Goal: Task Accomplishment & Management: Manage account settings

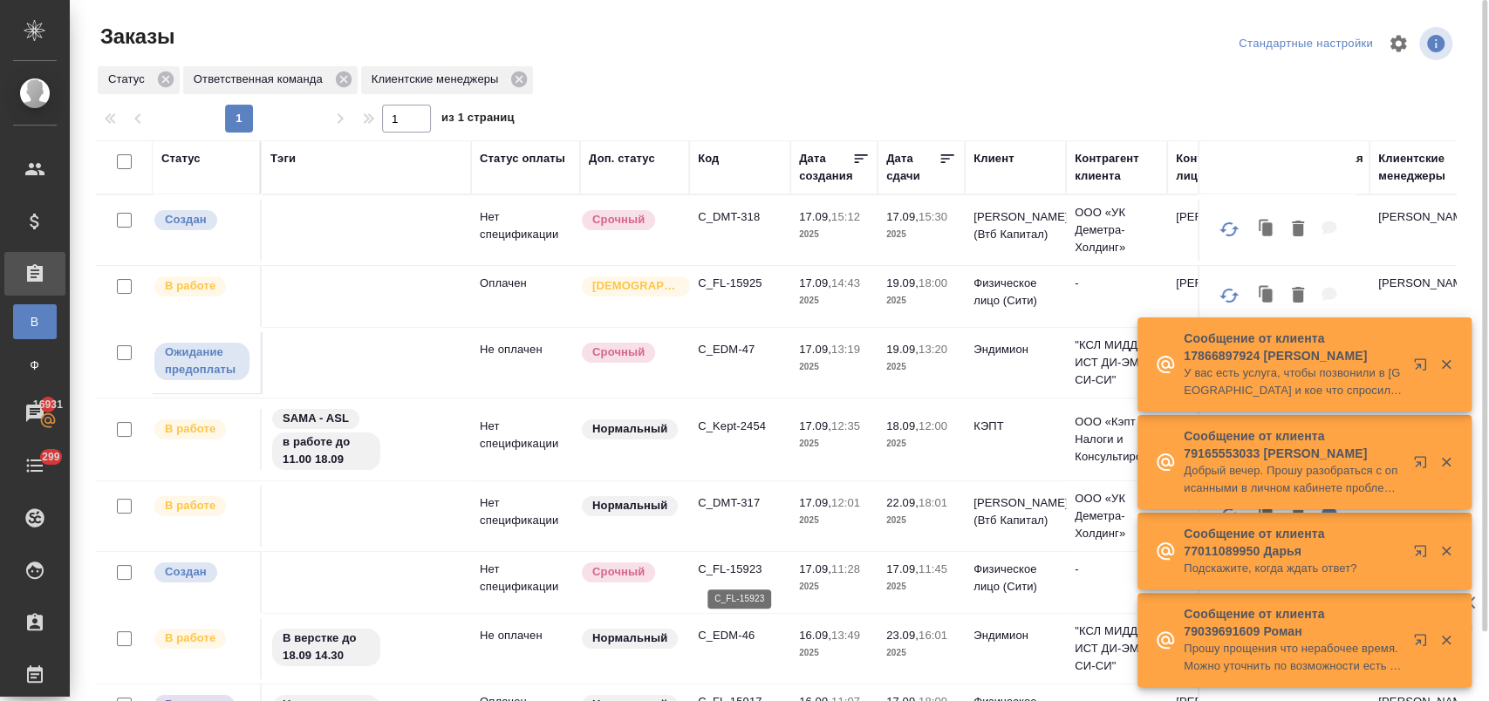
click at [745, 565] on p "C_FL-15923" at bounding box center [740, 569] width 84 height 17
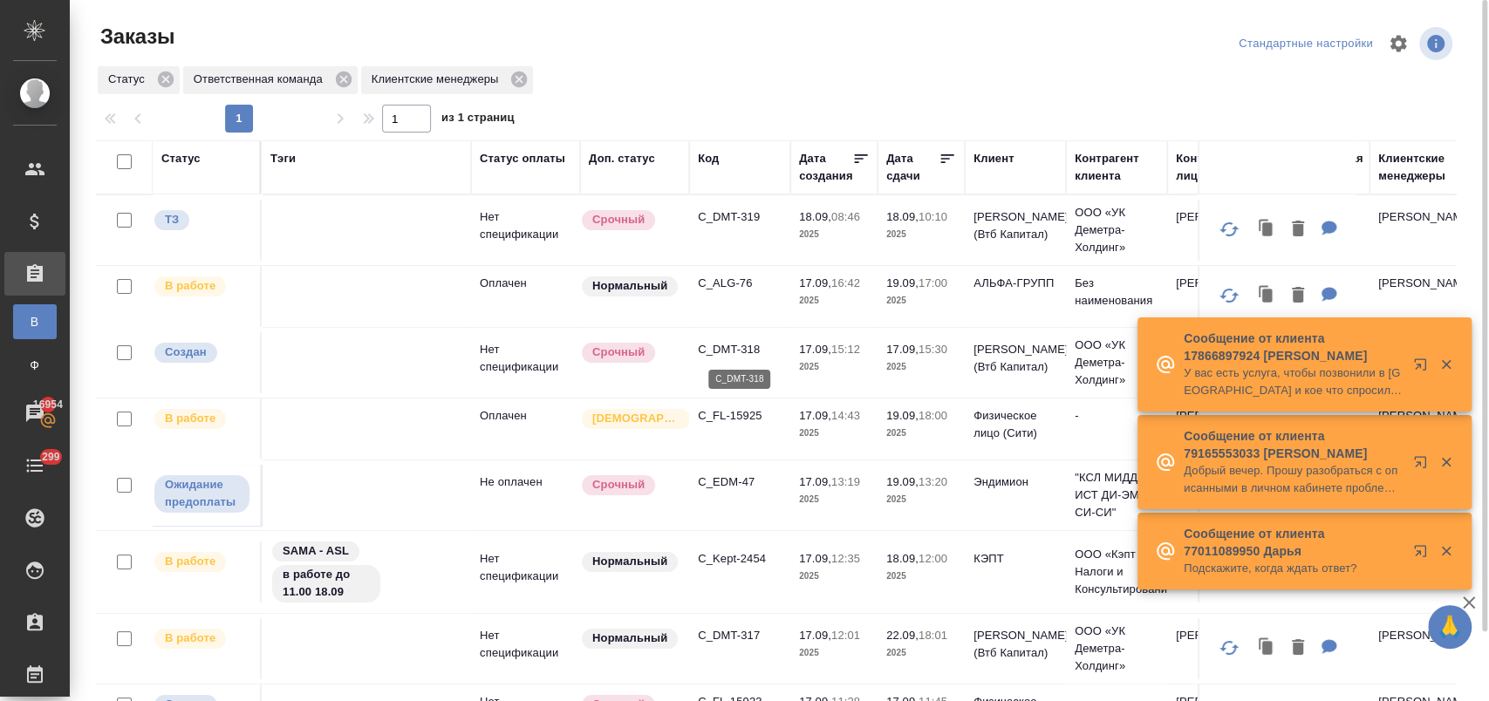
click at [737, 349] on p "C_DMT-318" at bounding box center [740, 349] width 84 height 17
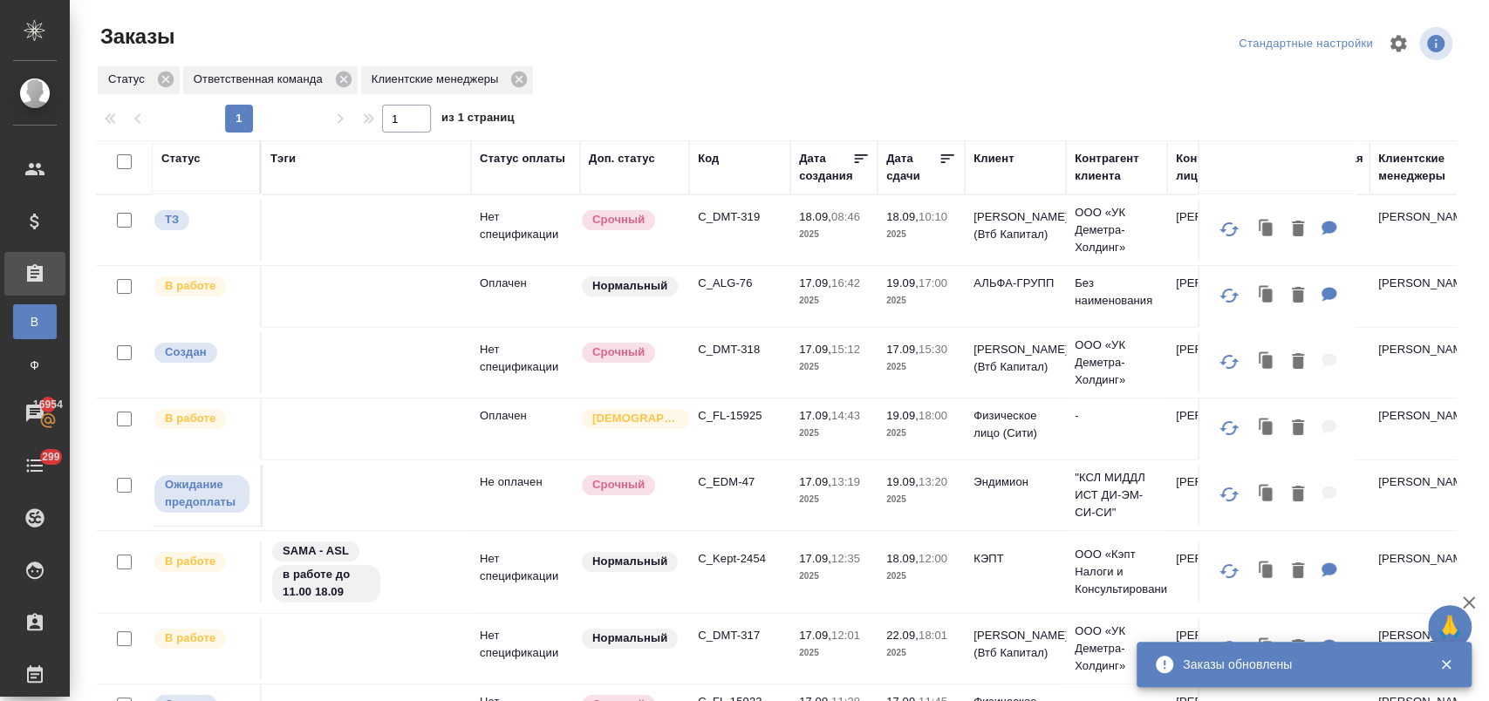
click at [733, 481] on p "C_EDM-47" at bounding box center [740, 482] width 84 height 17
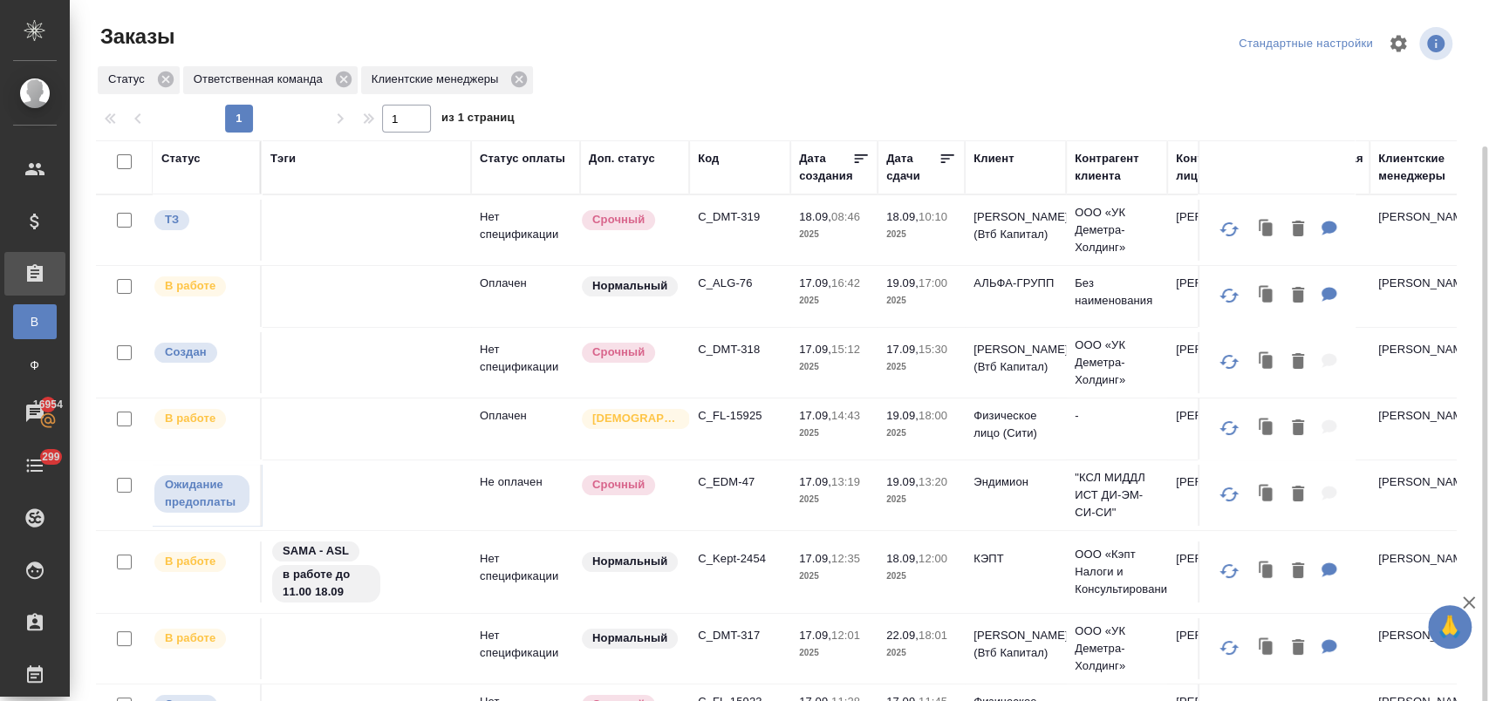
scroll to position [97, 0]
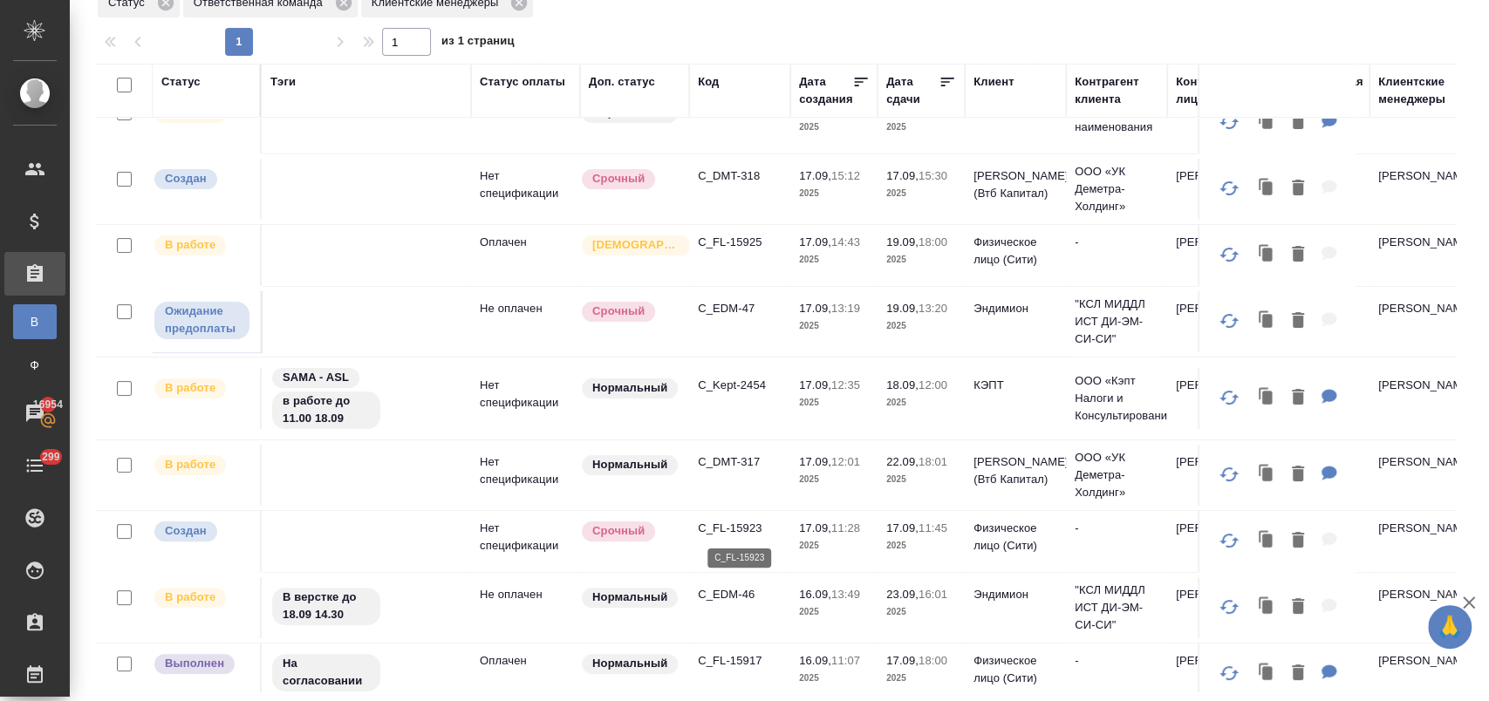
click at [757, 530] on p "C_FL-15923" at bounding box center [740, 528] width 84 height 17
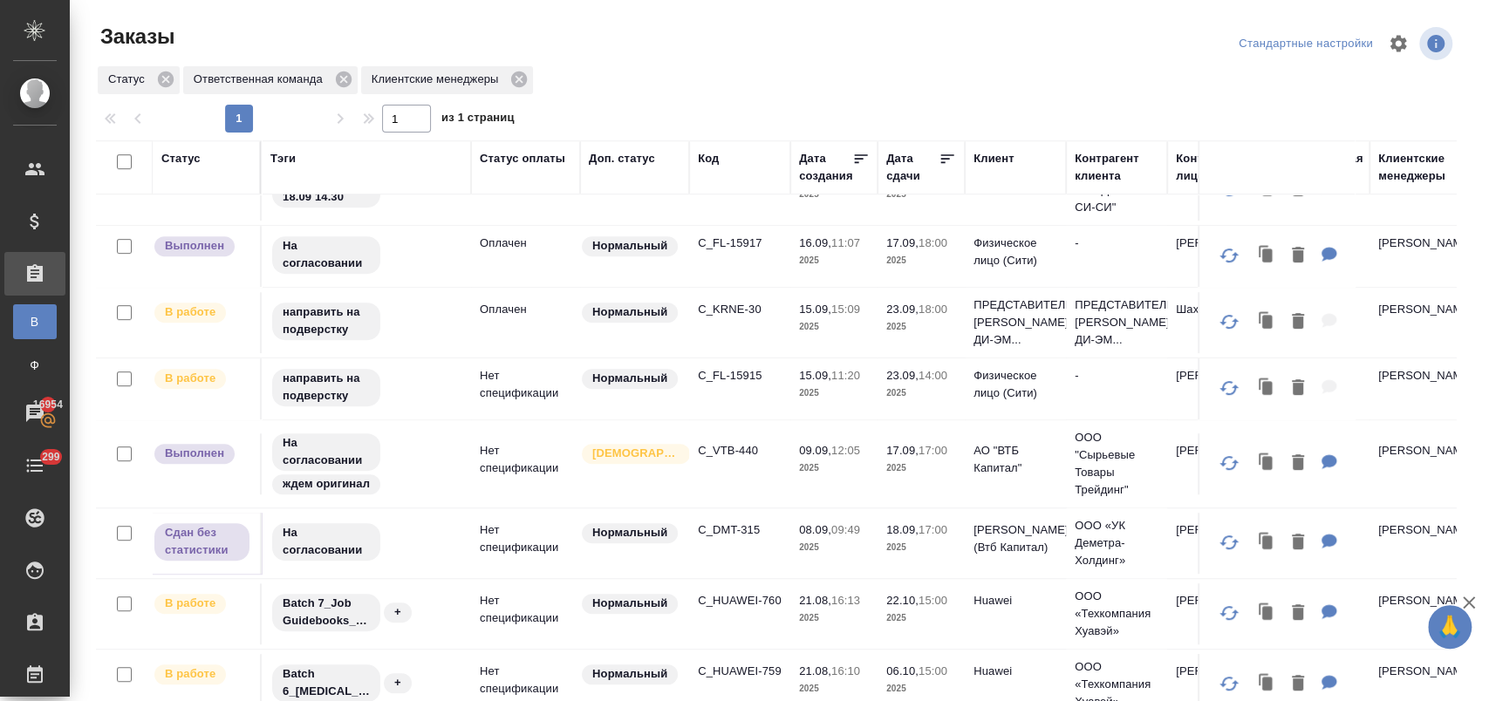
scroll to position [565, 0]
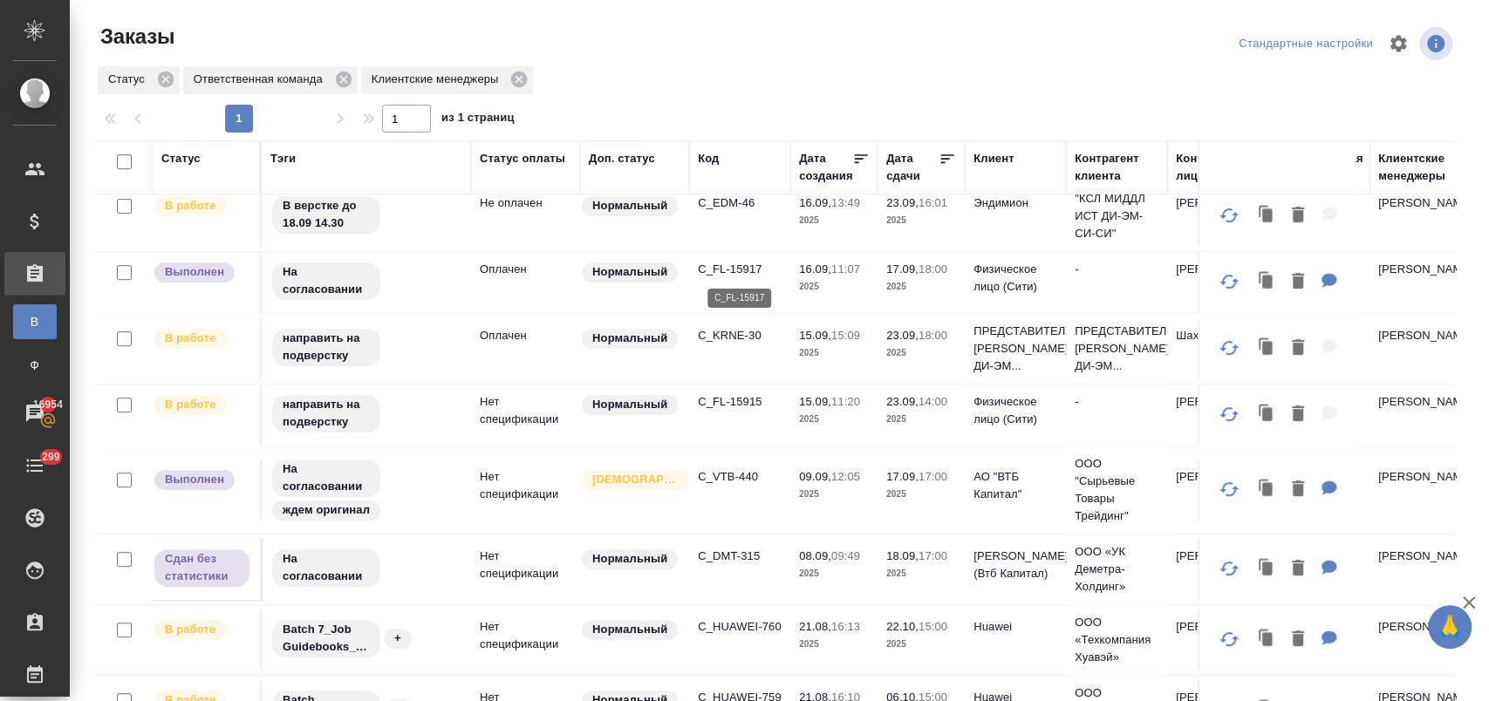
click at [730, 267] on p "C_FL-15917" at bounding box center [740, 269] width 84 height 17
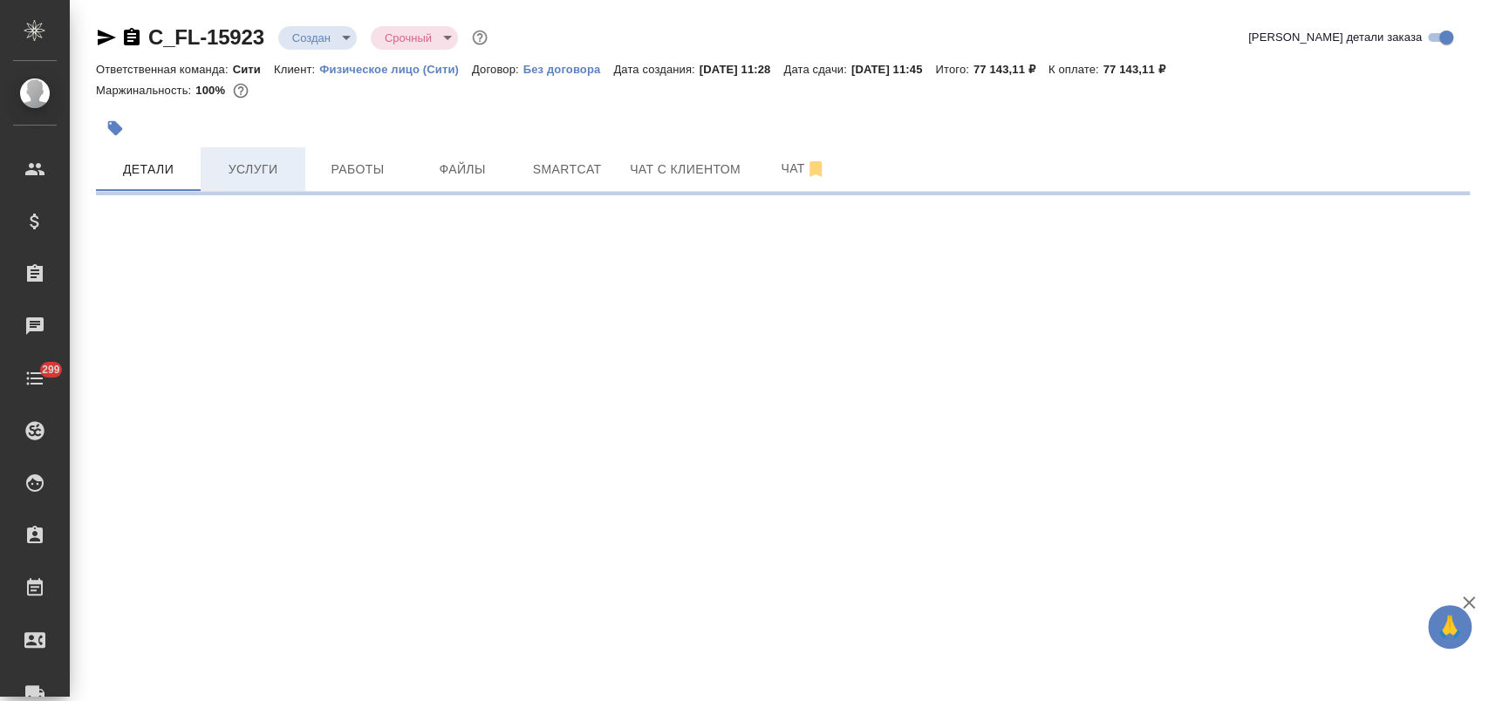
select select "RU"
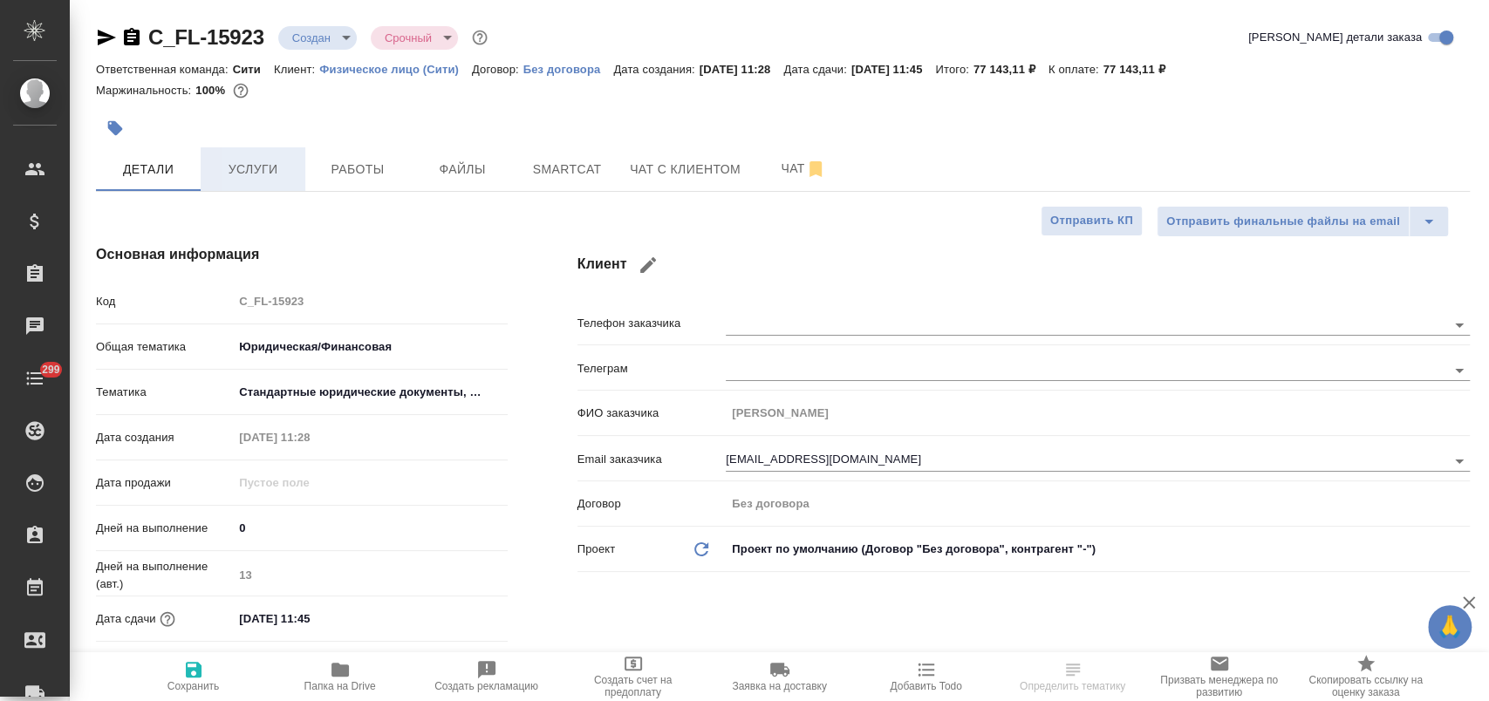
type textarea "x"
click at [259, 161] on span "Услуги" at bounding box center [253, 170] width 84 height 22
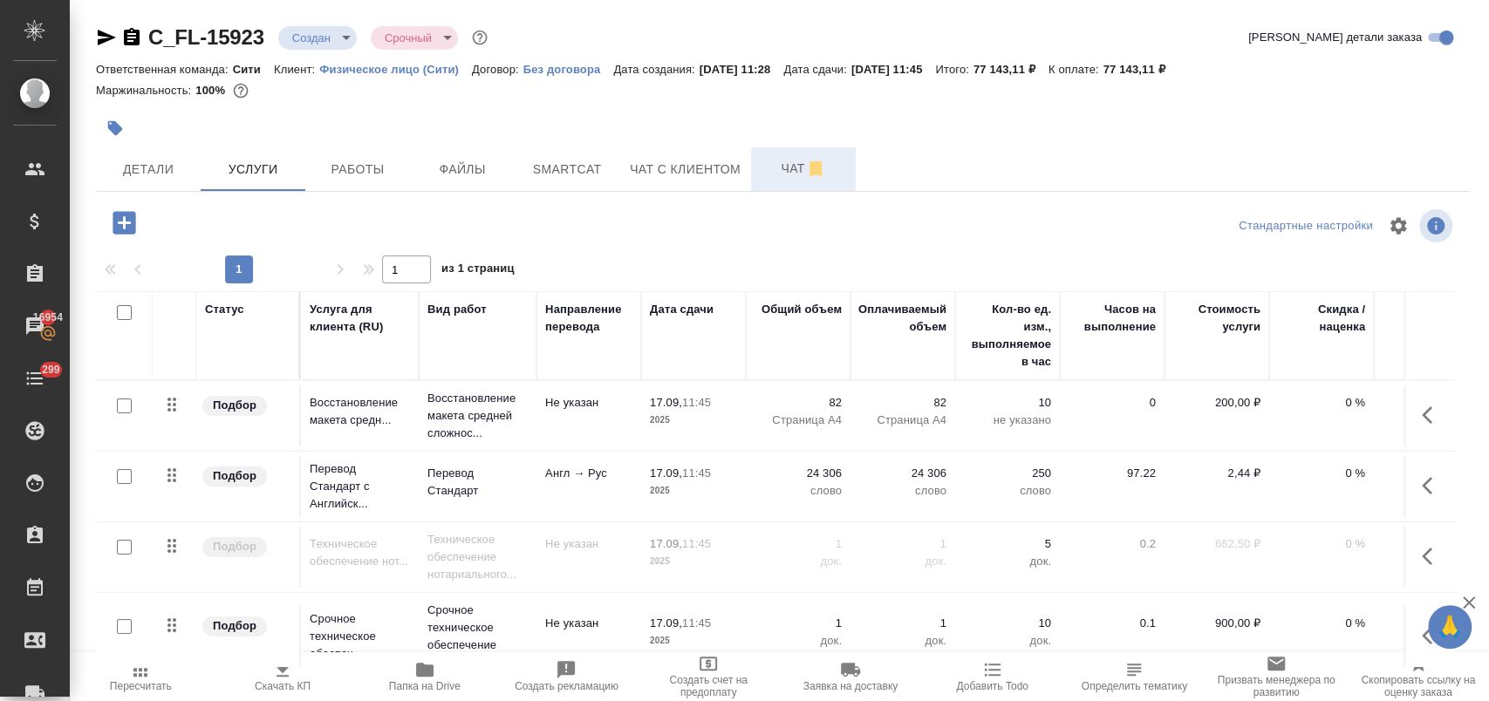
scroll to position [9, 0]
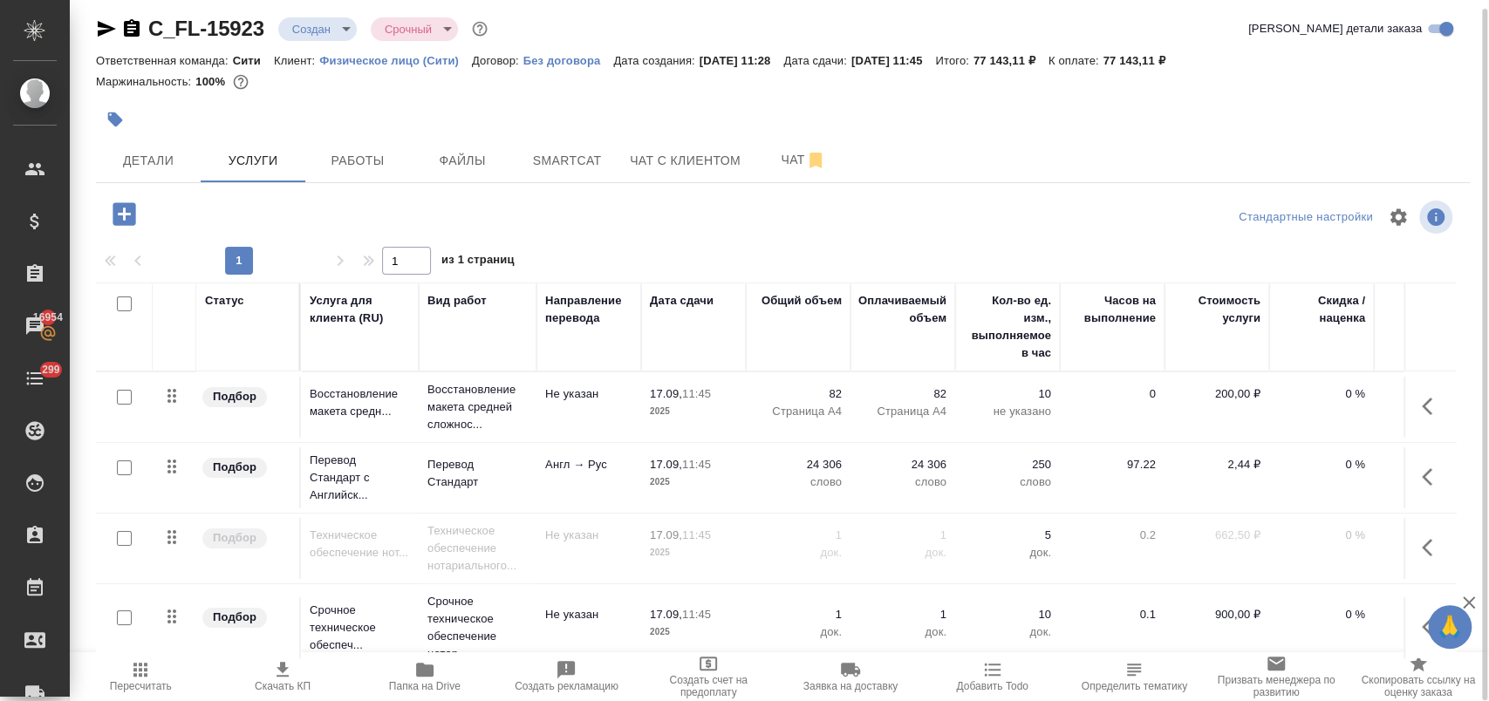
click at [125, 615] on input "checkbox" at bounding box center [124, 618] width 15 height 15
checkbox input "true"
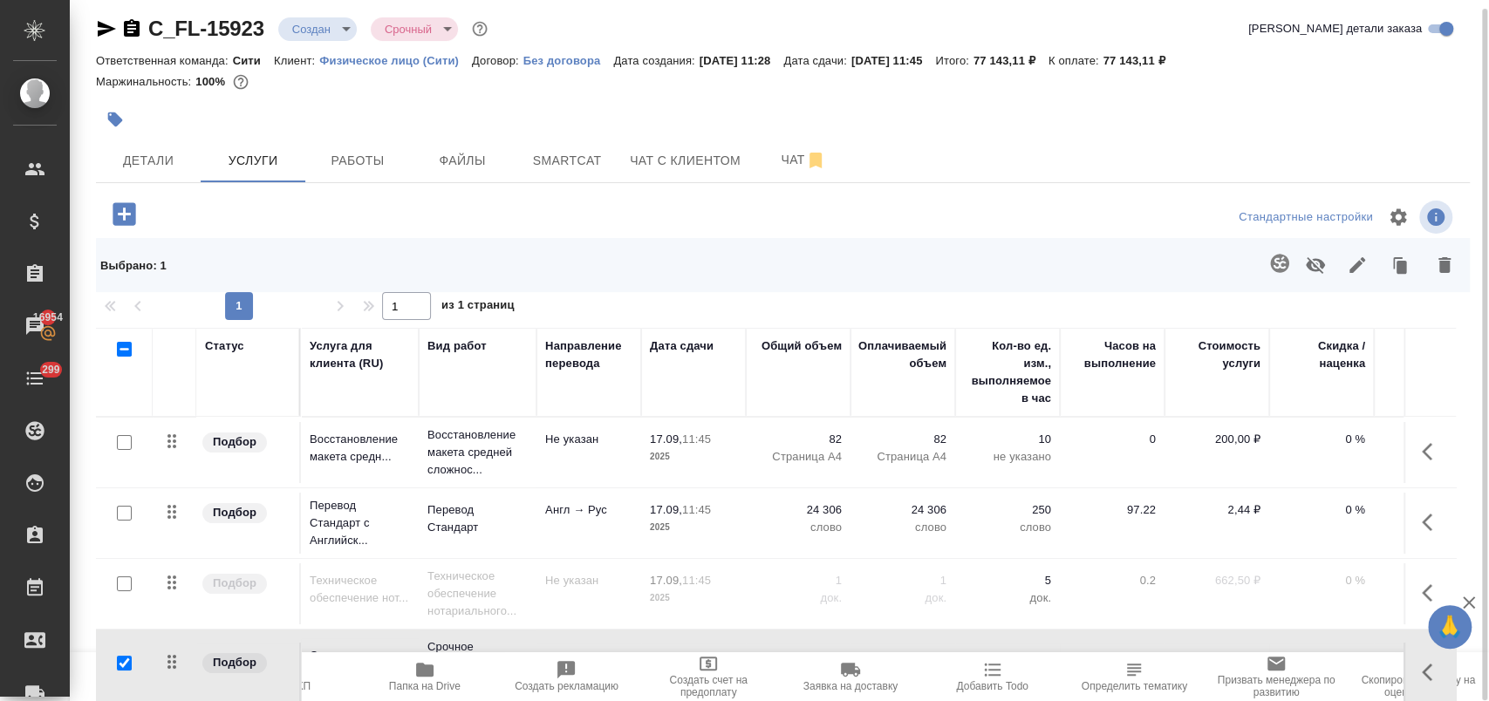
click at [1435, 265] on icon "button" at bounding box center [1444, 265] width 21 height 21
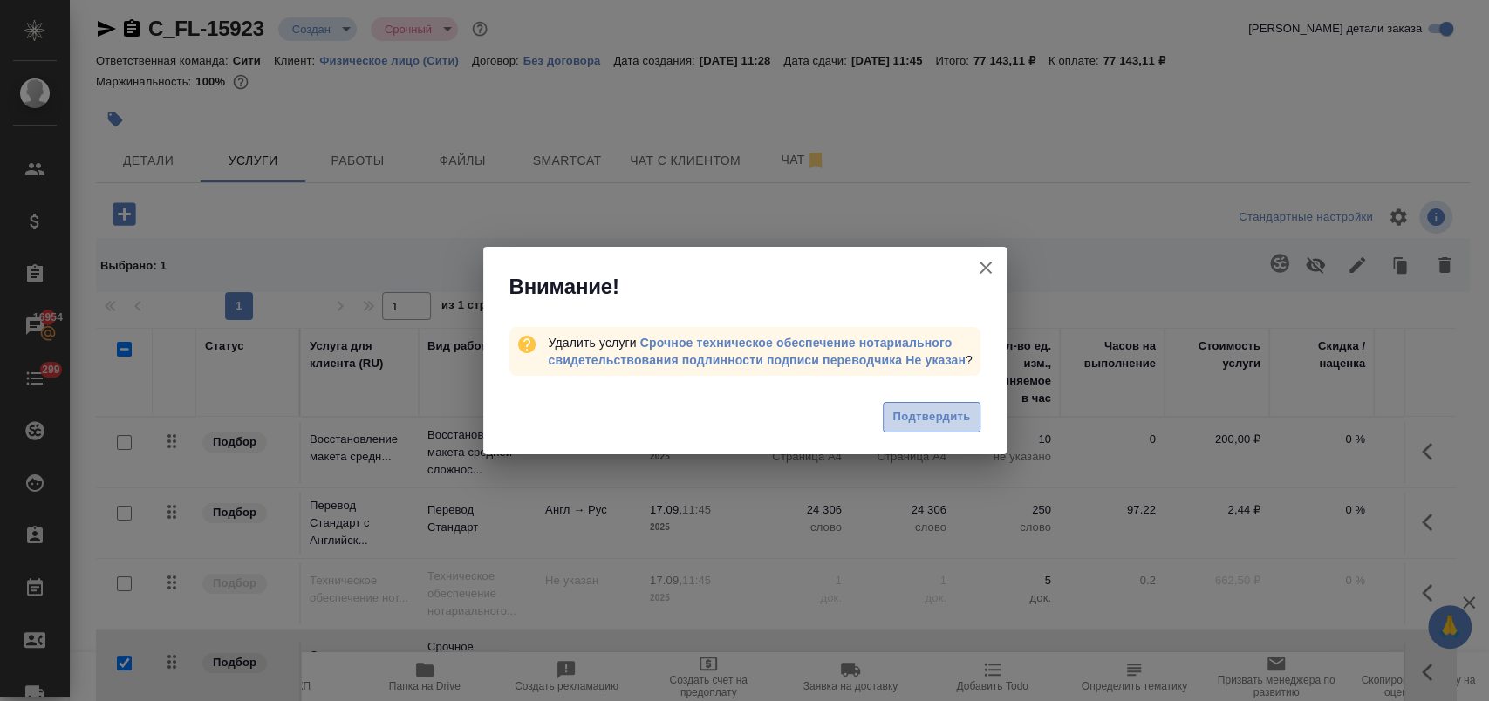
click at [920, 402] on button "Подтвердить" at bounding box center [931, 417] width 97 height 31
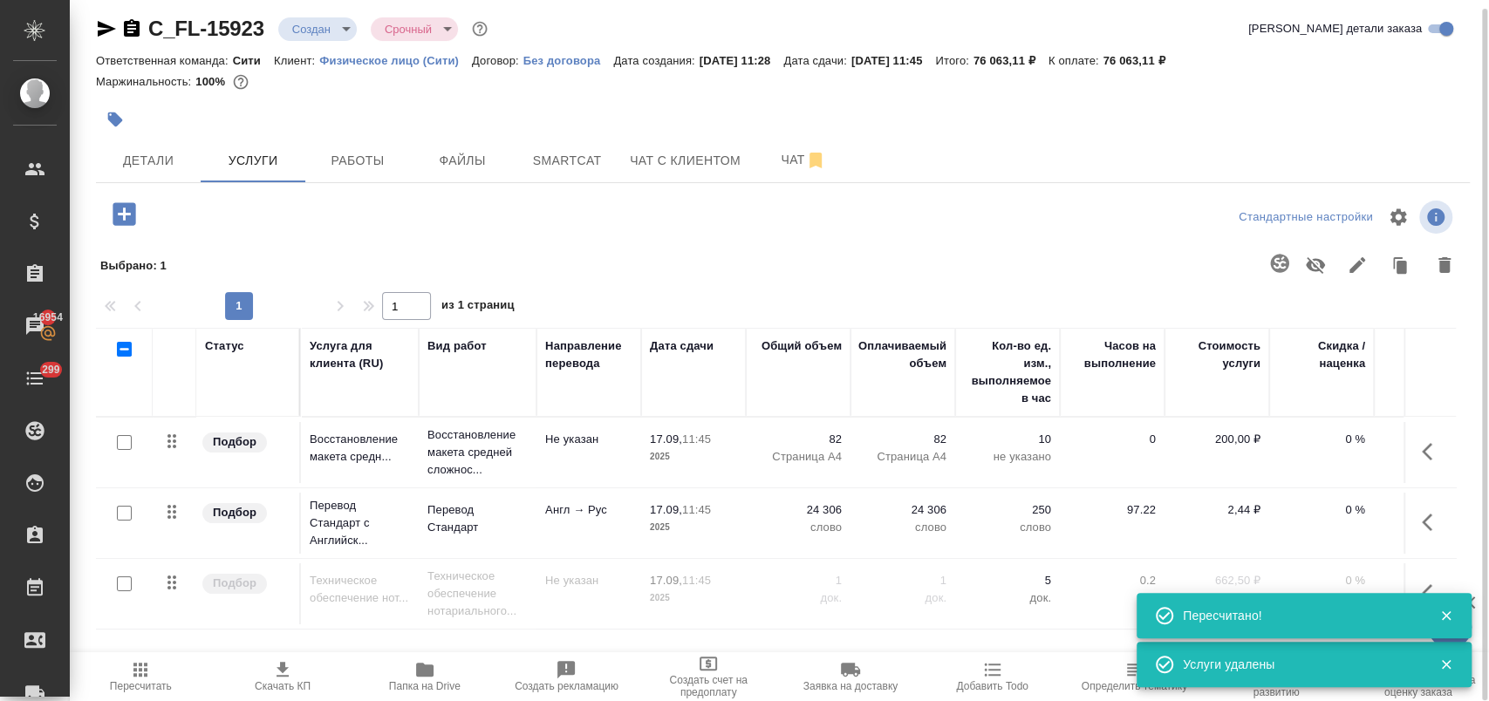
click at [126, 578] on input "checkbox" at bounding box center [124, 584] width 15 height 15
checkbox input "true"
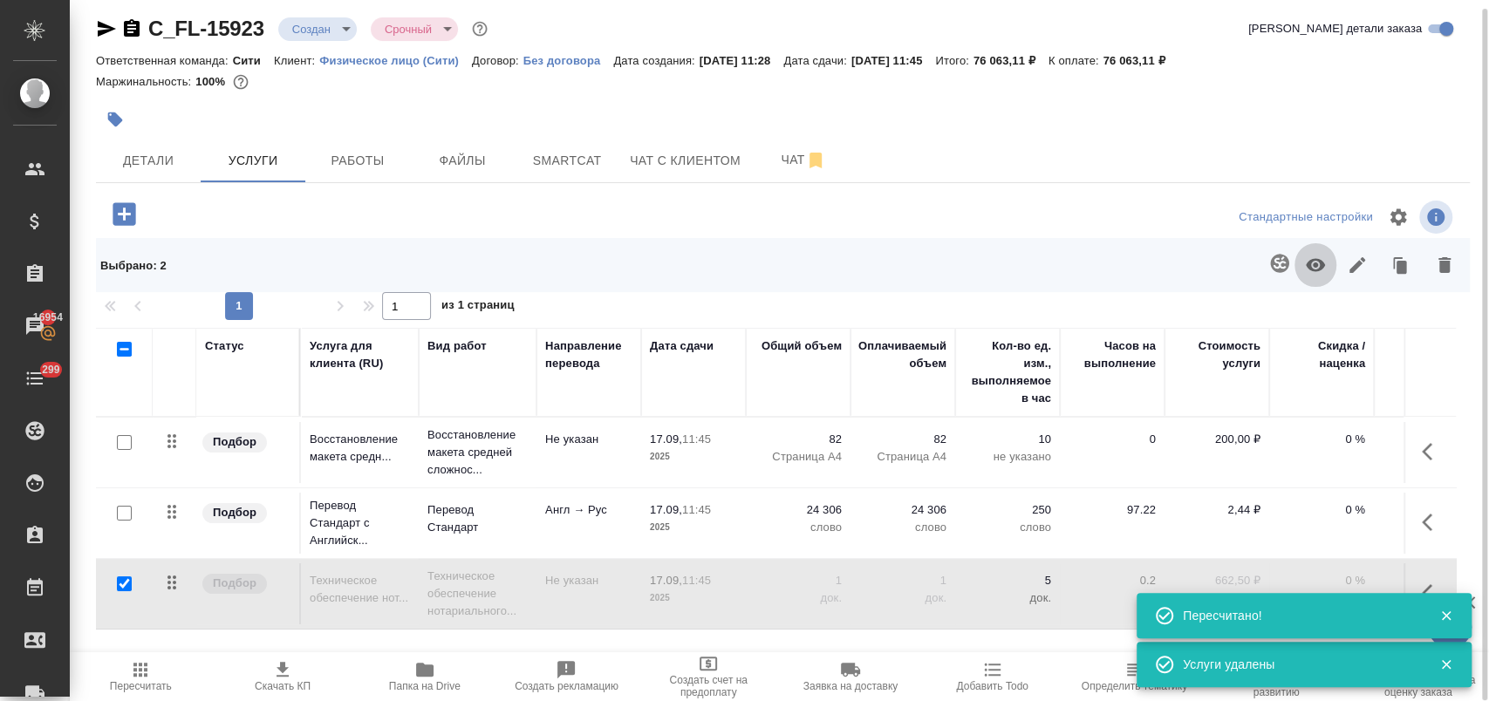
click at [1311, 261] on icon "button" at bounding box center [1315, 265] width 19 height 13
click at [145, 679] on icon "button" at bounding box center [140, 670] width 21 height 21
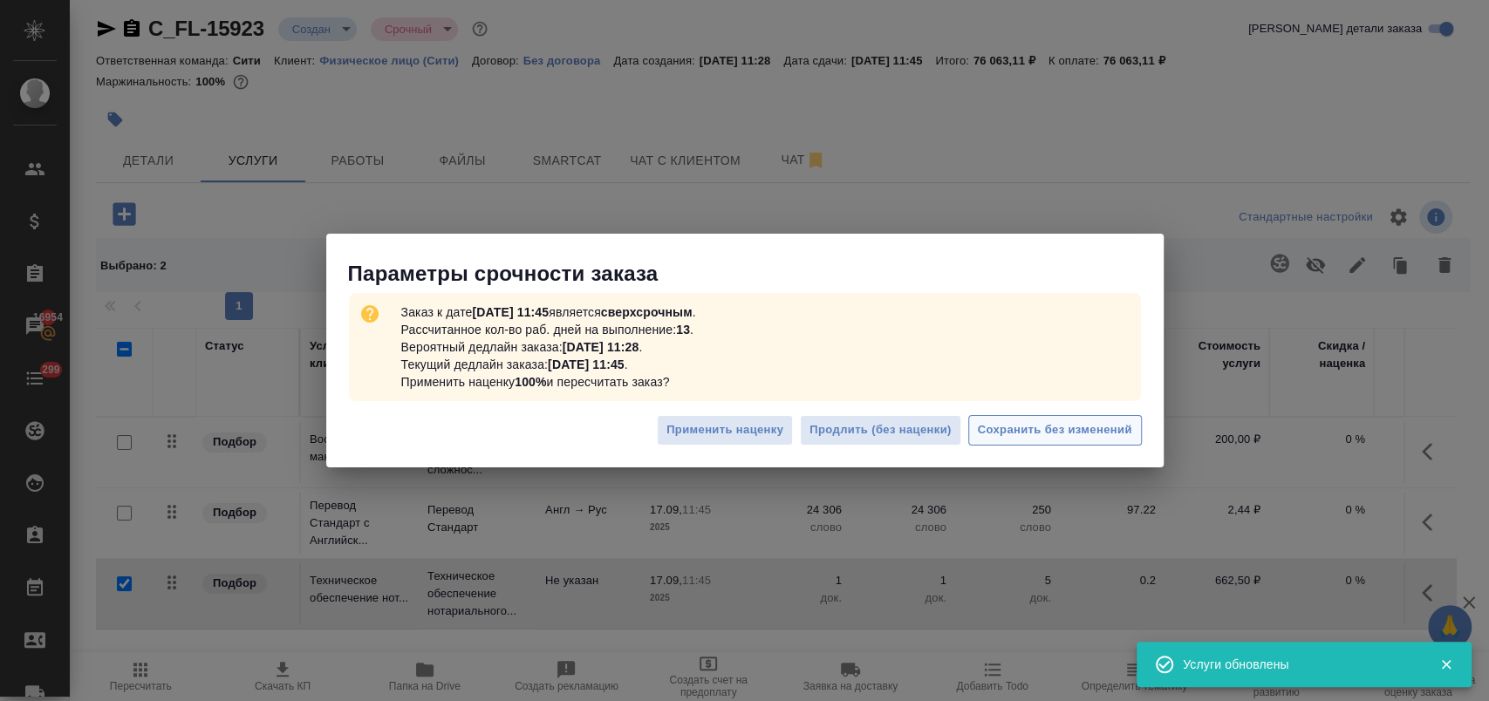
click at [1118, 435] on span "Сохранить без изменений" at bounding box center [1055, 430] width 154 height 20
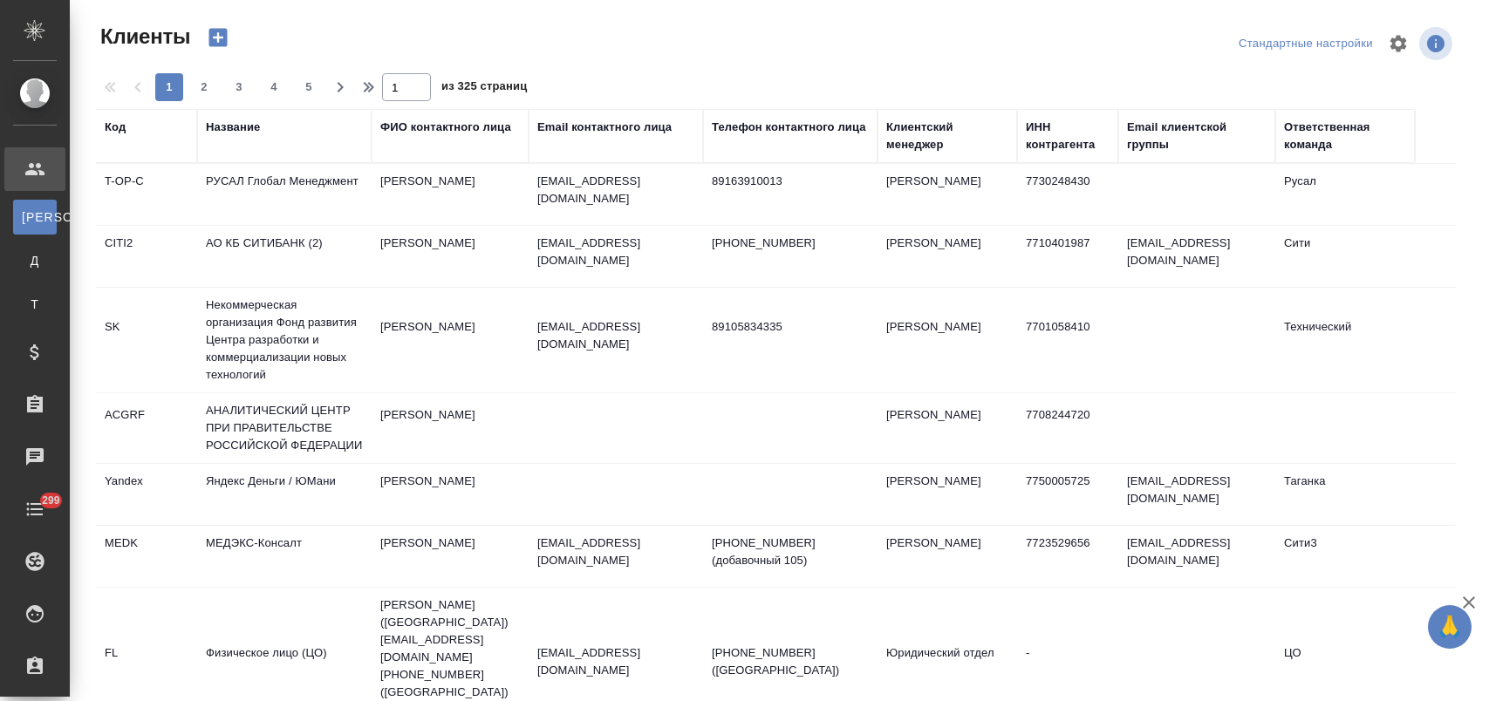
select select "RU"
click at [237, 115] on th "Название" at bounding box center [284, 136] width 174 height 54
click at [246, 125] on div "Название" at bounding box center [233, 127] width 54 height 17
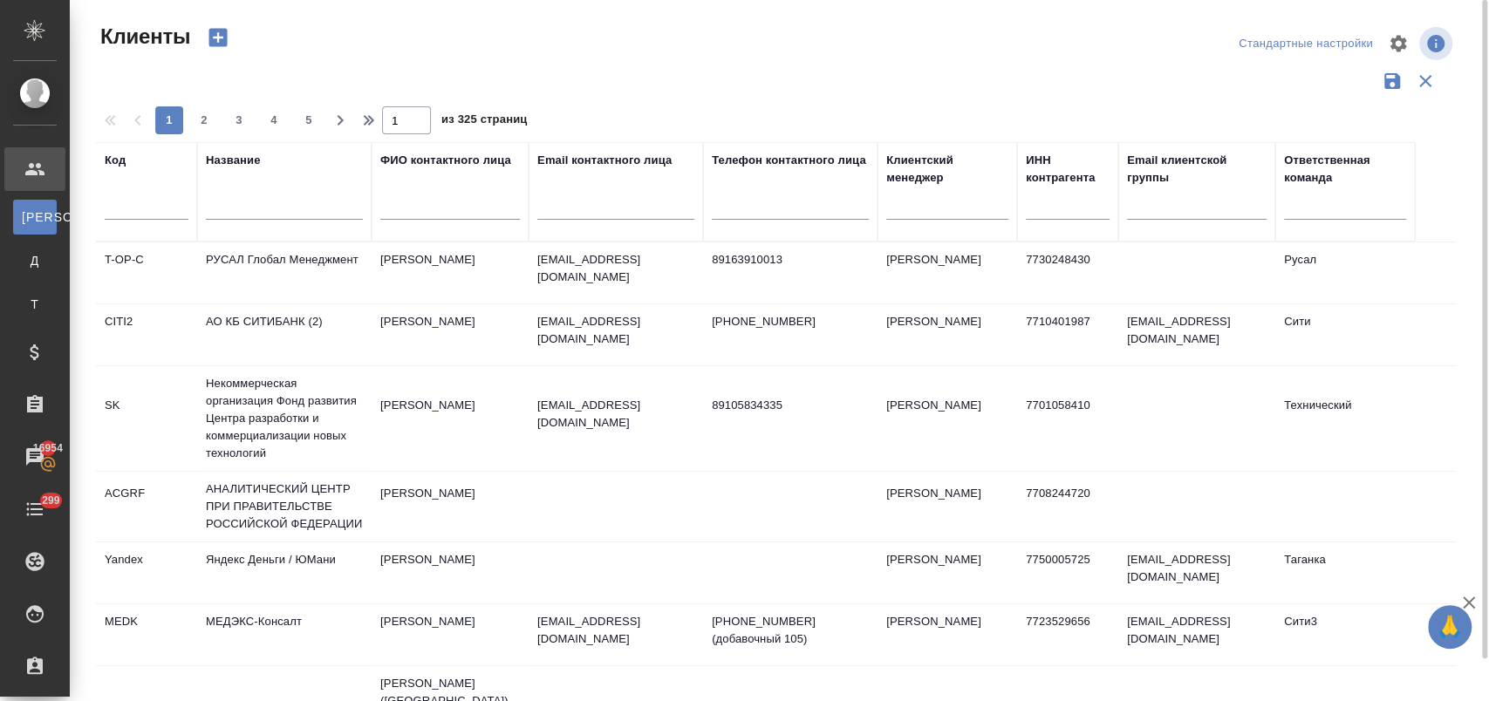
click at [275, 213] on input "text" at bounding box center [284, 209] width 157 height 22
type input "деметра"
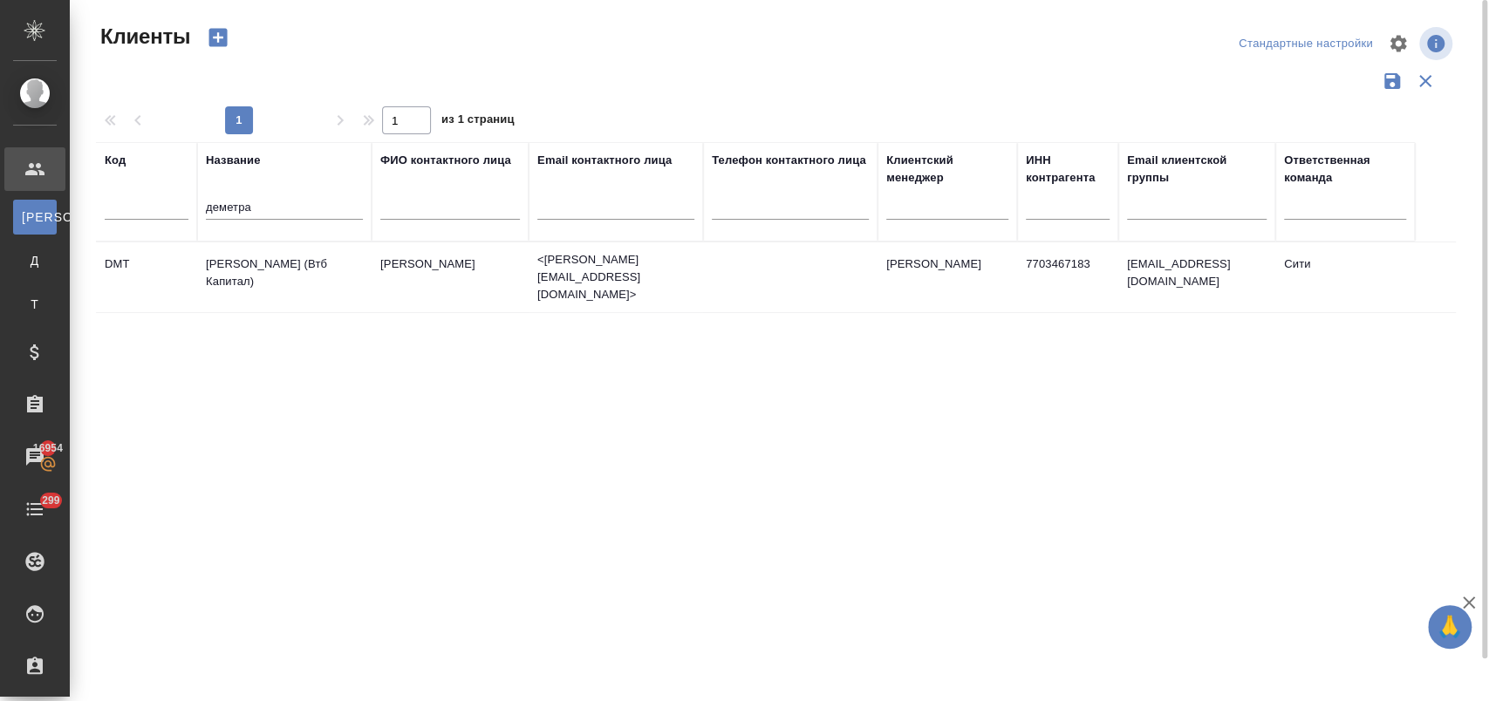
click at [311, 272] on td "[PERSON_NAME] (Втб Капитал)" at bounding box center [284, 277] width 174 height 61
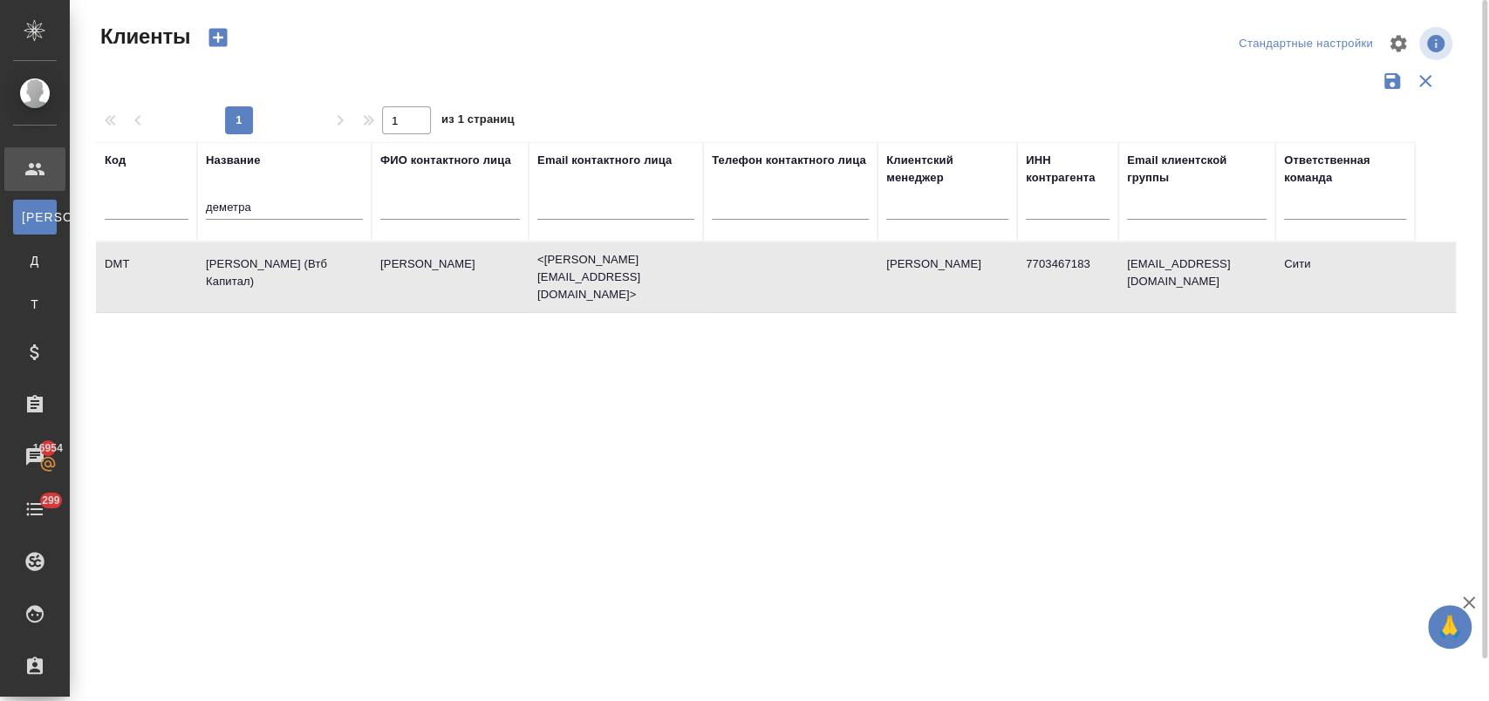
click at [311, 272] on td "[PERSON_NAME] (Втб Капитал)" at bounding box center [284, 277] width 174 height 61
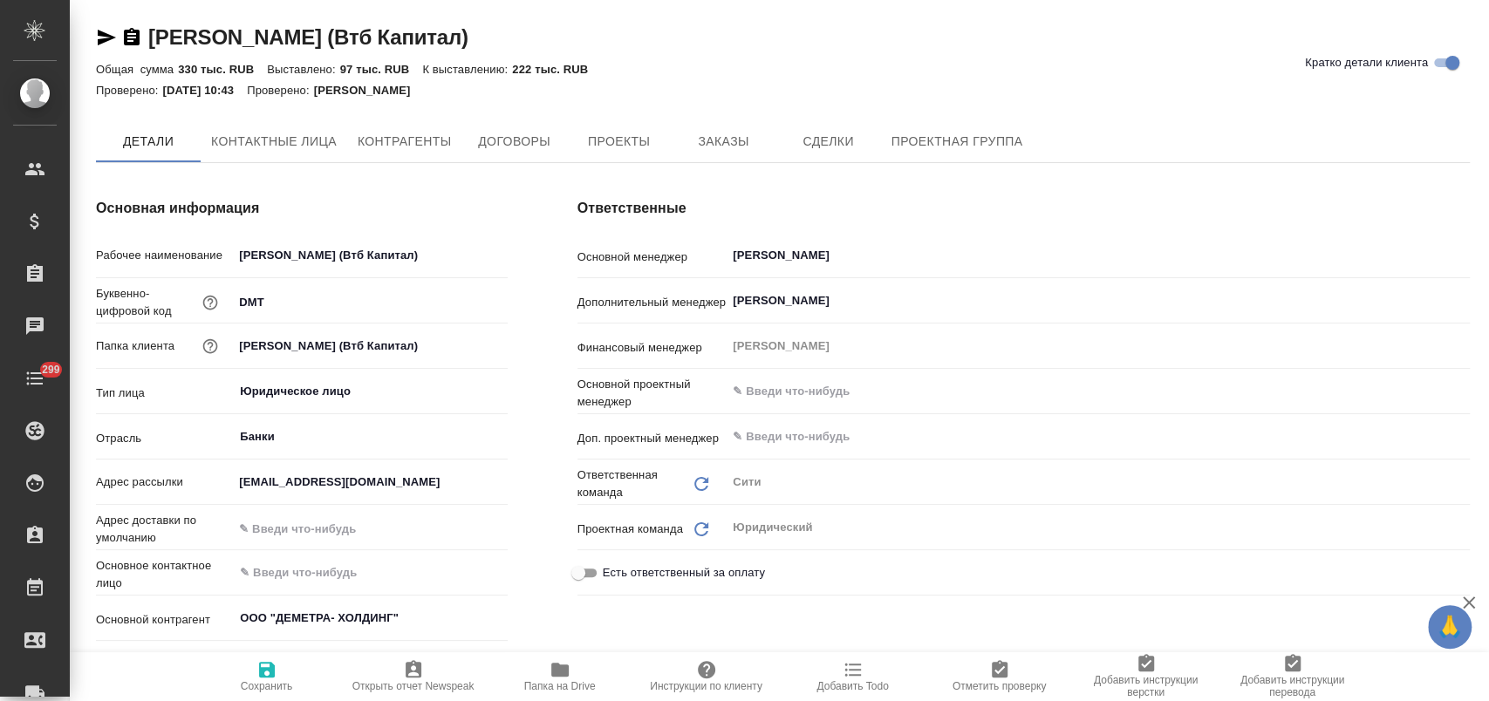
type textarea "x"
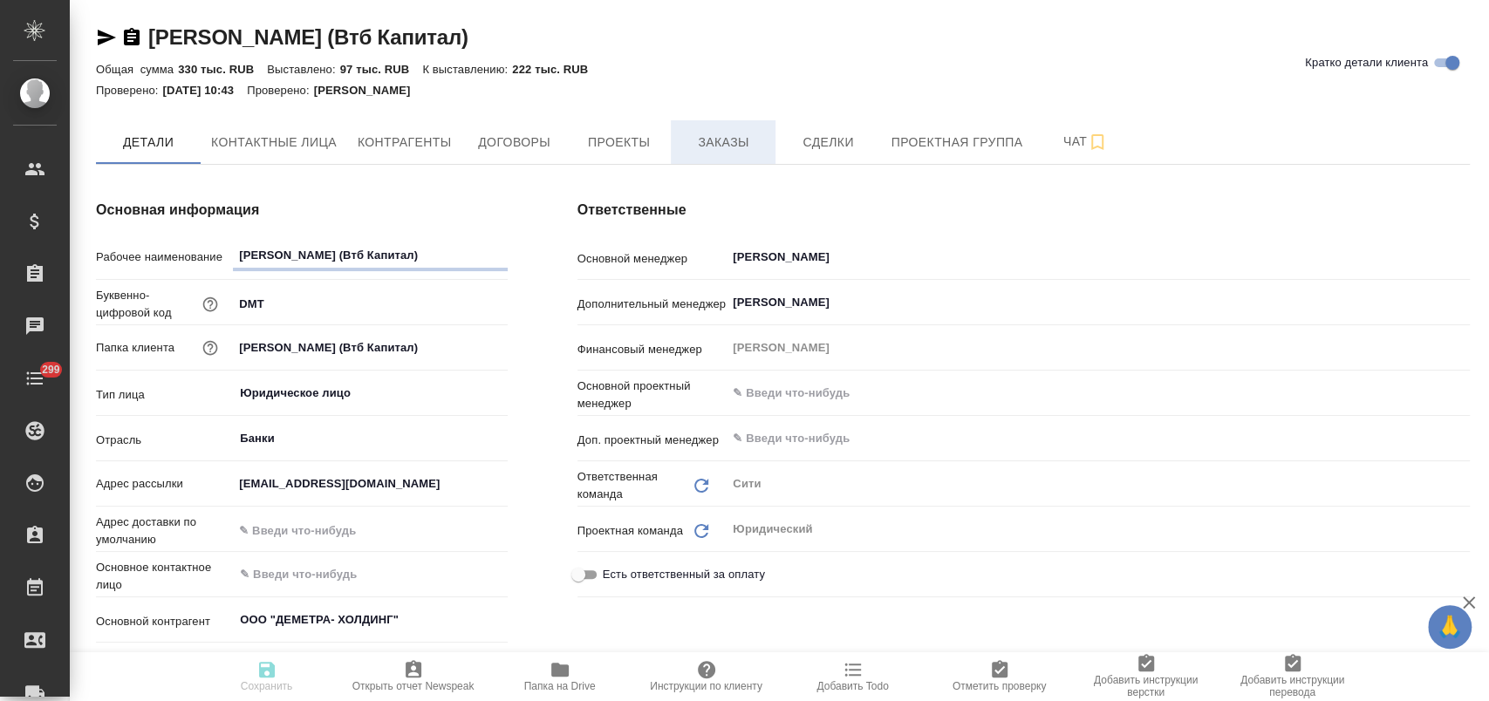
type textarea "x"
click at [737, 140] on span "Заказы" at bounding box center [723, 143] width 84 height 22
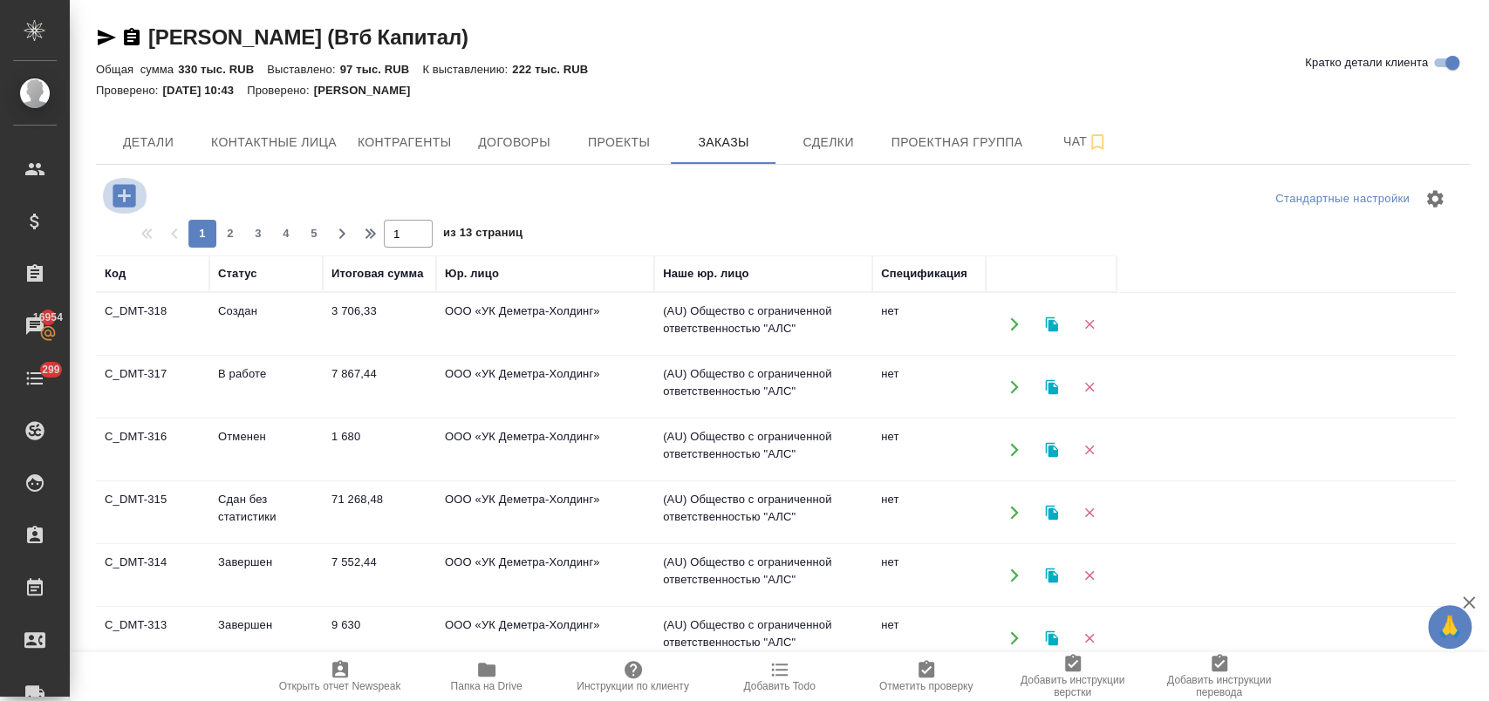
click at [126, 192] on icon "button" at bounding box center [124, 195] width 23 height 23
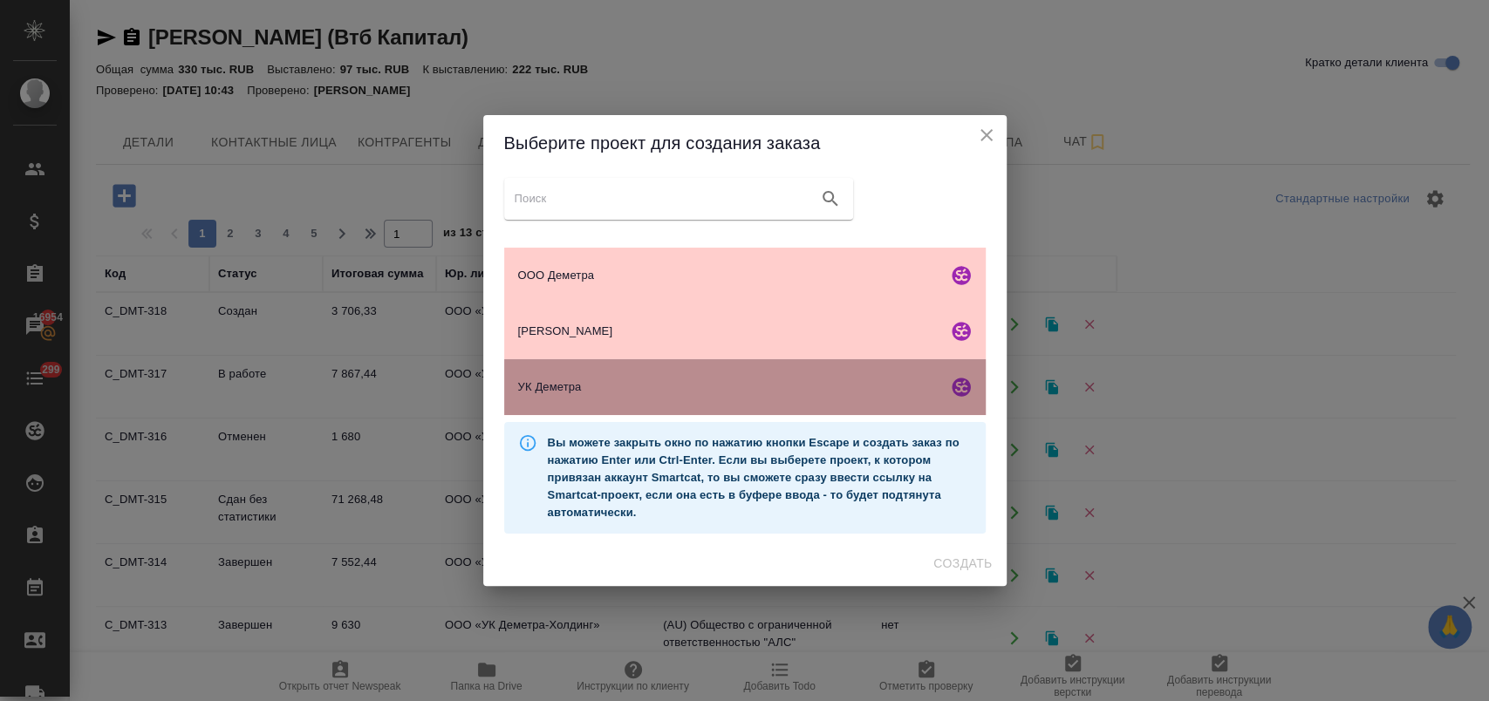
click at [612, 391] on span "УК Деметра" at bounding box center [729, 387] width 422 height 17
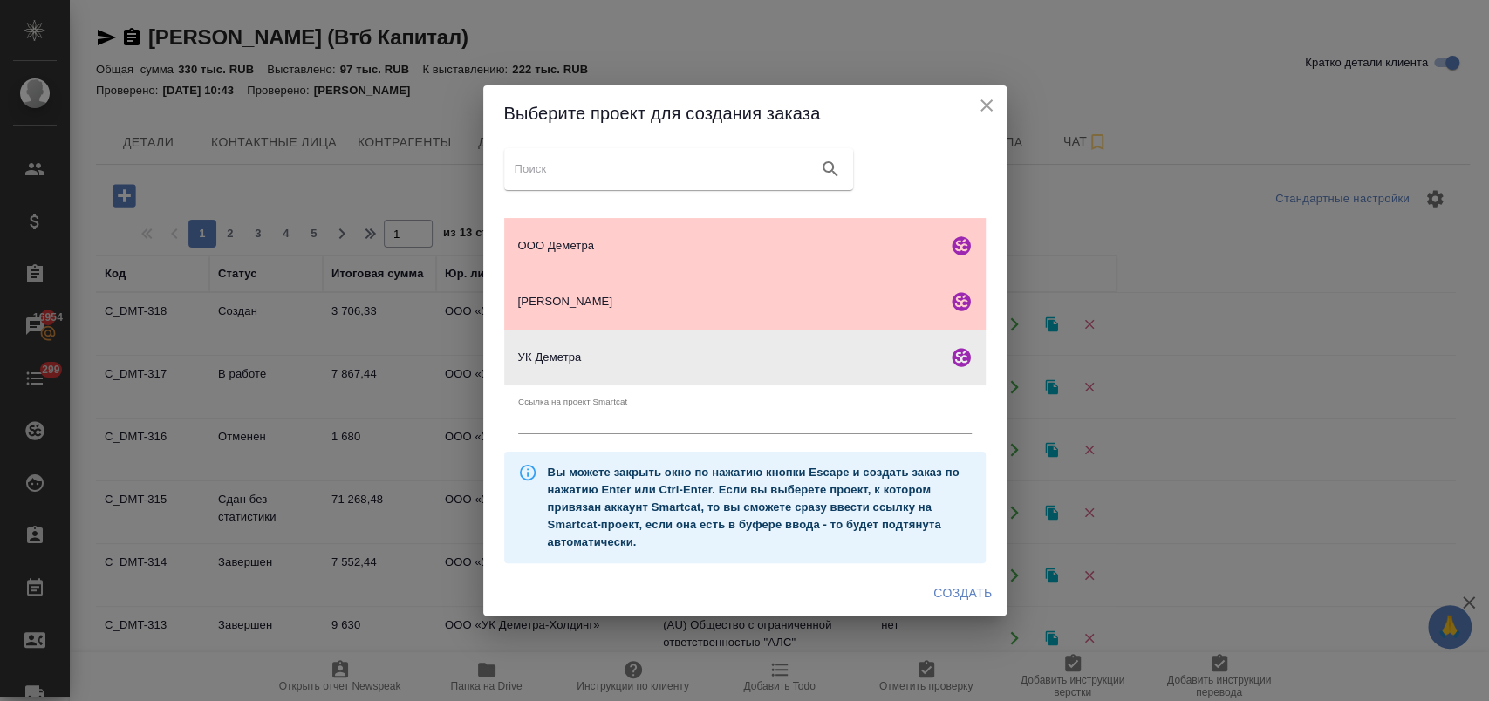
click at [962, 586] on span "Создать" at bounding box center [962, 594] width 58 height 22
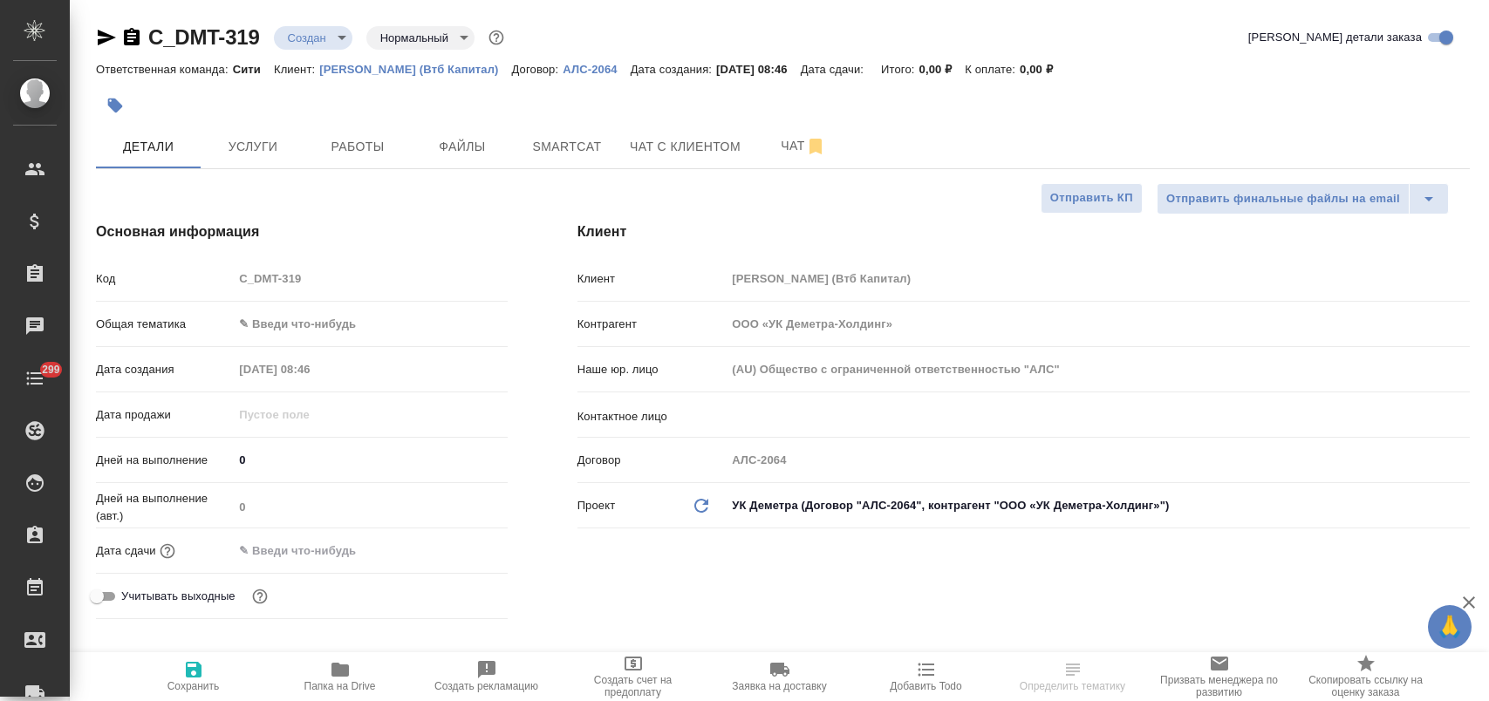
select select "RU"
click at [462, 158] on button "Файлы" at bounding box center [462, 147] width 105 height 44
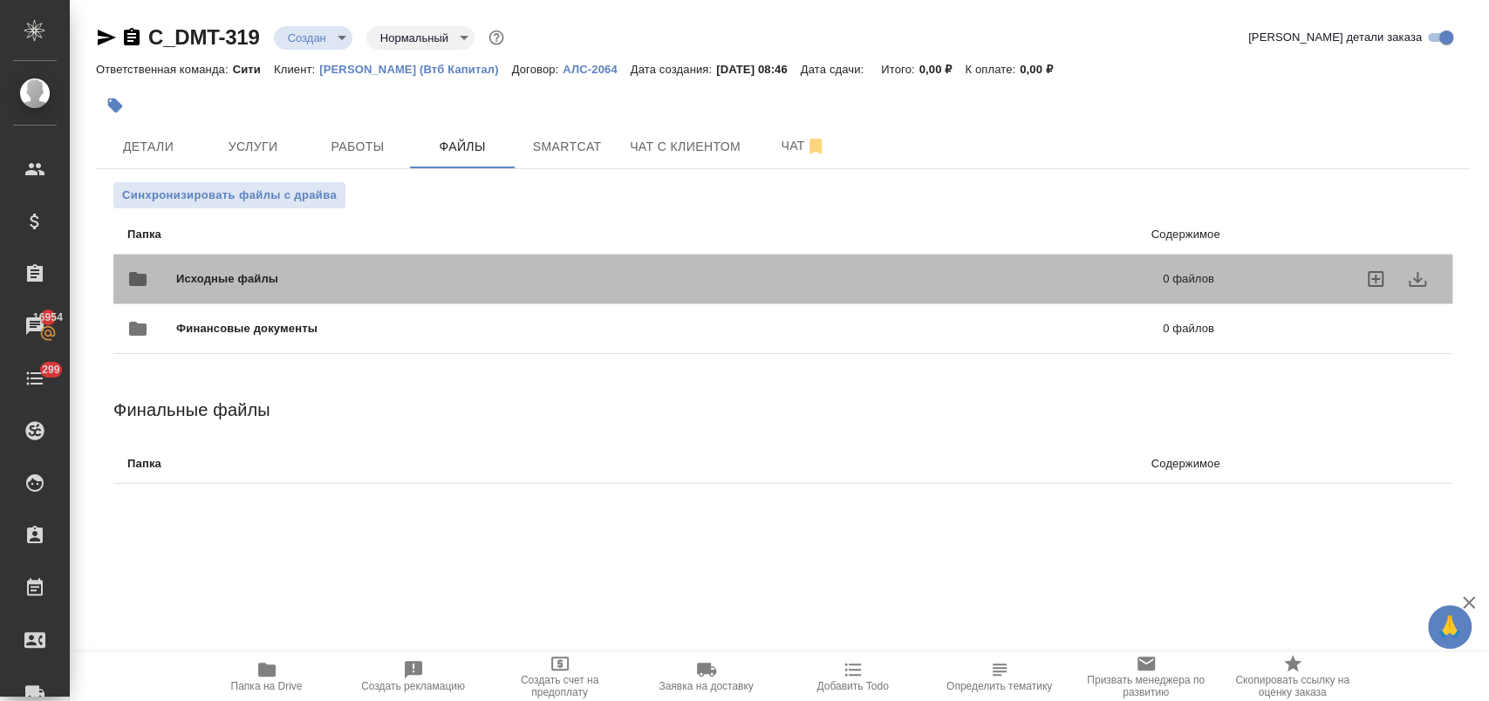
click at [202, 285] on span "Исходные файлы" at bounding box center [448, 278] width 544 height 17
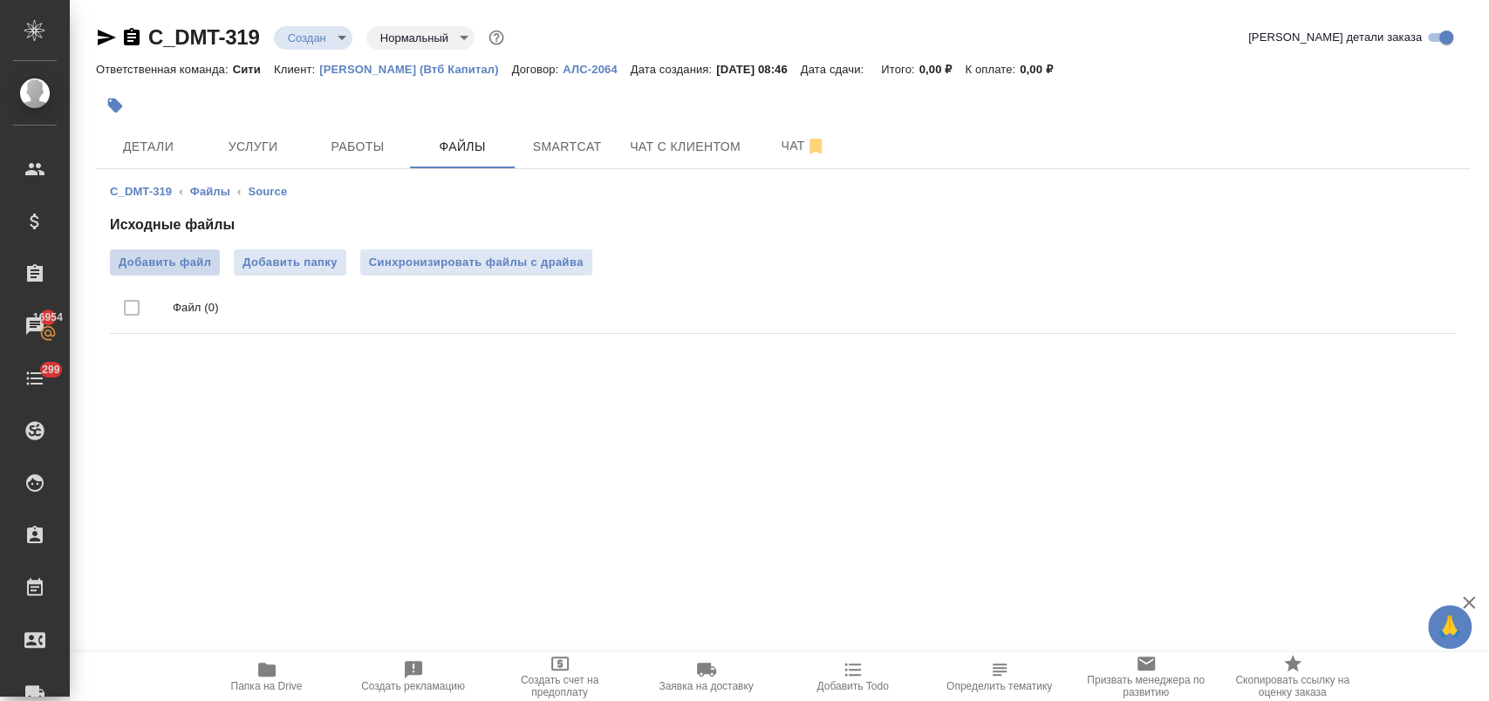
click at [174, 262] on span "Добавить файл" at bounding box center [165, 262] width 92 height 17
click at [0, 0] on input "Добавить файл" at bounding box center [0, 0] width 0 height 0
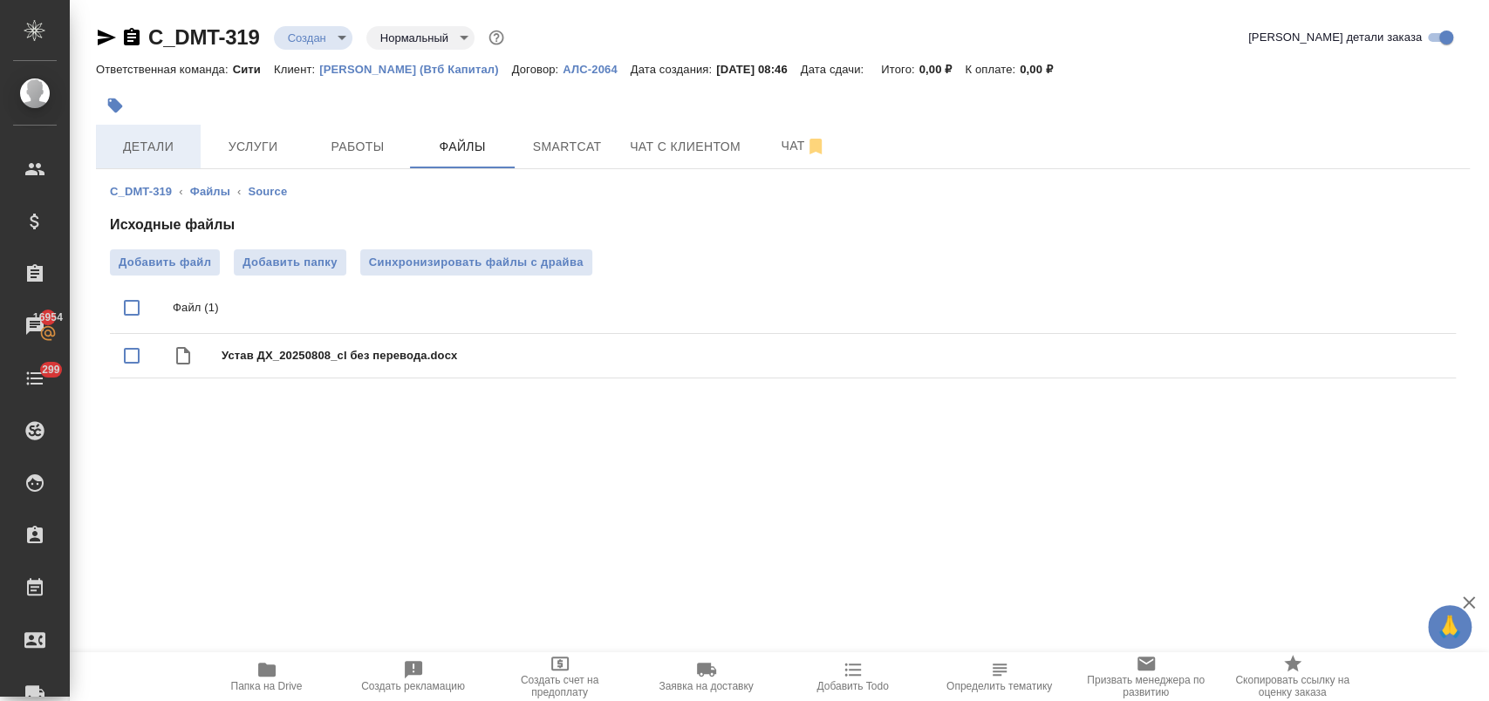
click at [137, 153] on span "Детали" at bounding box center [148, 147] width 84 height 22
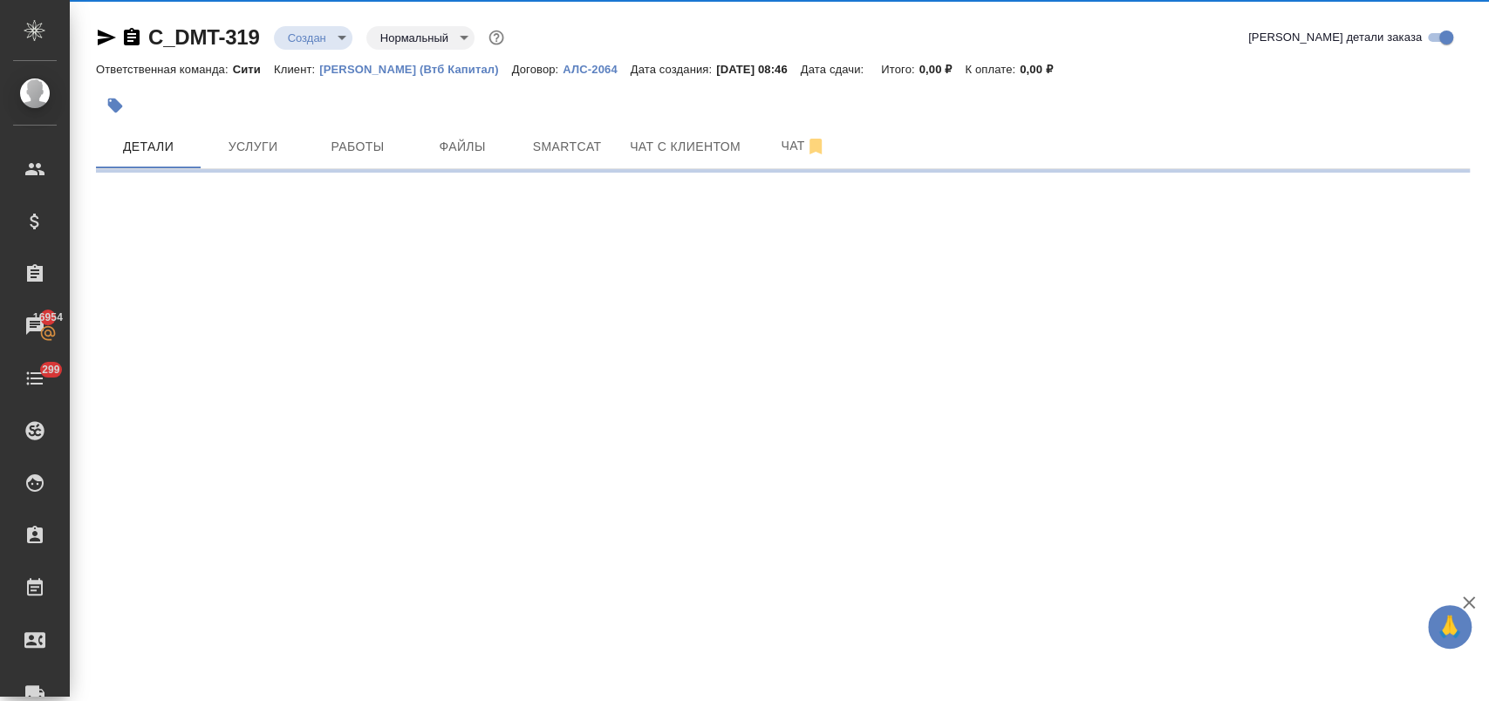
select select "RU"
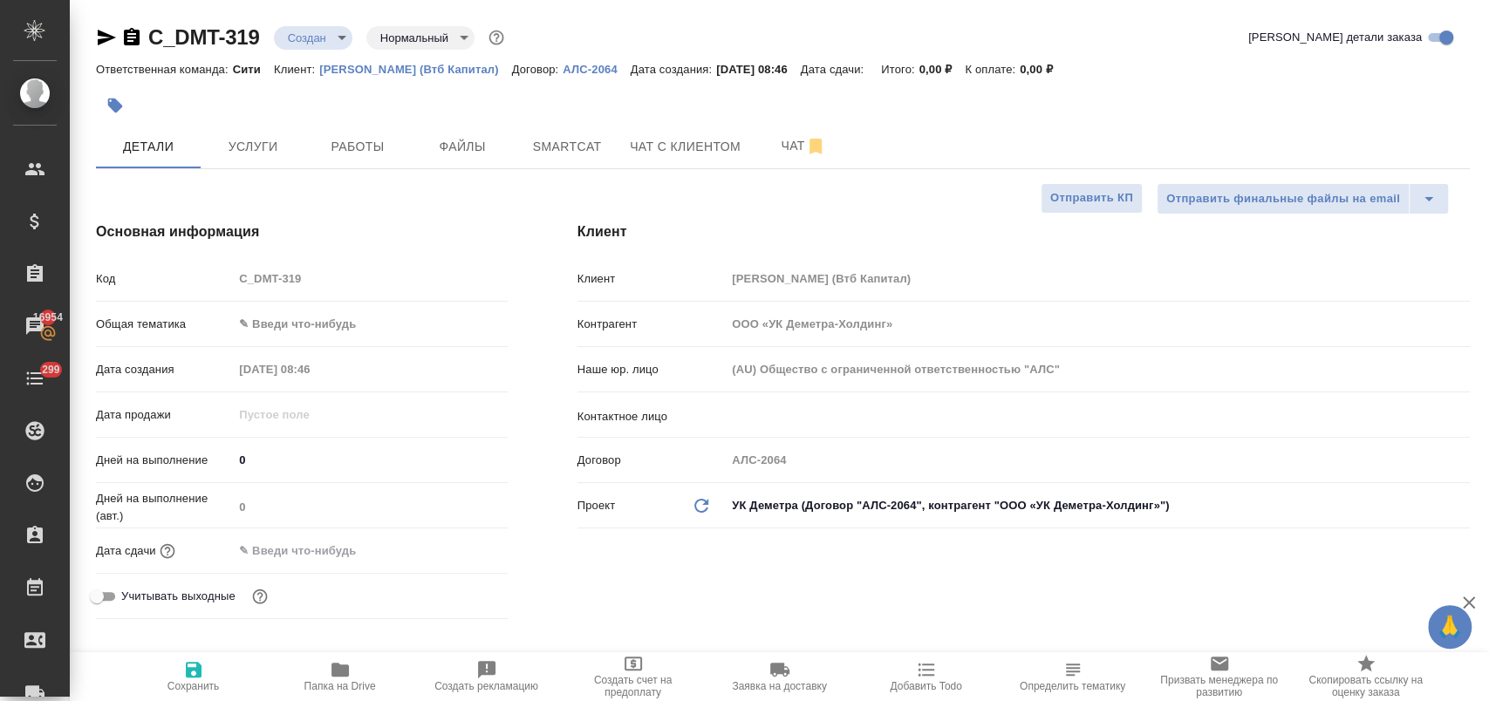
type textarea "x"
click at [302, 325] on body "🙏 .cls-1 fill:#fff; AWATERA Лофицкая Юлия Владимировна Клиенты Спецификации Зак…" at bounding box center [744, 421] width 1489 height 842
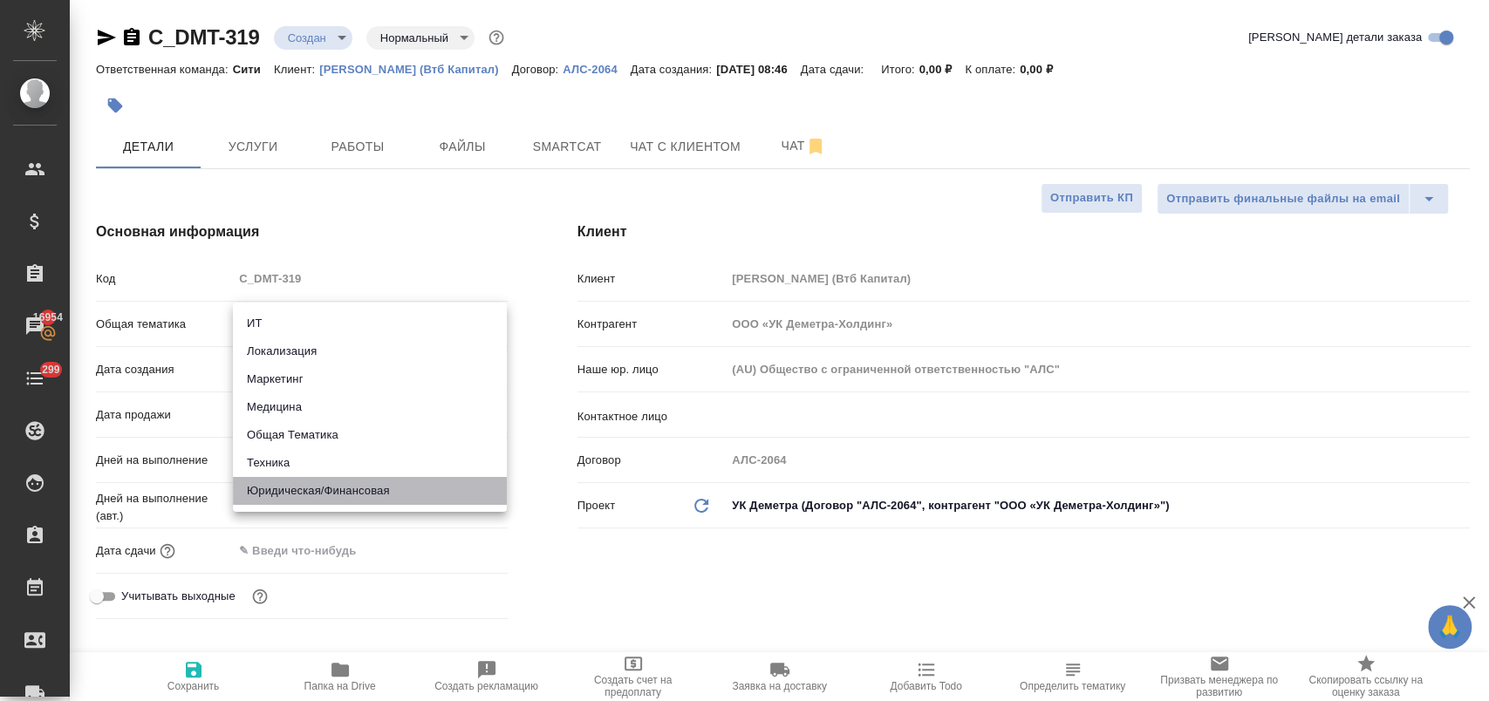
click at [357, 503] on li "Юридическая/Финансовая" at bounding box center [370, 491] width 274 height 28
type input "yr-fn"
type textarea "x"
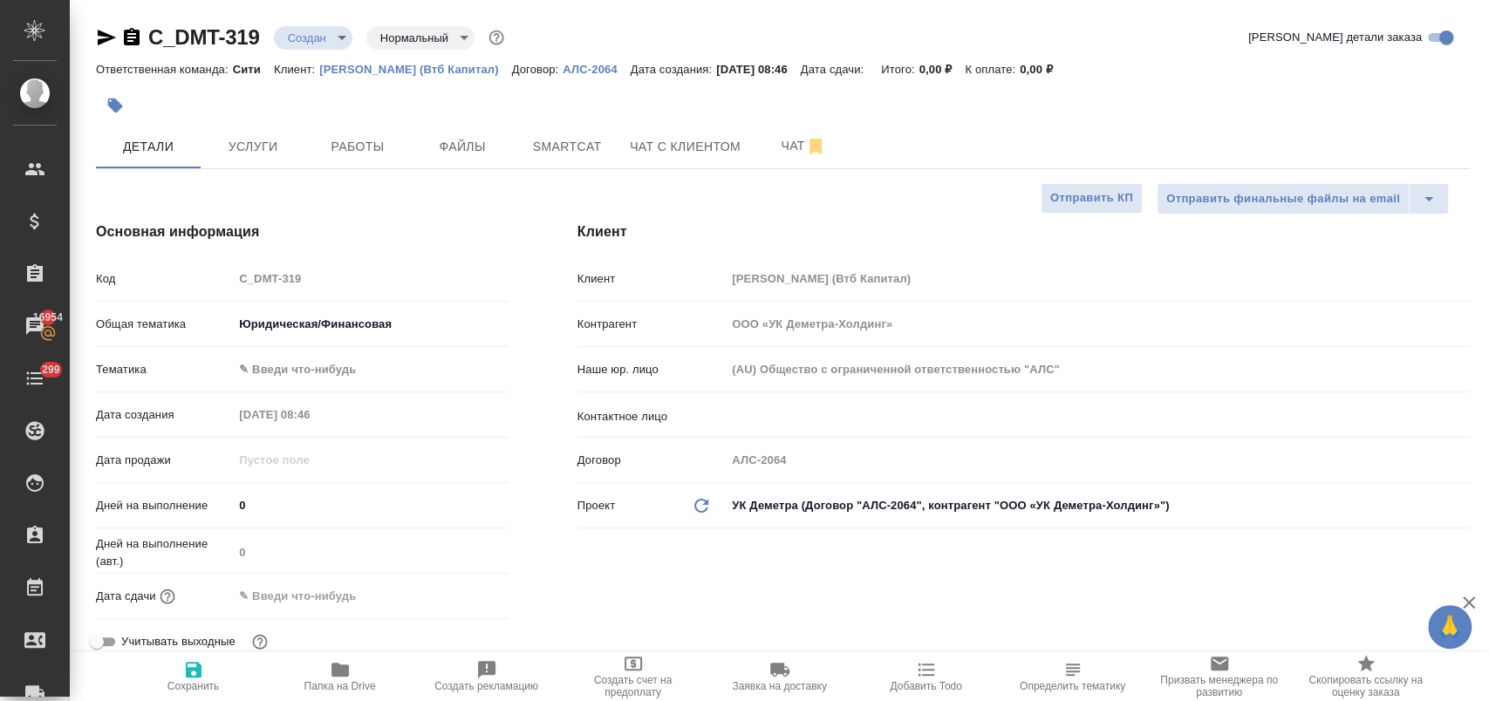
click at [329, 367] on body "🙏 .cls-1 fill:#fff; AWATERA Лофицкая Юлия Владимировна Клиенты Спецификации Зак…" at bounding box center [744, 421] width 1489 height 842
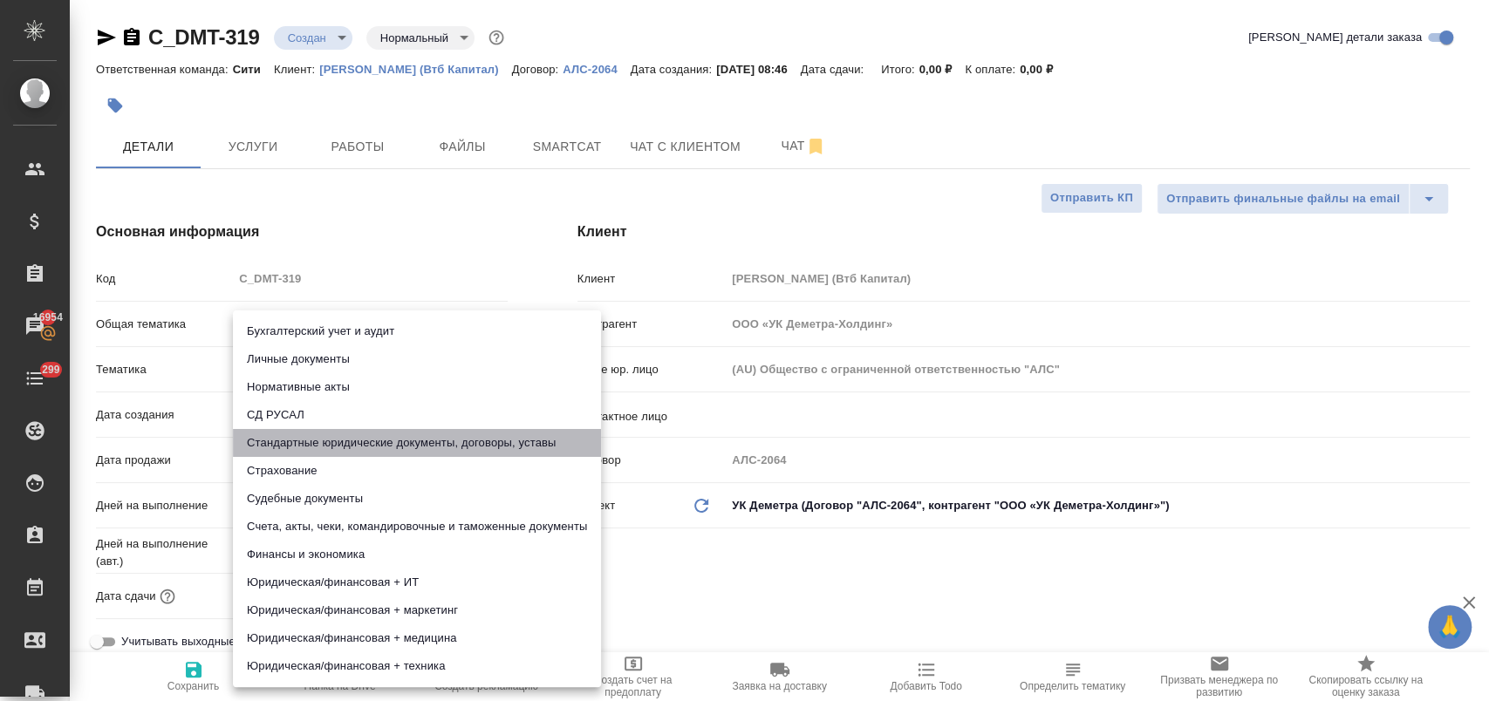
click at [376, 441] on li "Стандартные юридические документы, договоры, уставы" at bounding box center [417, 443] width 368 height 28
type textarea "x"
type input "5f647205b73bc97568ca66bf"
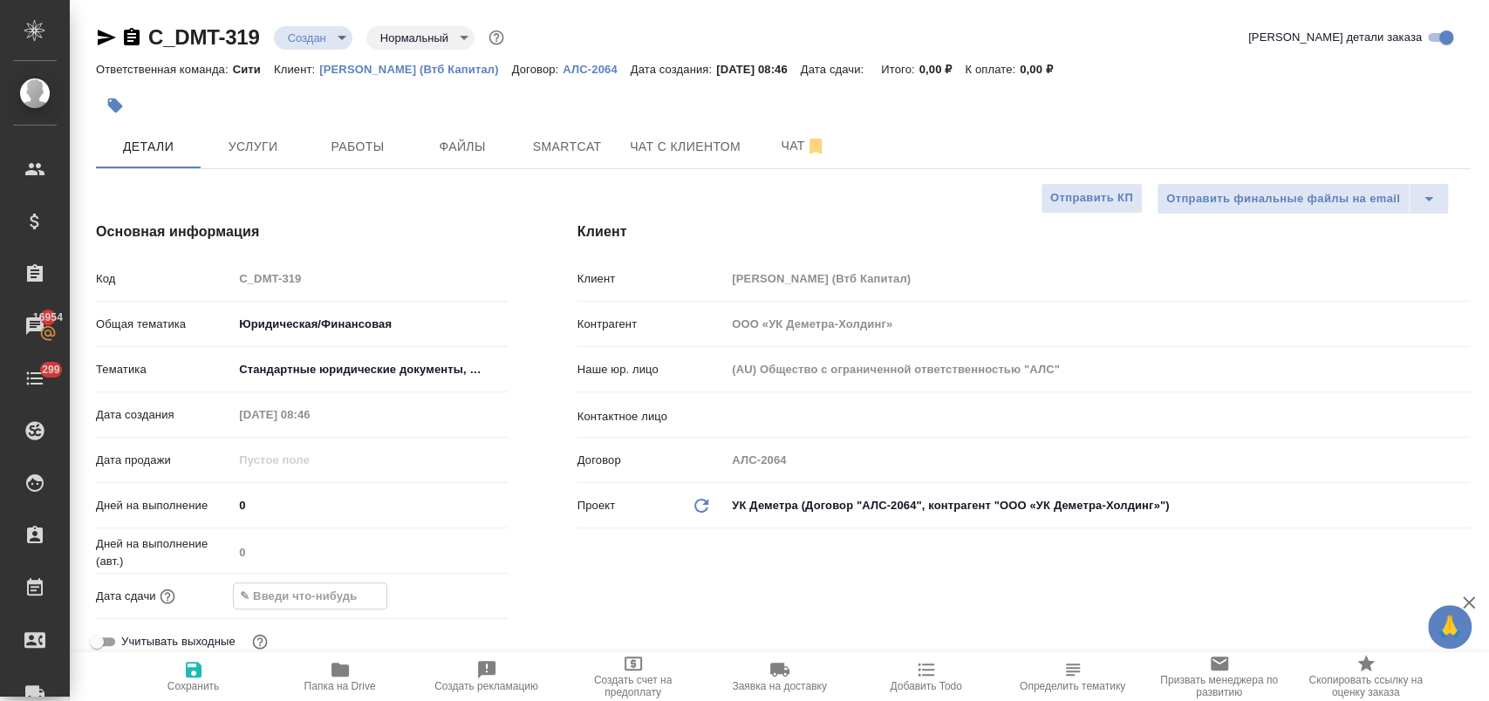
click at [312, 603] on input "text" at bounding box center [310, 596] width 153 height 25
click at [456, 595] on icon "button" at bounding box center [457, 593] width 16 height 17
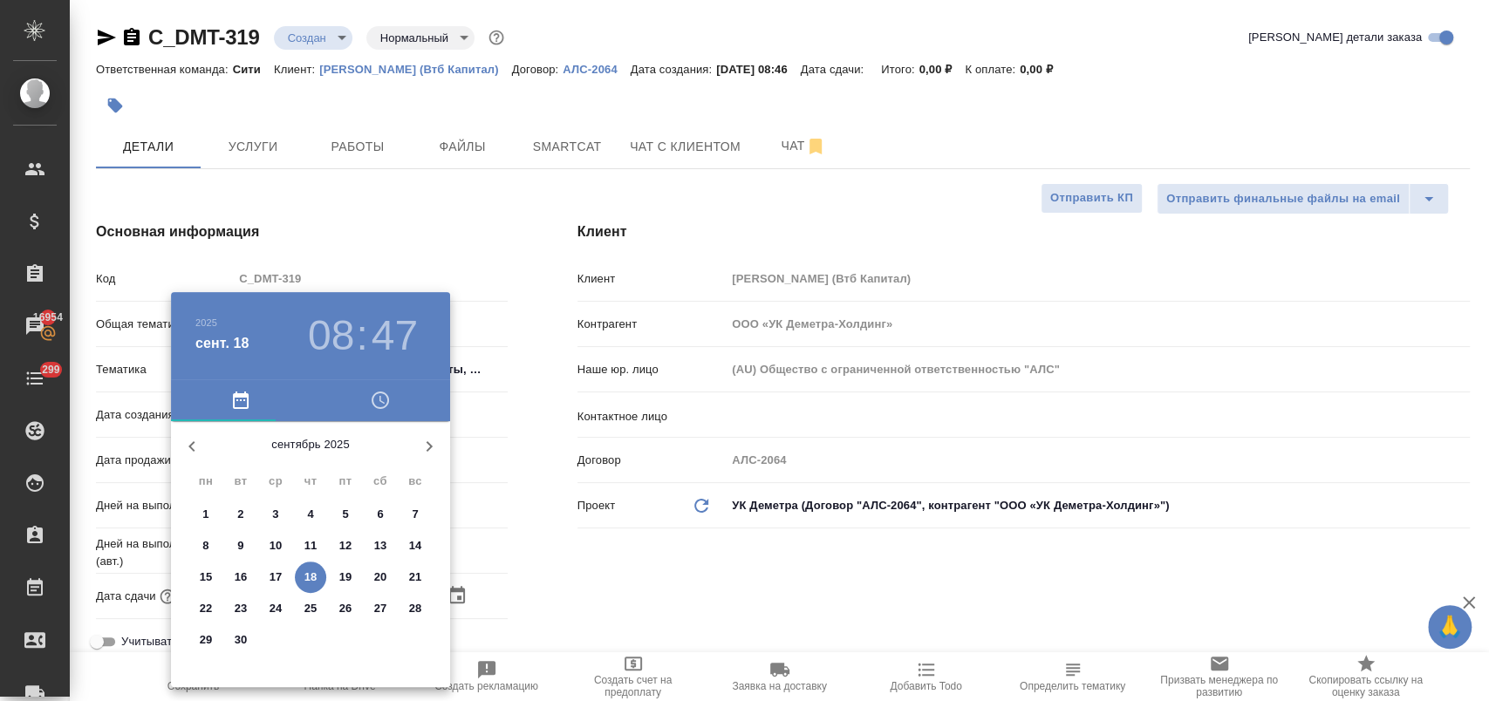
click at [313, 578] on p "18" at bounding box center [310, 577] width 13 height 17
type input "18.09.2025 08:47"
type textarea "x"
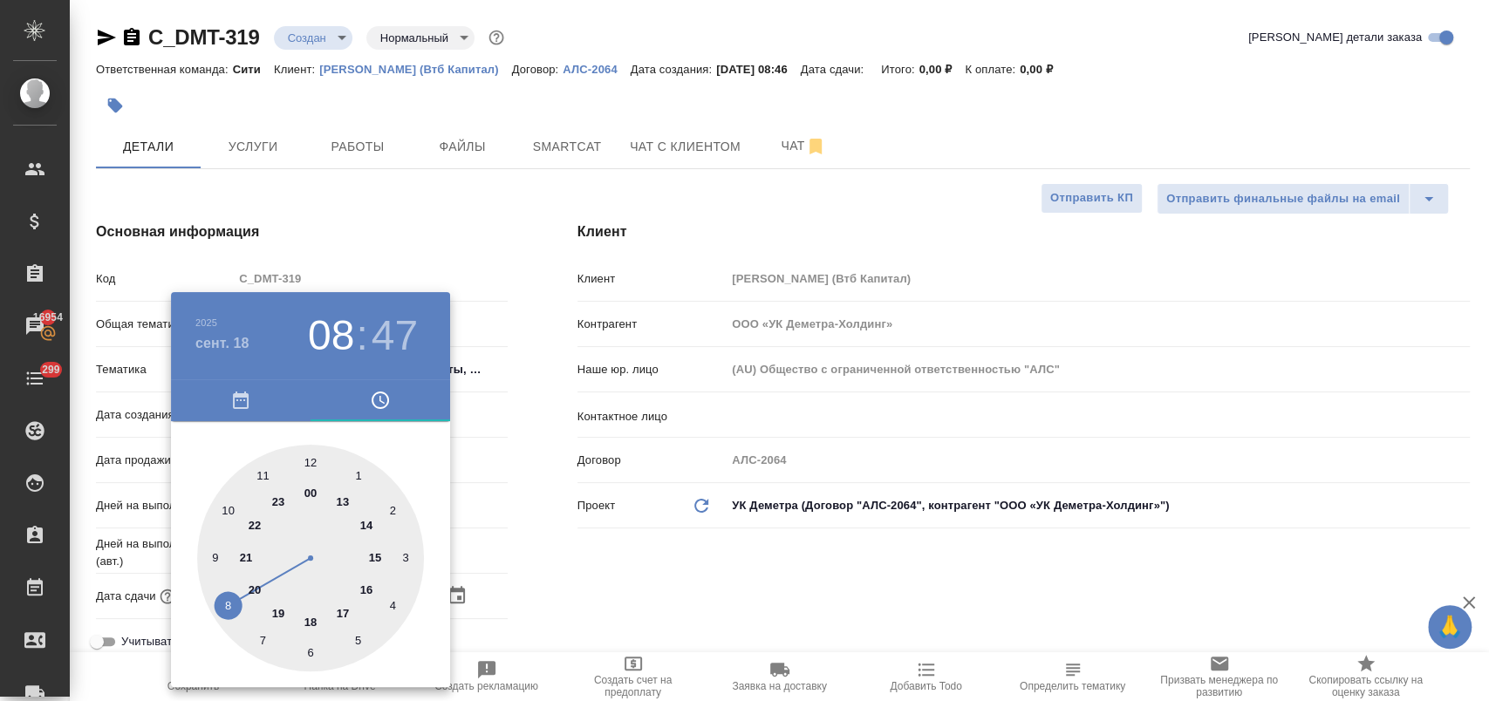
click at [230, 508] on div at bounding box center [310, 558] width 227 height 227
type input "18.09.2025 10:47"
type textarea "x"
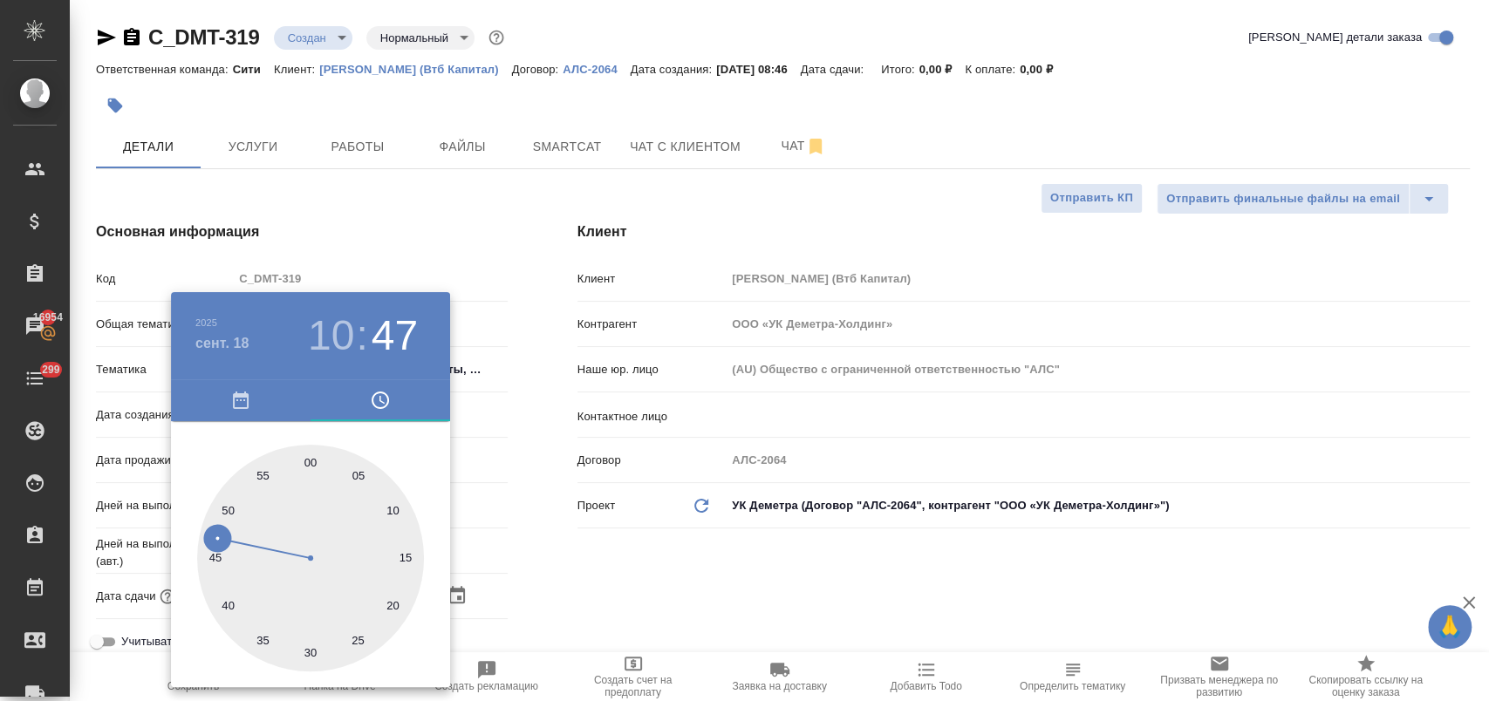
click at [395, 508] on div at bounding box center [310, 558] width 227 height 227
type input "18.09.2025 10:10"
type textarea "x"
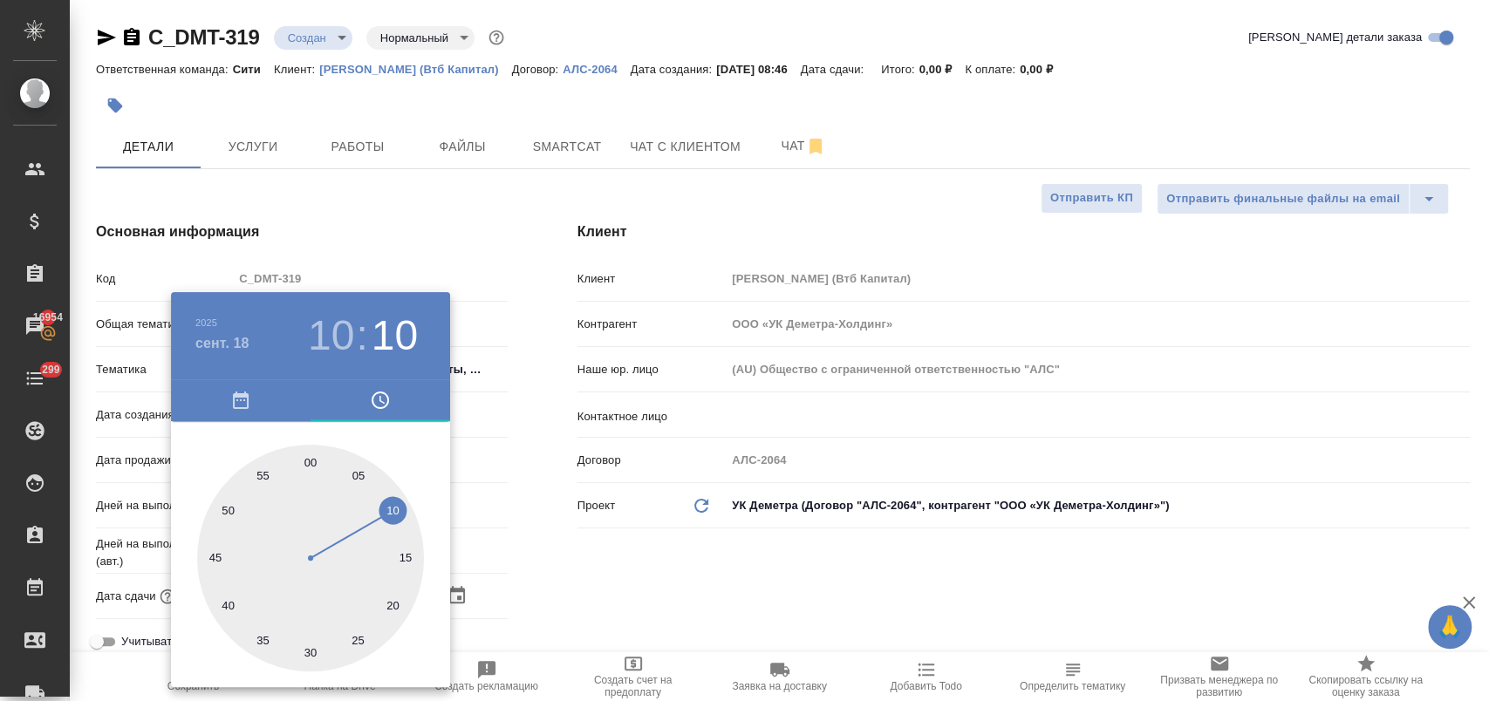
click at [537, 571] on div at bounding box center [744, 350] width 1489 height 701
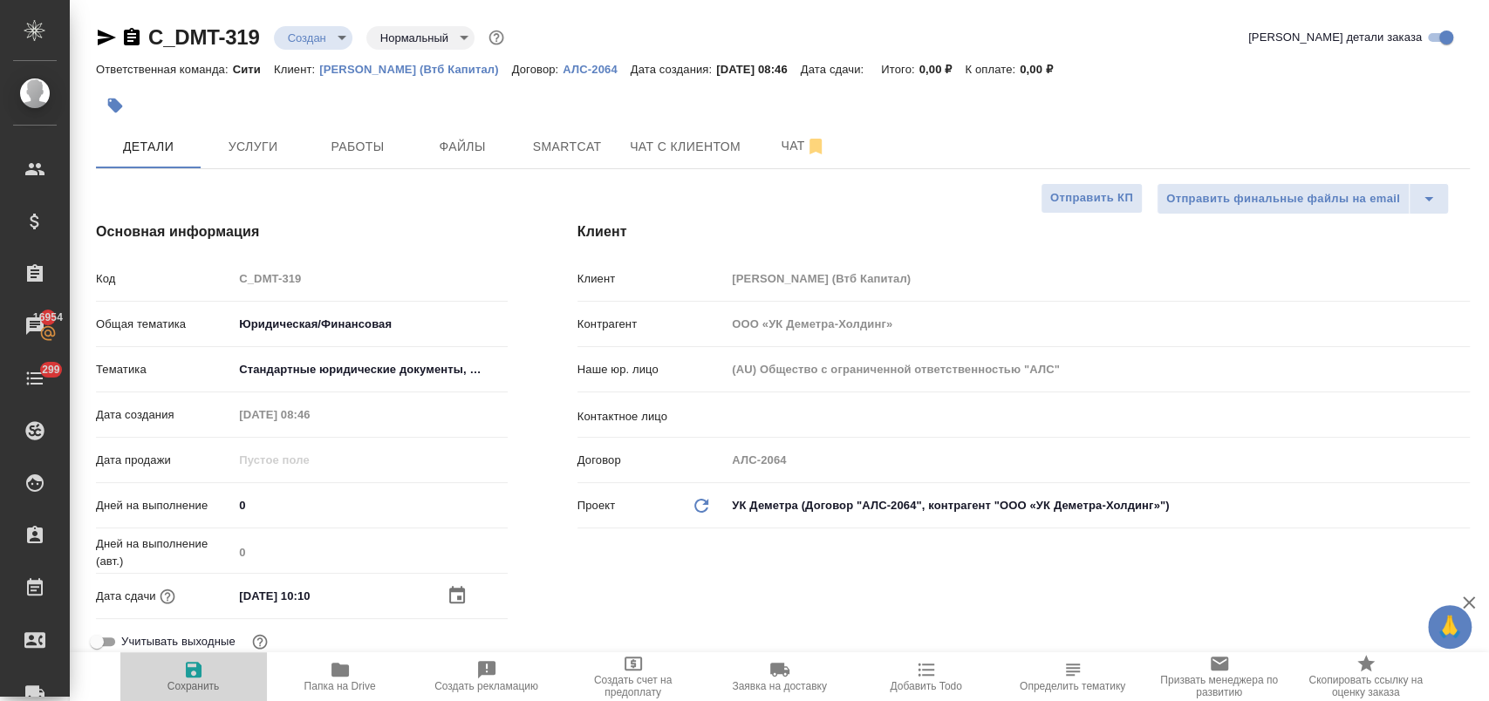
click at [186, 677] on icon "button" at bounding box center [194, 670] width 16 height 16
type textarea "x"
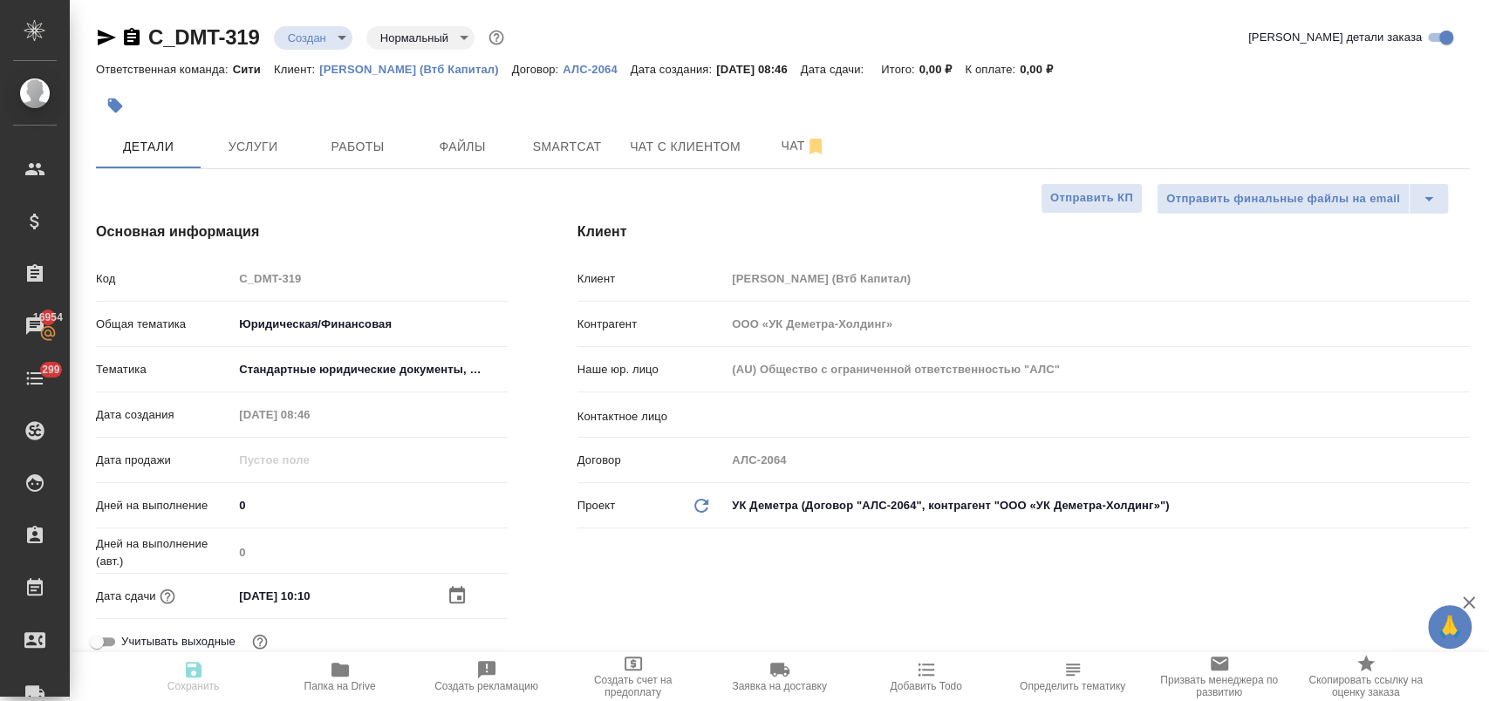
type textarea "x"
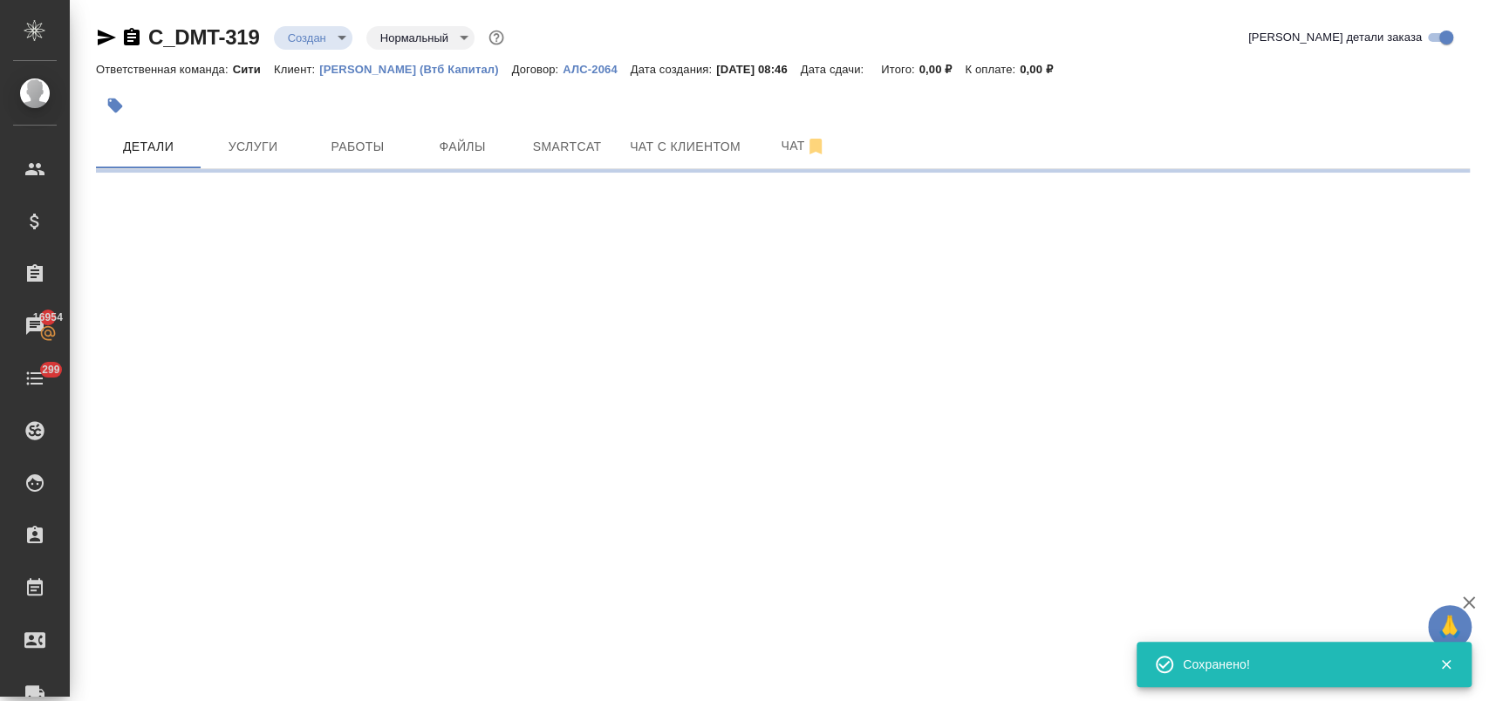
select select "RU"
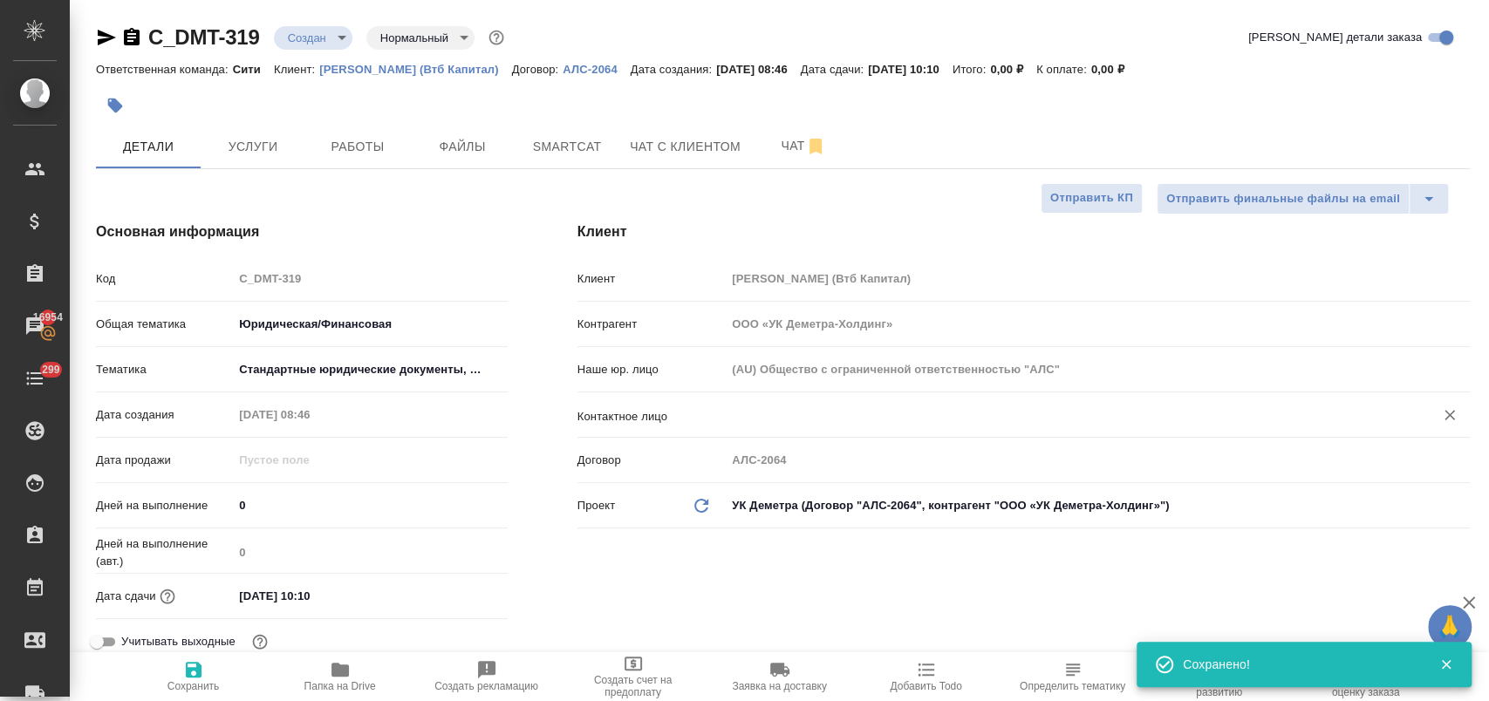
type textarea "x"
click at [779, 412] on input "text" at bounding box center [1068, 415] width 675 height 21
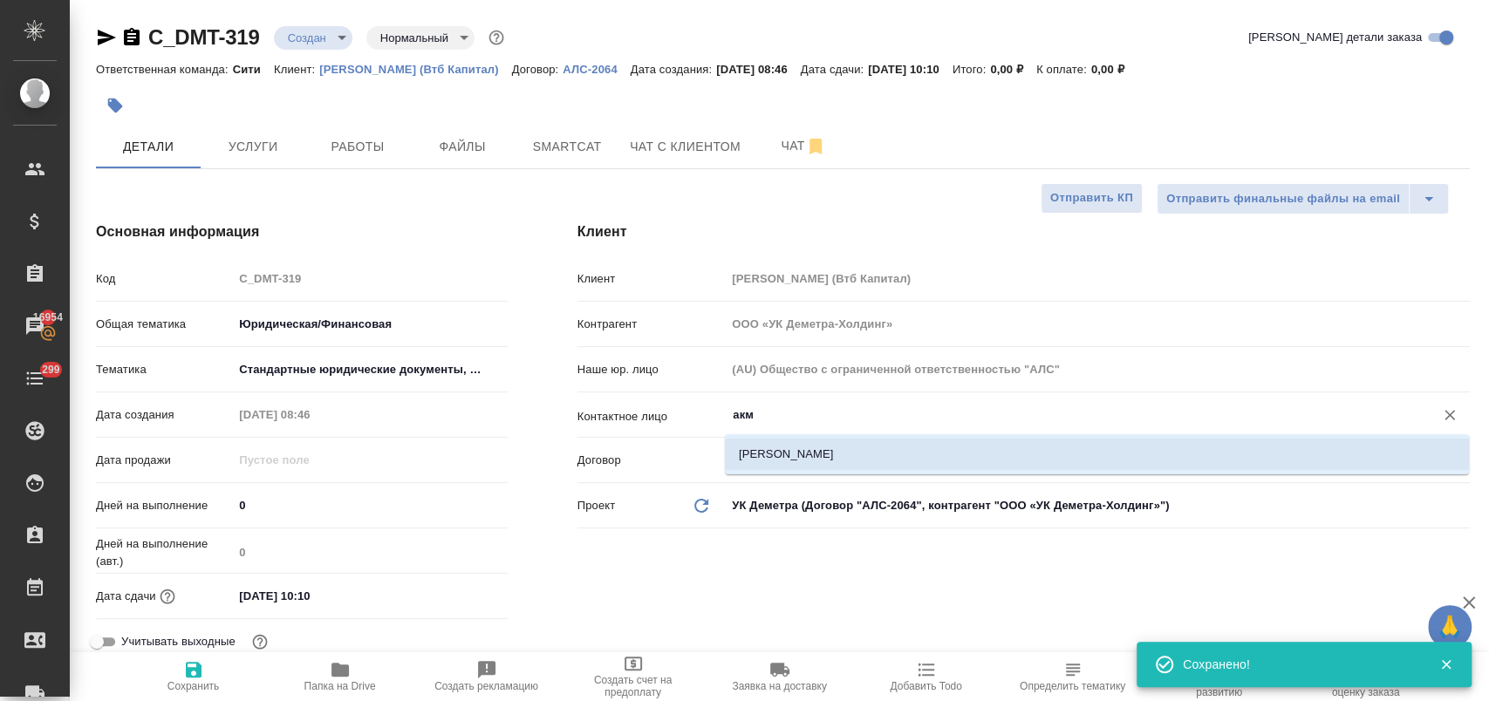
click at [796, 442] on li "Акмеева Ольга" at bounding box center [1097, 454] width 744 height 31
type input "Акмеева Ольга"
type textarea "x"
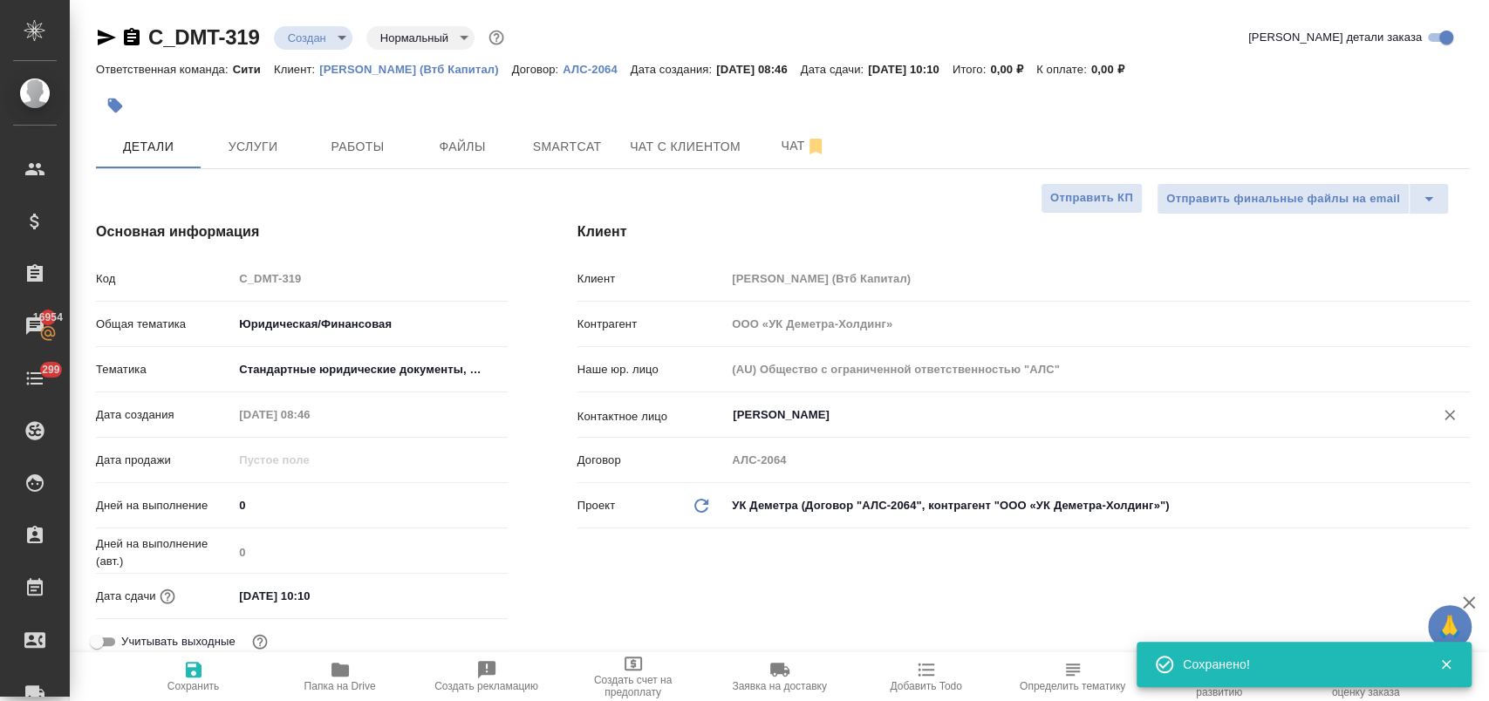
type input "Акмеева Ольга"
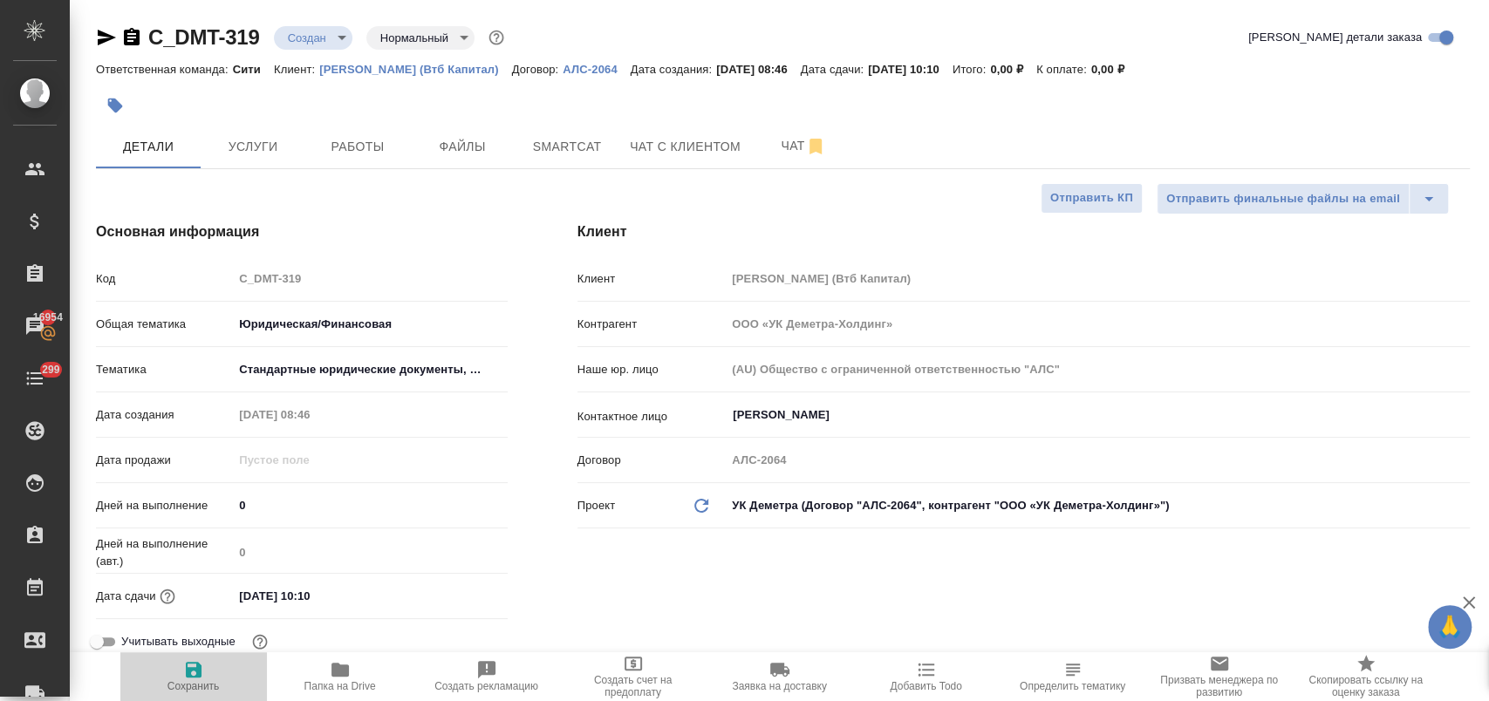
click at [163, 670] on span "Сохранить" at bounding box center [194, 676] width 126 height 33
type textarea "x"
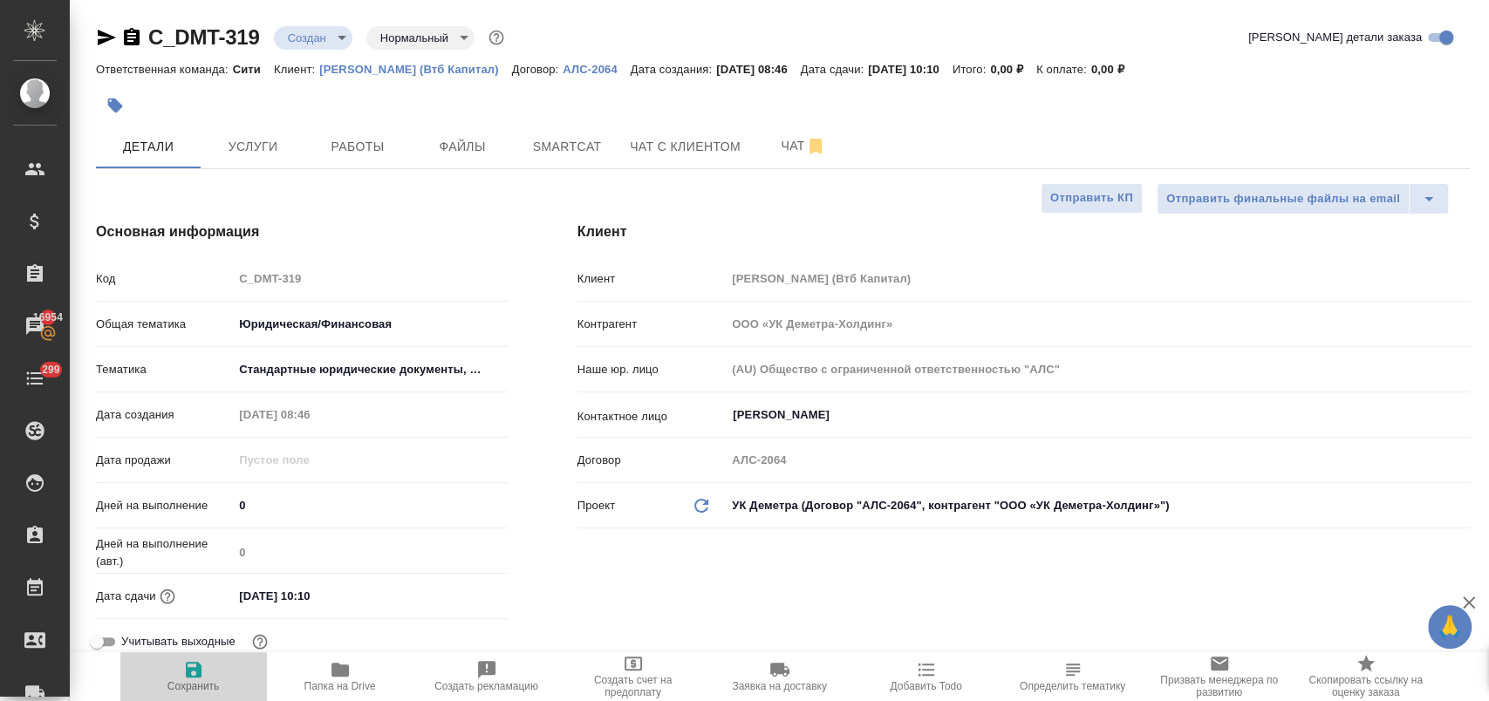
type textarea "x"
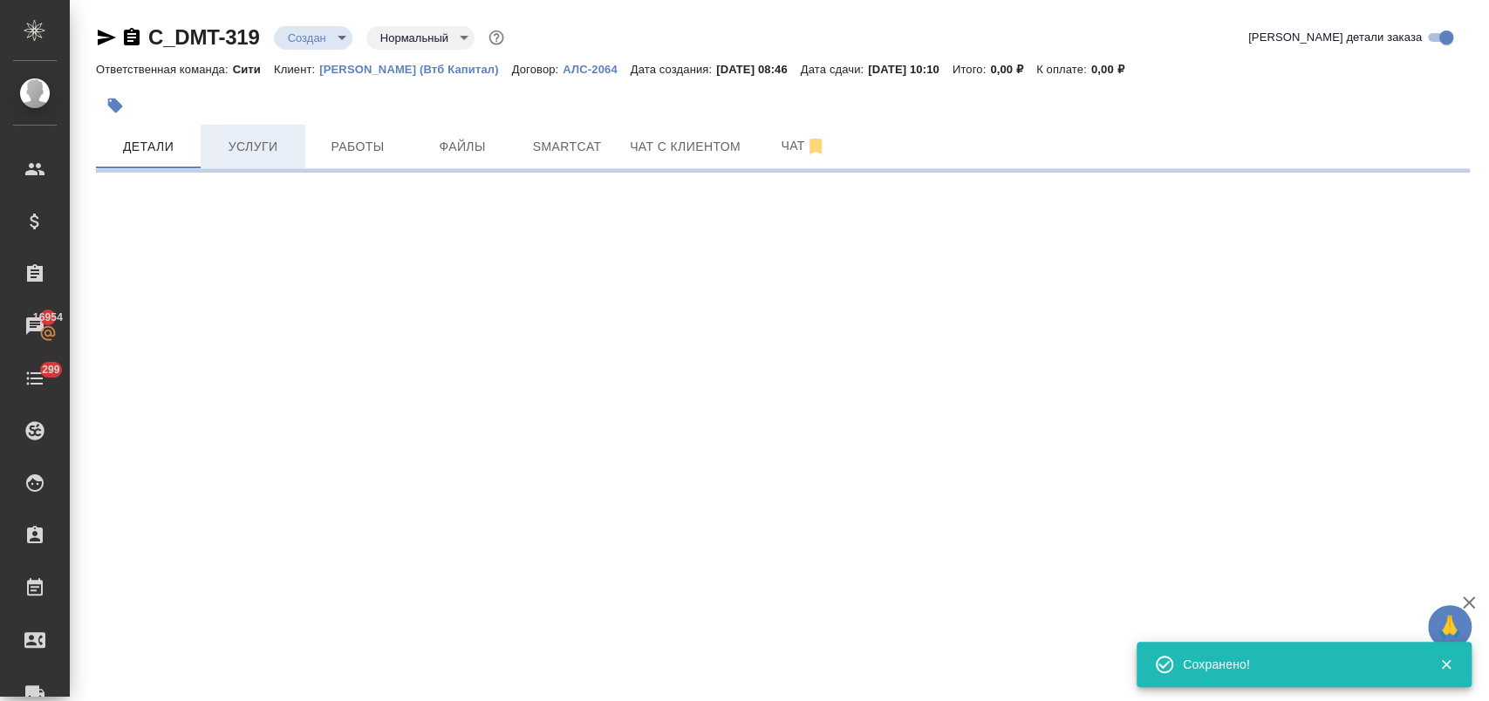
select select "RU"
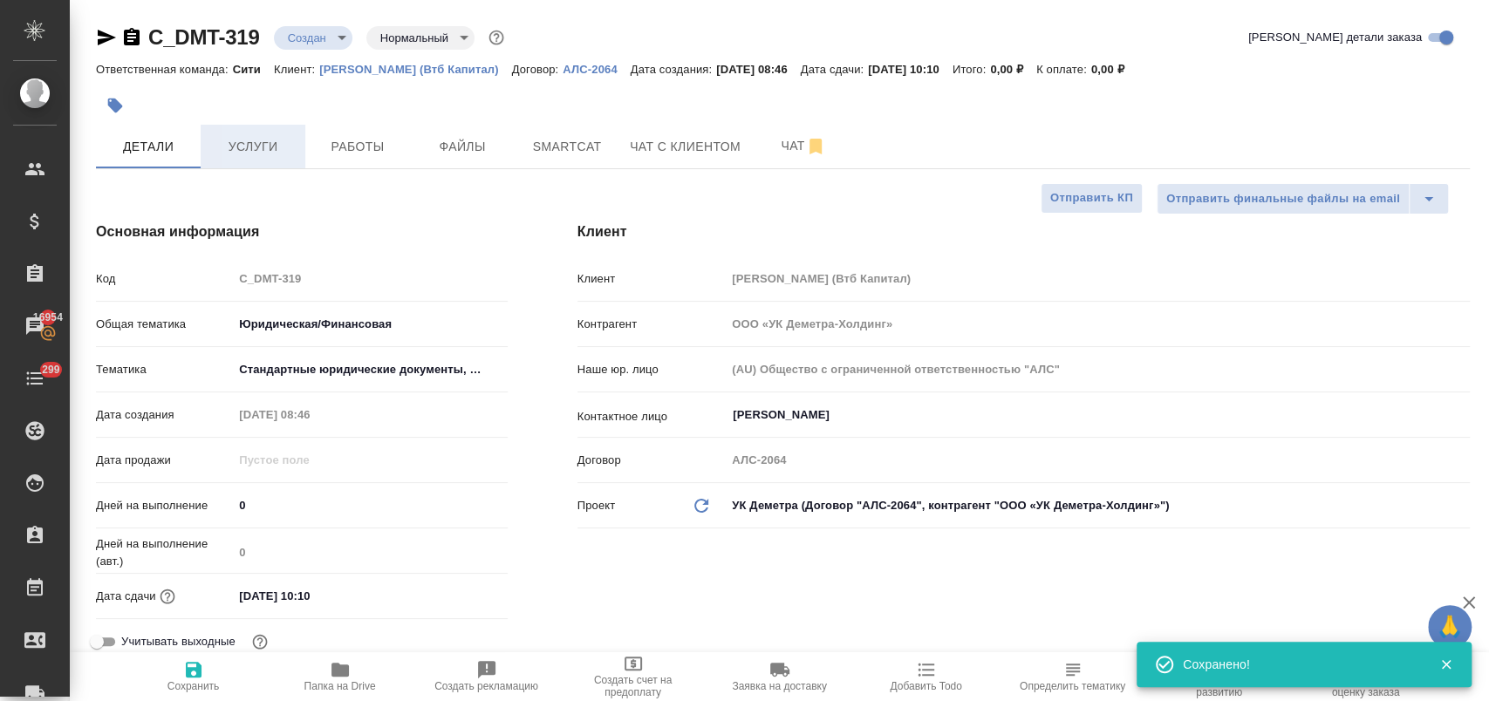
type textarea "x"
click at [270, 138] on span "Услуги" at bounding box center [253, 147] width 84 height 22
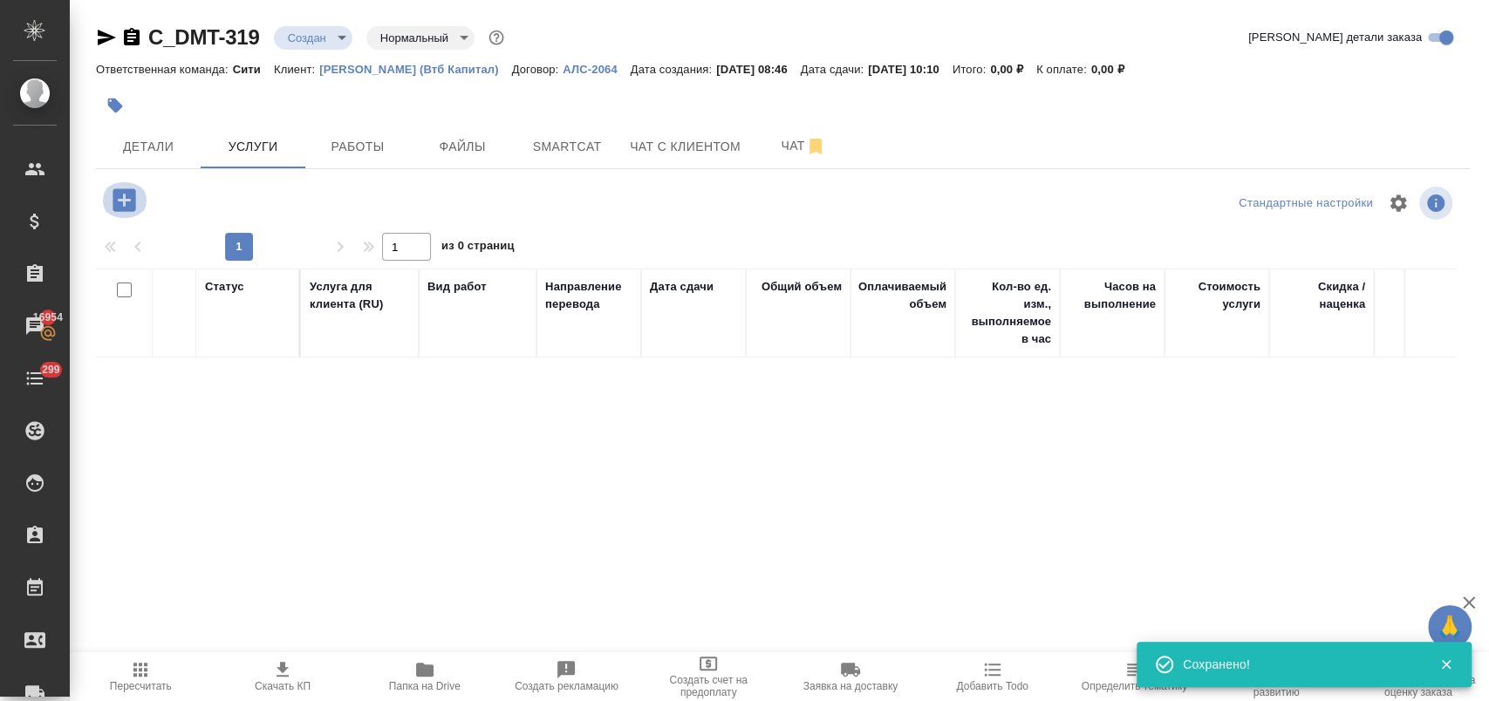
click at [134, 200] on icon "button" at bounding box center [124, 199] width 23 height 23
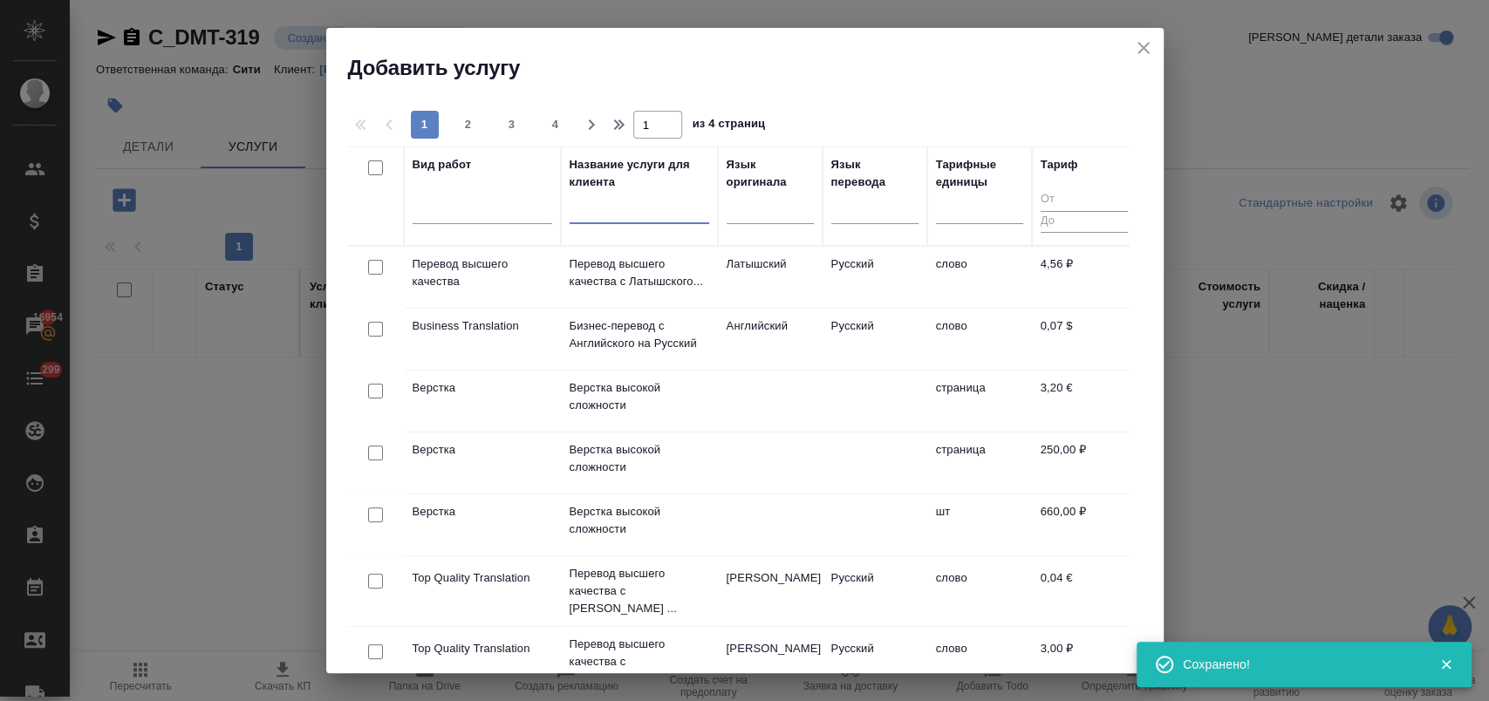
click at [645, 218] on input "text" at bounding box center [640, 213] width 140 height 22
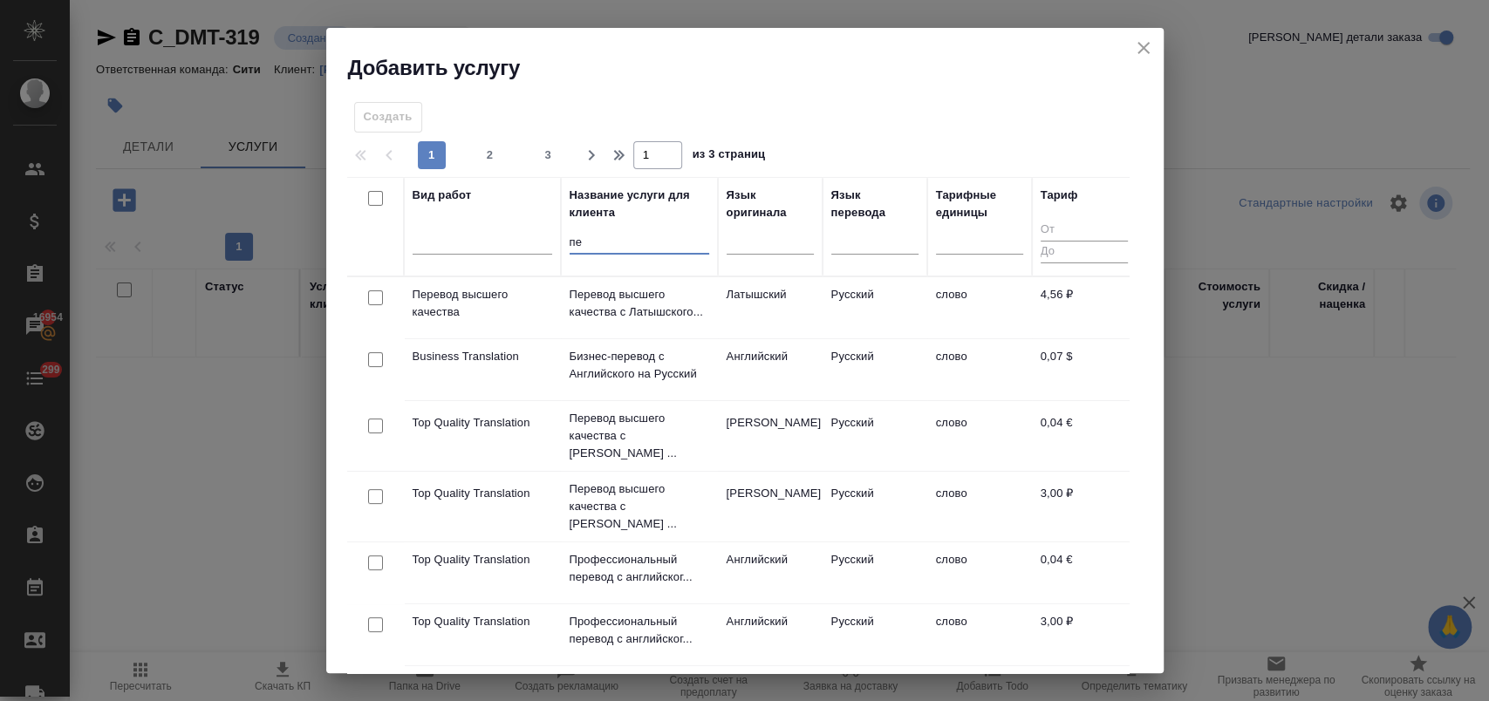
type input "п"
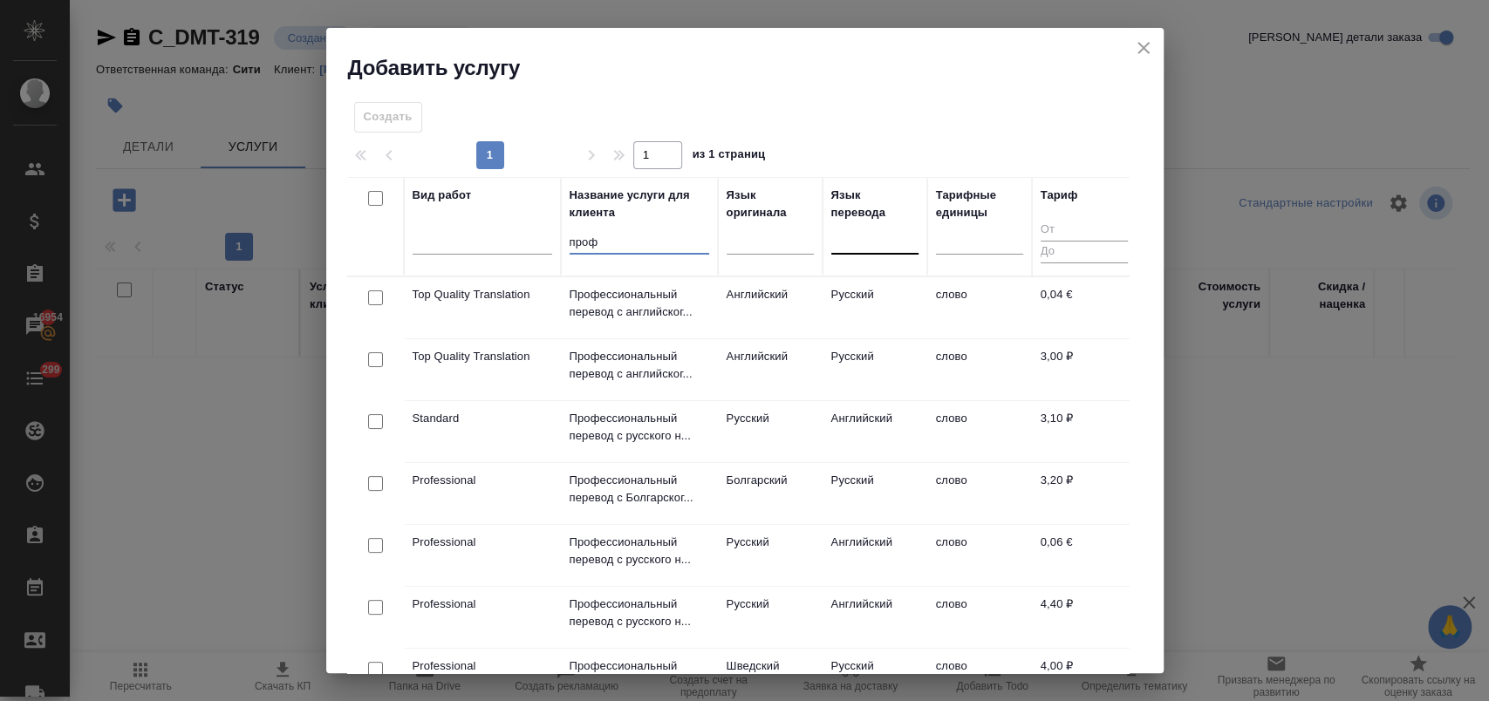
type input "проф"
click at [862, 244] on div at bounding box center [874, 236] width 87 height 25
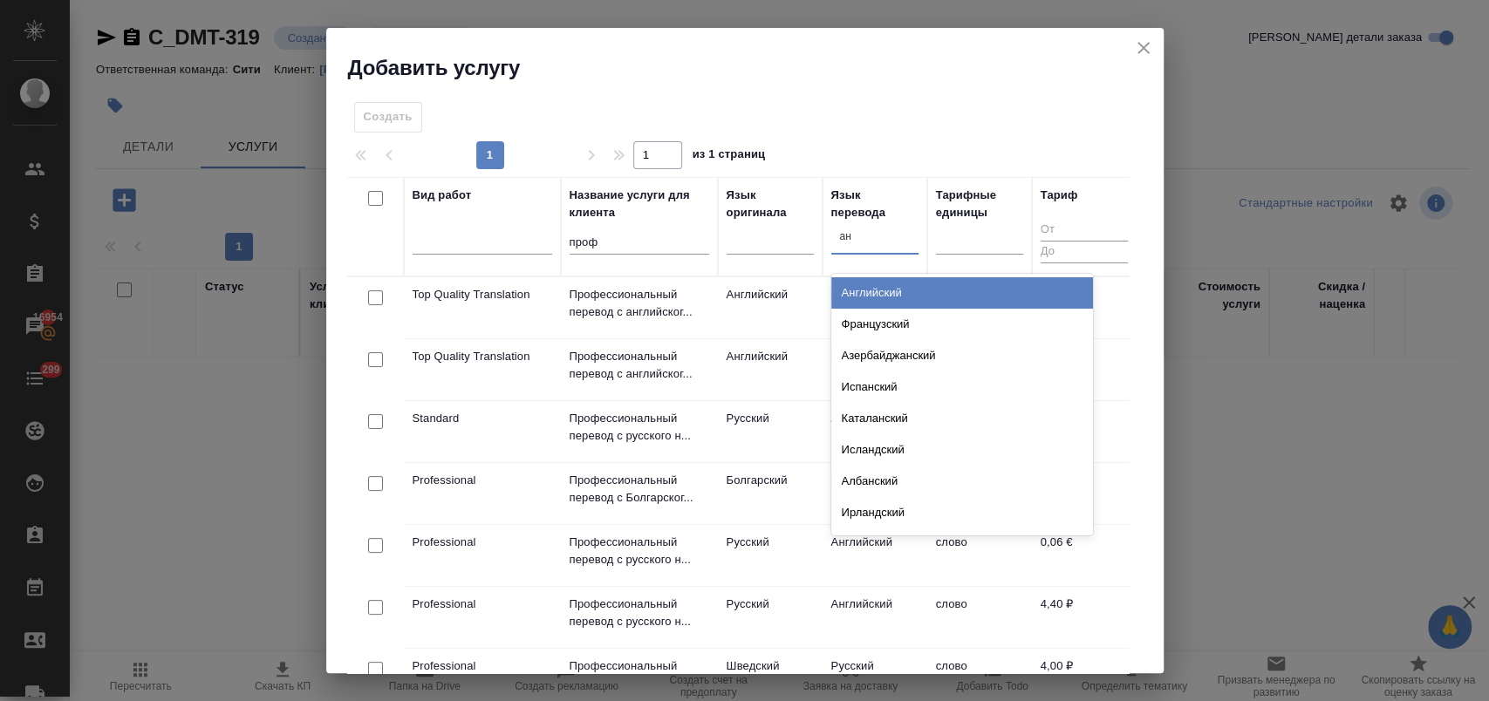
type input "анг"
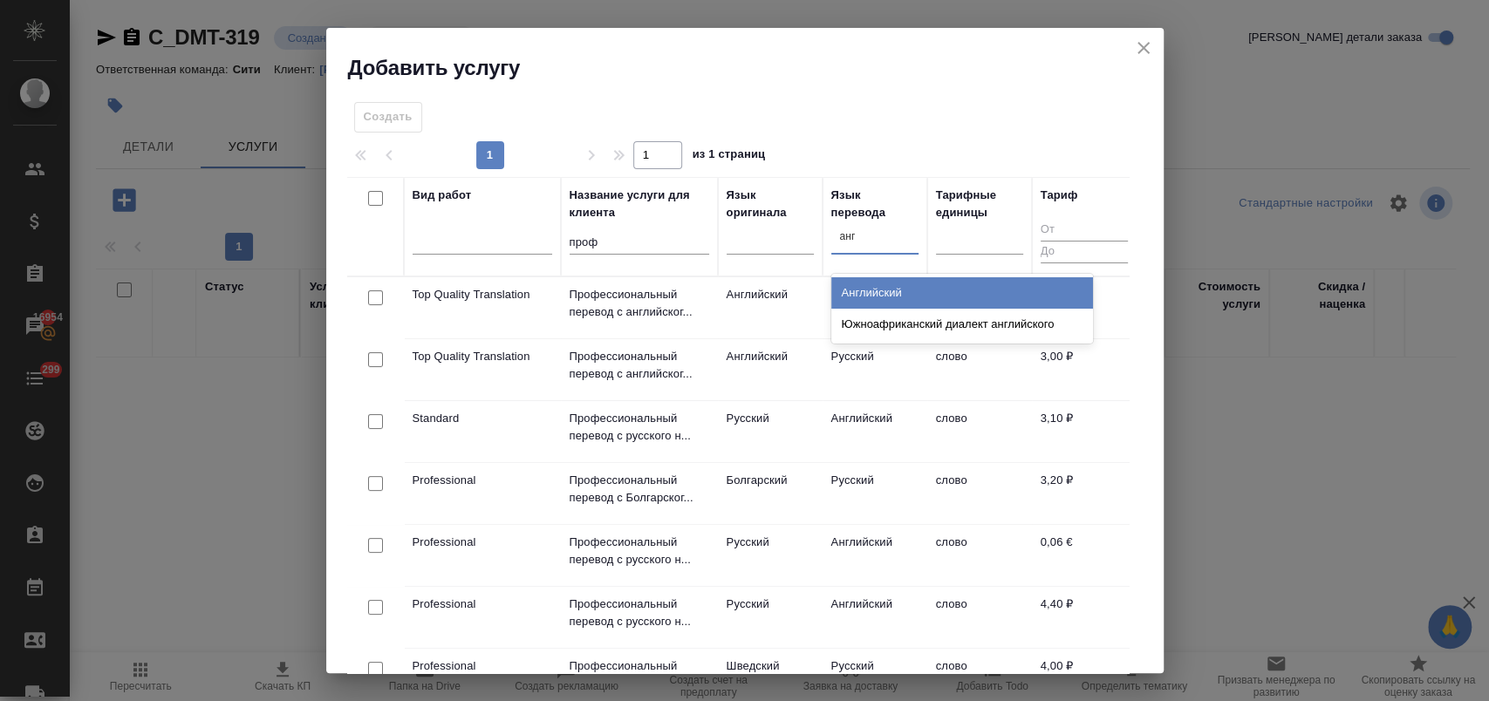
click at [870, 281] on div "Английский" at bounding box center [962, 292] width 262 height 31
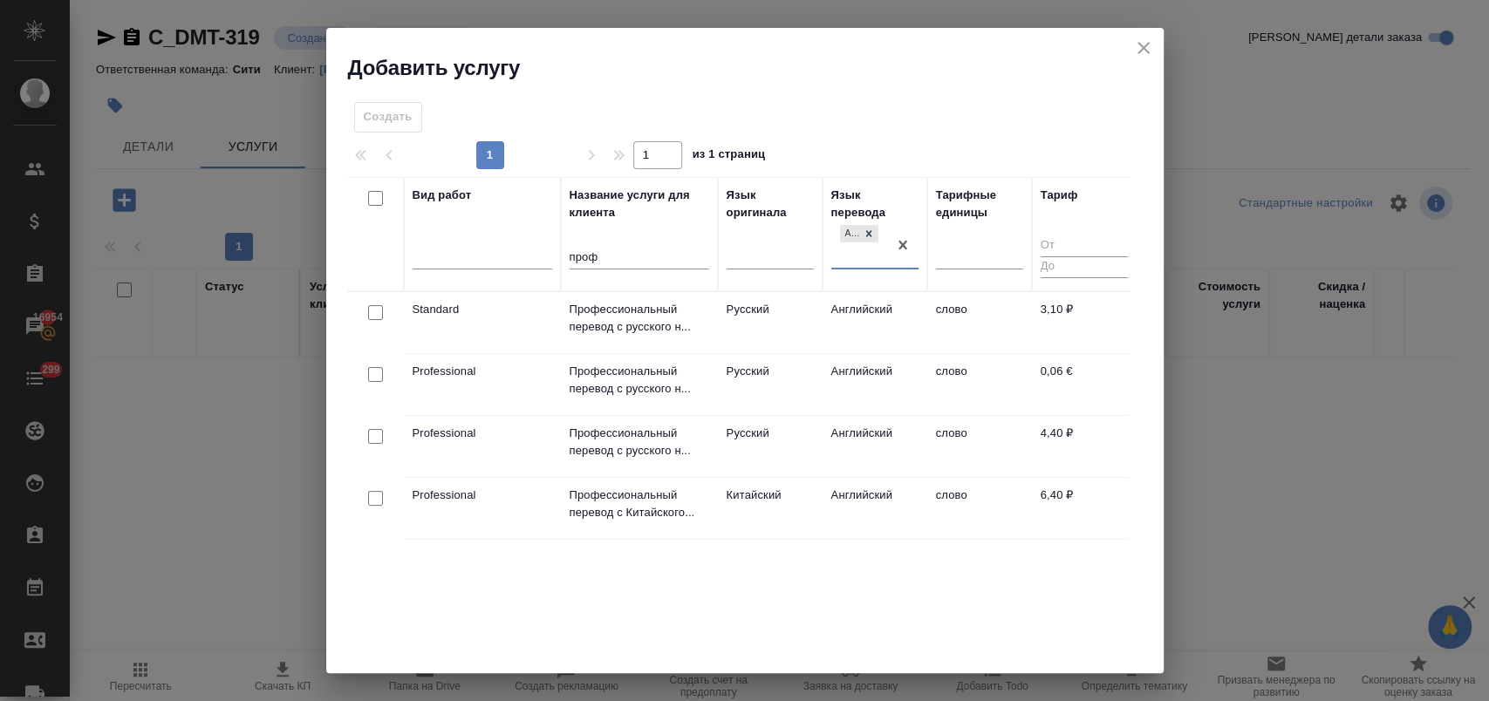
click at [373, 432] on input "checkbox" at bounding box center [375, 436] width 15 height 15
checkbox input "true"
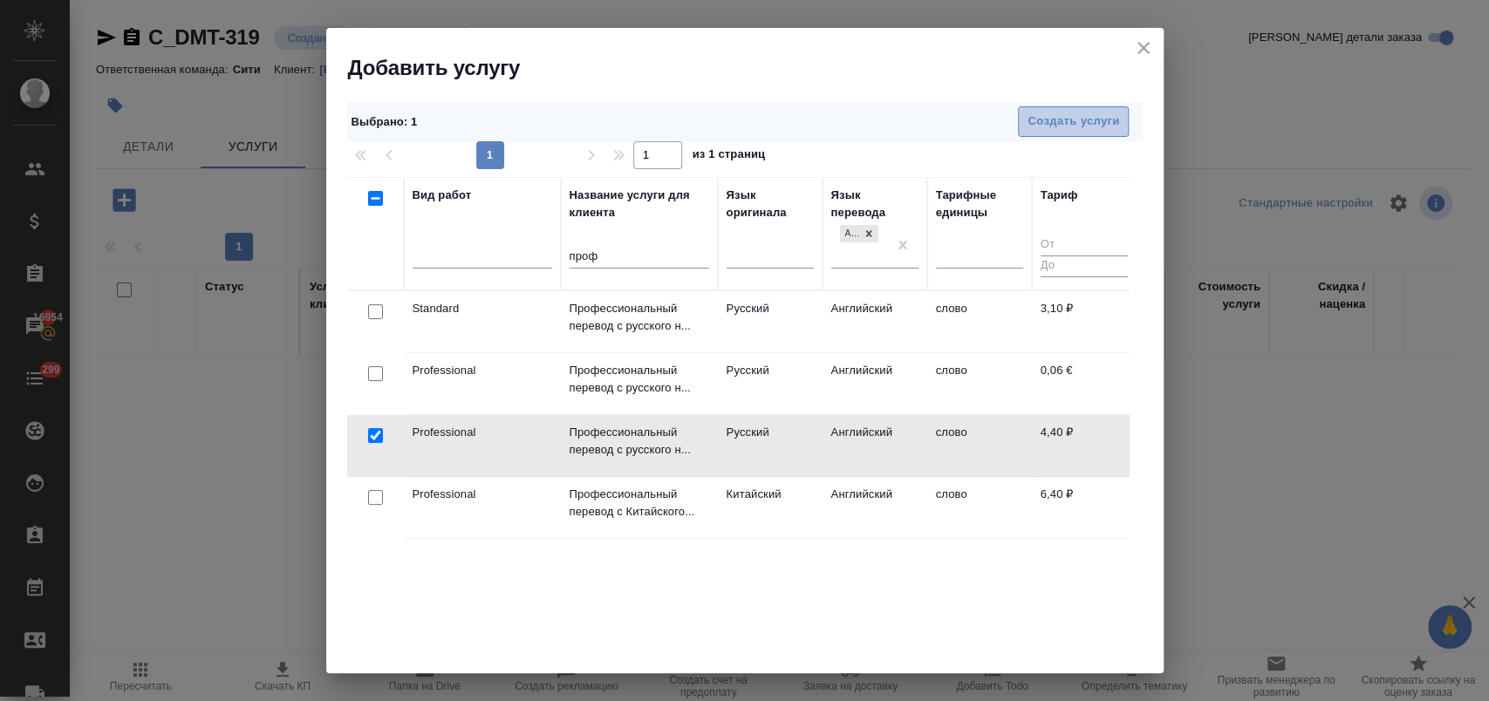
click at [1098, 116] on span "Создать услуги" at bounding box center [1074, 122] width 92 height 20
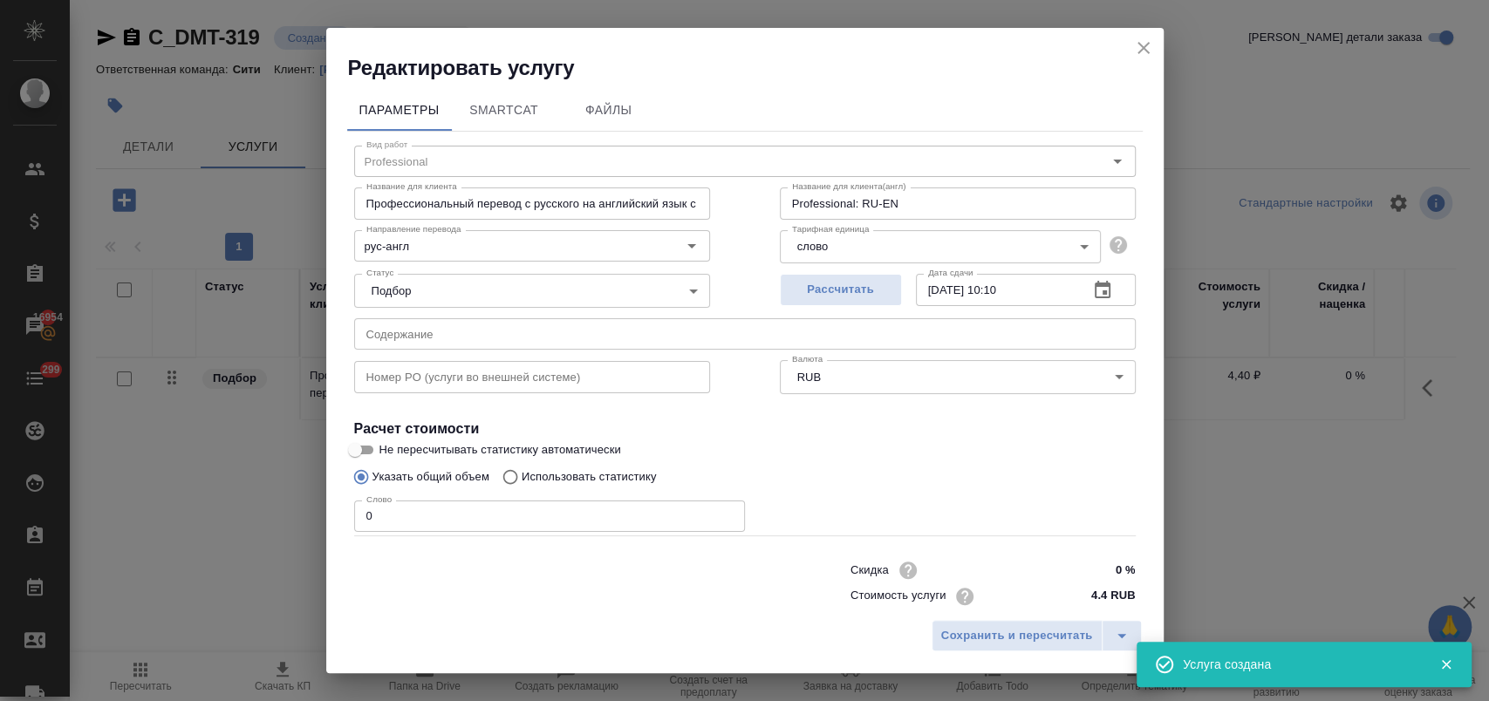
click at [498, 335] on input "text" at bounding box center [745, 333] width 782 height 31
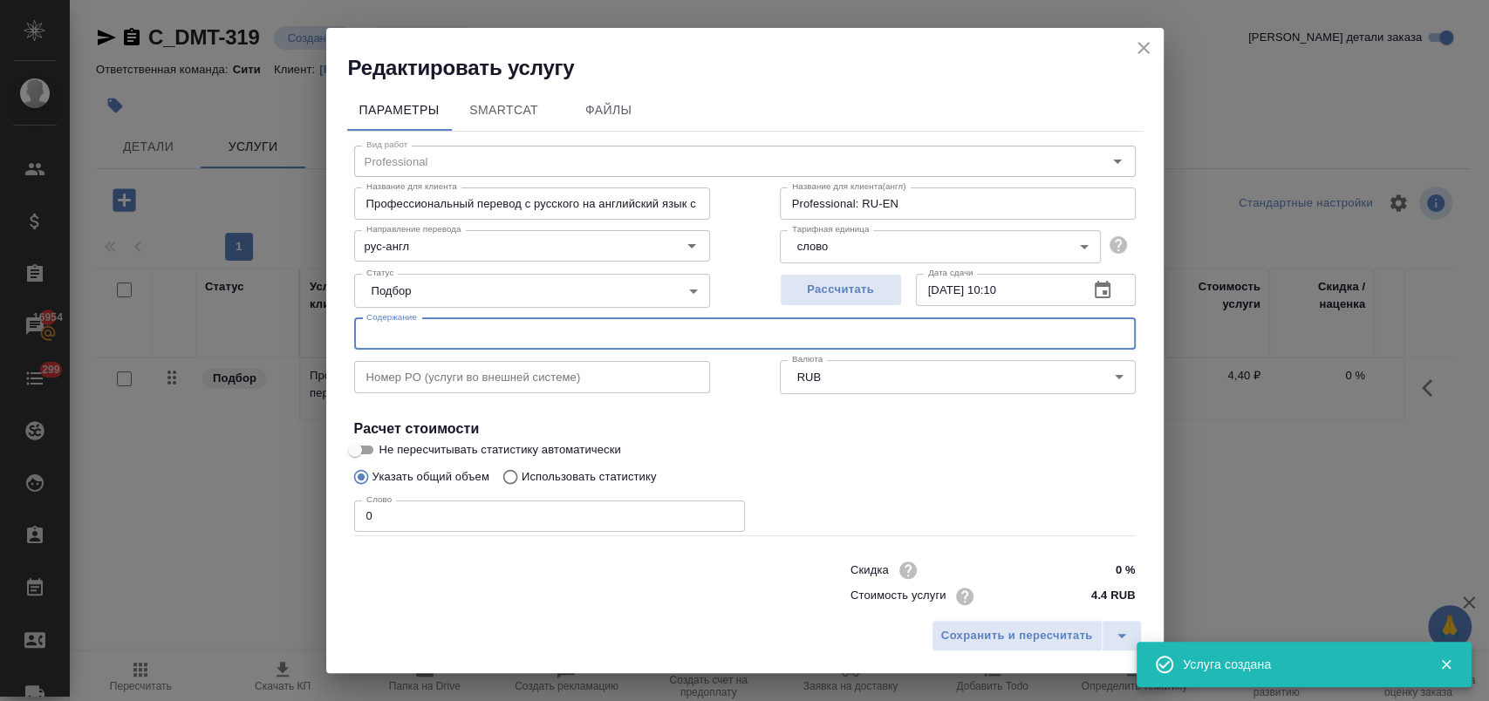
paste input "Устав ДХ_20250808_cl без перевода"
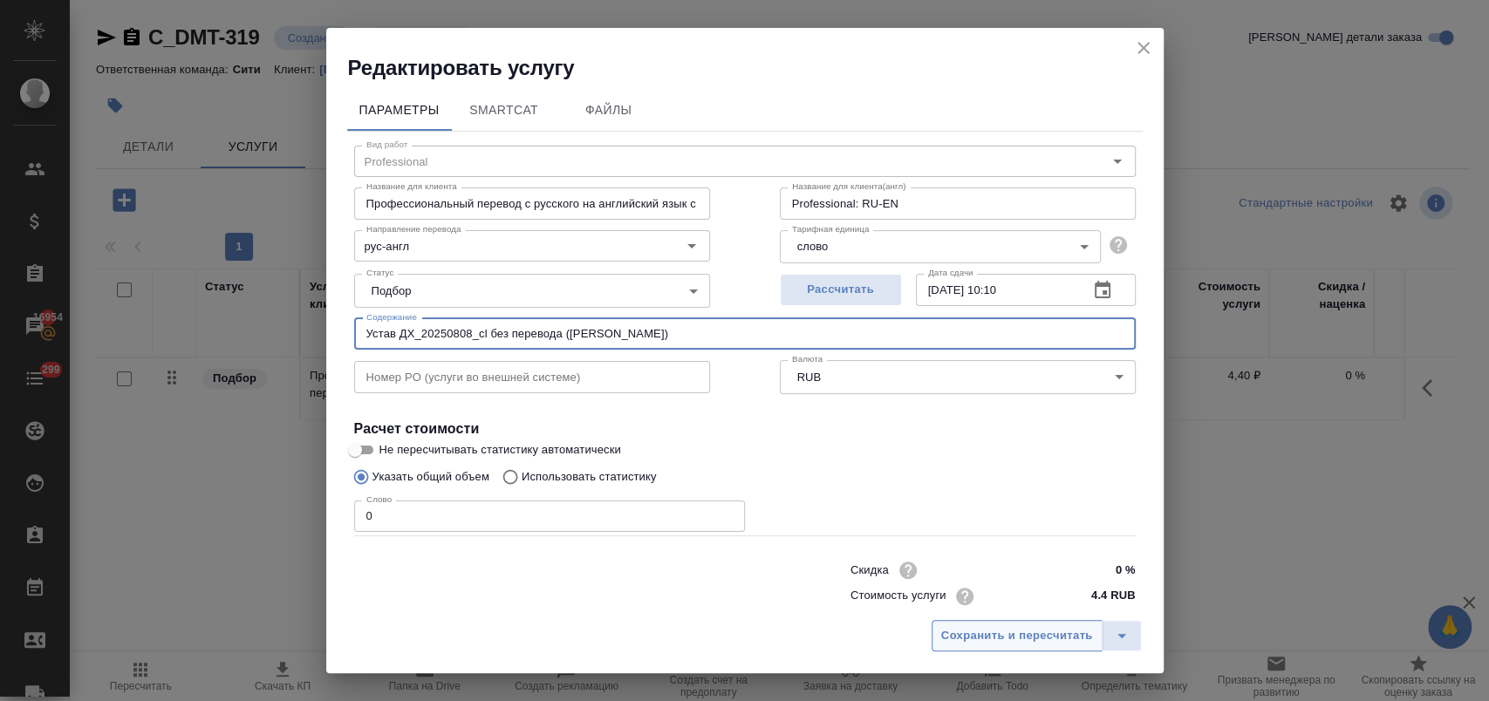
type input "Устав ДХ_20250808_cl без перевода (Акмеева Ольга)"
click at [977, 641] on span "Сохранить и пересчитать" at bounding box center [1017, 636] width 152 height 20
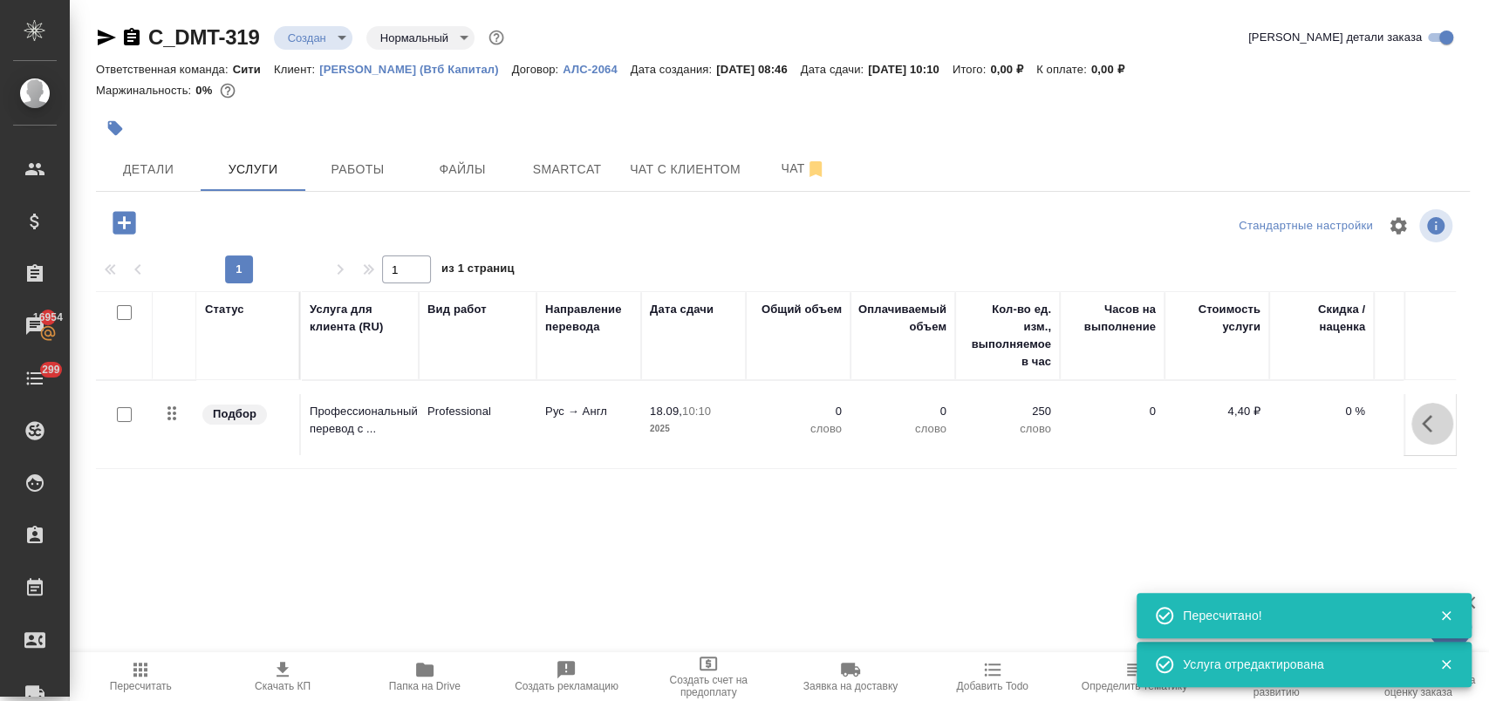
click at [1437, 428] on icon "button" at bounding box center [1432, 424] width 21 height 21
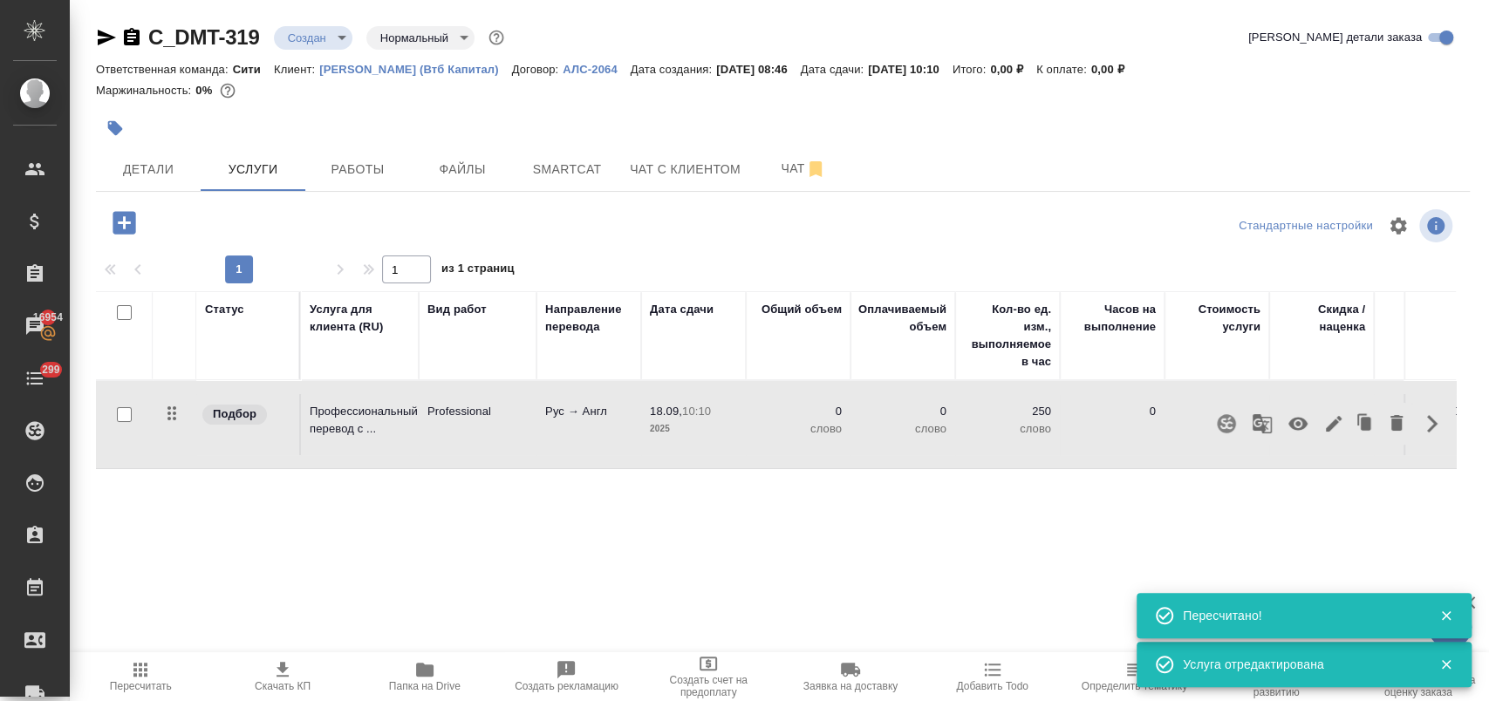
click at [1230, 426] on icon "button" at bounding box center [1226, 423] width 18 height 18
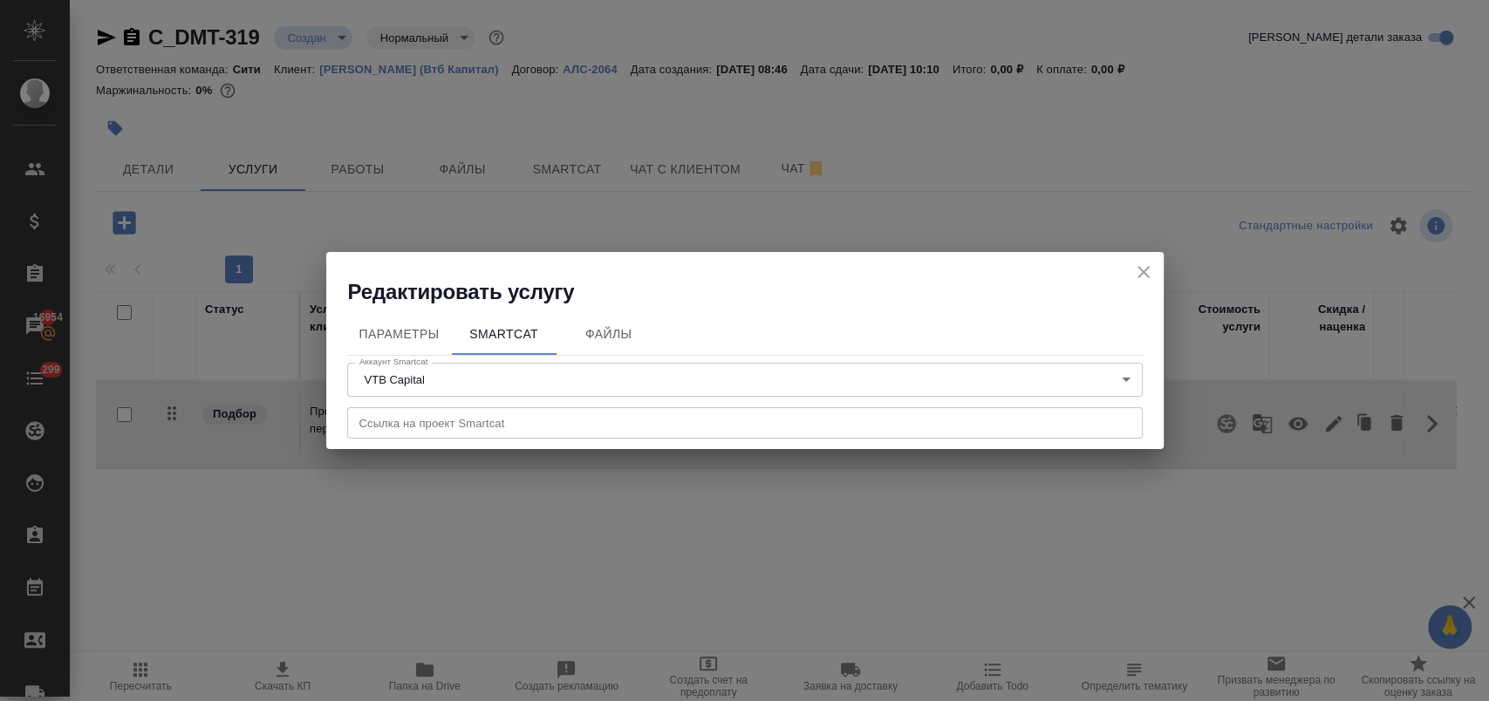
scroll to position [7, 0]
click at [1142, 266] on icon "close" at bounding box center [1143, 272] width 21 height 21
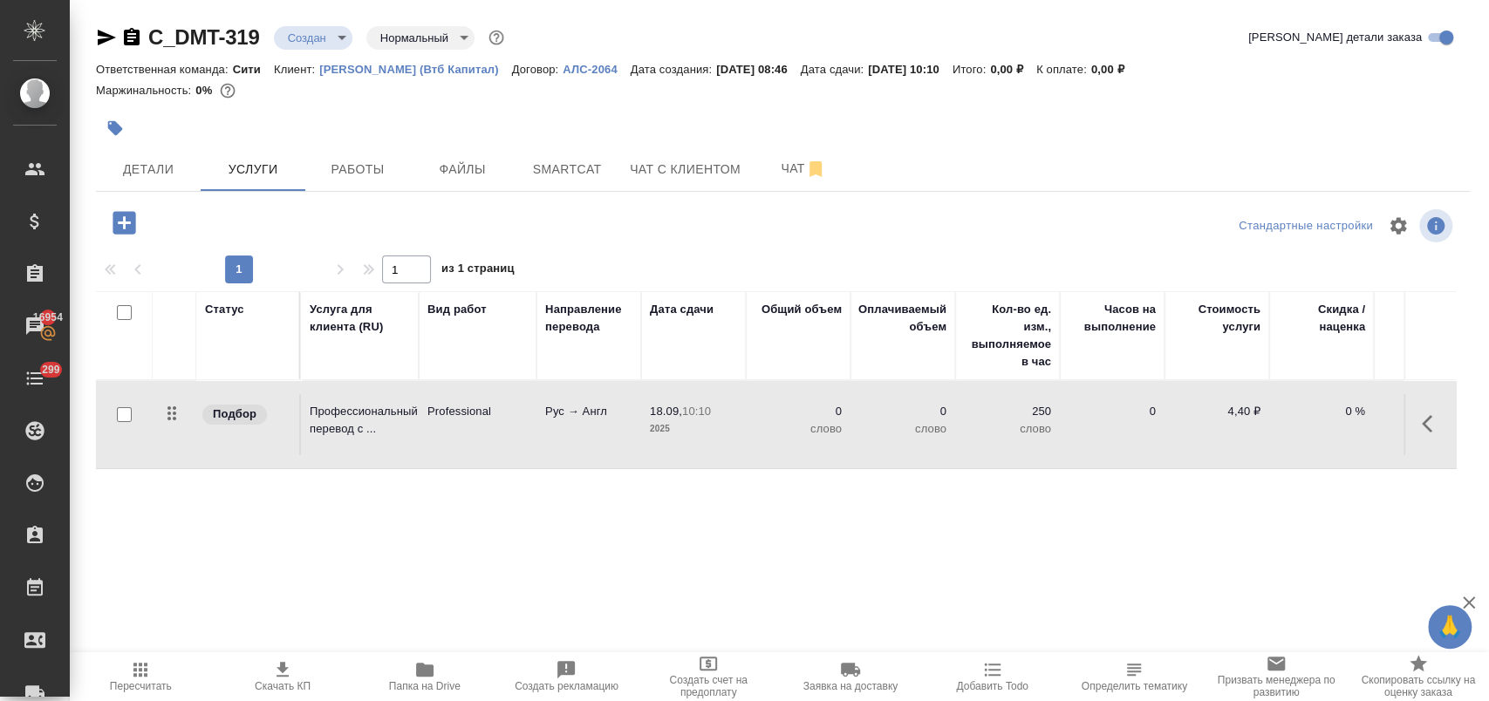
click at [125, 417] on input "checkbox" at bounding box center [124, 414] width 15 height 15
checkbox input "true"
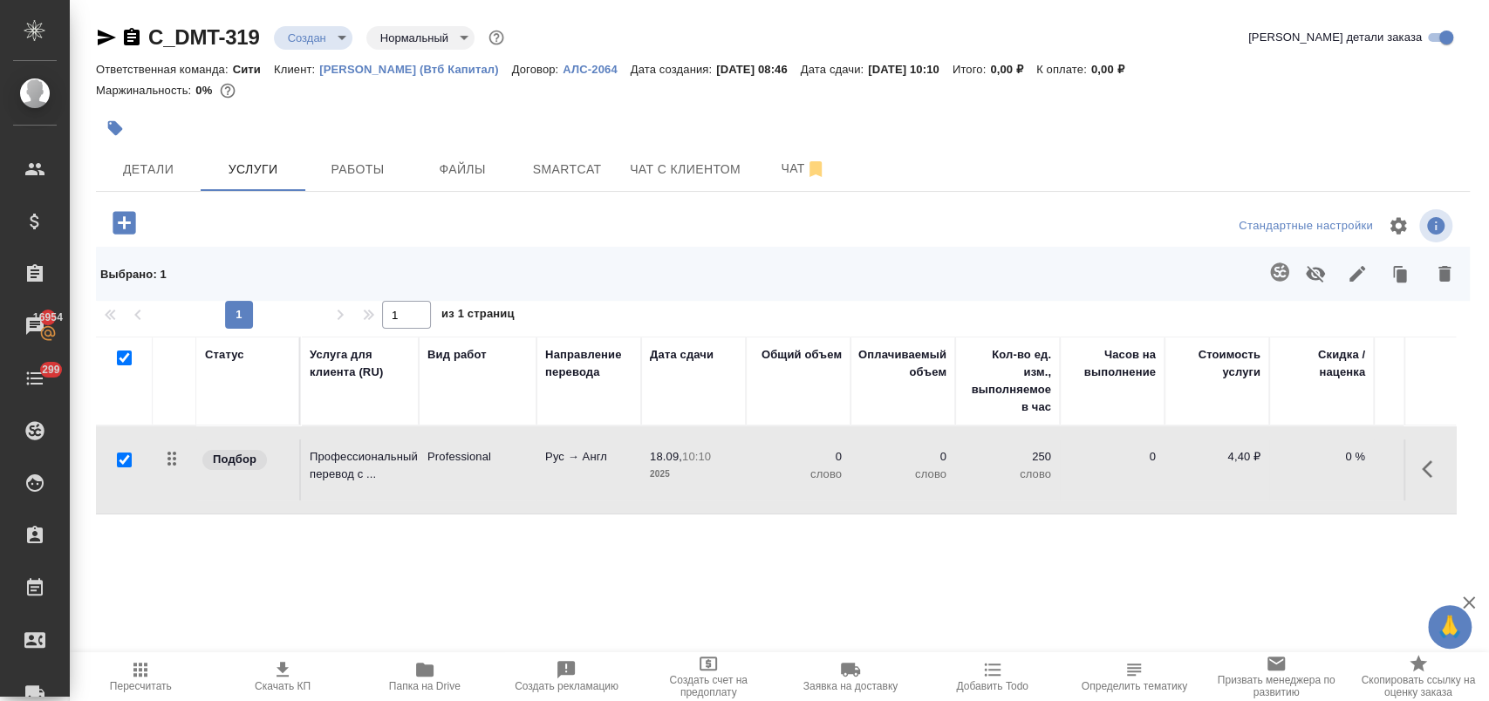
click at [1281, 269] on icon "button" at bounding box center [1279, 272] width 18 height 18
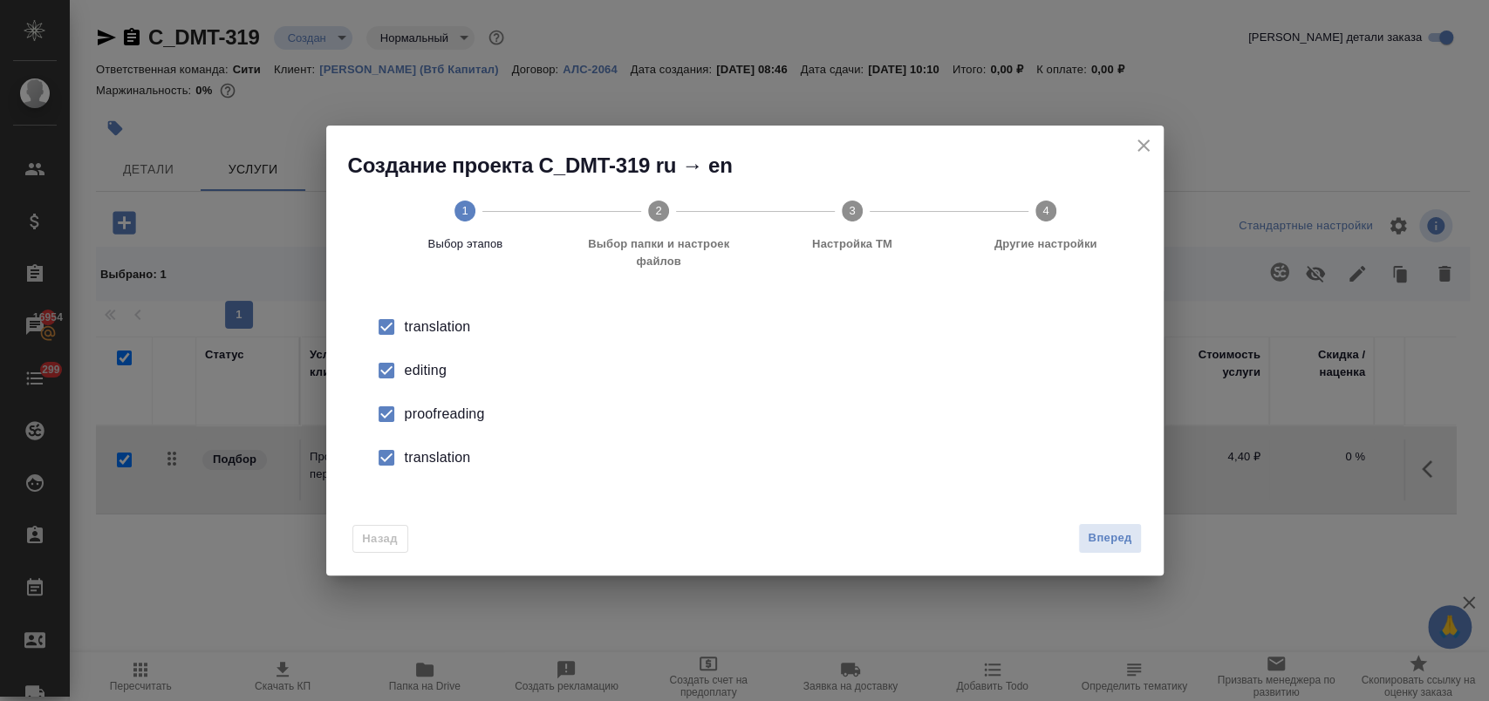
click at [417, 363] on div "editing" at bounding box center [763, 370] width 717 height 21
click at [430, 421] on div "proofreading" at bounding box center [763, 414] width 717 height 21
click at [451, 459] on div "translation" at bounding box center [763, 458] width 717 height 21
click at [1106, 531] on span "Вперед" at bounding box center [1110, 539] width 44 height 20
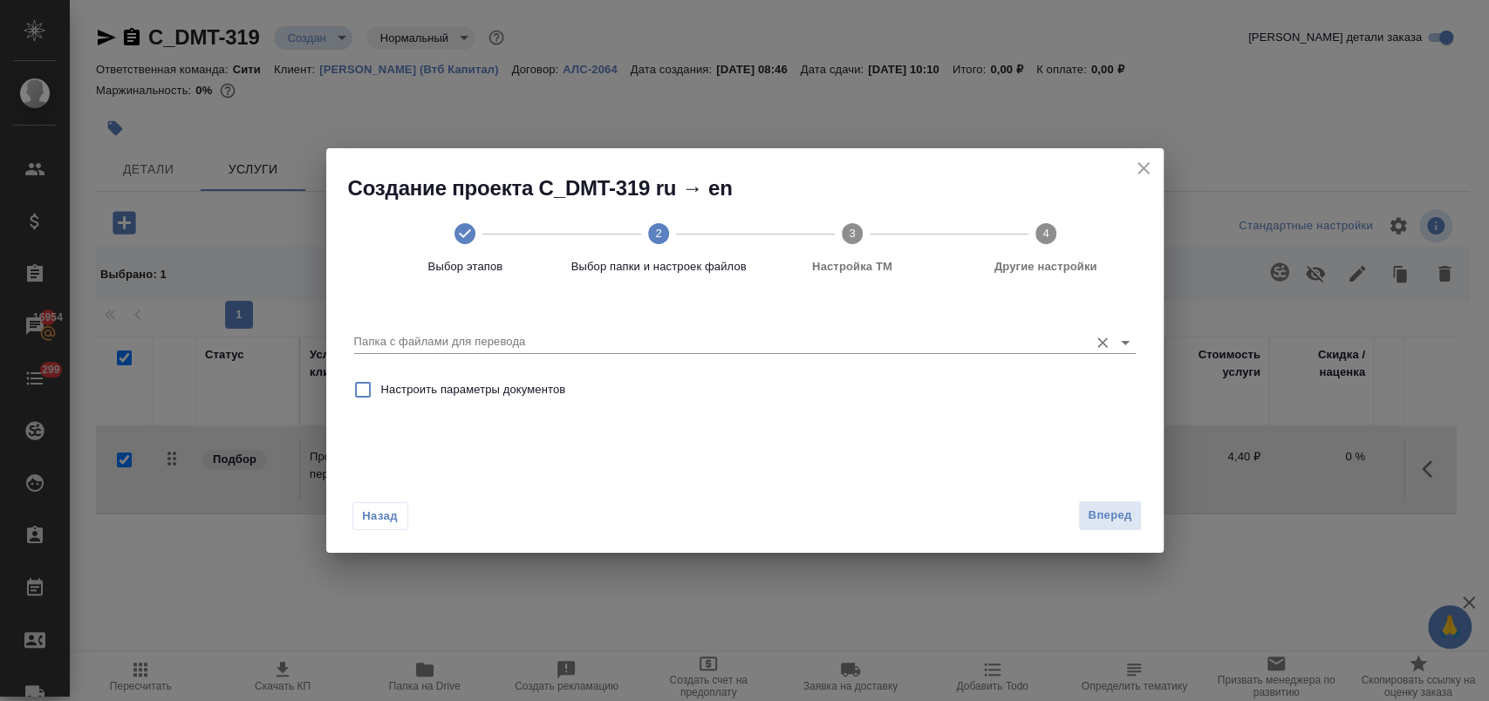
click at [614, 349] on input "Папка с файлами для перевода" at bounding box center [717, 342] width 726 height 21
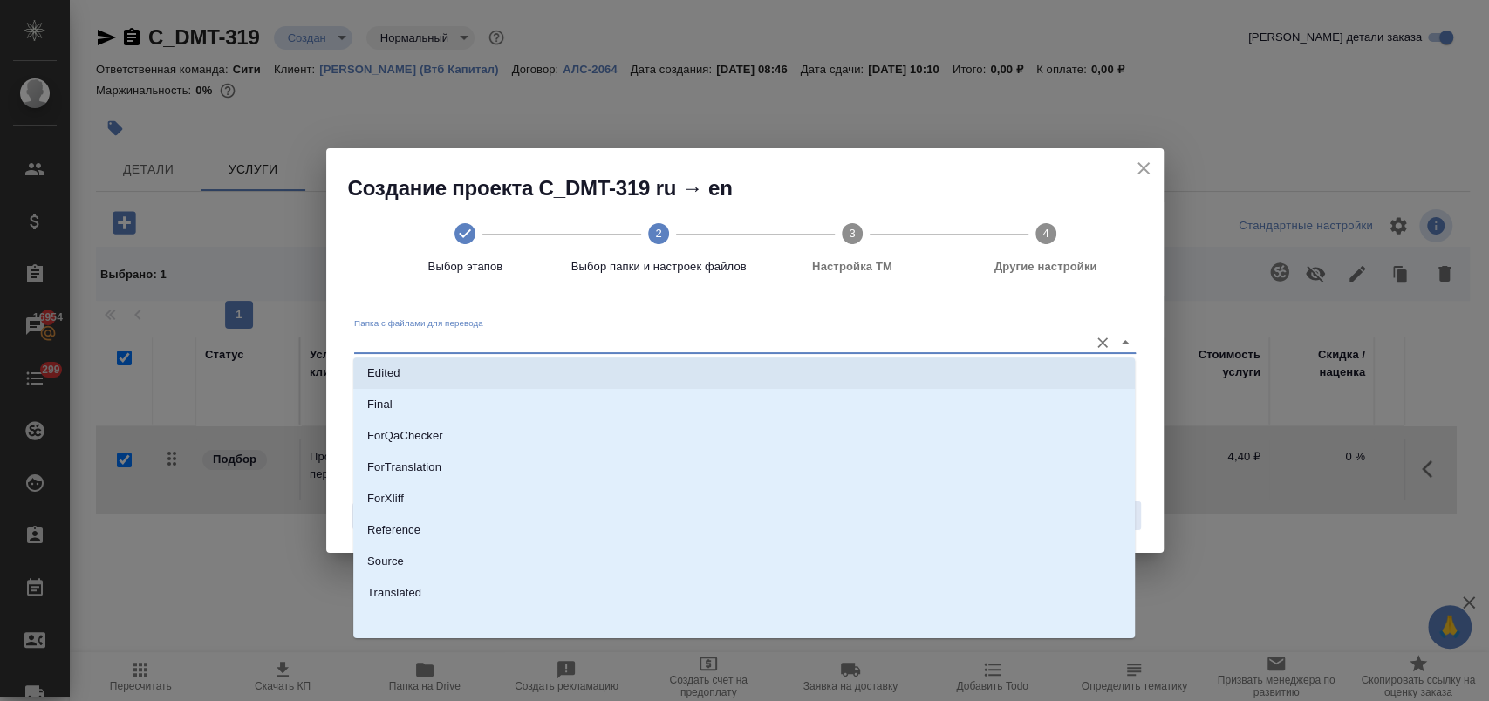
scroll to position [133, 0]
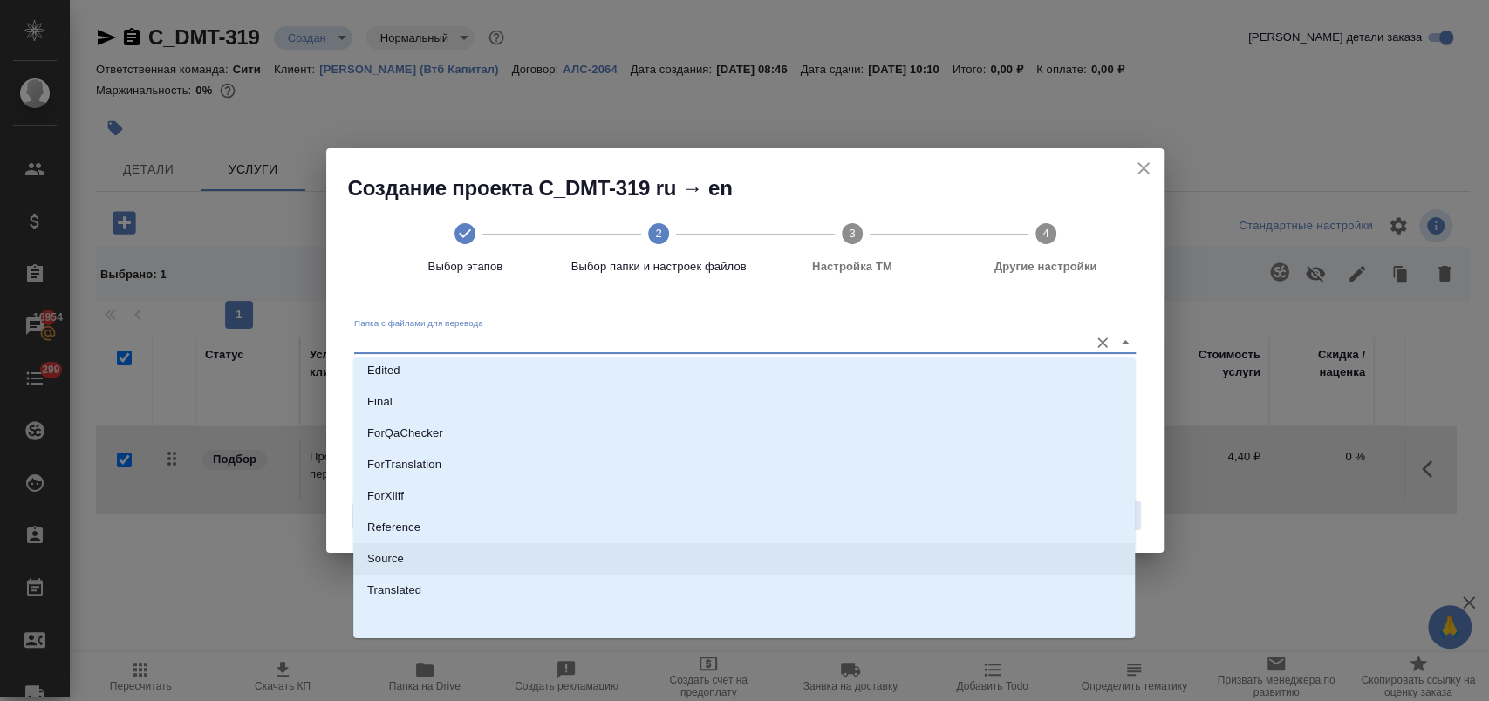
click at [434, 551] on li "Source" at bounding box center [744, 559] width 782 height 31
type input "Source"
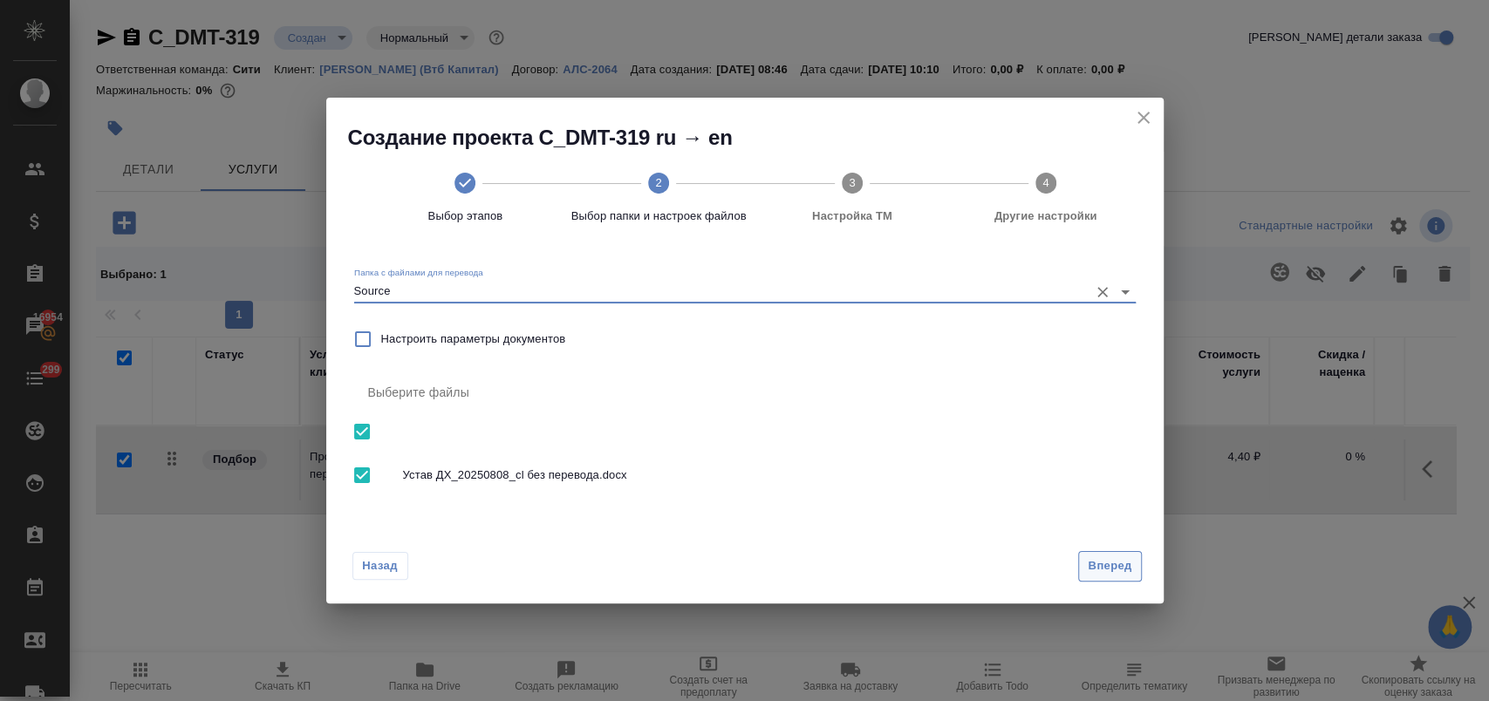
click at [1095, 569] on span "Вперед" at bounding box center [1110, 567] width 44 height 20
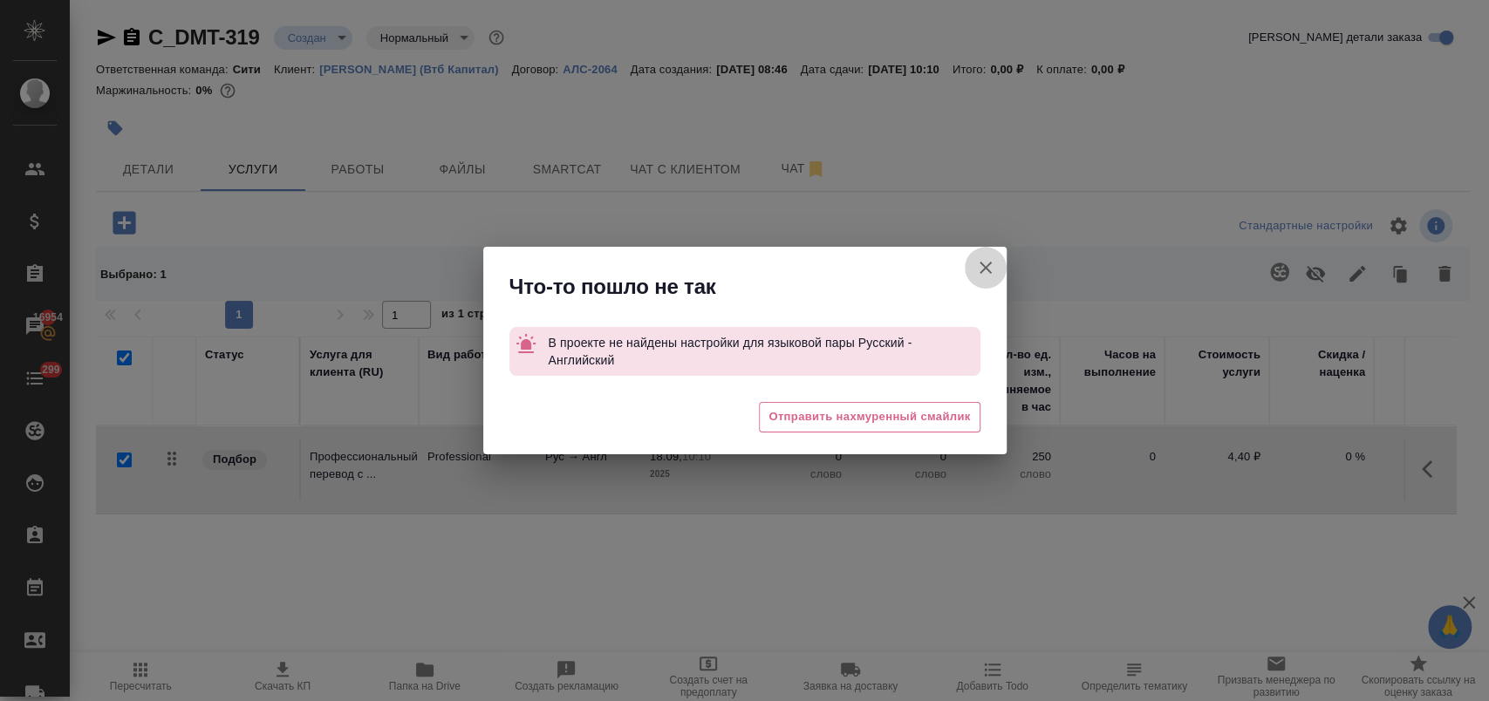
click at [989, 270] on icon "button" at bounding box center [985, 267] width 21 height 21
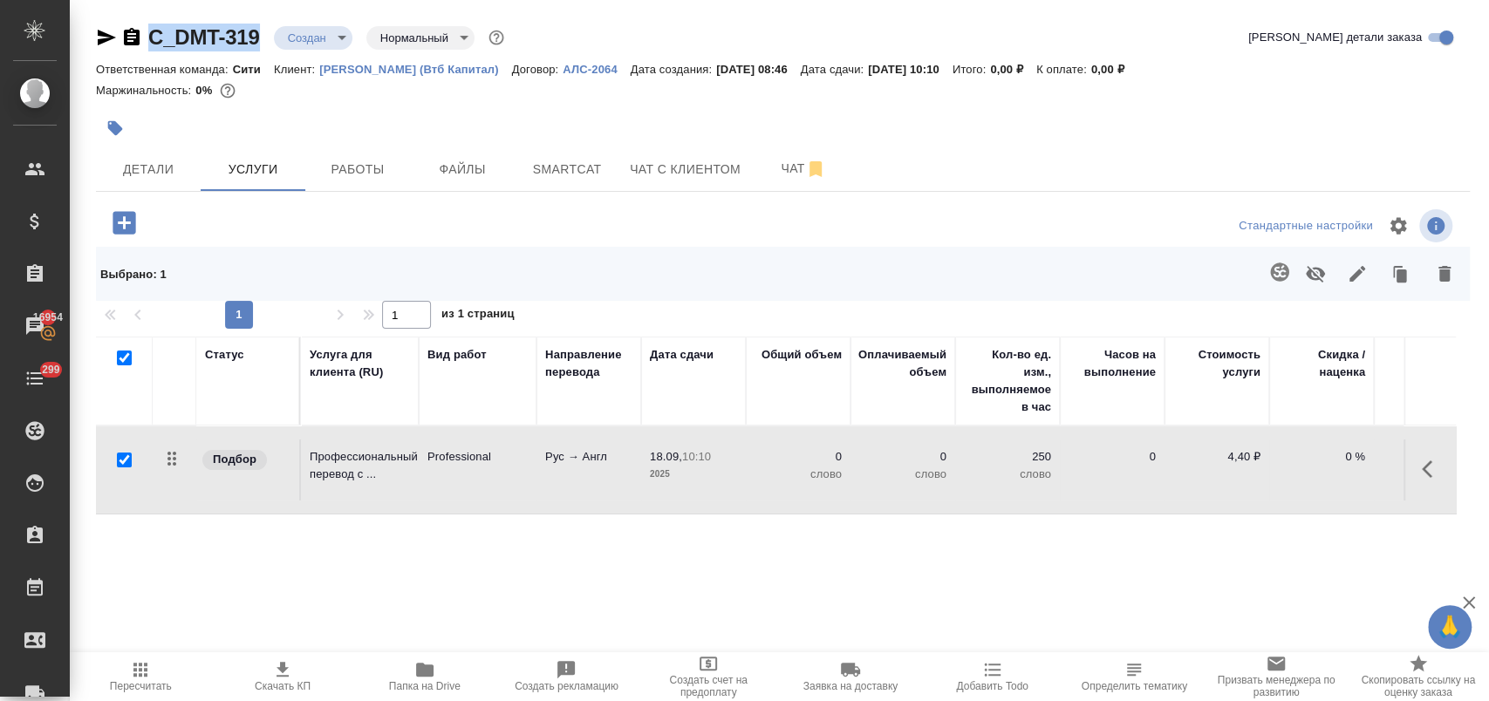
drag, startPoint x: 266, startPoint y: 33, endPoint x: 152, endPoint y: 44, distance: 114.8
click at [152, 44] on div "C_DMT-319 Создан new Нормальный normal" at bounding box center [302, 38] width 412 height 28
copy link "C_DMT-319"
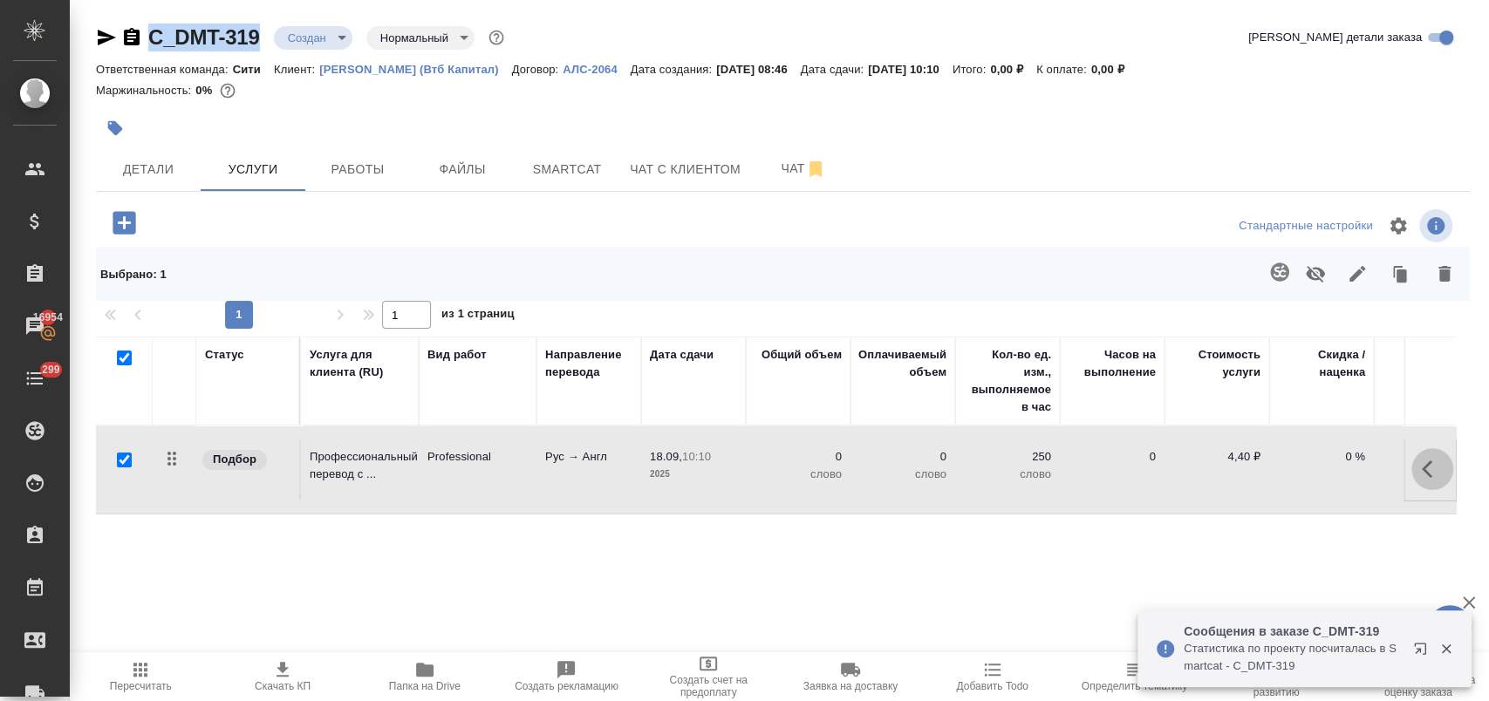
click at [1422, 471] on icon "button" at bounding box center [1427, 469] width 10 height 17
click at [1219, 525] on div "Статус Услуга для клиента (RU) Вид работ Направление перевода Дата сдачи Общий …" at bounding box center [776, 524] width 1360 height 375
click at [1422, 461] on icon "button" at bounding box center [1432, 469] width 21 height 21
click at [1319, 482] on button "button" at bounding box center [1334, 469] width 30 height 42
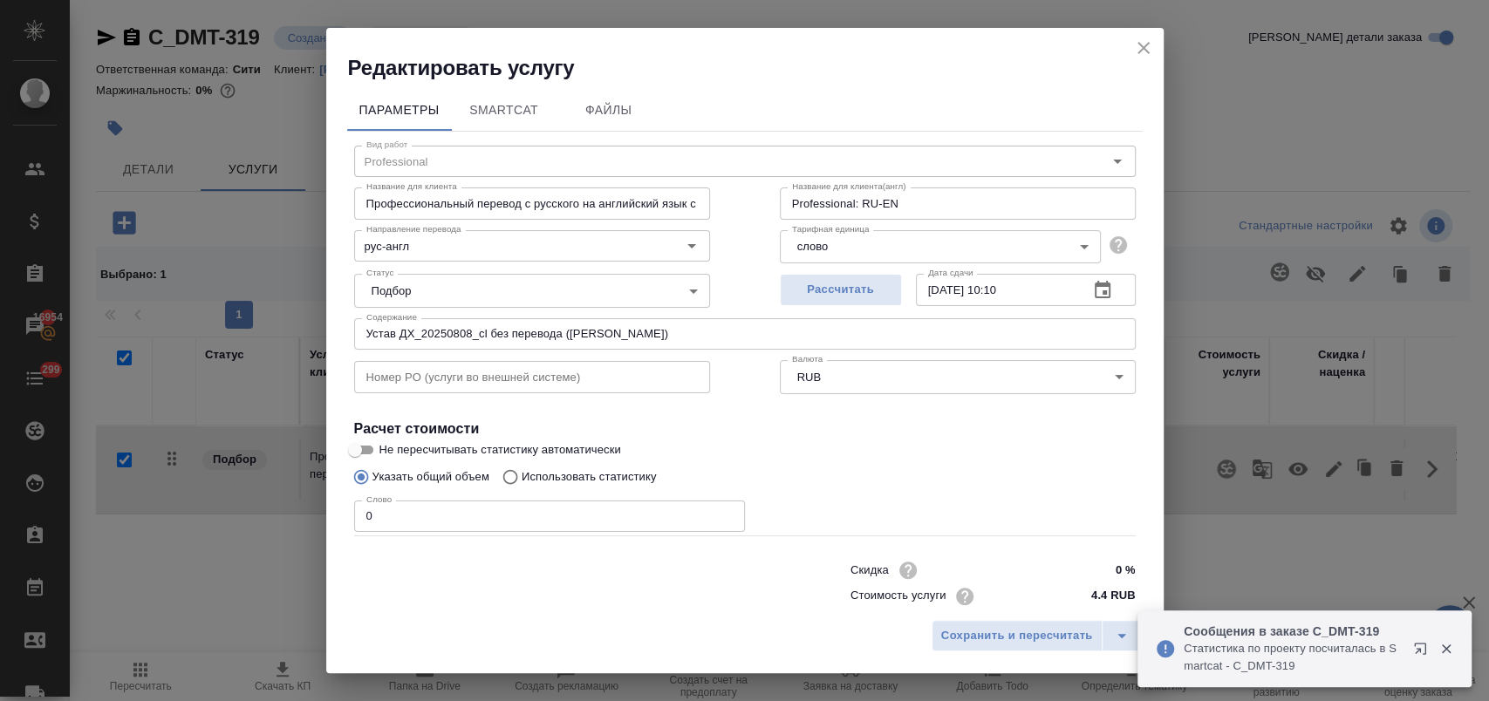
click at [534, 479] on p "Использовать статистику" at bounding box center [589, 476] width 135 height 17
click at [522, 479] on input "Использовать статистику" at bounding box center [508, 477] width 28 height 33
radio input "true"
radio input "false"
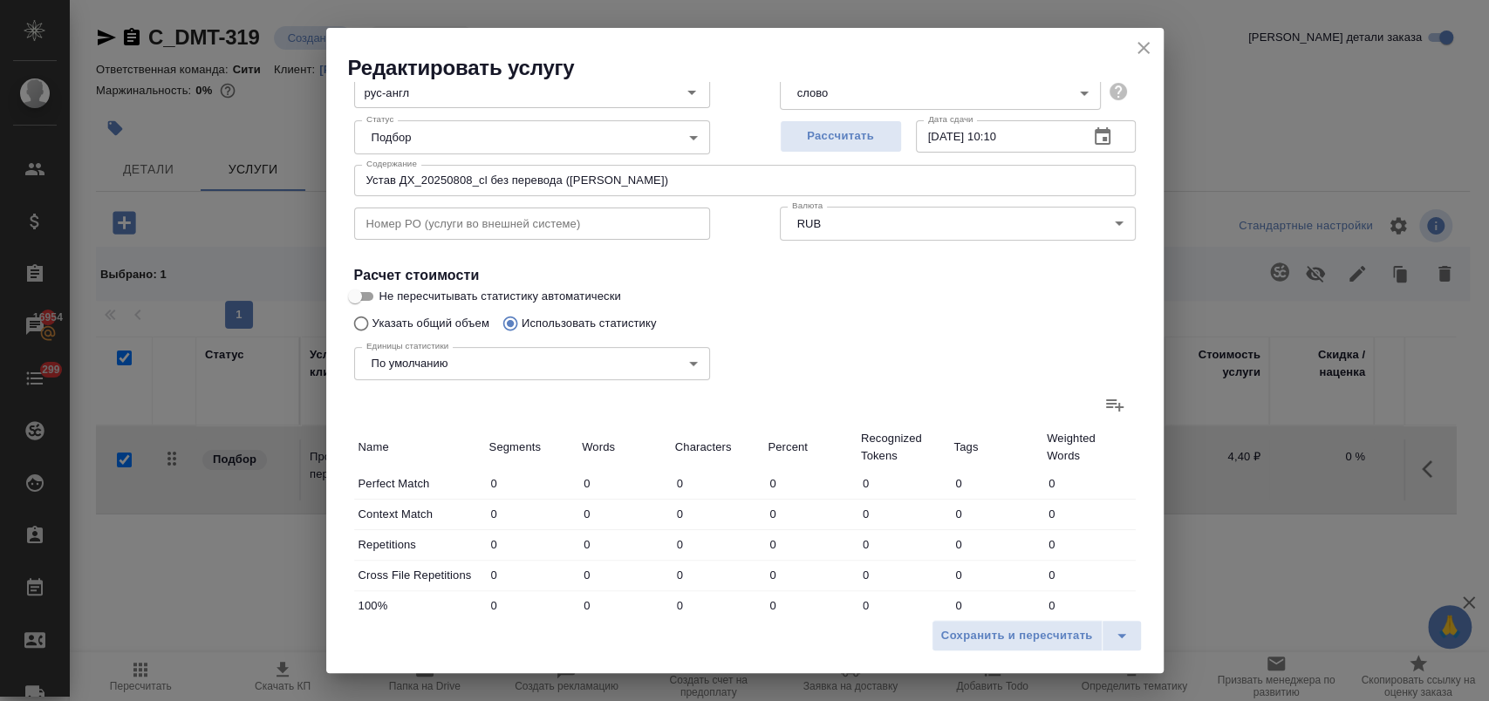
scroll to position [194, 0]
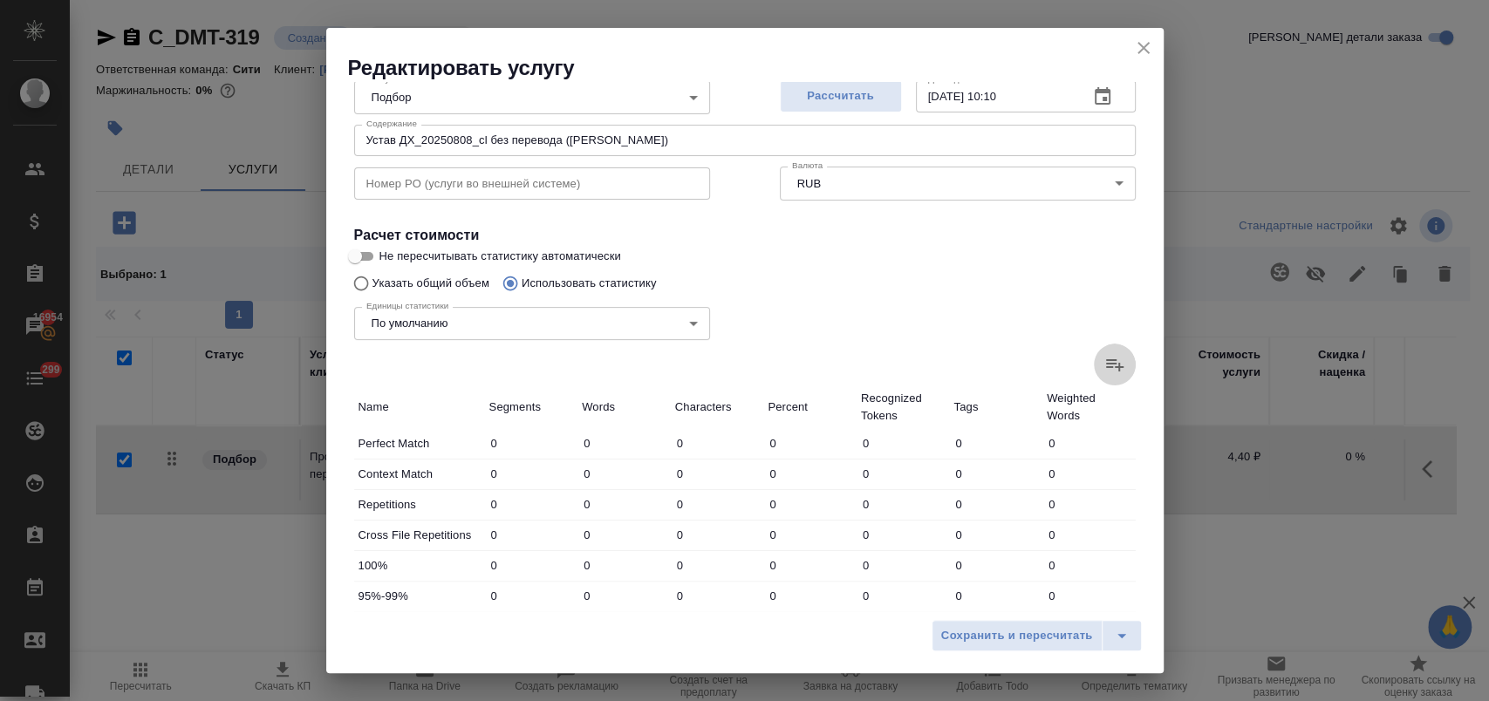
click at [1104, 363] on icon at bounding box center [1114, 364] width 21 height 21
click at [0, 0] on input "file" at bounding box center [0, 0] width 0 height 0
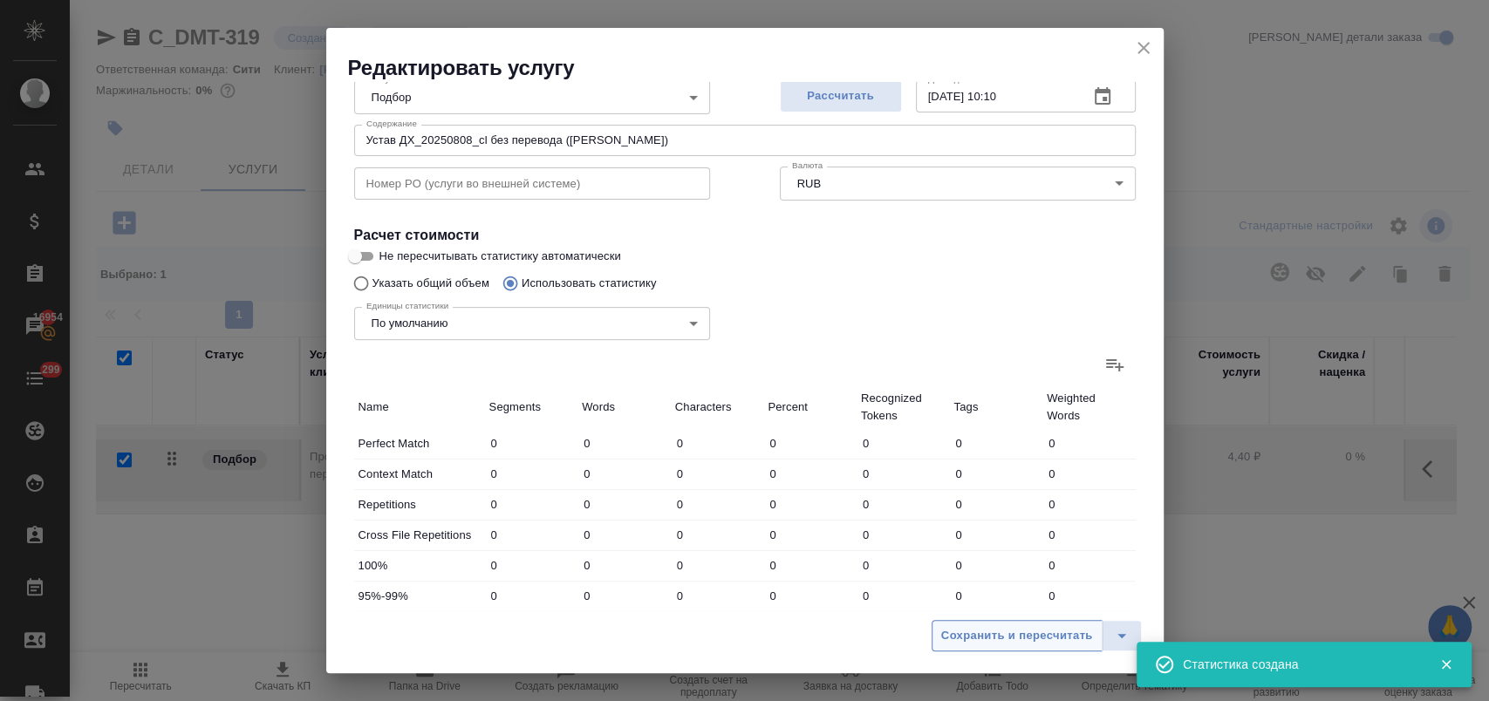
type input "1"
type input "5"
type input "25"
type input "43"
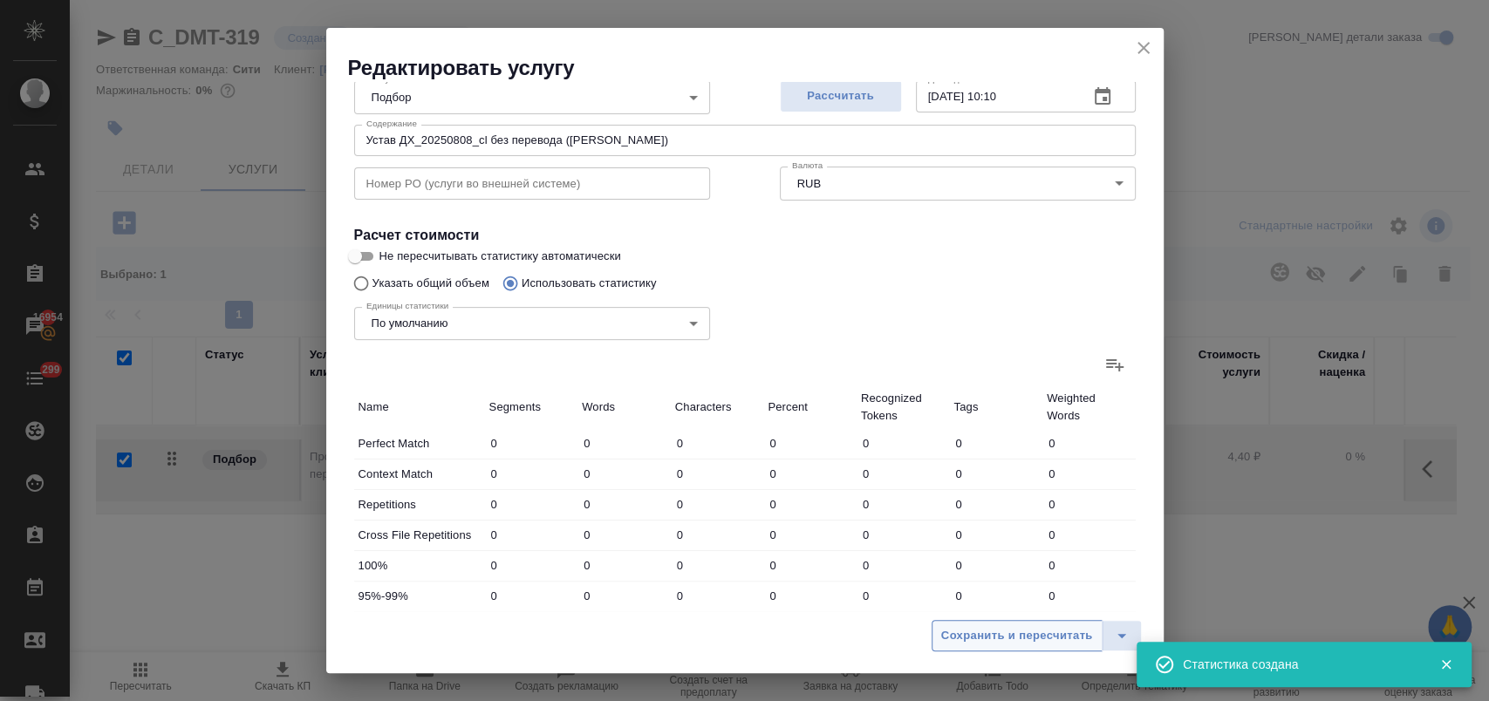
type input "345"
type input "25"
type input "177"
type input "1537"
type input "51"
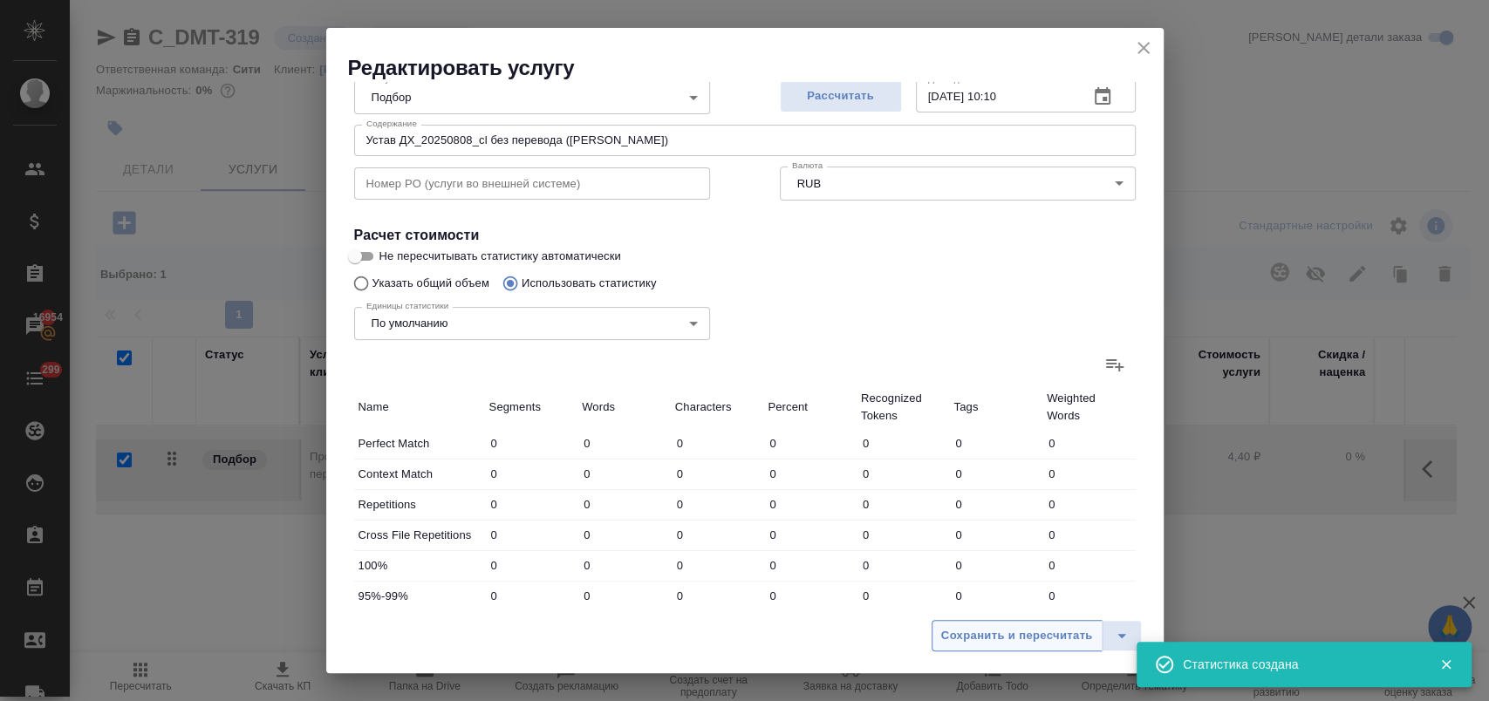
type input "501"
type input "4225"
type input "37"
type input "603"
type input "4824"
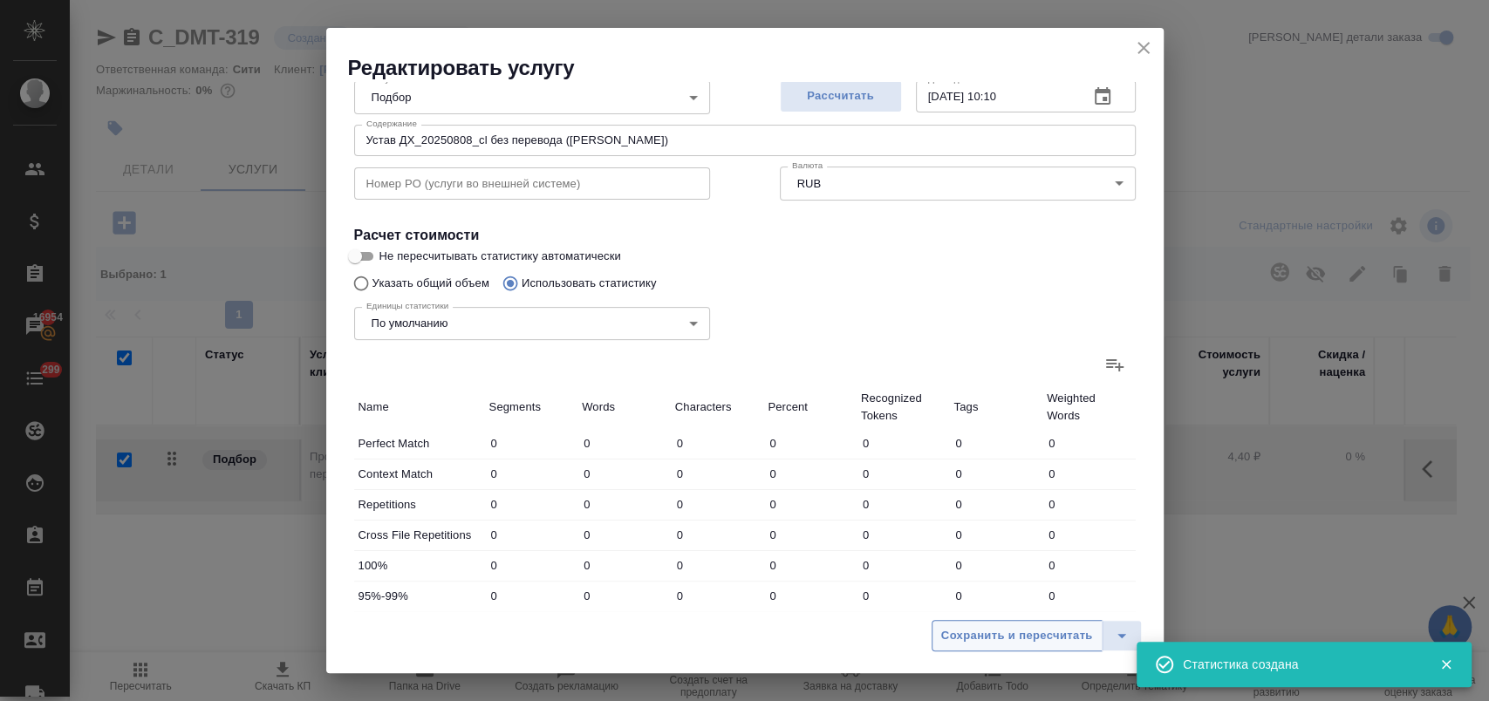
type input "34"
type input "594"
type input "4709"
type input "329"
type input "6715"
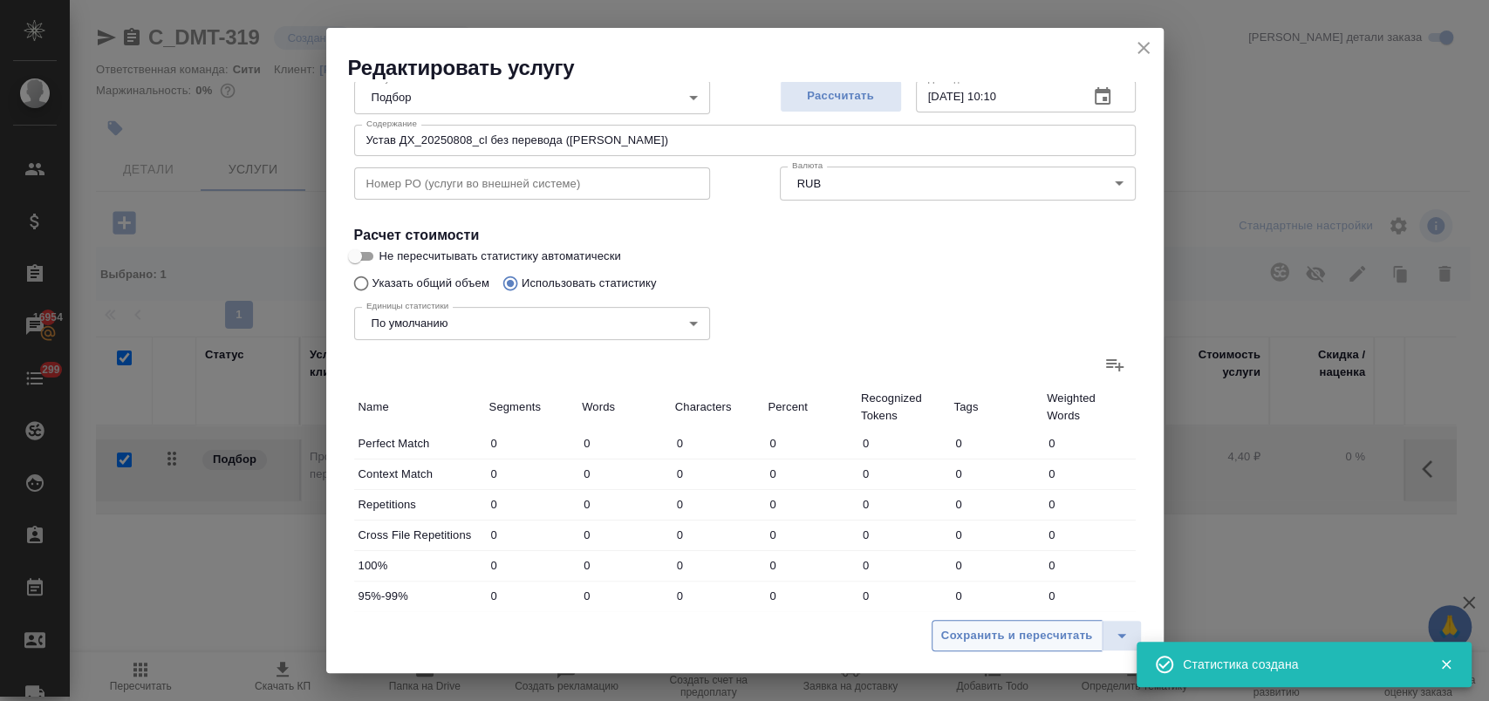
type input "52800"
type input "477"
type input "8591"
type input "68100"
type input "502"
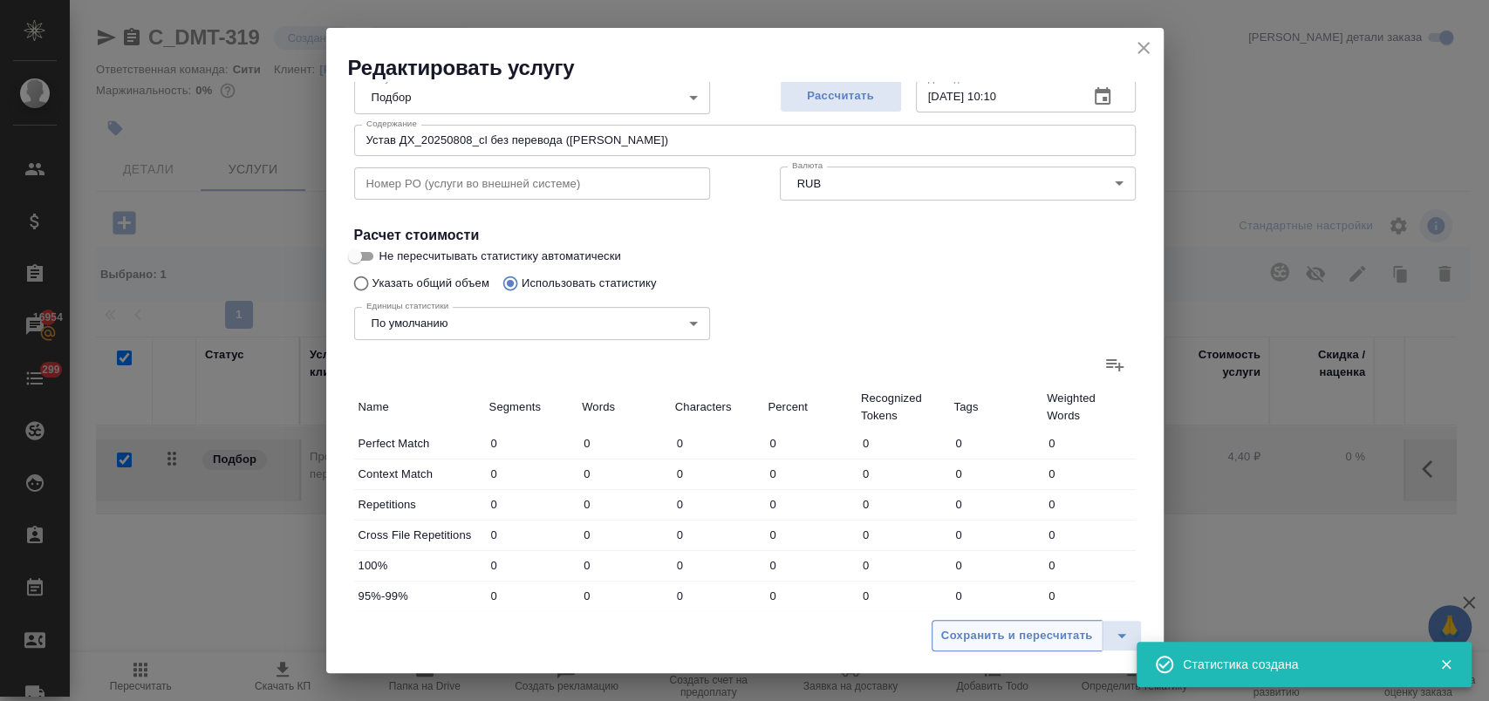
type input "8634"
type input "68445"
click at [959, 626] on span "Сохранить и пересчитать" at bounding box center [1017, 636] width 152 height 20
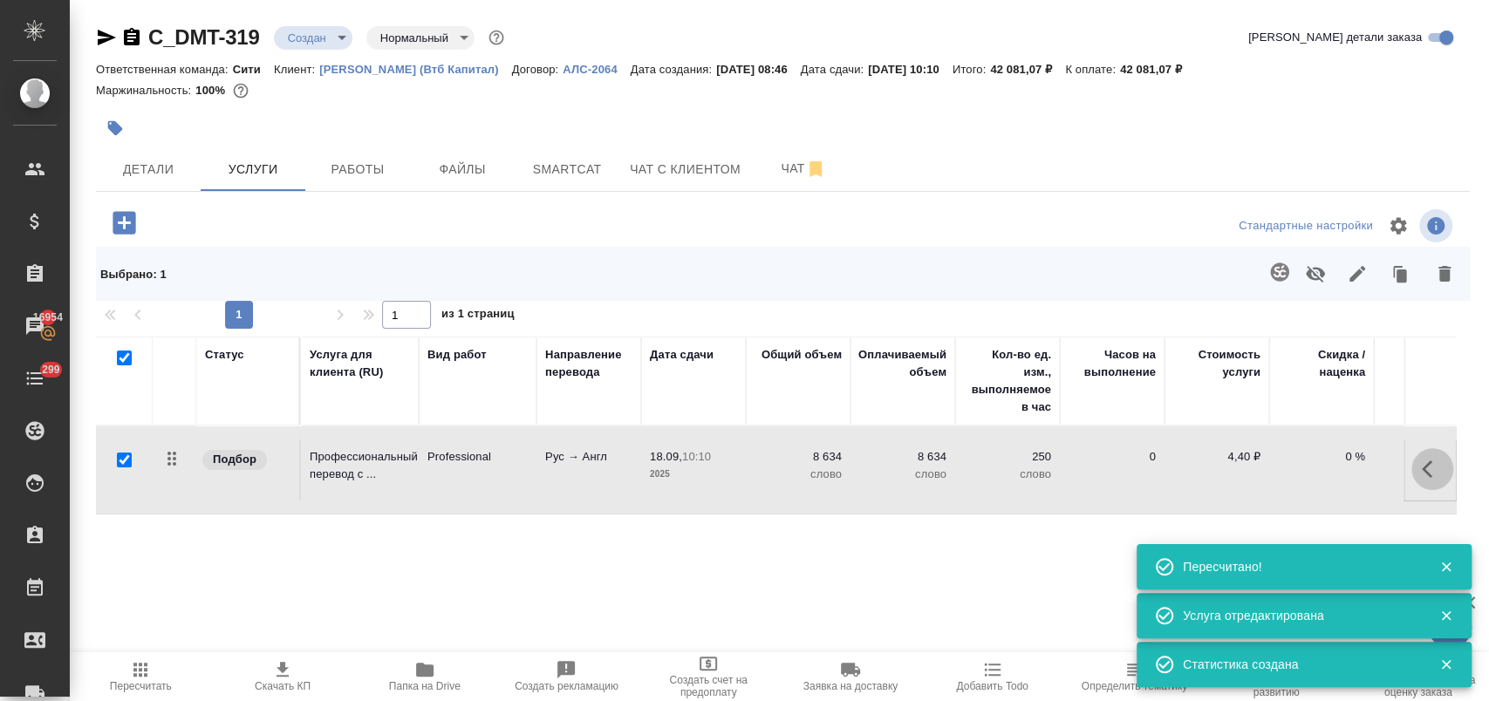
click at [1424, 465] on icon "button" at bounding box center [1432, 469] width 21 height 21
click at [1326, 473] on icon "button" at bounding box center [1334, 469] width 16 height 16
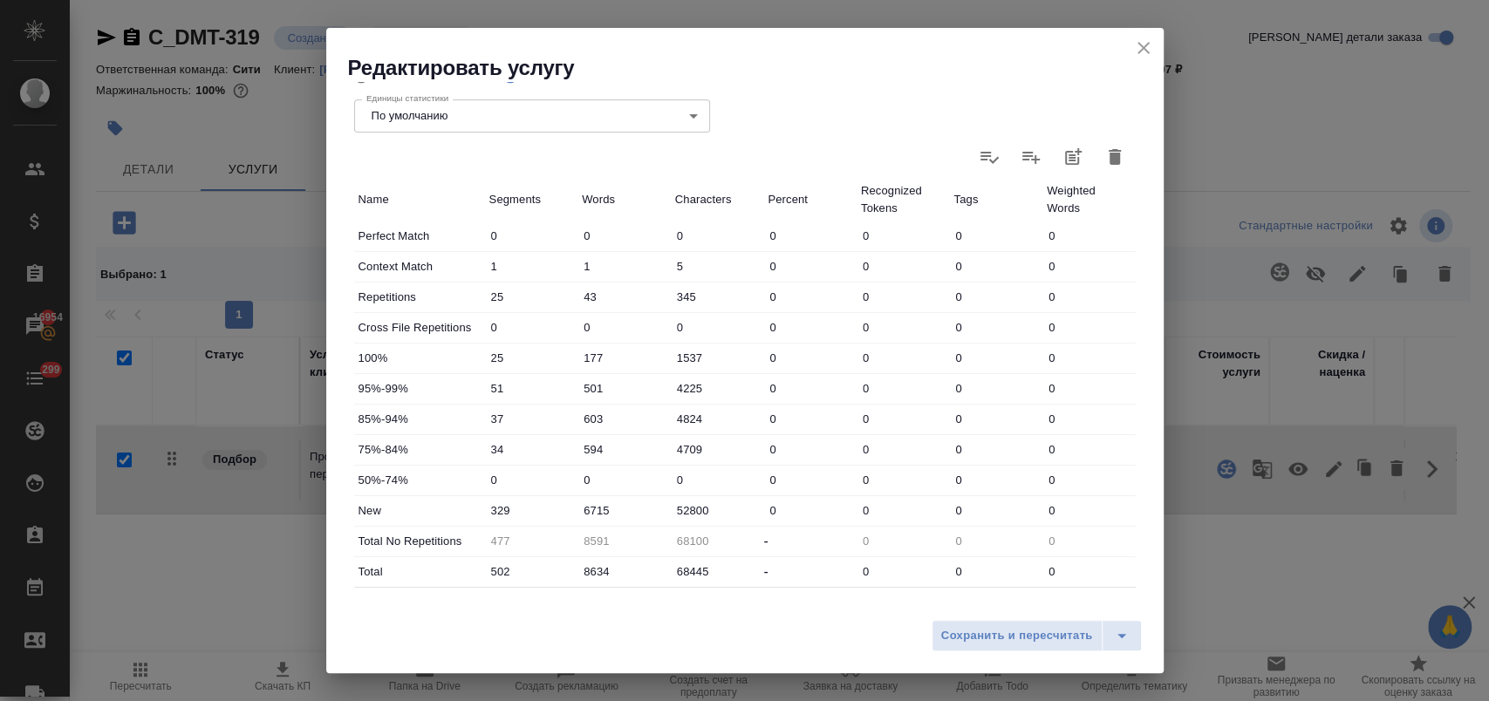
scroll to position [486, 0]
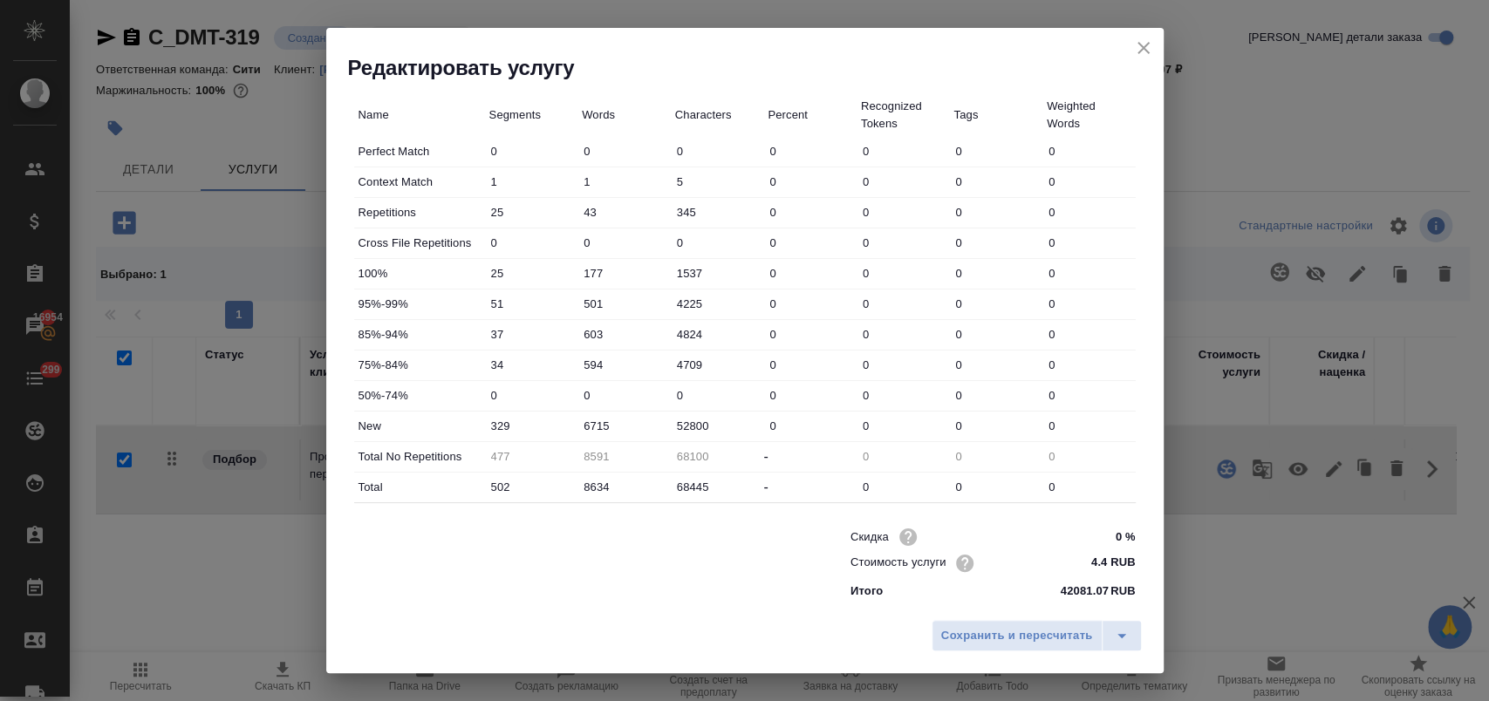
click at [1148, 43] on icon "close" at bounding box center [1144, 48] width 12 height 12
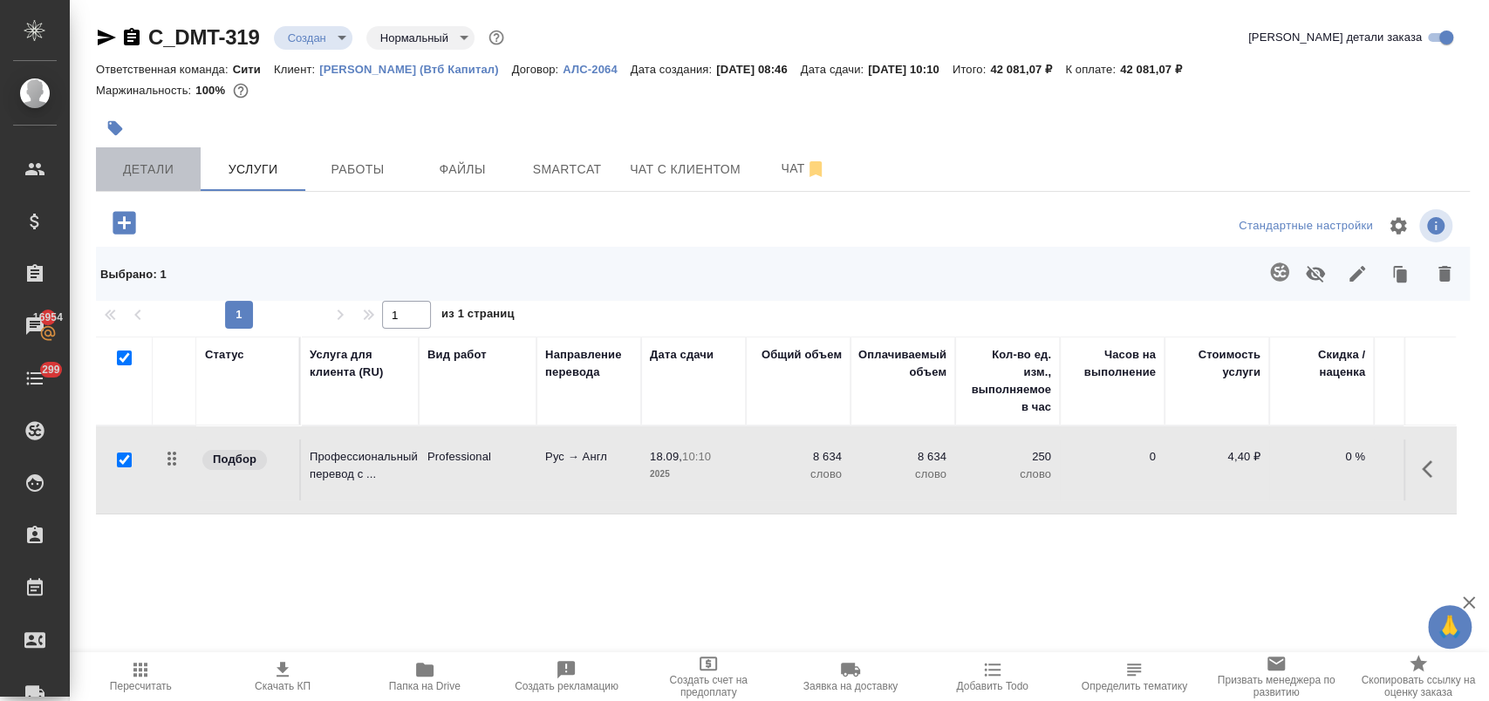
click at [171, 164] on span "Детали" at bounding box center [148, 170] width 84 height 22
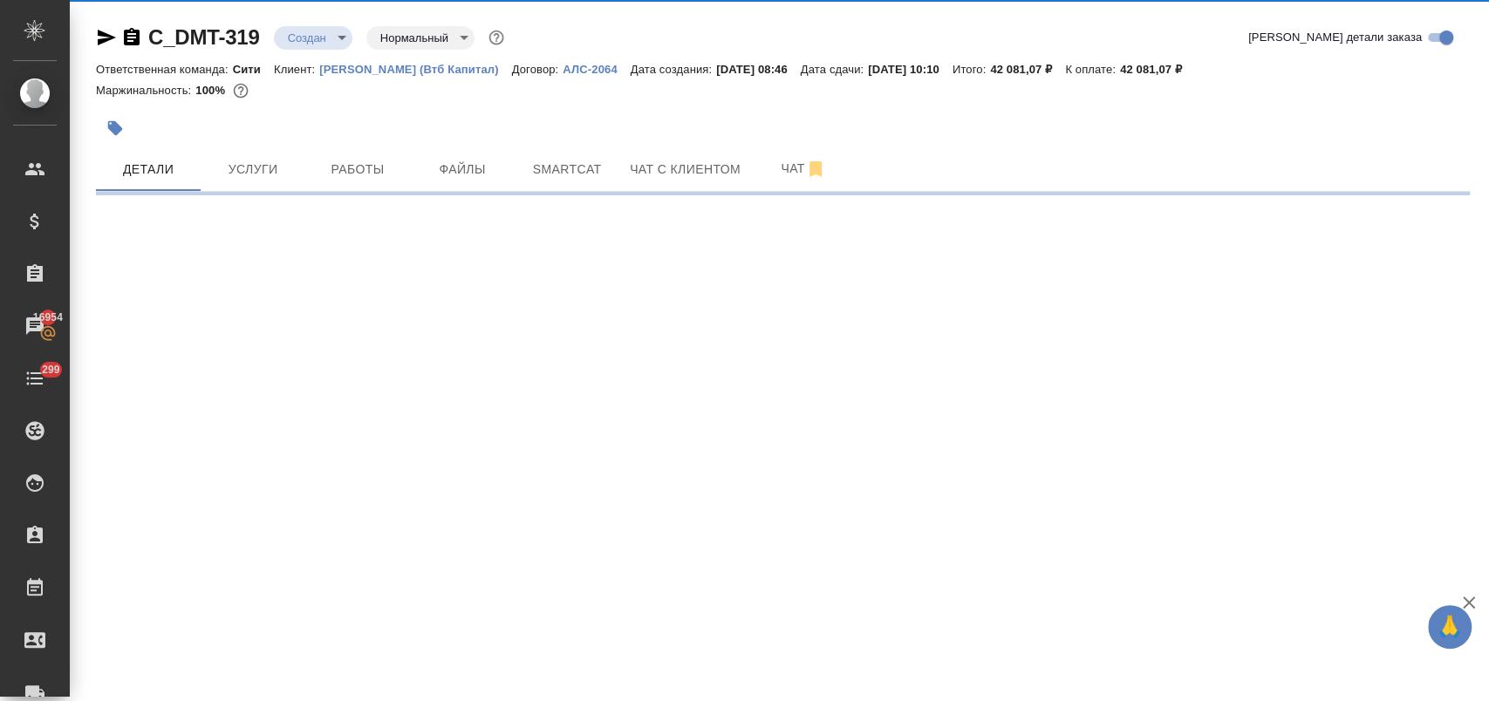
select select "RU"
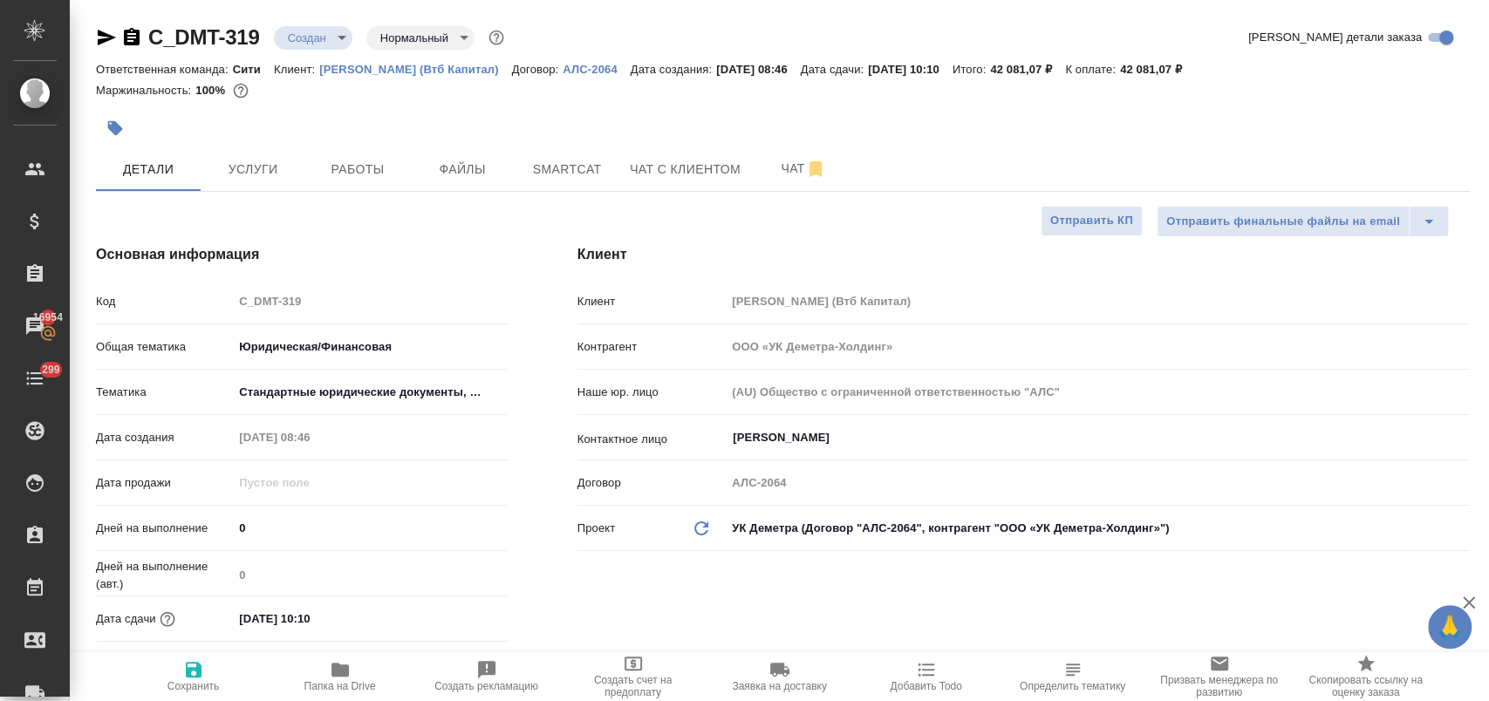
type textarea "x"
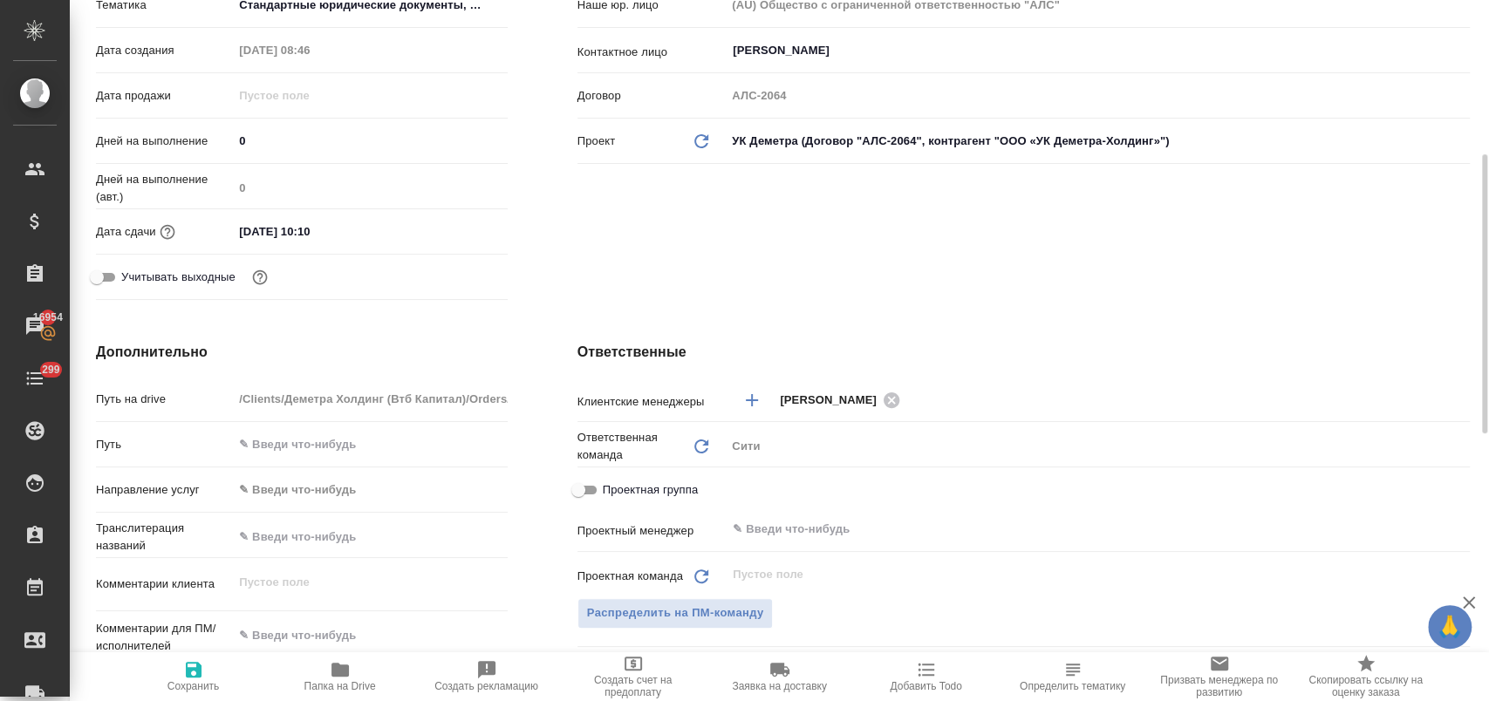
scroll to position [581, 0]
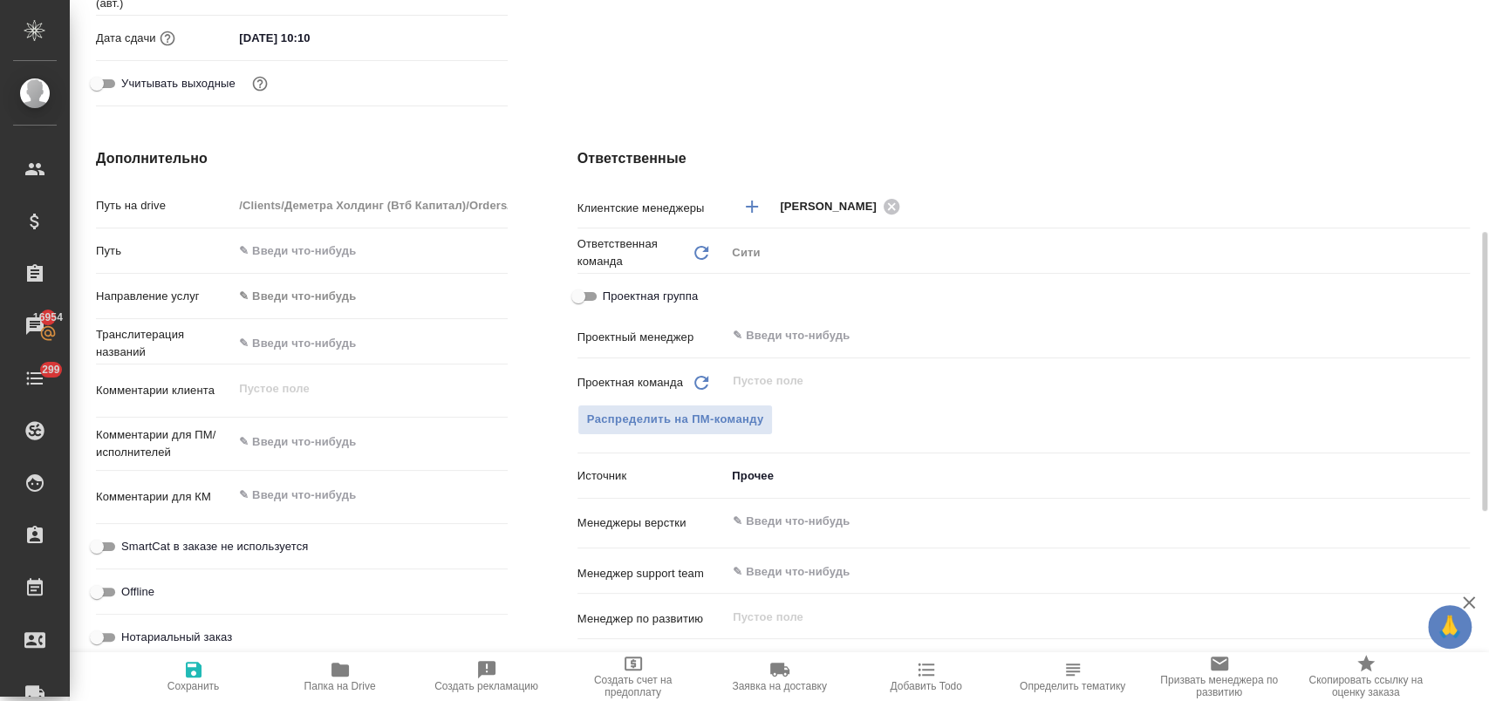
type textarea "x"
click at [349, 447] on textarea at bounding box center [370, 443] width 272 height 30
type textarea "x"
type textarea "п"
type textarea "x"
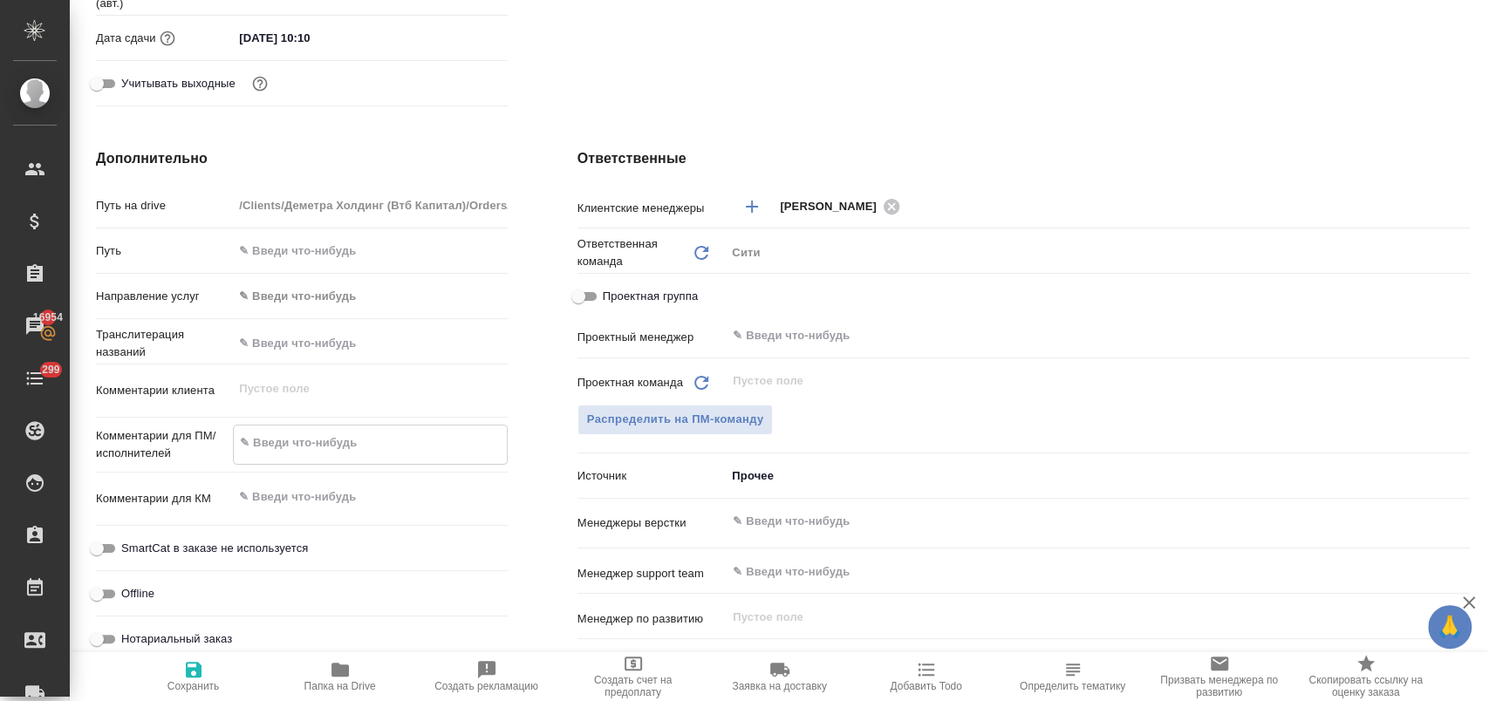
type textarea "x"
type textarea "пе"
type textarea "x"
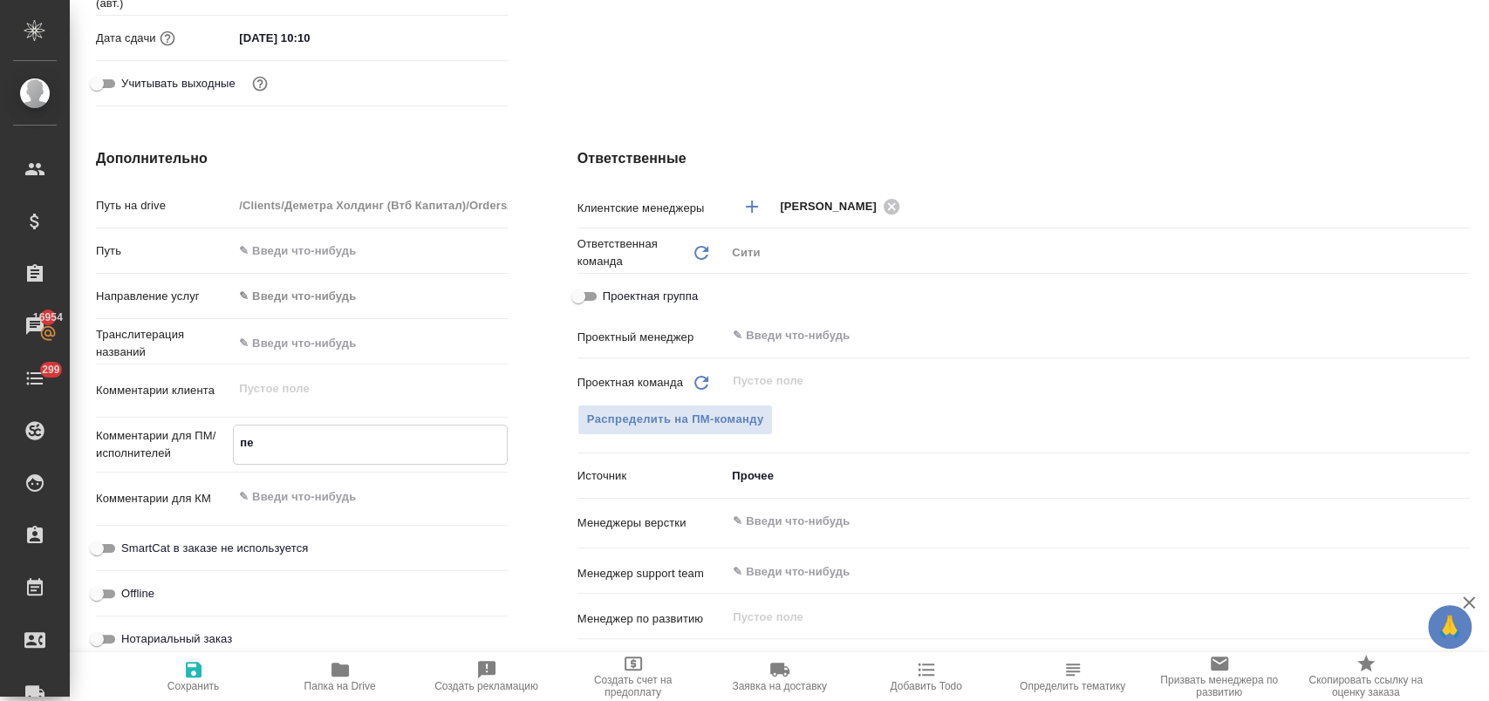
type textarea "пер"
type textarea "x"
type textarea "пере"
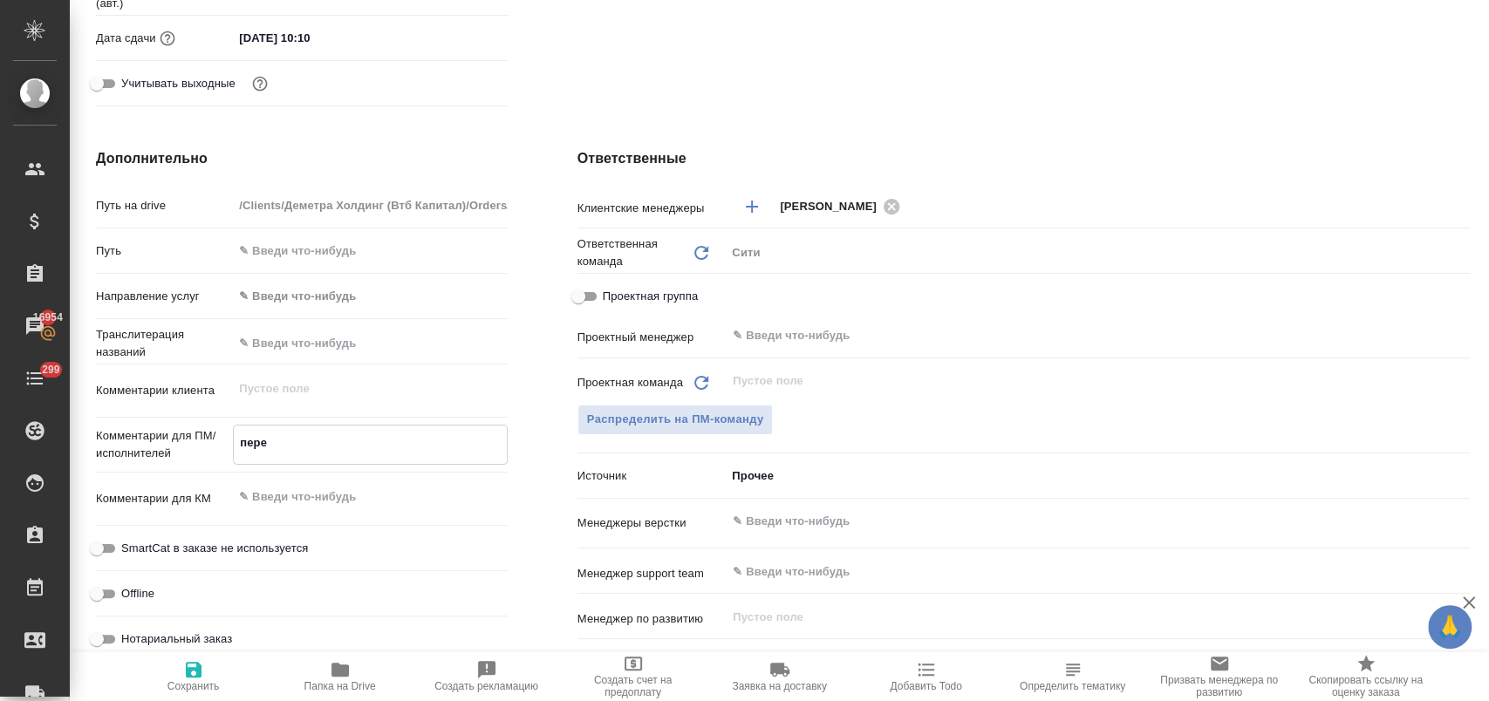
type textarea "x"
type textarea "перев"
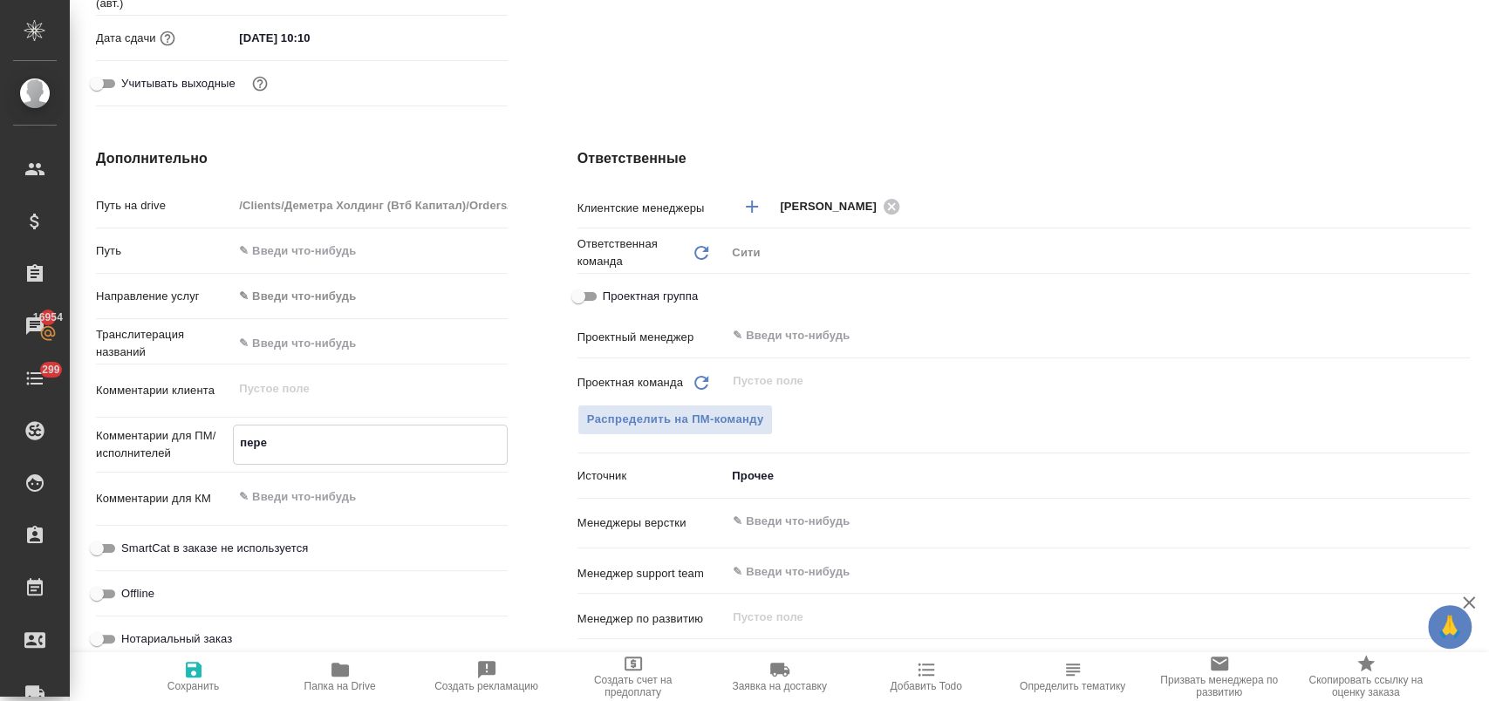
type textarea "x"
type textarea "перево"
type textarea "x"
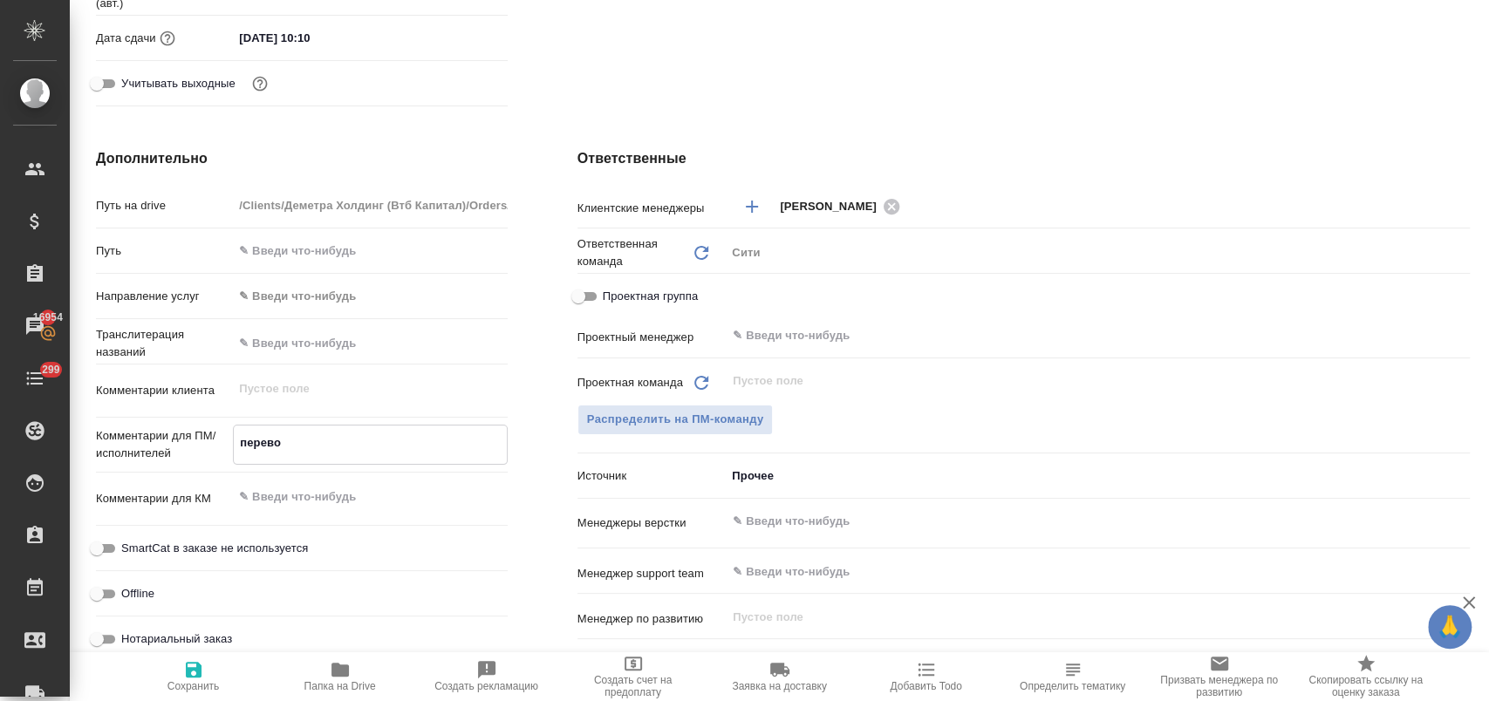
type textarea "x"
type textarea "перевод"
type textarea "x"
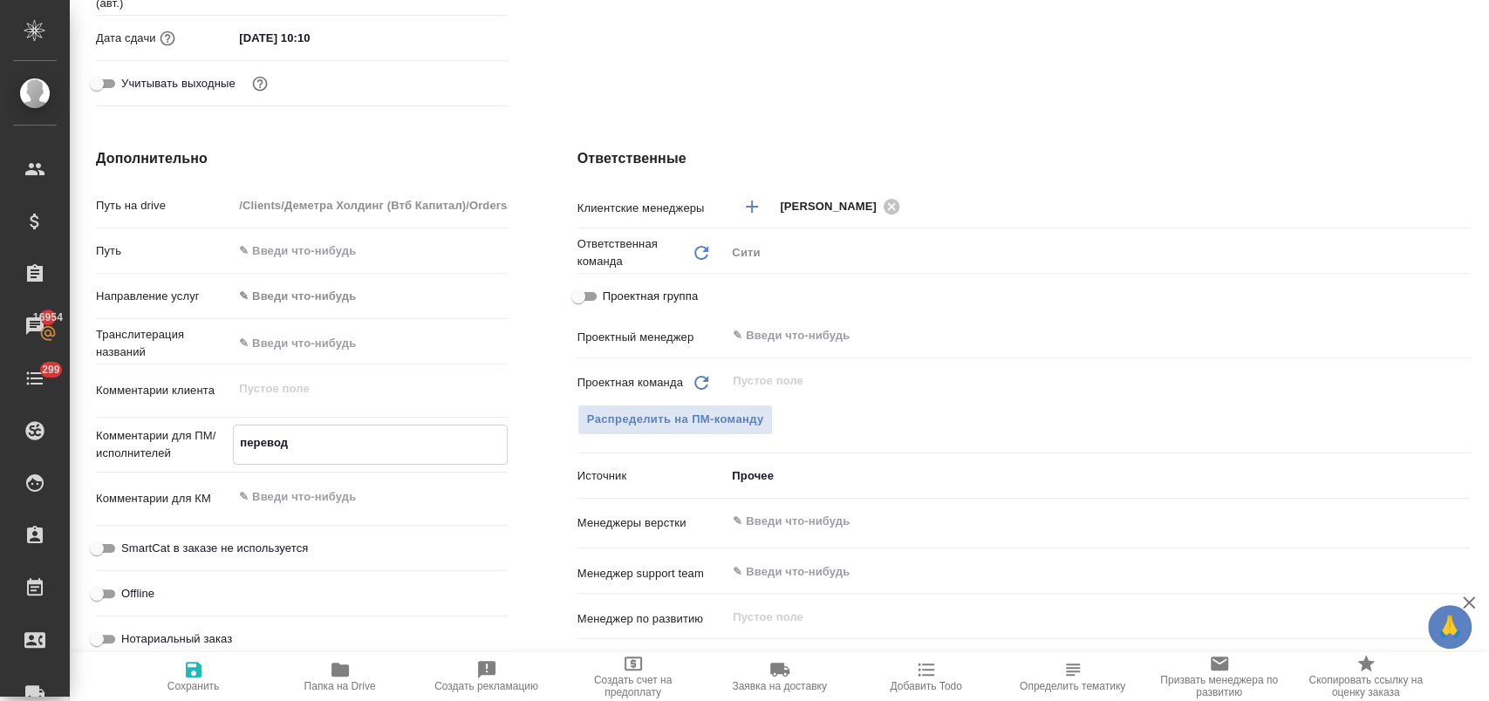
type textarea "перевод"
type textarea "x"
type textarea "перевод в"
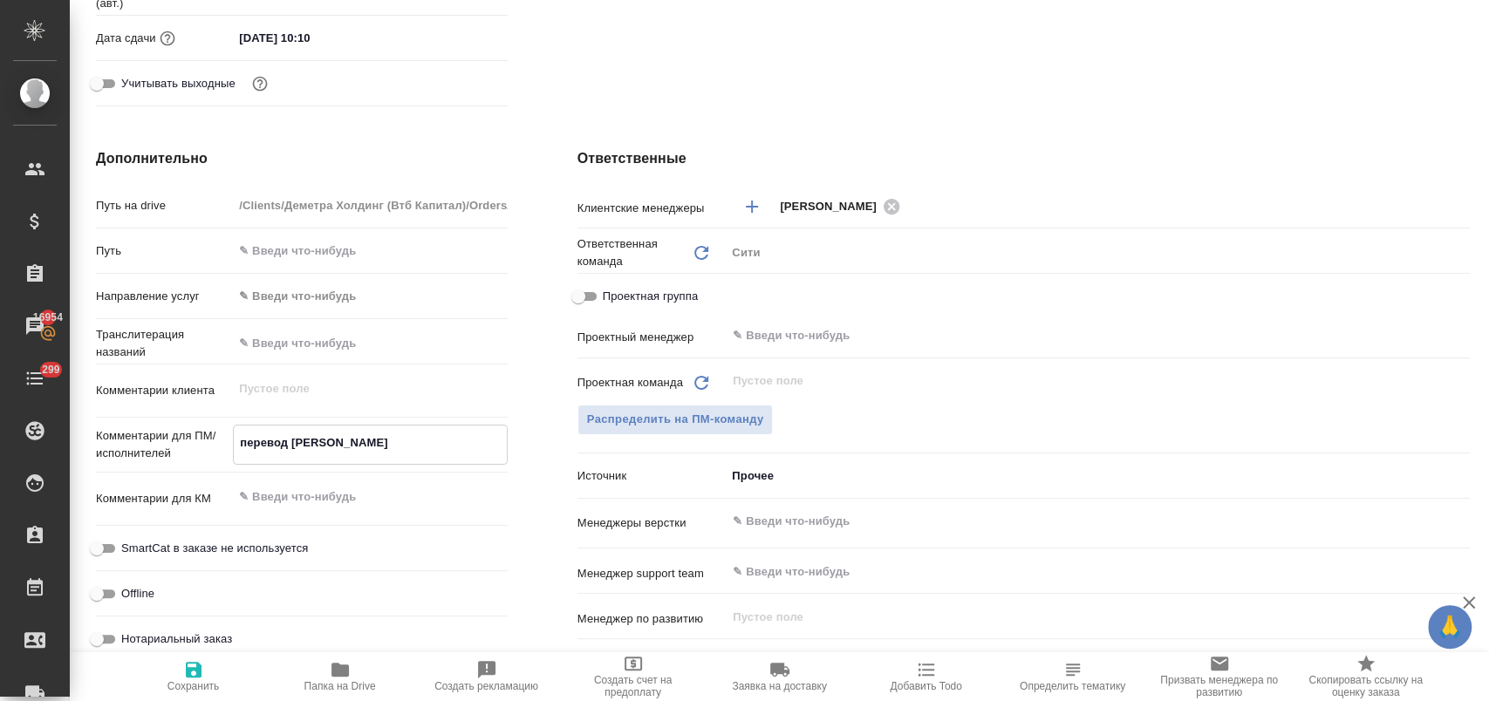
type textarea "x"
type textarea "перевод вс"
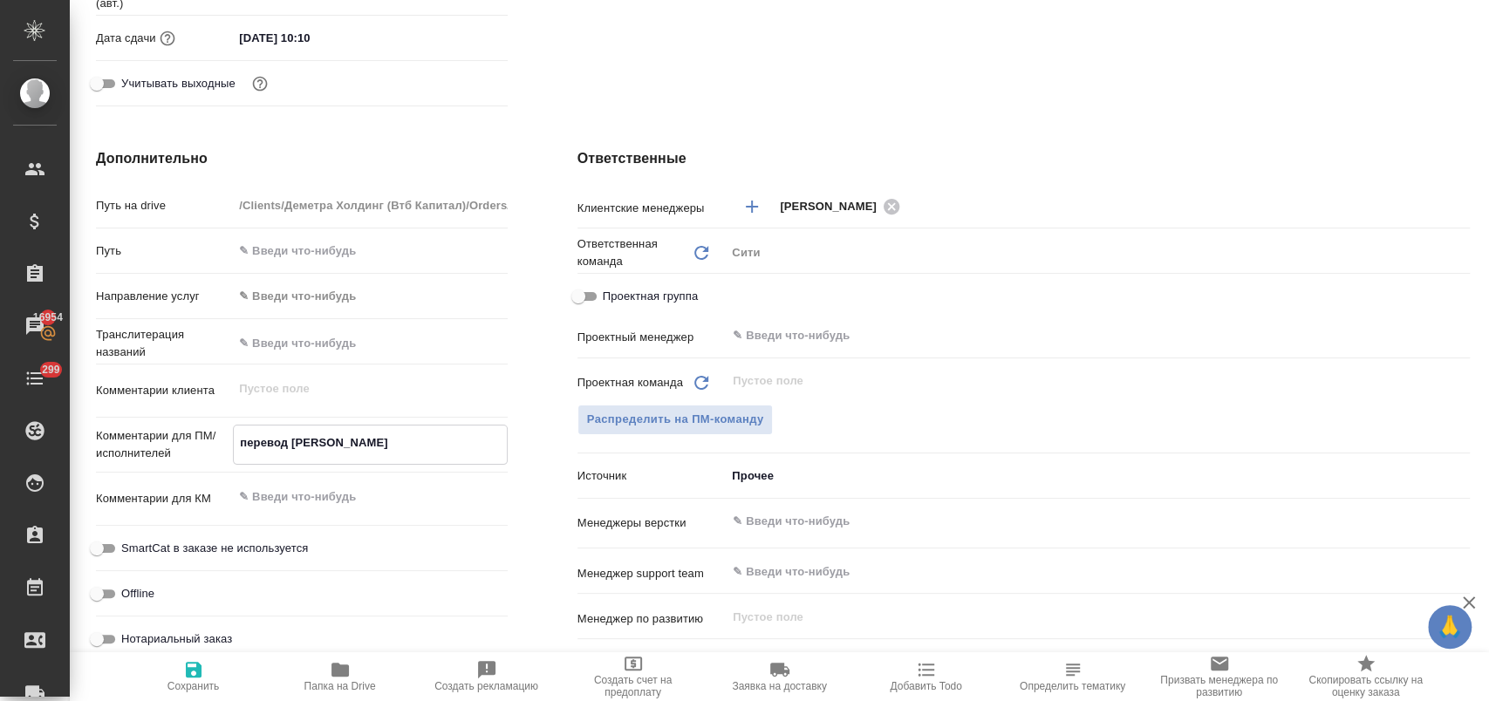
type textarea "x"
type textarea "перевод вст"
type textarea "x"
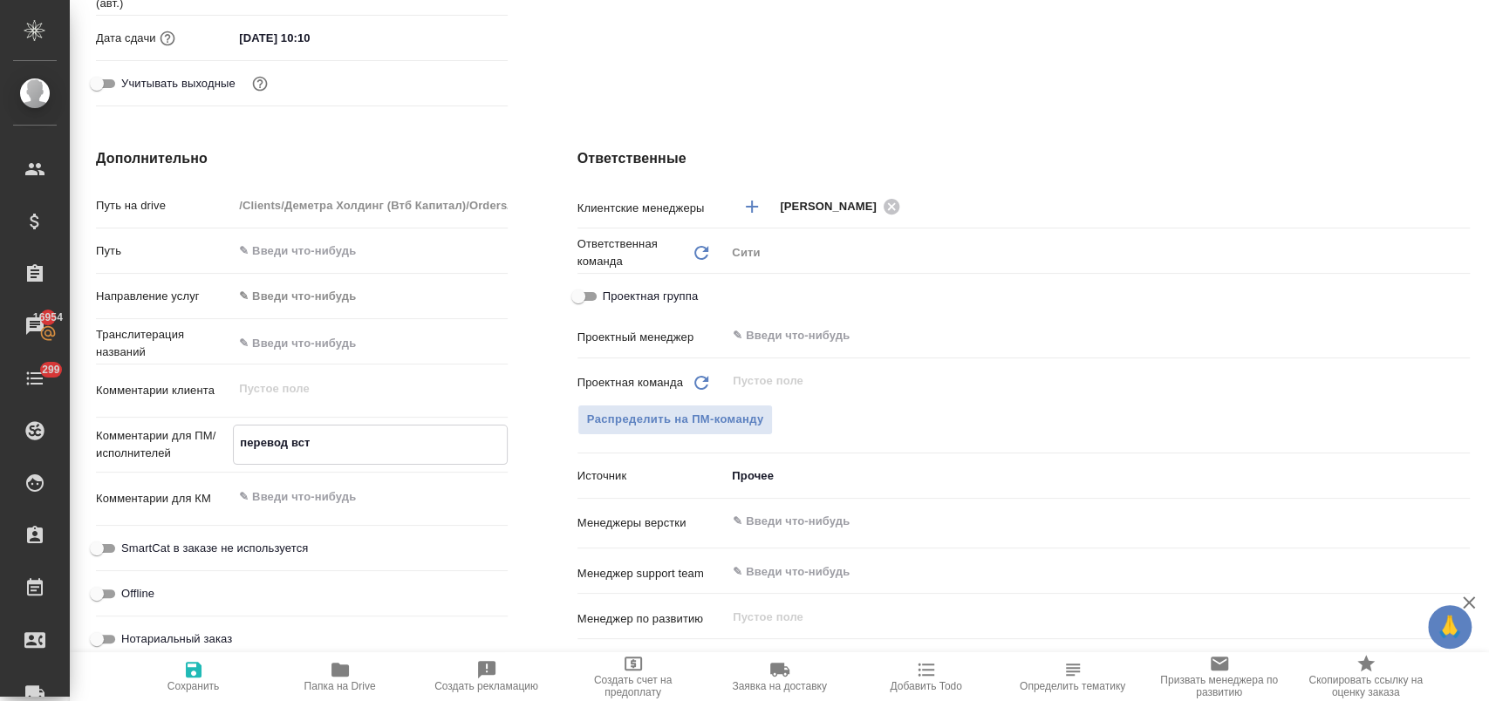
type textarea "x"
type textarea "перевод вста"
type textarea "x"
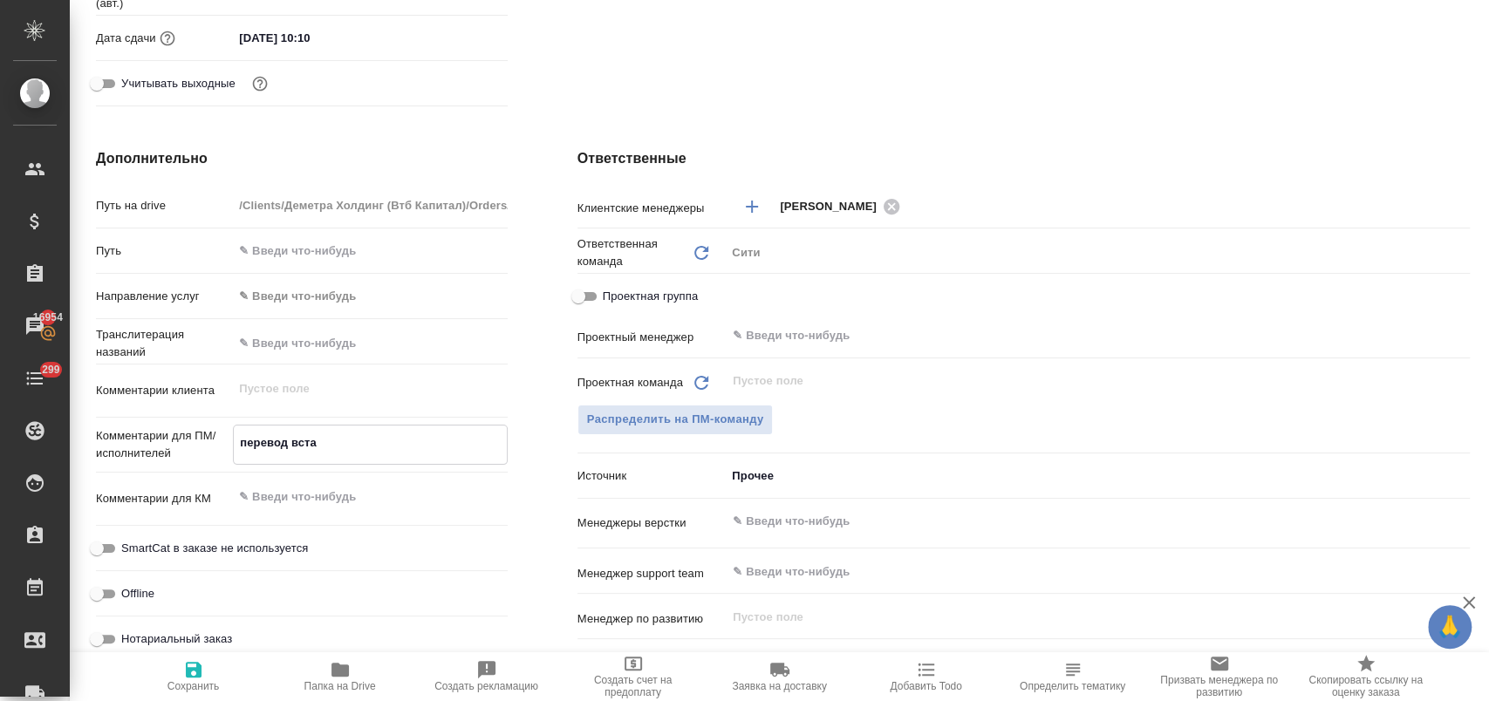
type textarea "x"
type textarea "перевод встав"
type textarea "x"
type textarea "перевод вставл"
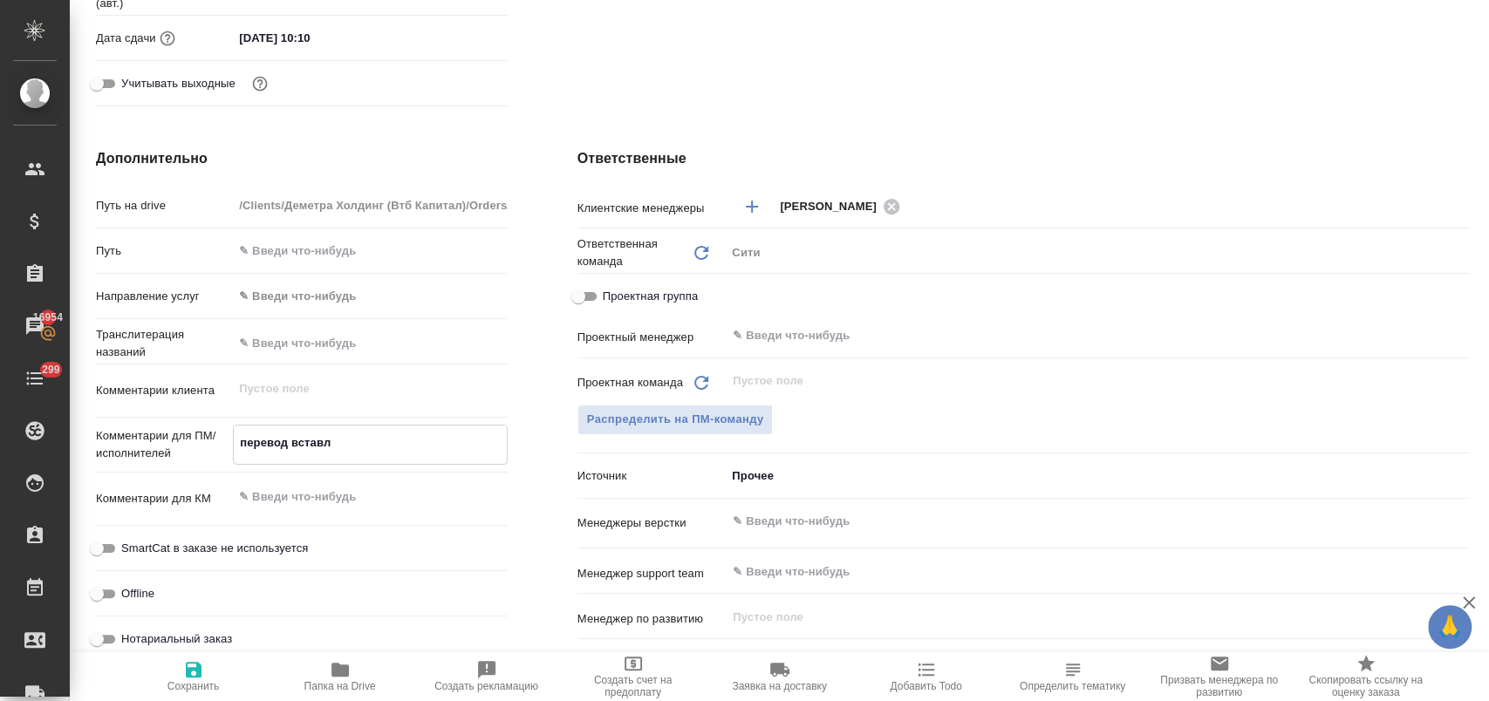
type textarea "x"
type textarea "перевод вставля"
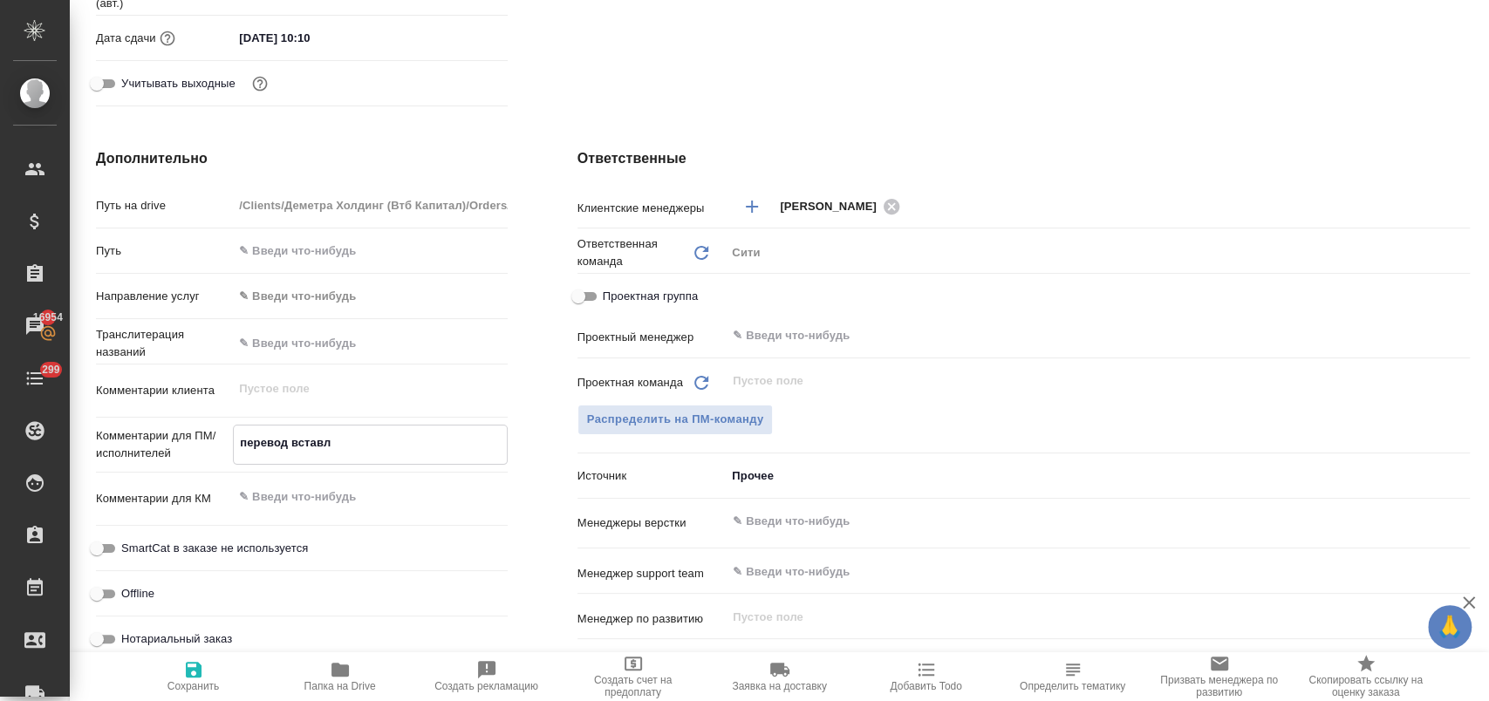
type textarea "x"
type textarea "перевод вставляе"
type textarea "x"
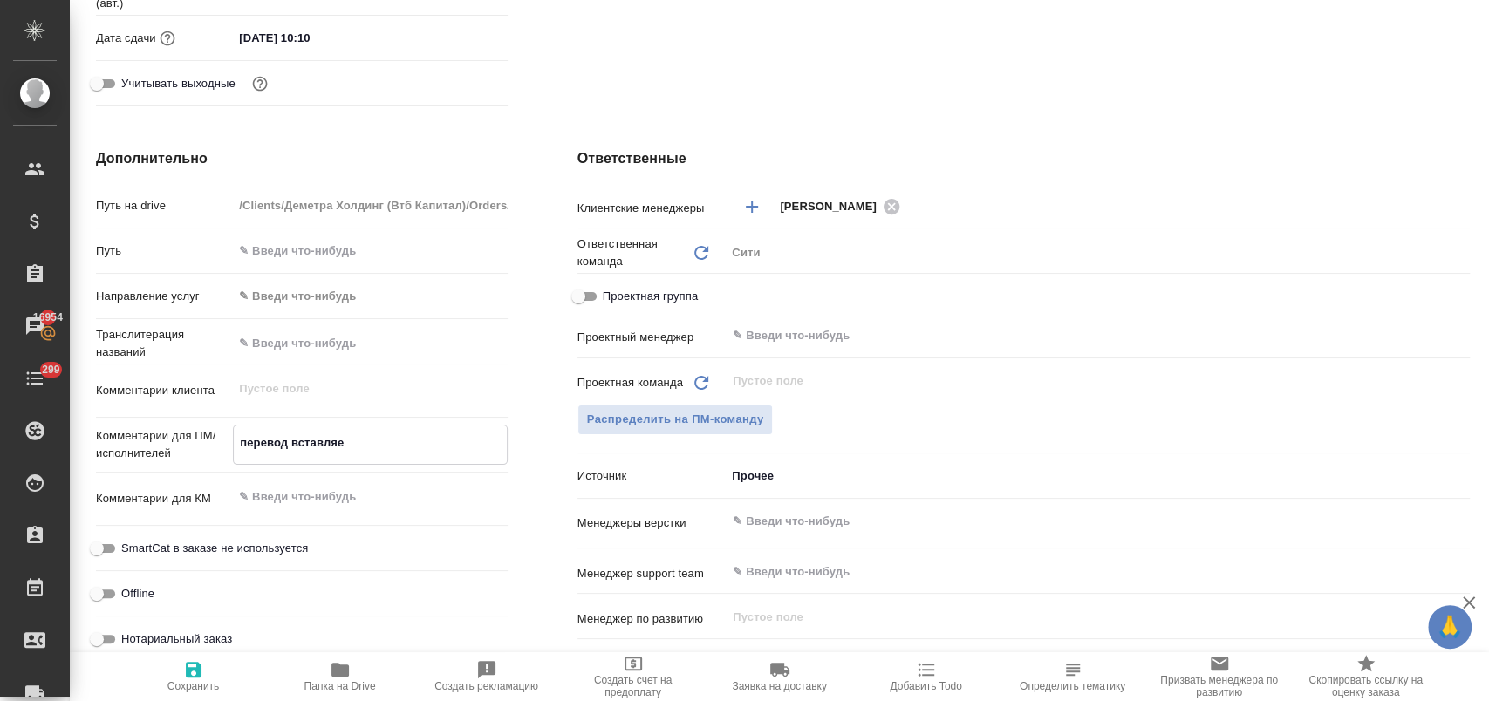
type textarea "x"
type textarea "перевод вставляем"
type textarea "x"
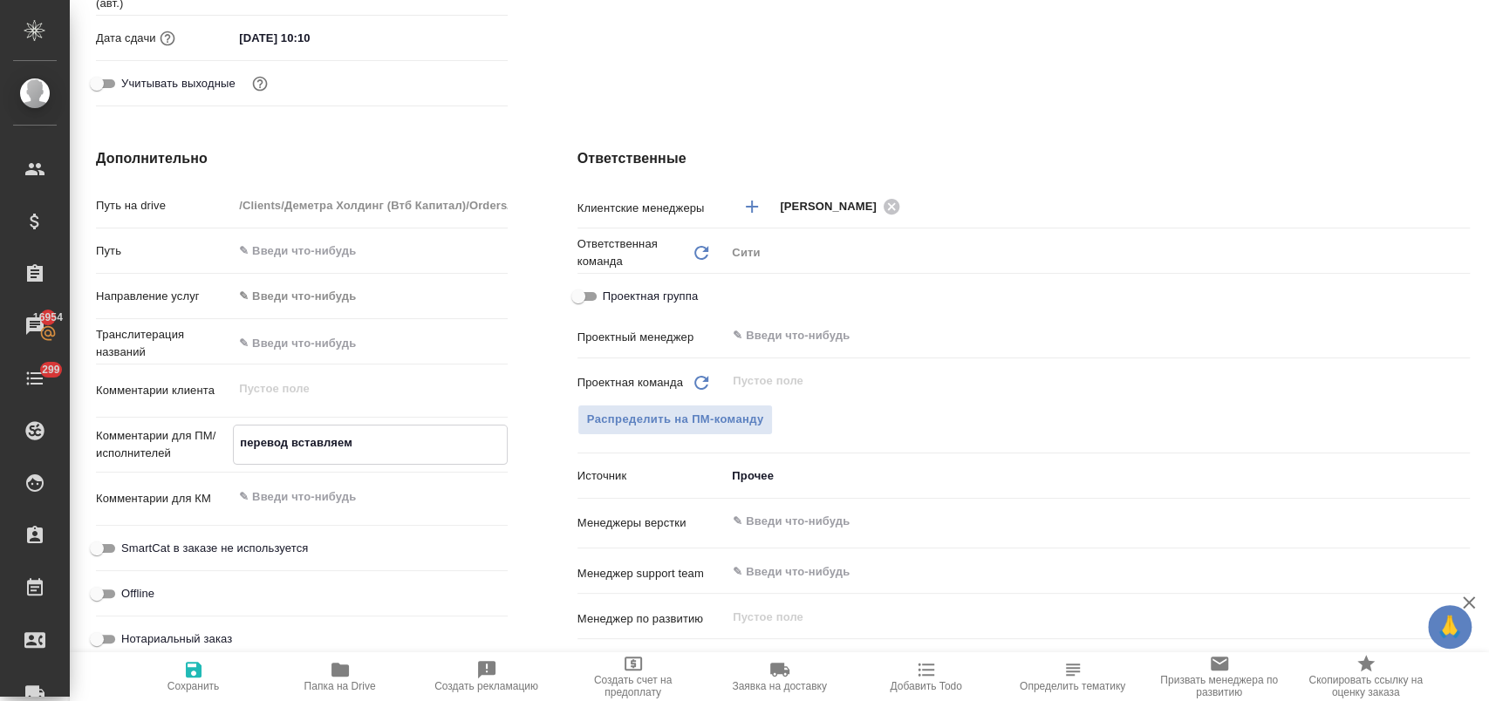
type textarea "перевод вставляем"
type textarea "x"
type textarea "перевод вставляем в"
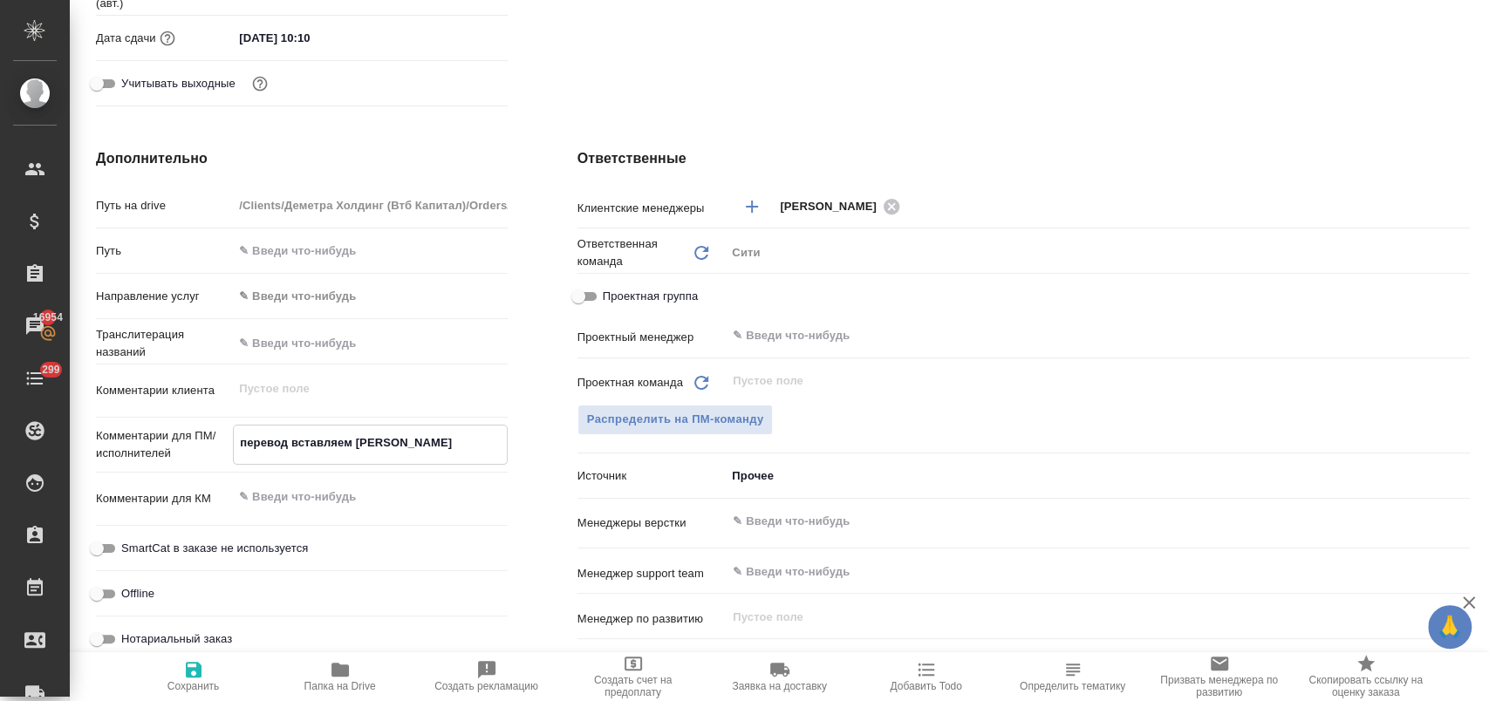
type textarea "x"
type textarea "перевод вставляем в"
type textarea "x"
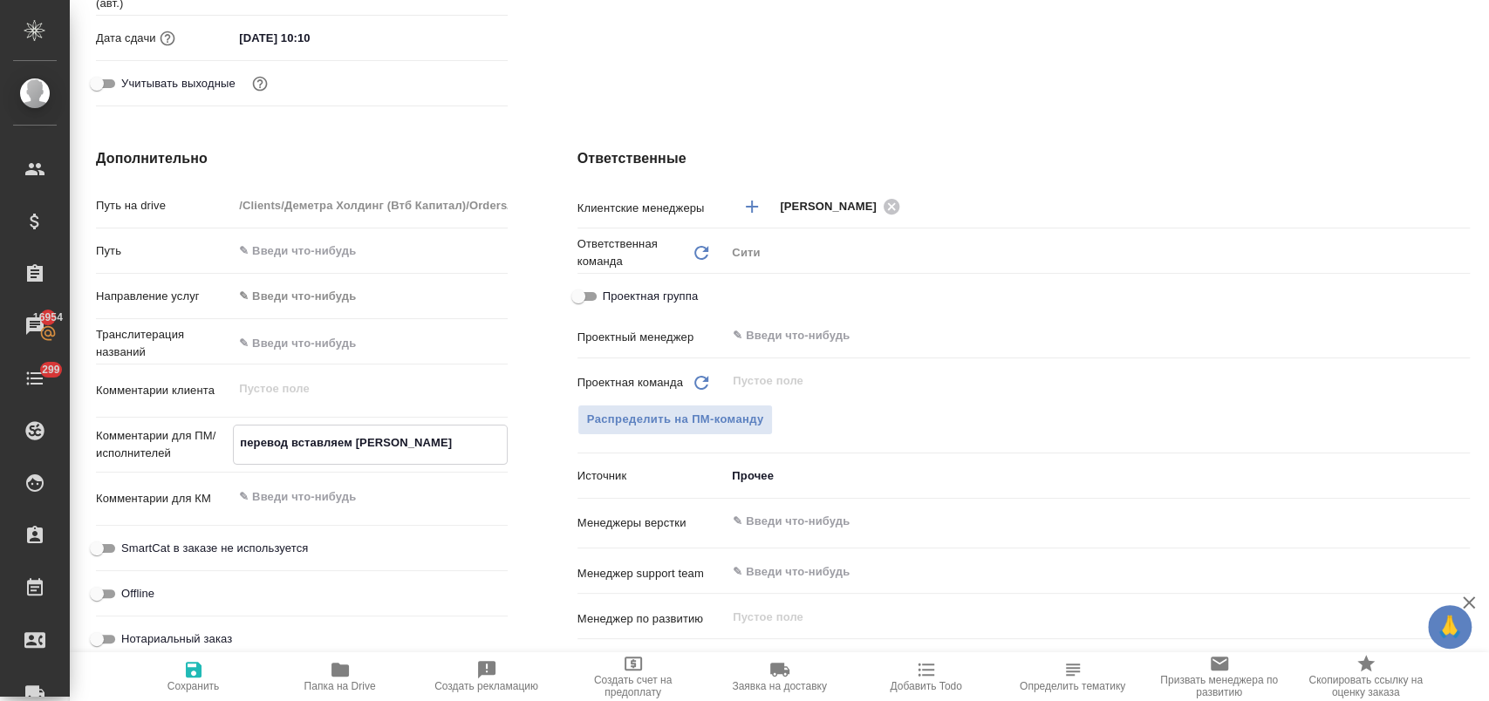
type textarea "x"
type textarea "перевод вставляем в к"
type textarea "x"
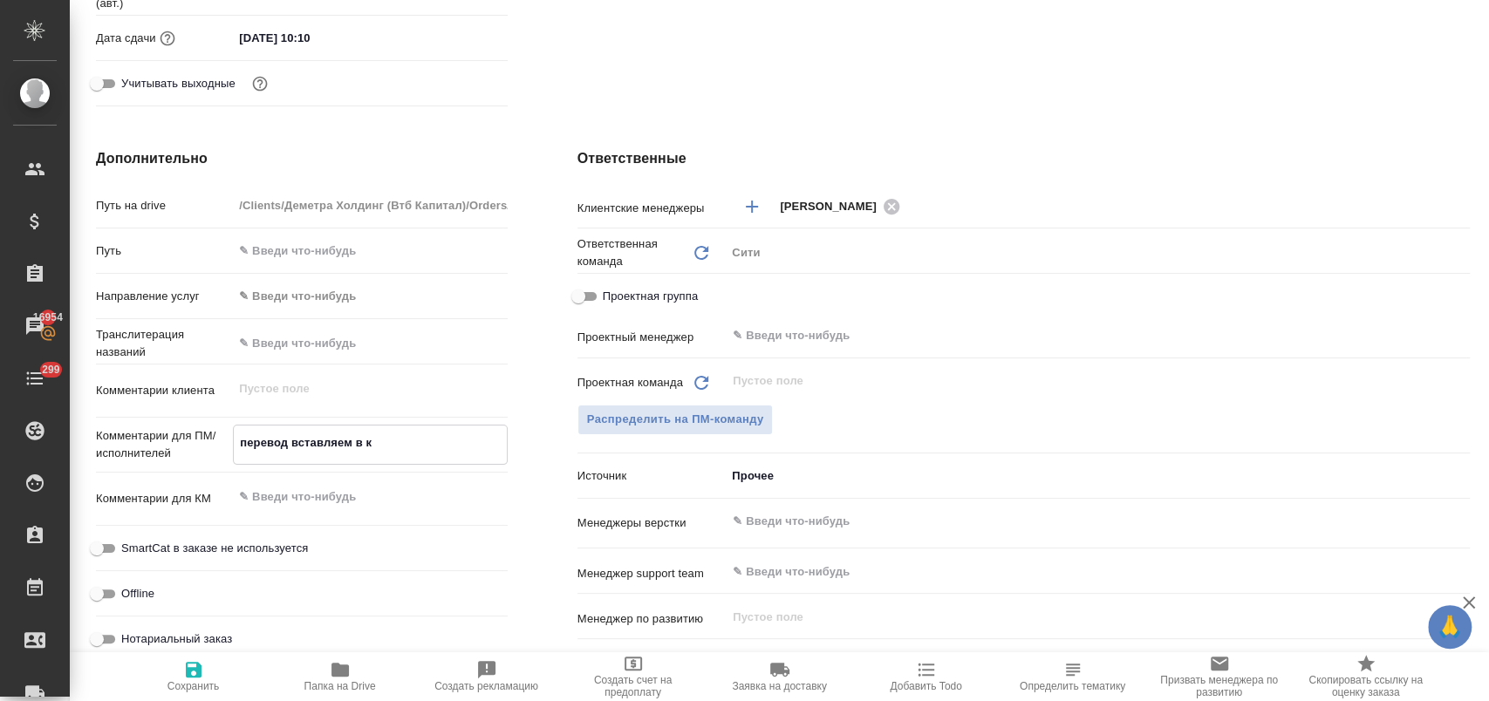
type textarea "x"
type textarea "перевод вставляем в ко"
type textarea "x"
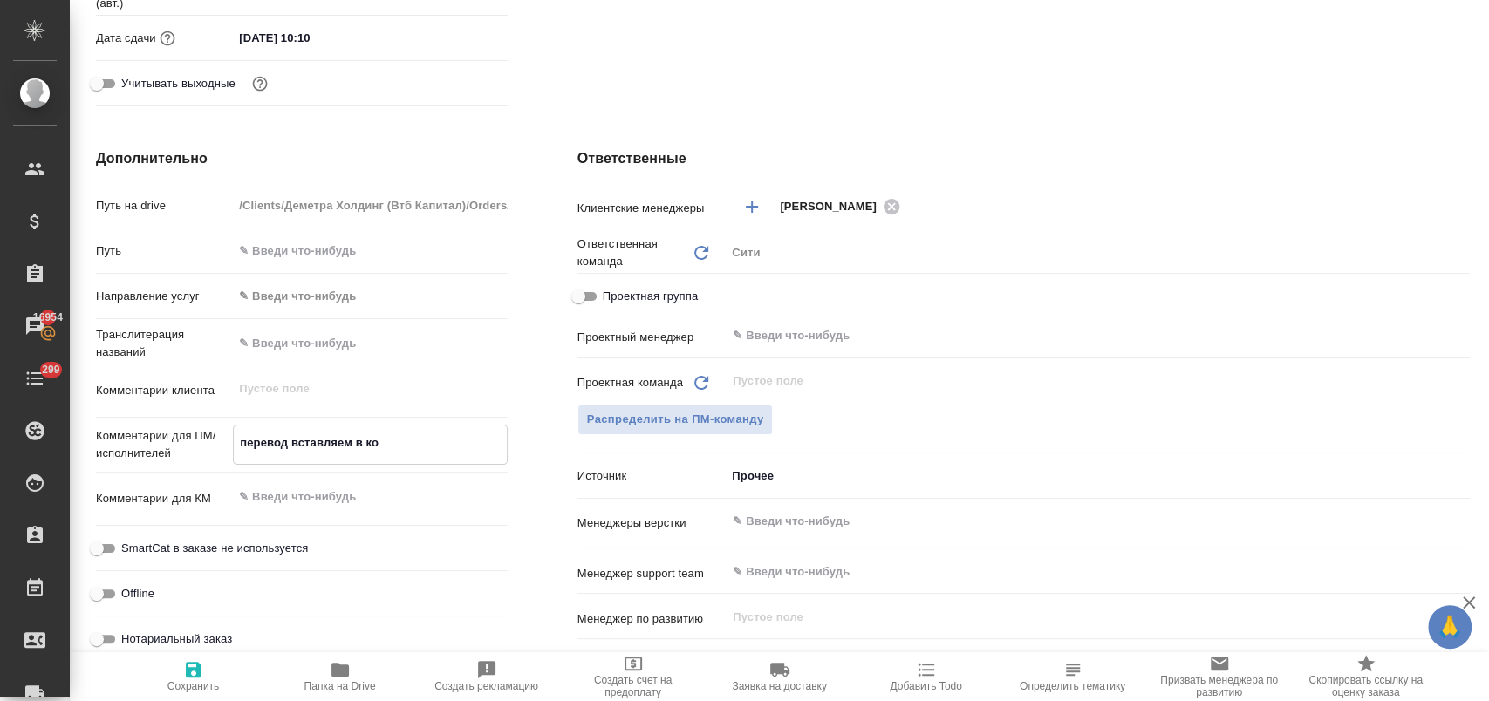
type textarea "перевод вставляем в кол"
type textarea "x"
type textarea "перевод вставляем в коло"
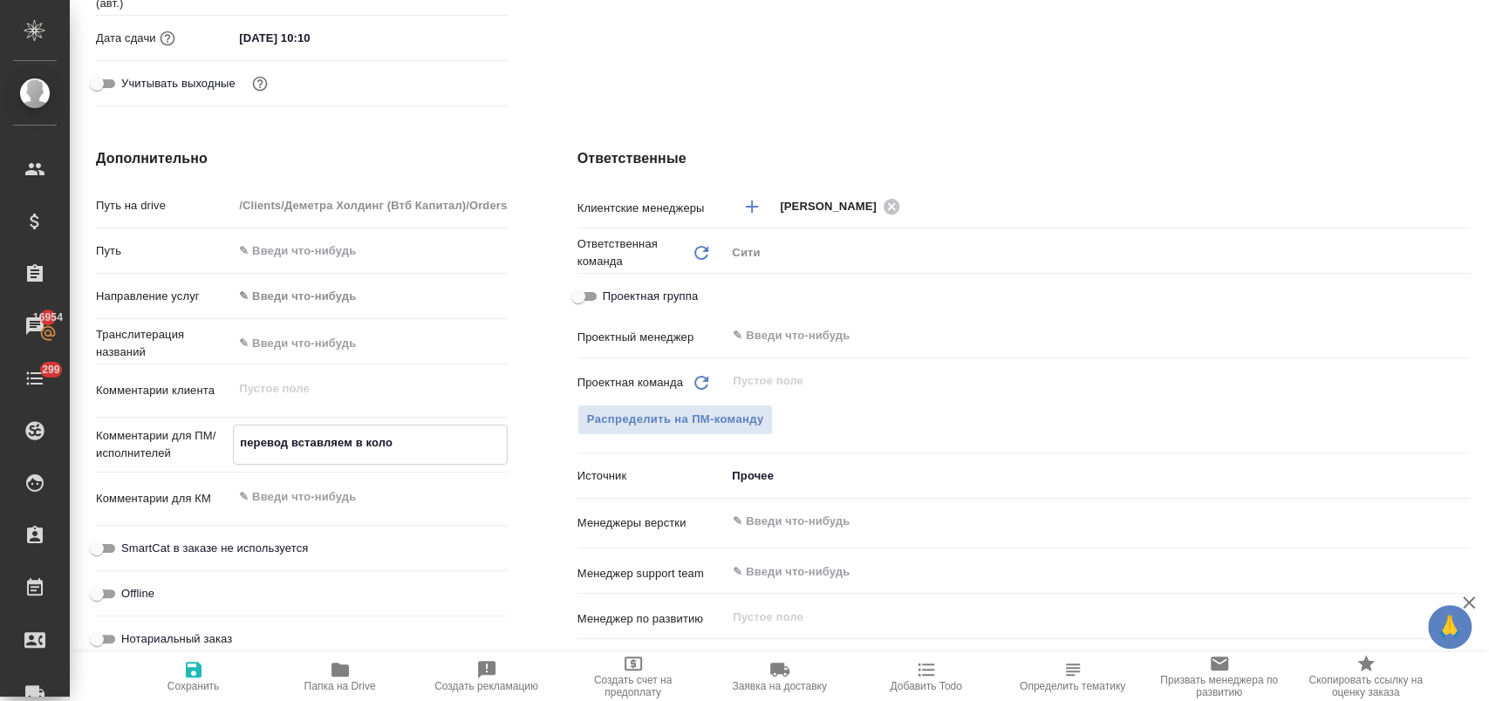
type textarea "x"
type textarea "перевод вставляем в колон"
type textarea "x"
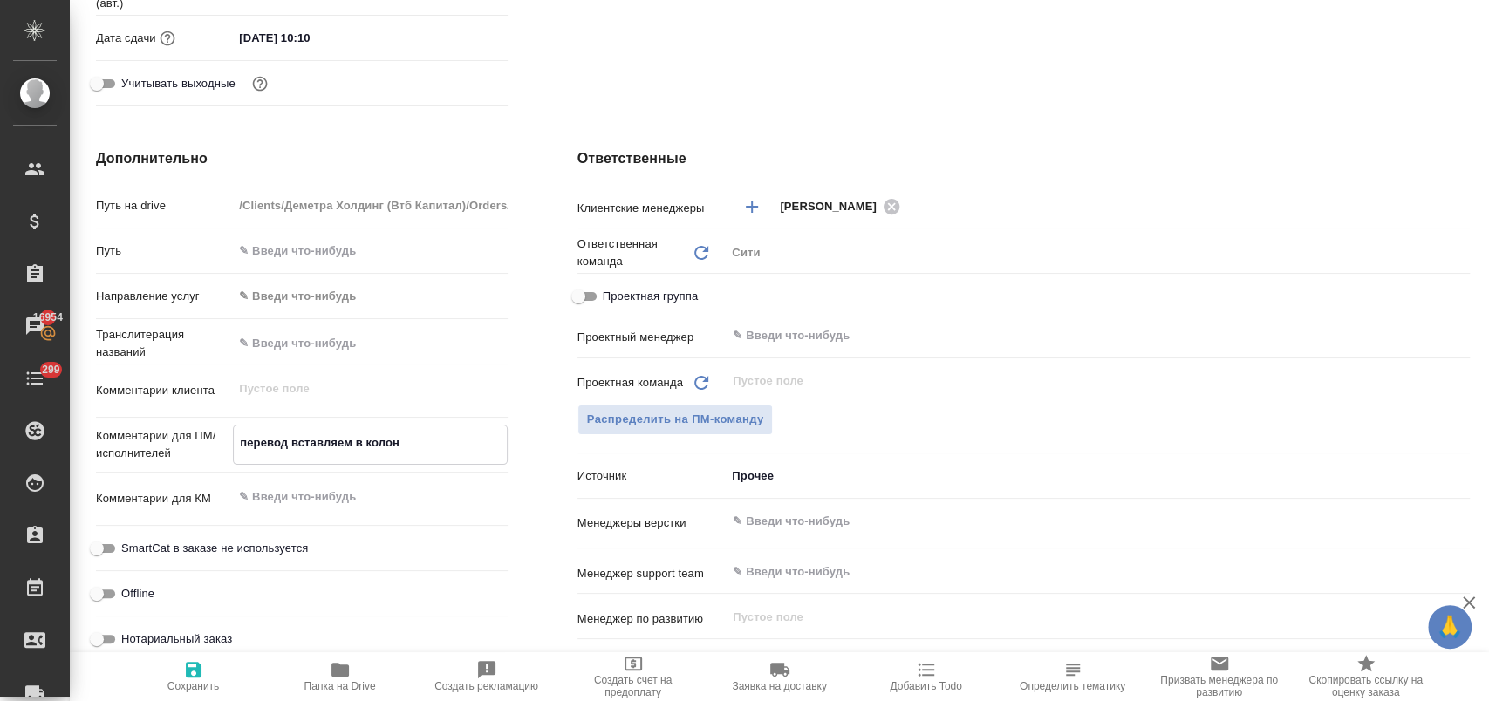
type textarea "x"
type textarea "перевод вставляем в колонк"
type textarea "x"
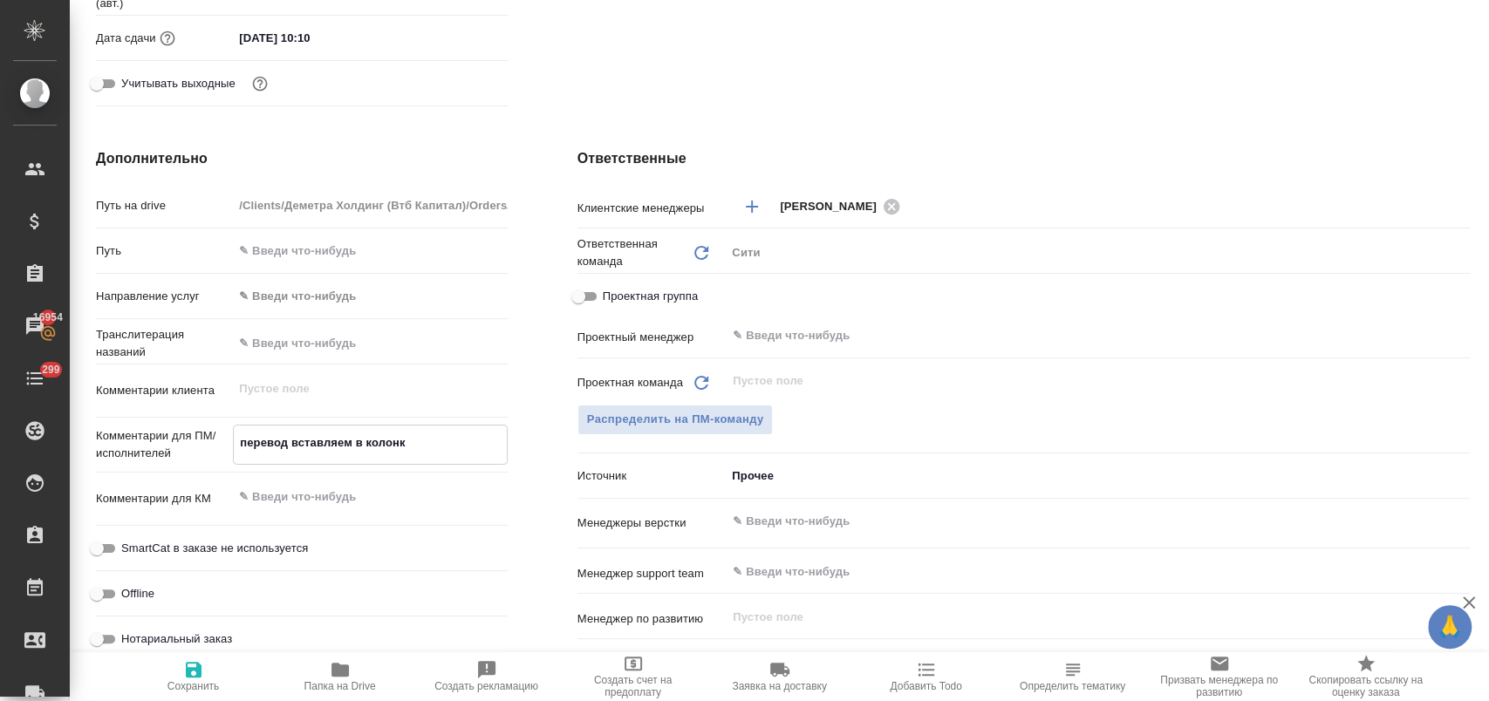
type textarea "x"
type textarea "перевод вставляем в колонку"
type textarea "x"
click at [193, 682] on span "Сохранить" at bounding box center [194, 686] width 52 height 12
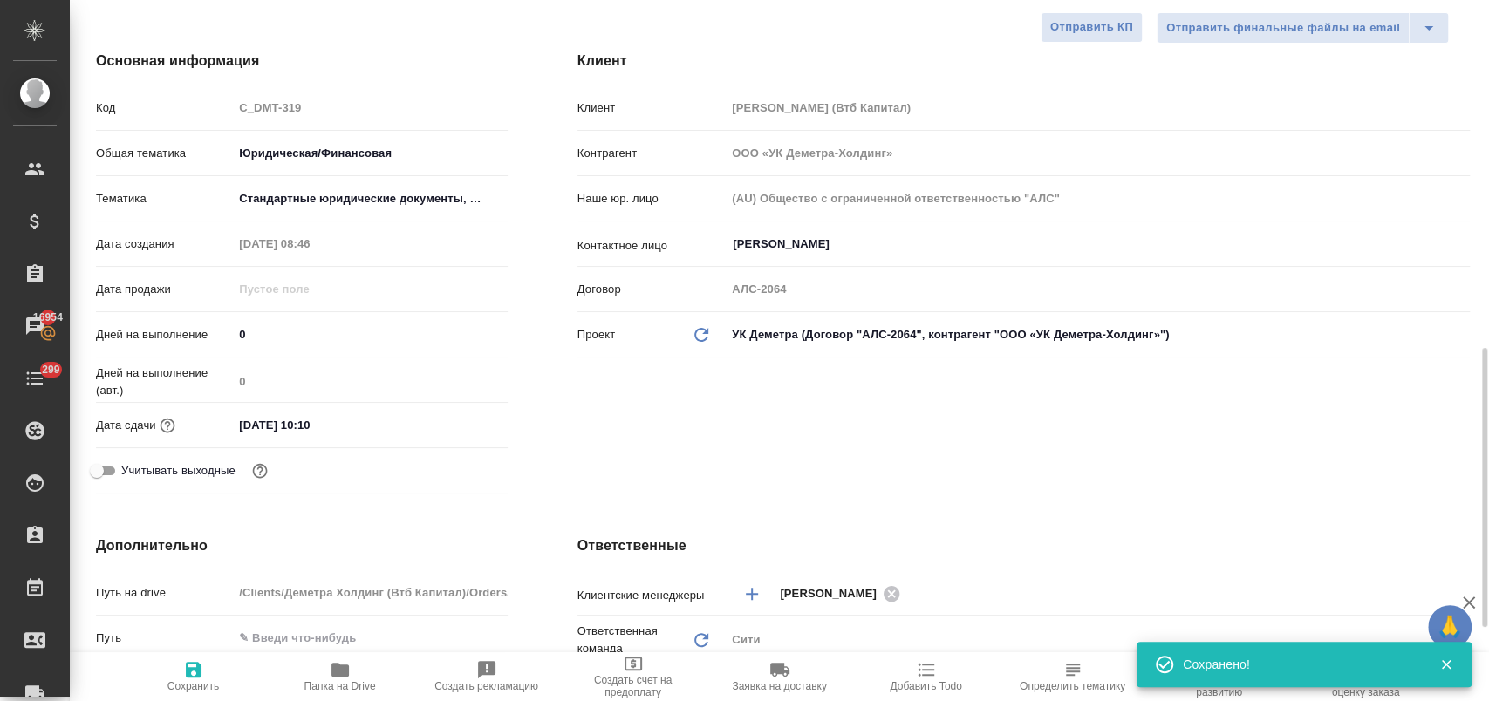
scroll to position [0, 0]
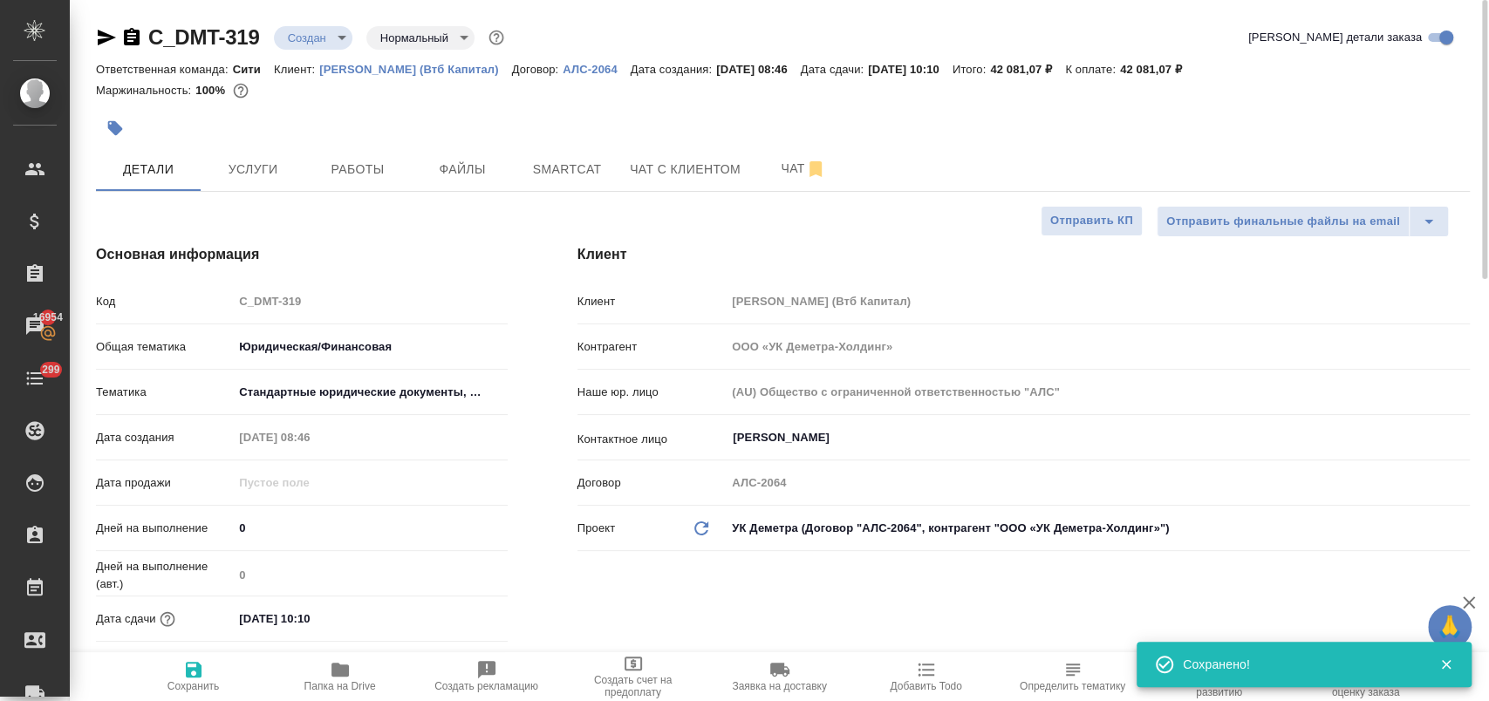
click at [338, 31] on body "🙏 .cls-1 fill:#fff; AWATERA Лофицкая Юлия Владимировна Клиенты Спецификации Зак…" at bounding box center [744, 421] width 1489 height 842
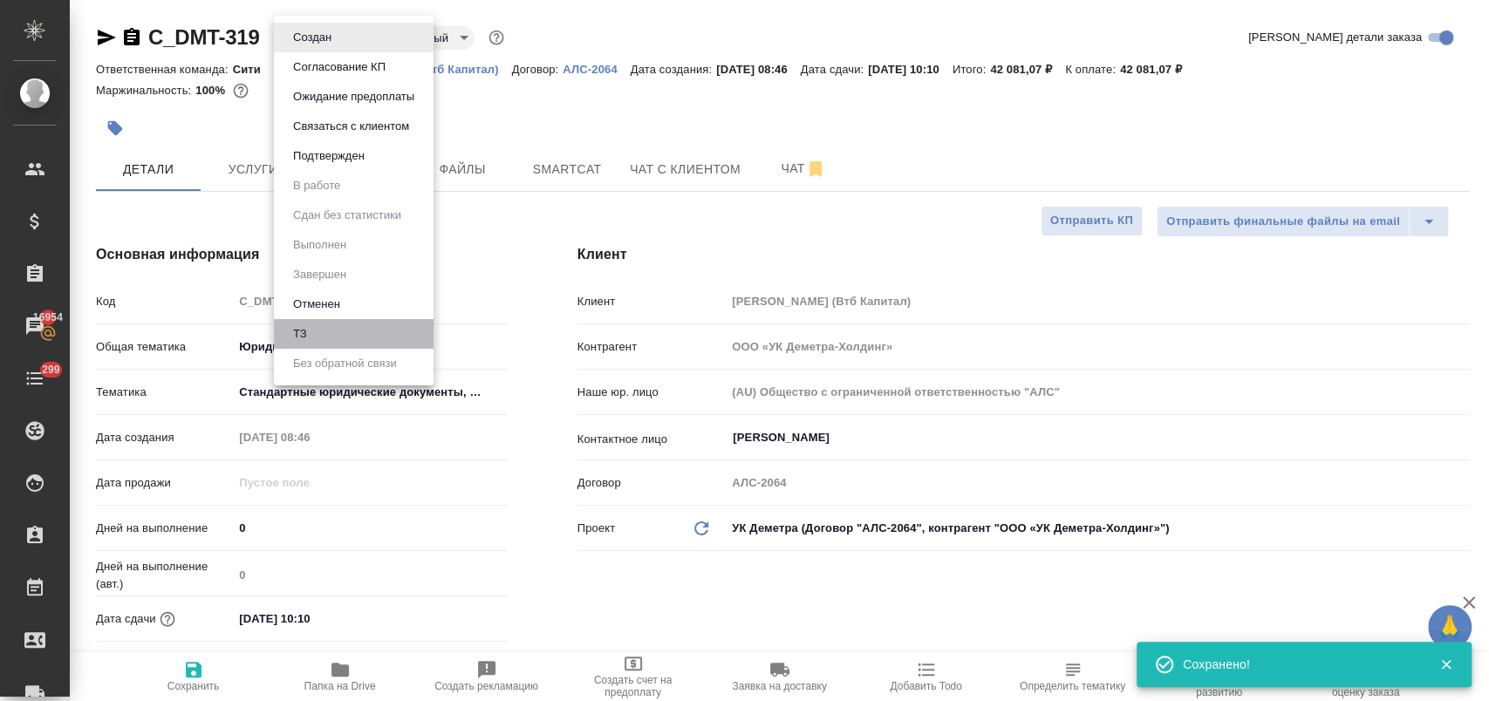
click at [336, 330] on li "ТЗ" at bounding box center [354, 334] width 160 height 30
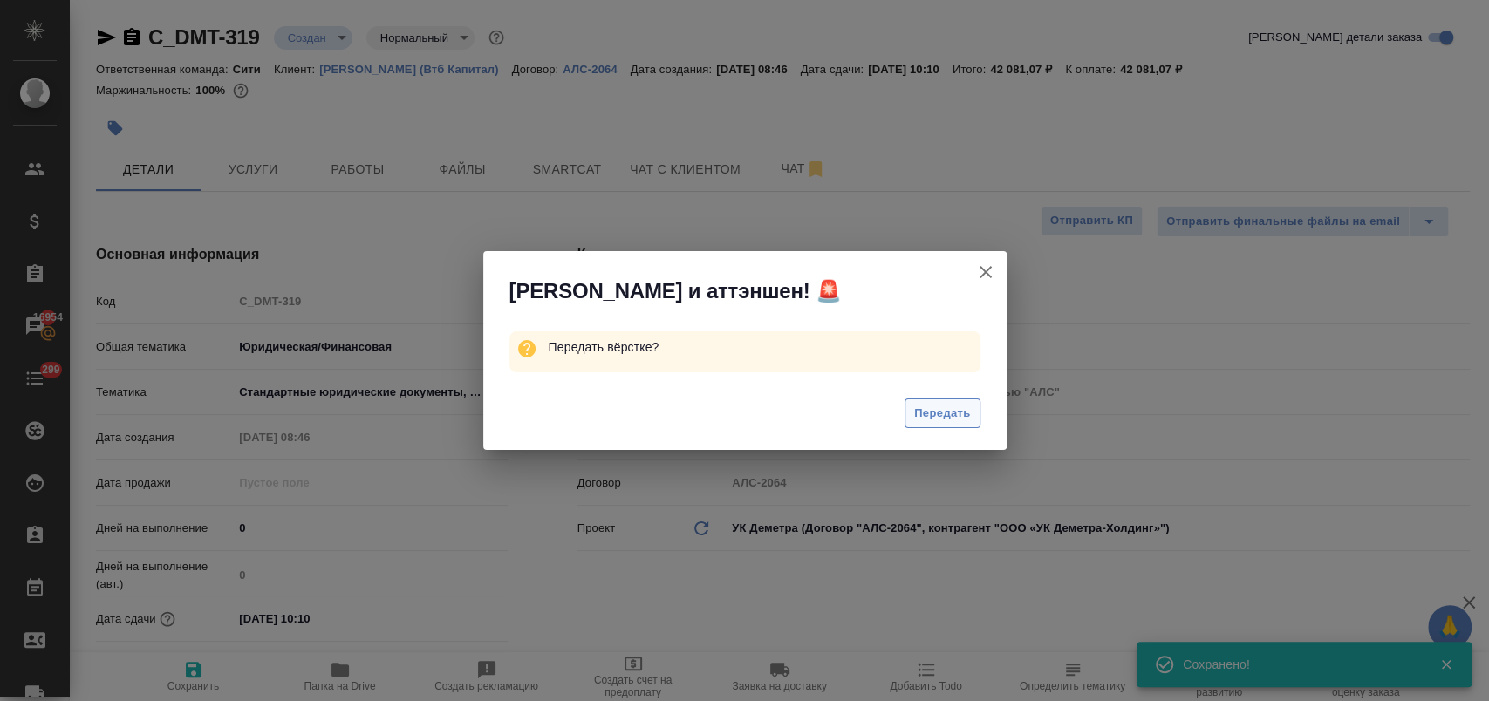
click at [951, 409] on span "Передать" at bounding box center [942, 414] width 57 height 20
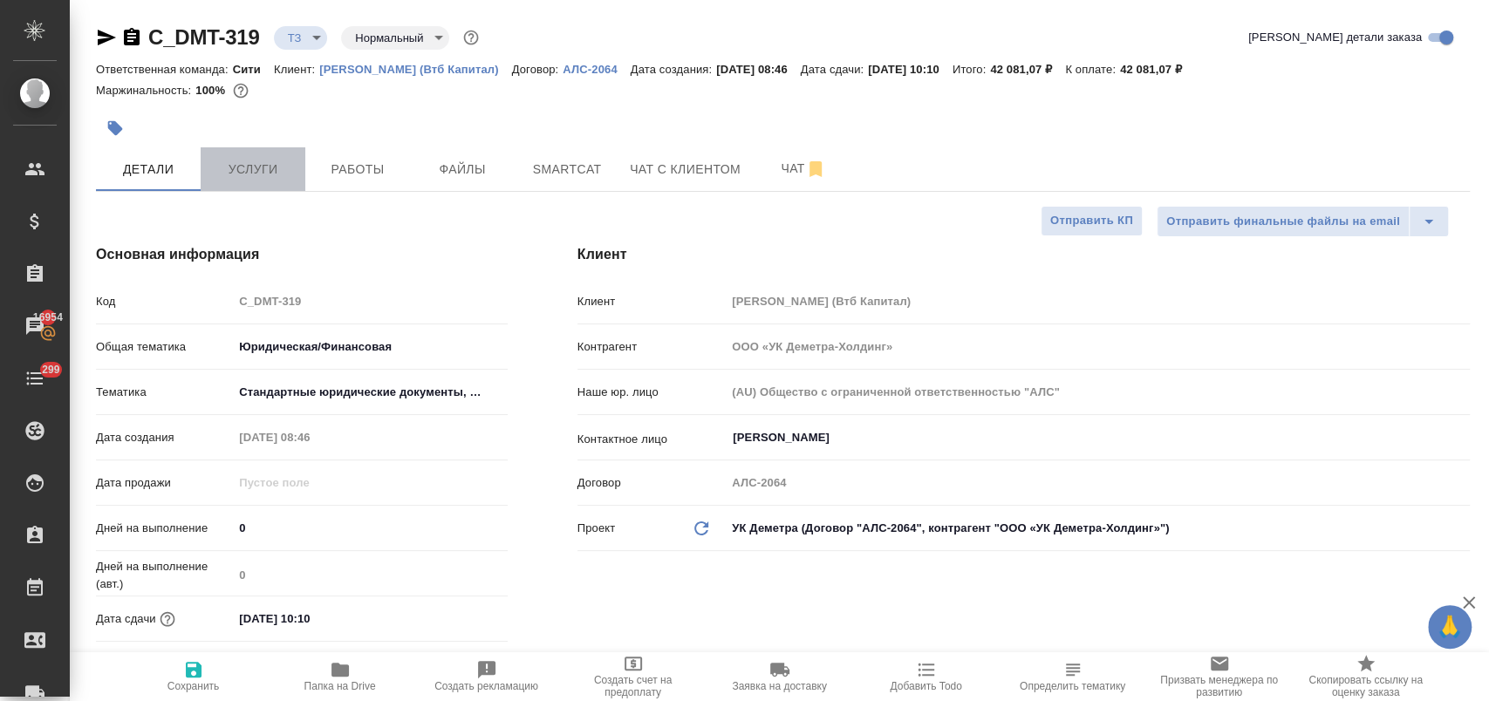
click at [244, 159] on span "Услуги" at bounding box center [253, 170] width 84 height 22
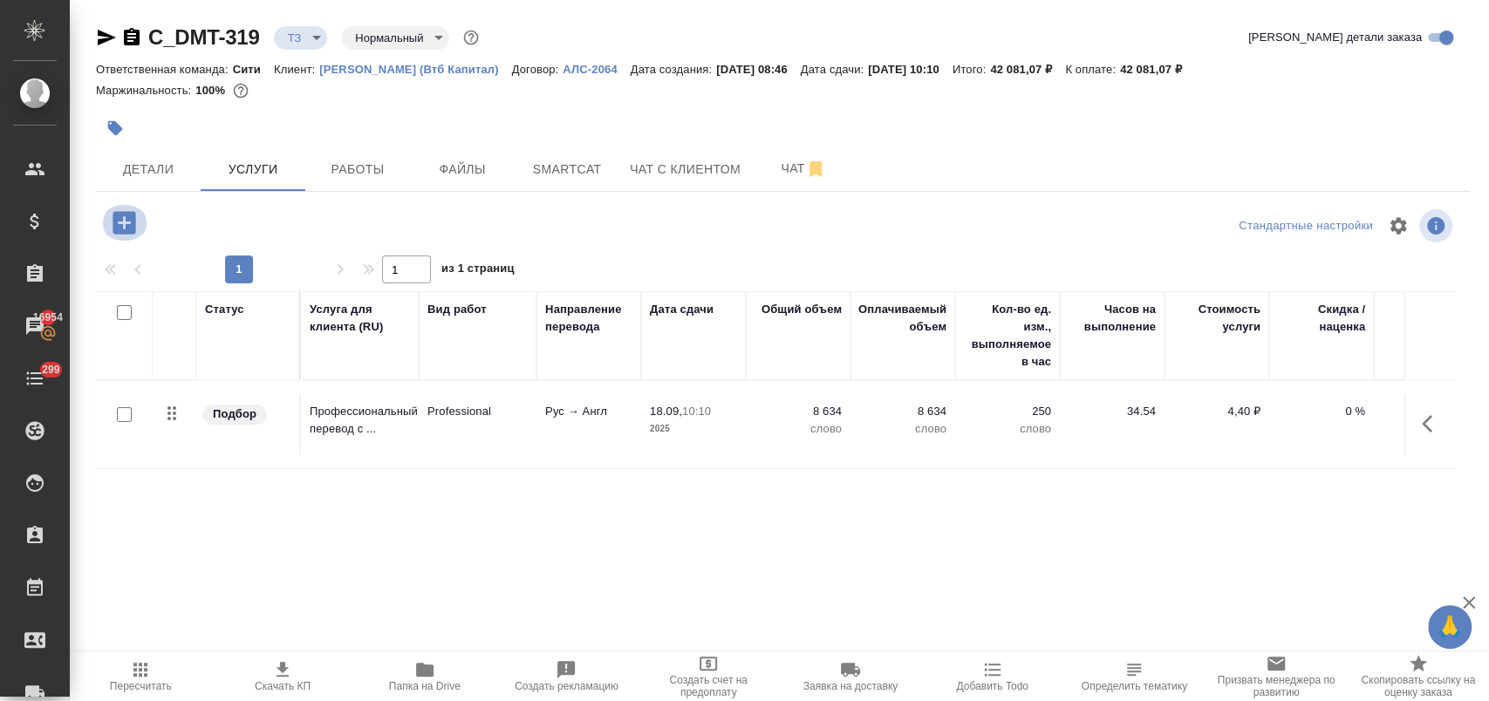
click at [120, 216] on icon "button" at bounding box center [124, 222] width 23 height 23
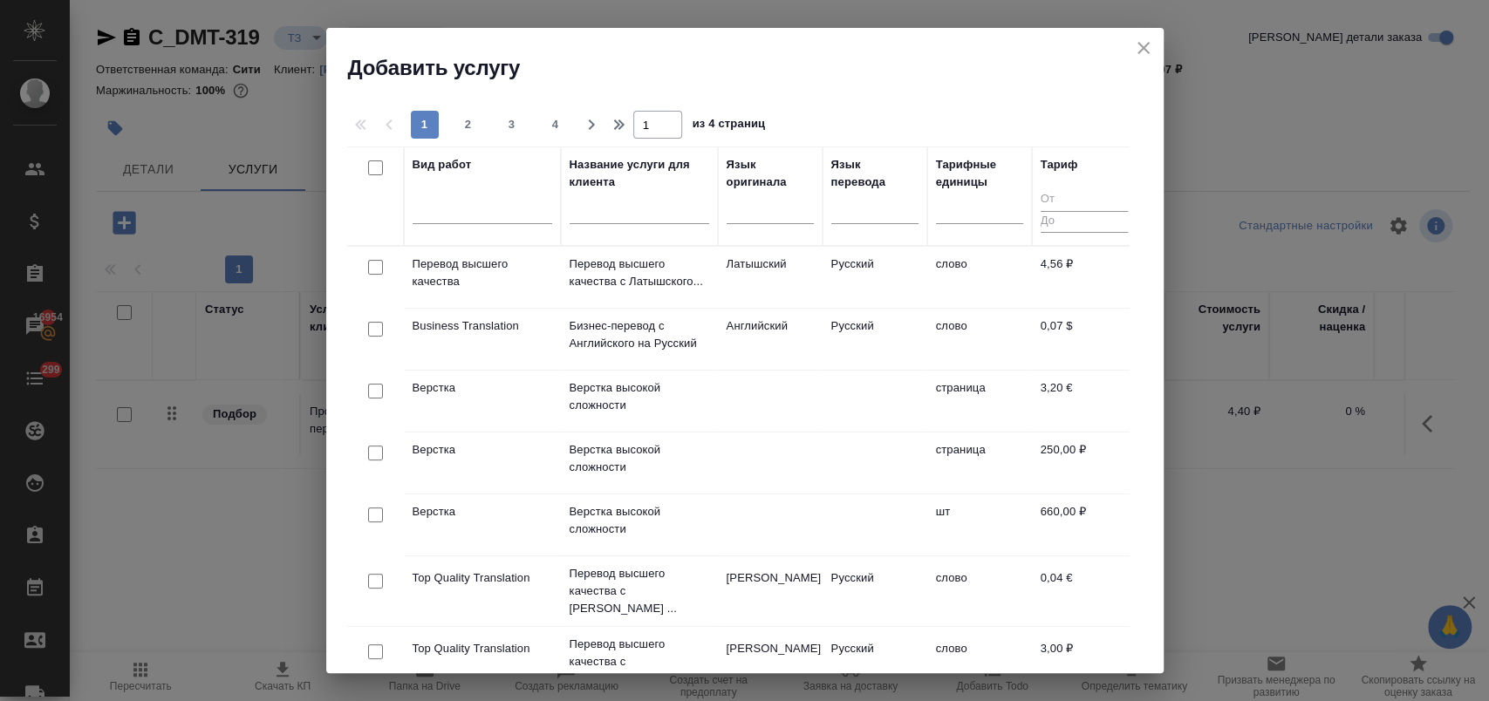
click at [373, 451] on input "checkbox" at bounding box center [375, 453] width 15 height 15
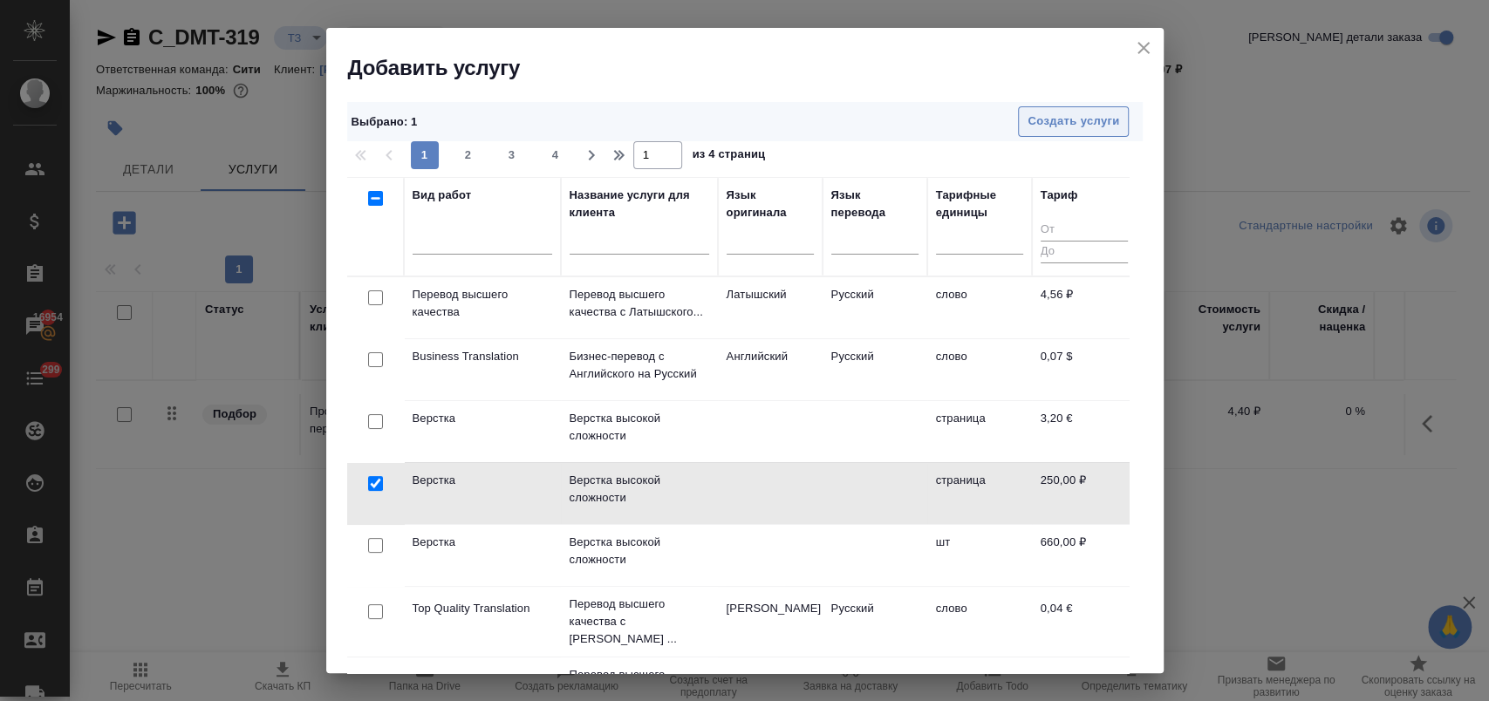
click at [1029, 114] on span "Создать услуги" at bounding box center [1074, 122] width 92 height 20
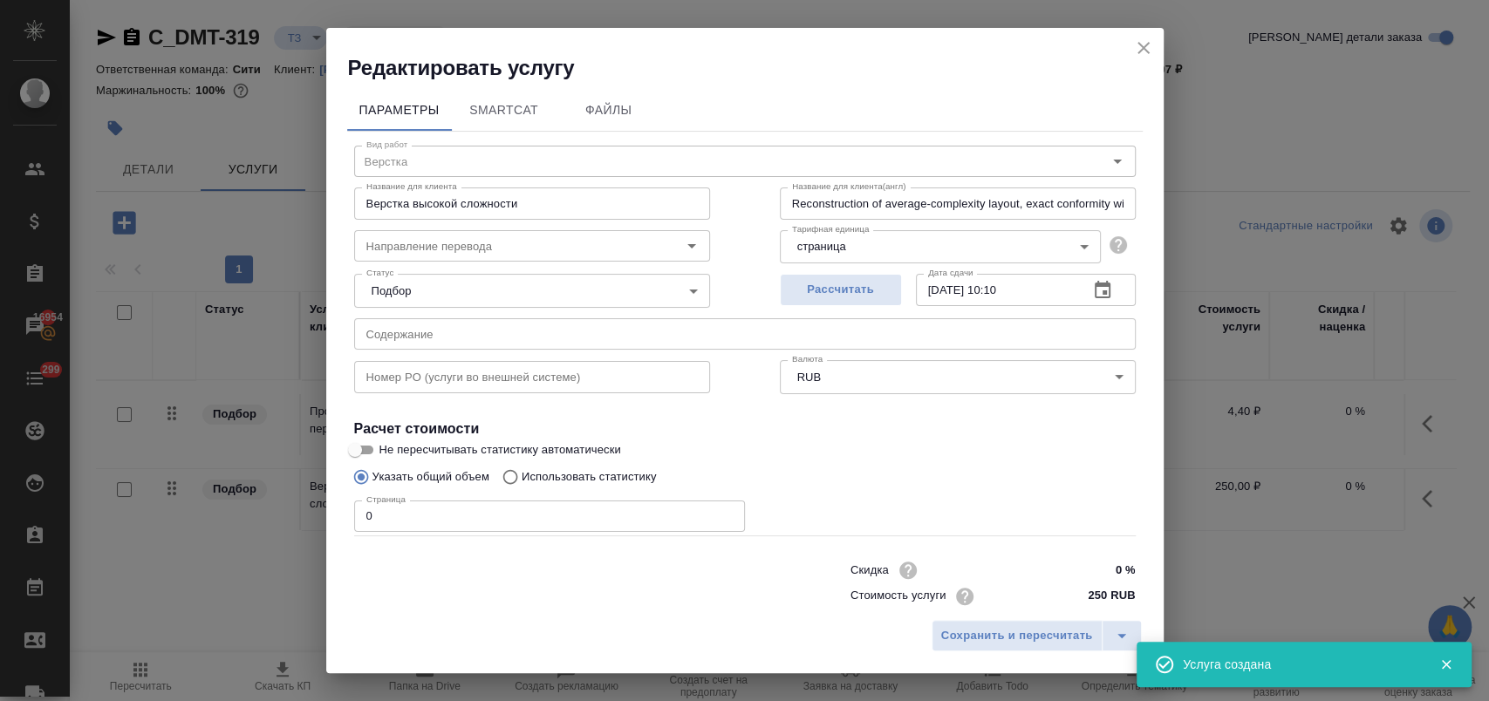
click at [505, 328] on input "text" at bounding box center [745, 333] width 782 height 31
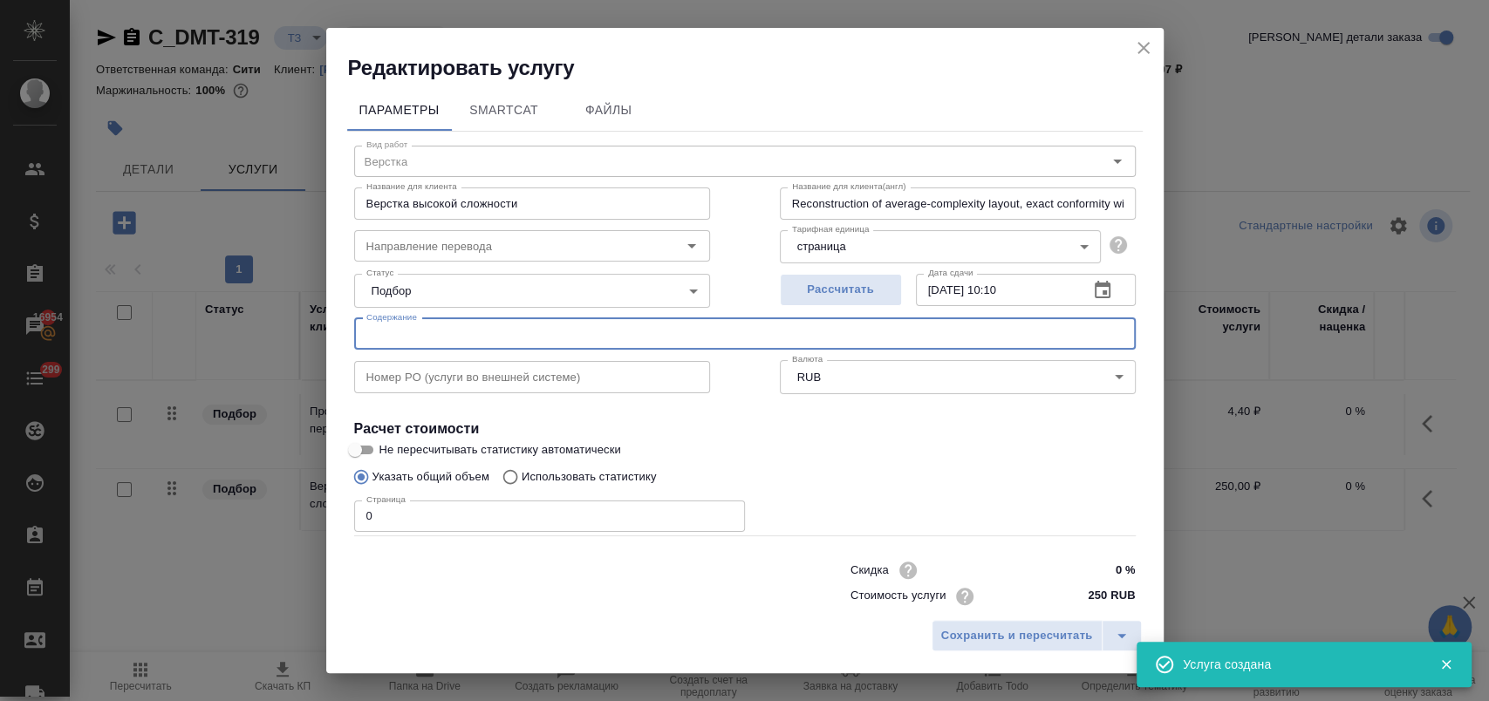
paste input "Устав ДХ_20250808_cl без перевода"
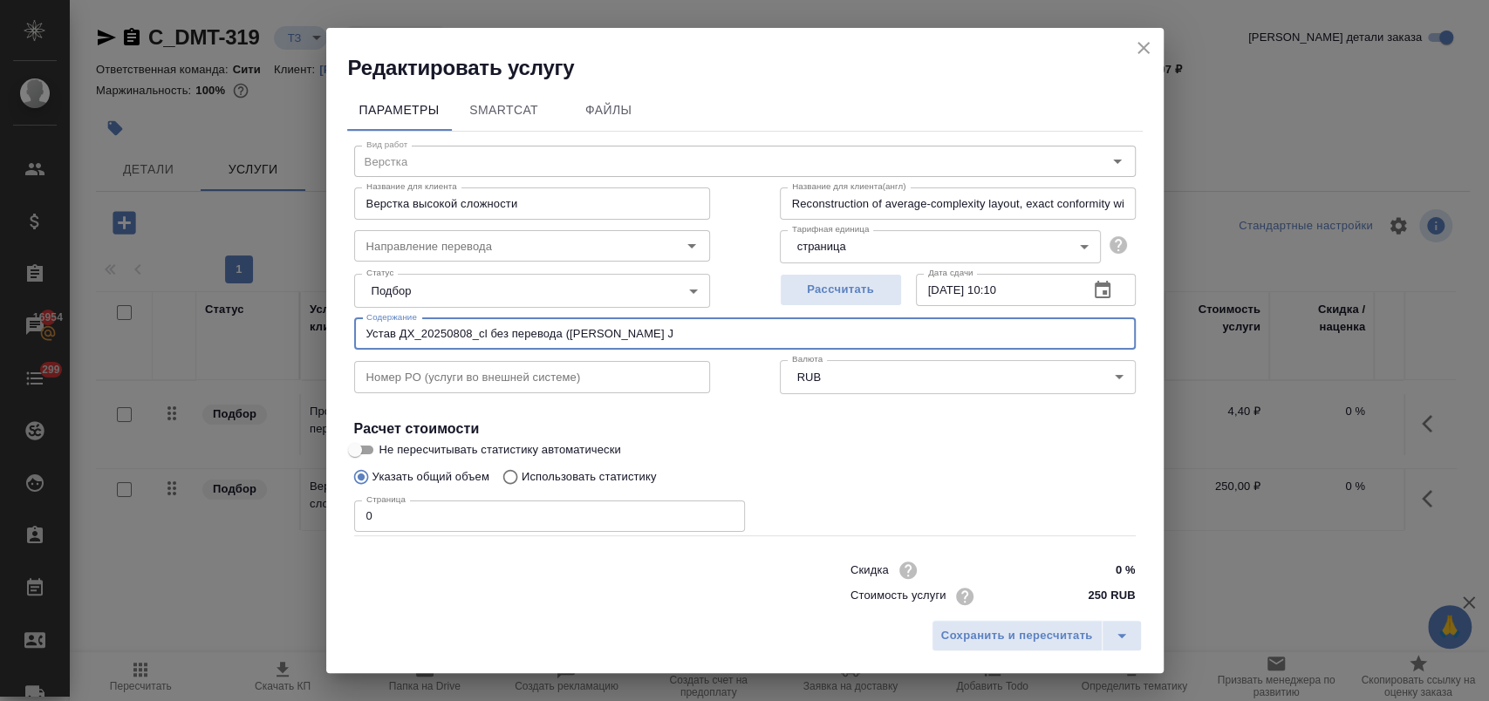
click at [661, 334] on input "Устав ДХ_20250808_cl без перевода (Акмеева J" at bounding box center [745, 333] width 782 height 31
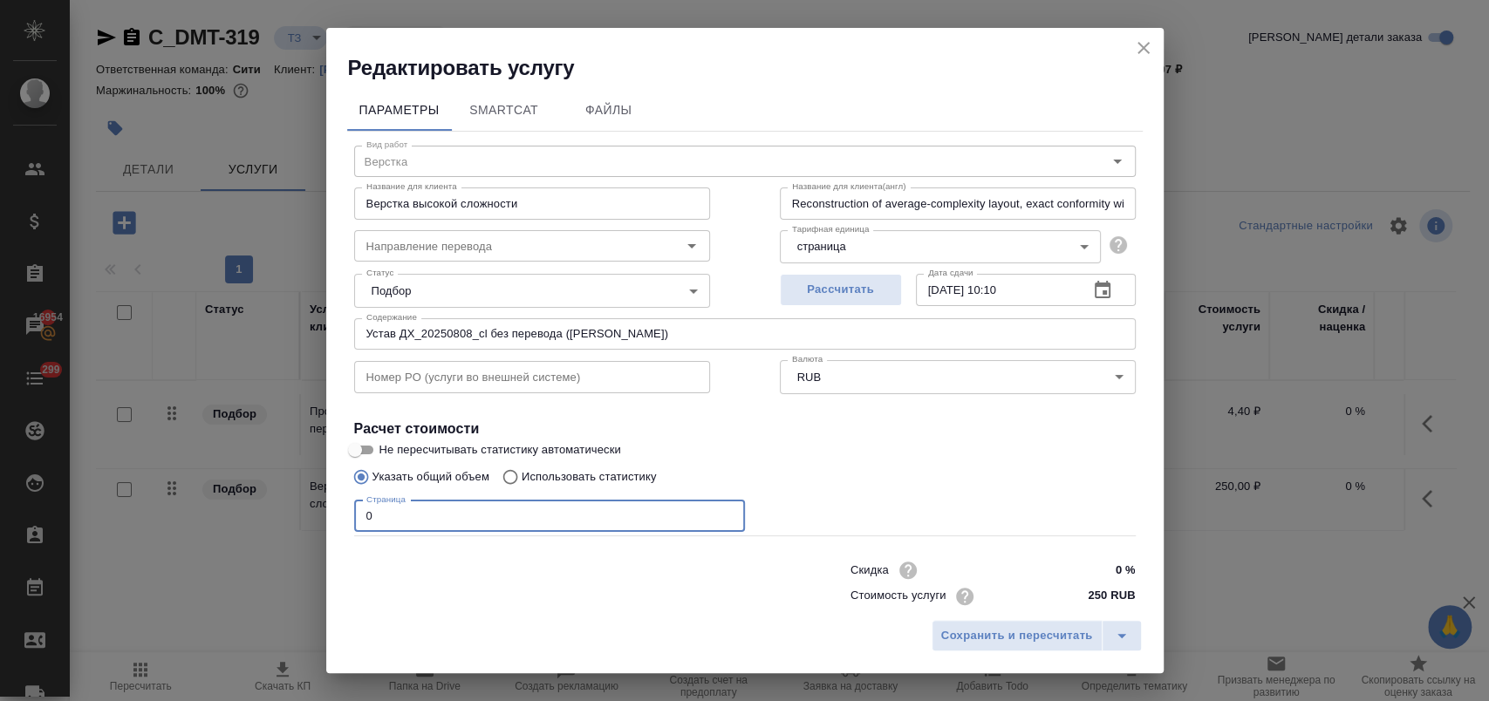
drag, startPoint x: 442, startPoint y: 514, endPoint x: 294, endPoint y: 507, distance: 148.5
click at [294, 507] on div "Редактировать услугу Параметры SmartCat Файлы Вид работ Верстка Вид работ Назва…" at bounding box center [744, 350] width 1489 height 701
click at [1078, 595] on input "250 RUB" at bounding box center [1102, 596] width 65 height 25
click at [426, 208] on input "Верстка высокой сложности" at bounding box center [532, 203] width 356 height 31
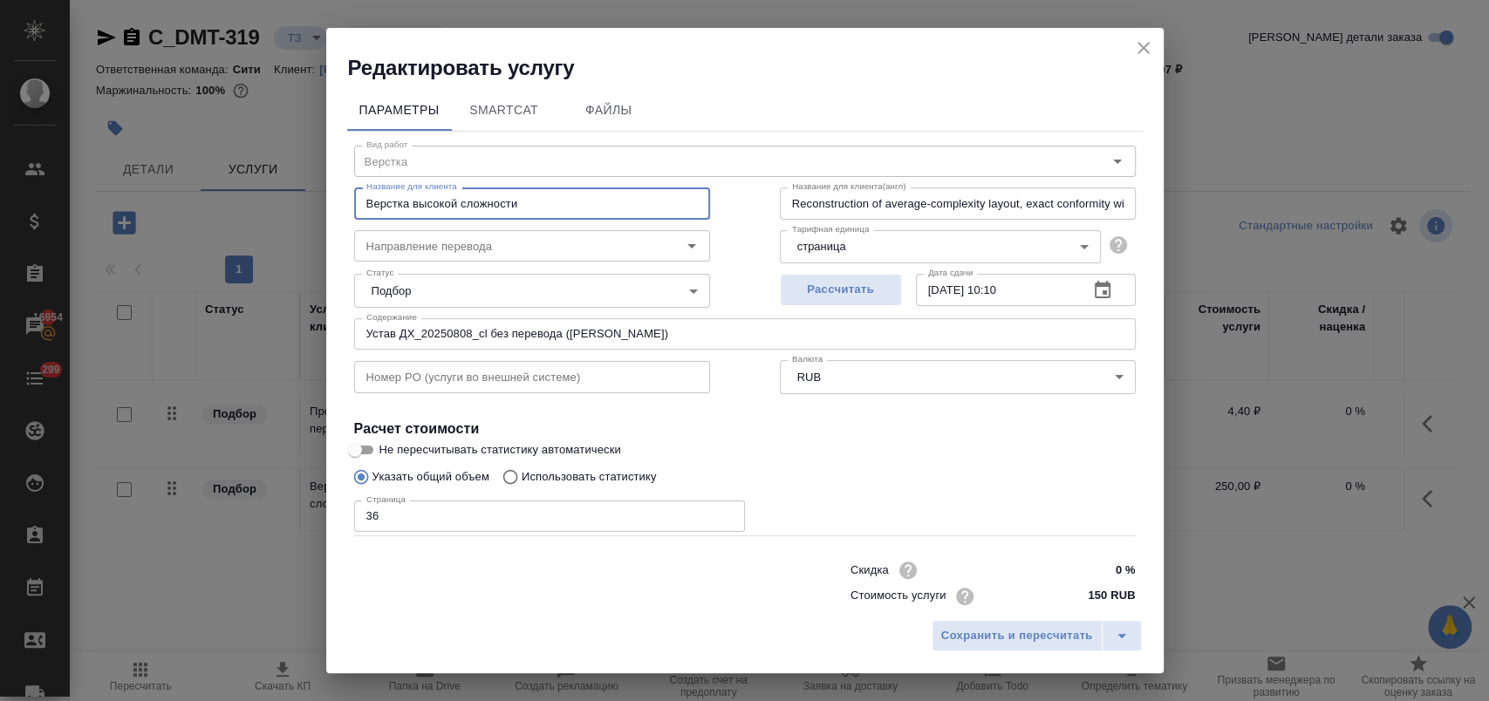
click at [426, 208] on input "Верстка высокой сложности" at bounding box center [532, 203] width 356 height 31
click at [1024, 638] on span "Сохранить и пересчитать" at bounding box center [1017, 636] width 152 height 20
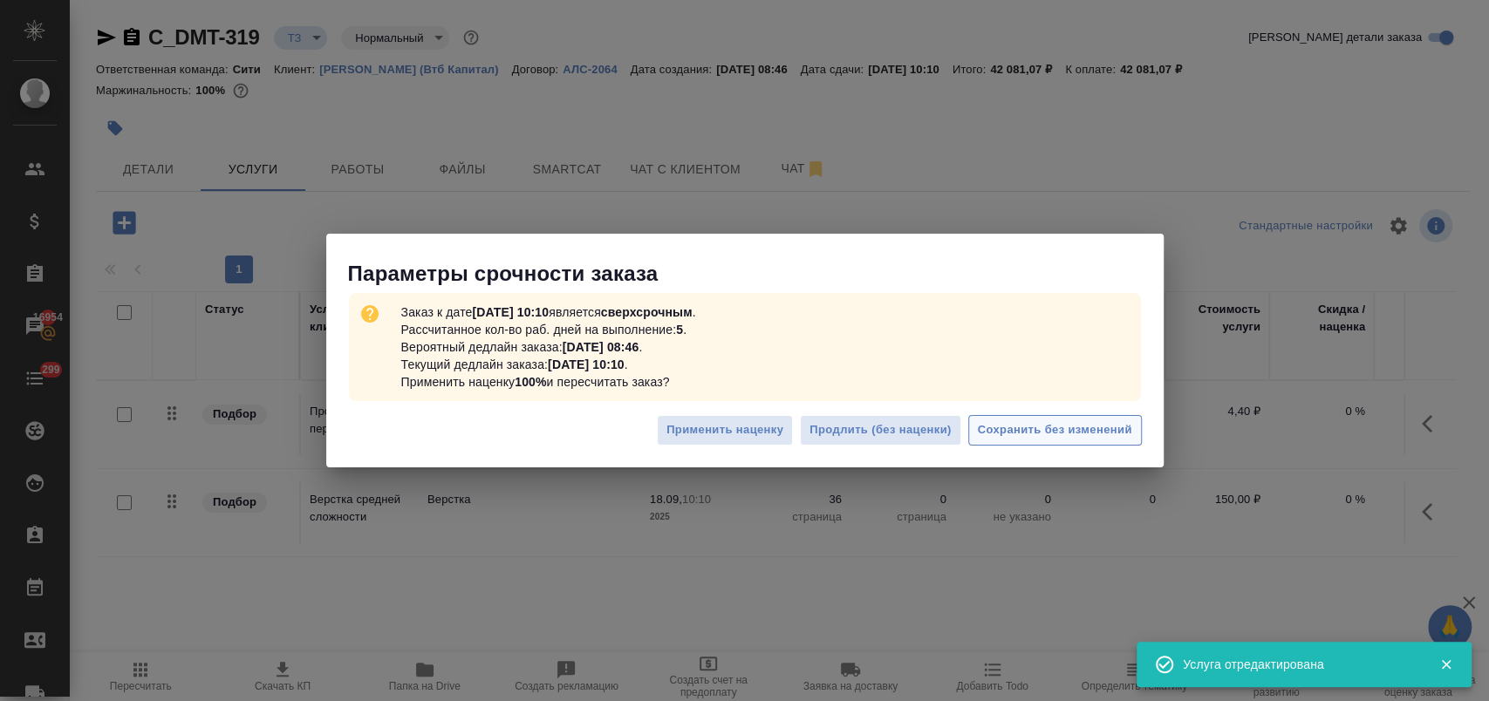
click at [1086, 433] on span "Сохранить без изменений" at bounding box center [1055, 430] width 154 height 20
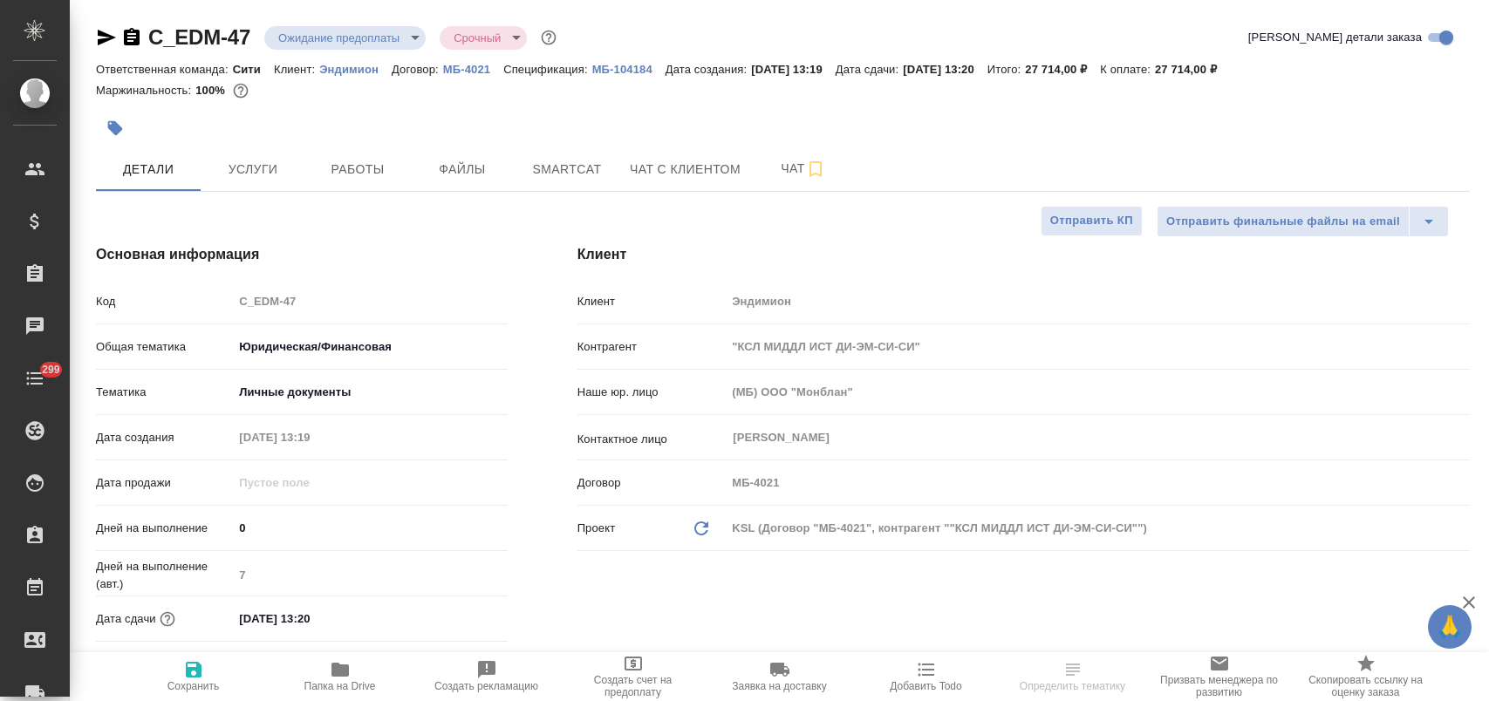
select select "RU"
click at [270, 164] on span "Услуги" at bounding box center [253, 170] width 84 height 22
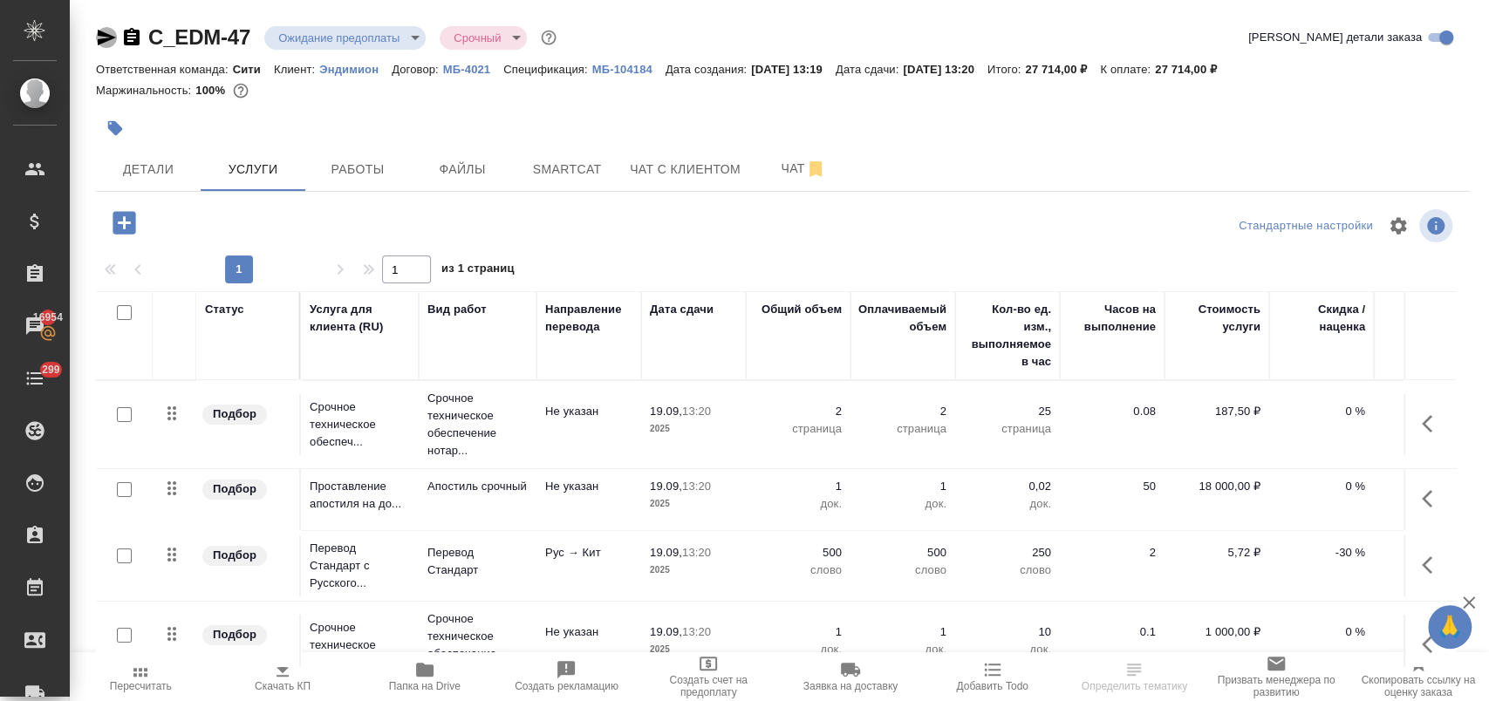
click at [99, 41] on icon "button" at bounding box center [107, 38] width 18 height 16
click at [367, 167] on span "Работы" at bounding box center [358, 170] width 84 height 22
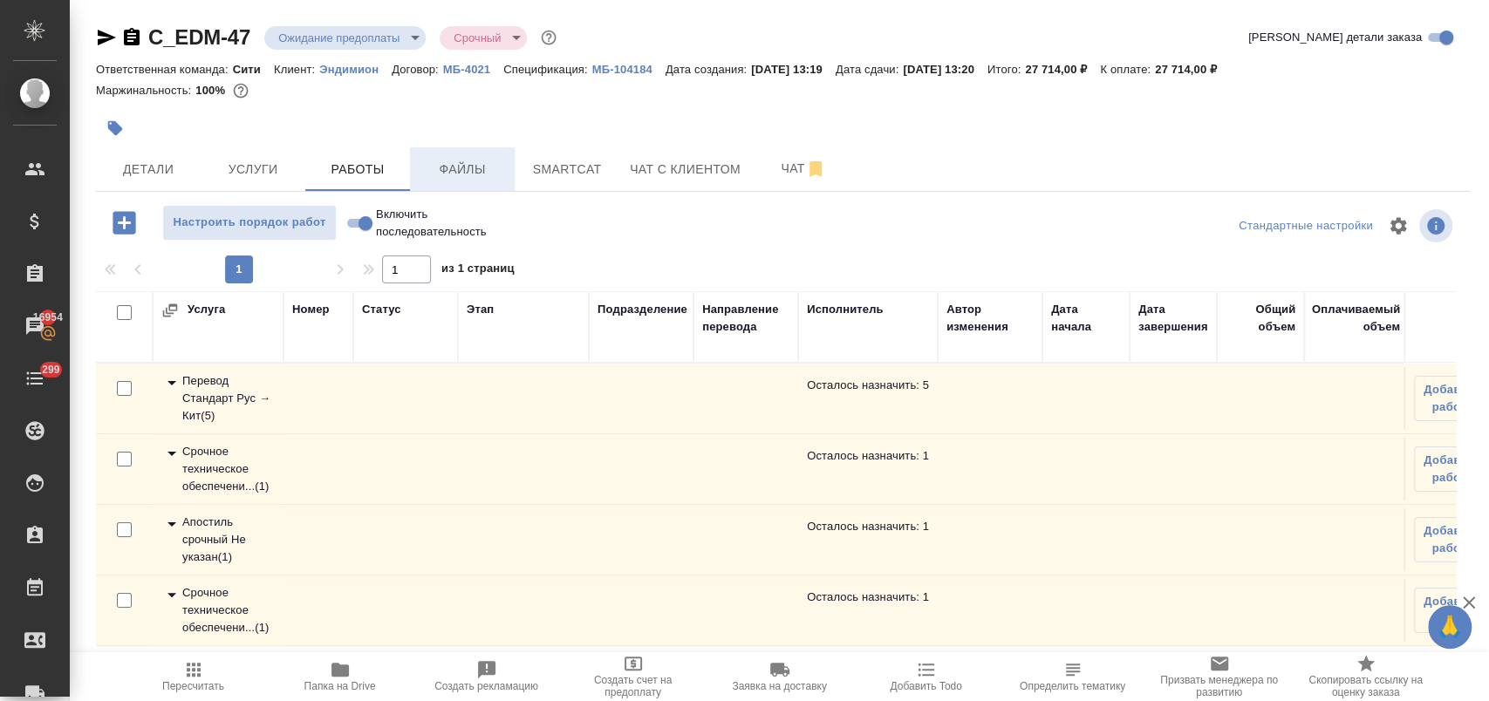
click at [468, 164] on span "Файлы" at bounding box center [462, 170] width 84 height 22
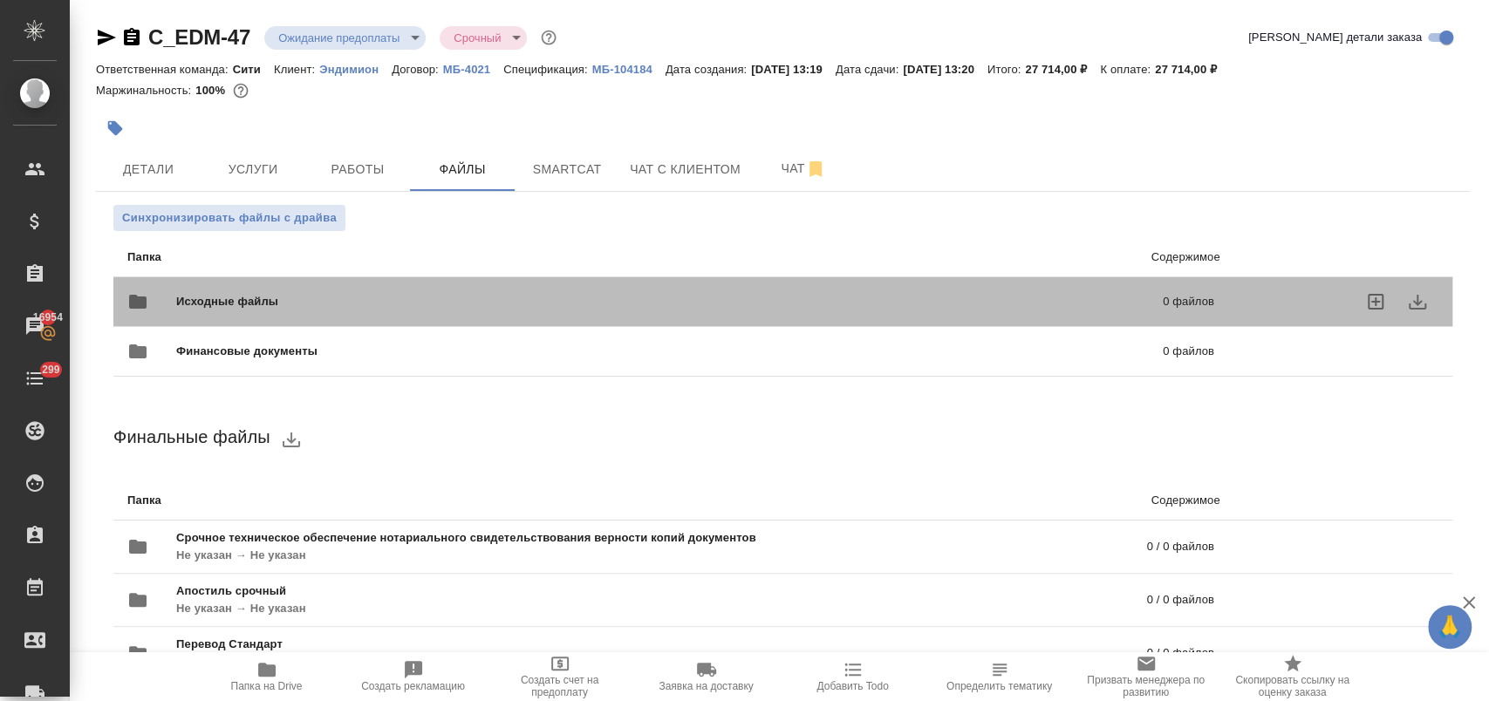
click at [191, 293] on span "Исходные файлы" at bounding box center [448, 301] width 544 height 17
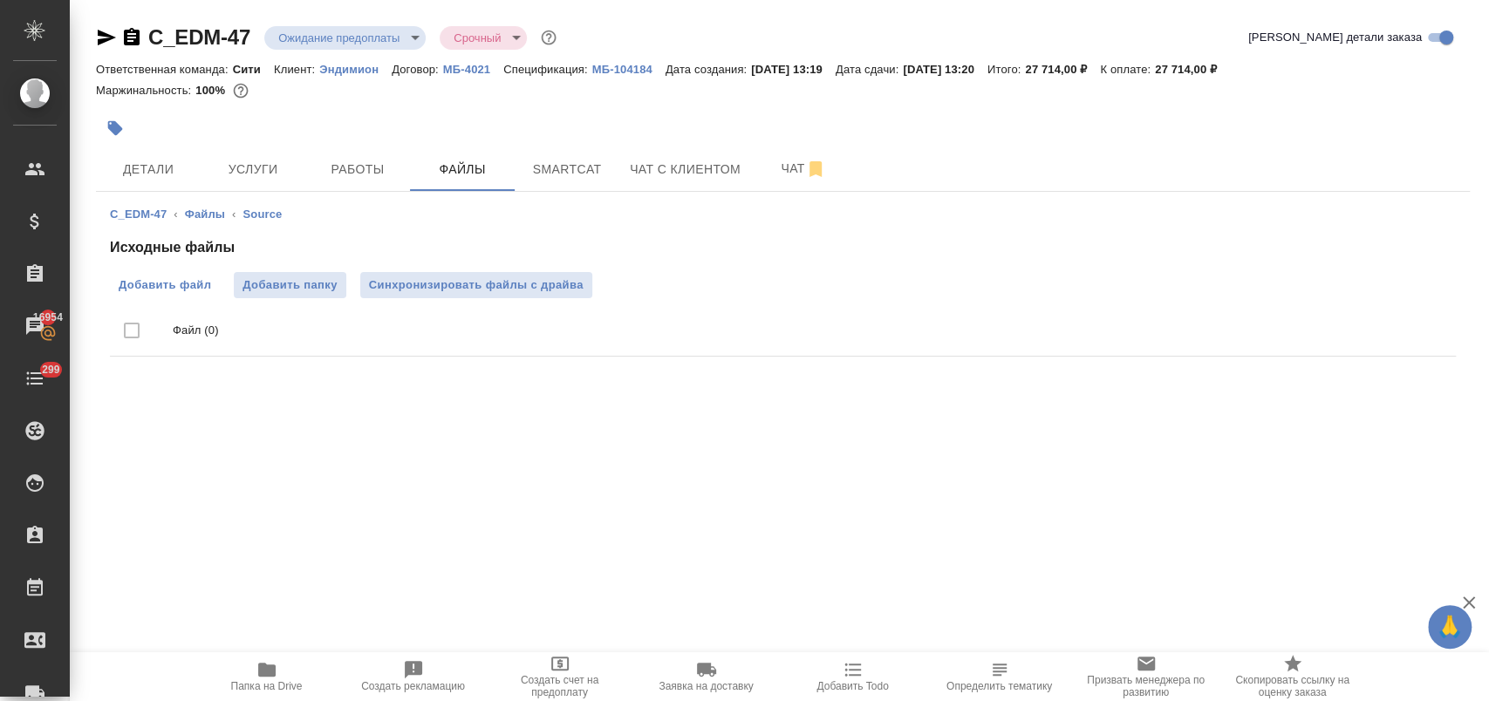
click at [182, 286] on span "Добавить файл" at bounding box center [165, 285] width 92 height 17
click at [0, 0] on input "Добавить файл" at bounding box center [0, 0] width 0 height 0
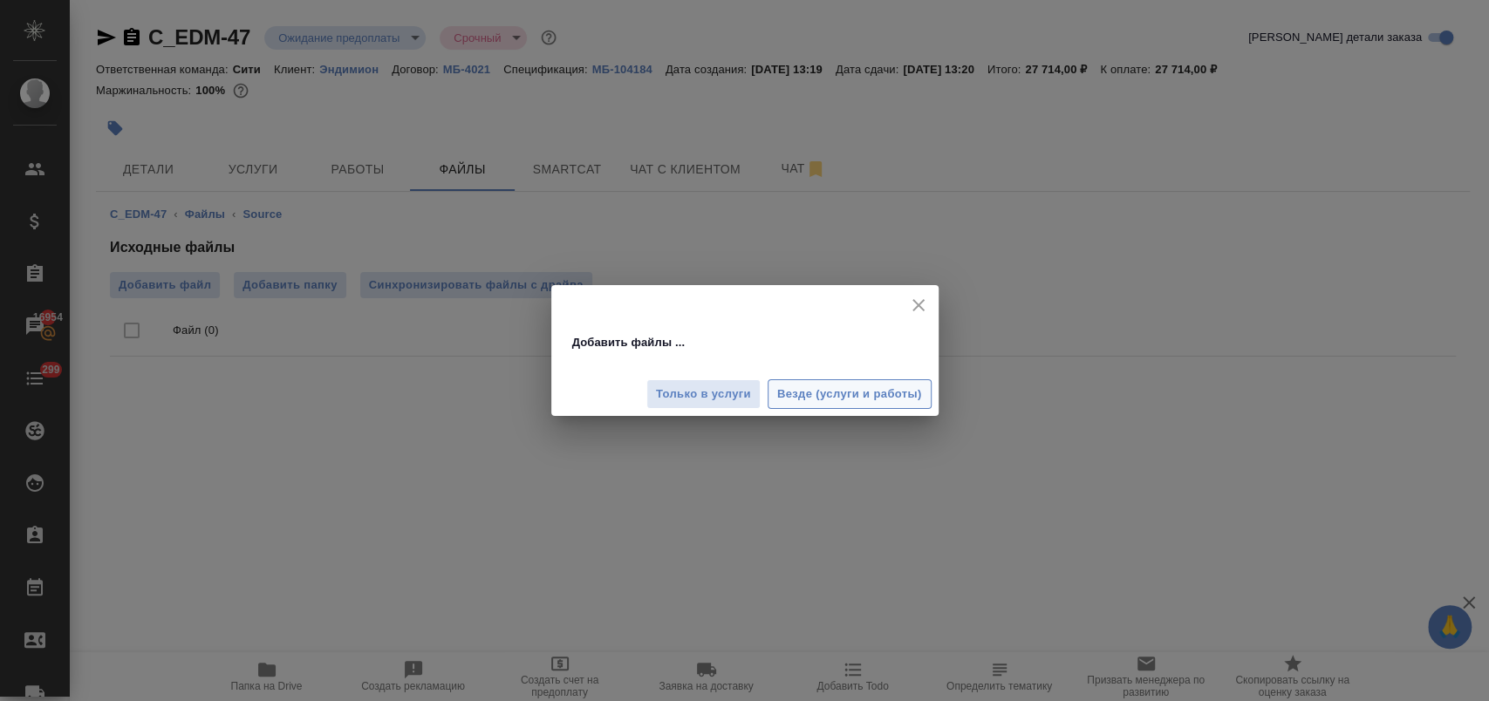
click at [842, 393] on span "Везде (услуги и работы)" at bounding box center [849, 395] width 145 height 20
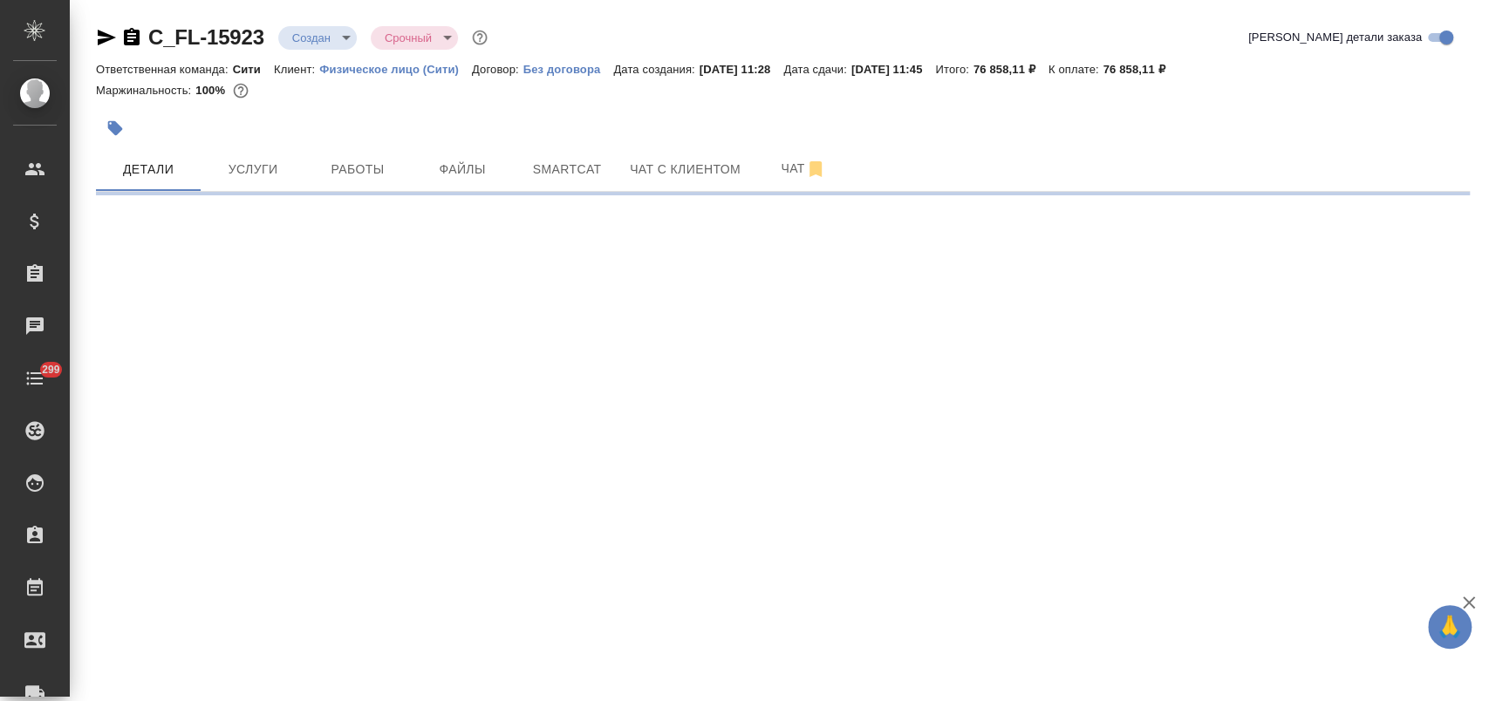
select select "RU"
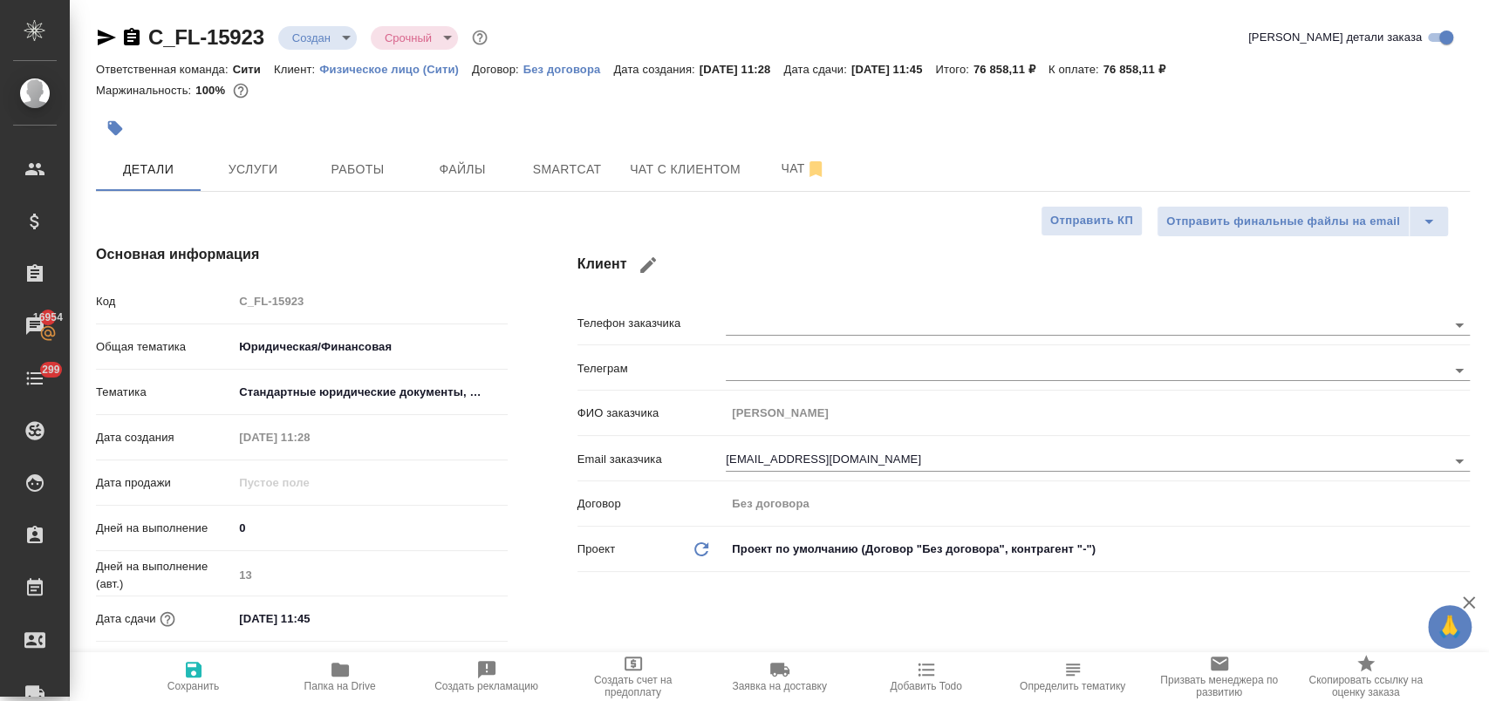
type textarea "x"
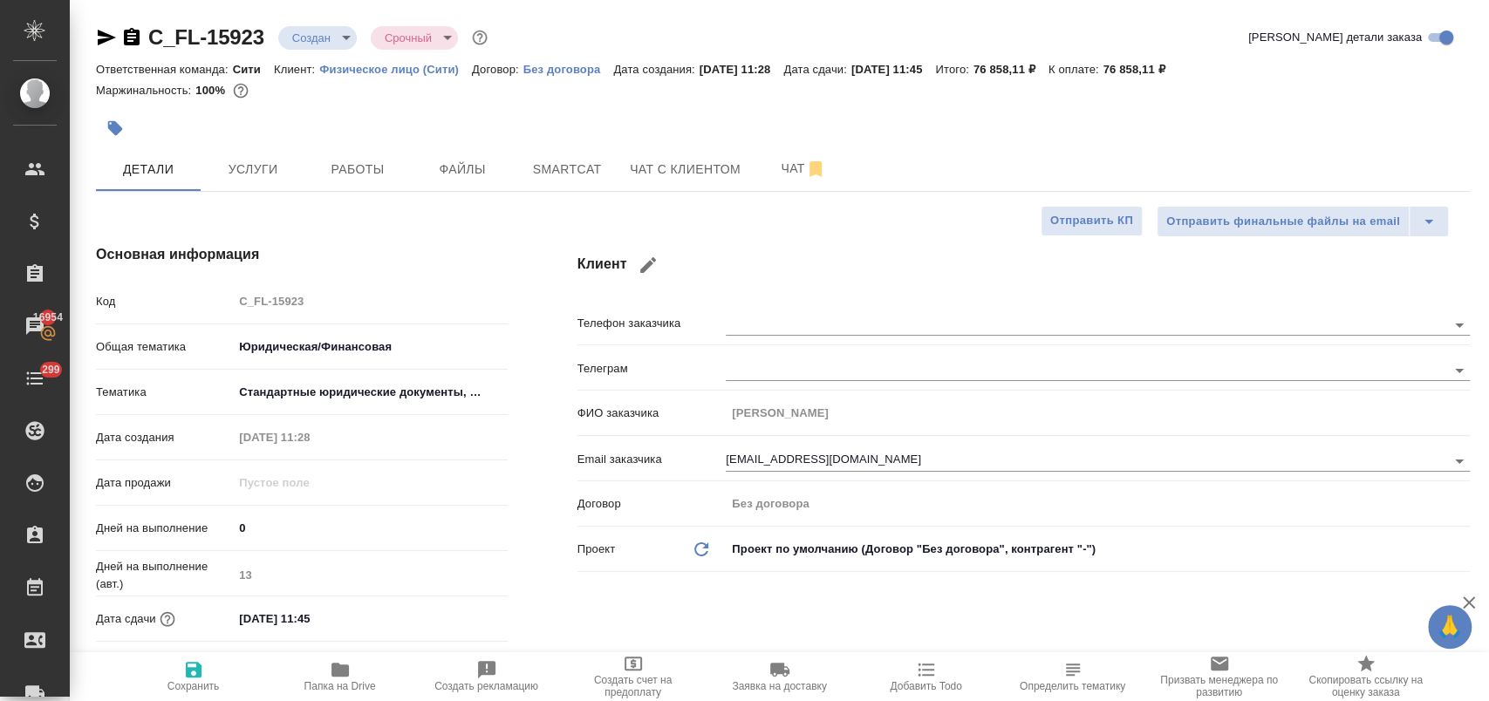
type textarea "x"
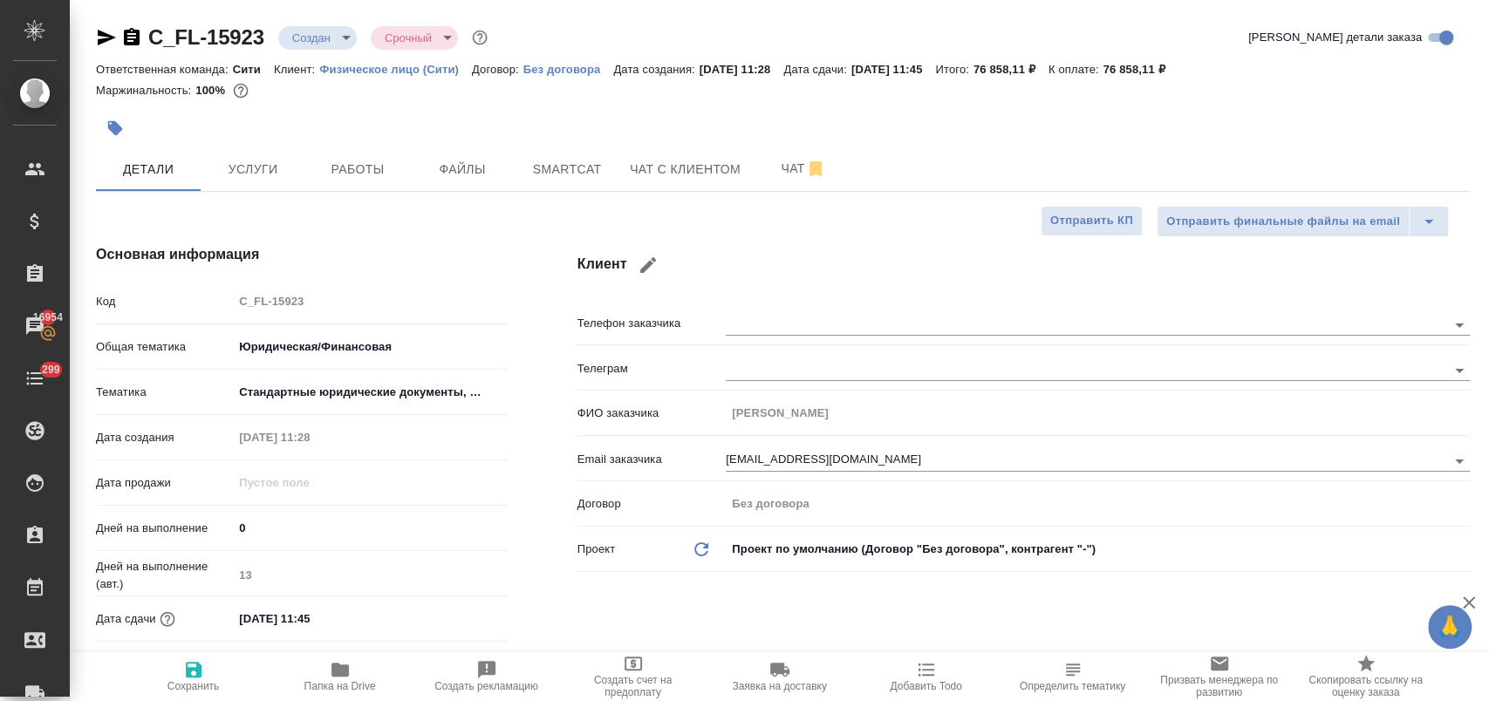
type textarea "x"
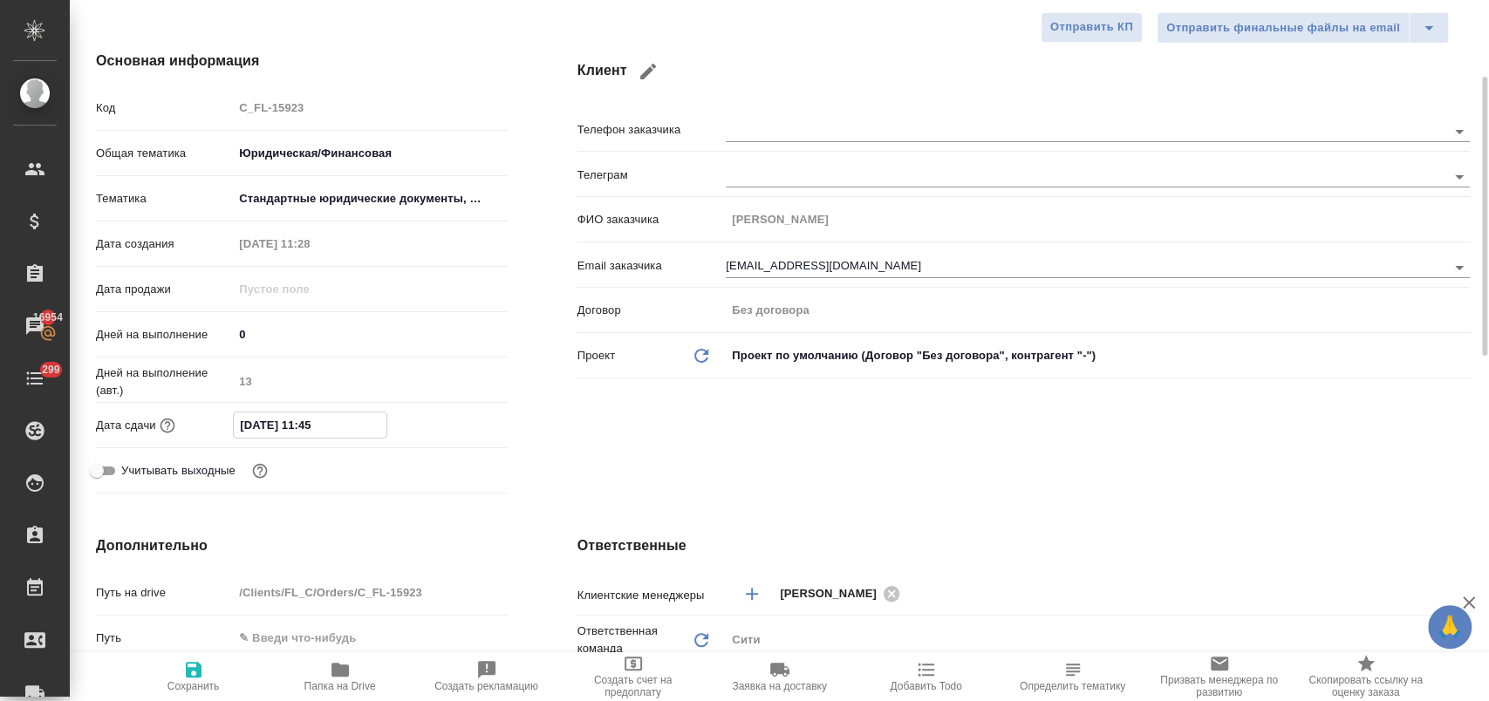
click at [365, 433] on input "17.09.2025 11:45" at bounding box center [310, 425] width 153 height 25
click at [463, 428] on icon "button" at bounding box center [457, 422] width 16 height 17
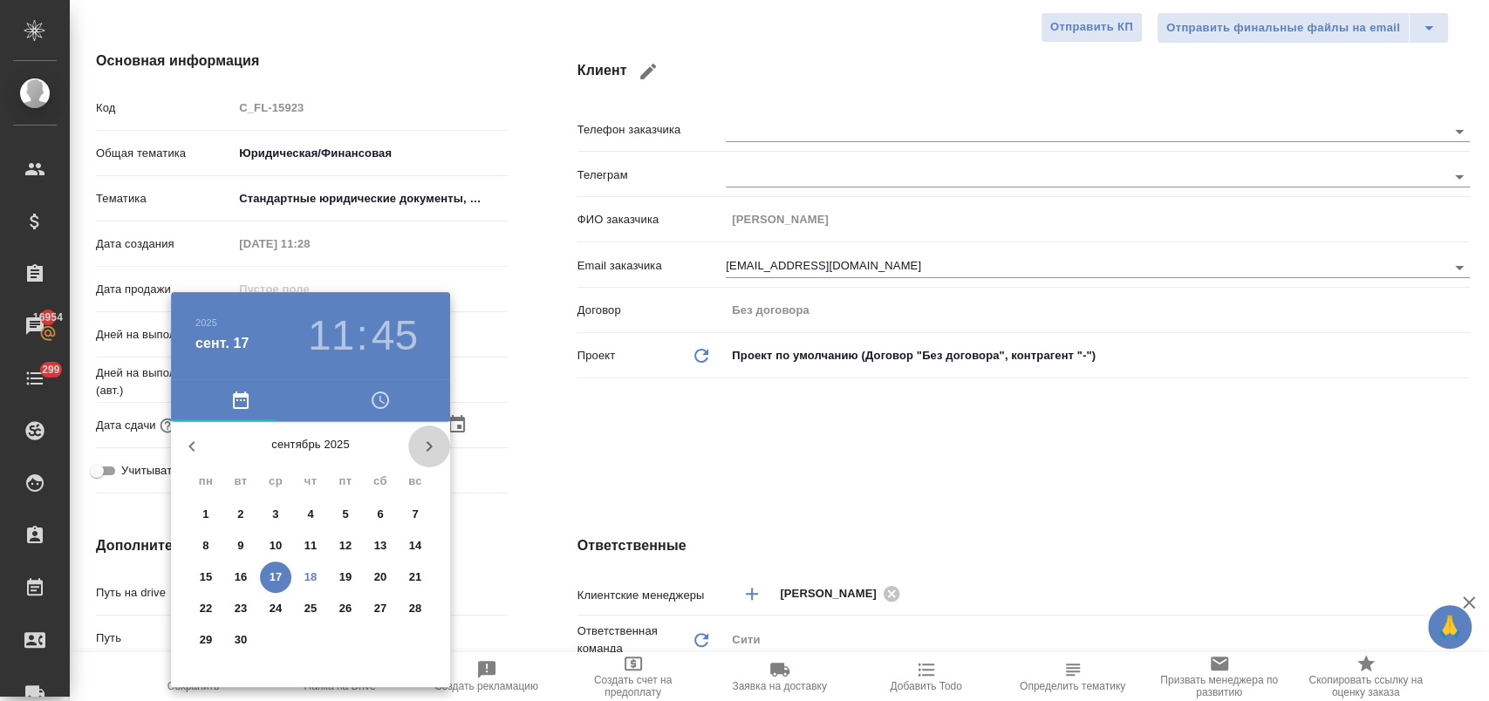
click at [433, 439] on icon "button" at bounding box center [429, 446] width 21 height 21
click at [276, 510] on p "1" at bounding box center [275, 514] width 6 height 17
type input "01.10.2025 11:45"
type textarea "x"
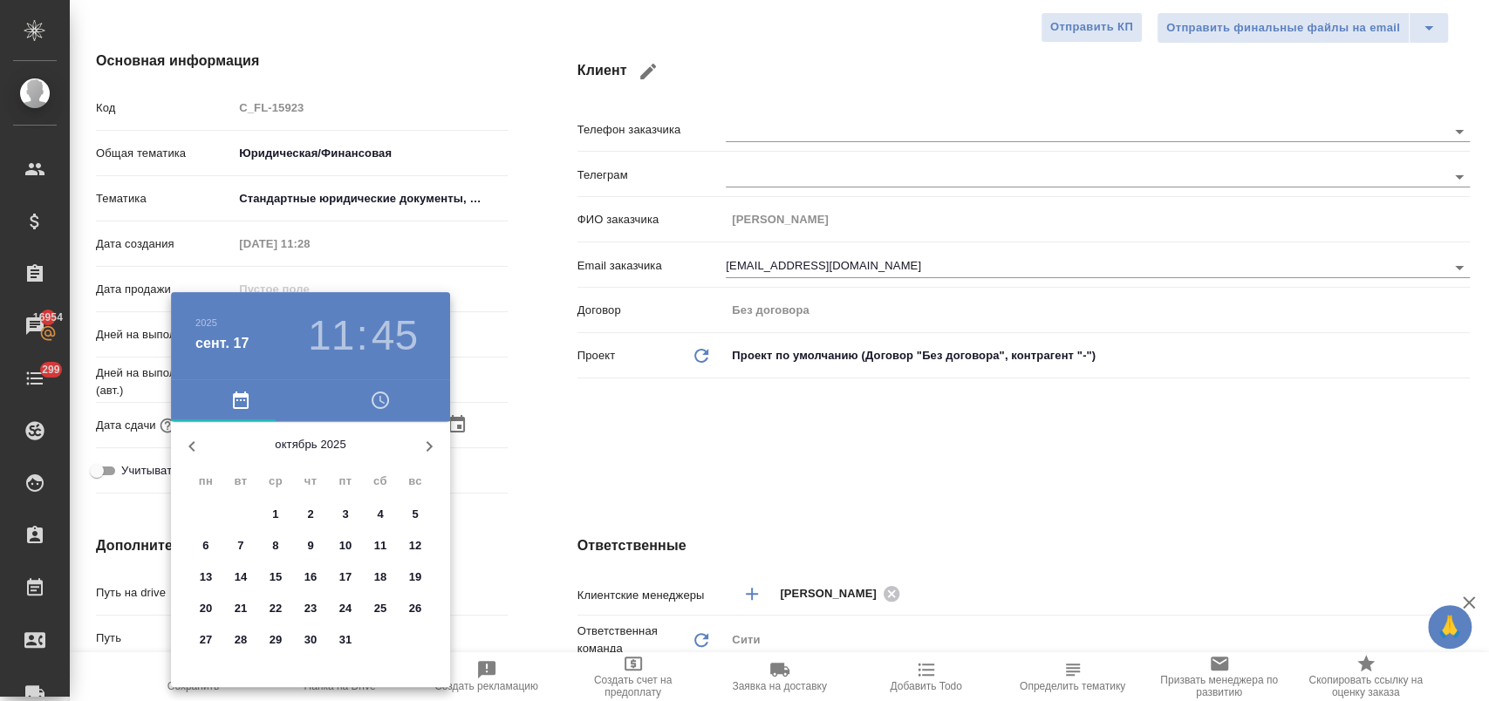
type textarea "x"
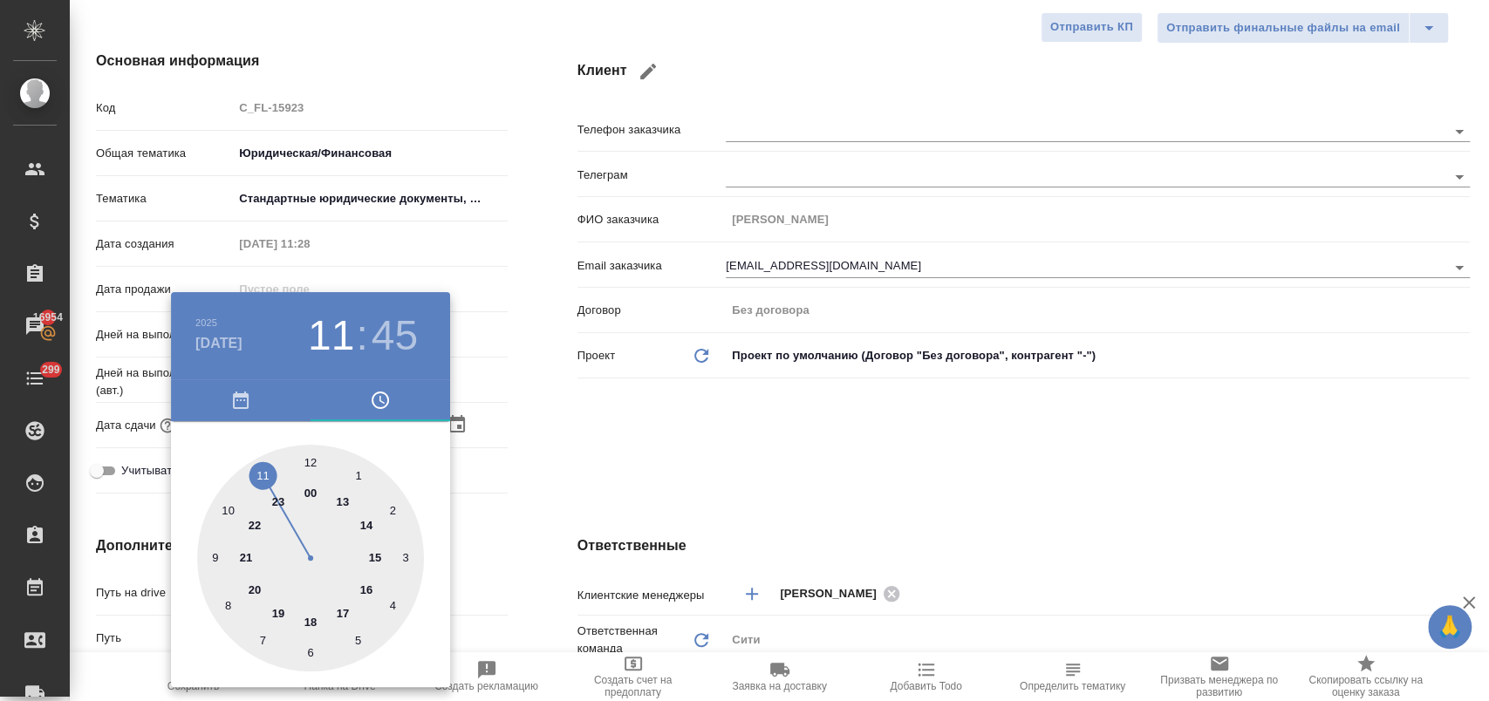
click at [310, 621] on div at bounding box center [310, 558] width 227 height 227
type input "01.10.2025 18:45"
type textarea "x"
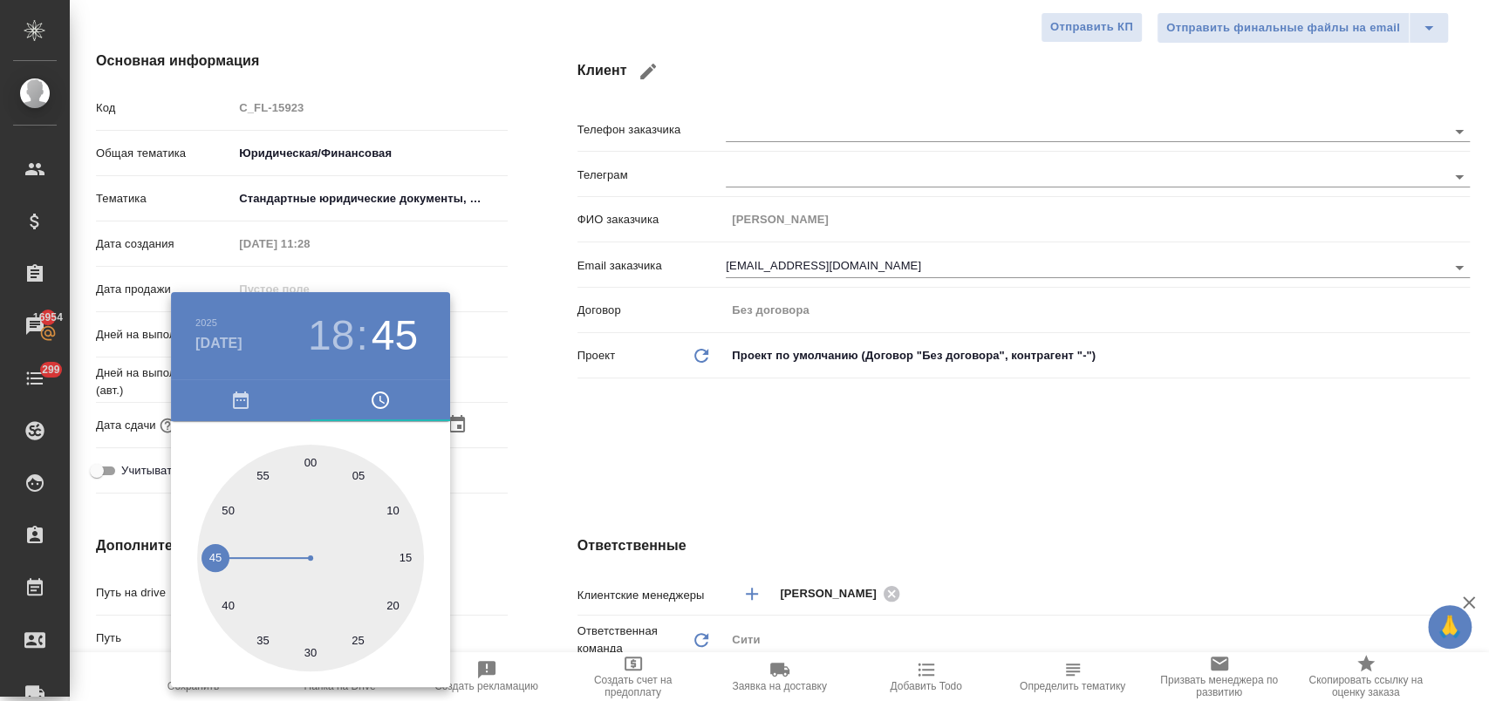
click at [312, 460] on div at bounding box center [310, 558] width 227 height 227
type input "01.10.2025 18:00"
type textarea "x"
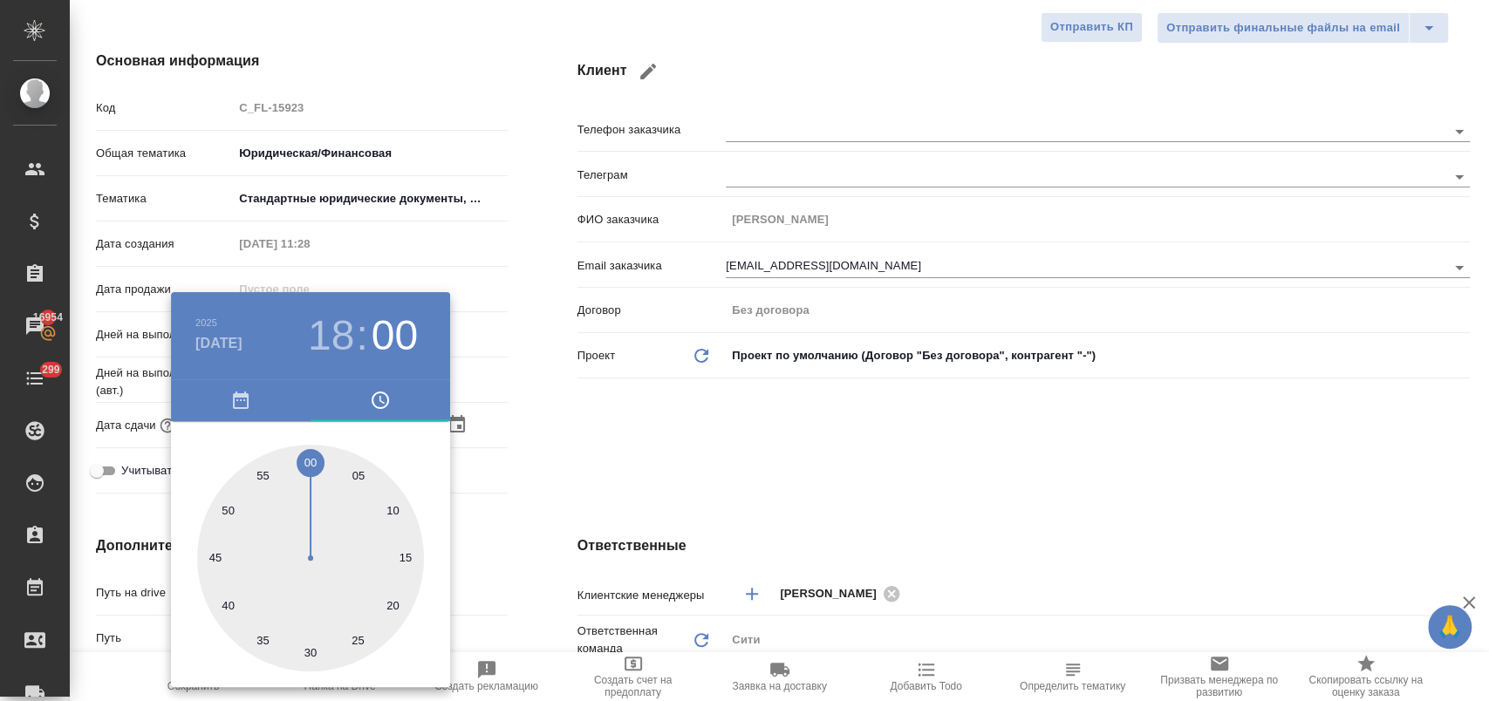
click at [509, 439] on div at bounding box center [744, 350] width 1489 height 701
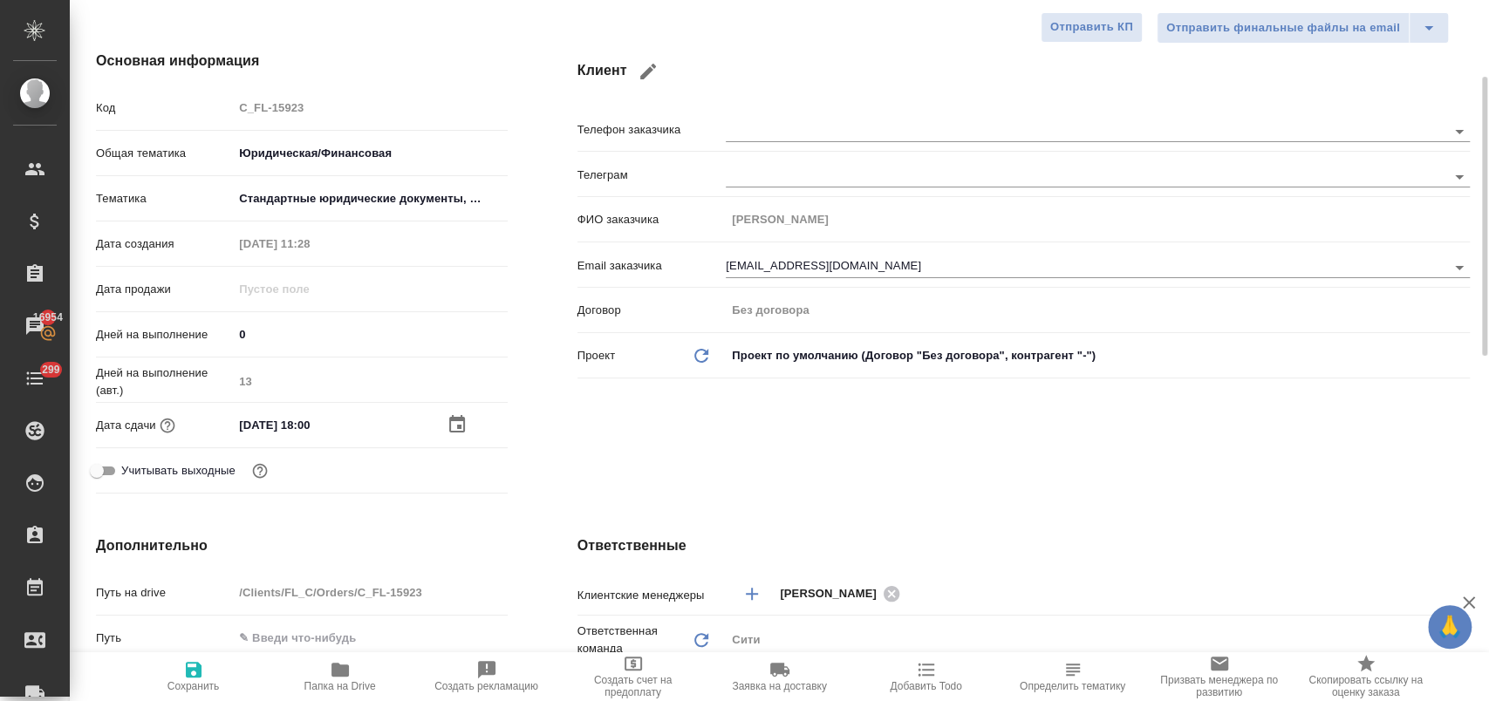
click at [195, 672] on icon "button" at bounding box center [193, 670] width 21 height 21
type textarea "x"
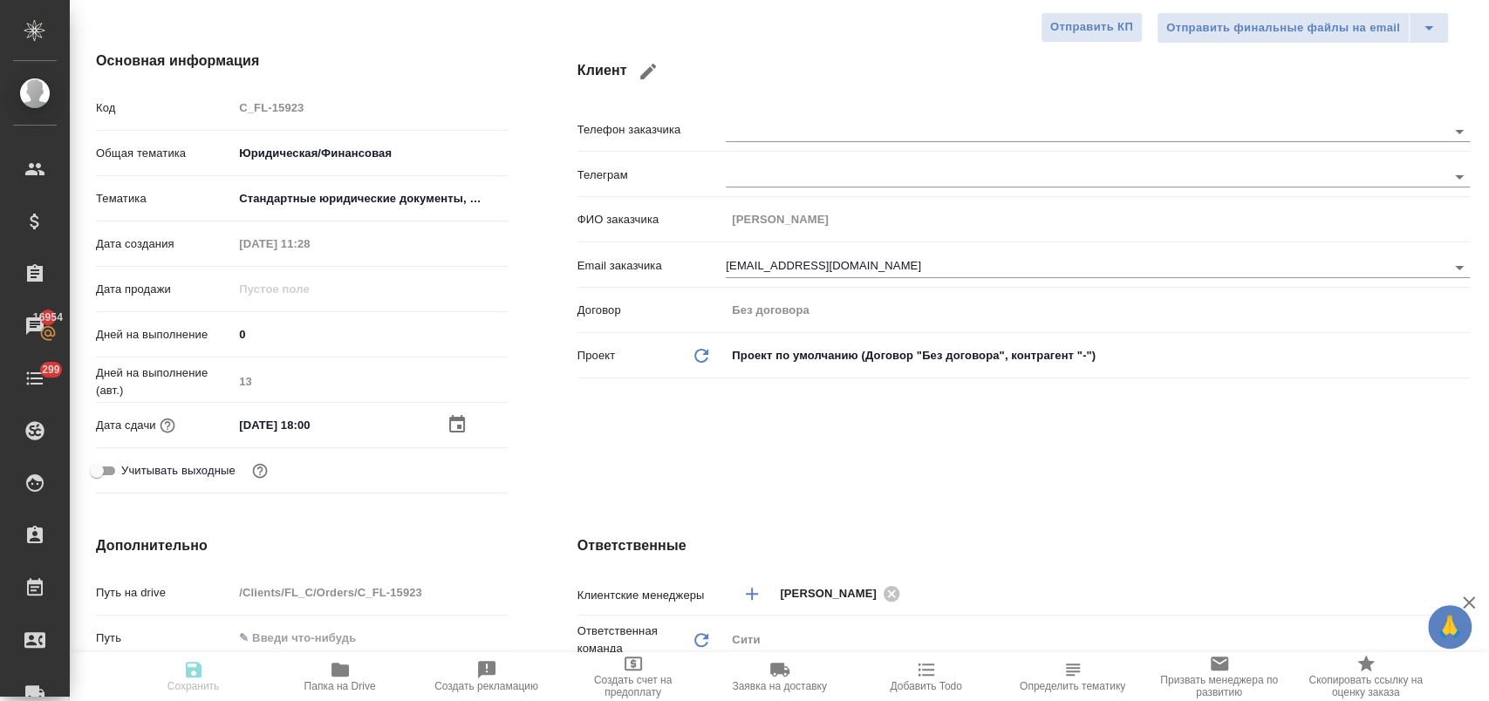
type textarea "x"
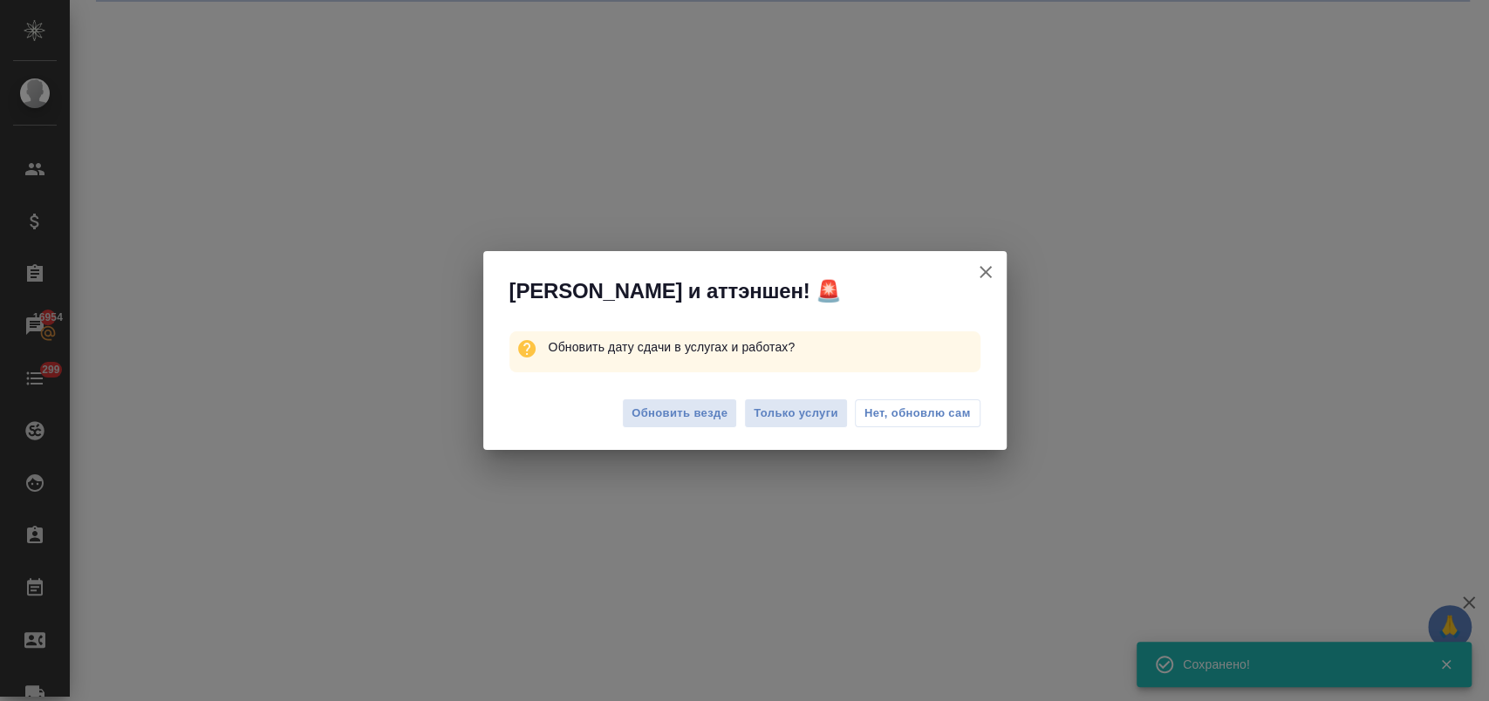
select select "RU"
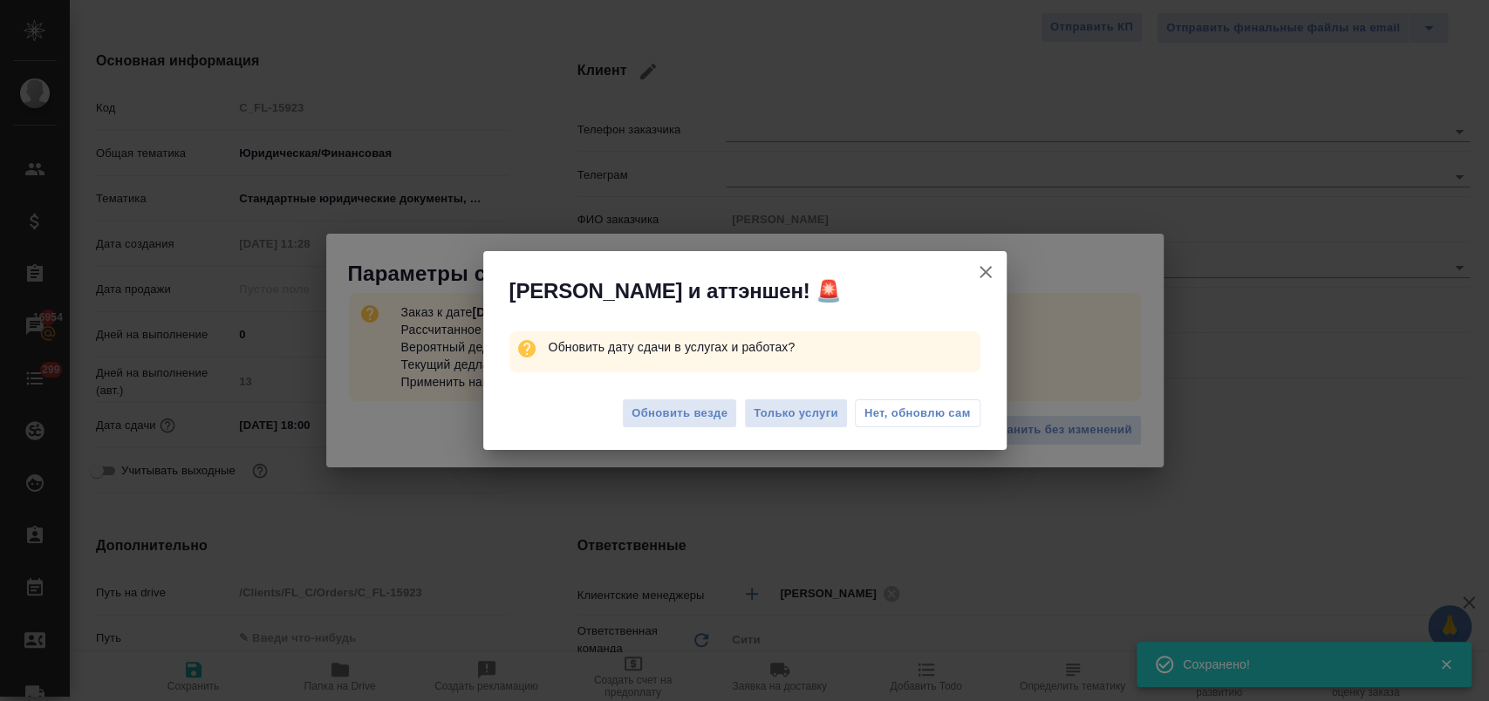
type textarea "x"
click at [928, 414] on span "Нет, обновлю сам" at bounding box center [918, 413] width 106 height 17
type textarea "x"
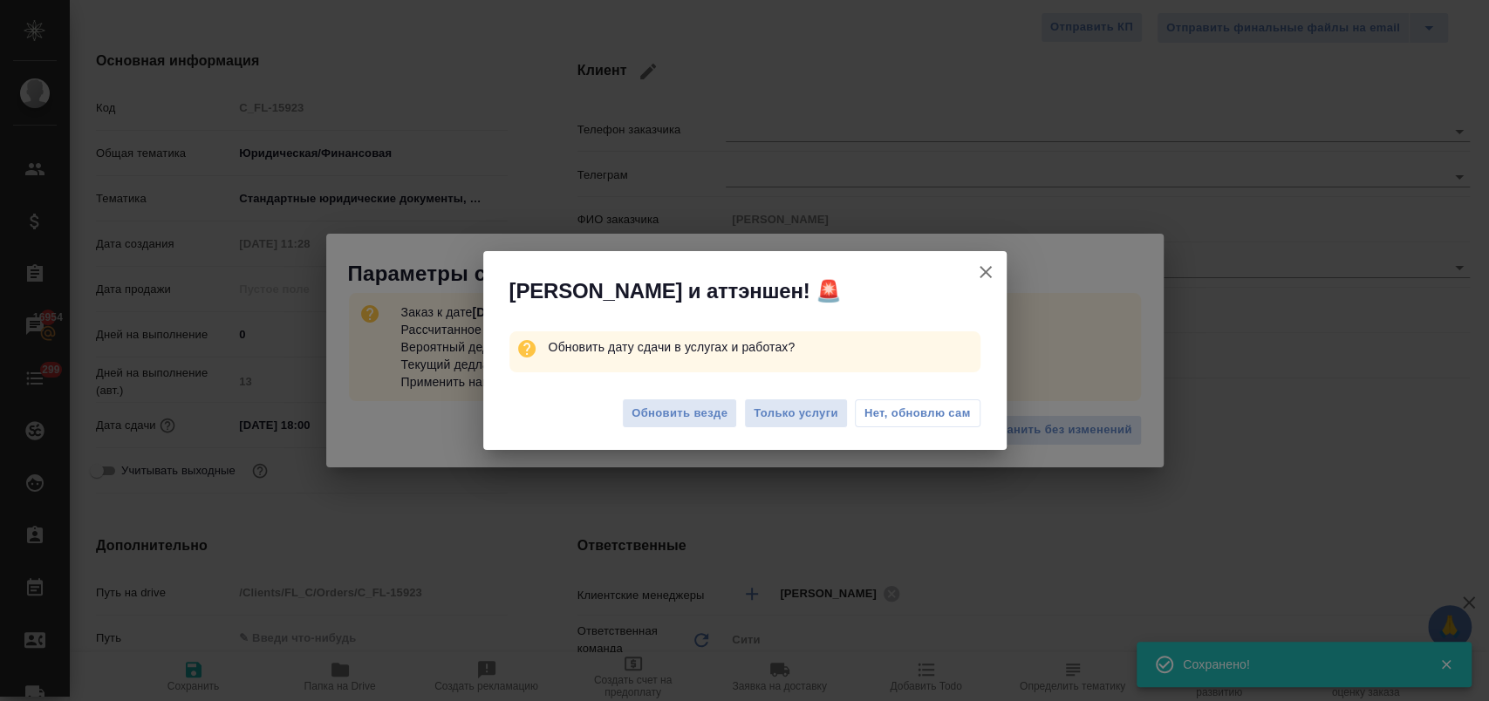
type textarea "x"
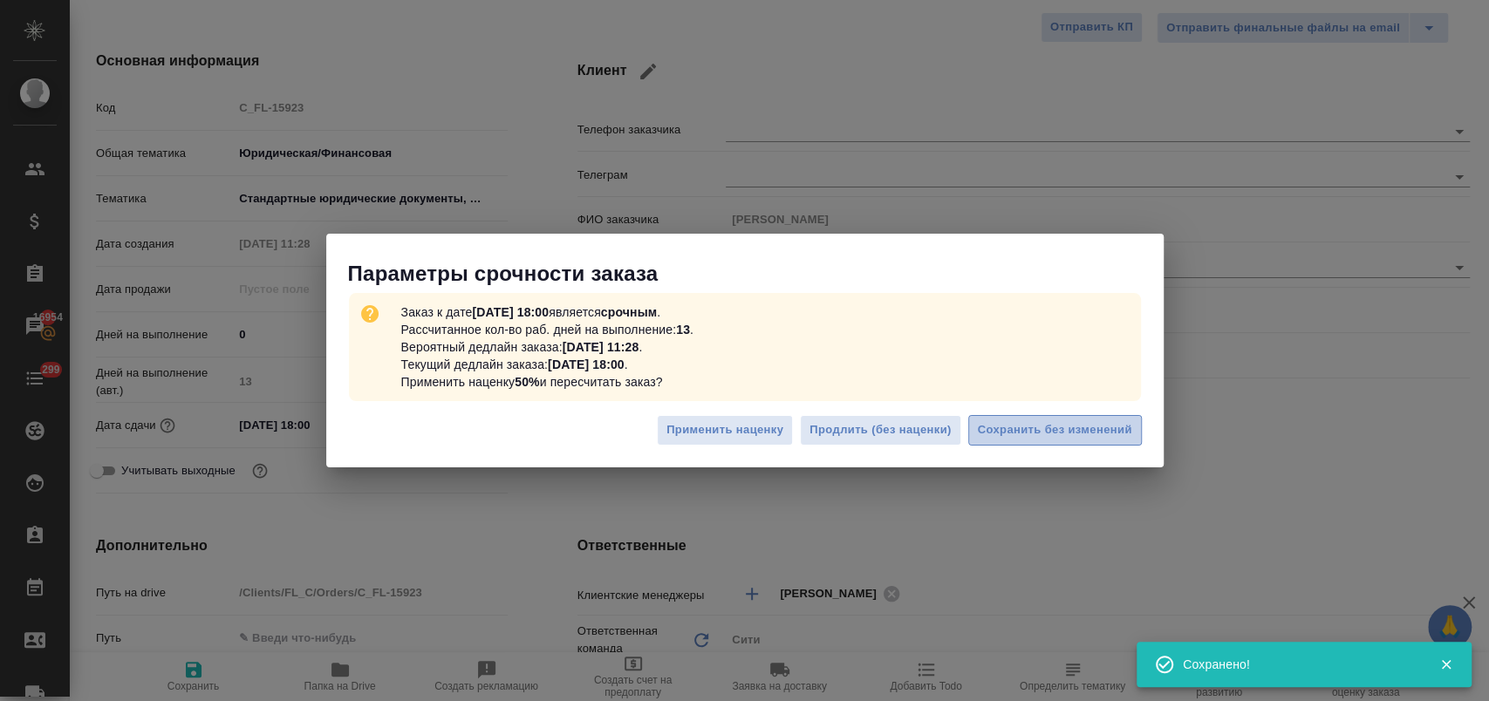
click at [1044, 429] on span "Сохранить без изменений" at bounding box center [1055, 430] width 154 height 20
type textarea "x"
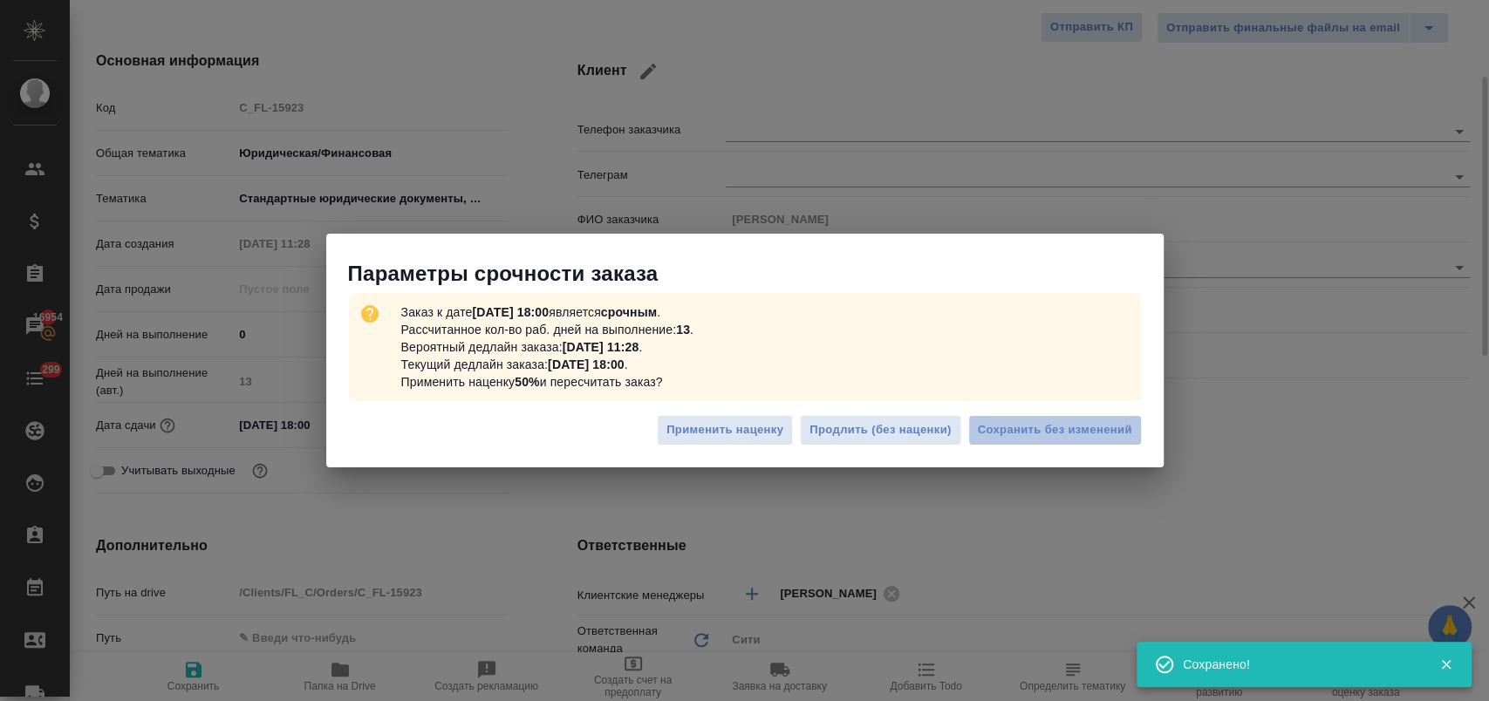
type textarea "x"
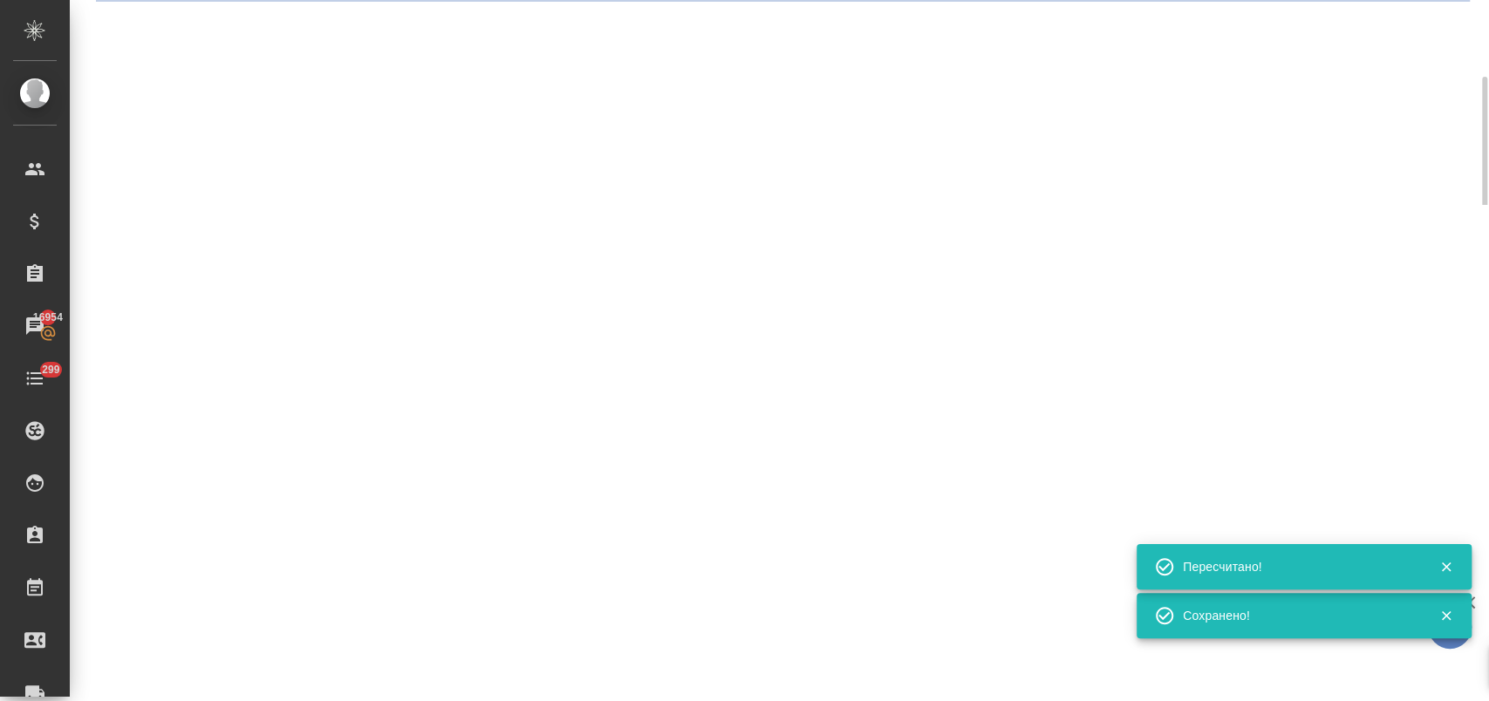
scroll to position [0, 0]
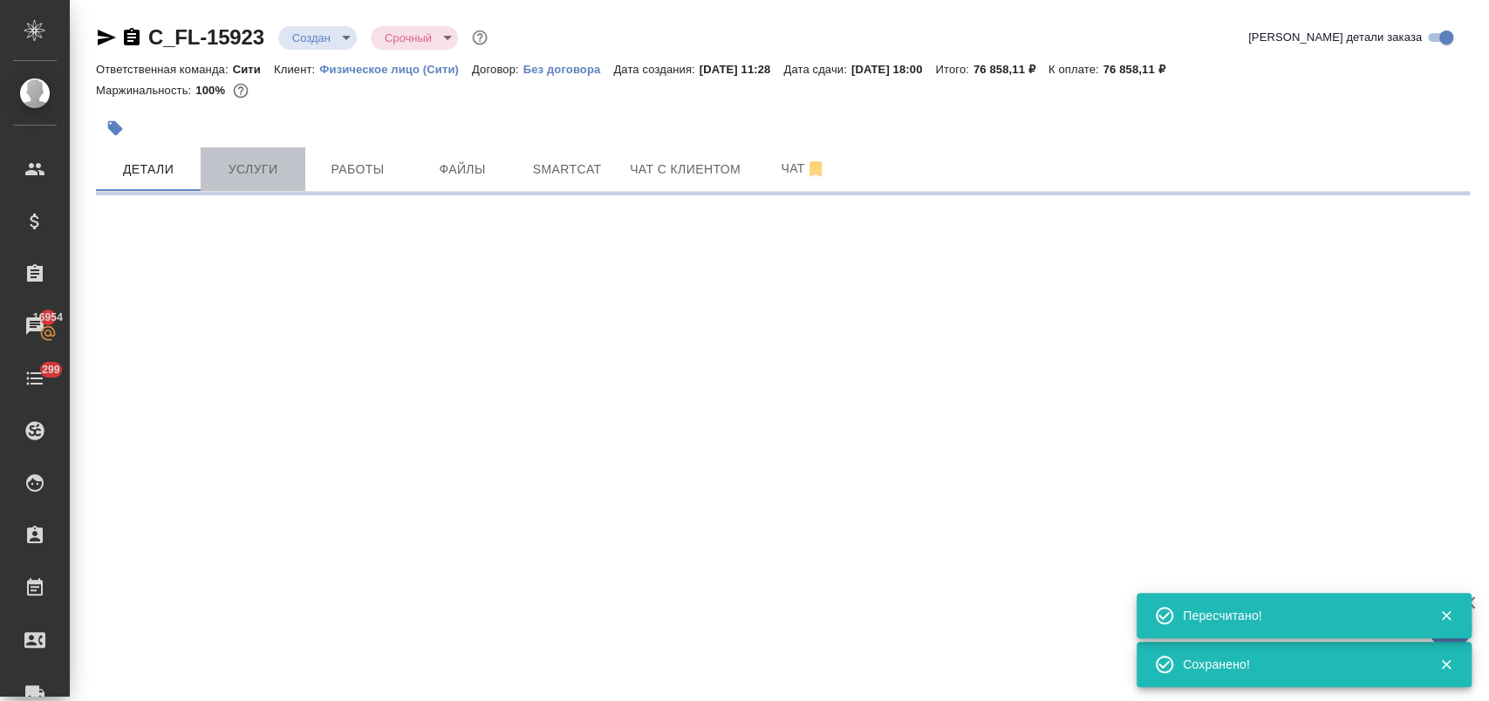
click at [256, 167] on span "Услуги" at bounding box center [253, 170] width 84 height 22
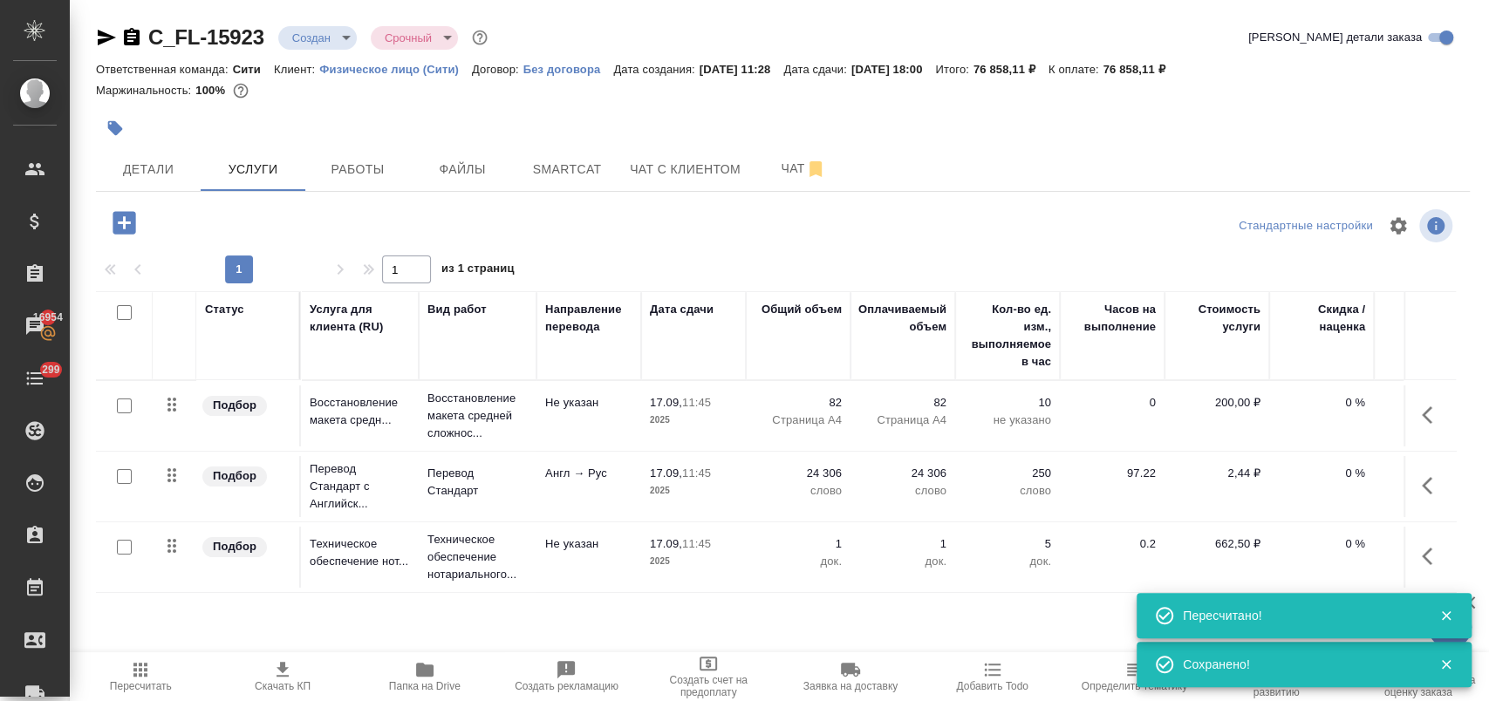
click at [1432, 420] on icon "button" at bounding box center [1432, 415] width 21 height 21
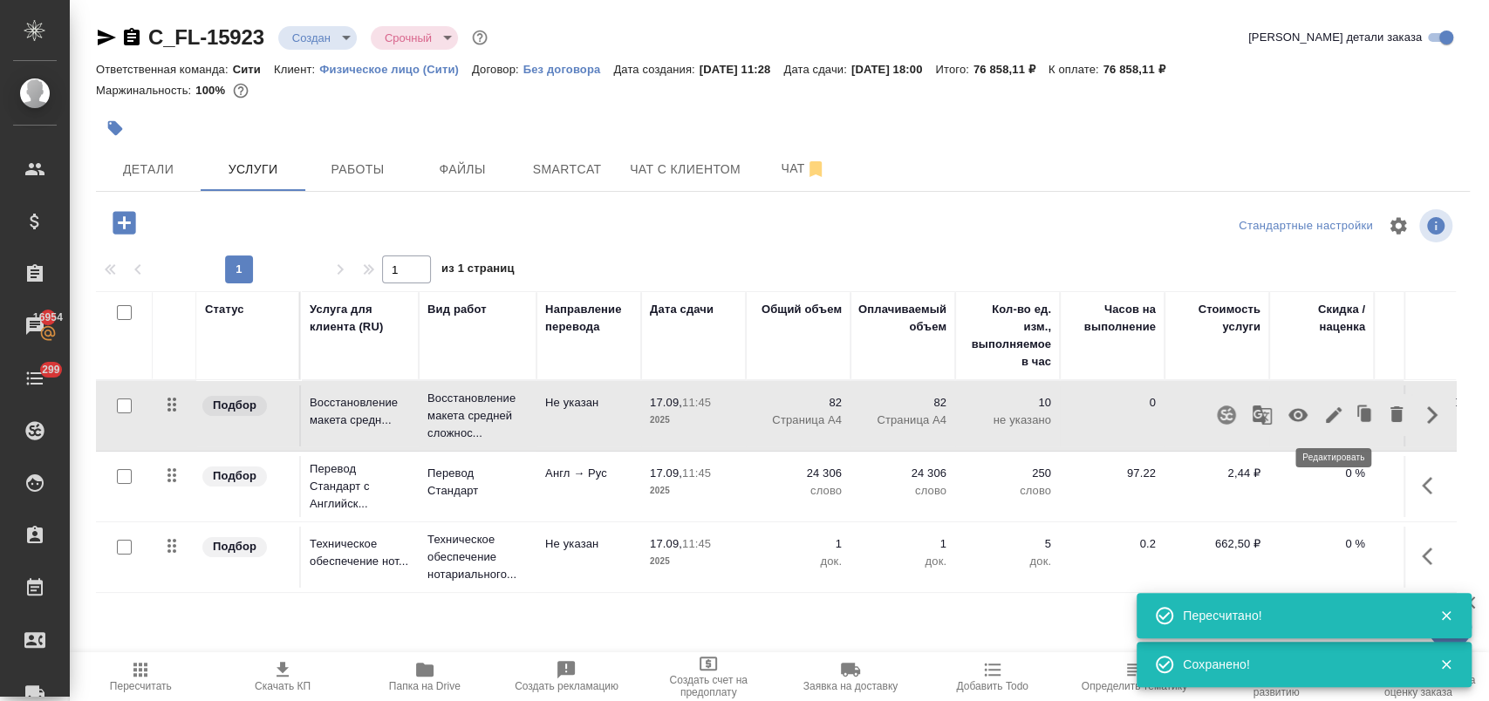
click at [1331, 414] on icon "button" at bounding box center [1334, 415] width 16 height 16
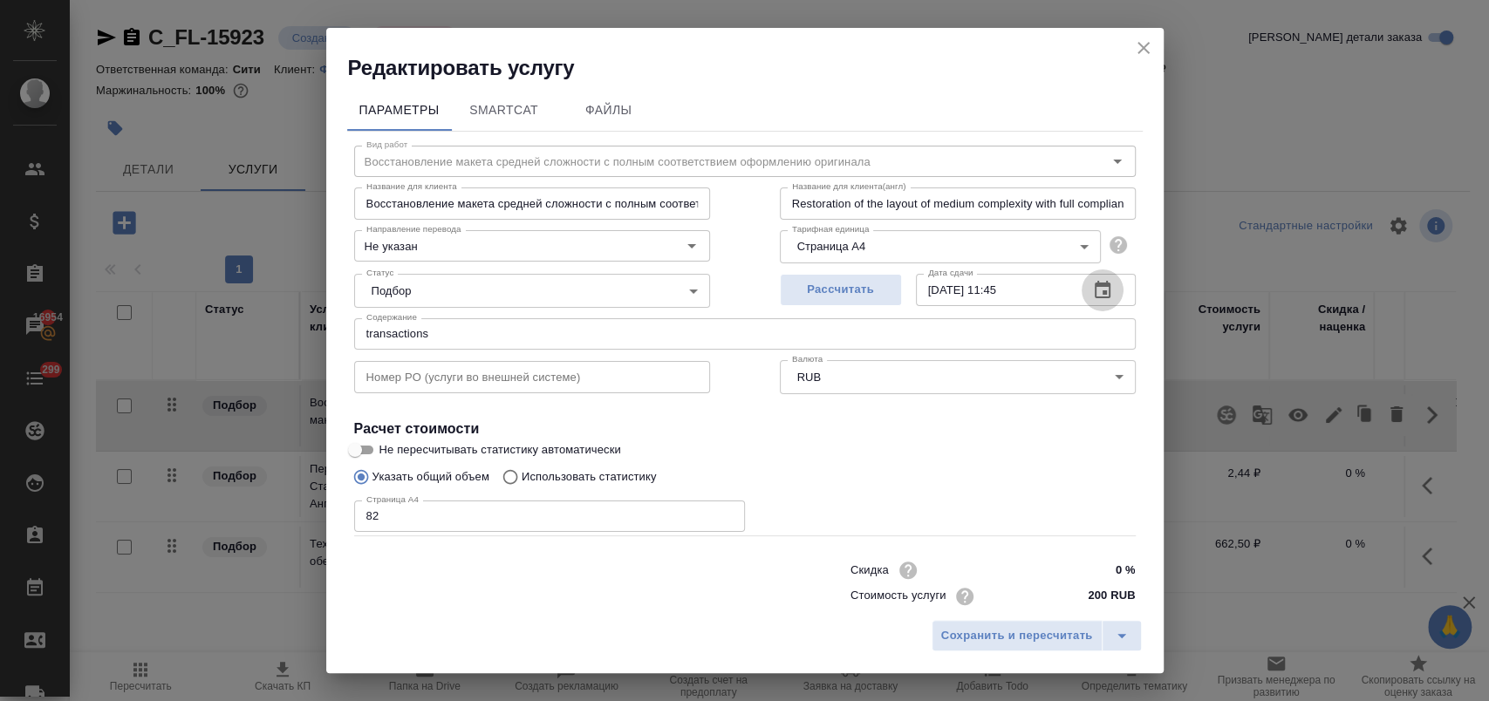
click at [1092, 287] on icon "button" at bounding box center [1102, 290] width 21 height 21
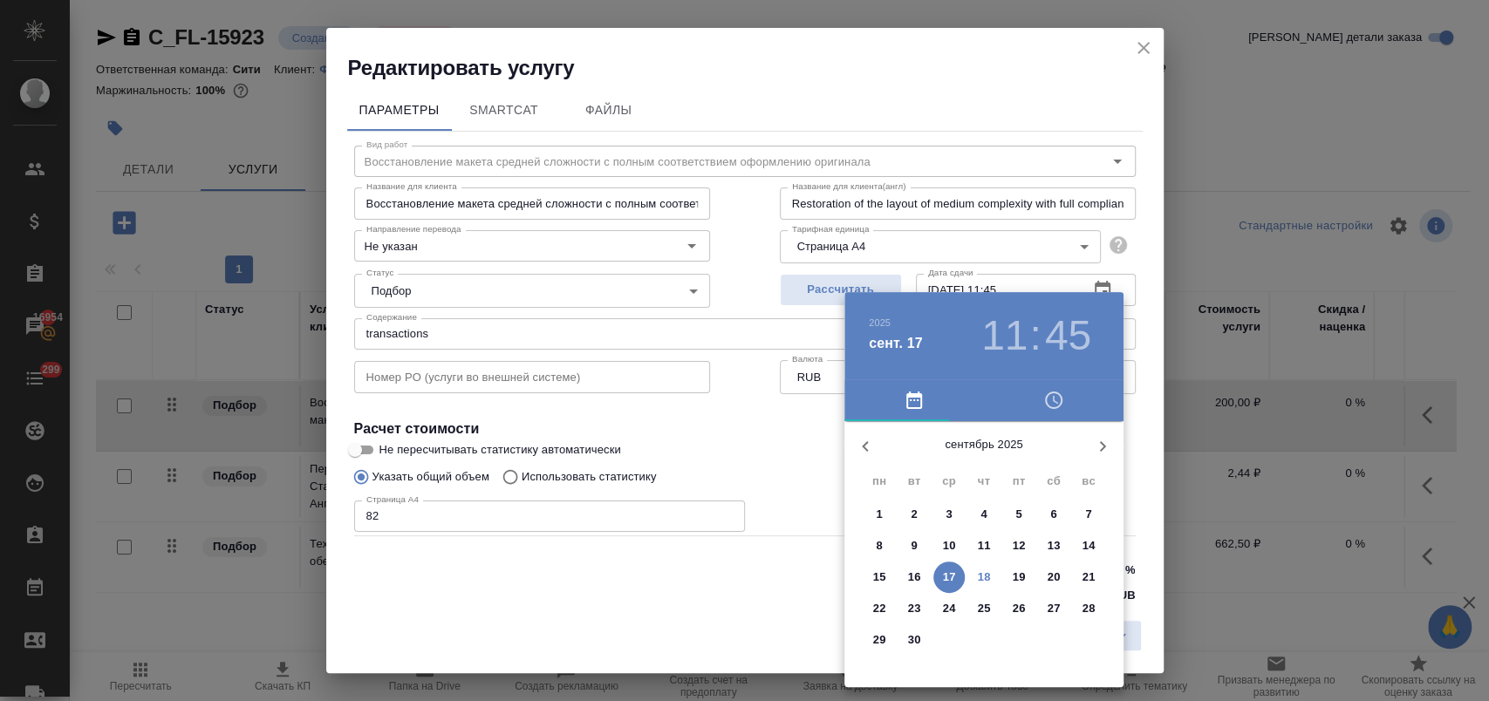
click at [914, 638] on p "30" at bounding box center [914, 640] width 13 height 17
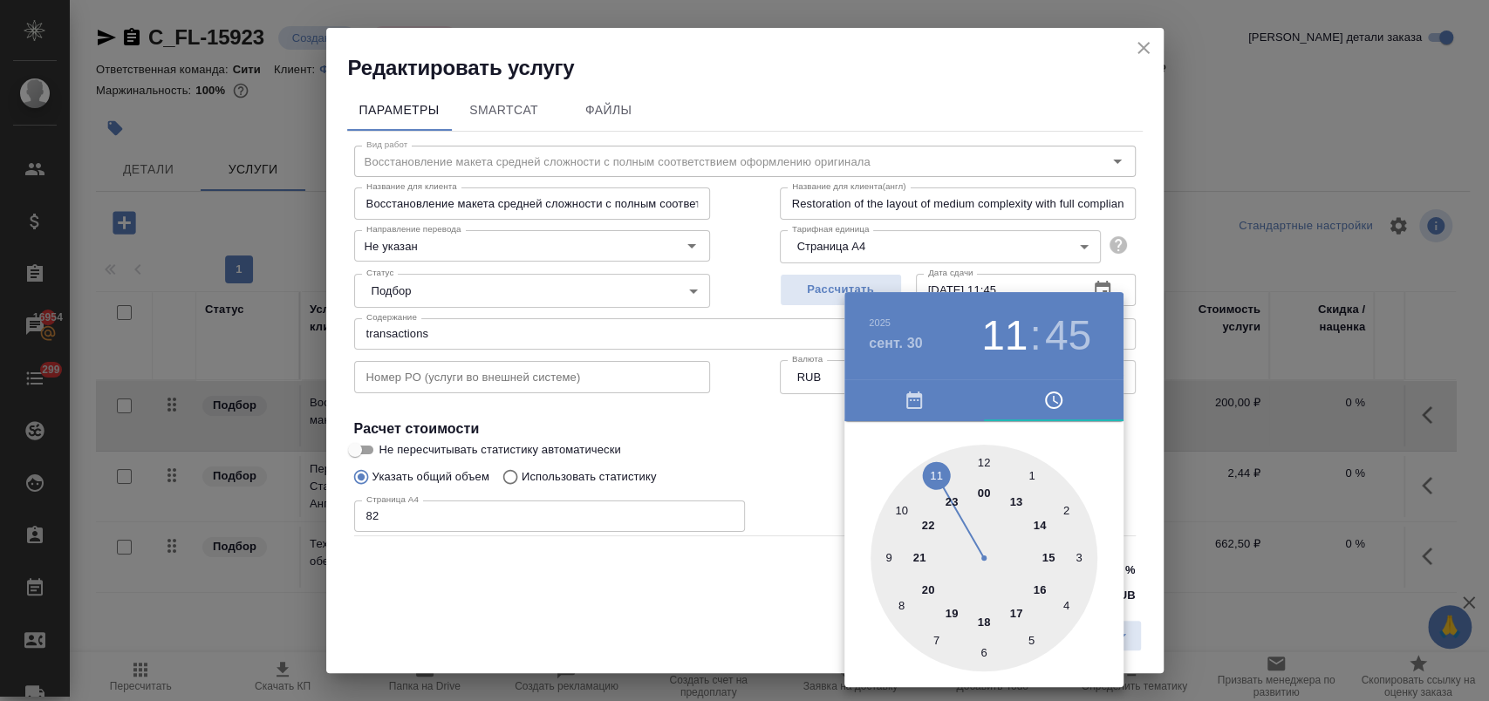
click at [1043, 590] on div at bounding box center [984, 558] width 227 height 227
click at [987, 461] on div at bounding box center [984, 558] width 227 height 227
type input "30.09.2025 16:00"
click at [803, 461] on div at bounding box center [744, 350] width 1489 height 701
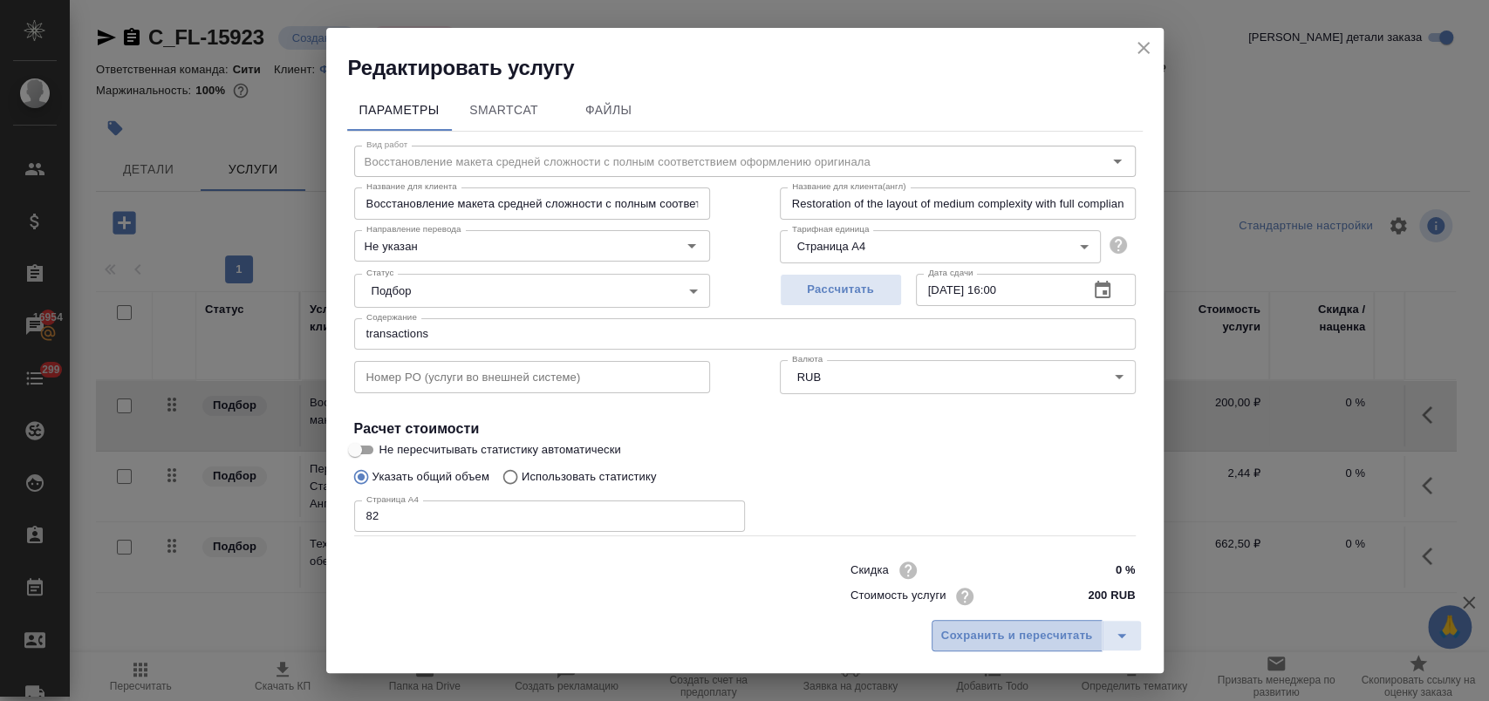
click at [1048, 642] on span "Сохранить и пересчитать" at bounding box center [1017, 636] width 152 height 20
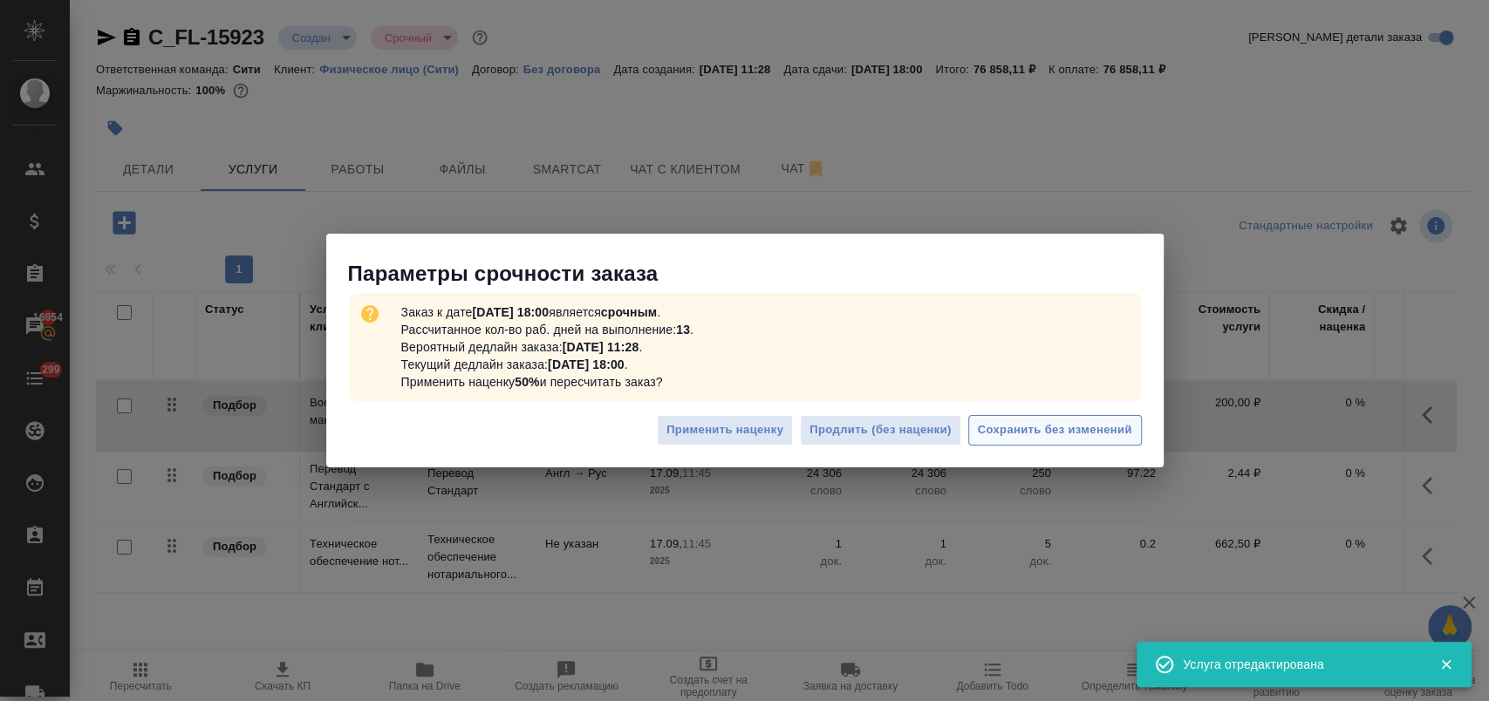
click at [1096, 428] on span "Сохранить без изменений" at bounding box center [1055, 430] width 154 height 20
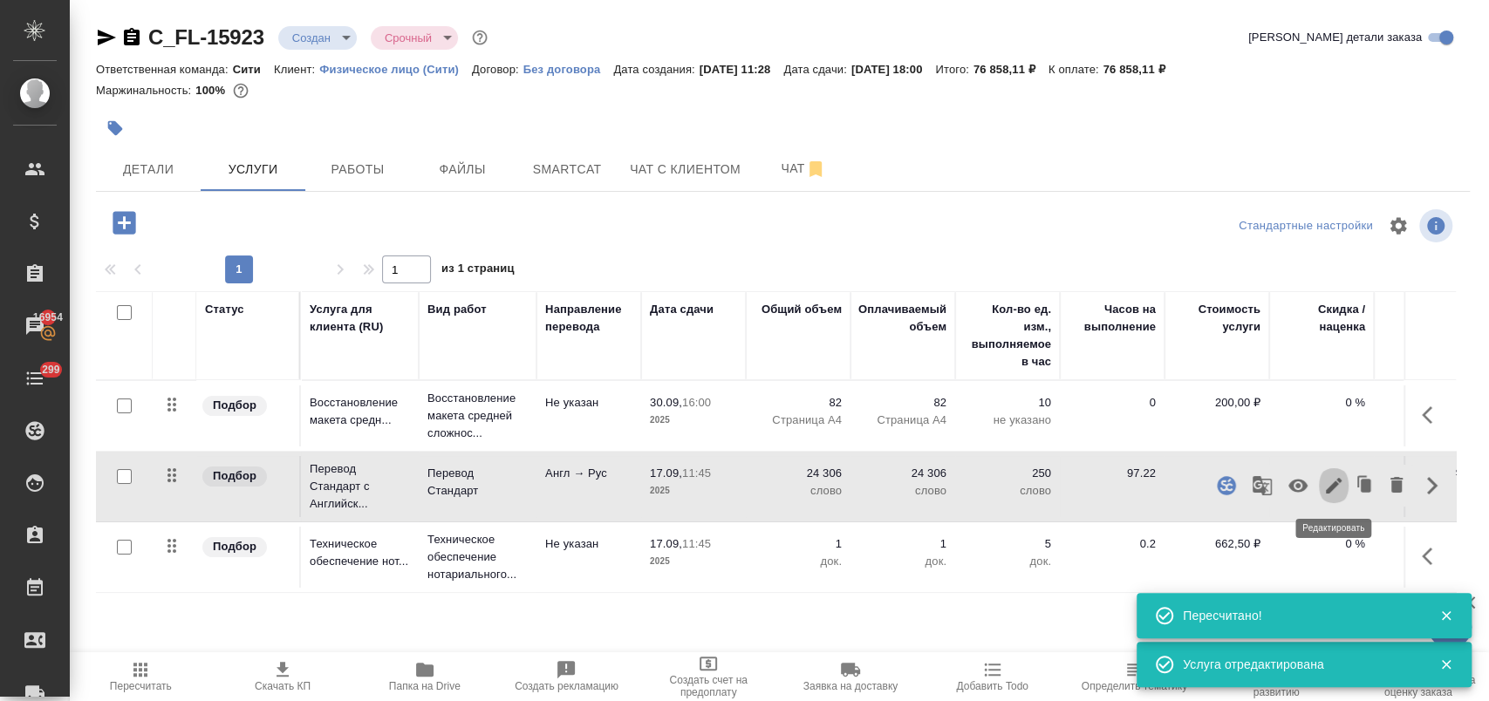
click at [1334, 485] on icon "button" at bounding box center [1334, 486] width 16 height 16
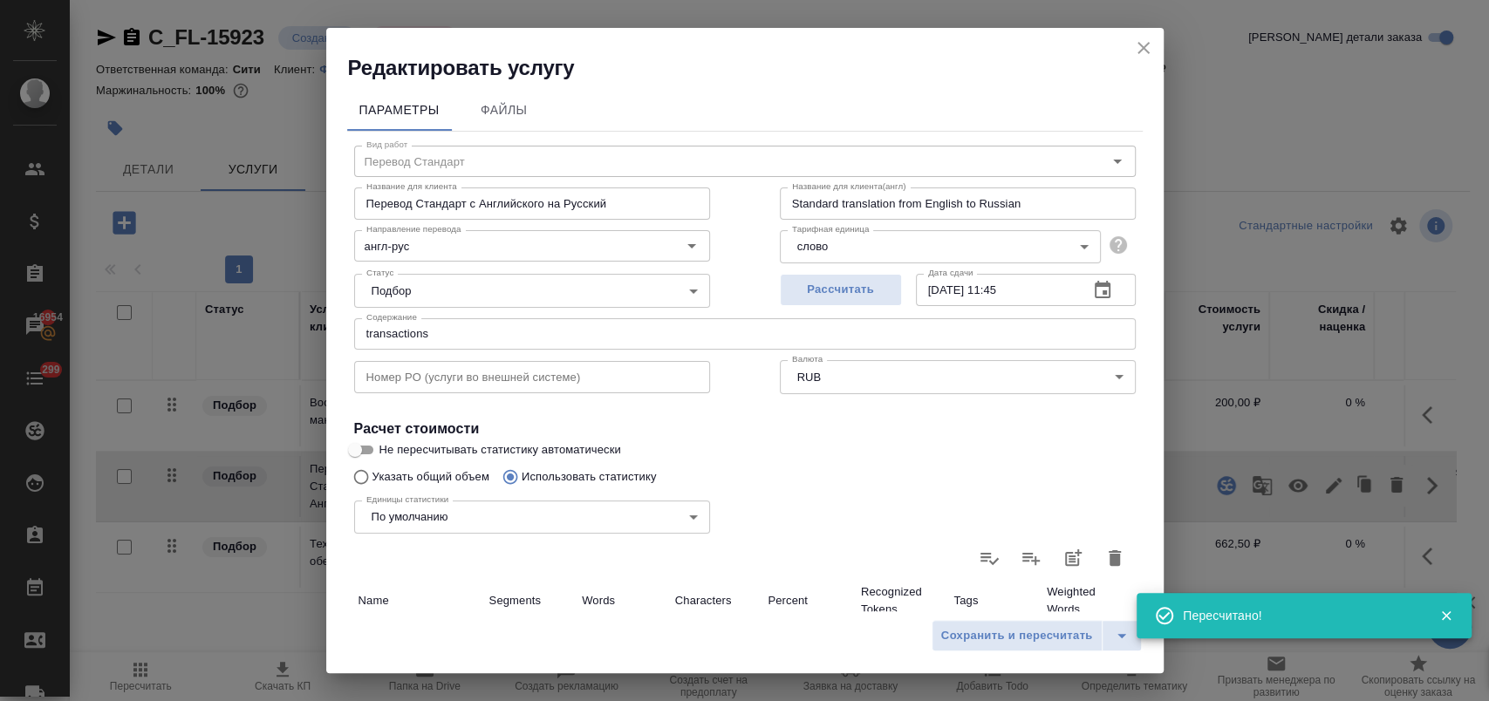
click at [1095, 281] on icon "button" at bounding box center [1103, 289] width 16 height 17
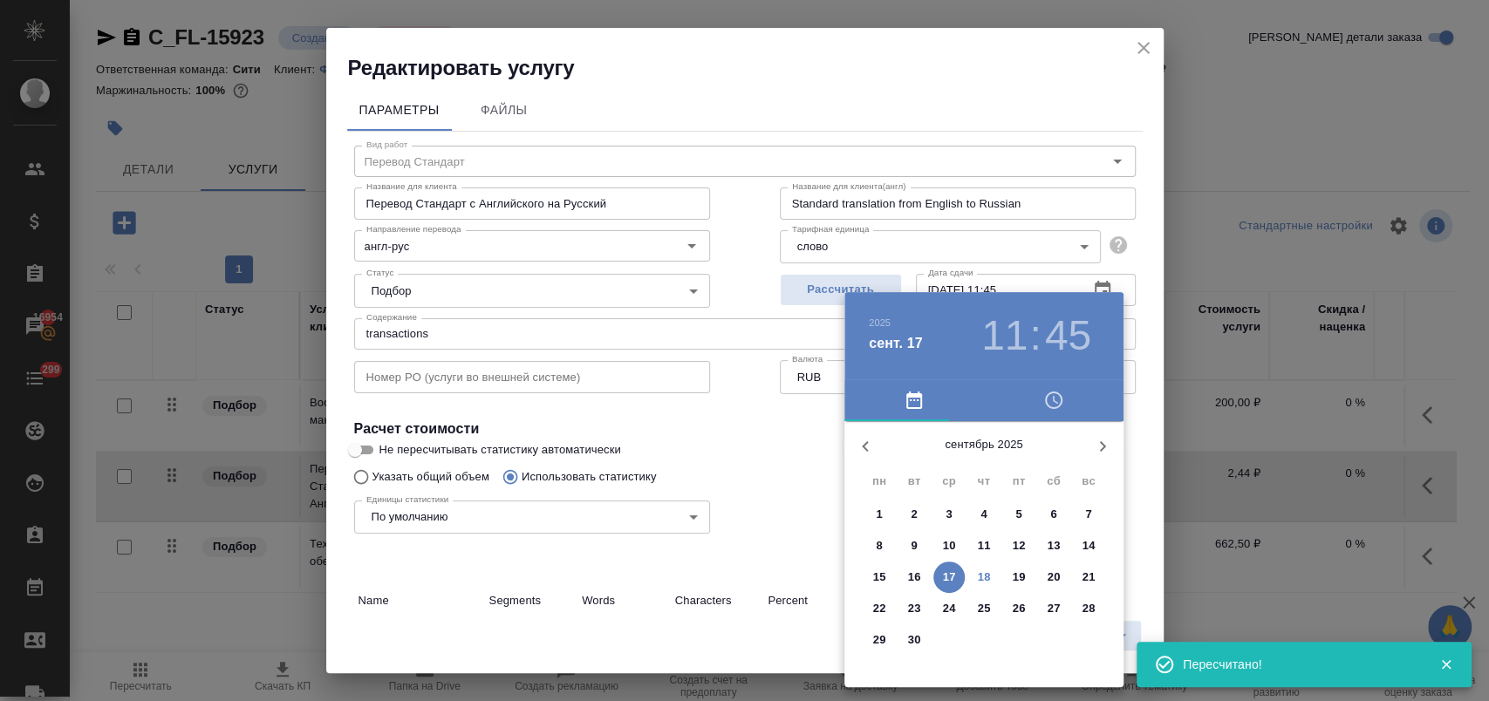
click at [915, 646] on p "30" at bounding box center [914, 640] width 13 height 17
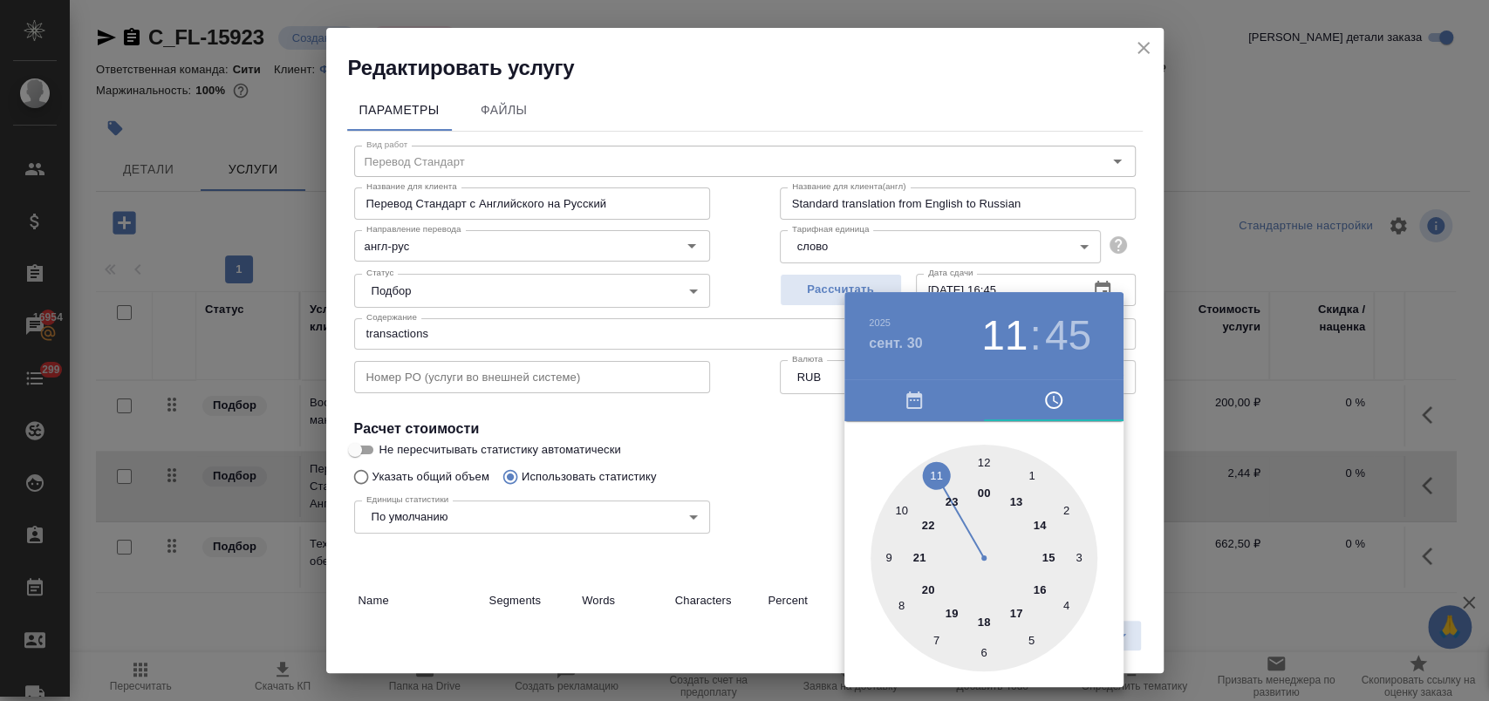
drag, startPoint x: 1040, startPoint y: 594, endPoint x: 978, endPoint y: 524, distance: 93.3
click at [1041, 593] on div at bounding box center [984, 558] width 227 height 227
click at [988, 461] on div at bounding box center [984, 558] width 227 height 227
type input "30.09.2025 16:00"
click at [771, 446] on div at bounding box center [744, 350] width 1489 height 701
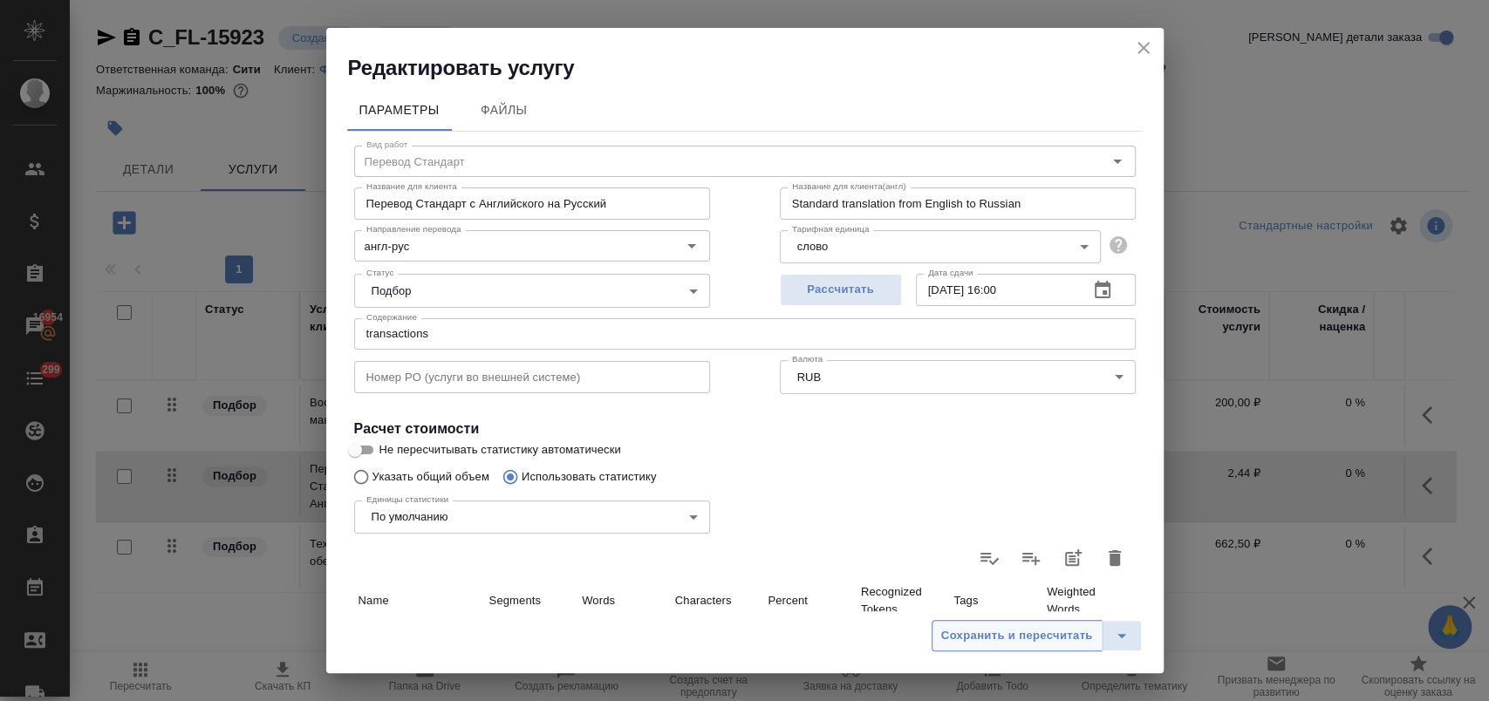
click at [1022, 643] on span "Сохранить и пересчитать" at bounding box center [1017, 636] width 152 height 20
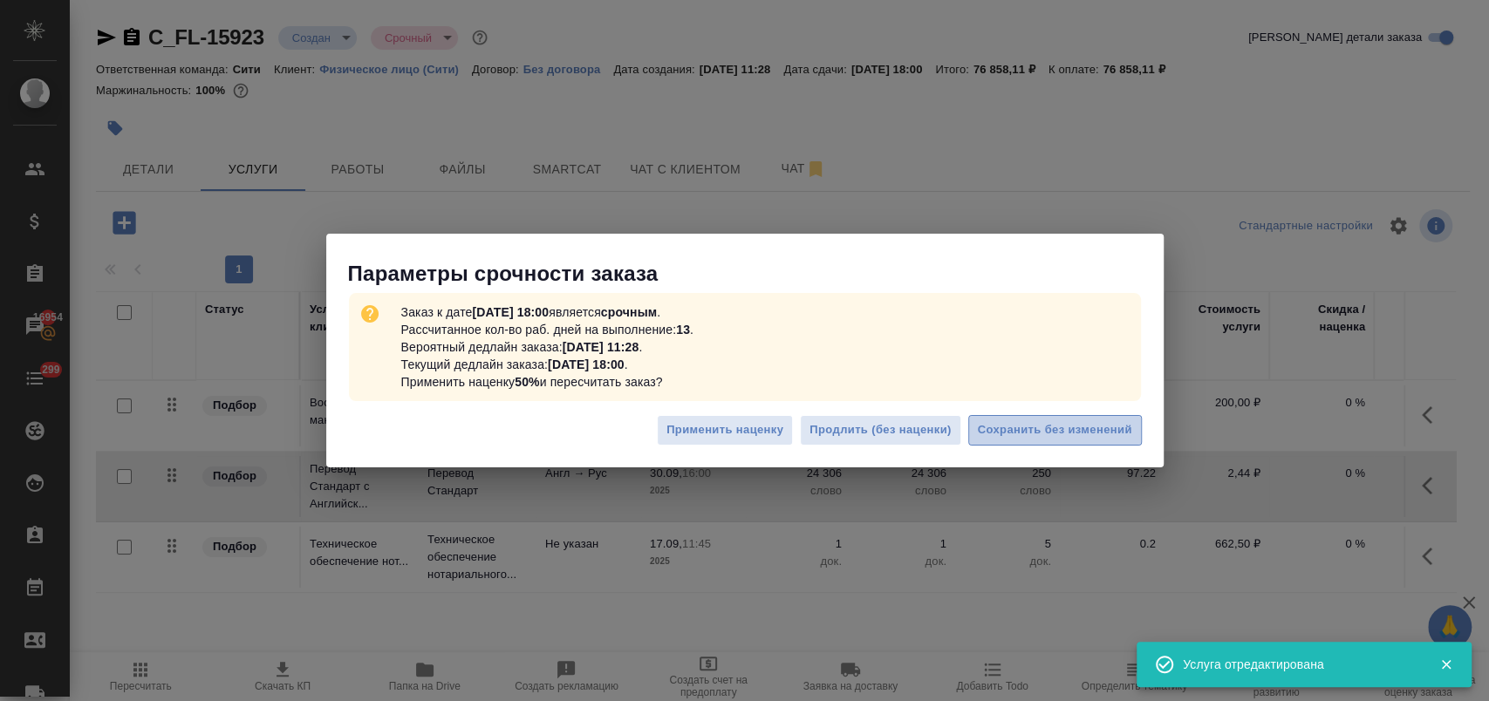
click at [1082, 420] on span "Сохранить без изменений" at bounding box center [1055, 430] width 154 height 20
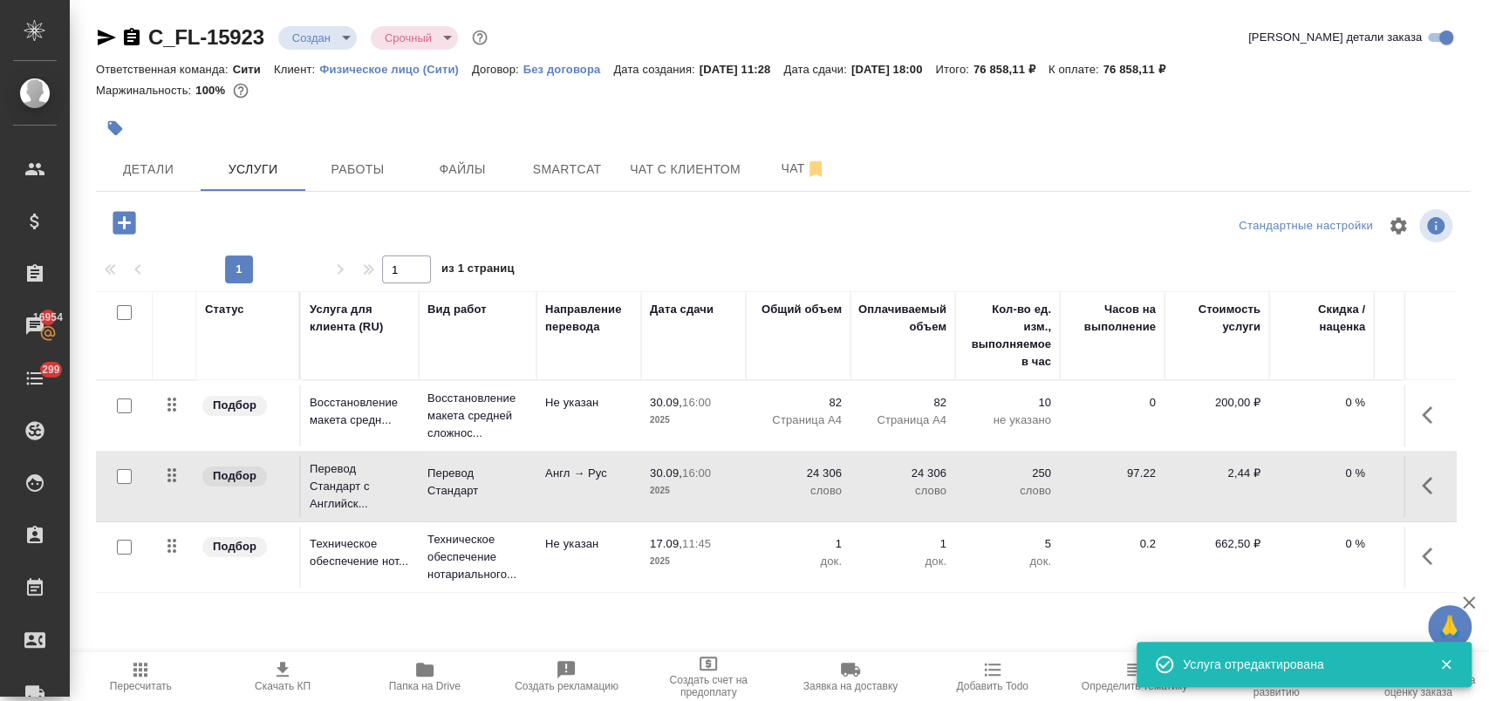
click at [1435, 556] on icon "button" at bounding box center [1432, 556] width 21 height 21
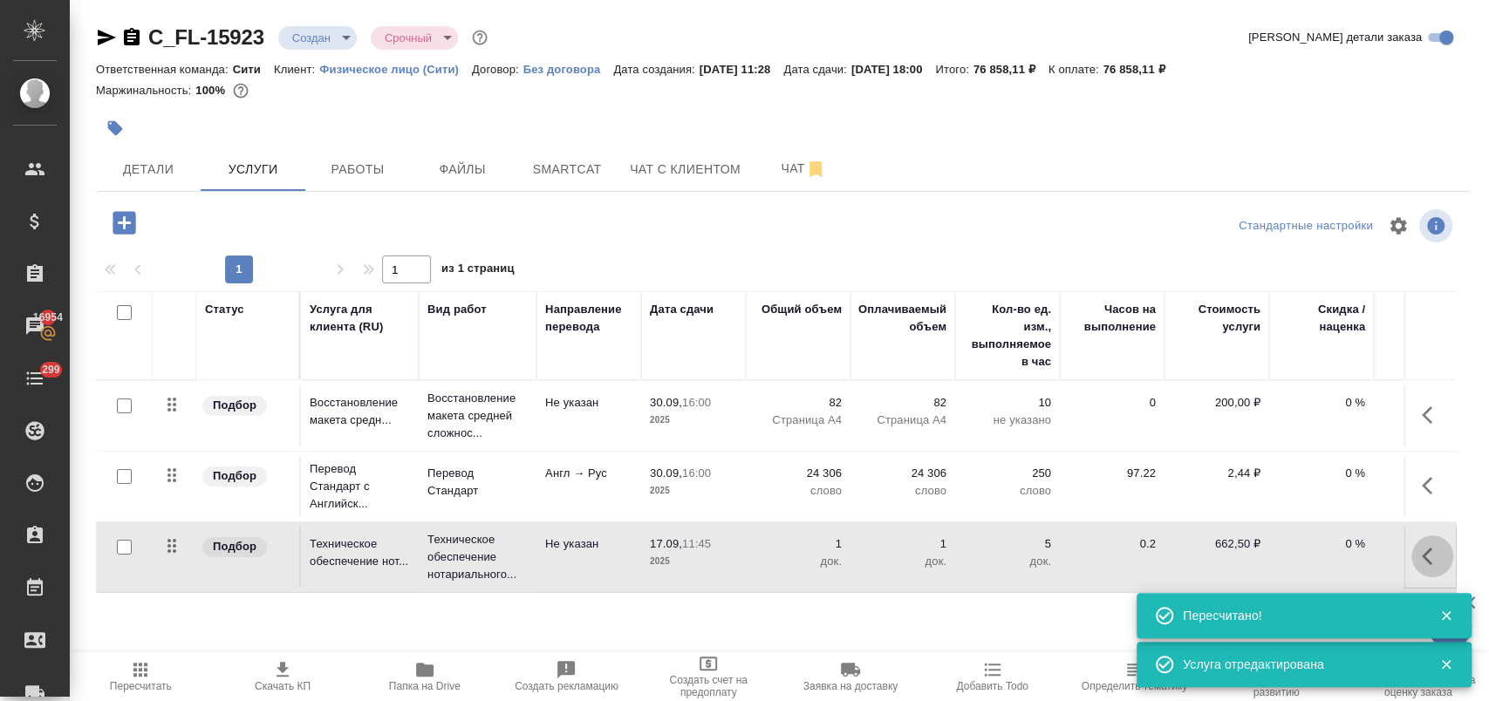
click at [1427, 553] on icon "button" at bounding box center [1432, 556] width 21 height 21
click at [1340, 557] on icon "button" at bounding box center [1333, 556] width 21 height 21
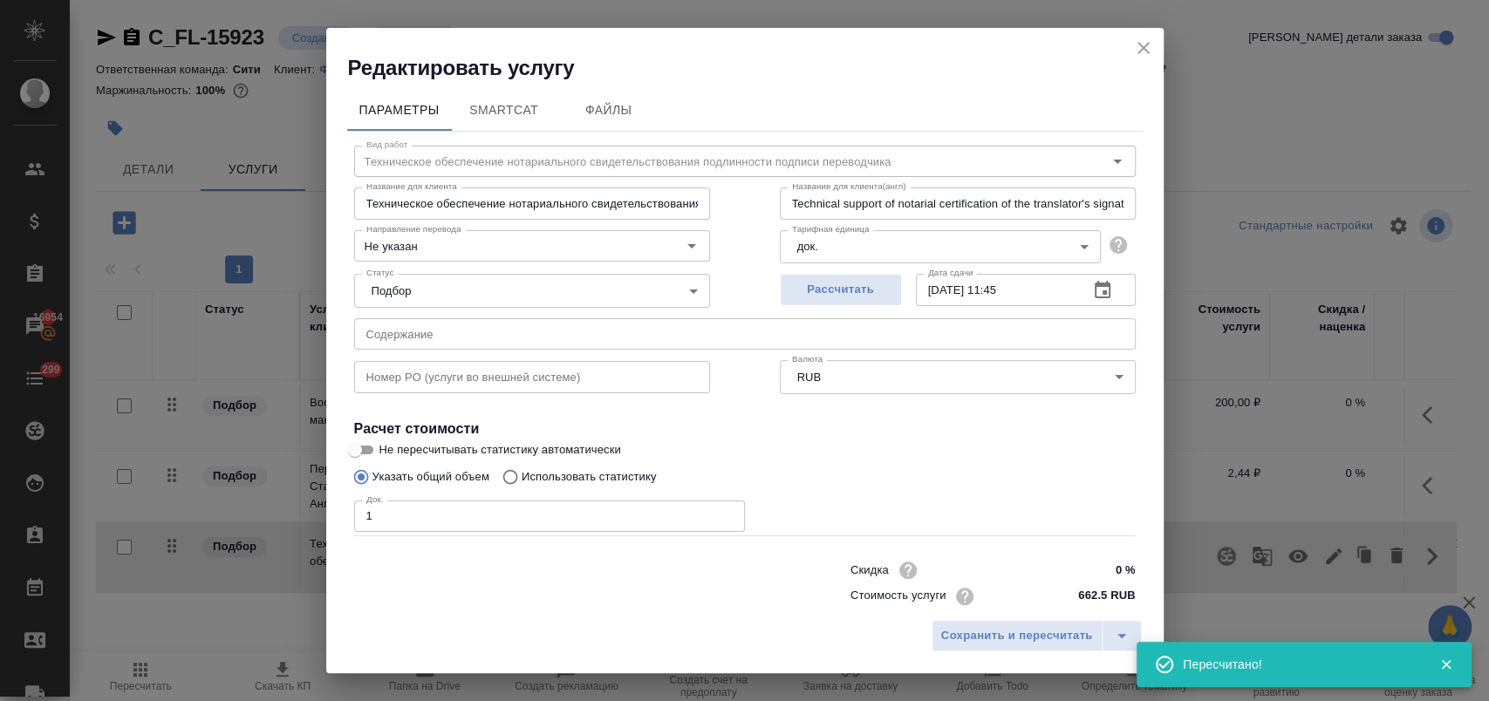
click at [1092, 288] on icon "button" at bounding box center [1102, 290] width 21 height 21
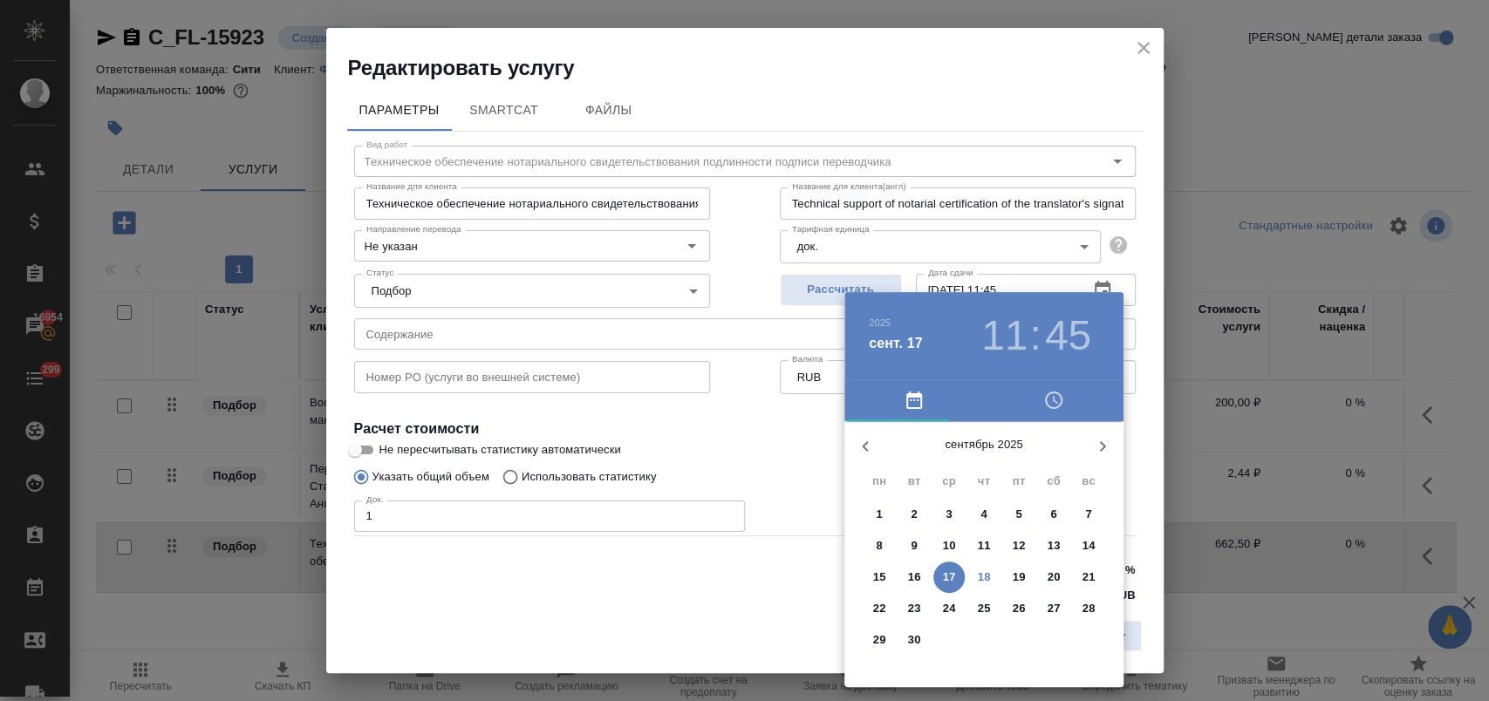
click at [1104, 452] on icon "button" at bounding box center [1102, 446] width 21 height 21
click at [944, 512] on span "1" at bounding box center [948, 514] width 31 height 17
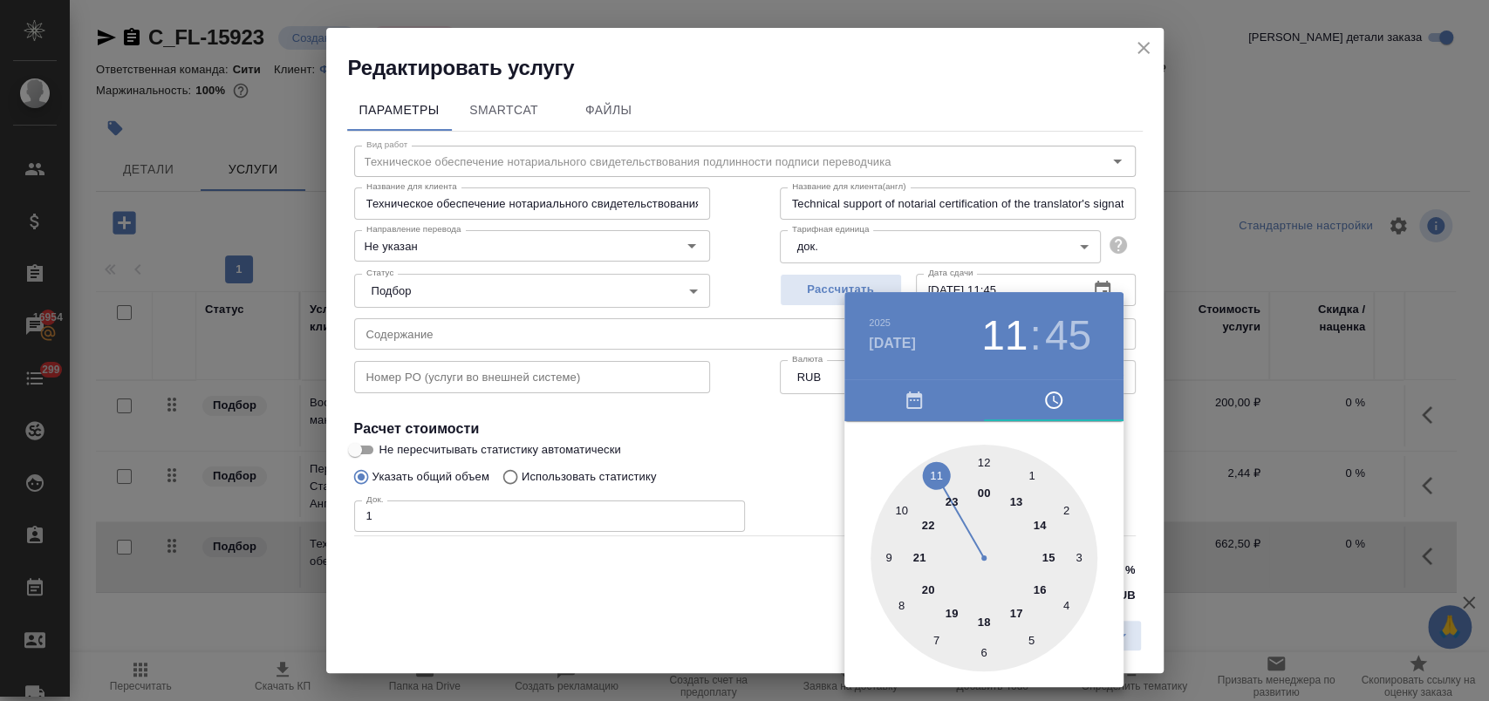
drag, startPoint x: 1022, startPoint y: 613, endPoint x: 999, endPoint y: 505, distance: 110.7
click at [1019, 605] on div at bounding box center [984, 558] width 227 height 227
click at [981, 454] on div at bounding box center [984, 558] width 227 height 227
type input "01.10.2025 17:00"
click at [777, 454] on div at bounding box center [744, 350] width 1489 height 701
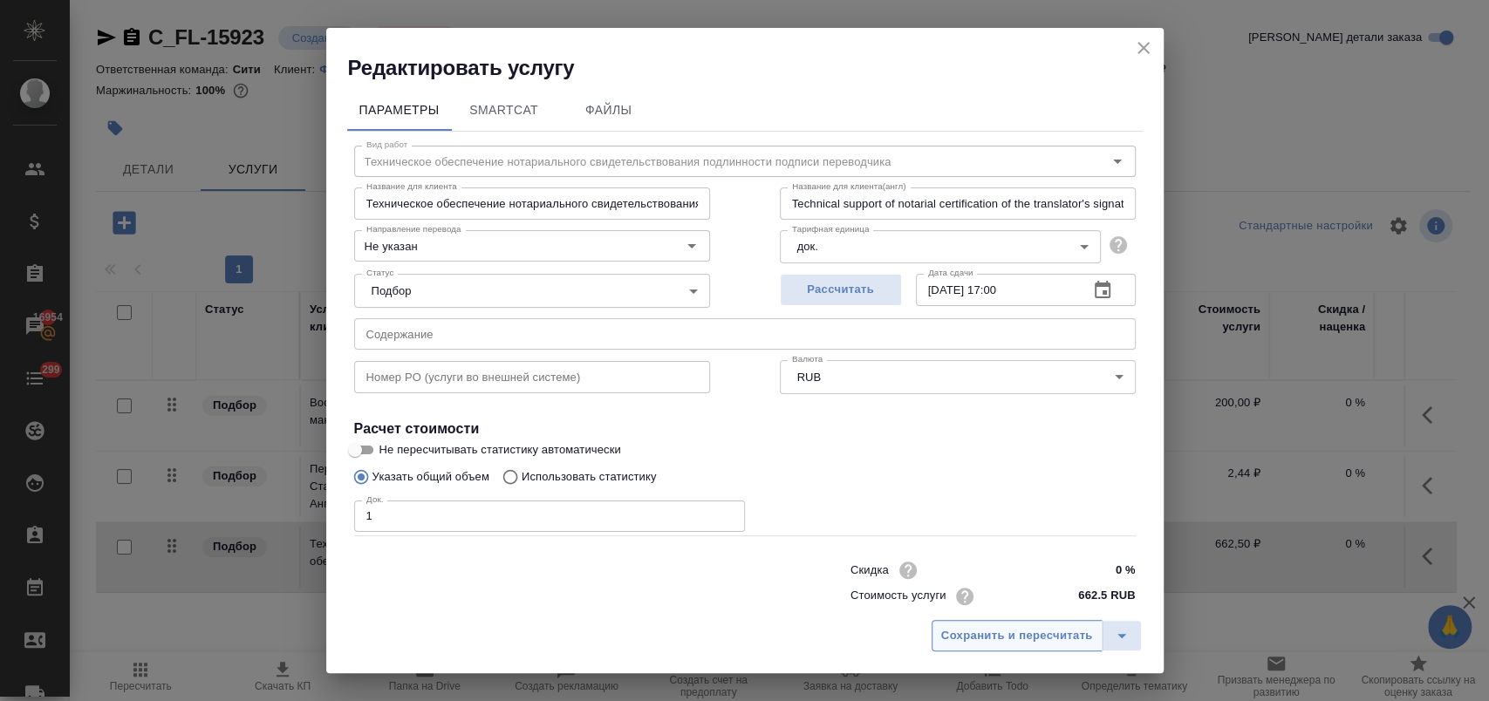
click at [957, 642] on span "Сохранить и пересчитать" at bounding box center [1017, 636] width 152 height 20
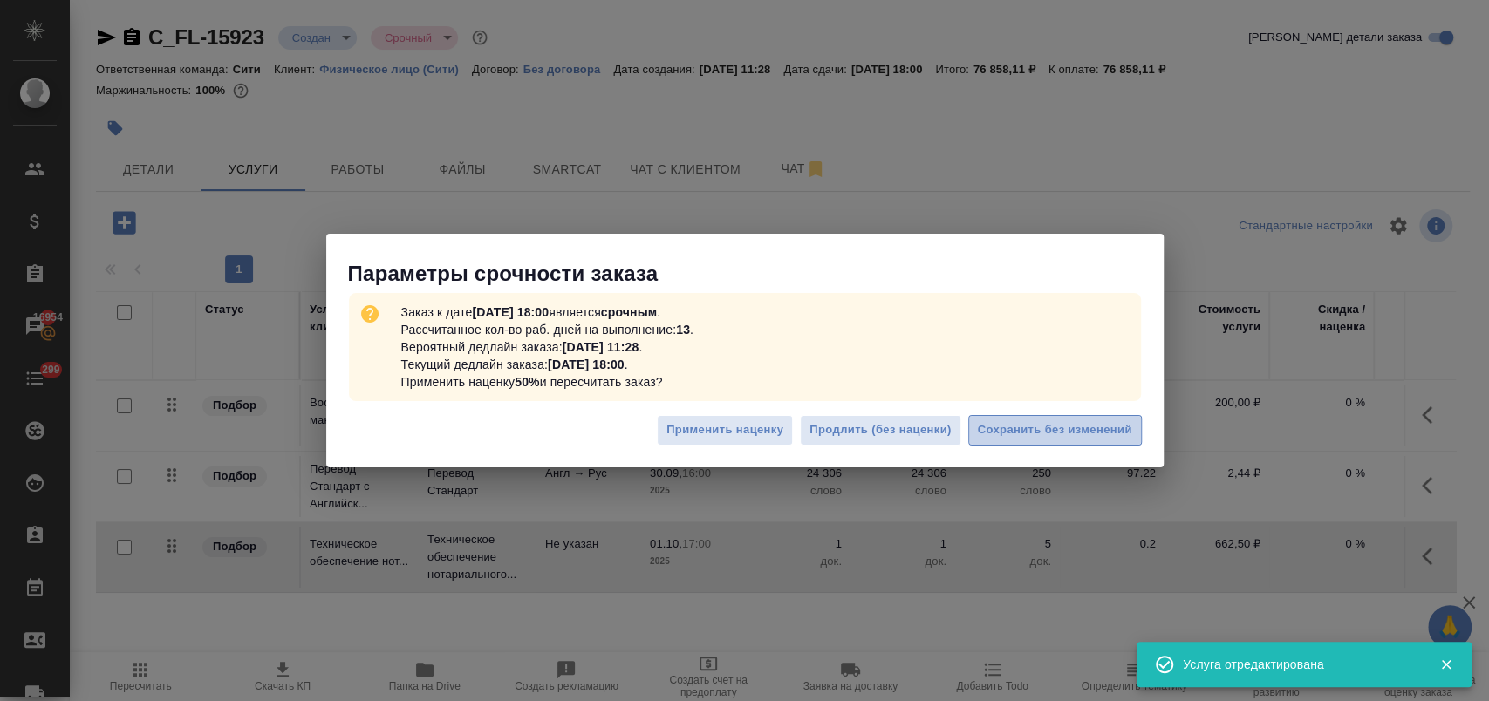
click at [1040, 433] on span "Сохранить без изменений" at bounding box center [1055, 430] width 154 height 20
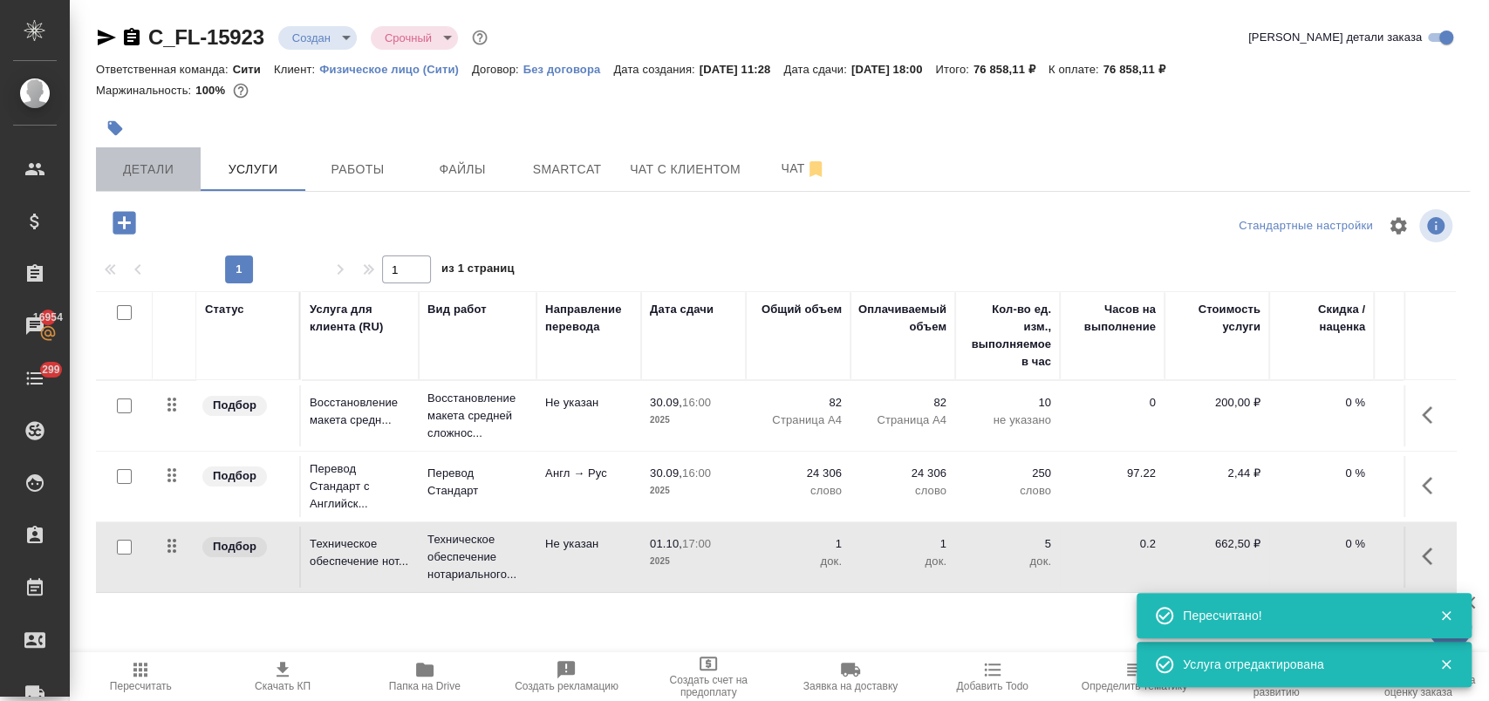
click at [163, 162] on span "Детали" at bounding box center [148, 170] width 84 height 22
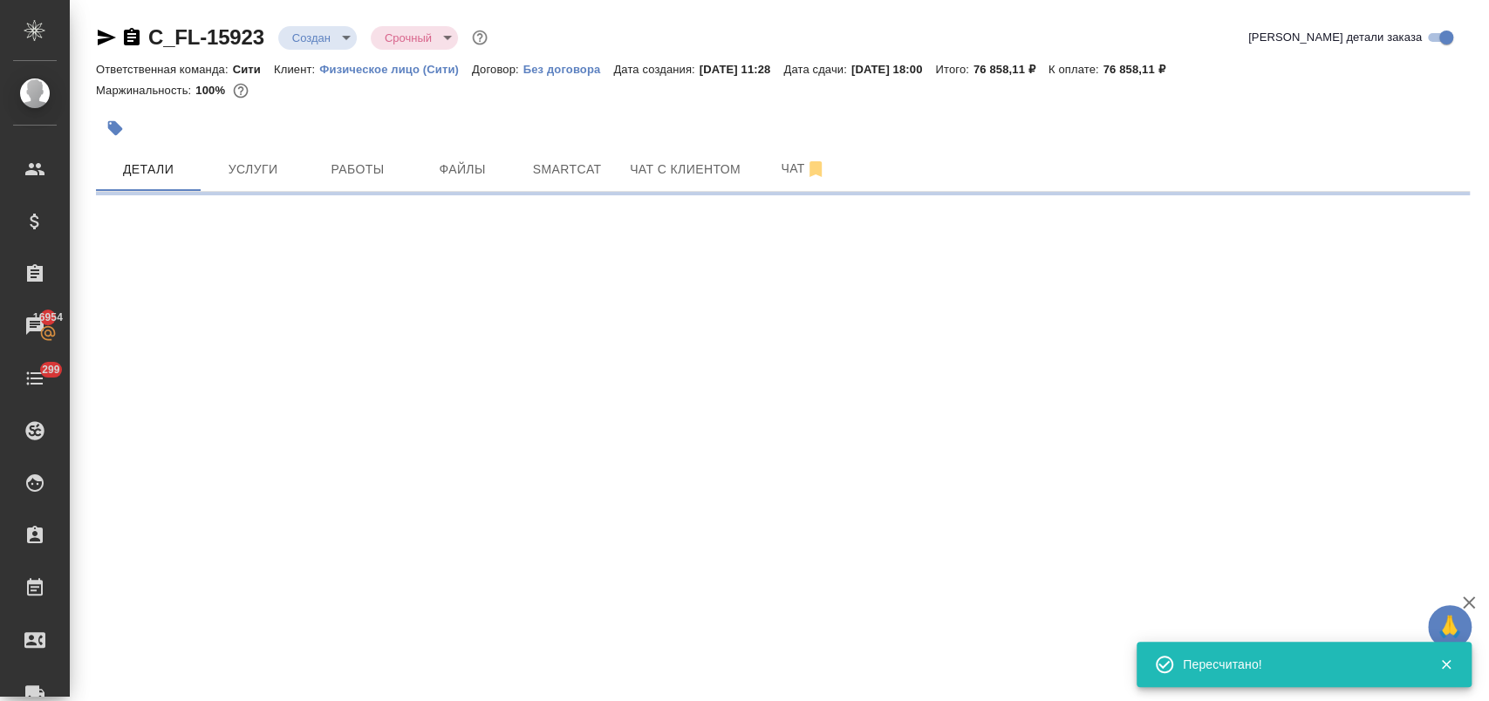
select select "RU"
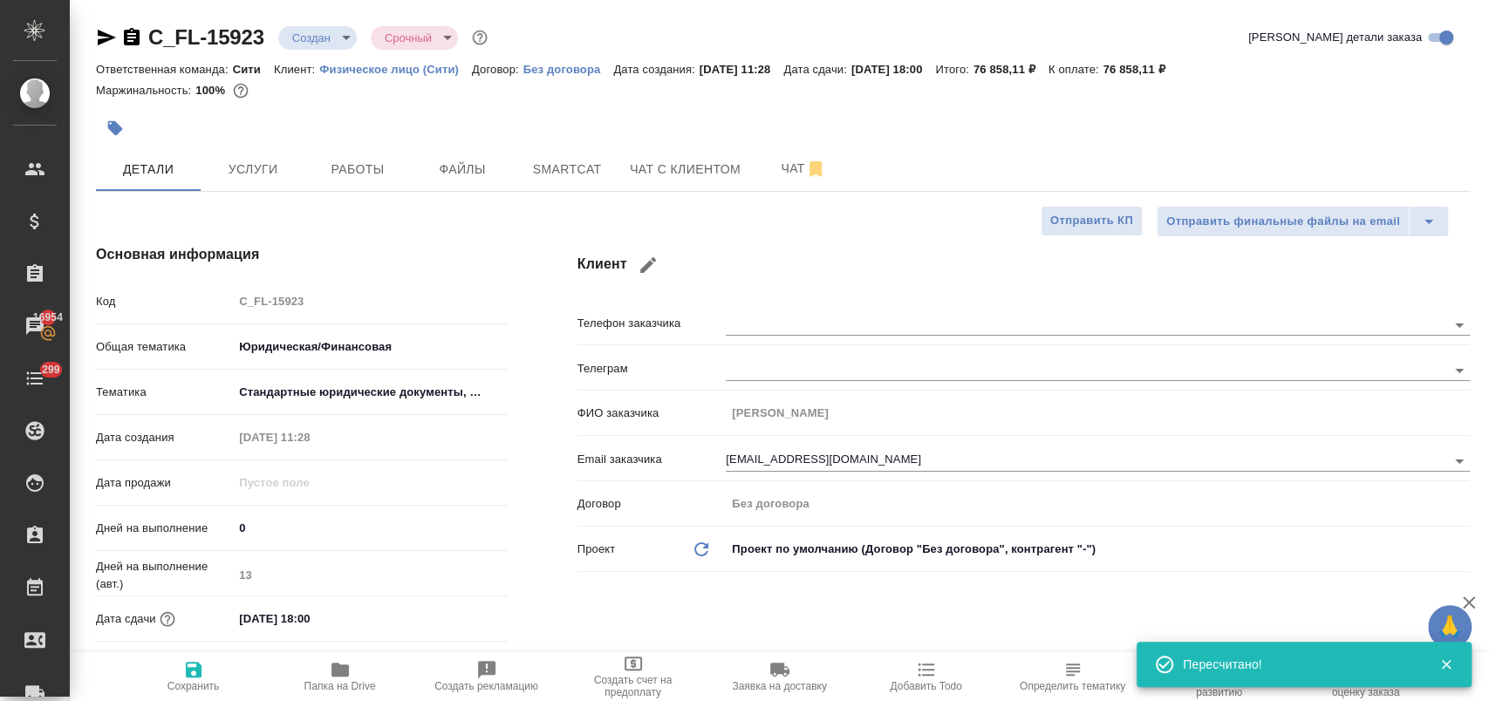
type textarea "x"
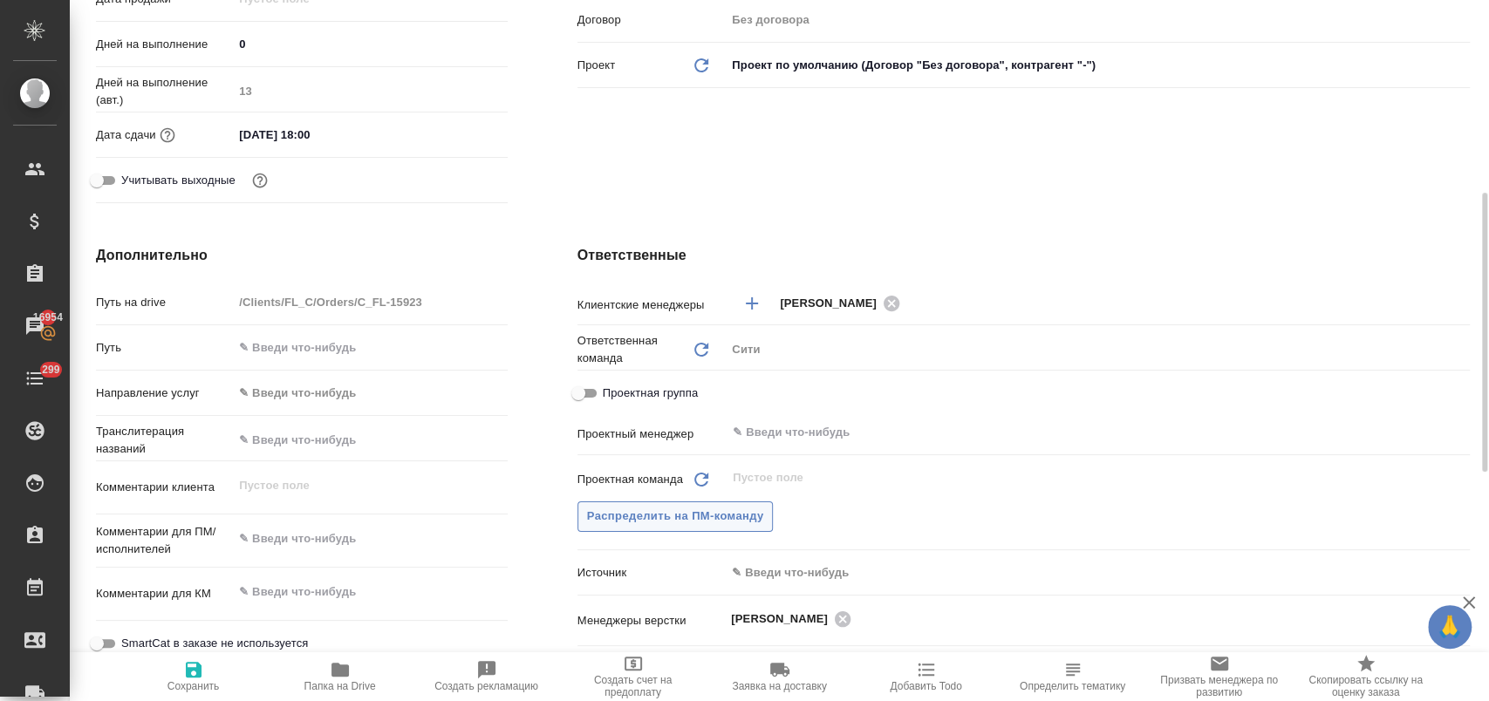
click at [706, 515] on span "Распределить на ПМ-команду" at bounding box center [675, 517] width 177 height 20
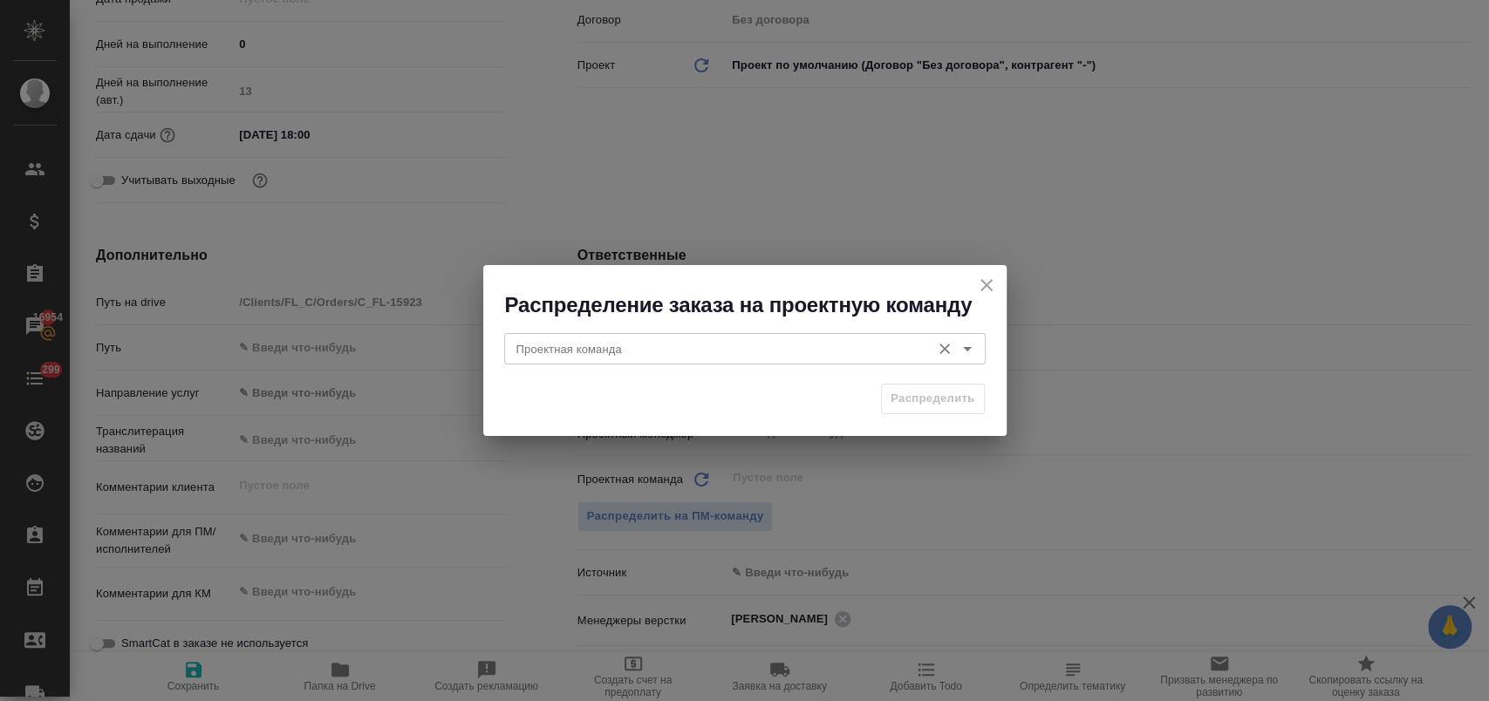
click at [726, 349] on input "Проектная команда" at bounding box center [715, 348] width 413 height 21
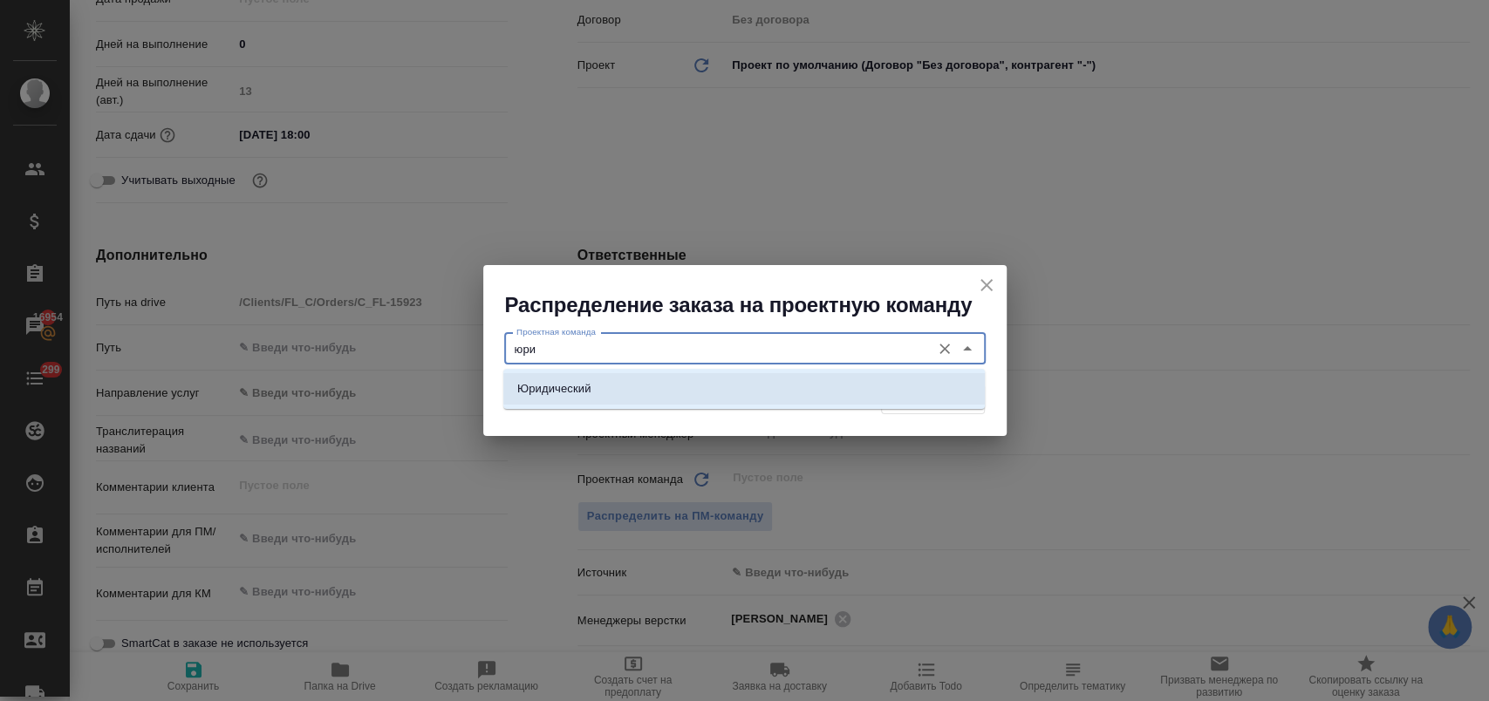
click at [667, 376] on li "Юридический" at bounding box center [744, 388] width 482 height 31
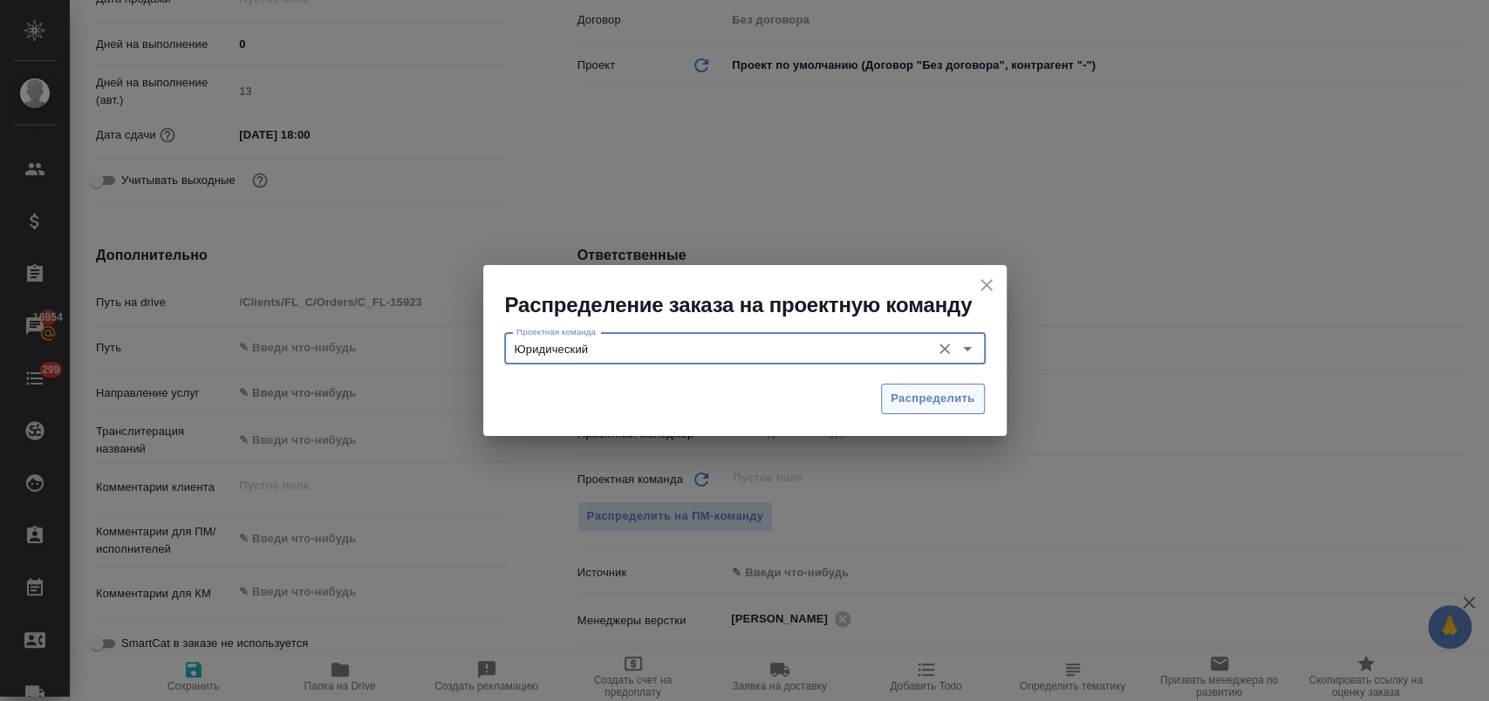
type input "Юридический"
click at [971, 397] on span "Распределить" at bounding box center [933, 399] width 85 height 20
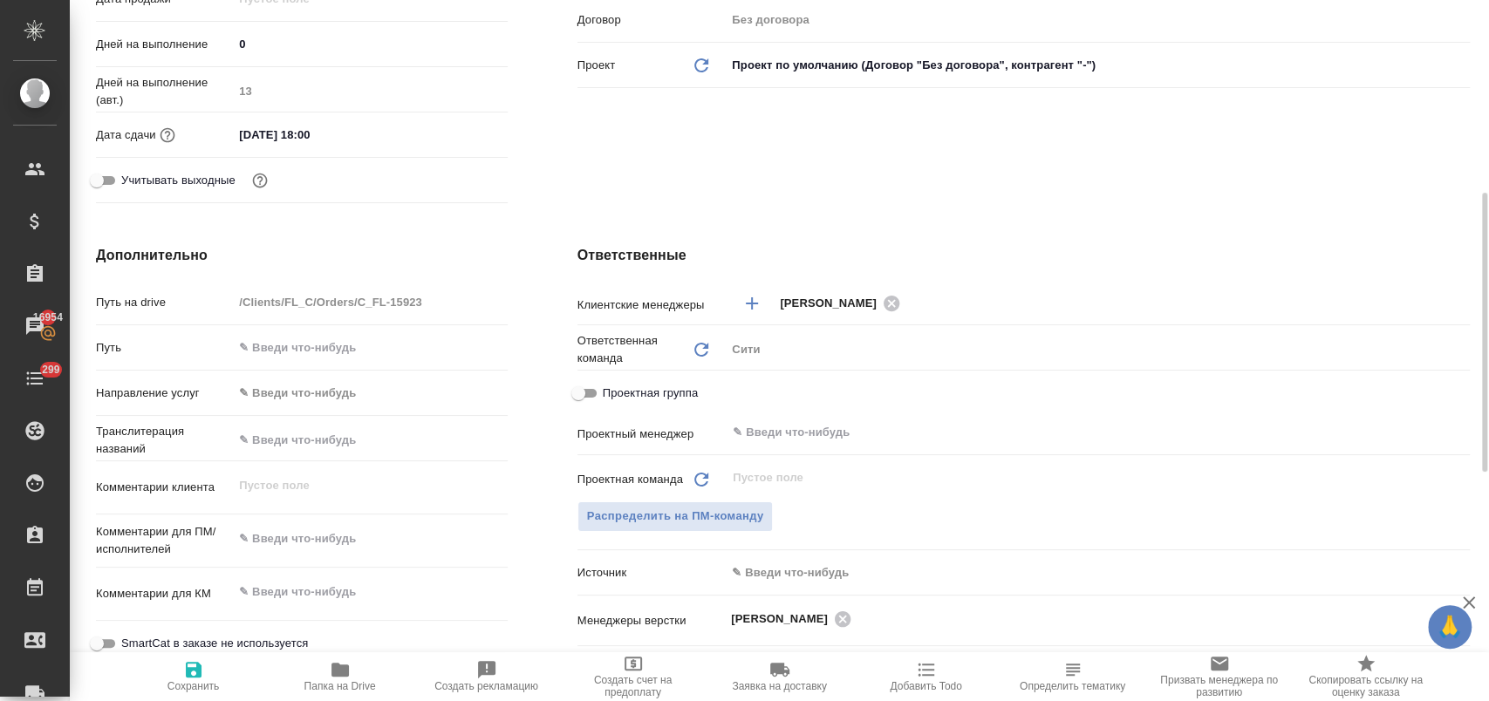
type textarea "x"
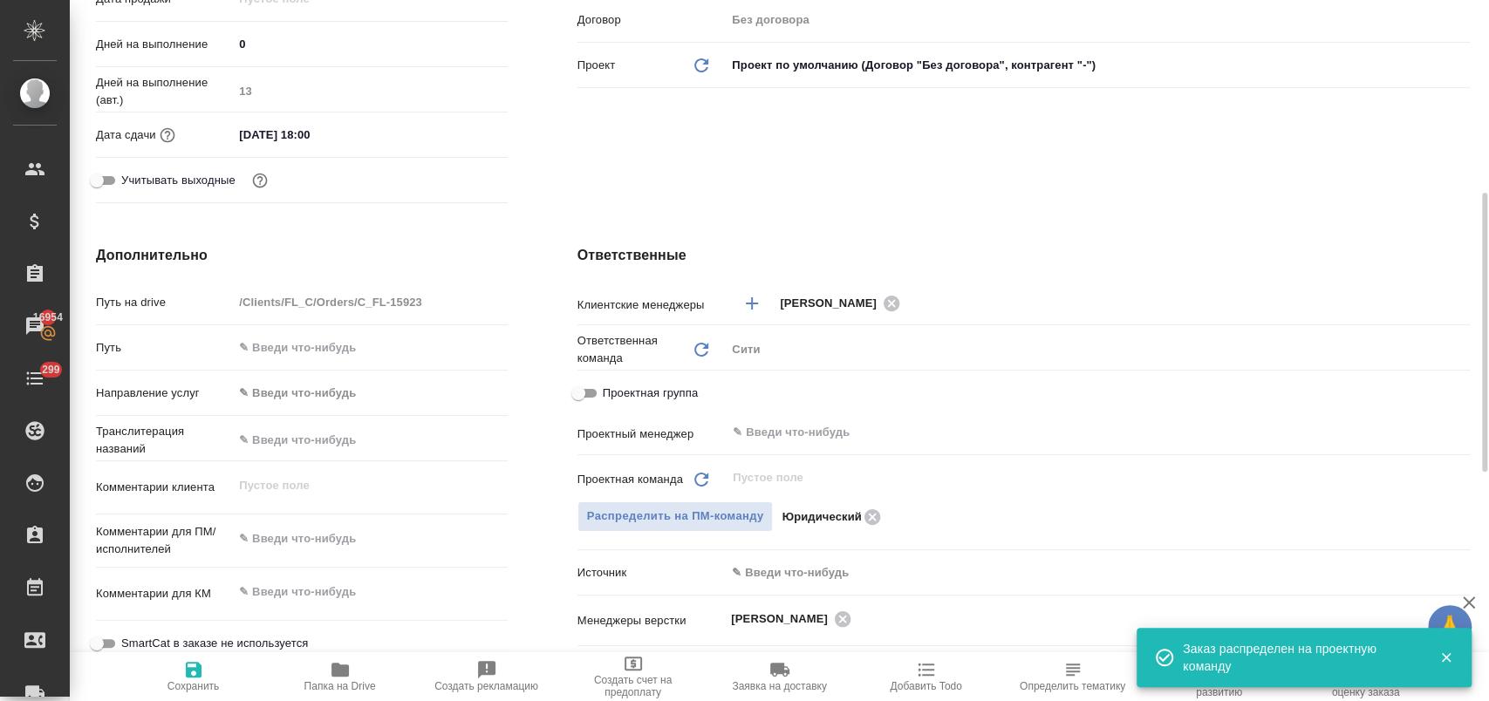
click at [186, 671] on icon "button" at bounding box center [194, 670] width 16 height 16
type textarea "x"
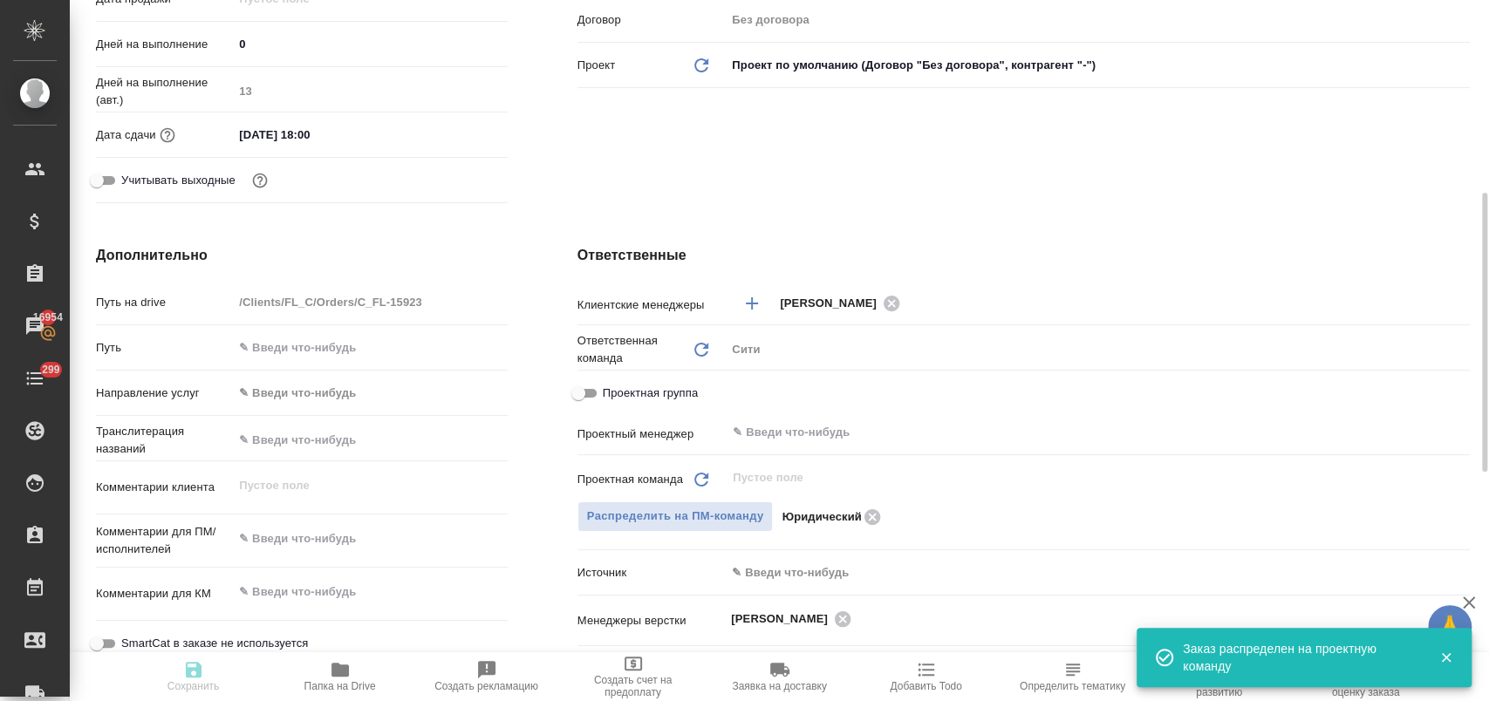
type textarea "x"
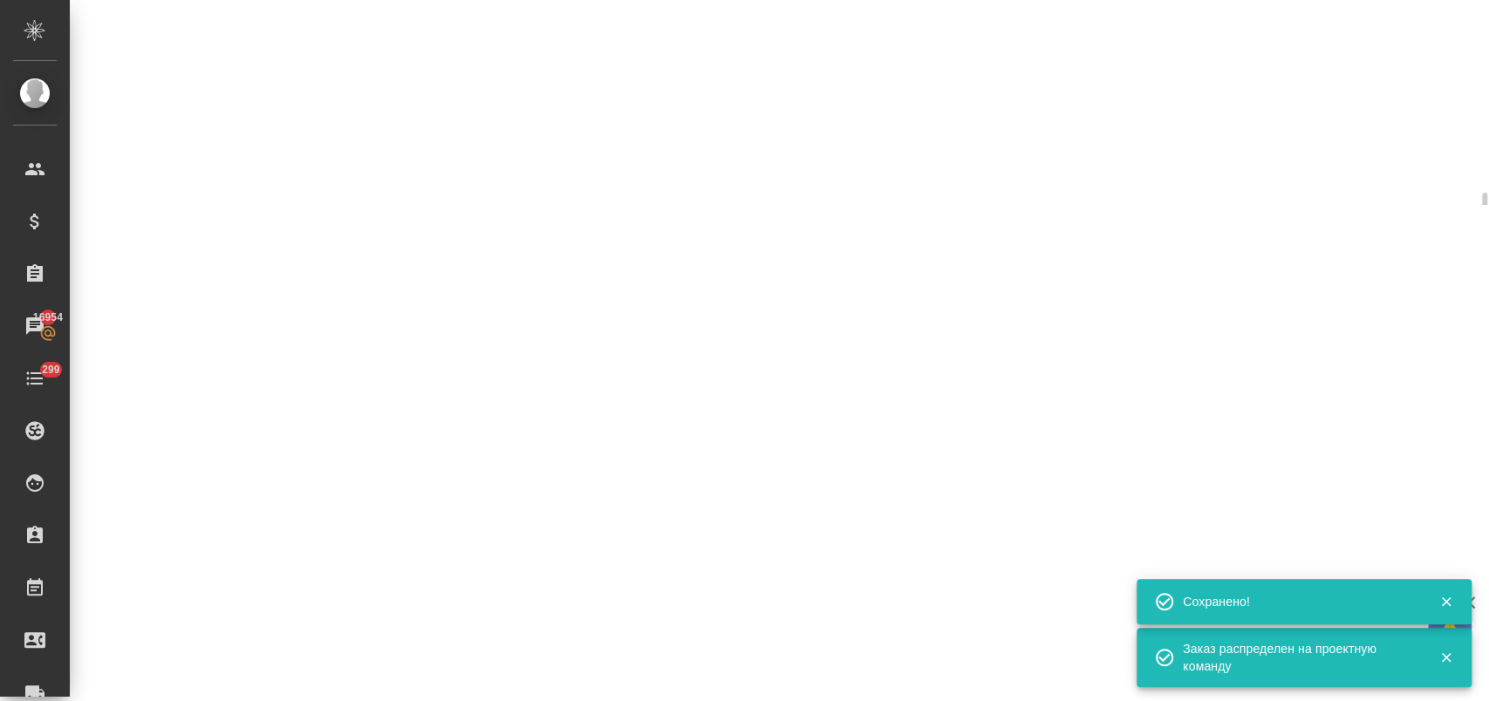
select select "RU"
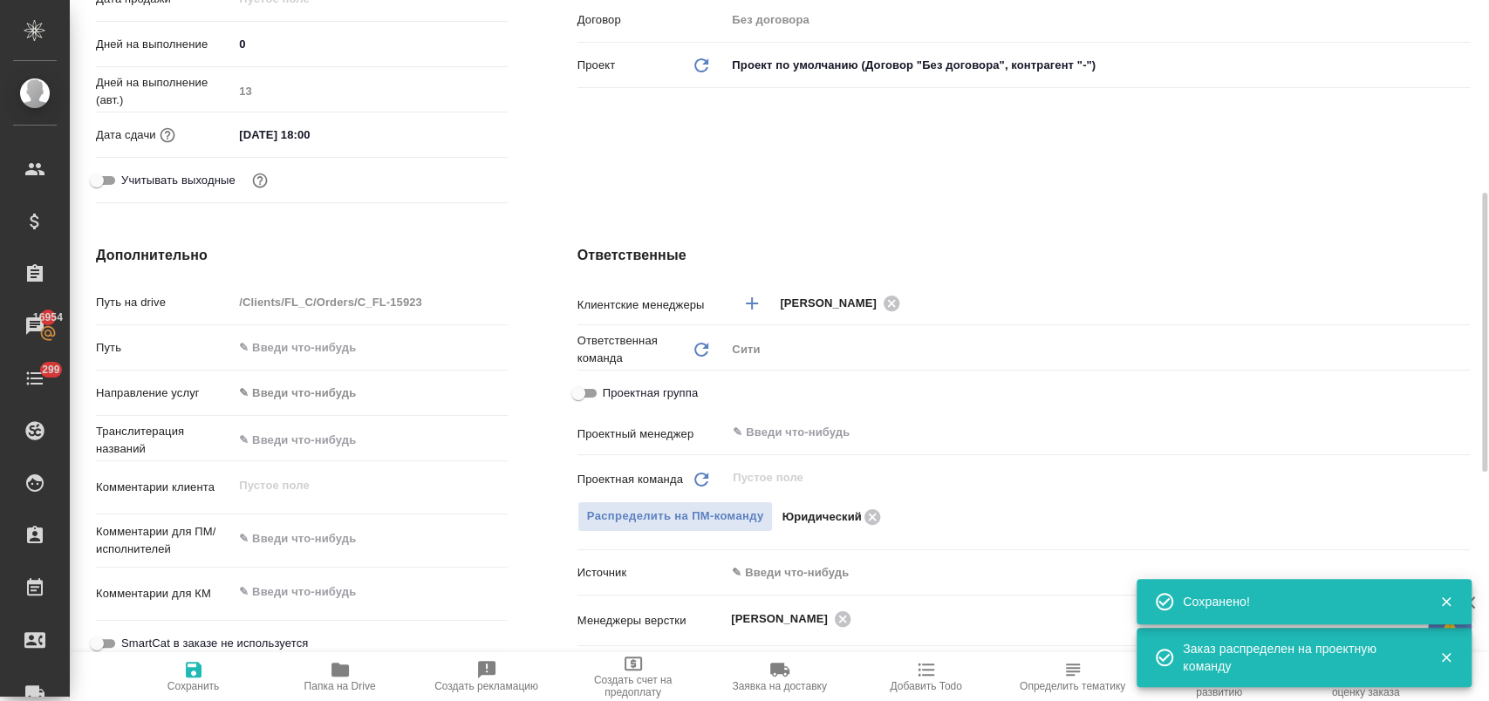
type textarea "x"
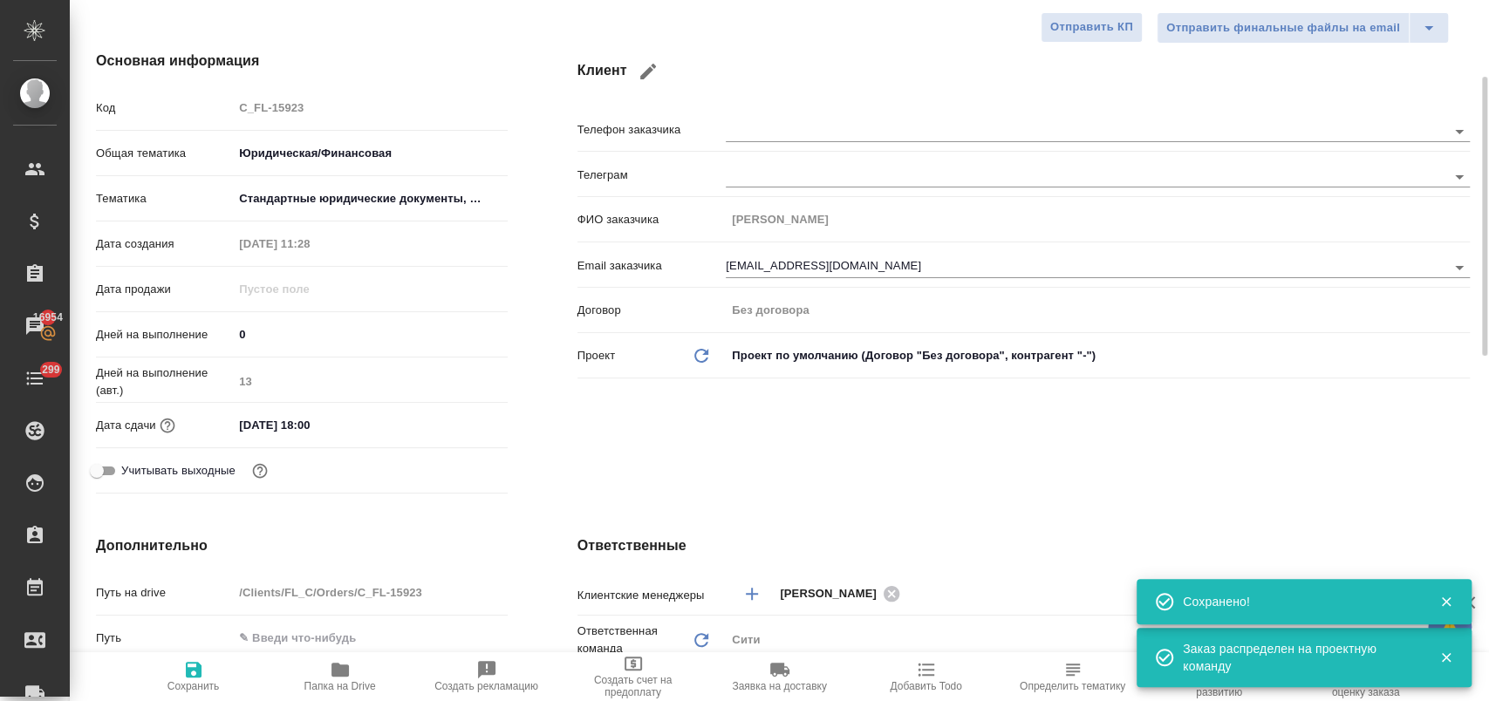
scroll to position [0, 0]
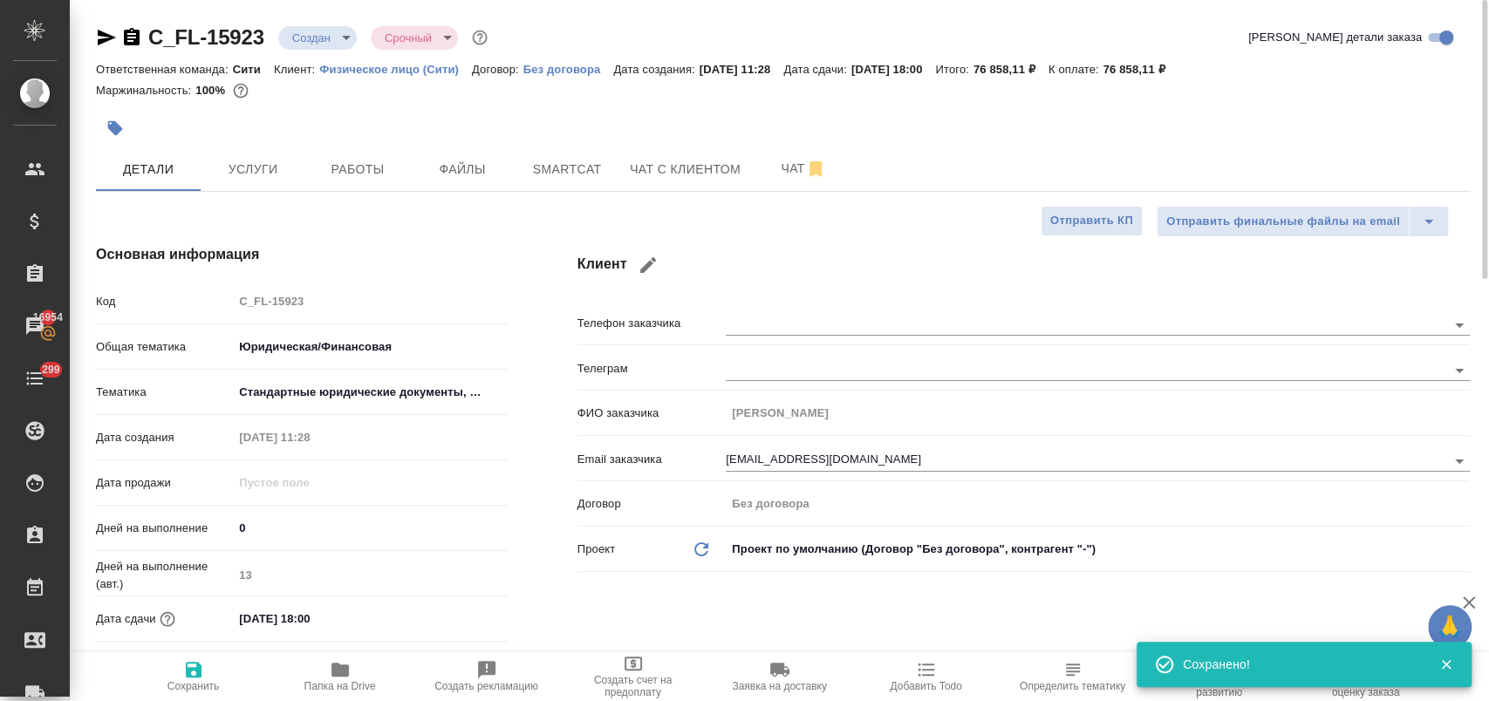
click at [330, 41] on body "🙏 .cls-1 fill:#fff; AWATERA Лофицкая Юлия Владимировна Клиенты Спецификации Зак…" at bounding box center [744, 421] width 1489 height 842
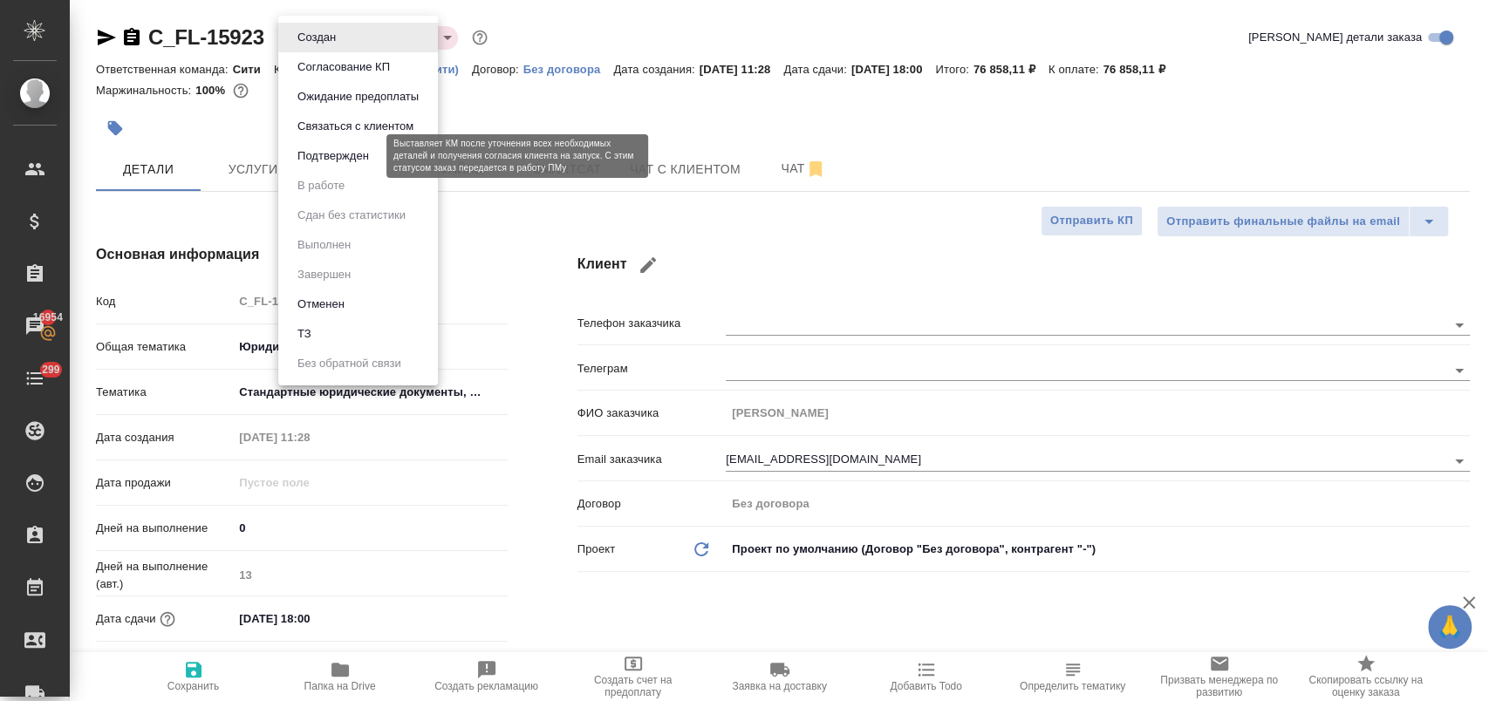
click at [350, 150] on button "Подтвержден" at bounding box center [333, 156] width 82 height 19
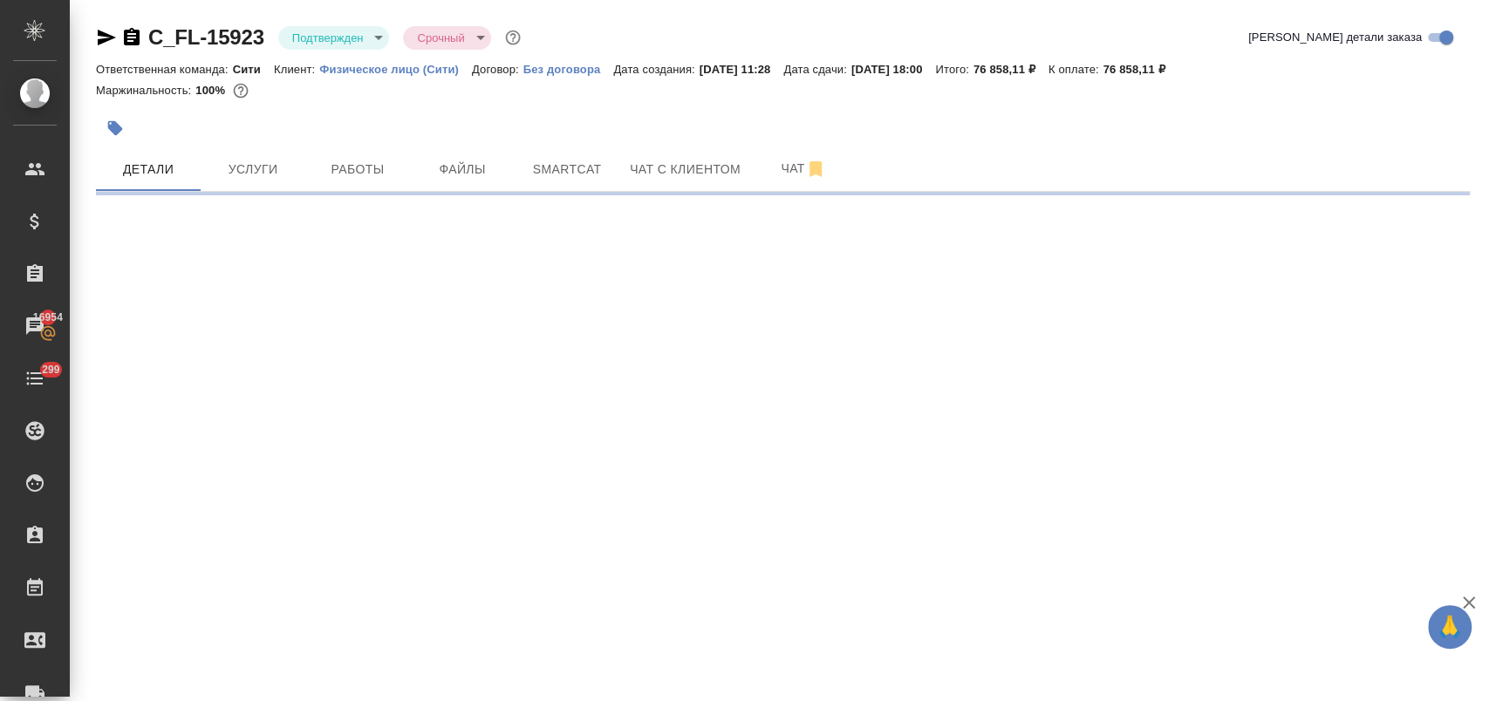
select select "RU"
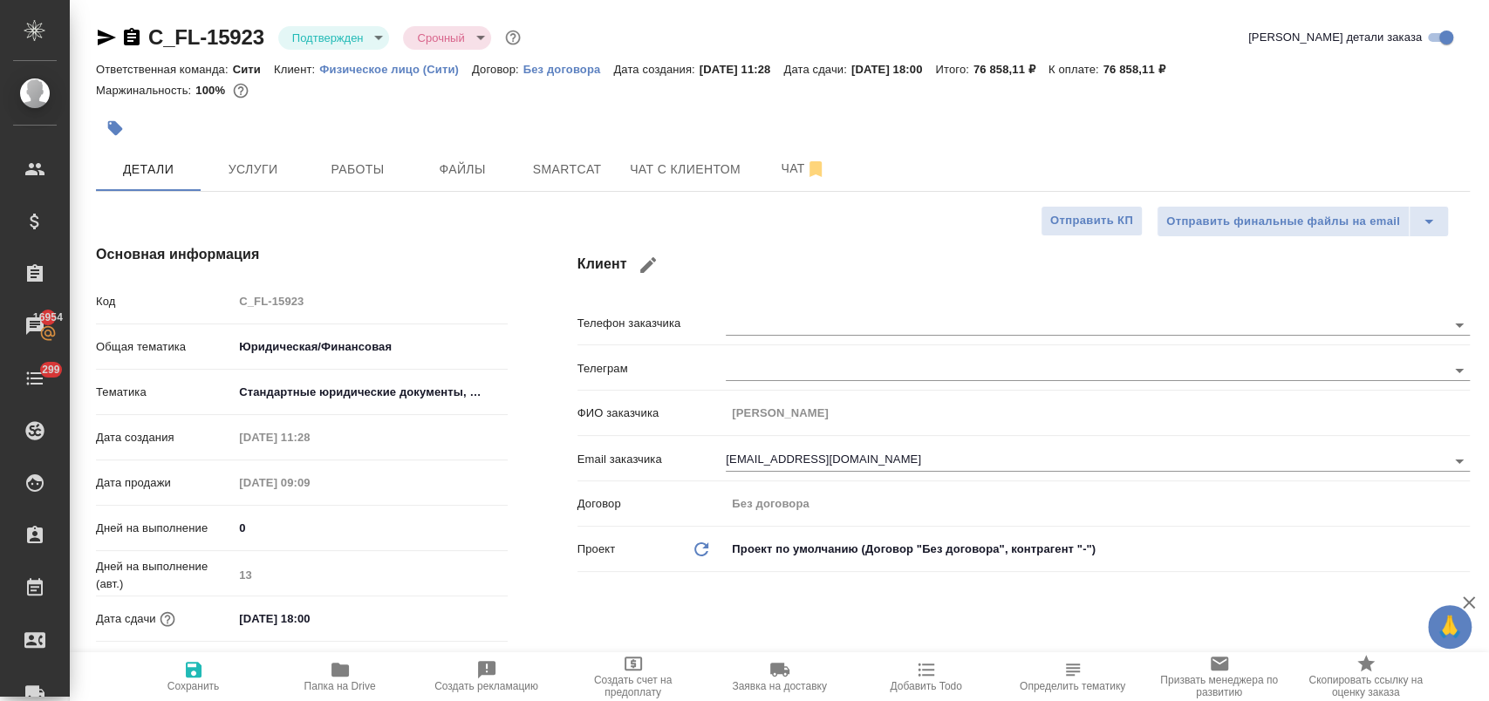
type textarea "x"
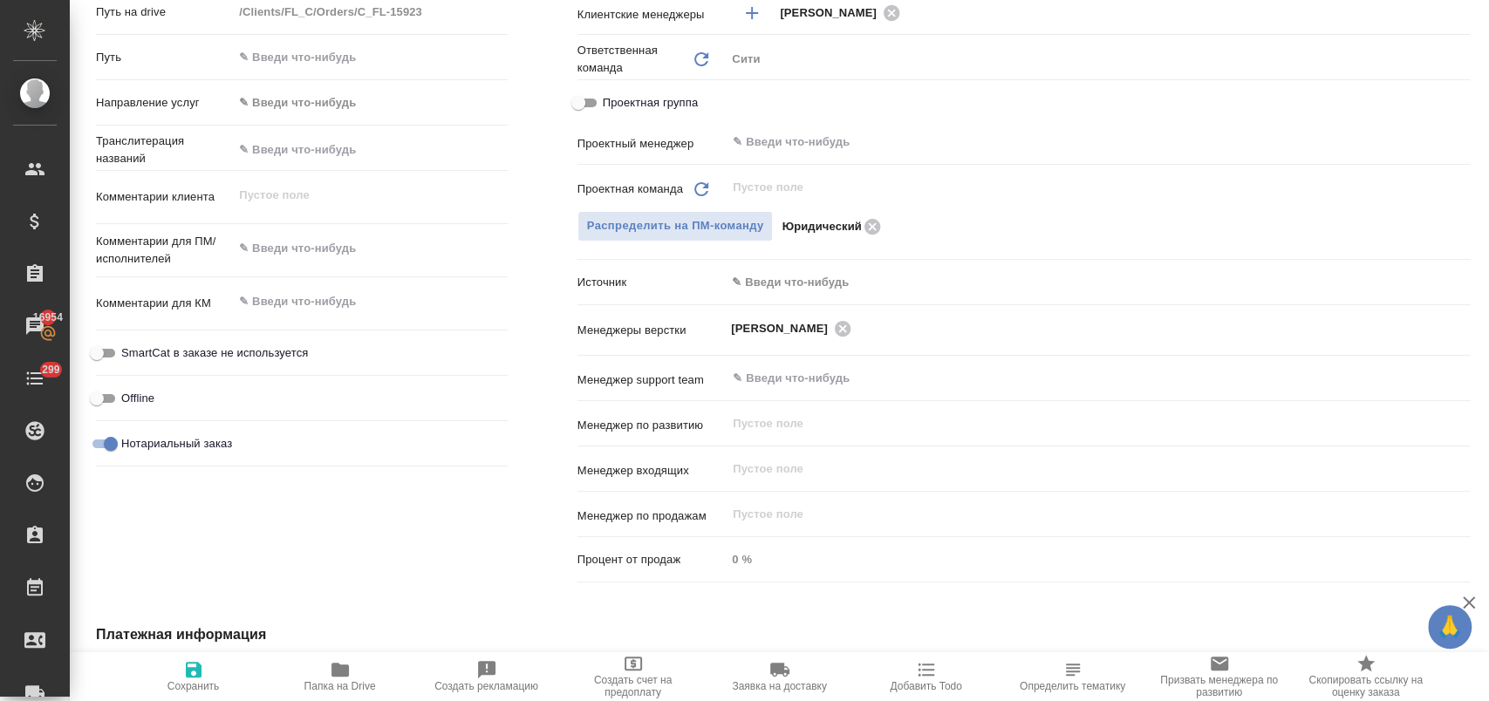
scroll to position [1056, 0]
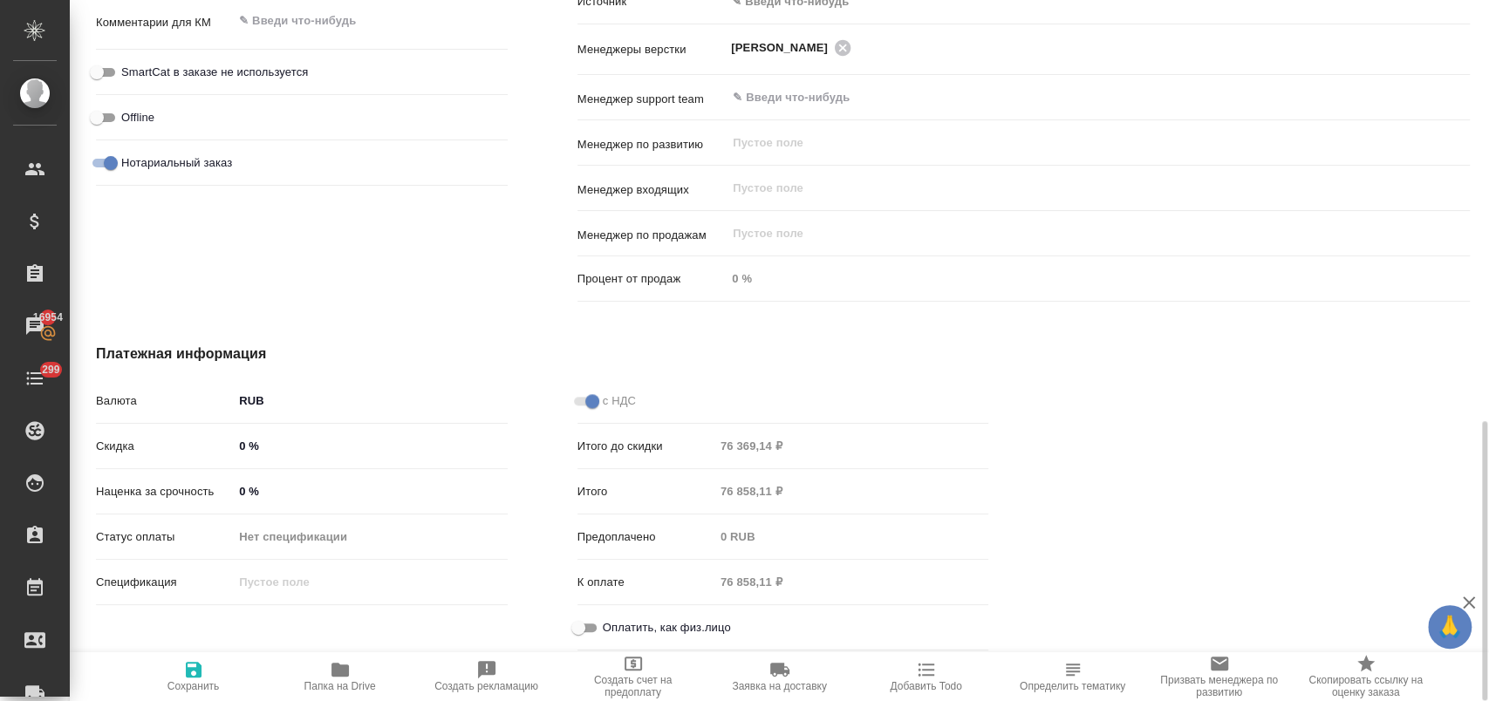
click at [593, 626] on input "Оплатить, как физ.лицо" at bounding box center [578, 628] width 63 height 21
checkbox input "true"
type textarea "x"
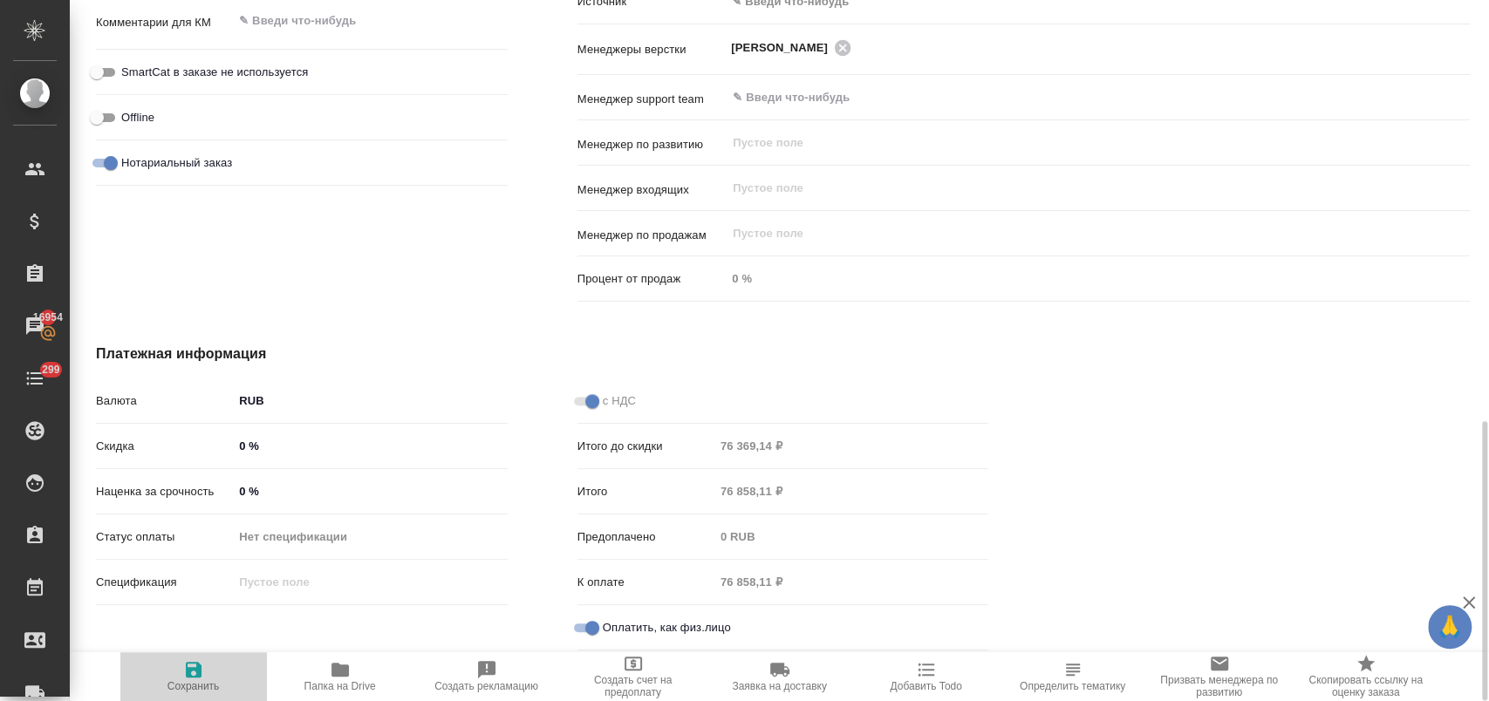
click at [195, 675] on icon "button" at bounding box center [193, 670] width 21 height 21
type textarea "x"
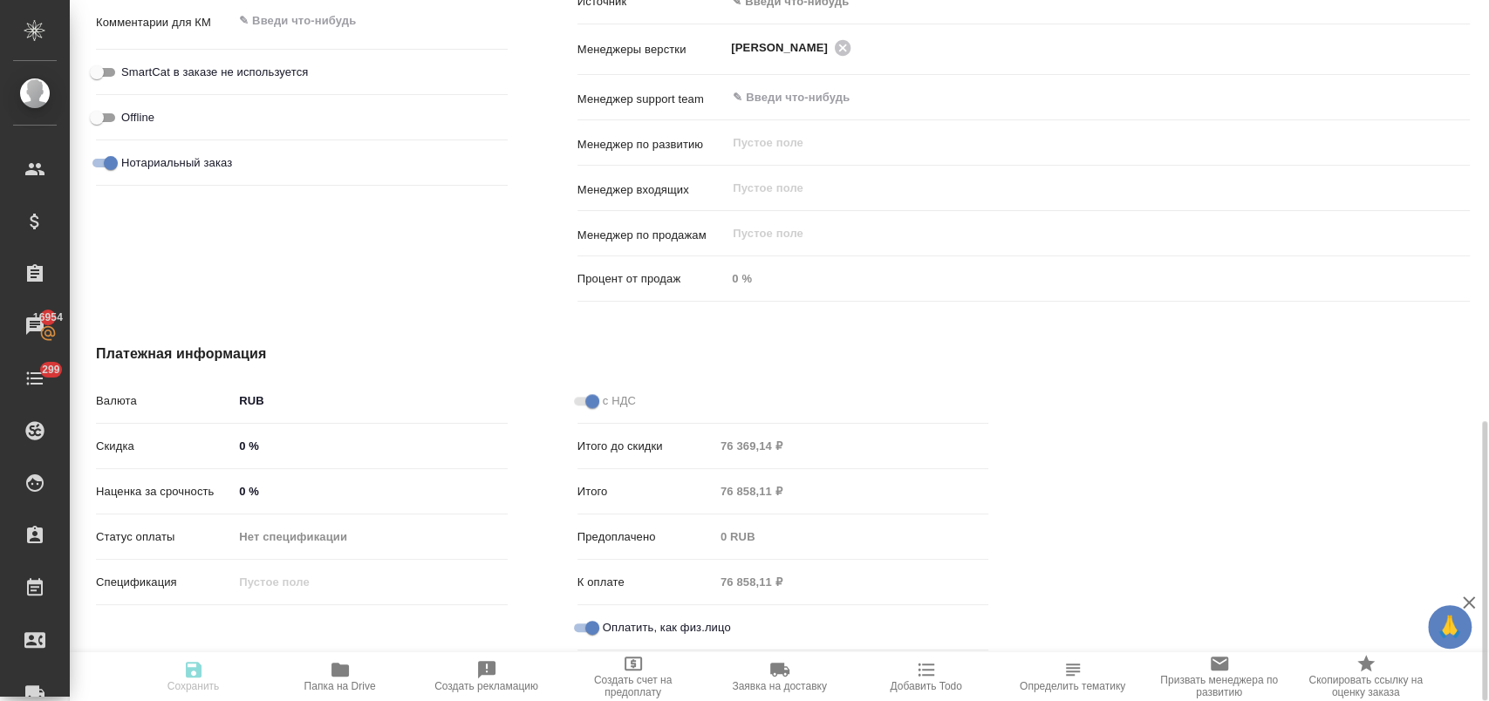
type textarea "x"
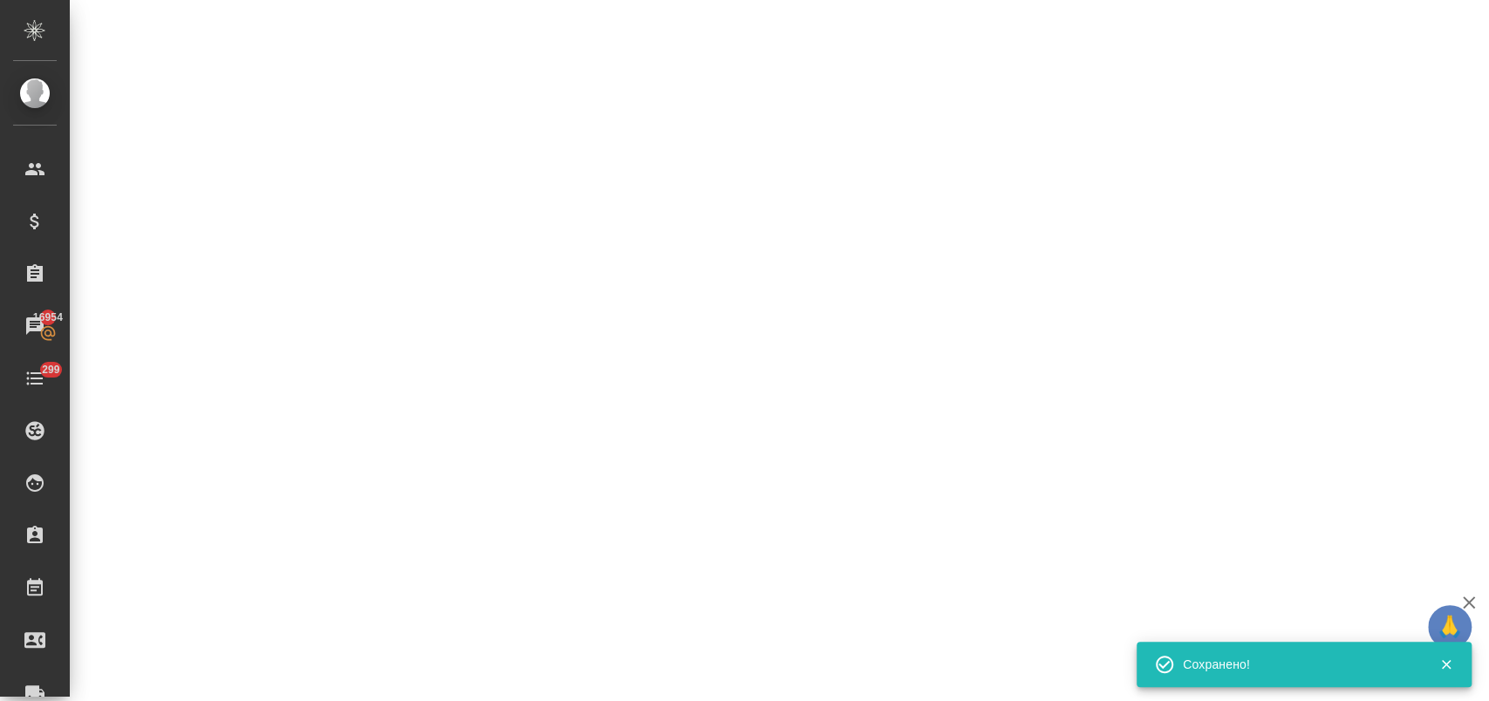
select select "RU"
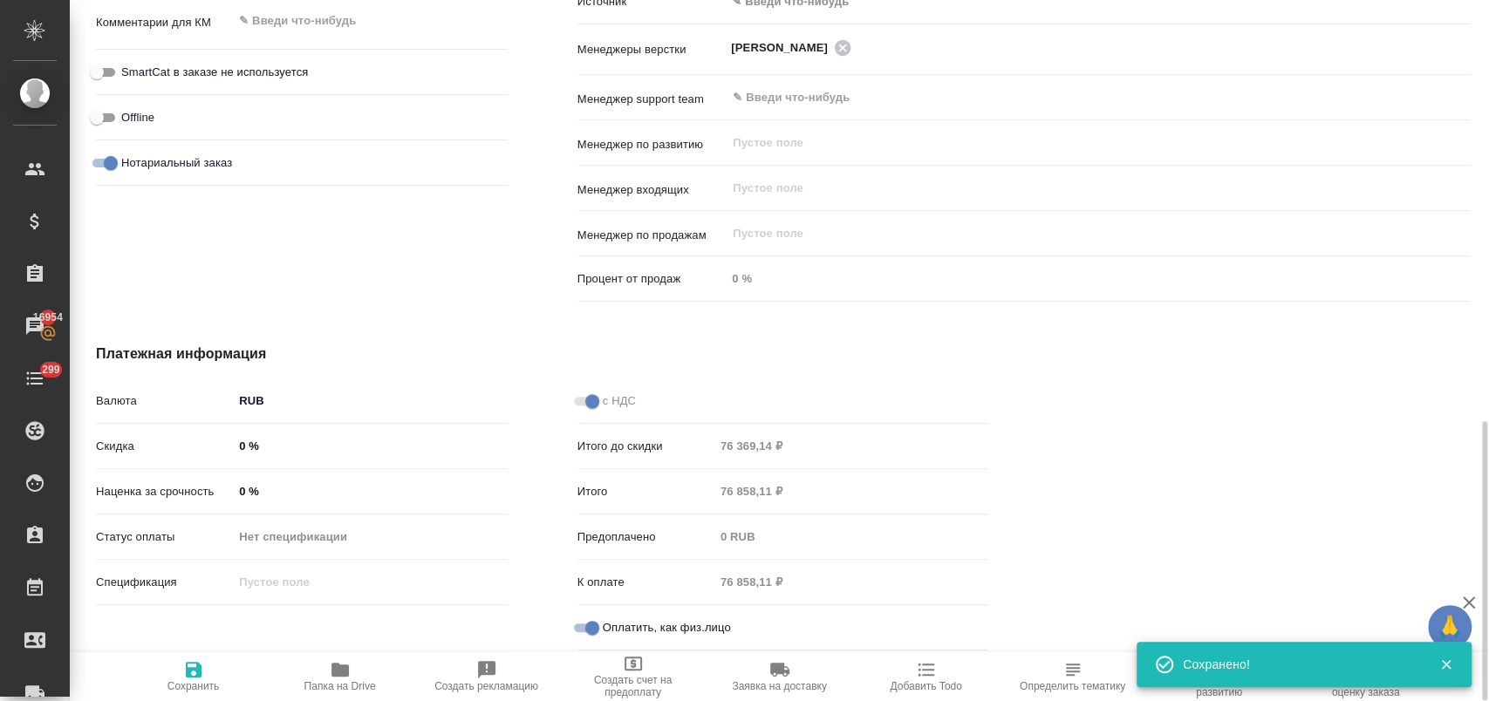
type textarea "x"
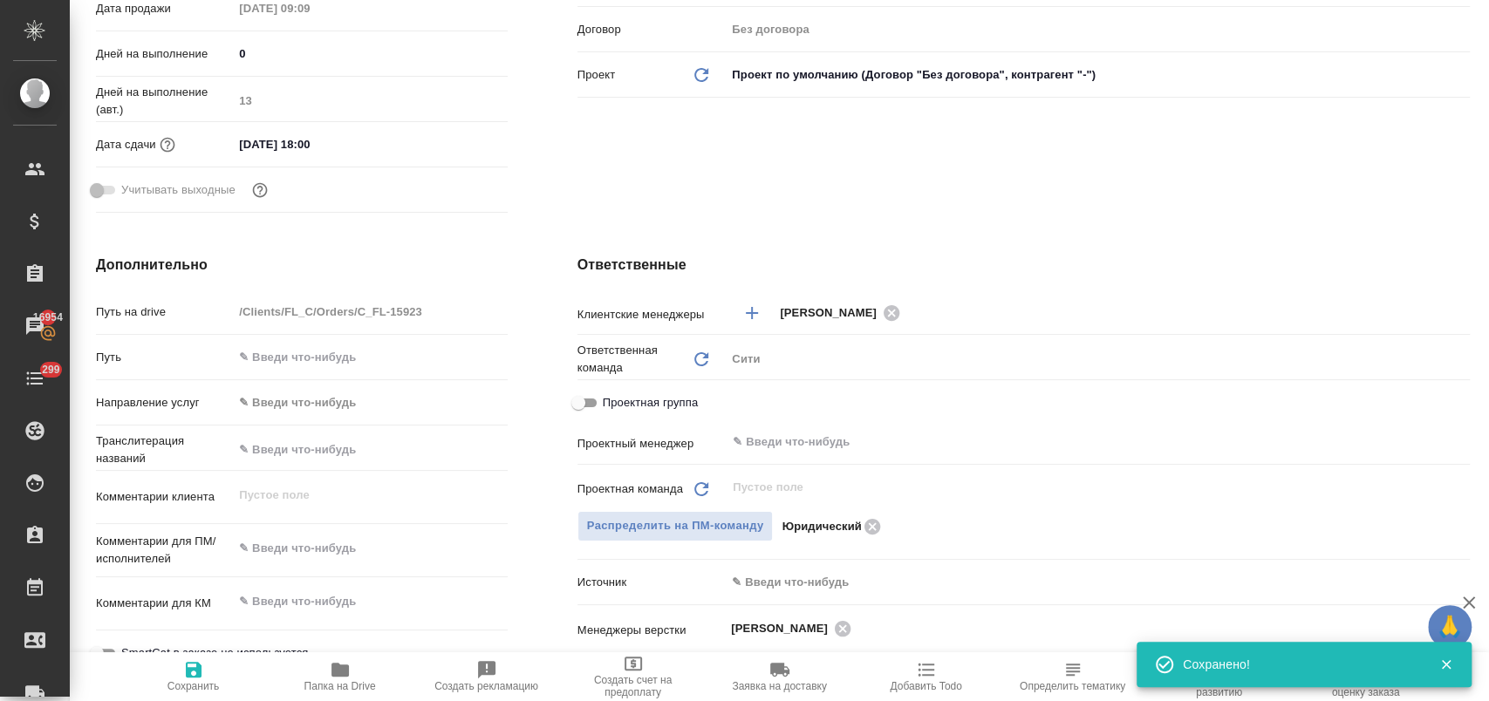
scroll to position [0, 0]
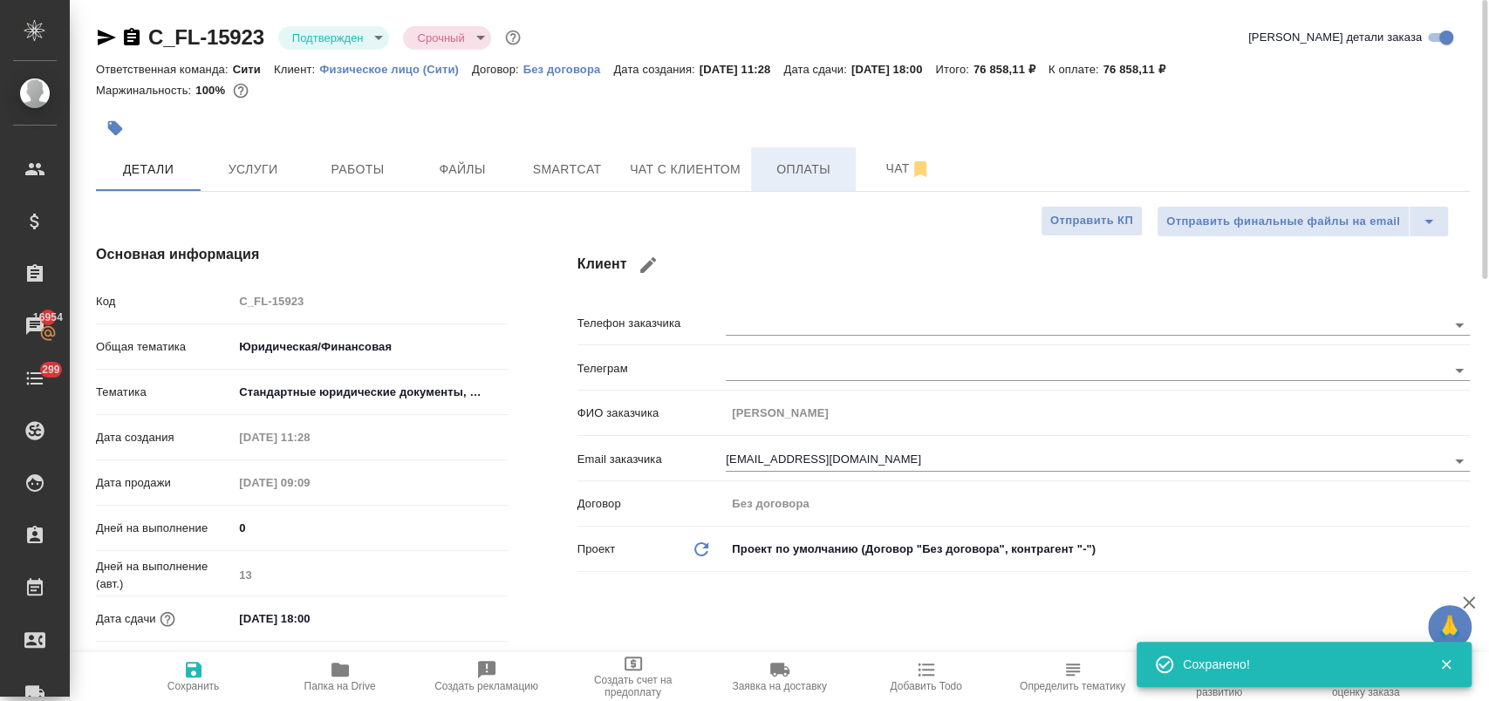
click at [800, 168] on span "Оплаты" at bounding box center [804, 170] width 84 height 22
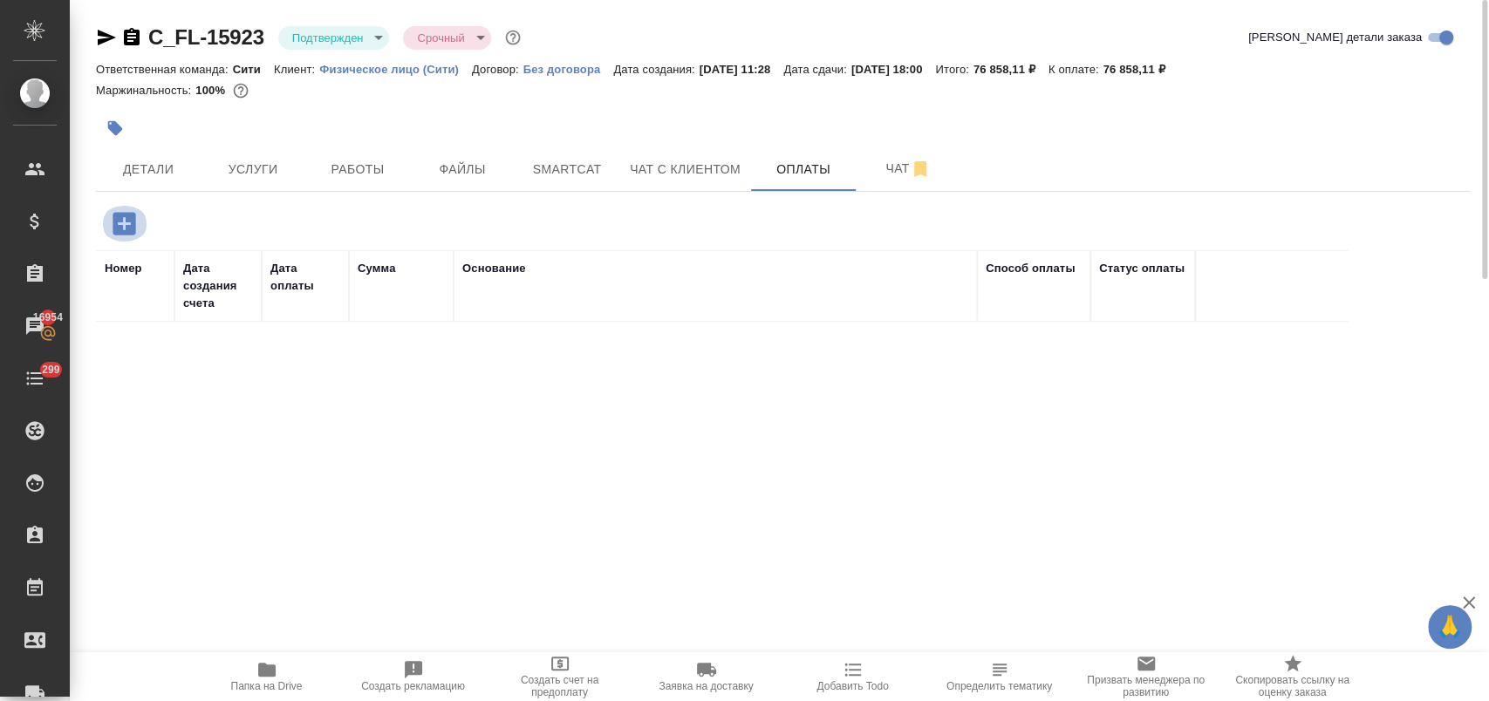
click at [123, 222] on icon "button" at bounding box center [124, 224] width 31 height 31
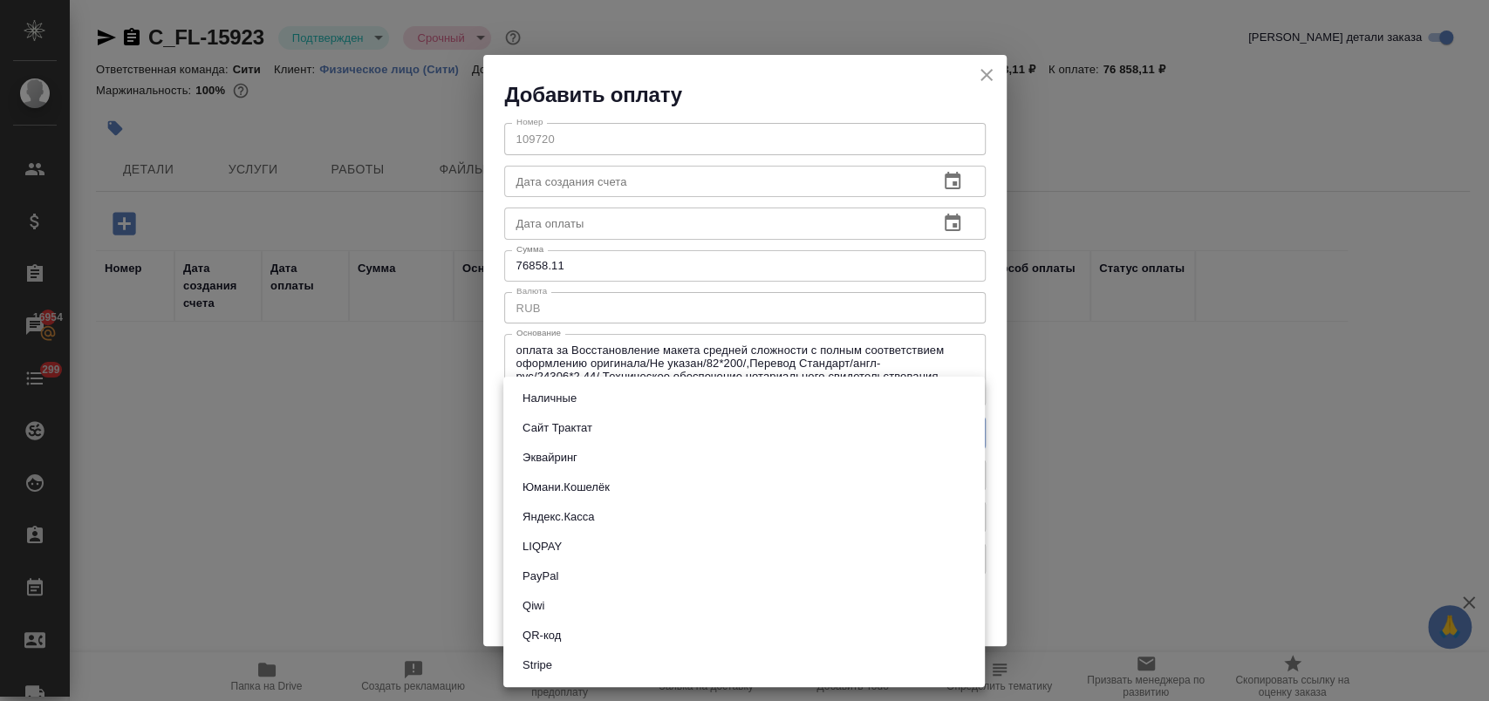
click at [655, 419] on body "🙏 .cls-1 fill:#fff; AWATERA Лофицкая Юлия Владимировна Клиенты Спецификации Зак…" at bounding box center [744, 421] width 1489 height 842
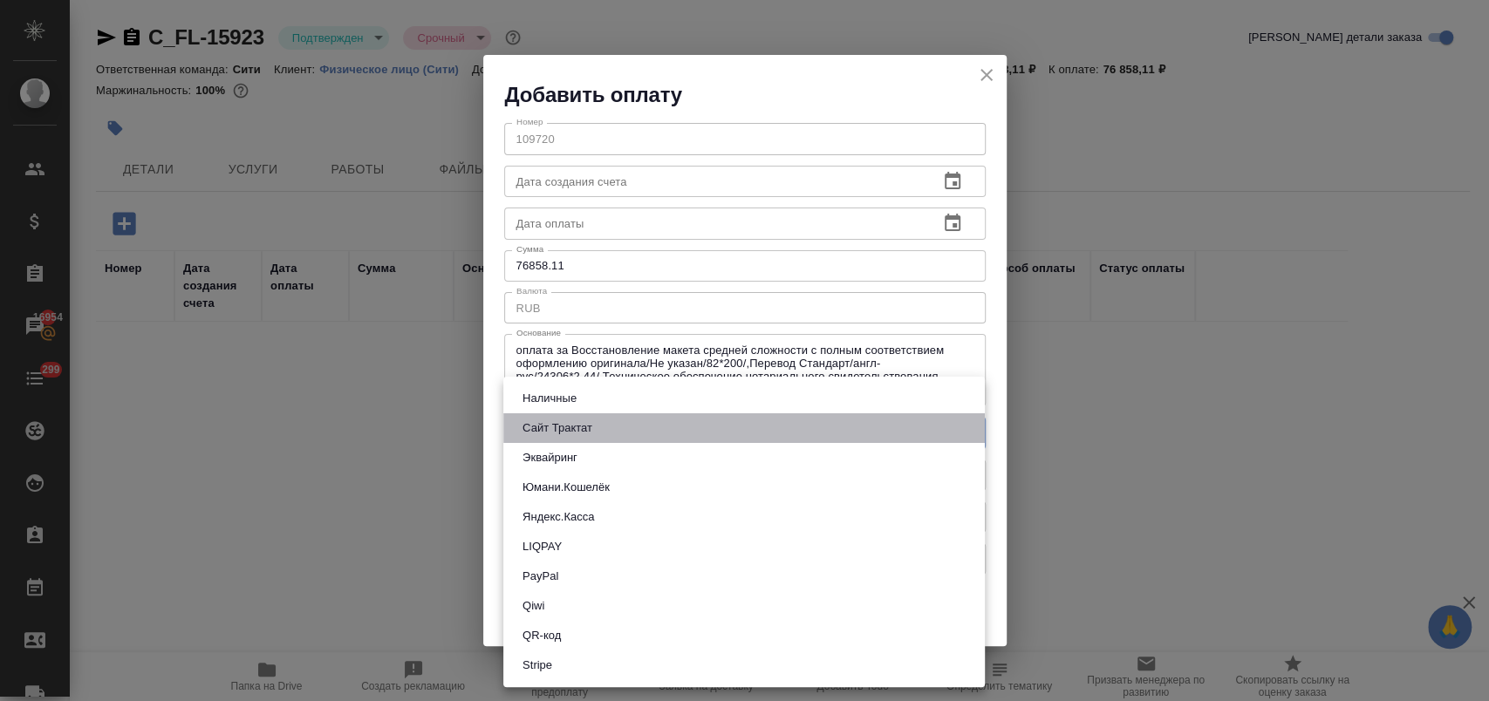
click at [612, 429] on li "Сайт Трактат" at bounding box center [744, 429] width 482 height 30
type input "site-traktat"
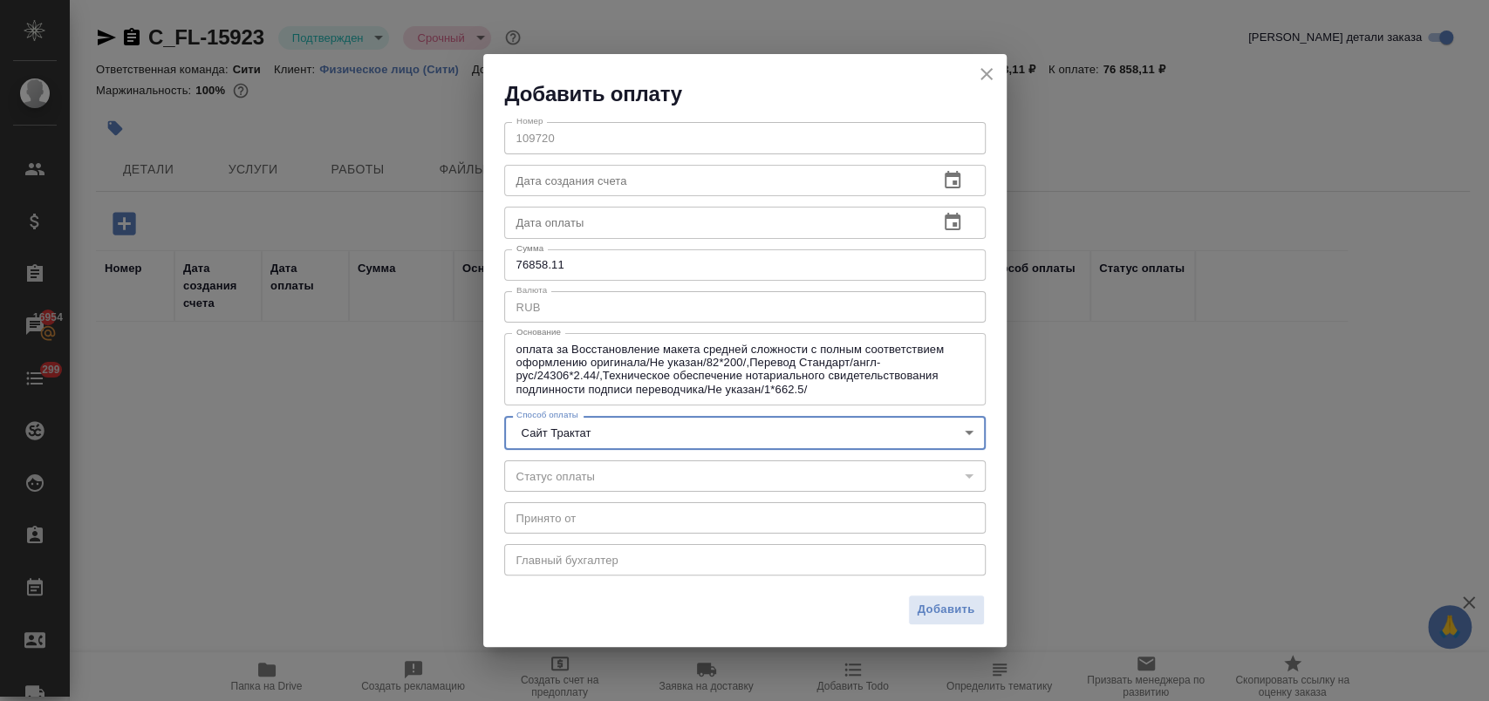
drag, startPoint x: 954, startPoint y: 621, endPoint x: 954, endPoint y: 612, distance: 9.6
click at [954, 616] on button "Добавить" at bounding box center [946, 610] width 77 height 31
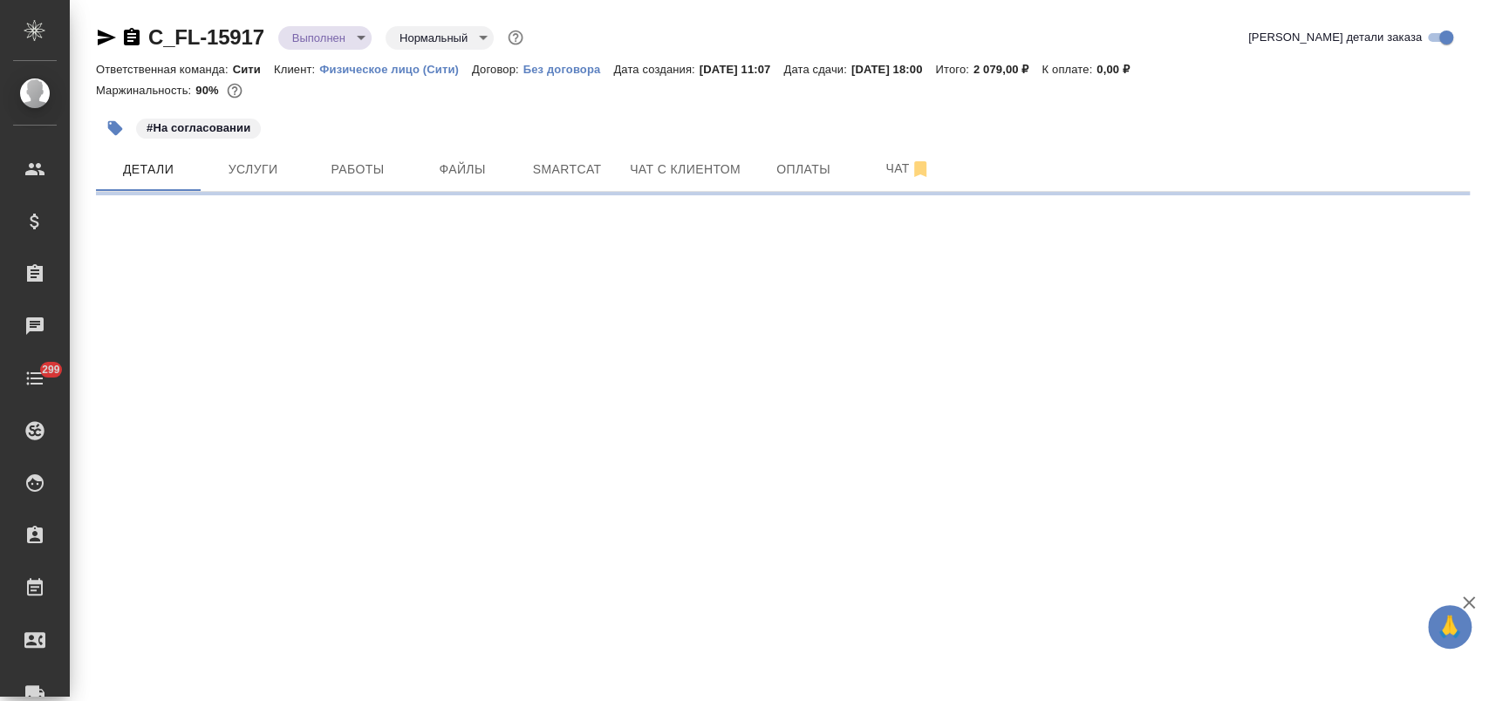
select select "RU"
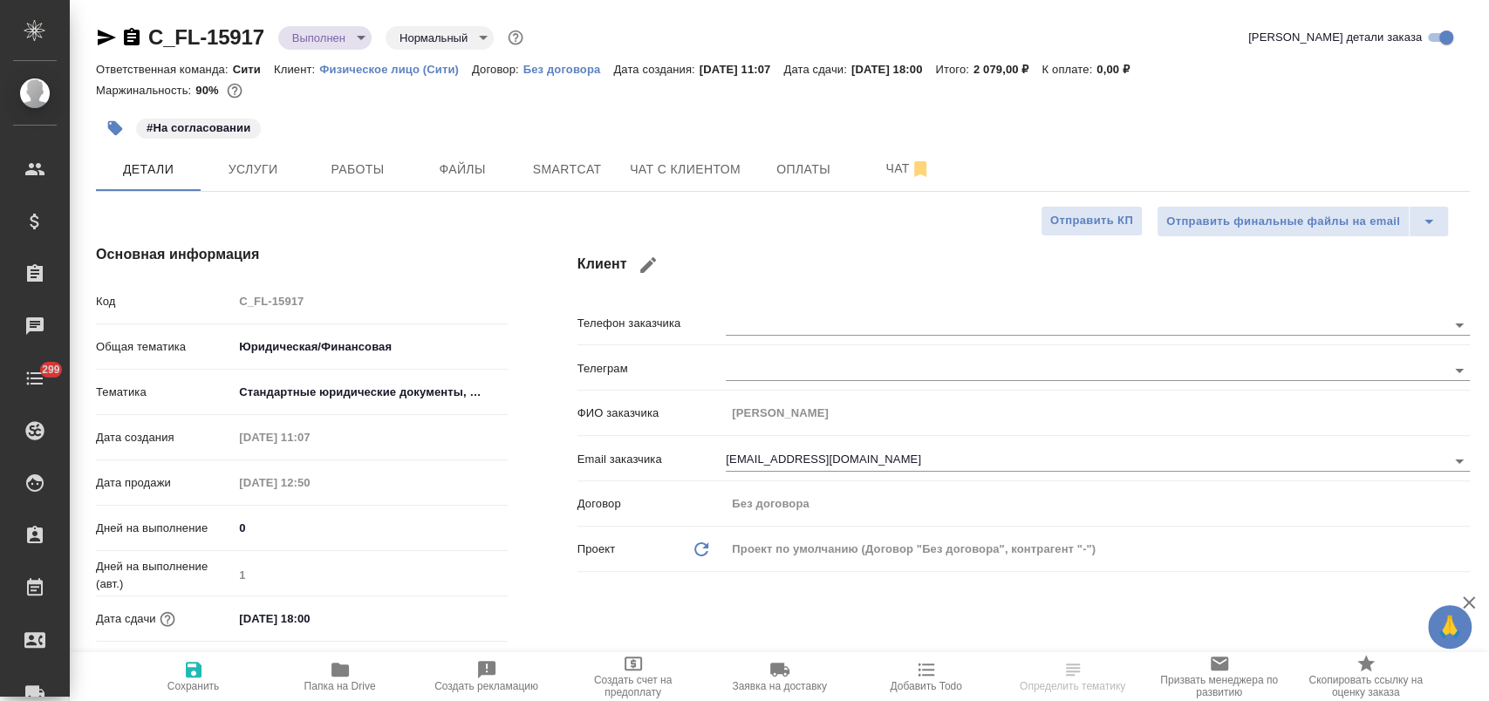
type textarea "x"
click at [380, 159] on span "Работы" at bounding box center [358, 170] width 84 height 22
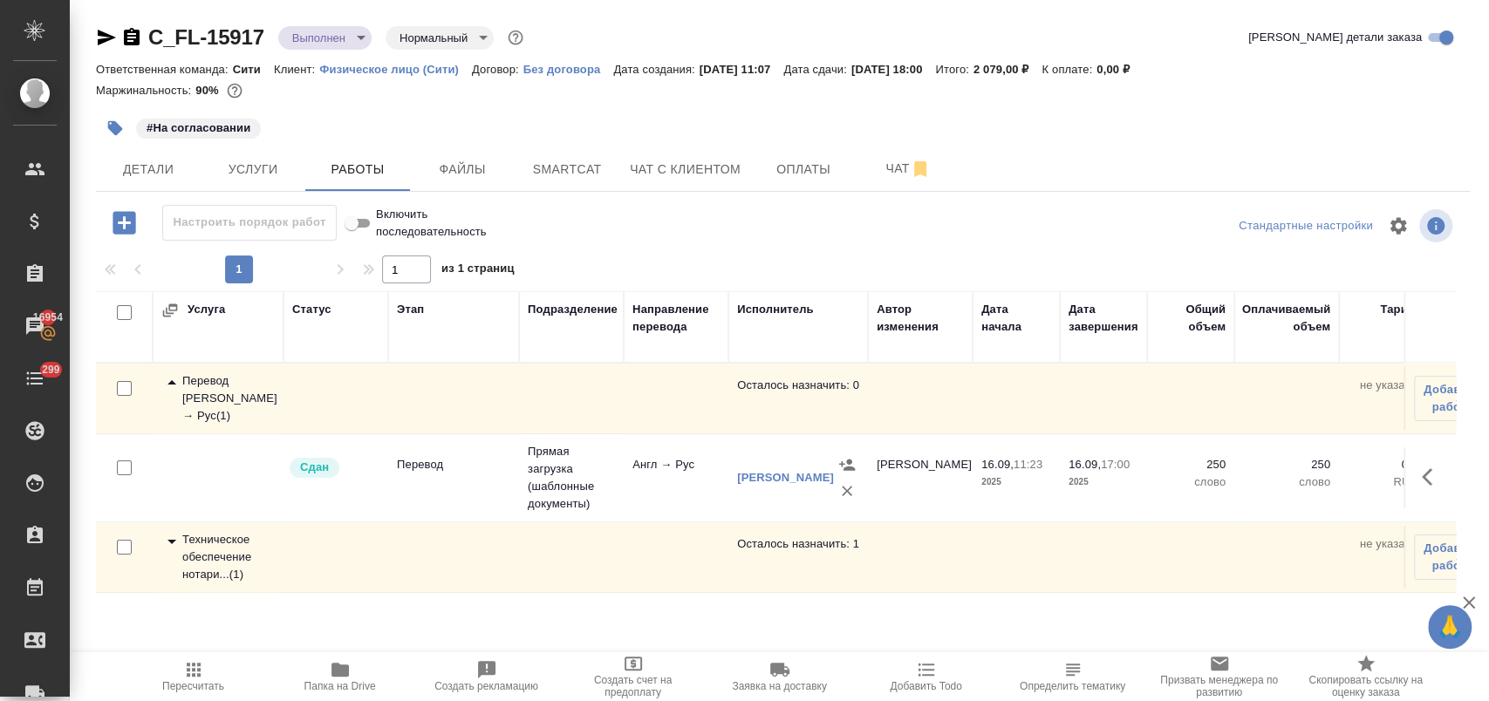
click at [172, 540] on icon at bounding box center [172, 542] width 9 height 4
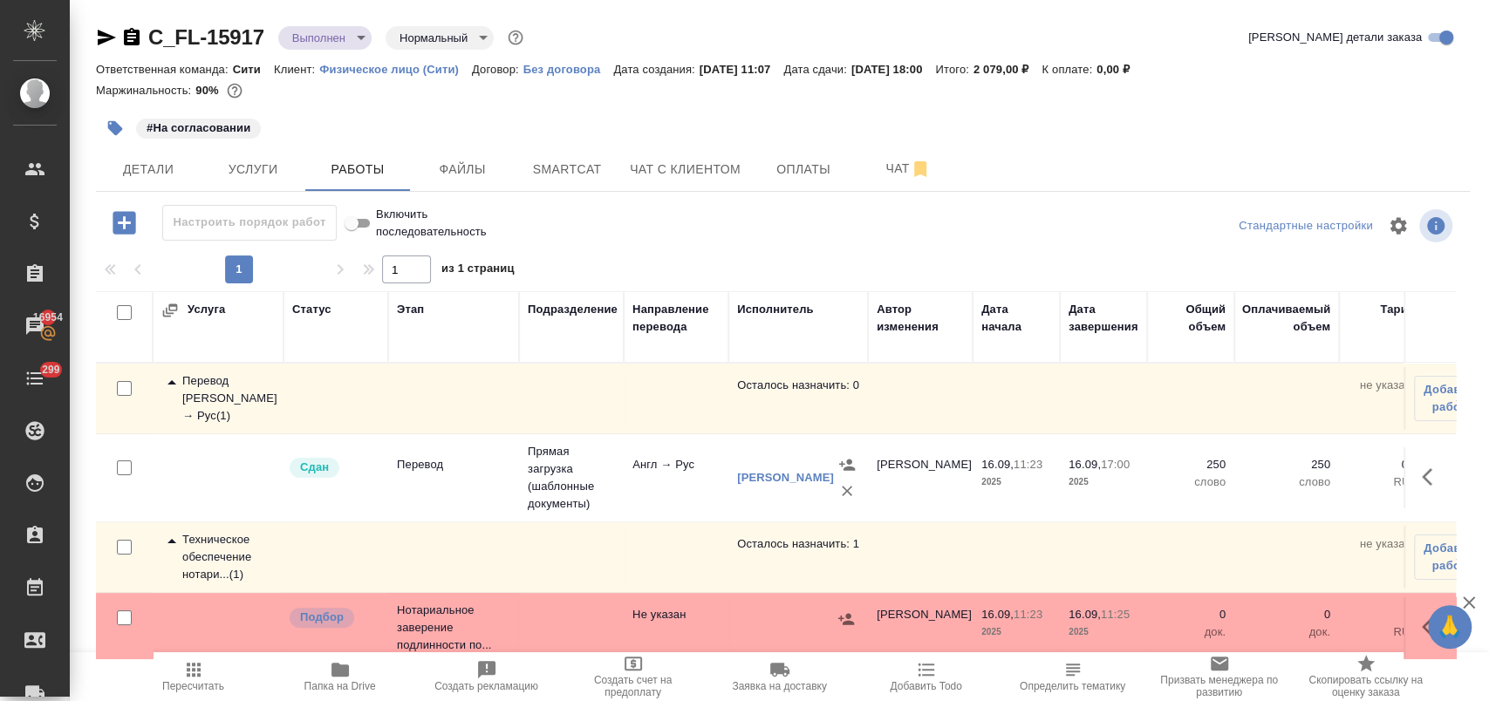
scroll to position [26, 0]
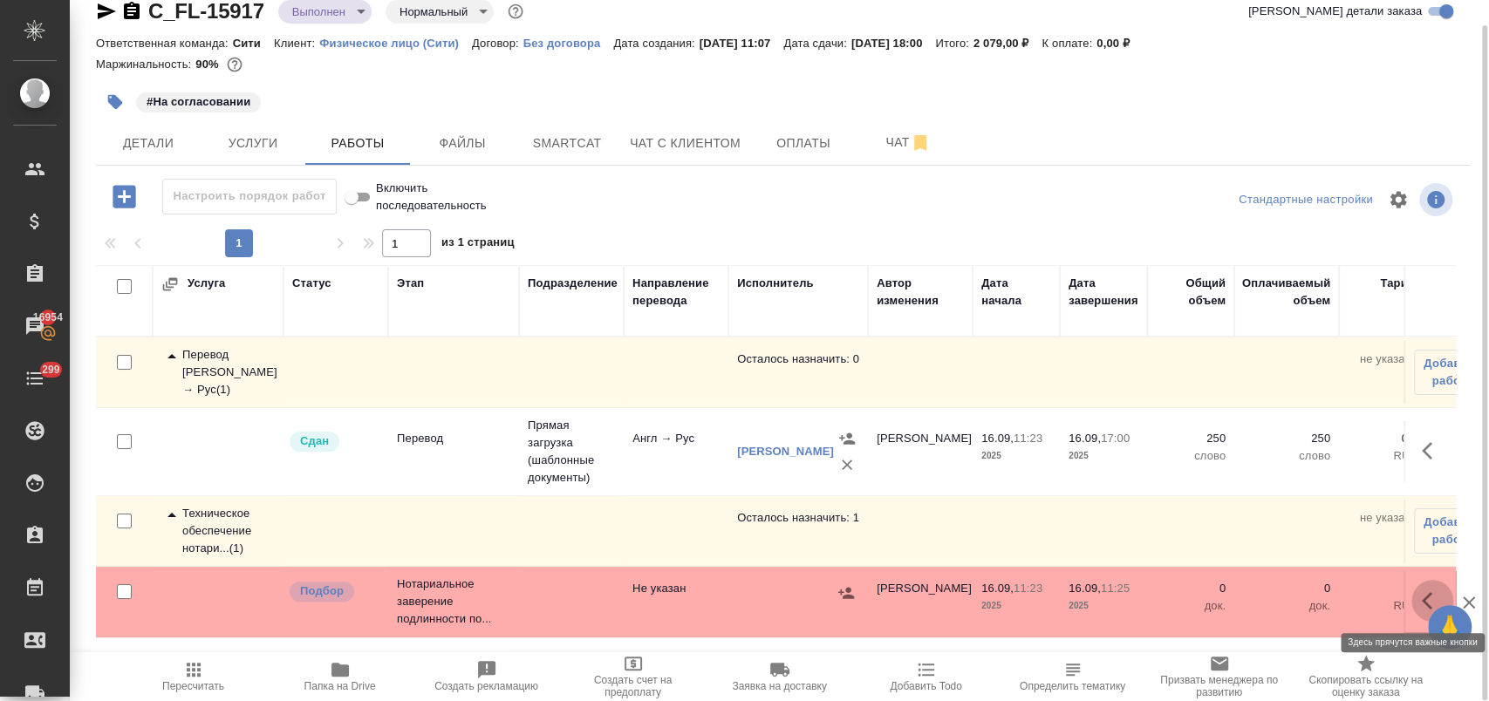
click at [1417, 593] on button "button" at bounding box center [1433, 601] width 42 height 42
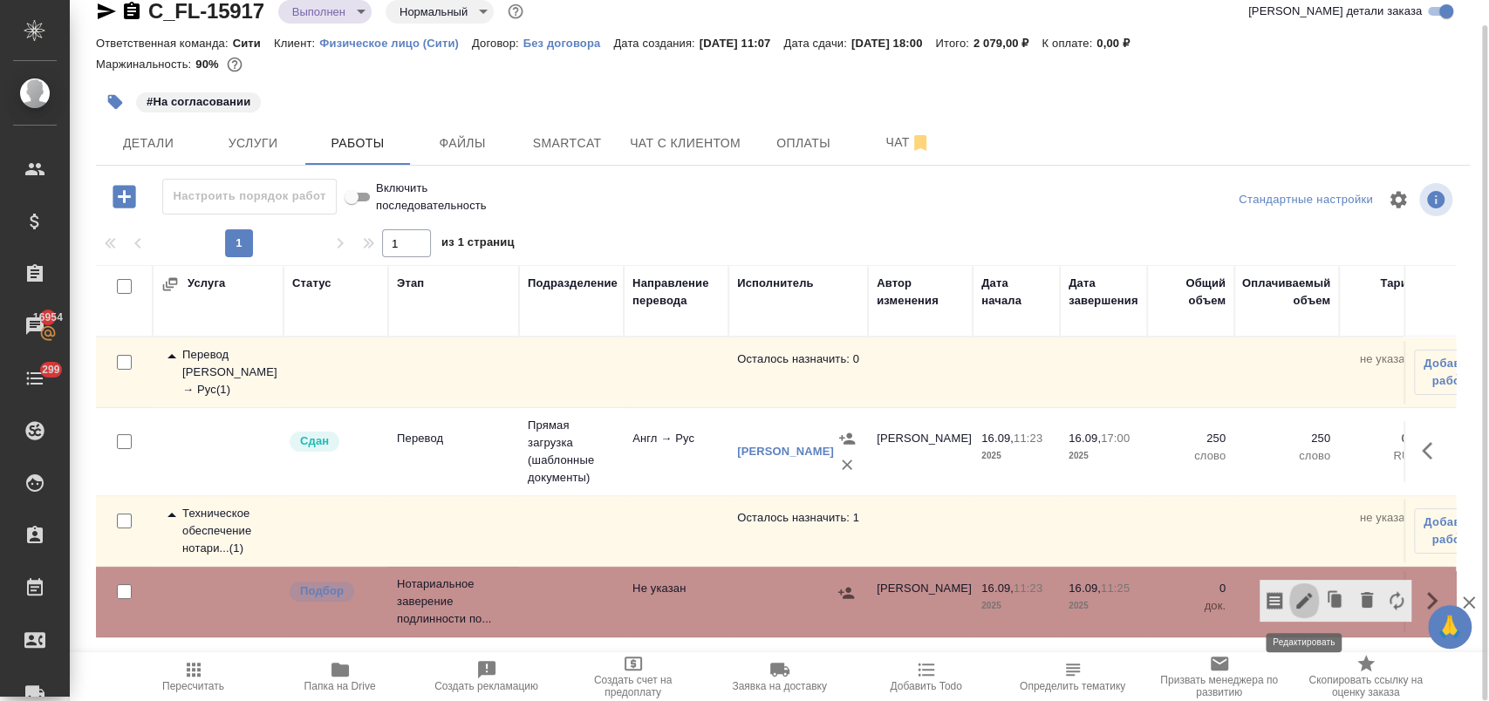
click at [1304, 587] on button "button" at bounding box center [1304, 601] width 30 height 42
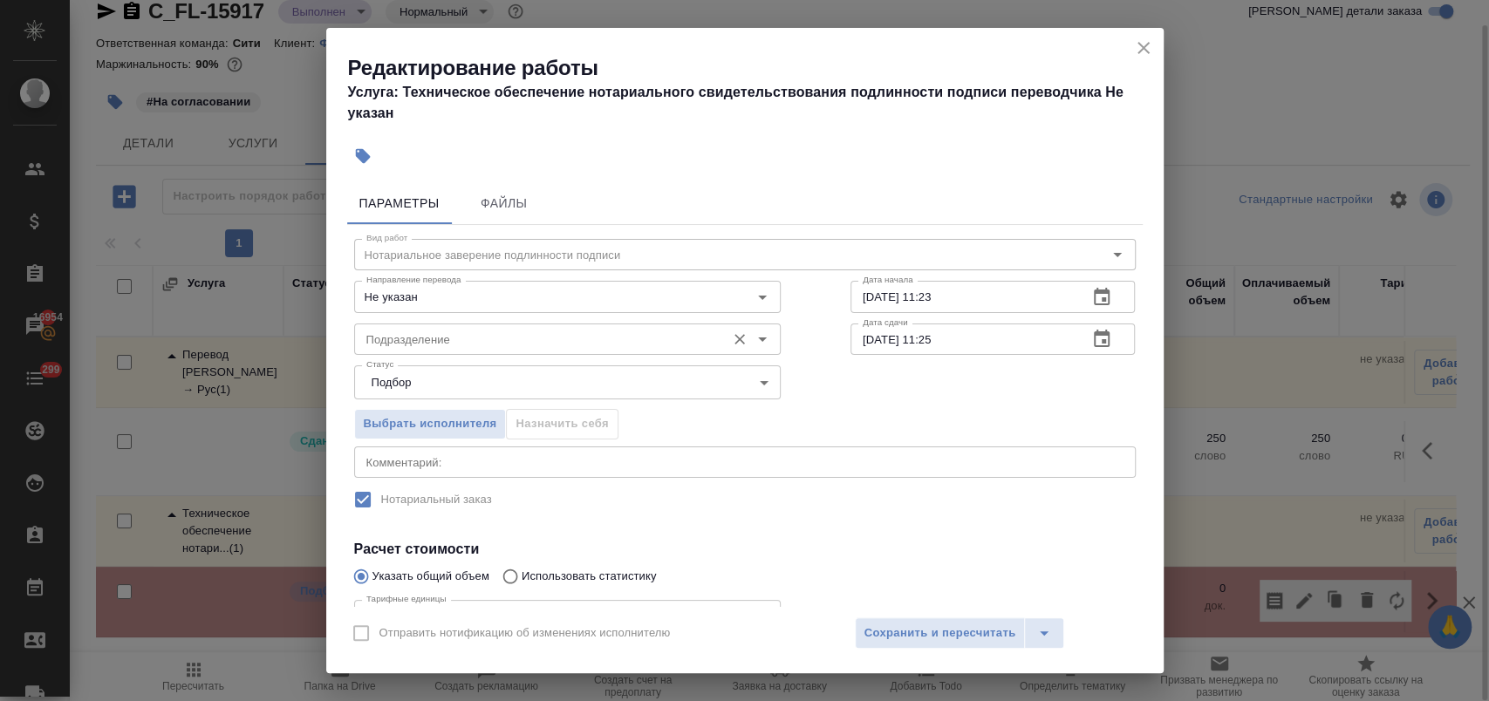
click at [454, 334] on input "Подразделение" at bounding box center [538, 339] width 358 height 21
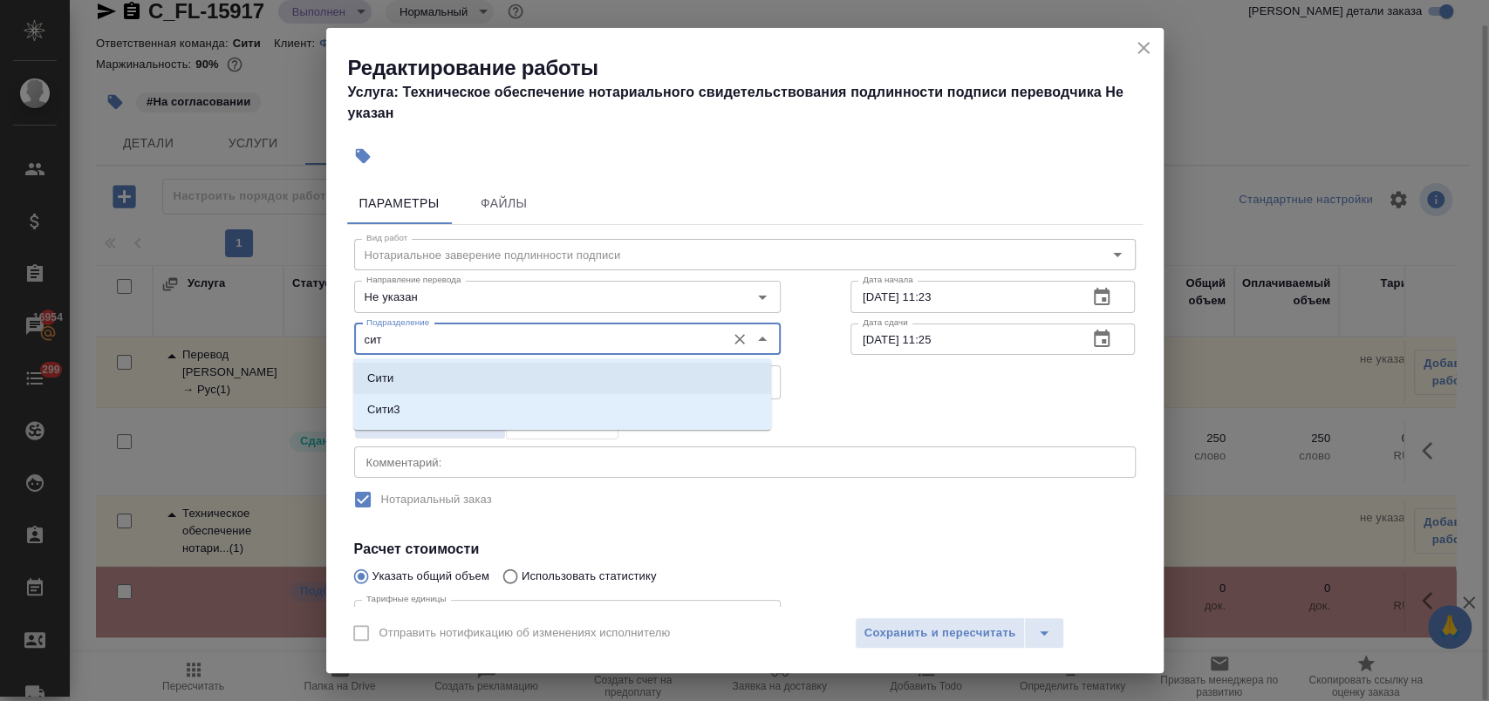
click at [420, 370] on li "Сити" at bounding box center [562, 378] width 418 height 31
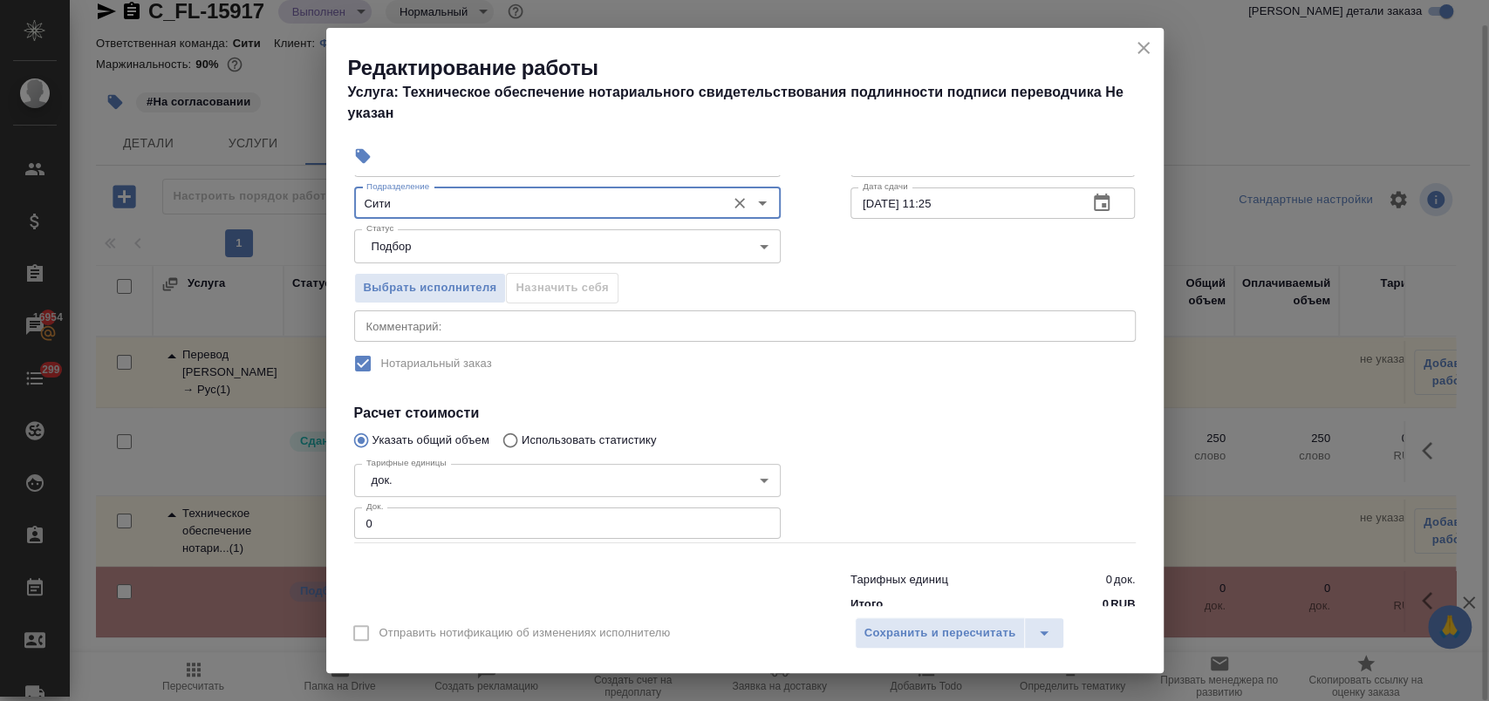
scroll to position [177, 0]
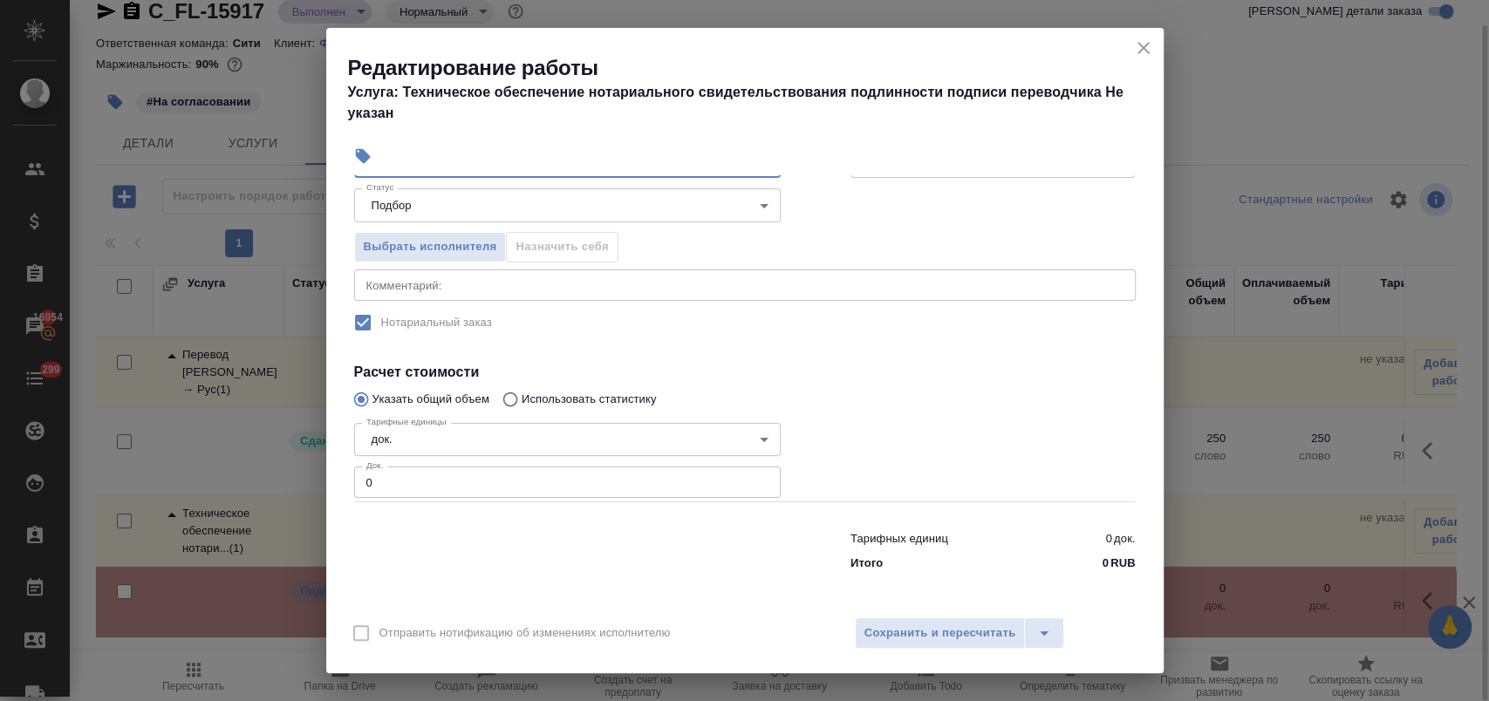
type input "Сити"
drag, startPoint x: 405, startPoint y: 464, endPoint x: 322, endPoint y: 472, distance: 83.2
click at [322, 472] on div "Редактирование работы Услуга: Техническое обеспечение нотариального свидетельст…" at bounding box center [744, 350] width 1489 height 701
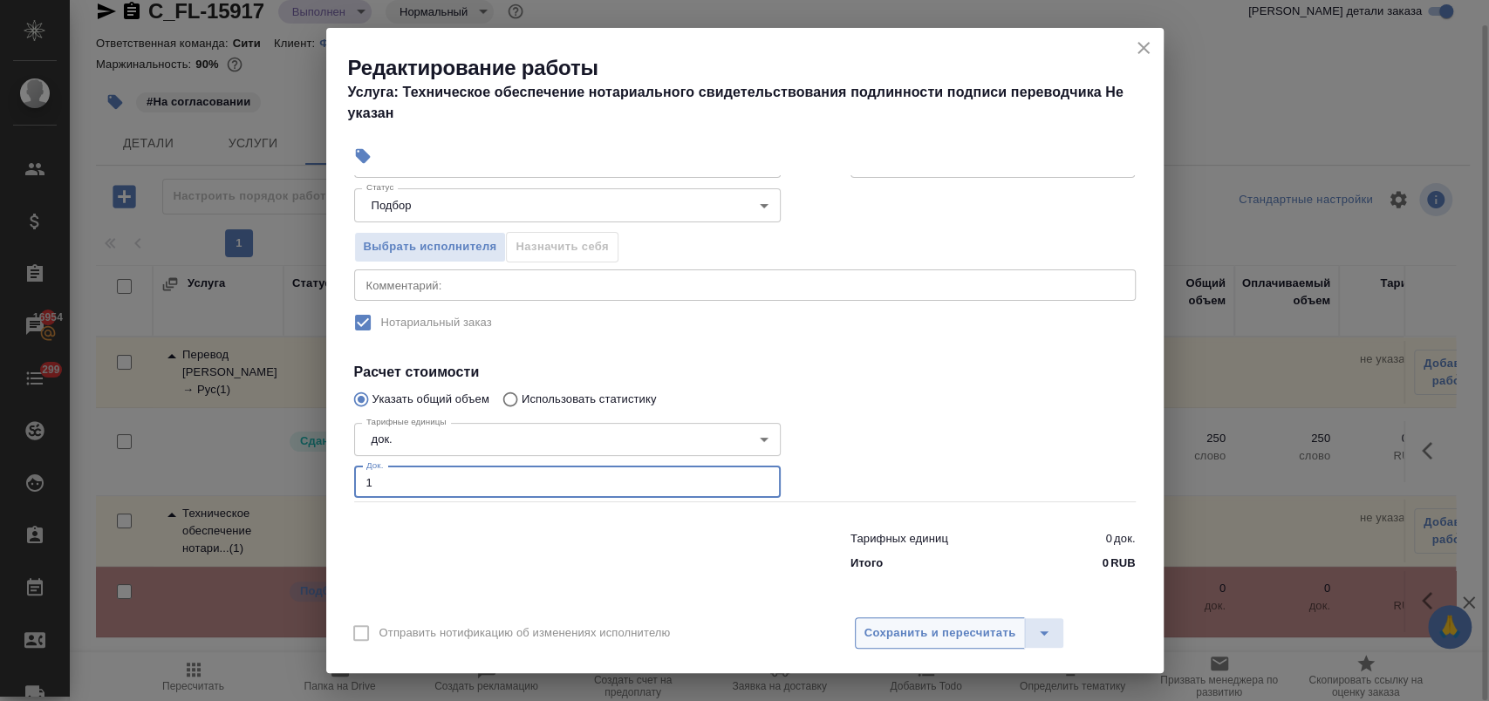
type input "1"
click at [940, 626] on span "Сохранить и пересчитать" at bounding box center [941, 634] width 152 height 20
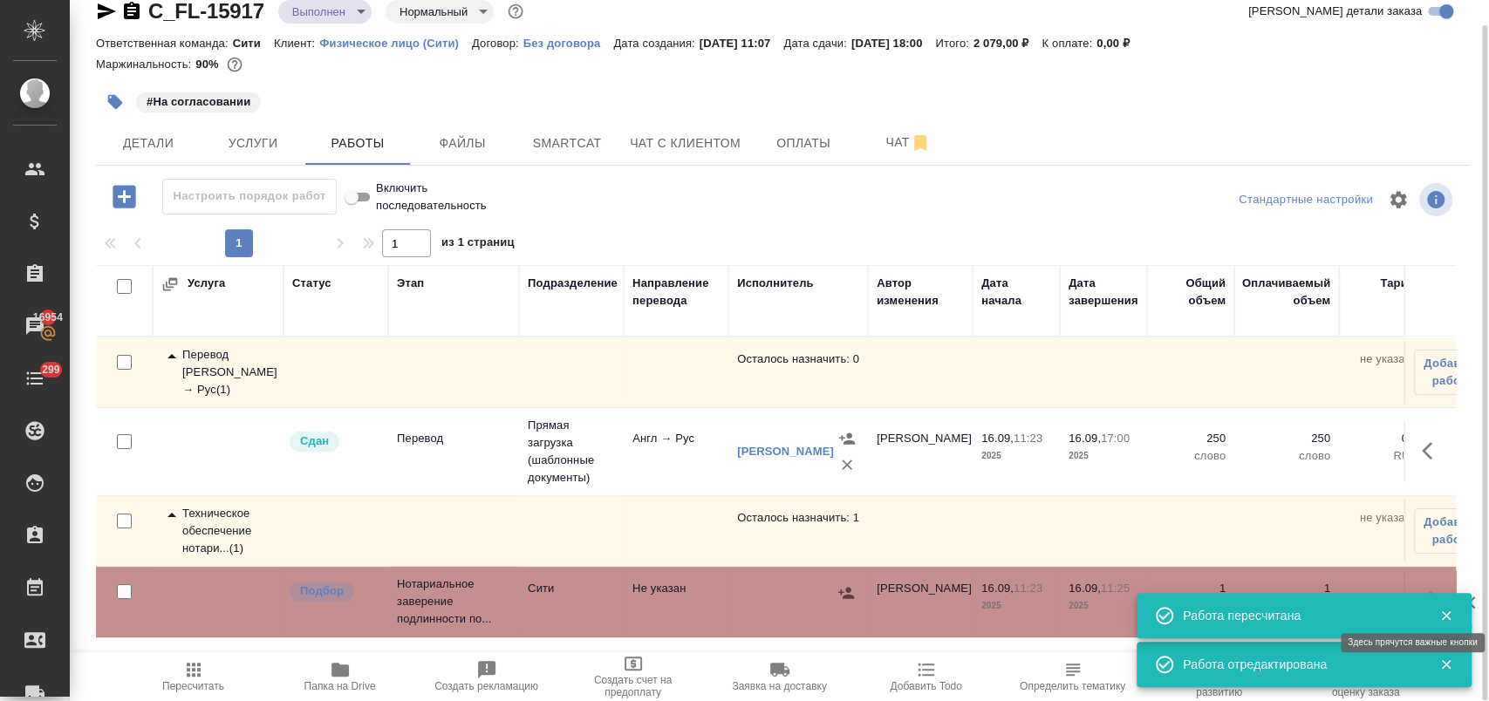
click at [1431, 586] on button "button" at bounding box center [1433, 601] width 42 height 42
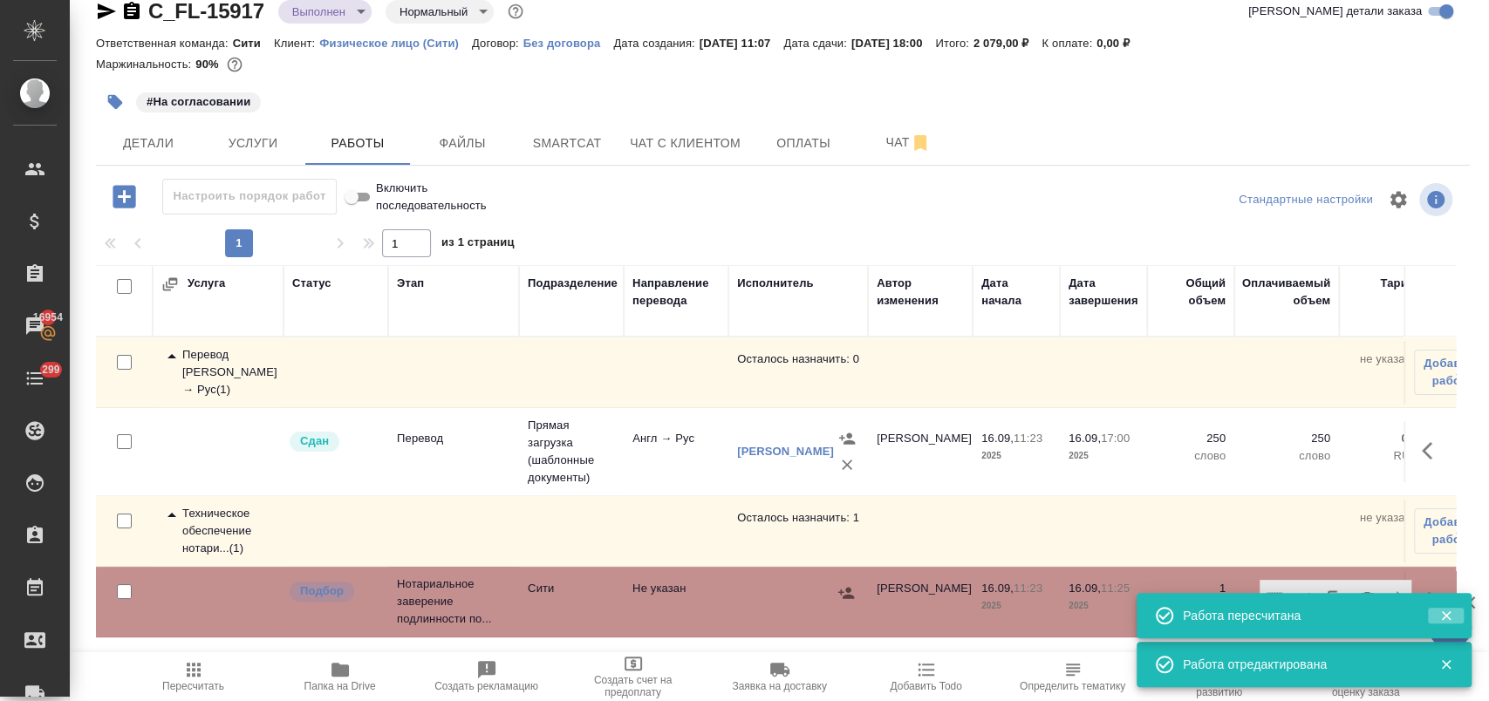
click at [1453, 618] on button "button" at bounding box center [1446, 616] width 36 height 16
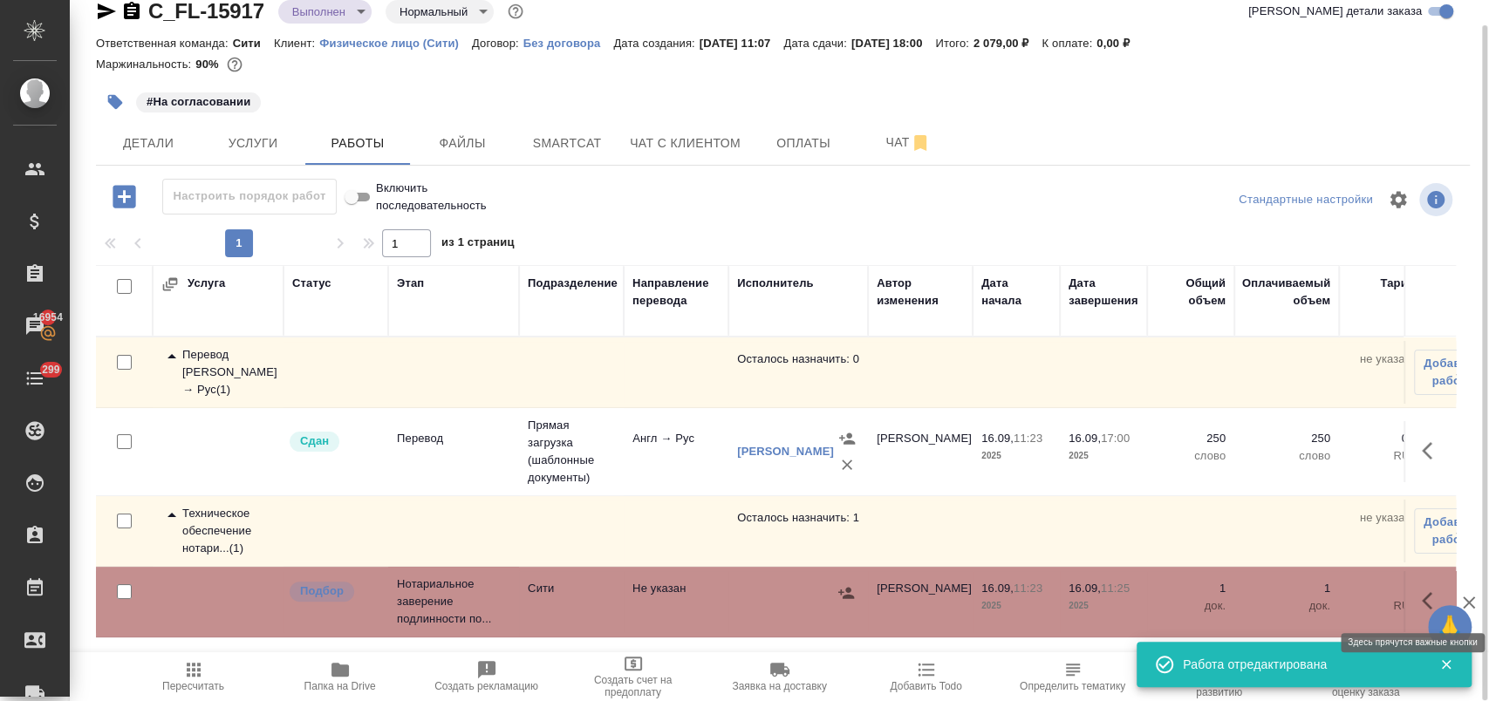
click at [1428, 600] on icon "button" at bounding box center [1432, 601] width 21 height 21
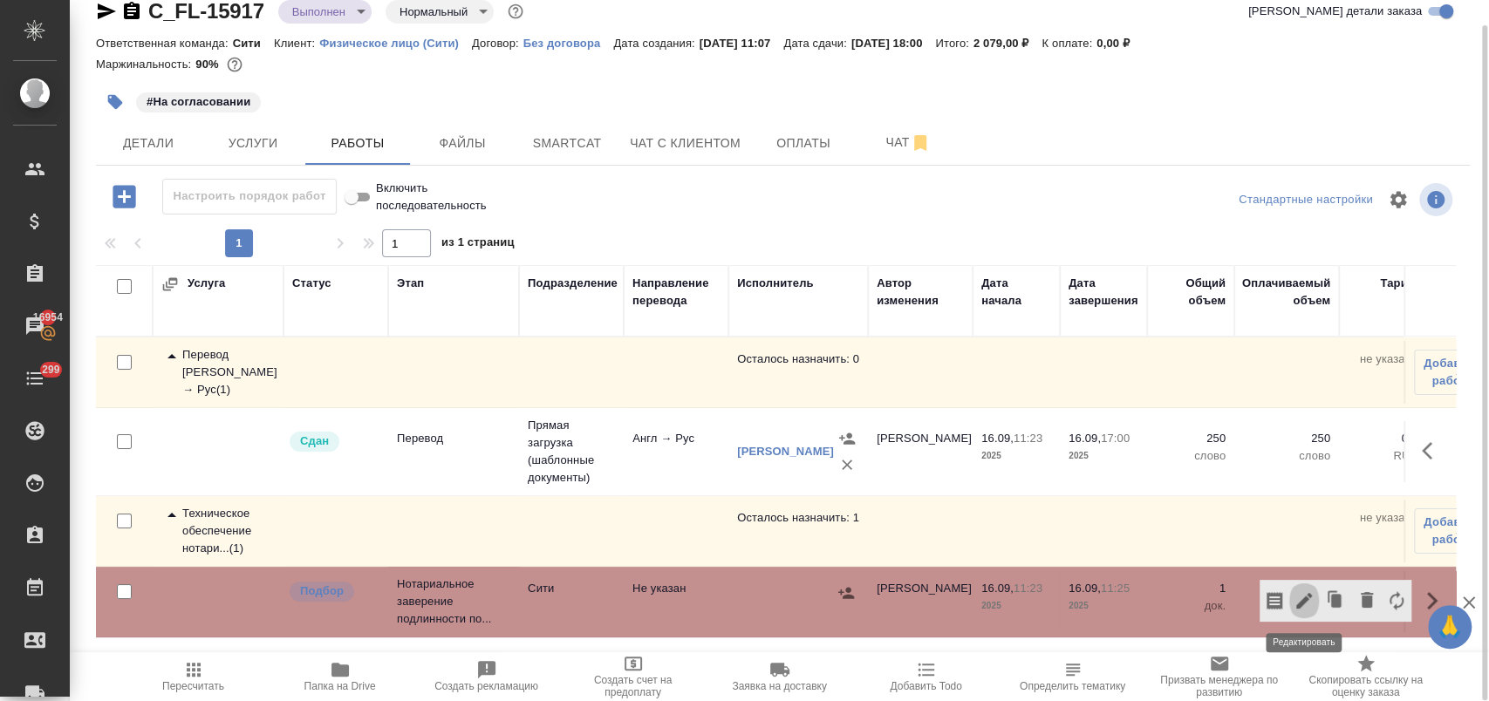
click at [1299, 599] on icon "button" at bounding box center [1304, 601] width 21 height 21
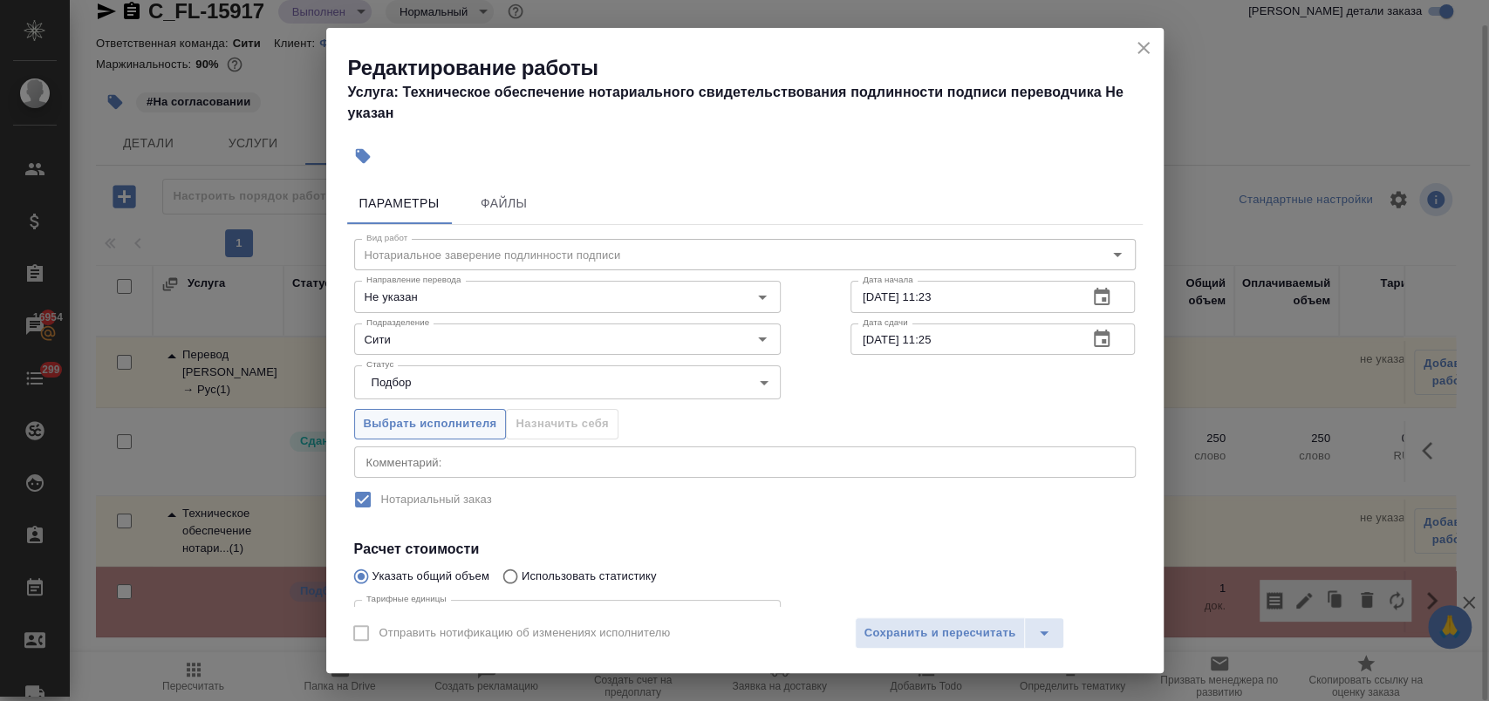
click at [466, 414] on span "Выбрать исполнителя" at bounding box center [430, 424] width 133 height 20
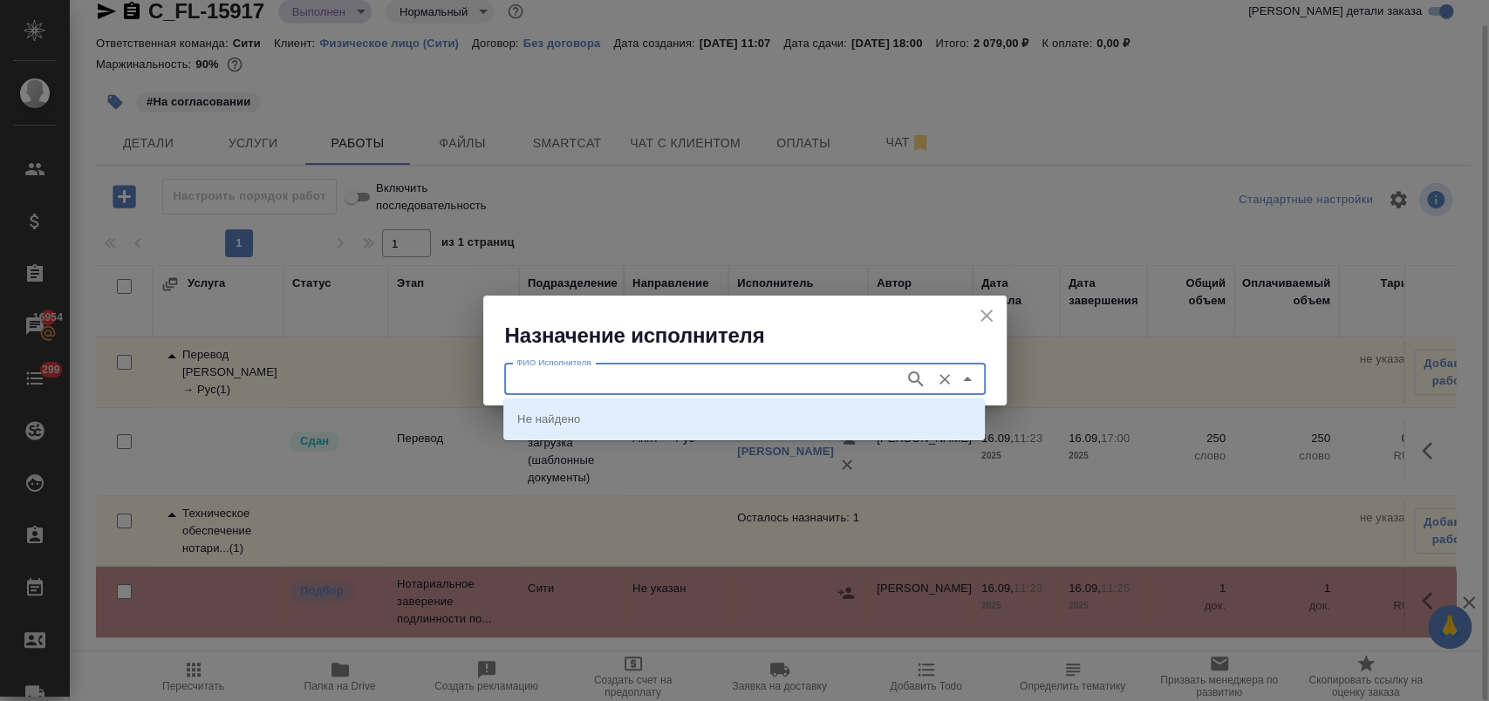
click at [608, 373] on input "ФИО Исполнителя" at bounding box center [702, 379] width 386 height 21
type input "шишенков"
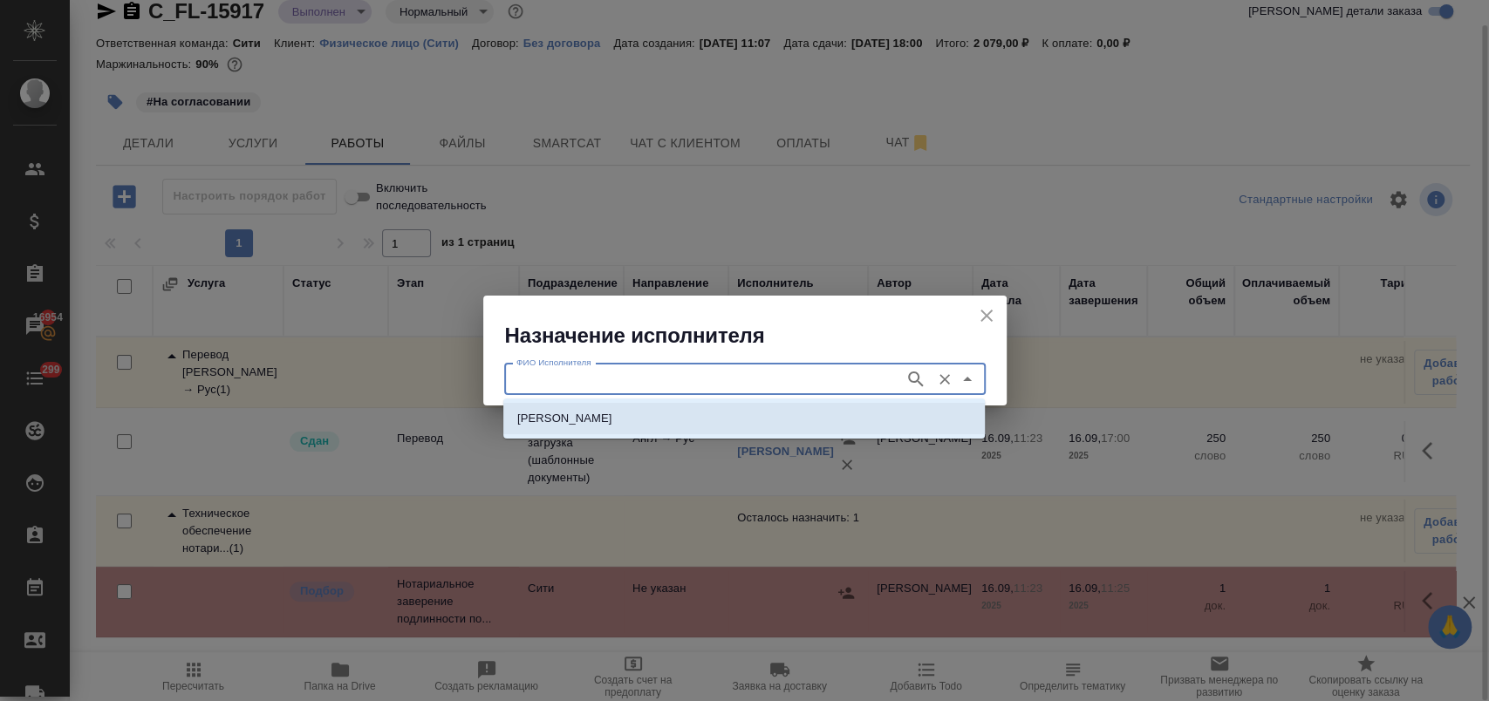
click at [598, 423] on p "НОТАРИУС Шишенков Леонид Васильевич" at bounding box center [564, 418] width 95 height 17
type input "НОТАРИУС Шишенков Леонид Васильевич"
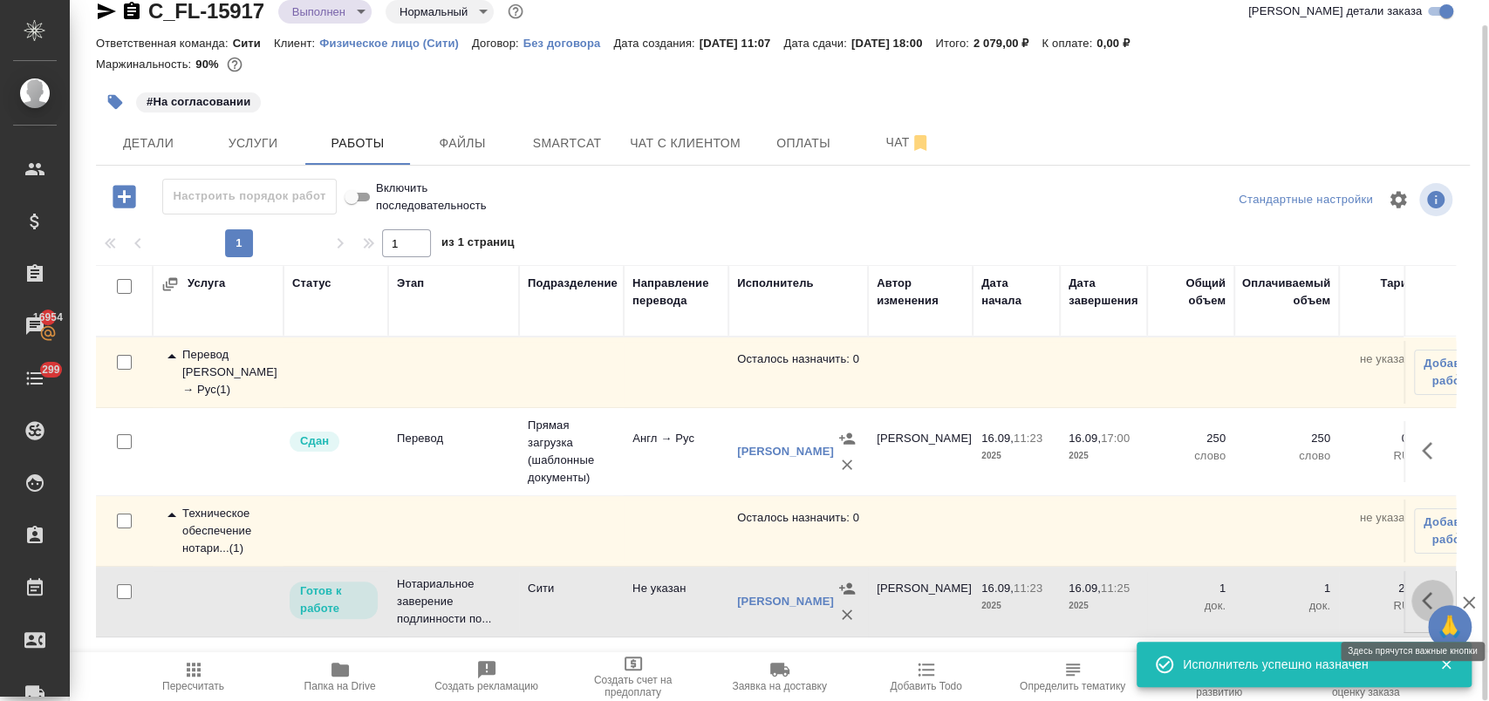
click at [1422, 610] on icon "button" at bounding box center [1432, 601] width 21 height 21
click at [1296, 607] on icon "button" at bounding box center [1304, 601] width 16 height 16
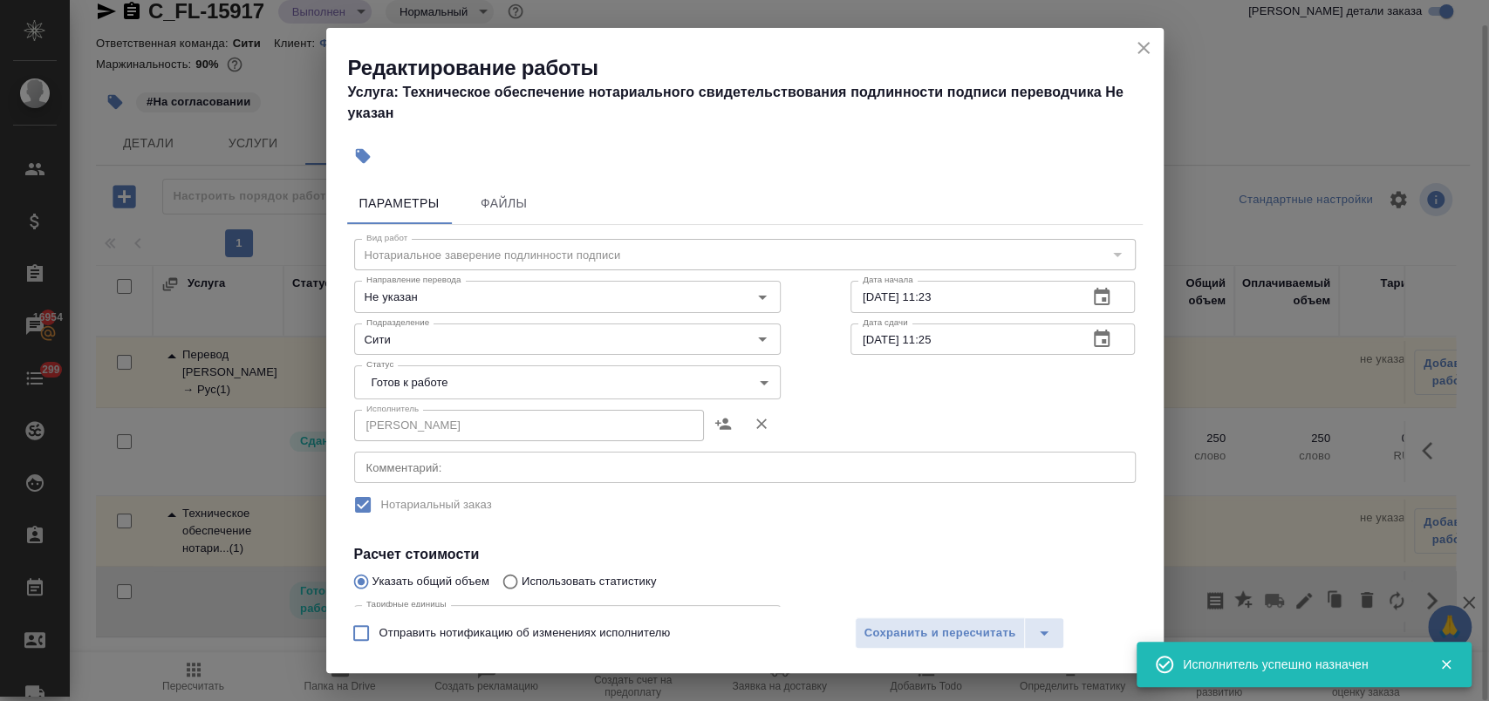
click at [475, 377] on body "🙏 .cls-1 fill:#fff; AWATERA Лофицкая Юлия Владимировна Клиенты Спецификации Зак…" at bounding box center [744, 421] width 1489 height 842
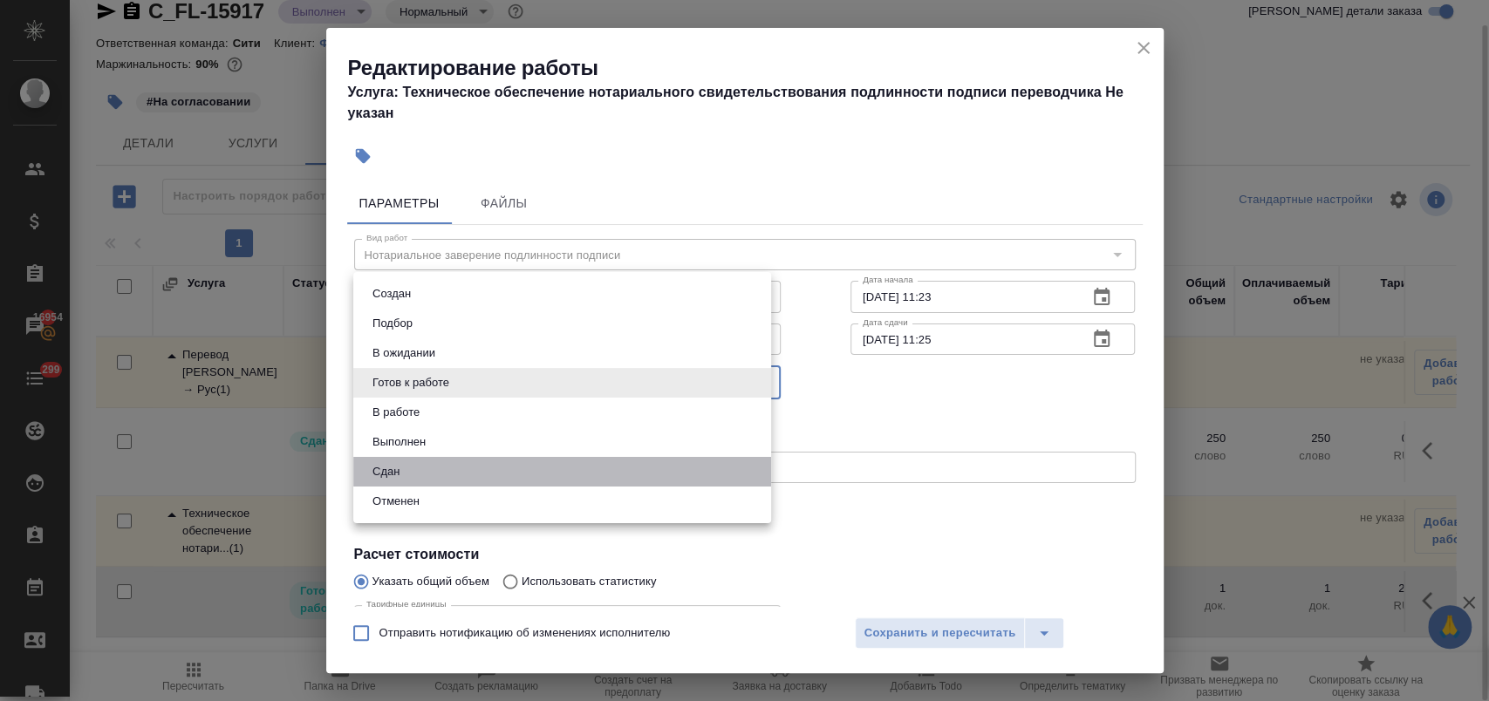
click at [440, 468] on li "Сдан" at bounding box center [562, 472] width 418 height 30
type input "closed"
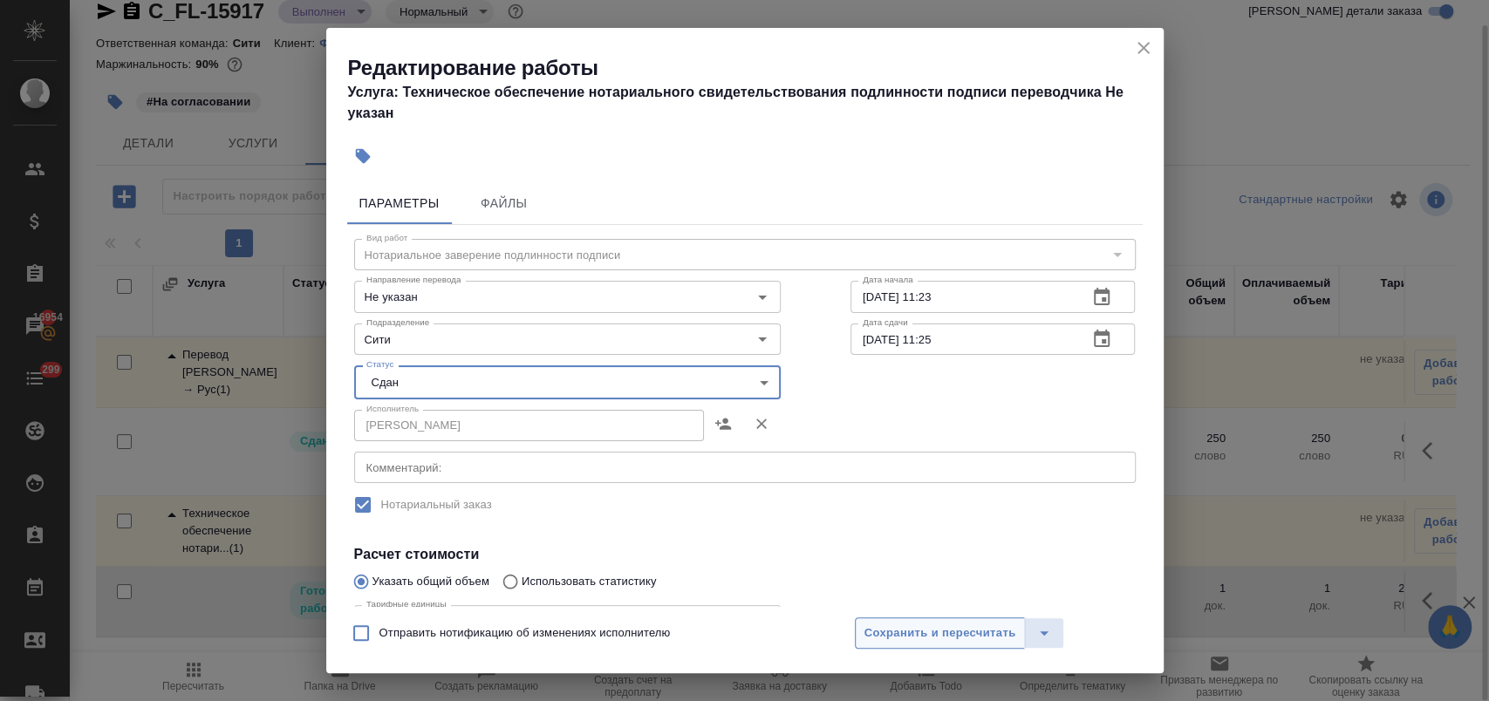
click at [904, 630] on span "Сохранить и пересчитать" at bounding box center [941, 634] width 152 height 20
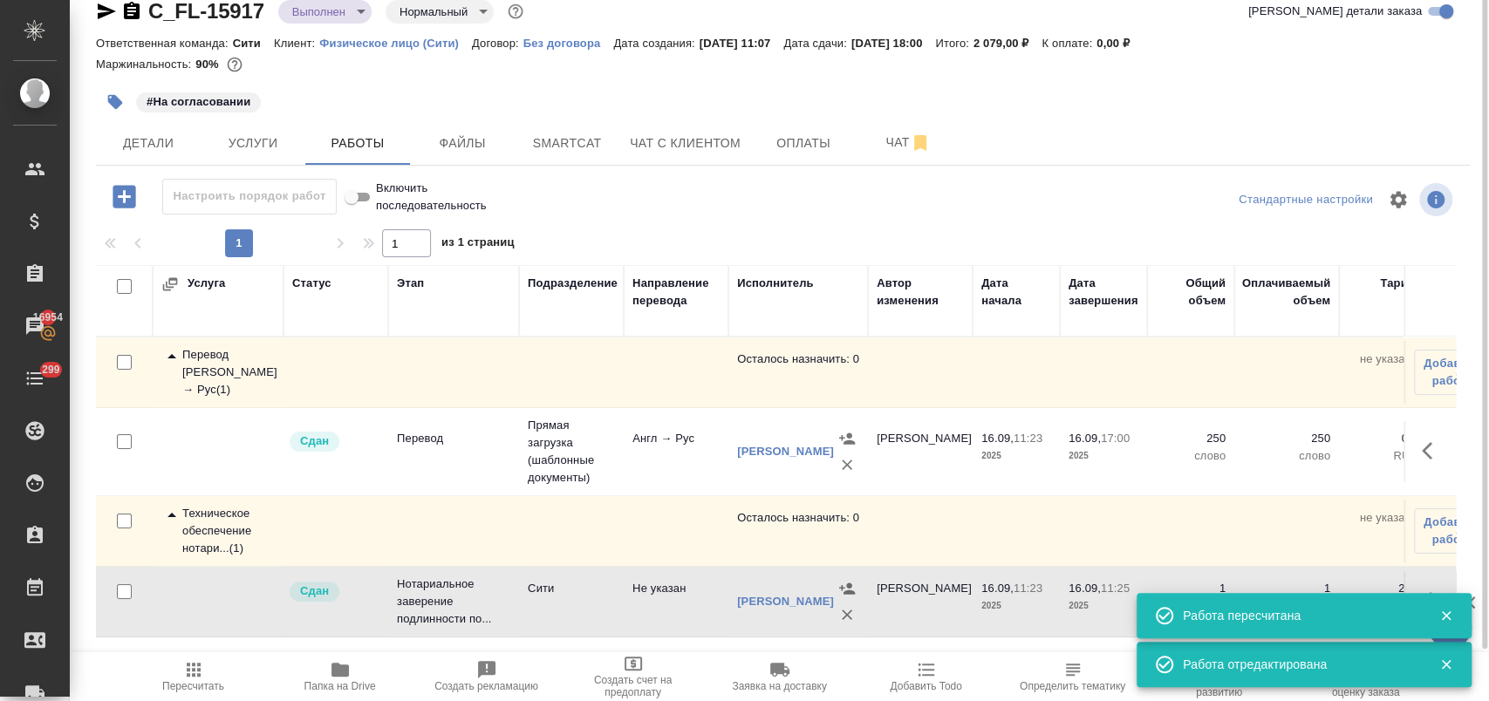
scroll to position [0, 0]
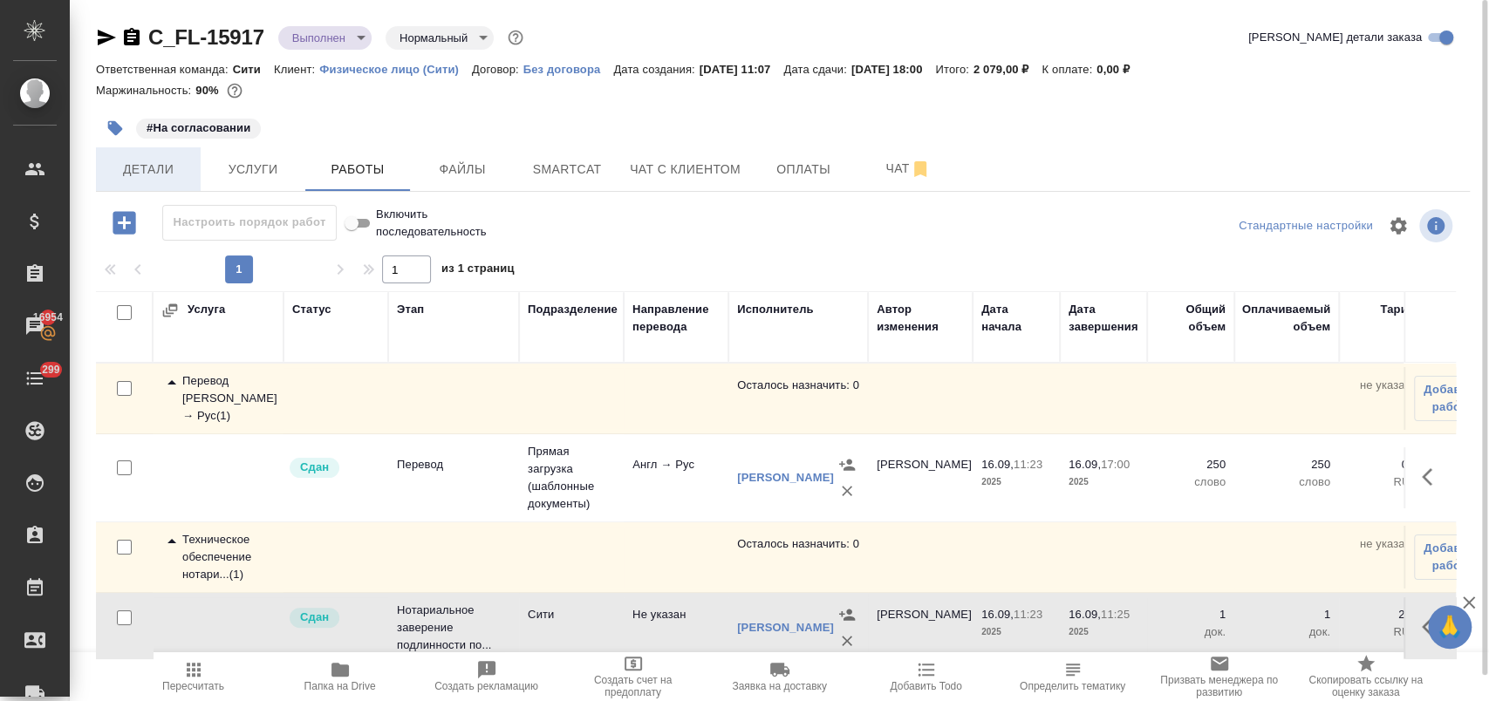
click at [179, 166] on span "Детали" at bounding box center [148, 170] width 84 height 22
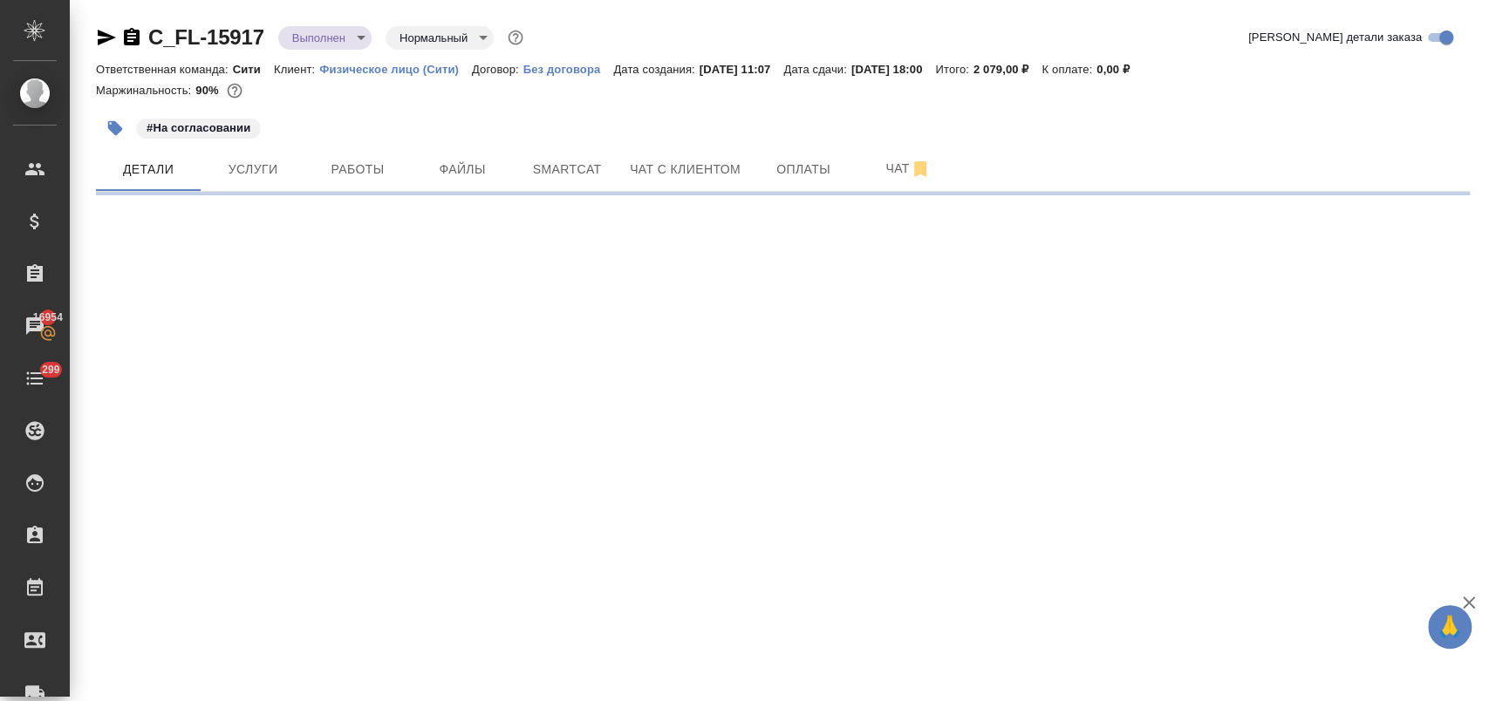
select select "RU"
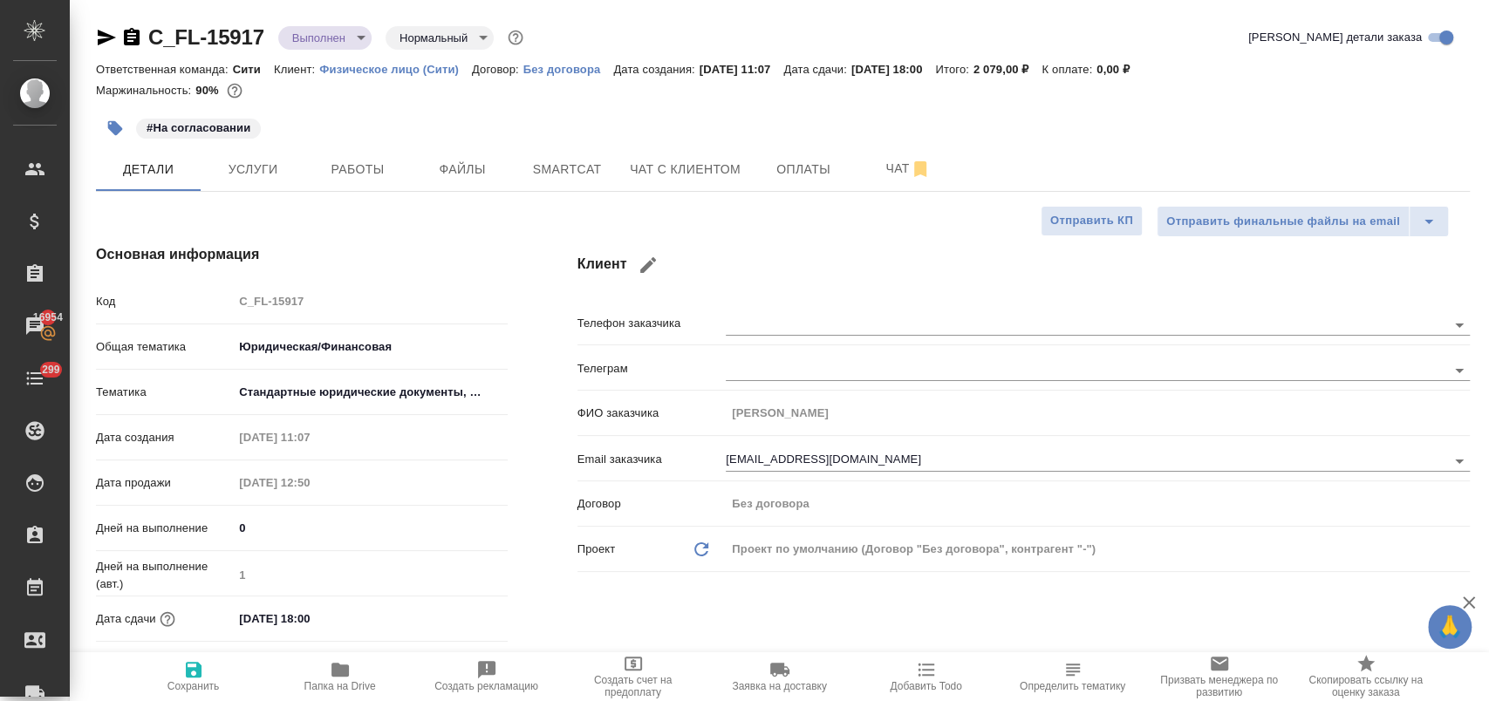
type textarea "x"
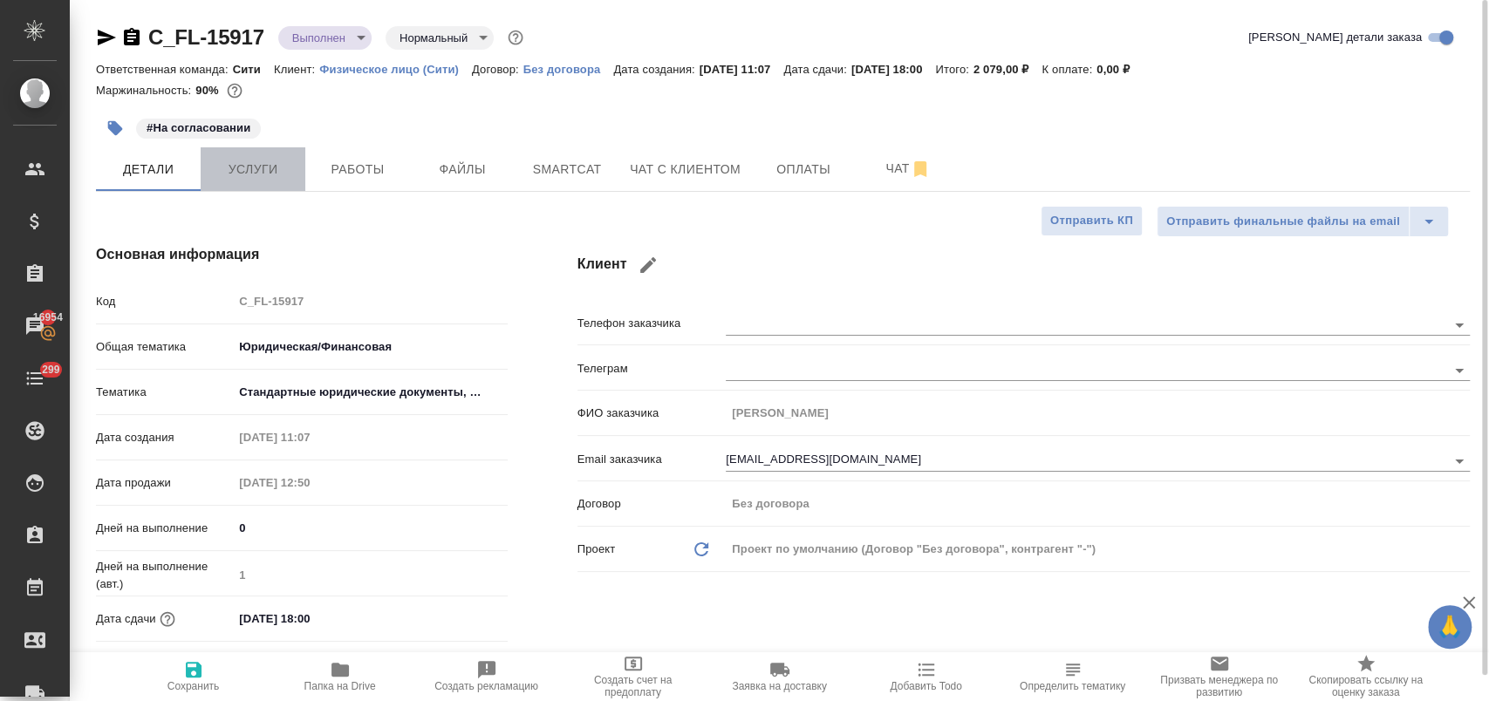
click at [270, 179] on span "Услуги" at bounding box center [253, 170] width 84 height 22
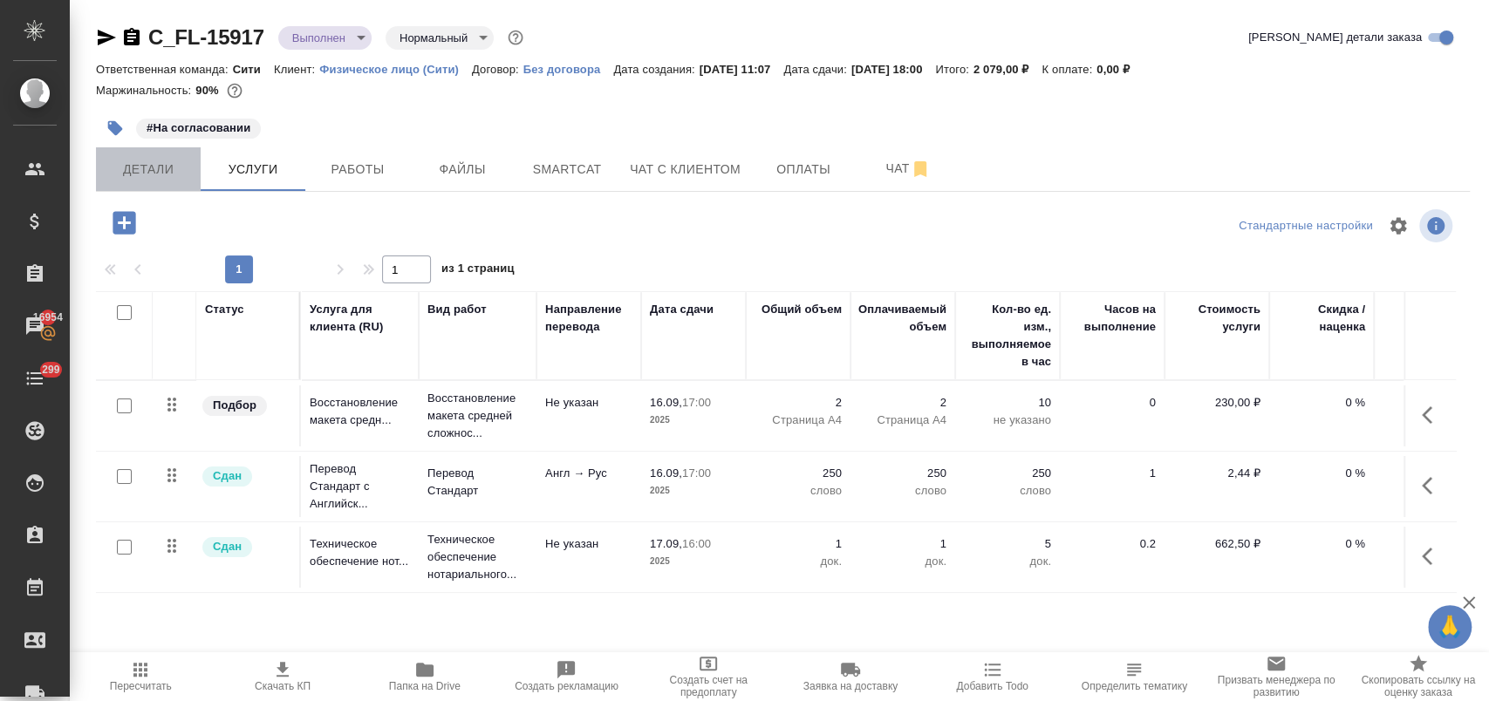
click at [173, 162] on span "Детали" at bounding box center [148, 170] width 84 height 22
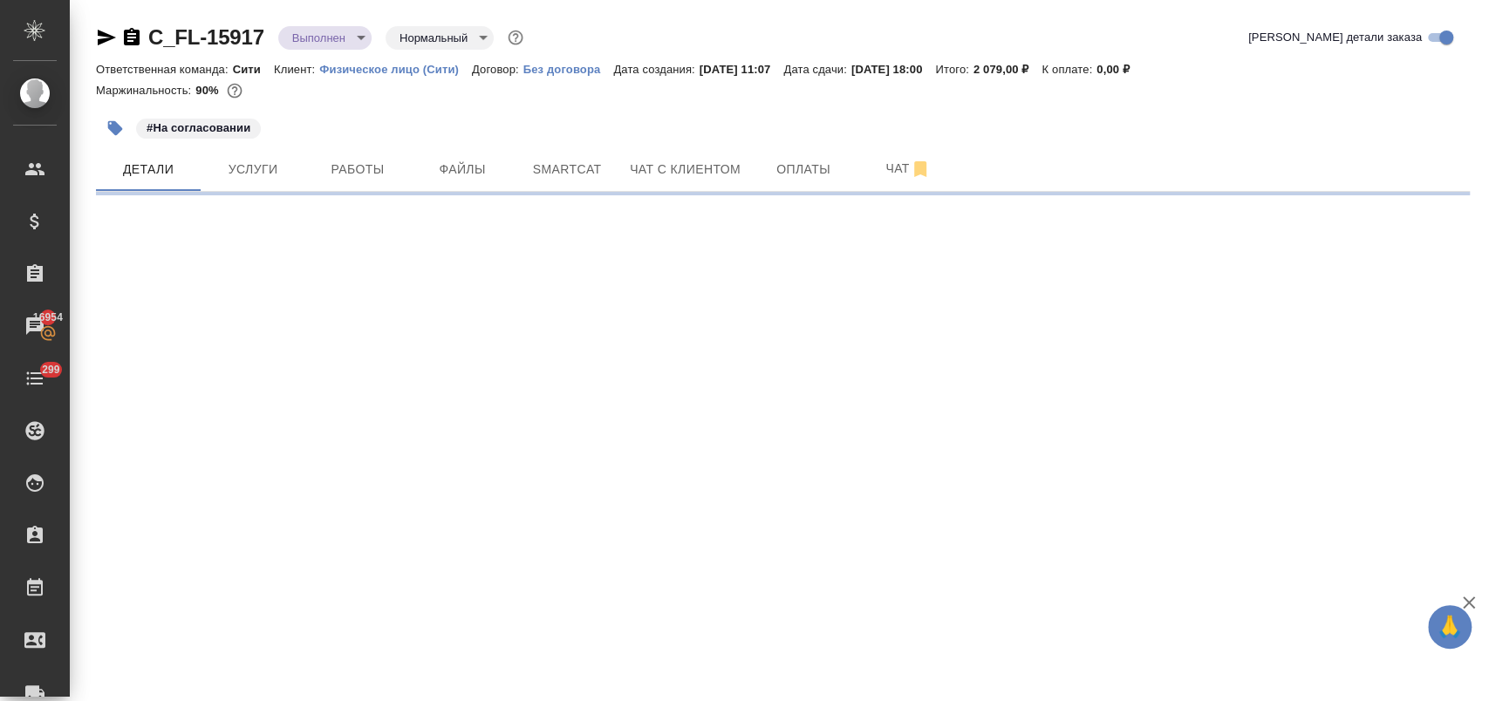
select select "RU"
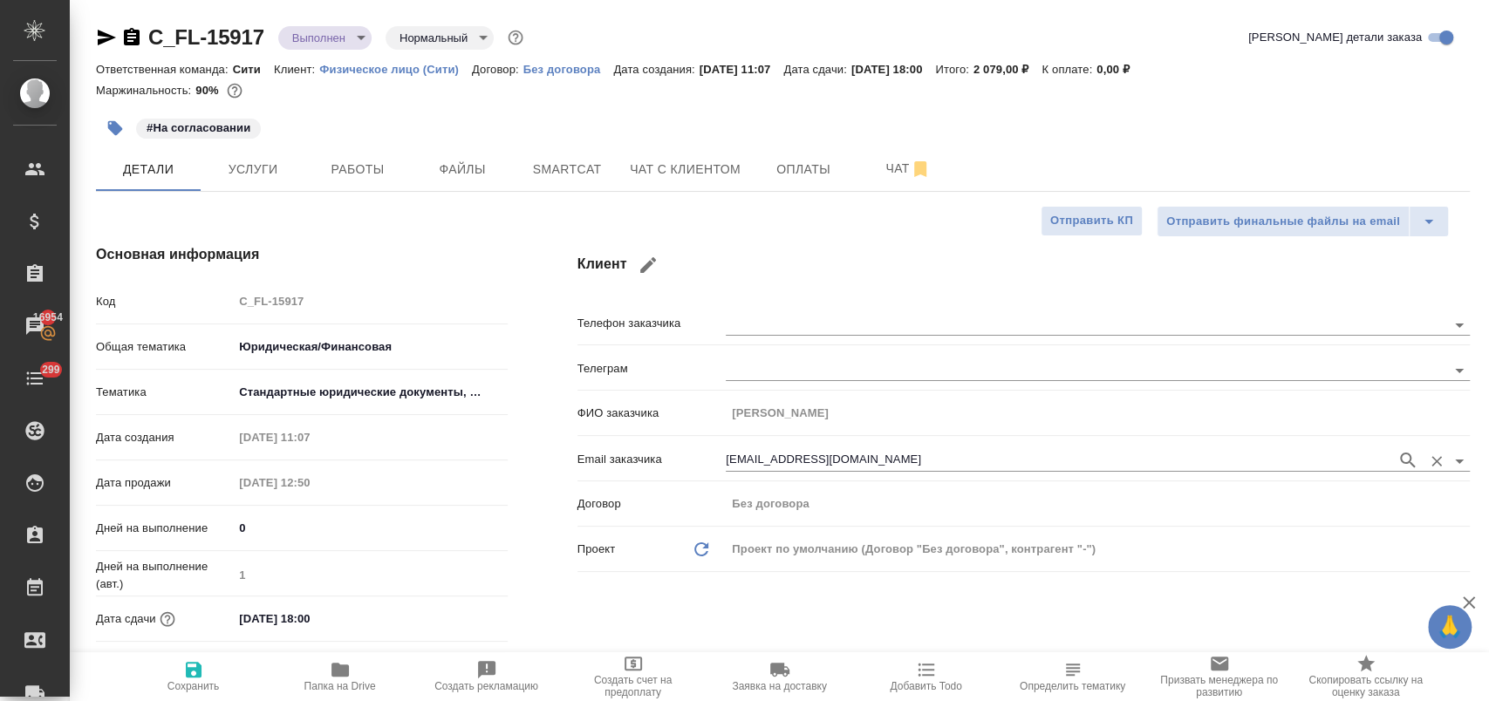
type textarea "x"
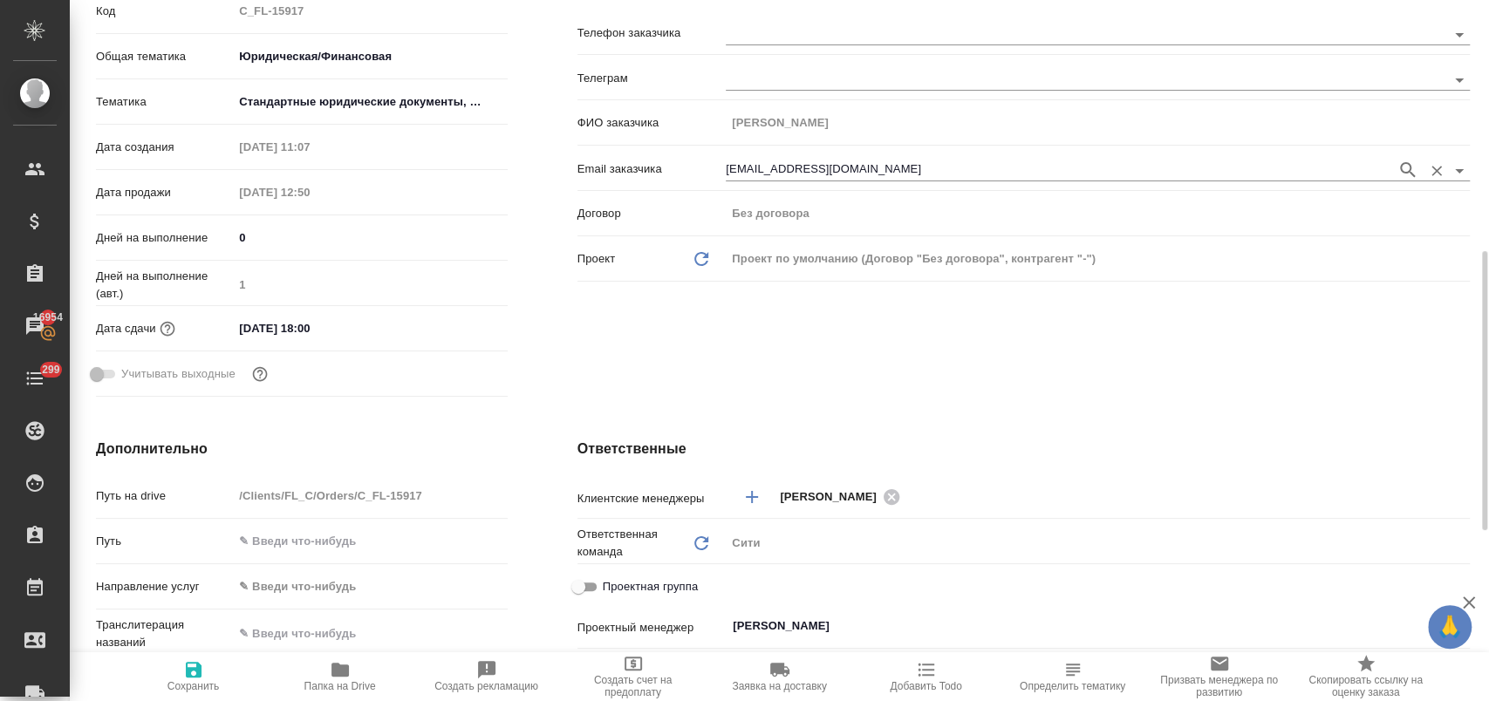
scroll to position [387, 0]
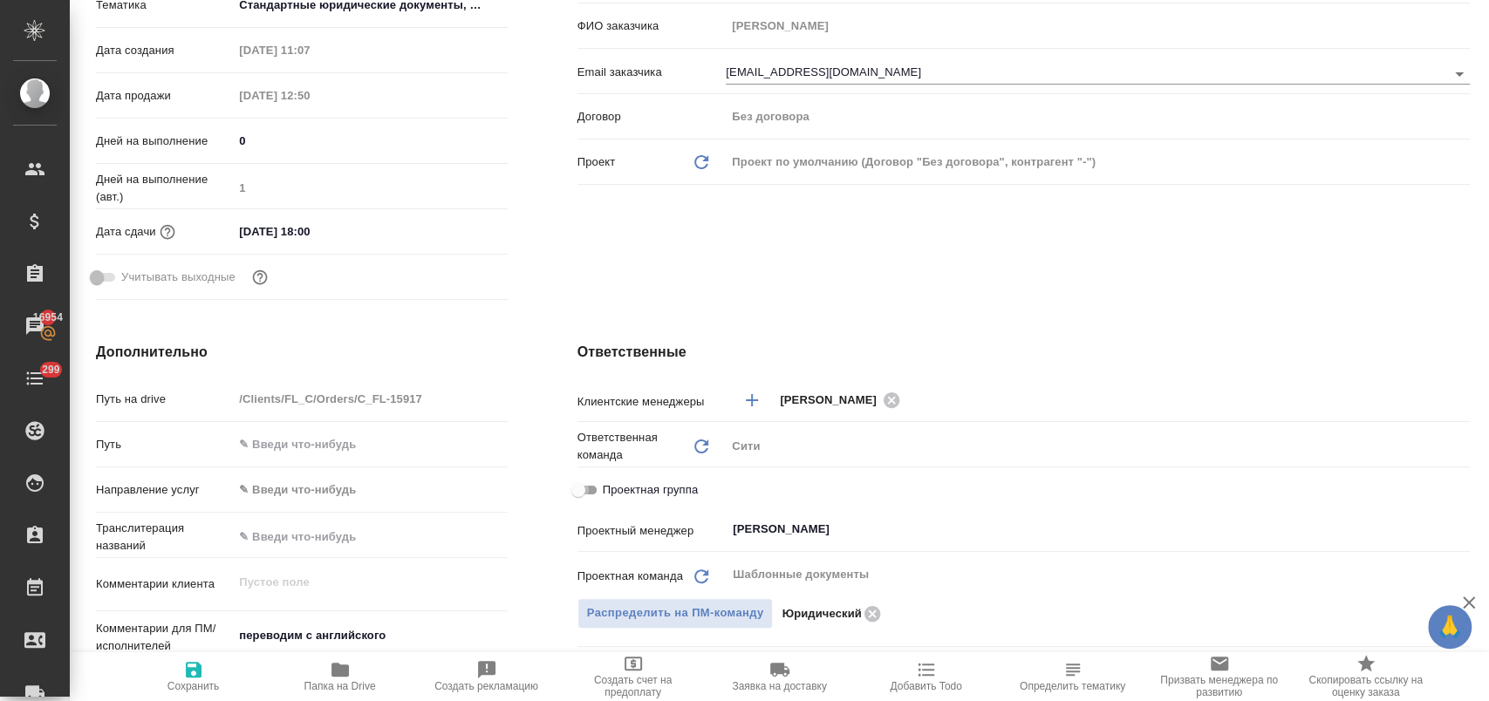
click at [579, 488] on input "Проектная группа" at bounding box center [578, 490] width 63 height 21
checkbox input "true"
type textarea "x"
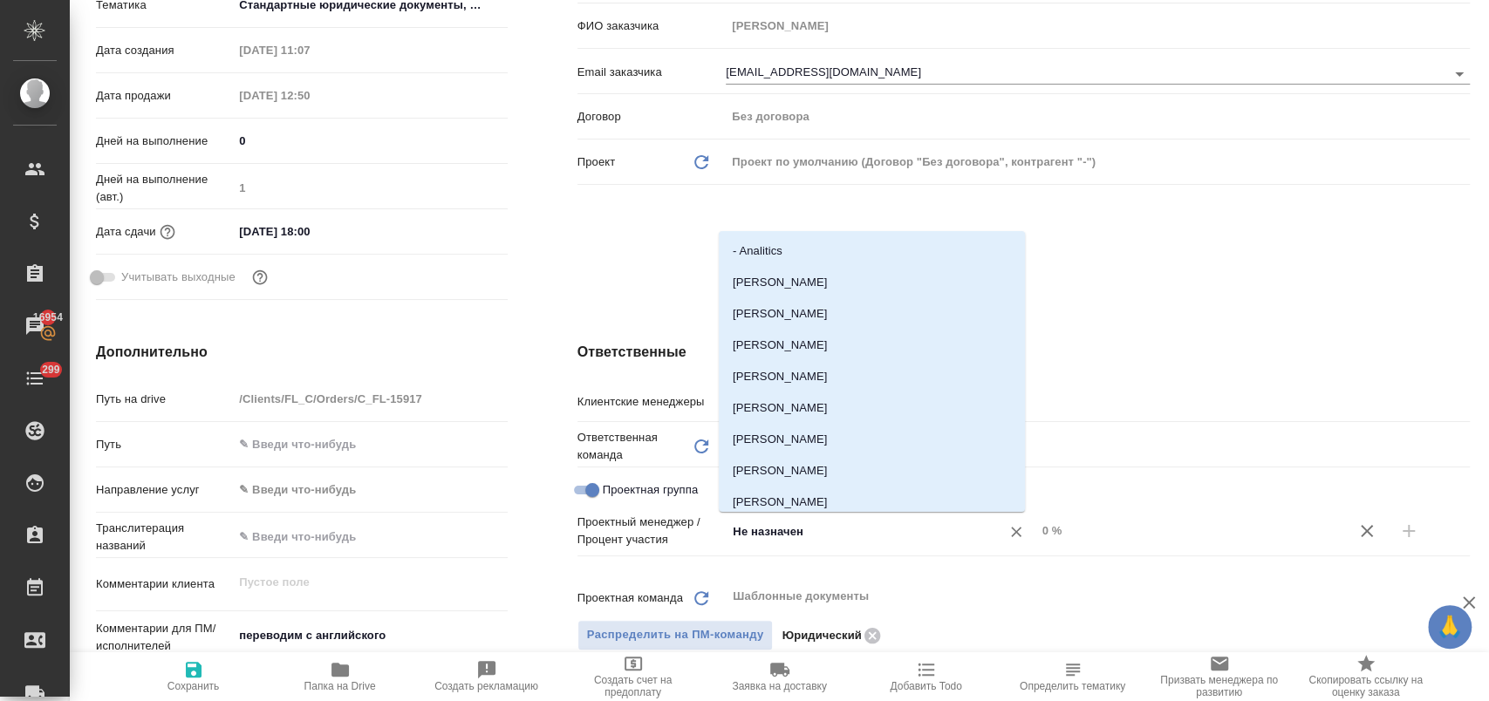
click at [777, 532] on input "Не назначен" at bounding box center [851, 531] width 241 height 21
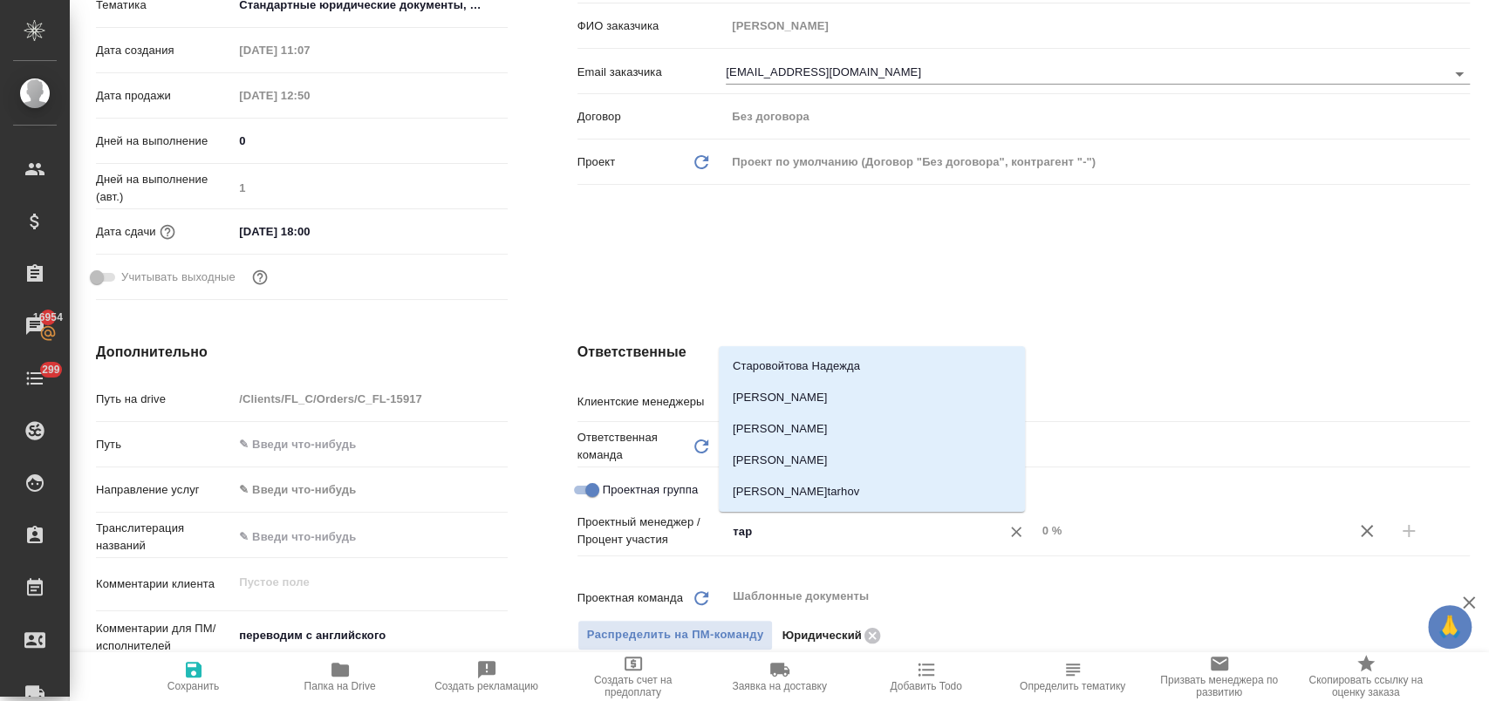
type input "тара"
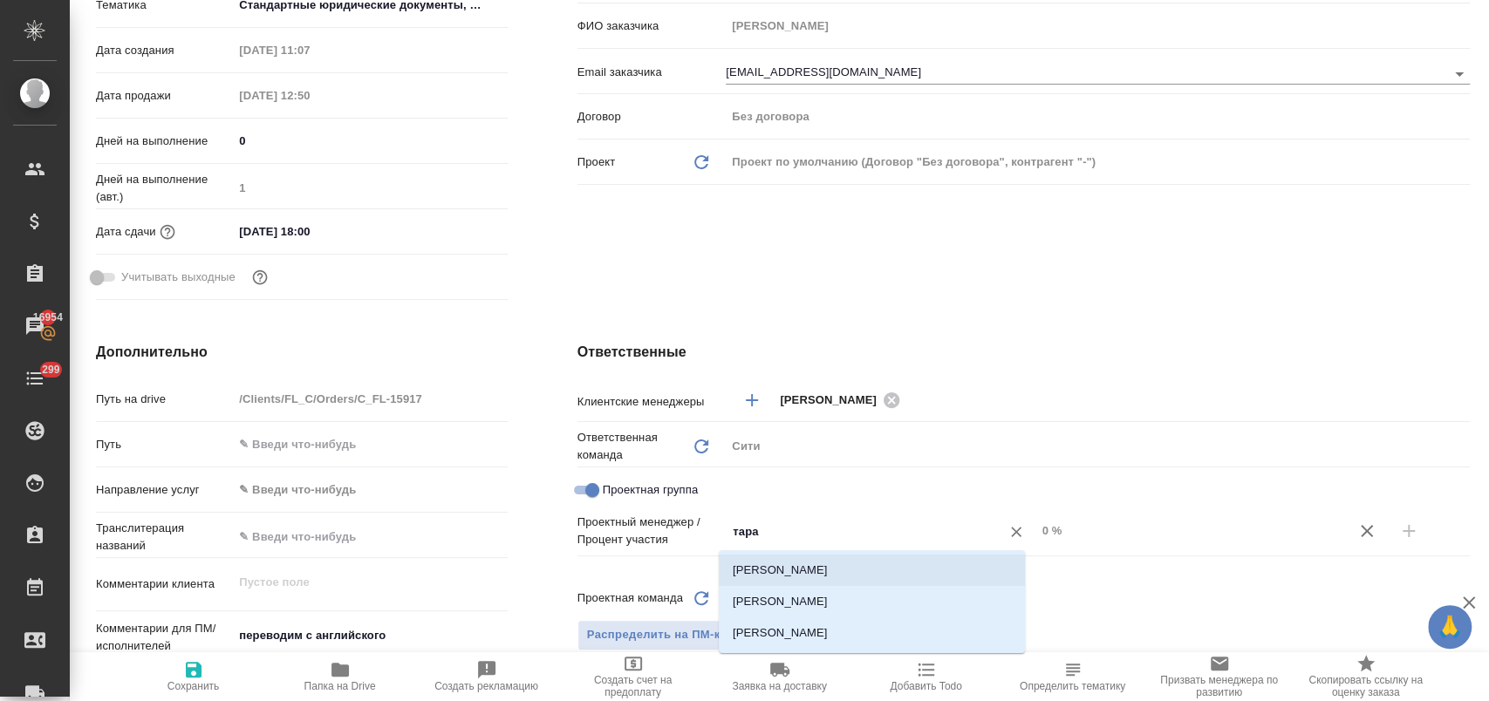
click at [803, 559] on li "Тарабановская Анастасия" at bounding box center [872, 570] width 306 height 31
type textarea "x"
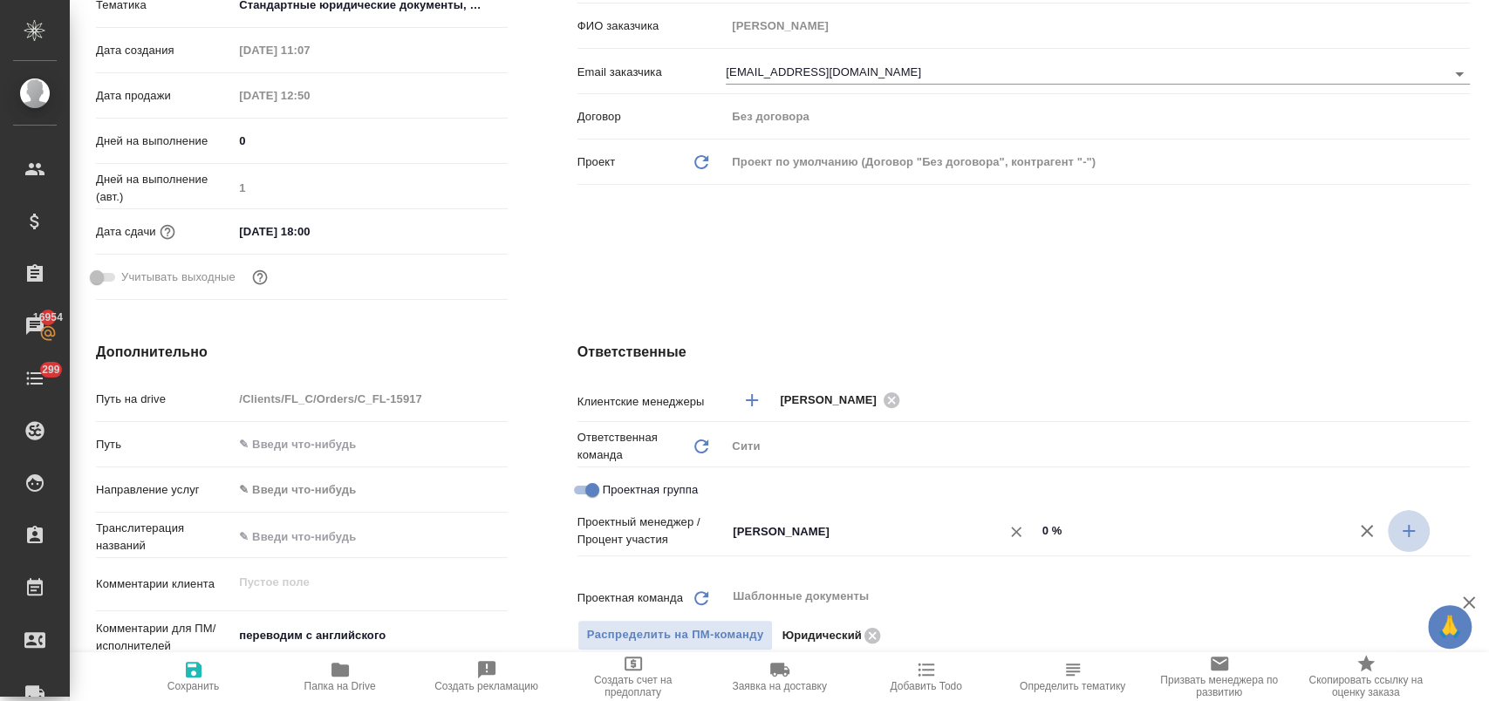
drag, startPoint x: 1396, startPoint y: 538, endPoint x: 774, endPoint y: 534, distance: 622.0
click at [1398, 538] on icon "button" at bounding box center [1408, 531] width 21 height 21
type textarea "x"
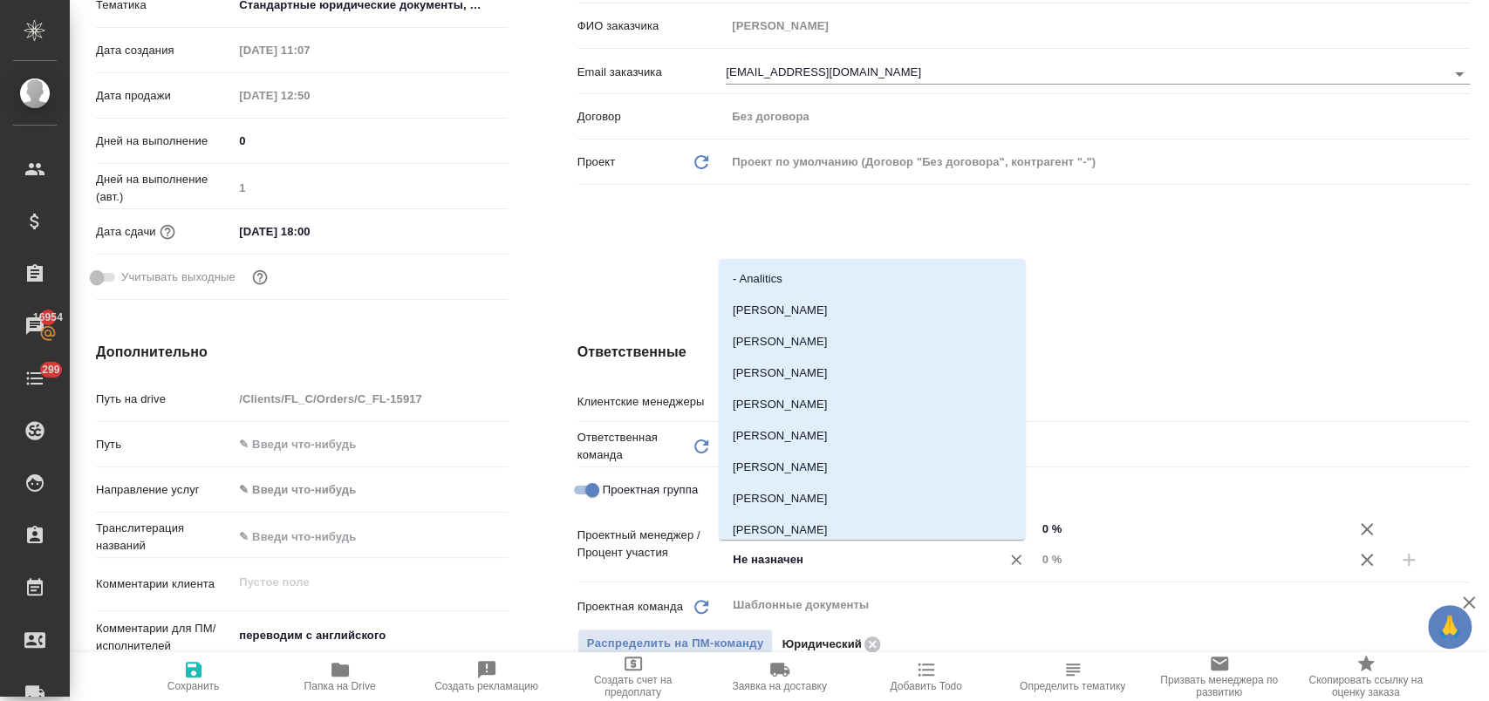
click at [747, 556] on input "Не назначен" at bounding box center [851, 560] width 241 height 21
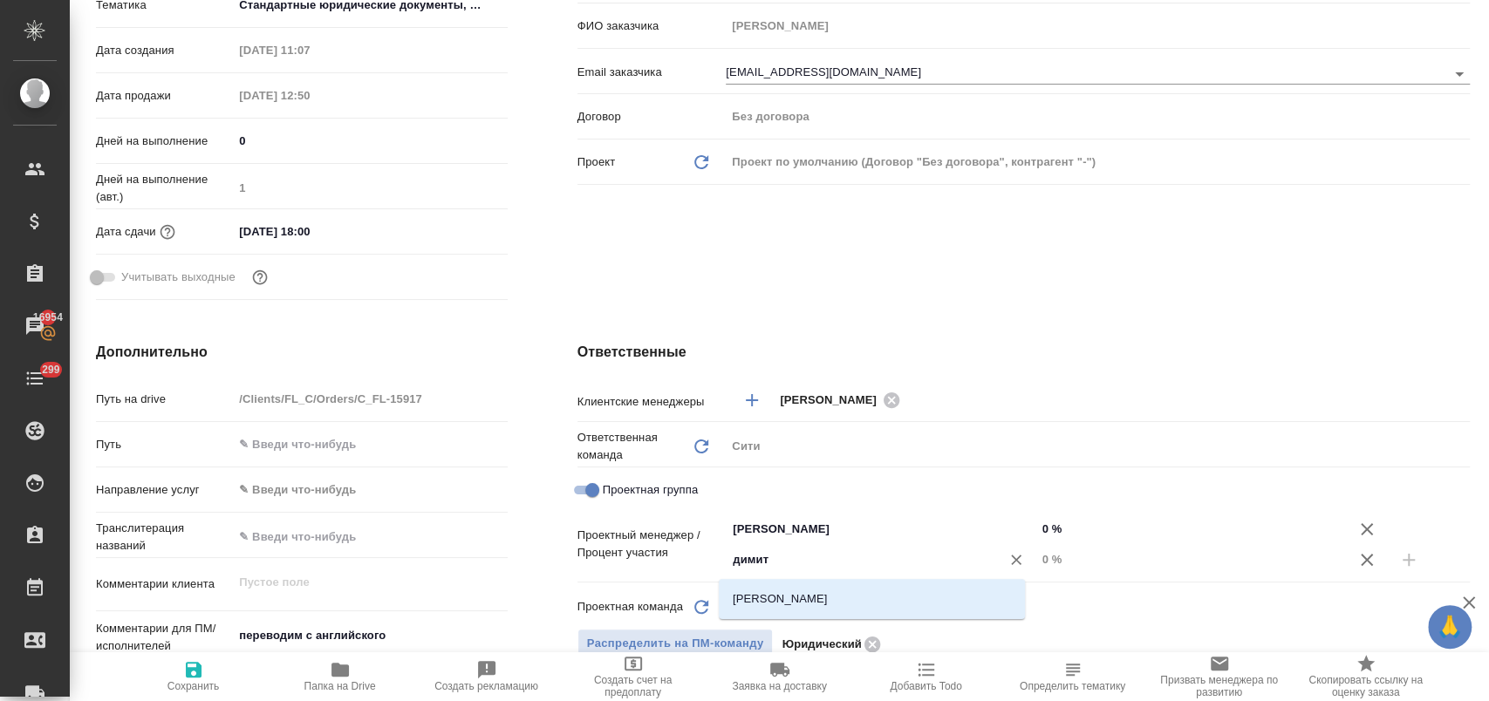
type input "димитр"
click at [792, 595] on li "Димитриева Юлия" at bounding box center [872, 599] width 306 height 31
type textarea "x"
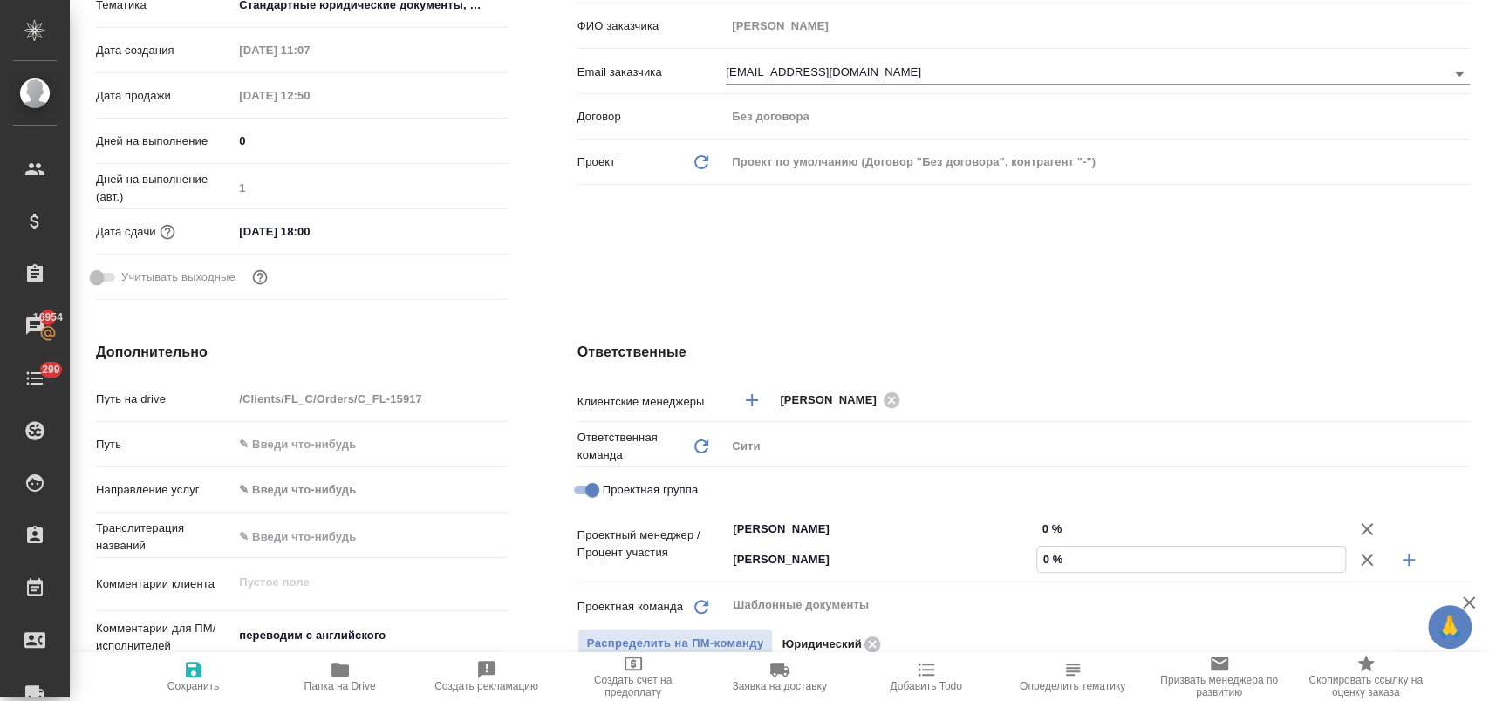
click at [1037, 559] on input "0 %" at bounding box center [1191, 559] width 308 height 25
type input "3 %"
type textarea "x"
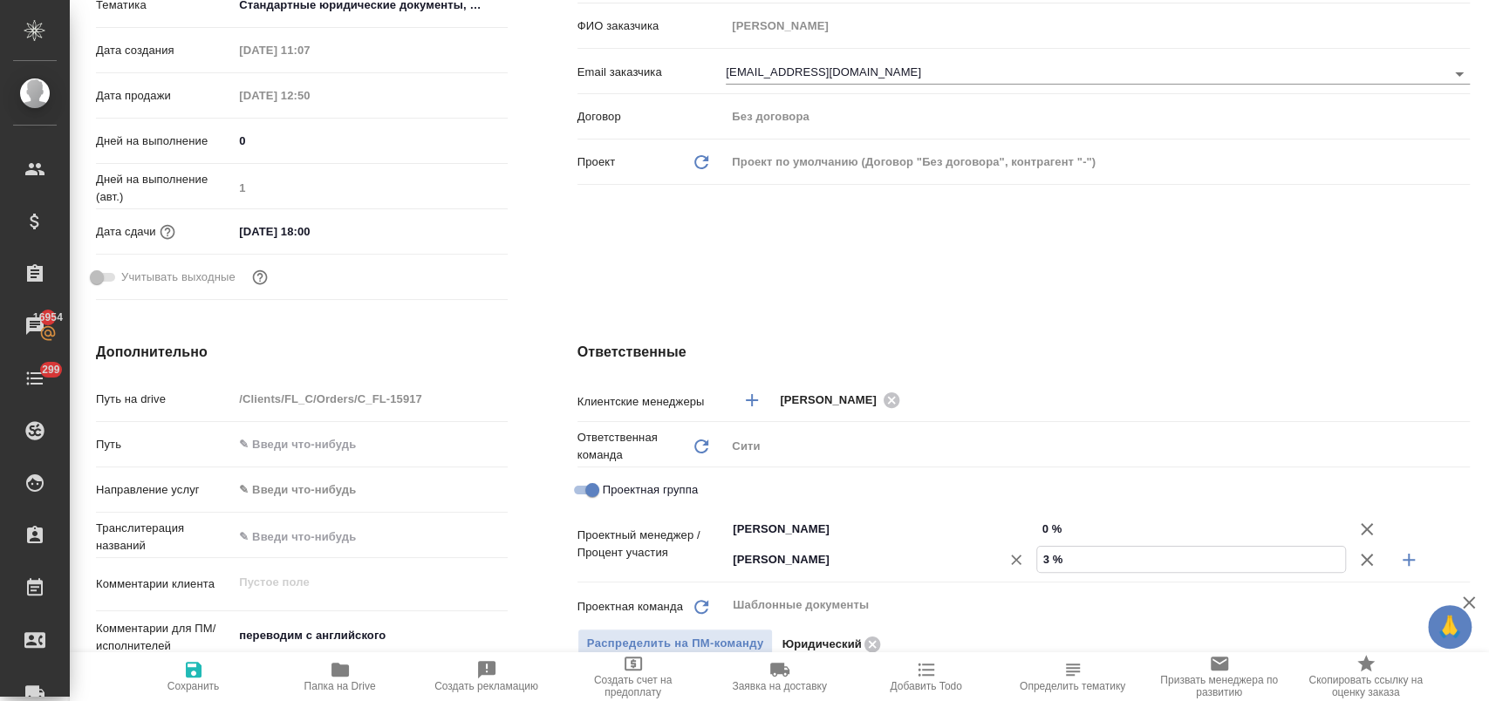
type input "38 %"
type textarea "x"
type input "38 %"
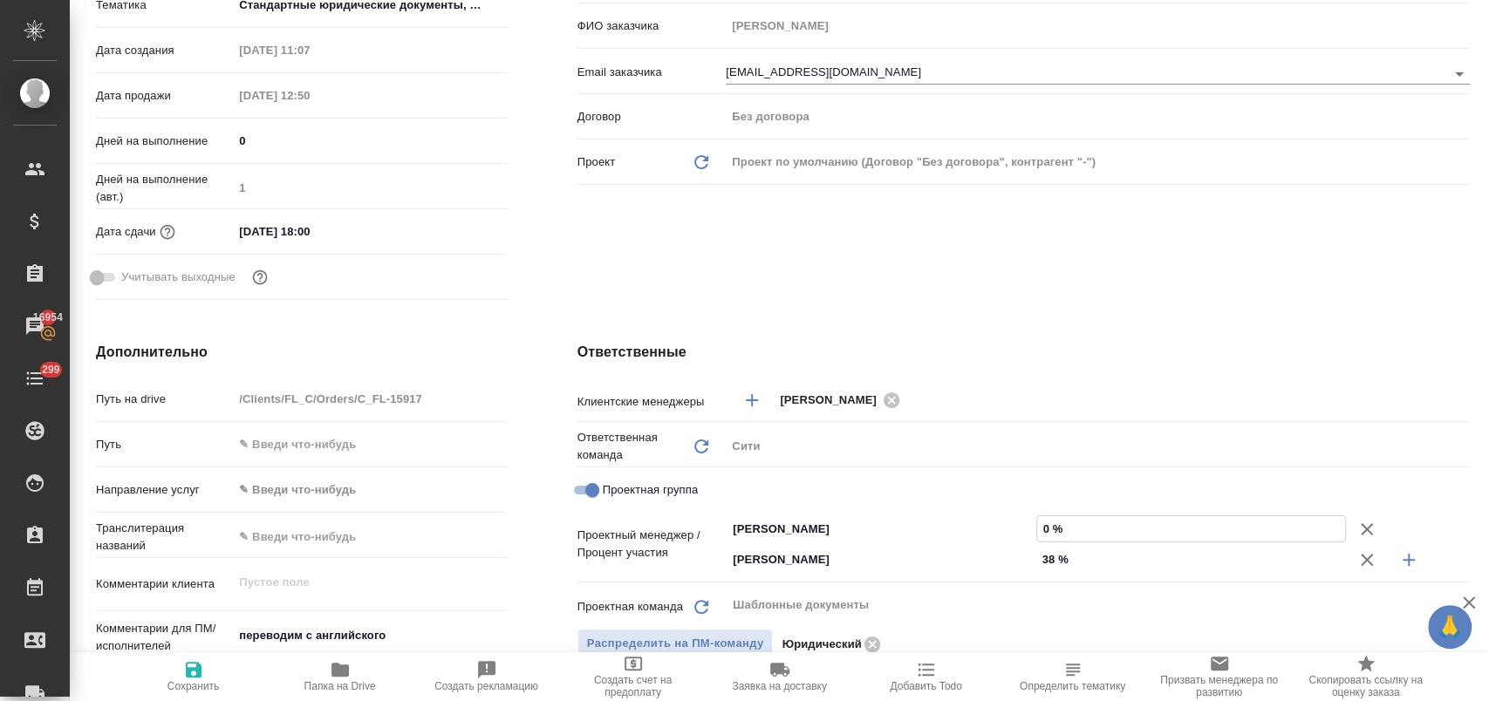
click at [1037, 528] on input "0 %" at bounding box center [1191, 528] width 308 height 25
type input "6 %"
type textarea "x"
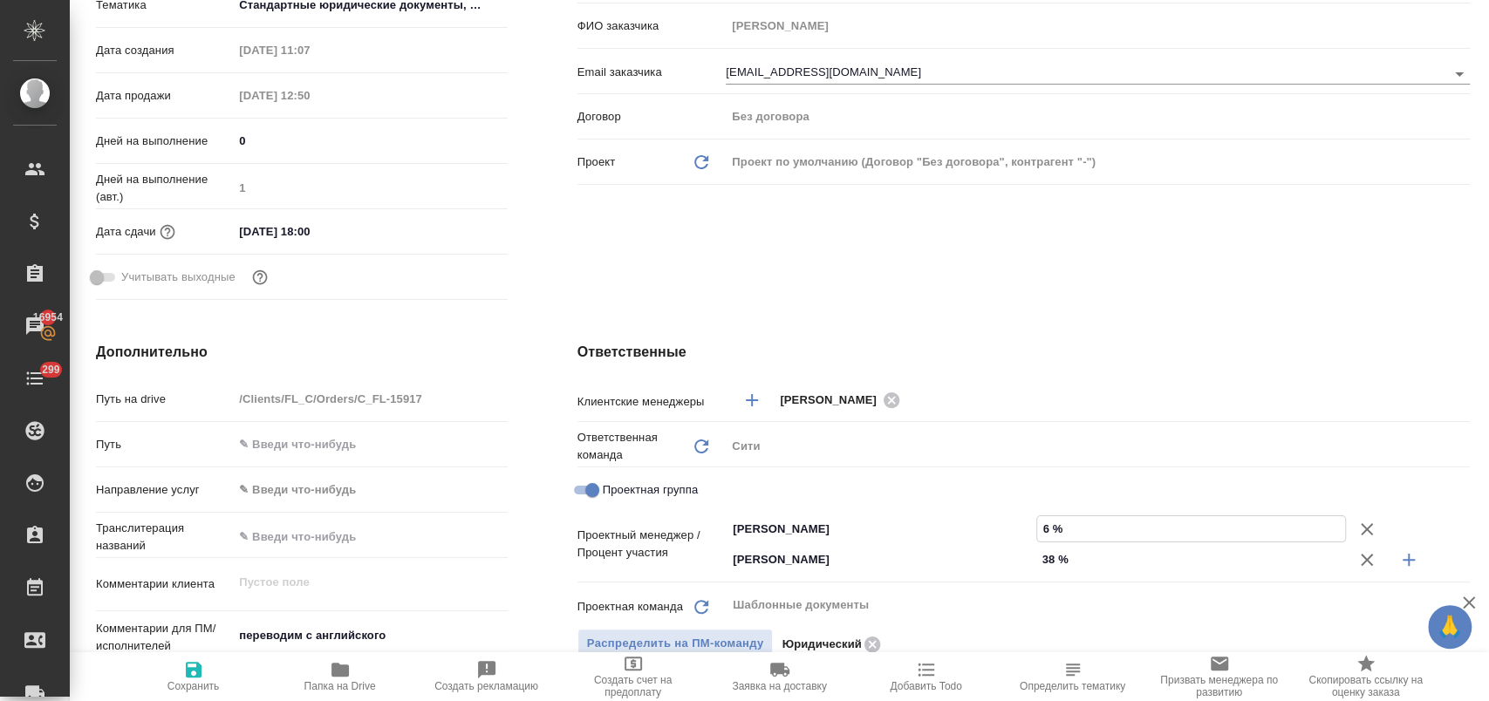
type input "62 %"
type textarea "x"
type input "62 %"
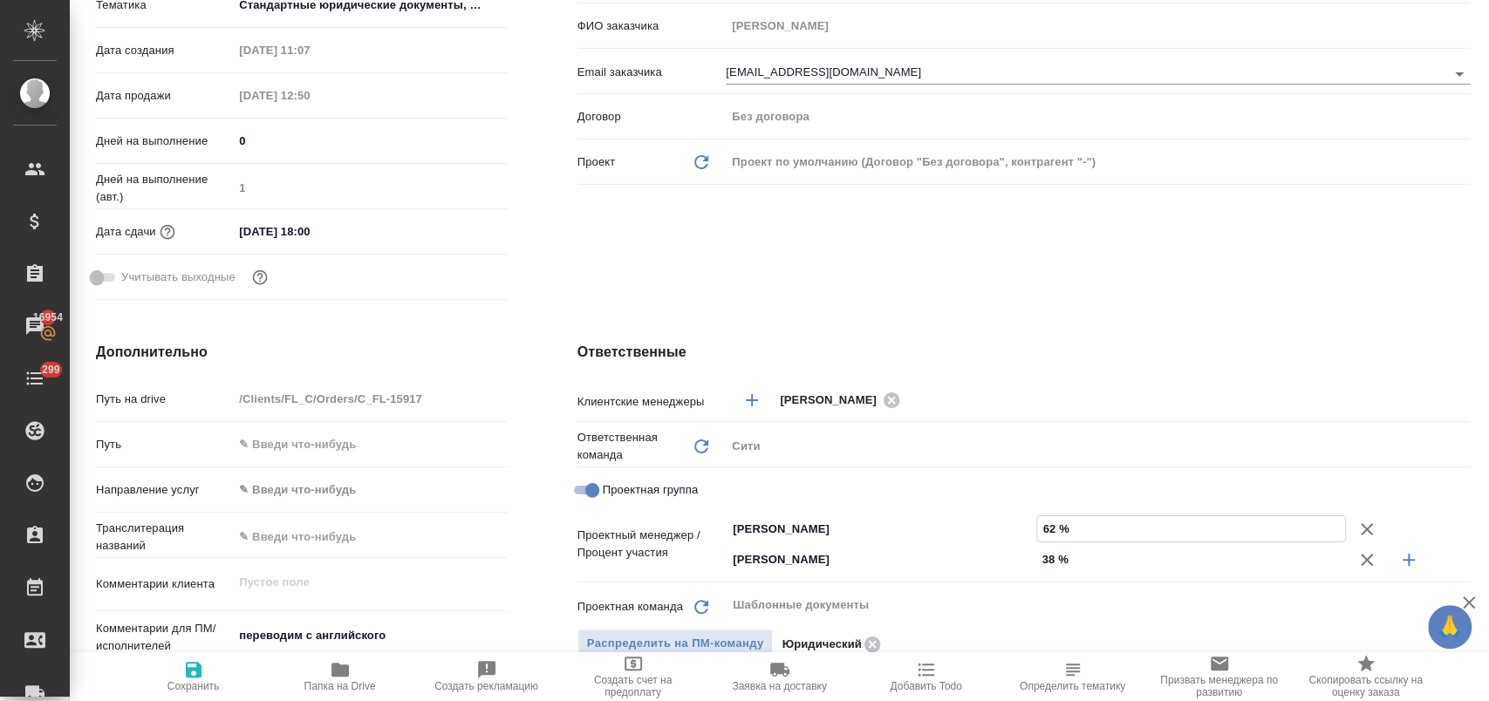
click at [1069, 338] on div "Ответственные Клиентские менеджеры Димитриева Юлия ​ Ответственная команда Обно…" at bounding box center [1024, 674] width 962 height 735
click at [211, 675] on span "Сохранить" at bounding box center [194, 676] width 126 height 33
type textarea "x"
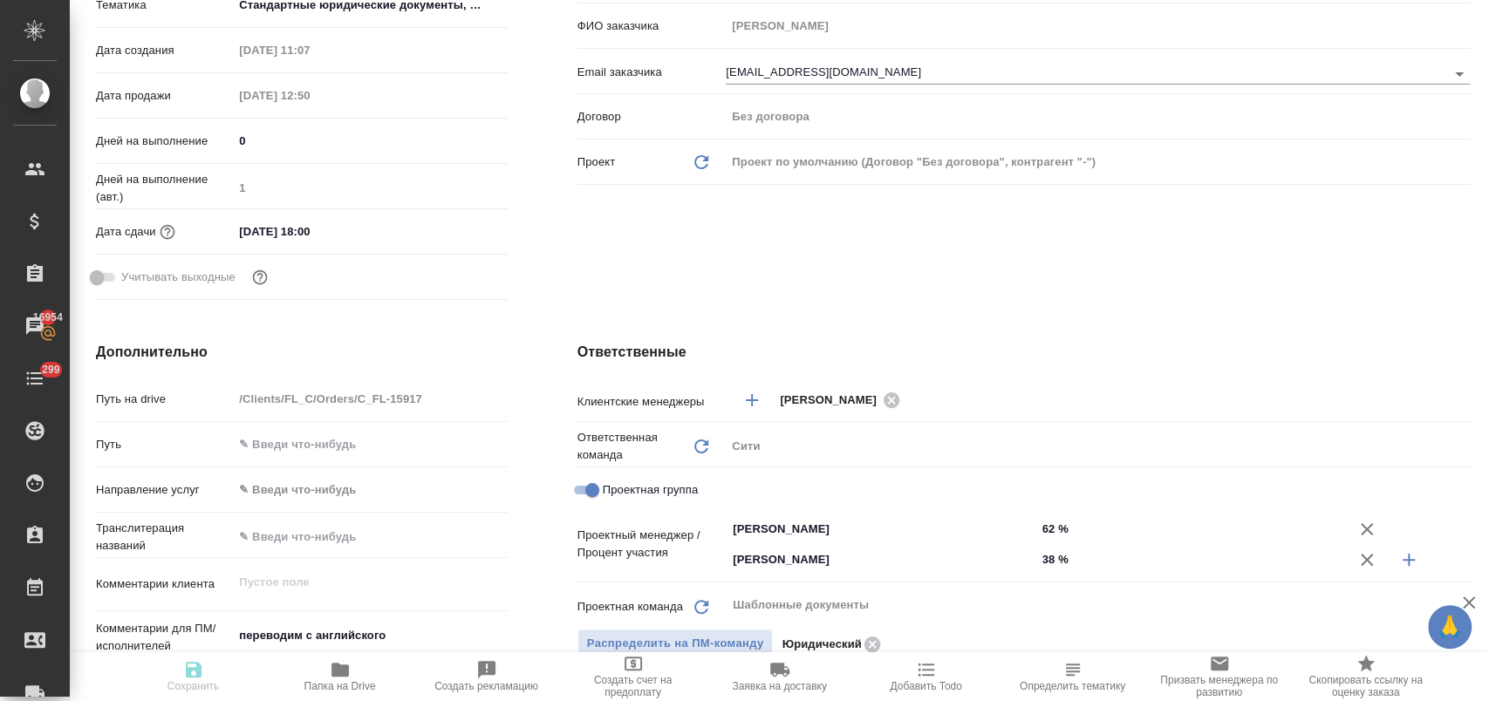
type textarea "x"
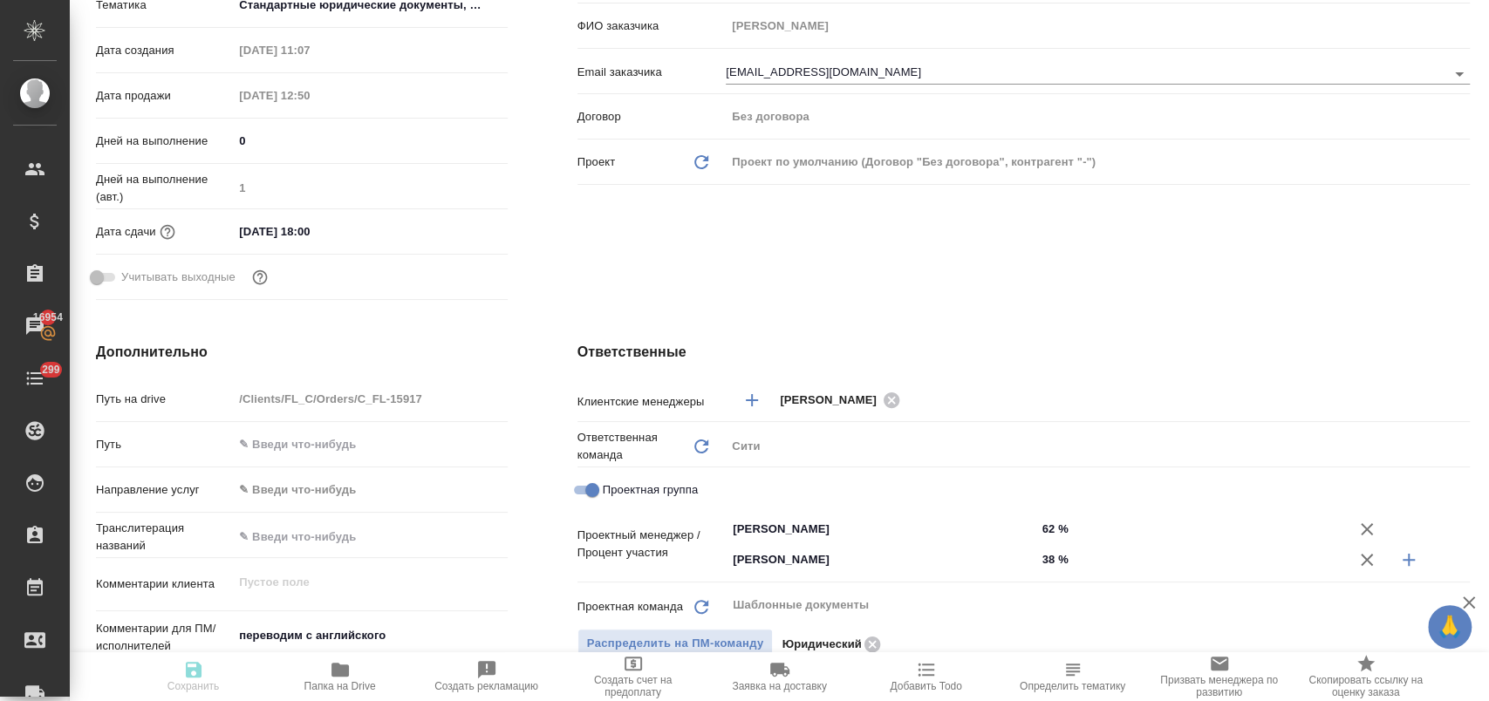
type textarea "x"
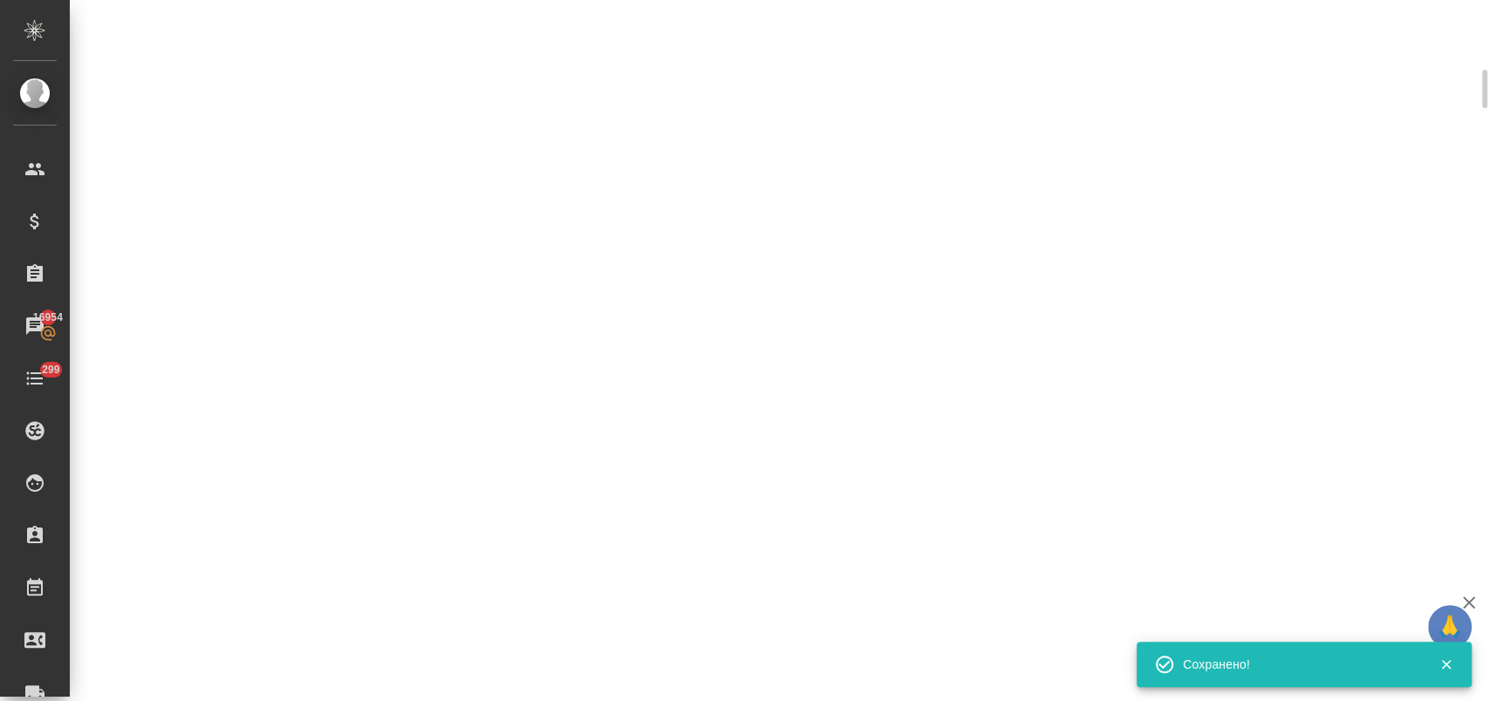
scroll to position [373, 0]
select select "RU"
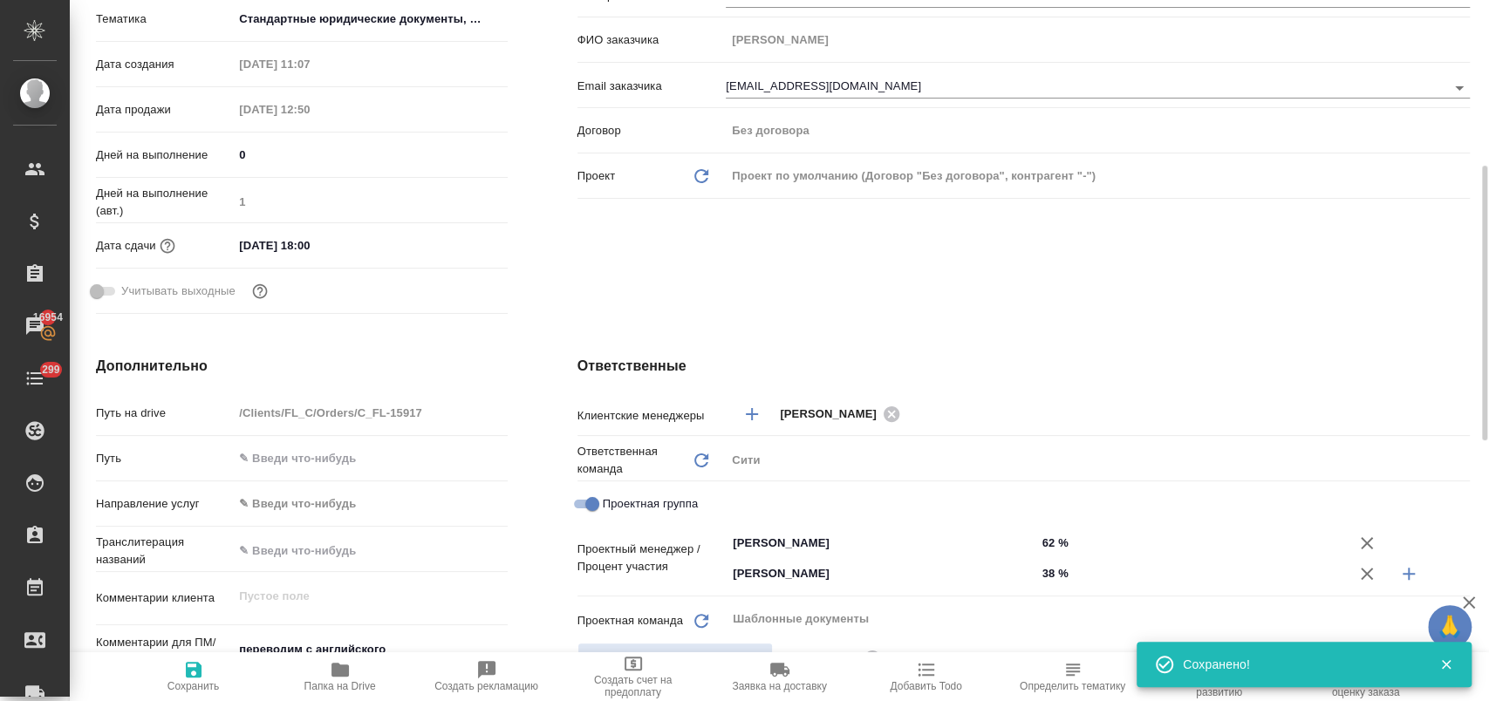
scroll to position [387, 0]
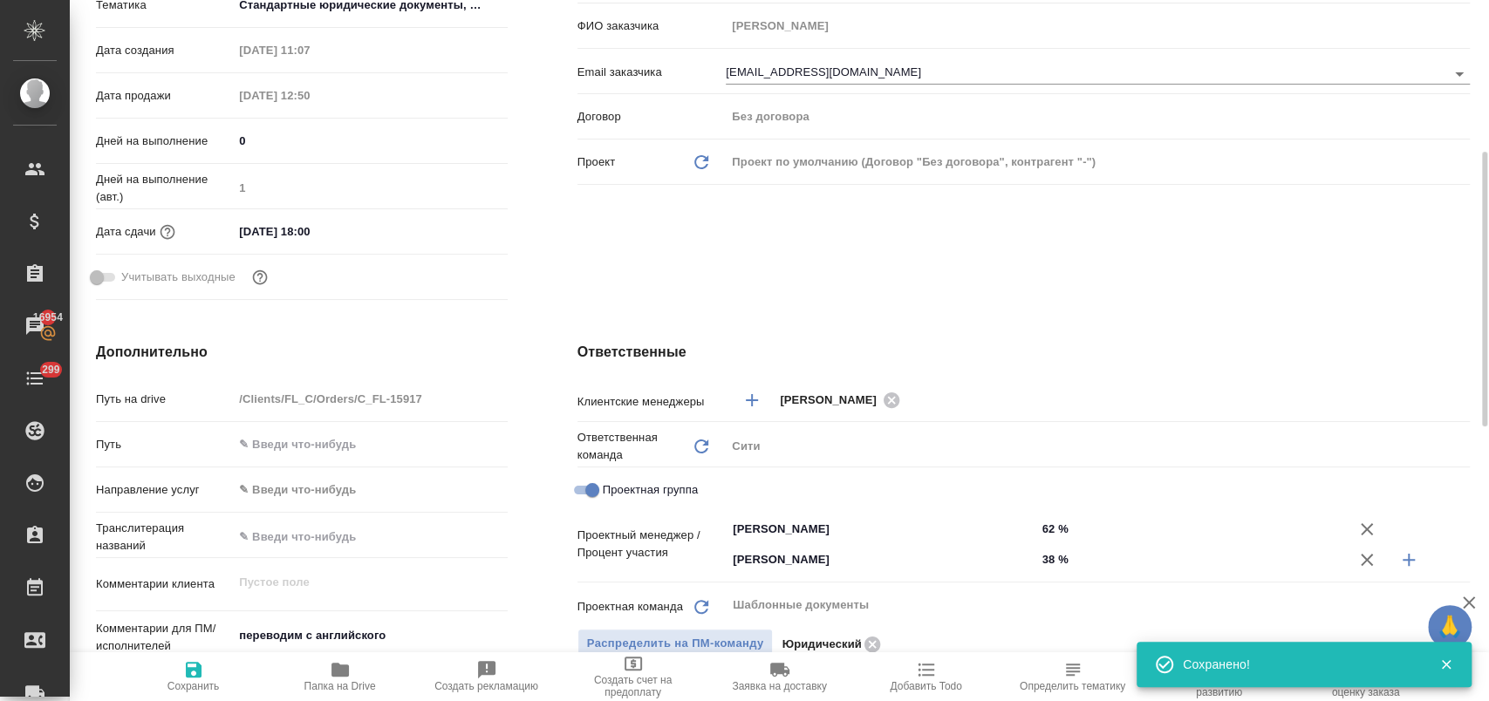
type textarea "x"
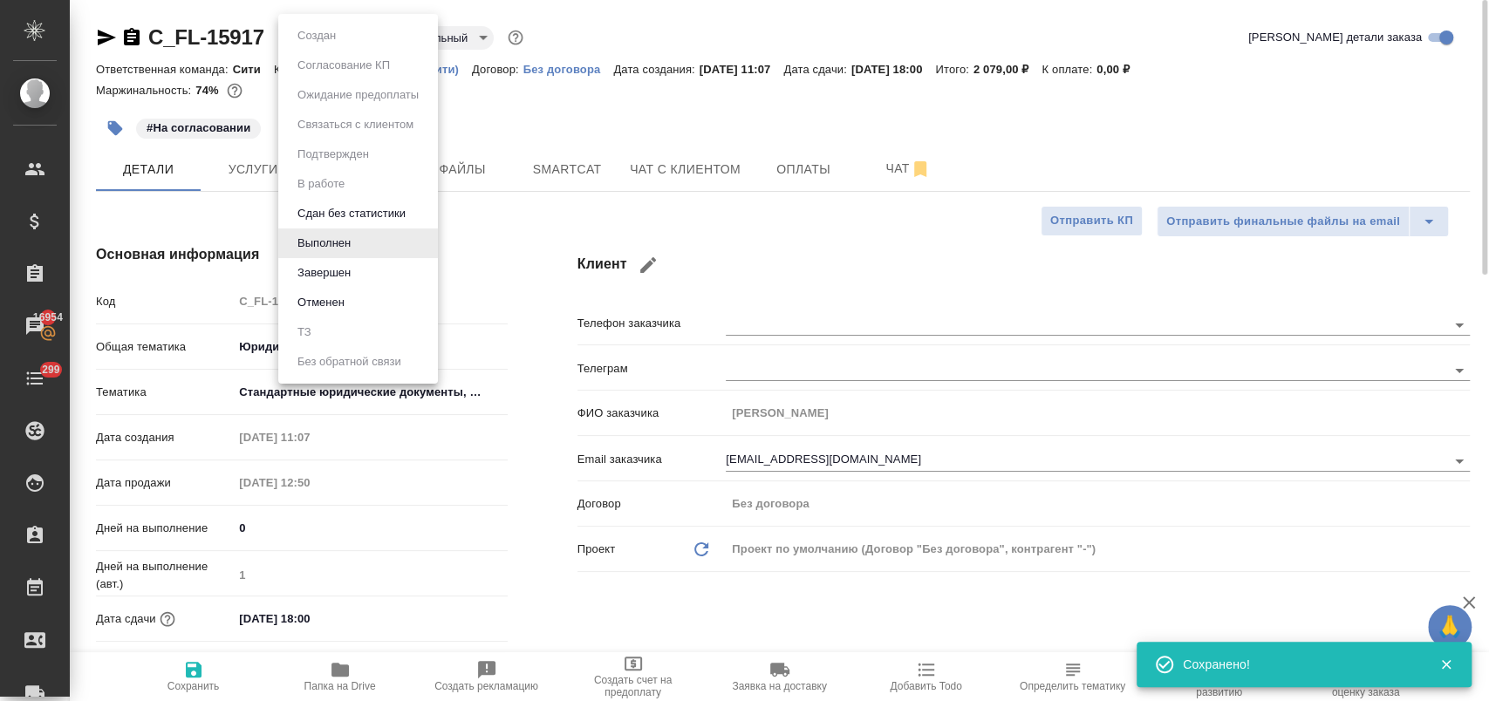
click at [356, 44] on body "🙏 .cls-1 fill:#fff; AWATERA Лофицкая Юлия Владимировна Клиенты Спецификации Зак…" at bounding box center [744, 421] width 1489 height 842
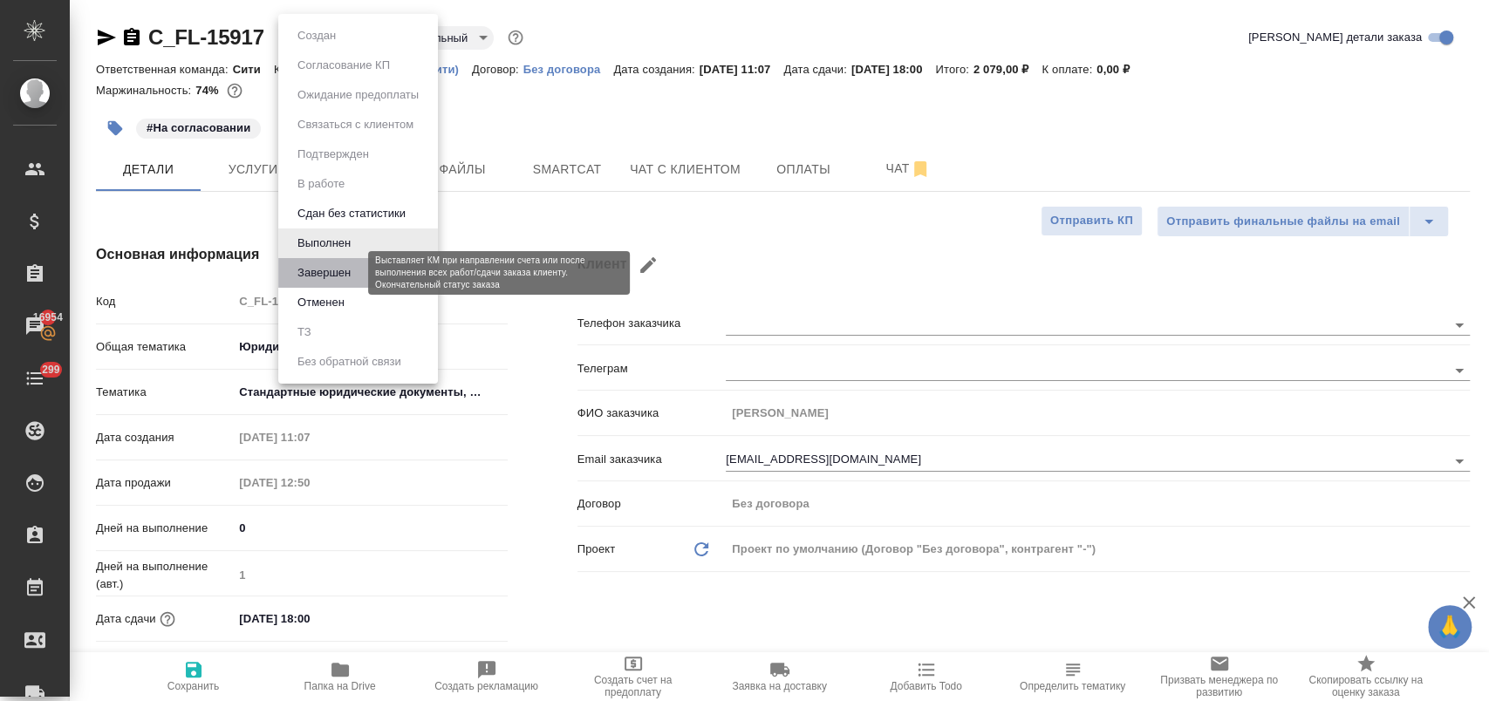
click at [341, 272] on button "Завершен" at bounding box center [324, 272] width 64 height 19
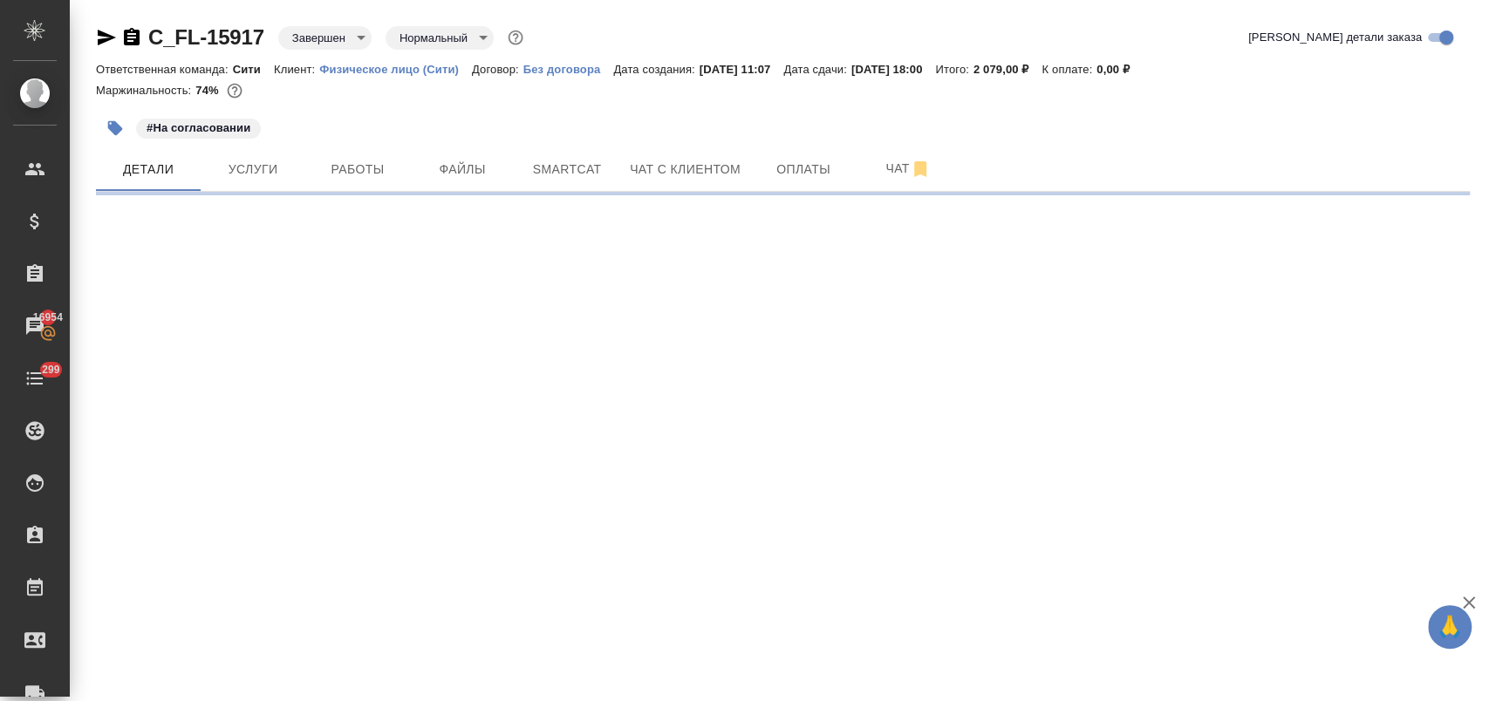
select select "RU"
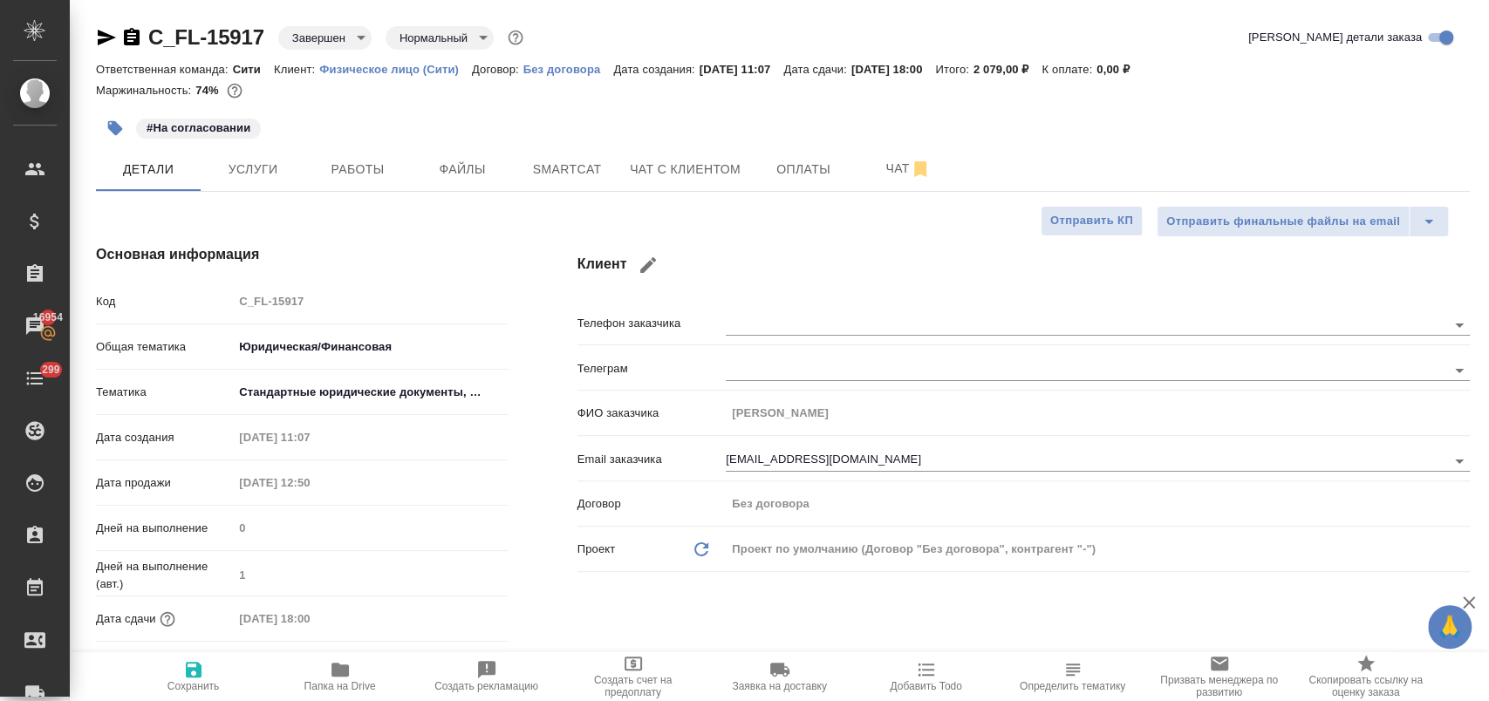
type textarea "x"
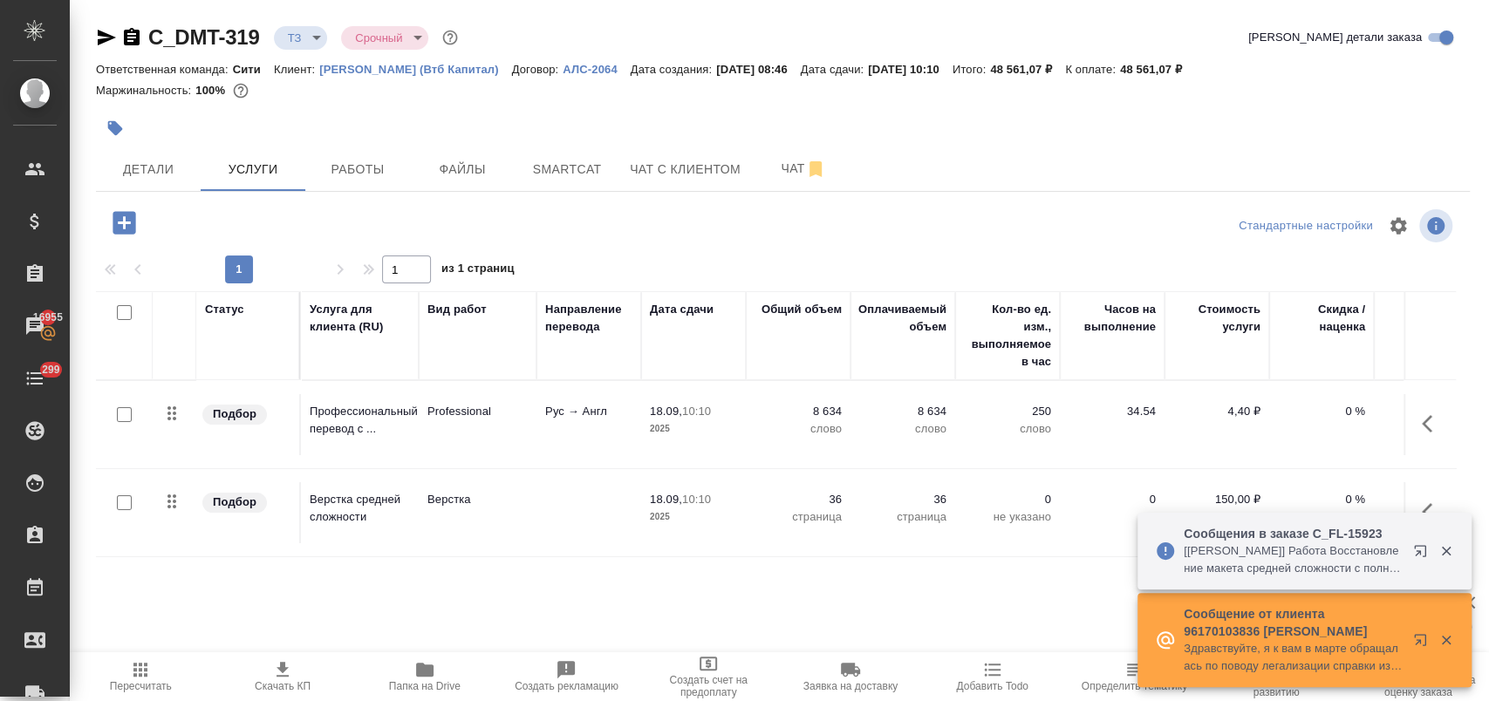
click at [286, 670] on icon "button" at bounding box center [282, 670] width 21 height 21
click at [721, 566] on div "Статус Услуга для клиента (RU) Вид работ Направление перевода Дата сдачи Общий …" at bounding box center [776, 478] width 1360 height 375
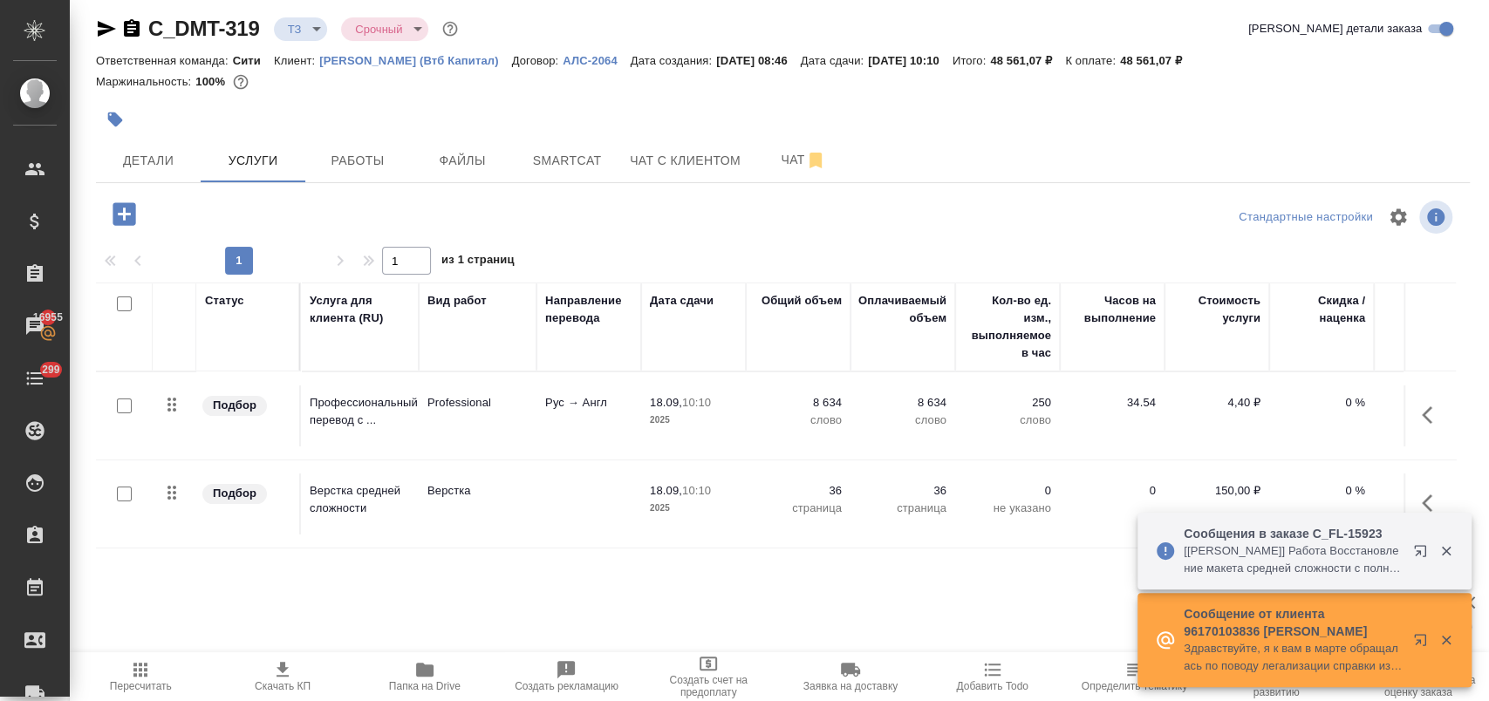
click at [1422, 415] on icon "button" at bounding box center [1432, 415] width 21 height 21
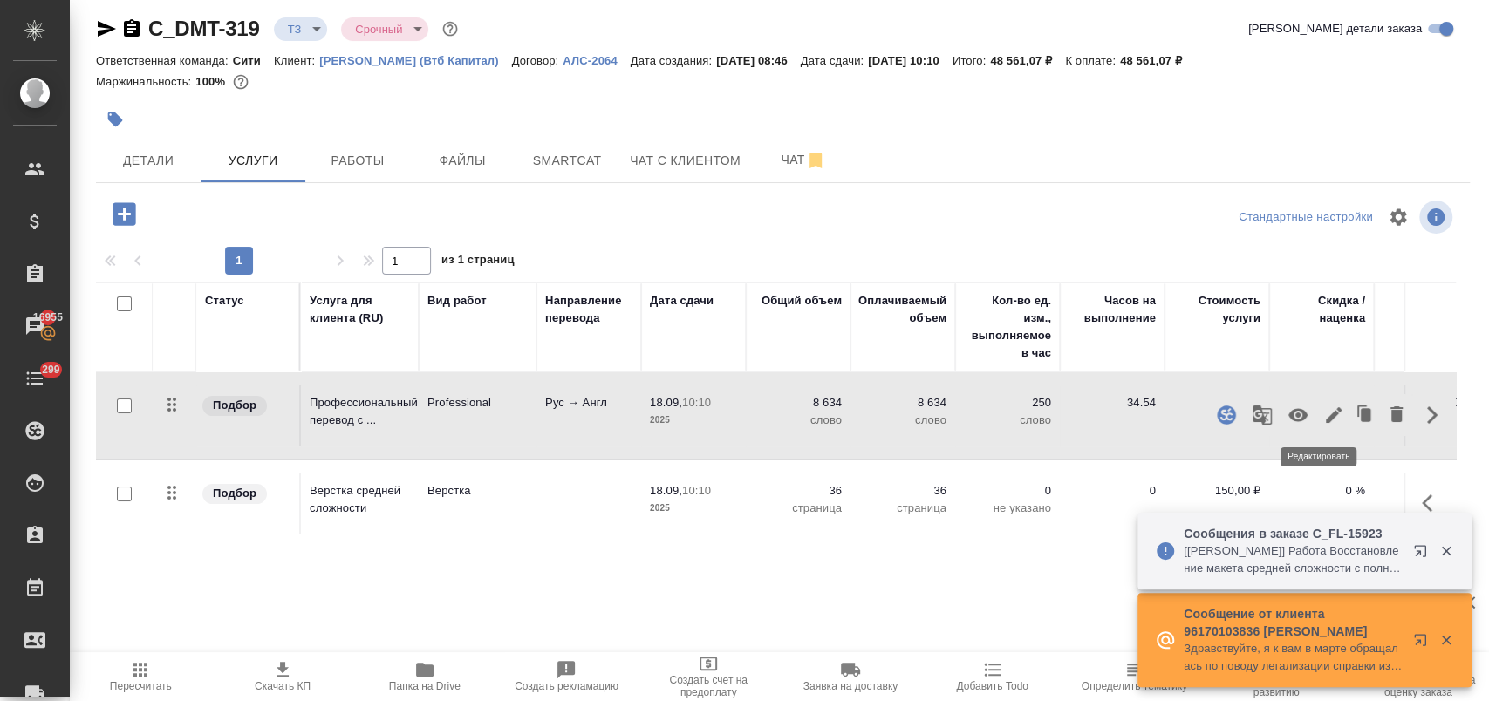
click at [1326, 413] on icon "button" at bounding box center [1334, 415] width 16 height 16
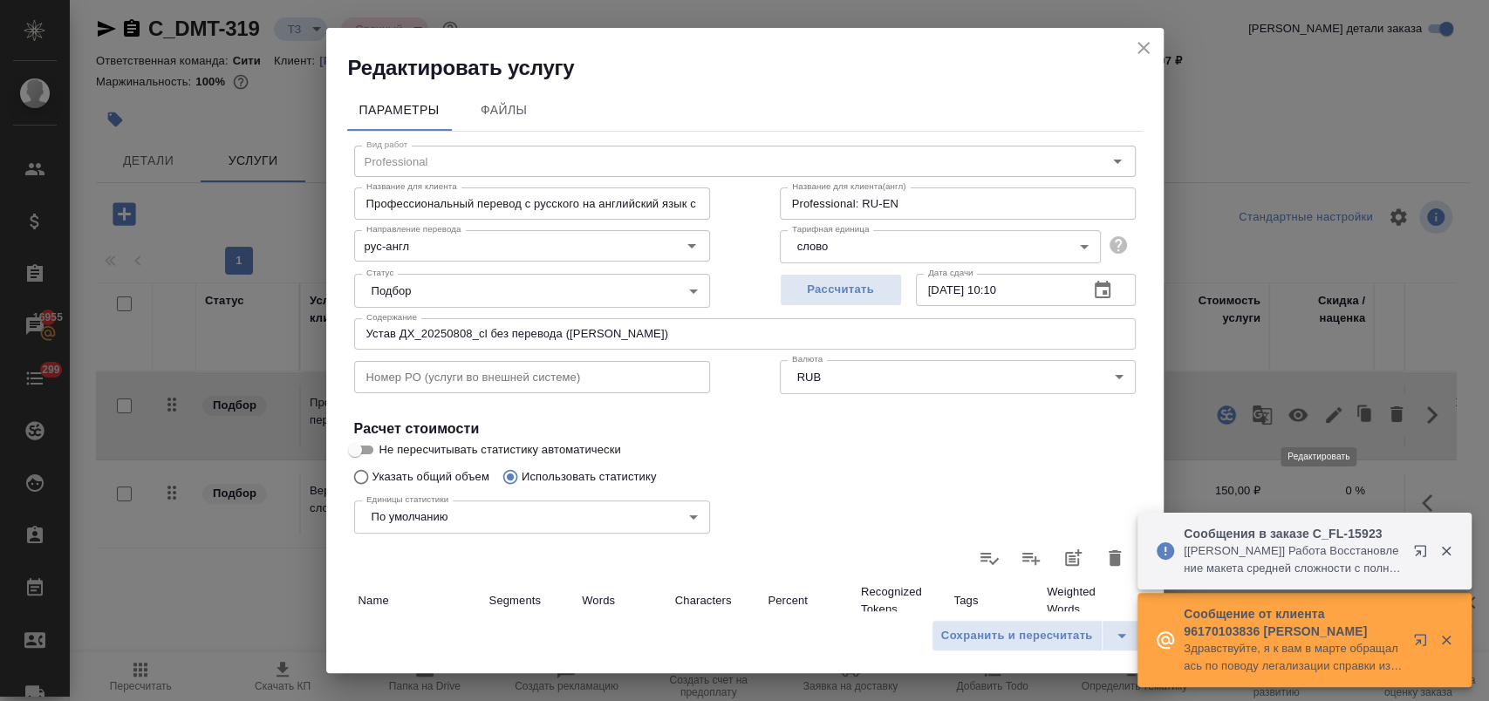
type input "Professional"
type input "рус-англ"
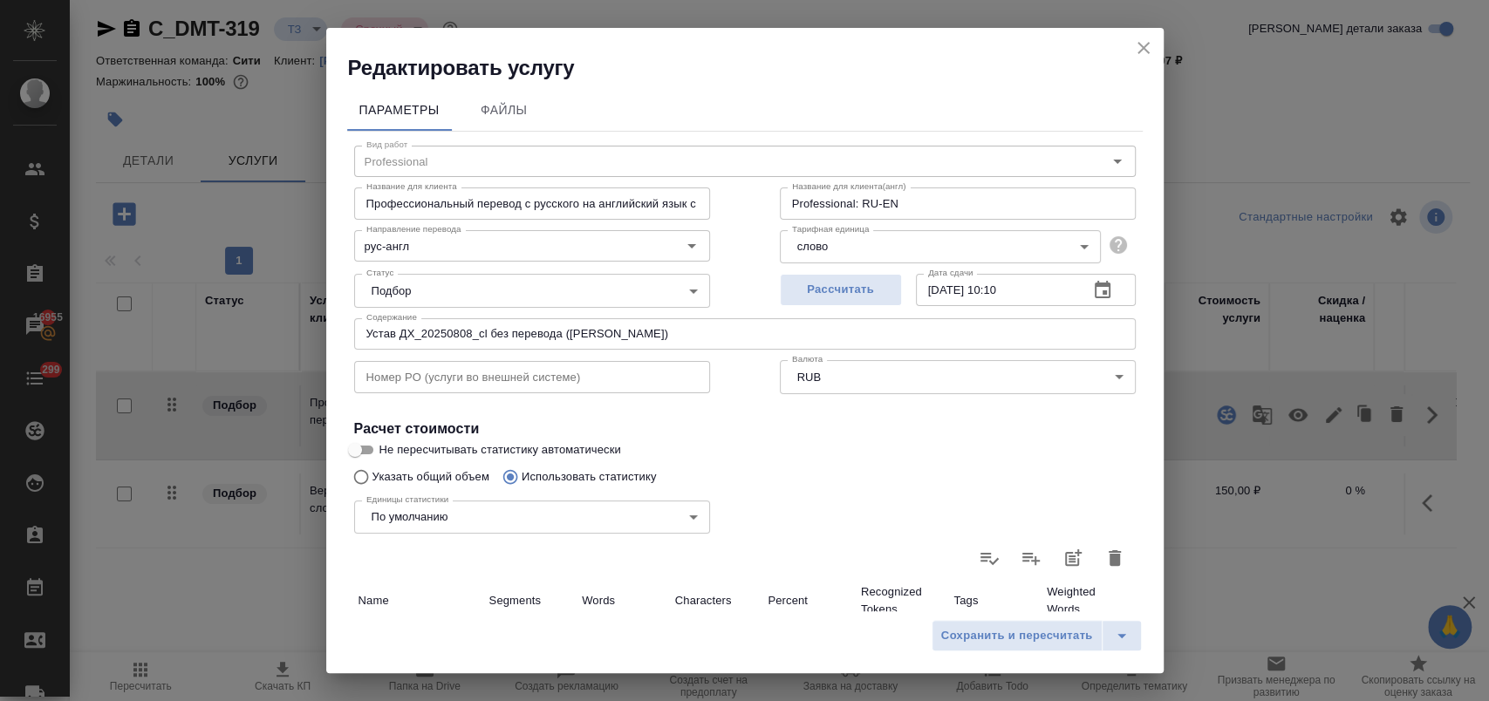
click at [1149, 44] on icon "close" at bounding box center [1143, 48] width 21 height 21
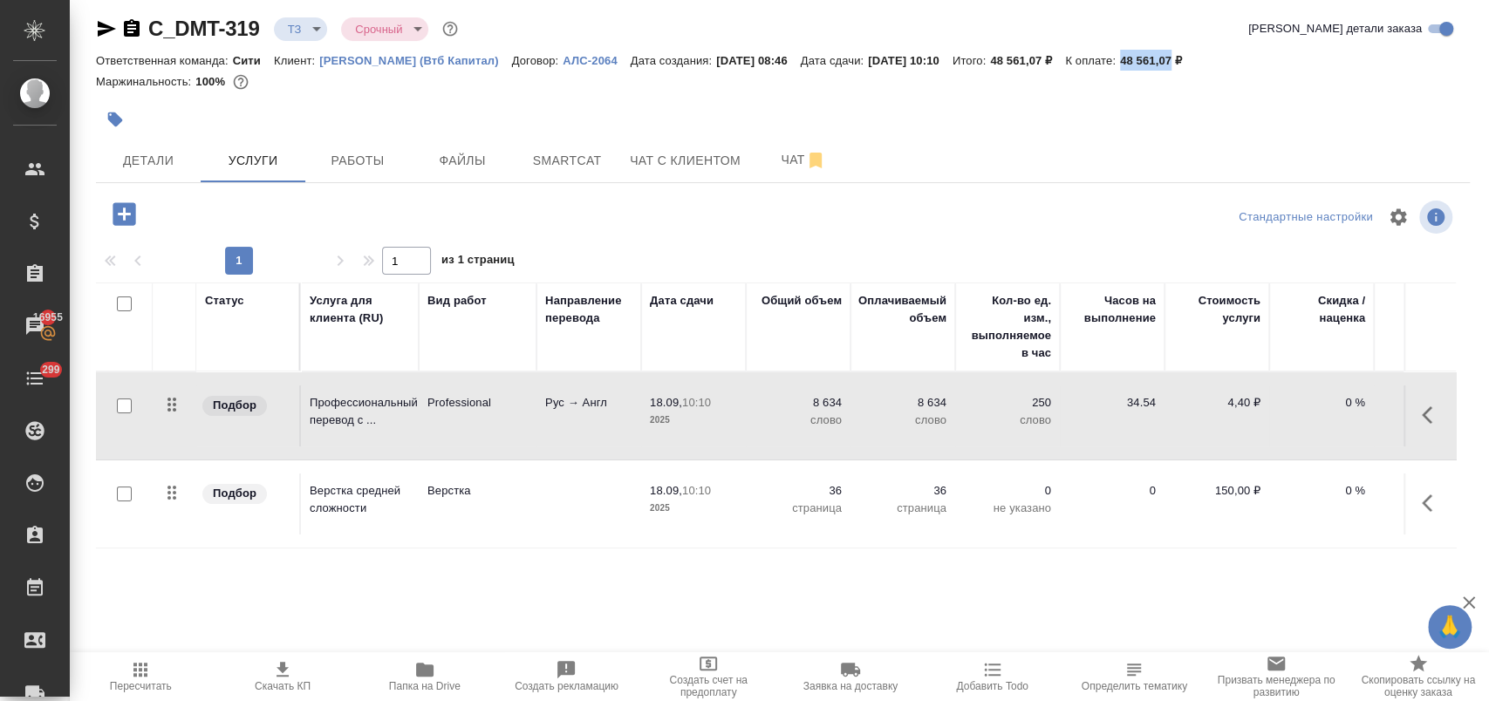
drag, startPoint x: 1168, startPoint y: 58, endPoint x: 1218, endPoint y: 61, distance: 49.8
click at [1218, 61] on div "Ответственная команда: Сити Клиент: [PERSON_NAME] (Втб Капитал) Договор: АЛС-20…" at bounding box center [783, 60] width 1374 height 21
copy p "48 561,07"
click at [1341, 401] on p "0 %" at bounding box center [1321, 402] width 87 height 17
drag, startPoint x: 1341, startPoint y: 401, endPoint x: 1354, endPoint y: 408, distance: 14.8
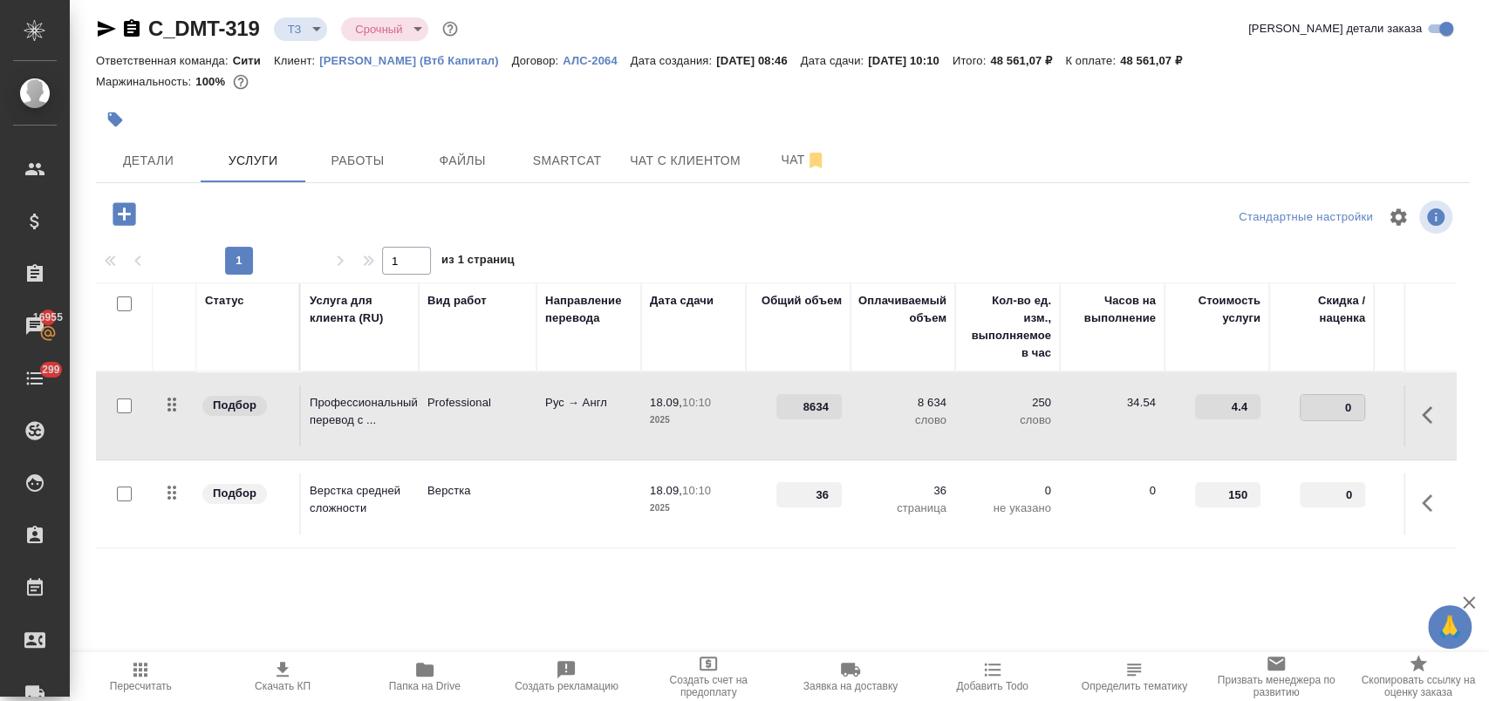
click at [1354, 408] on input "0" at bounding box center [1333, 407] width 64 height 25
type input "-25"
click at [1322, 434] on td "-25" at bounding box center [1321, 416] width 105 height 61
click at [282, 209] on span "Сохранить и пересчитать" at bounding box center [248, 212] width 152 height 20
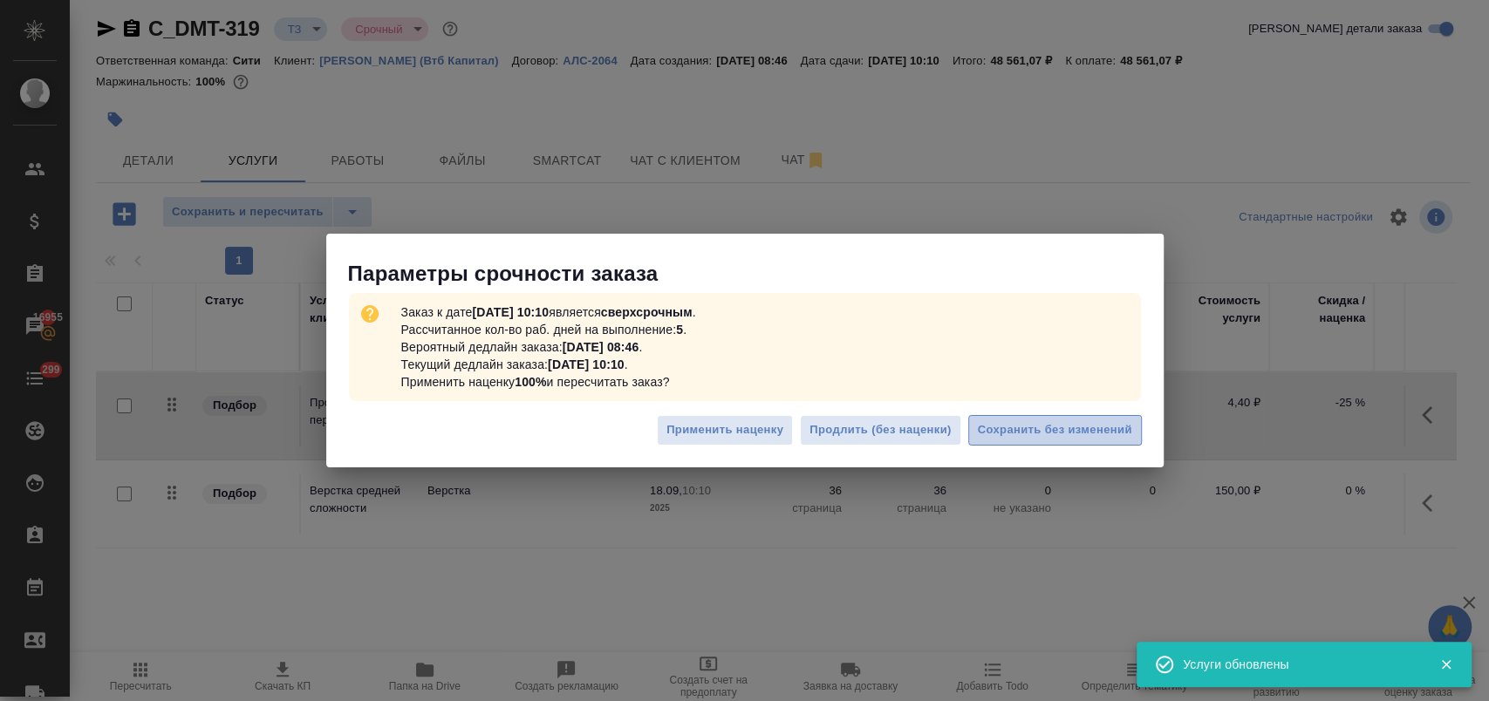
click at [1067, 425] on span "Сохранить без изменений" at bounding box center [1055, 430] width 154 height 20
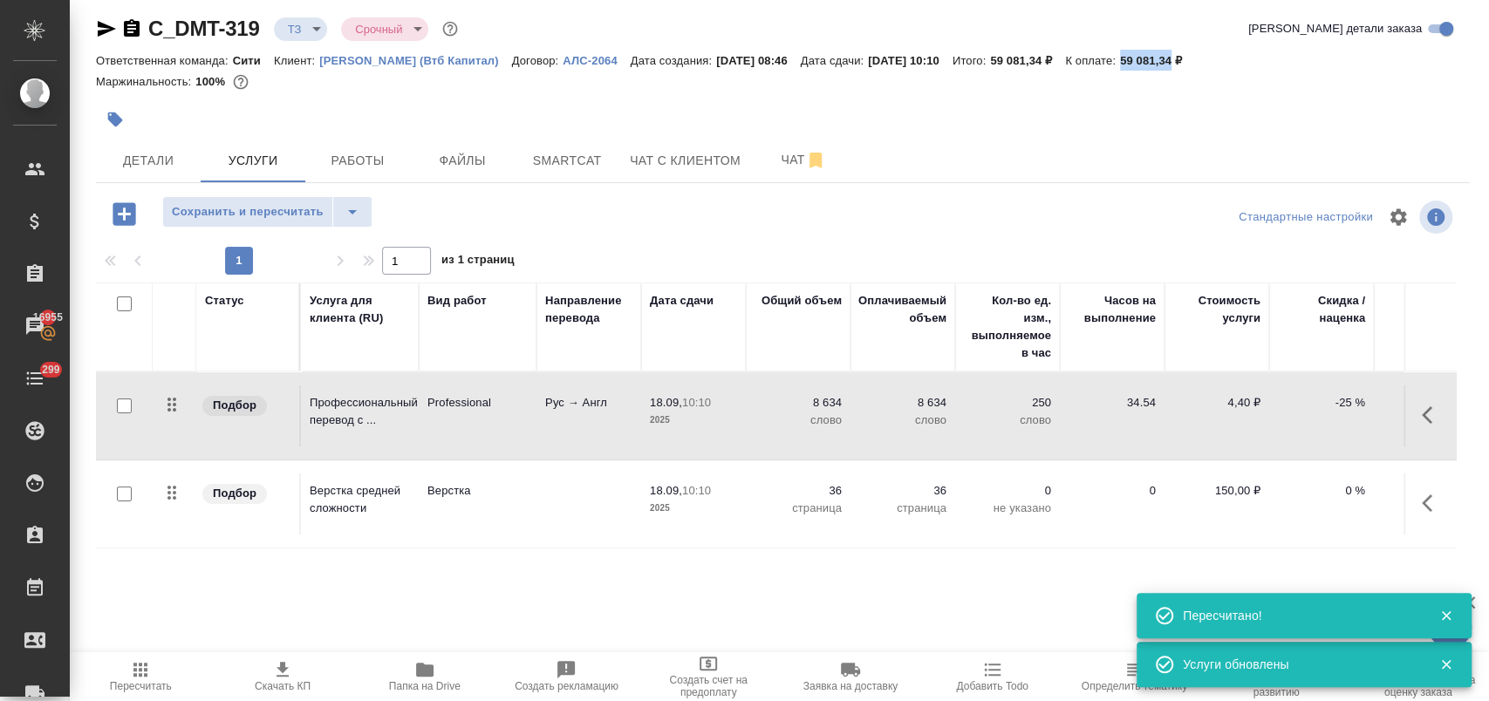
drag, startPoint x: 1167, startPoint y: 59, endPoint x: 1220, endPoint y: 65, distance: 52.7
click at [1220, 65] on div "Ответственная команда: Сити Клиент: [PERSON_NAME] (Втб Капитал) Договор: АЛС-20…" at bounding box center [783, 60] width 1374 height 21
copy p "59 081,34"
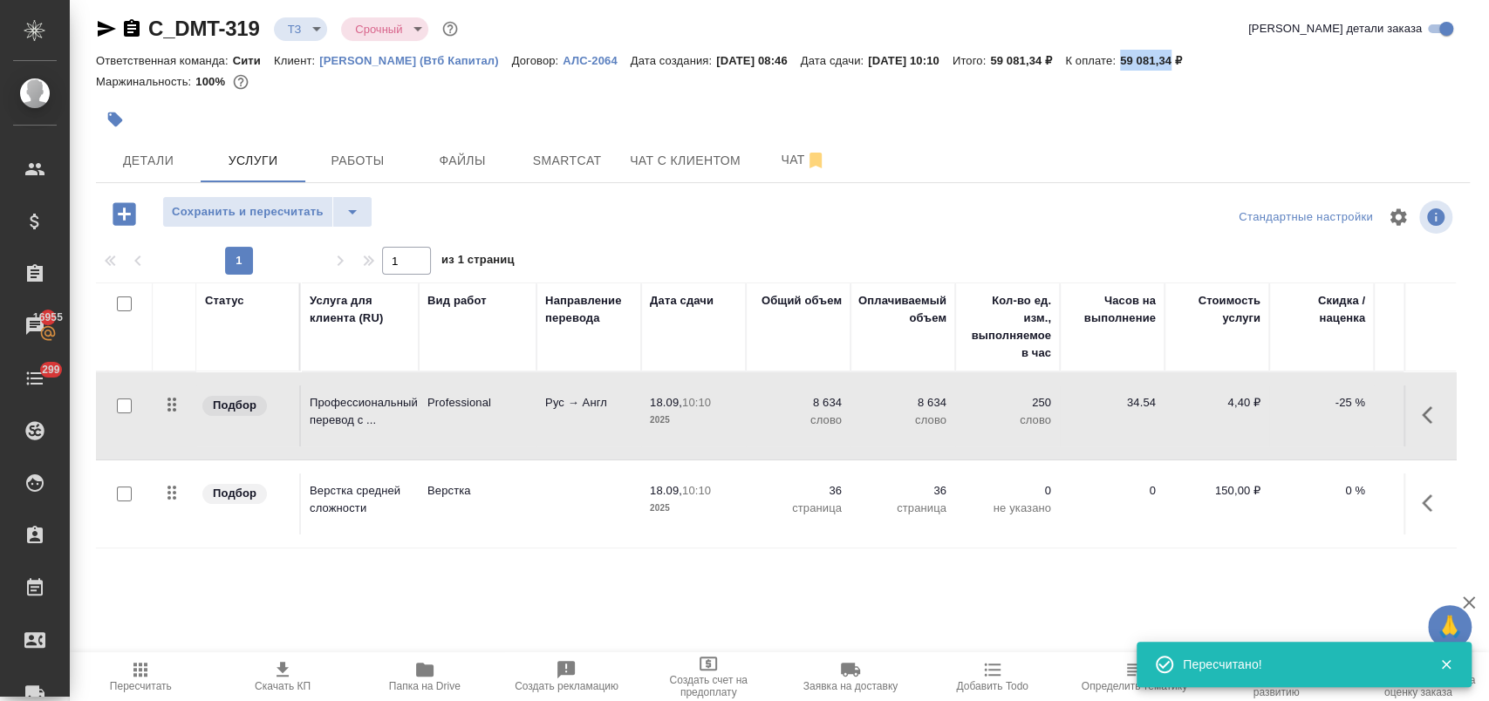
click at [297, 674] on span "Скачать КП" at bounding box center [282, 676] width 121 height 33
